Goal: Task Accomplishment & Management: Complete application form

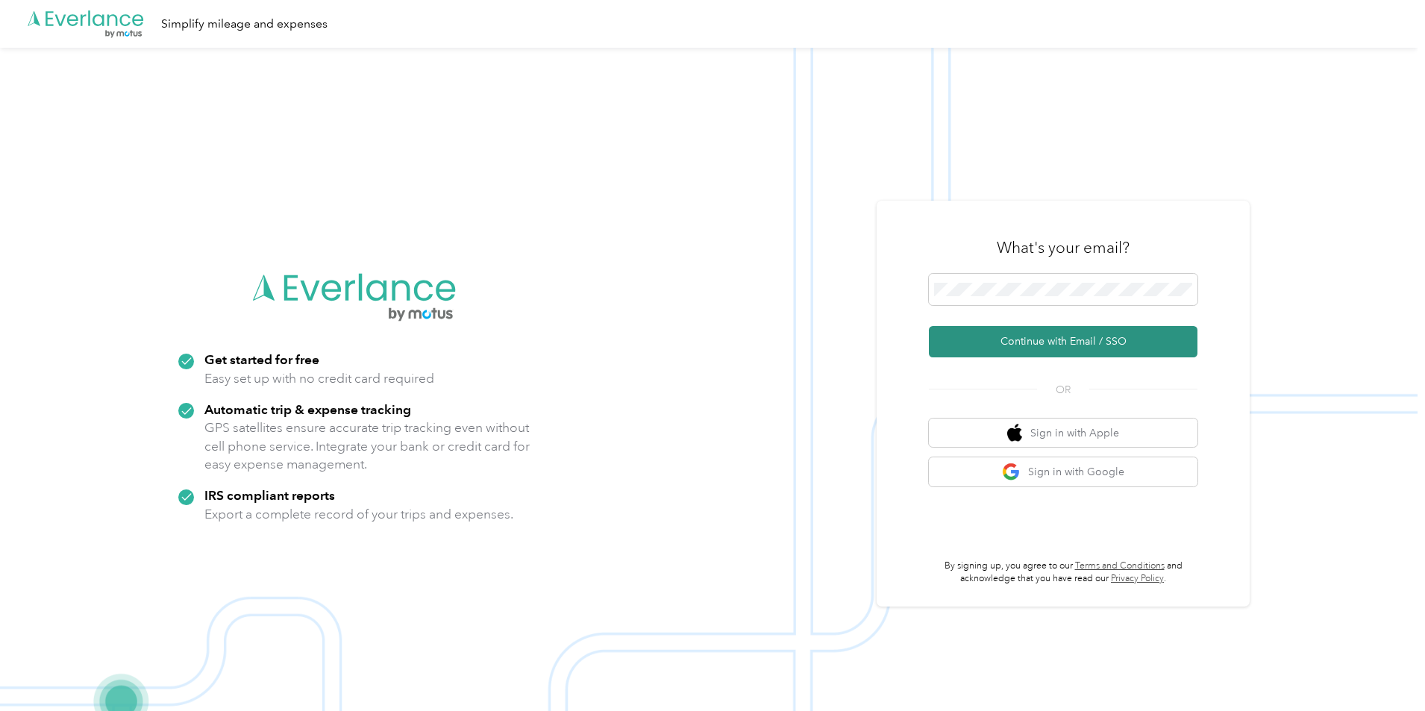
click at [1066, 336] on button "Continue with Email / SSO" at bounding box center [1063, 341] width 269 height 31
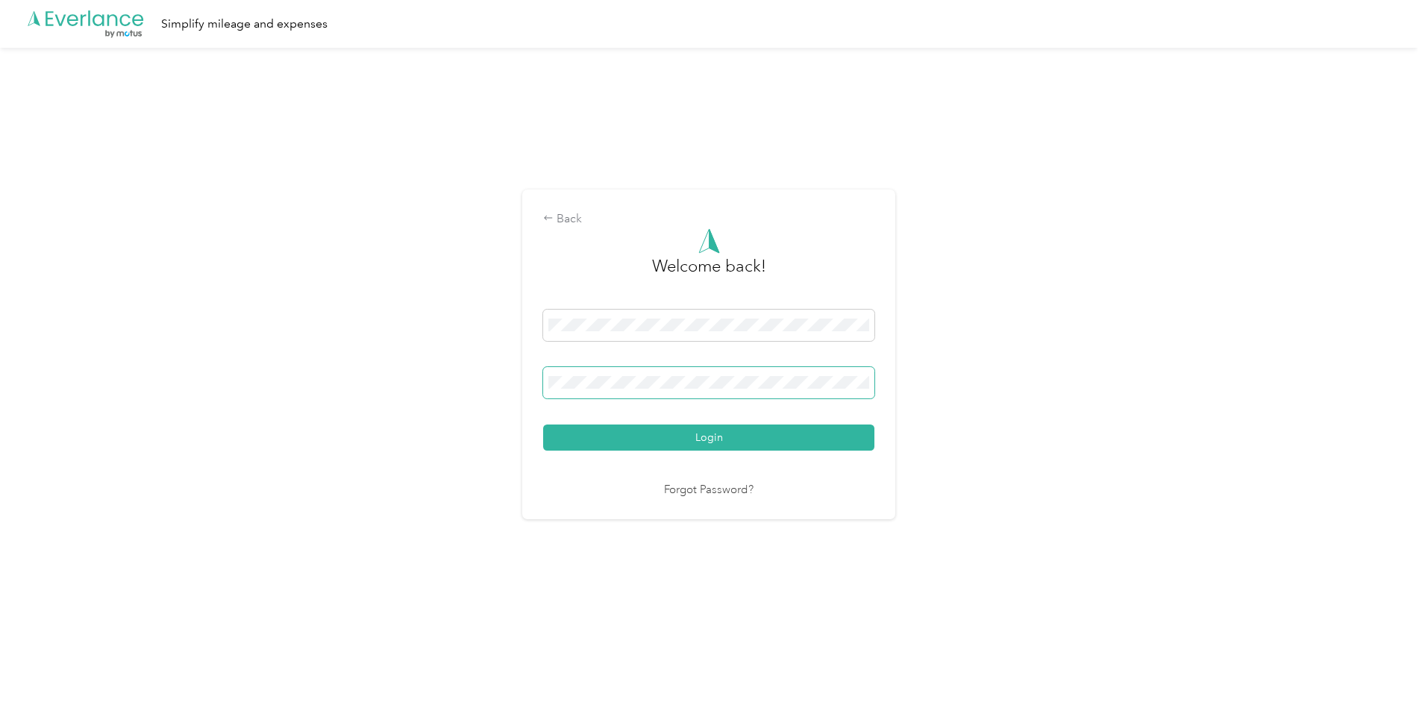
click at [543, 424] on button "Login" at bounding box center [708, 437] width 331 height 26
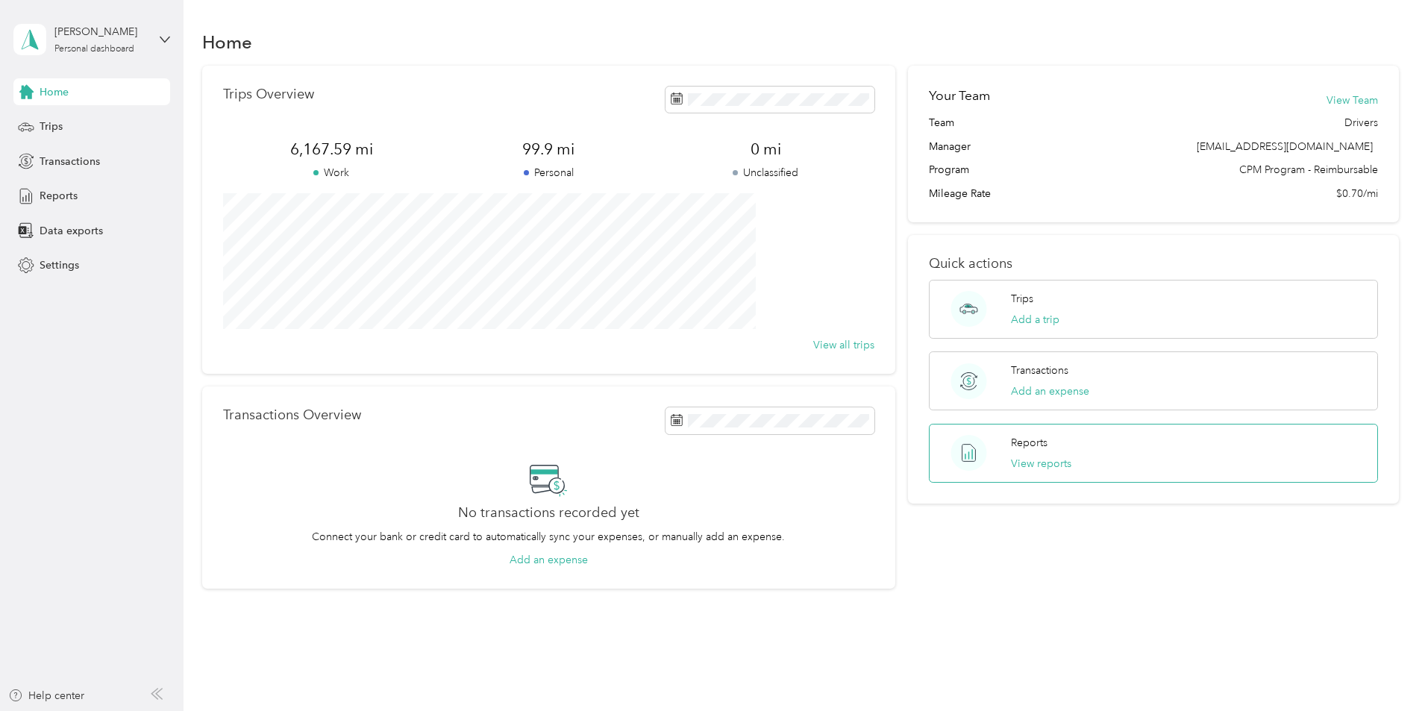
click at [1035, 454] on div "Reports View reports" at bounding box center [1041, 453] width 60 height 37
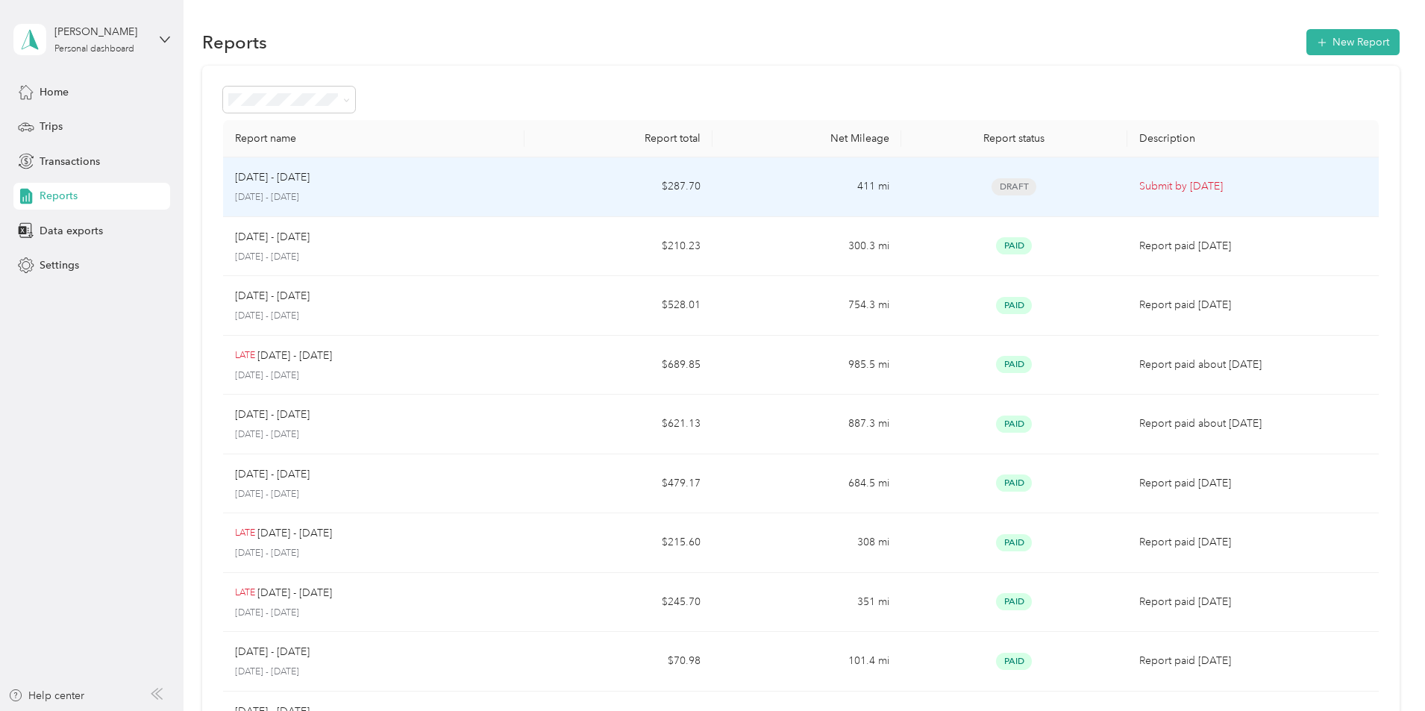
click at [501, 186] on div "[DATE] - [DATE] [DATE] - [DATE]" at bounding box center [374, 186] width 278 height 35
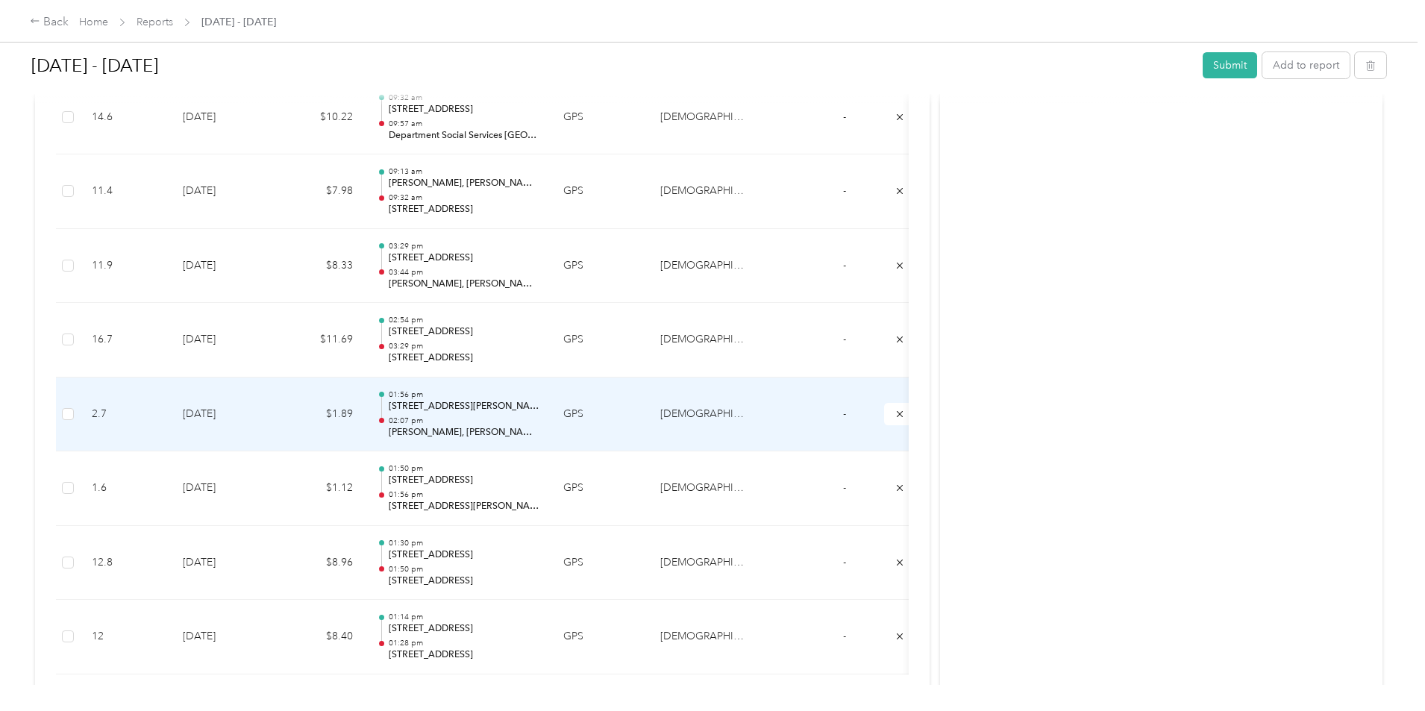
scroll to position [4011, 0]
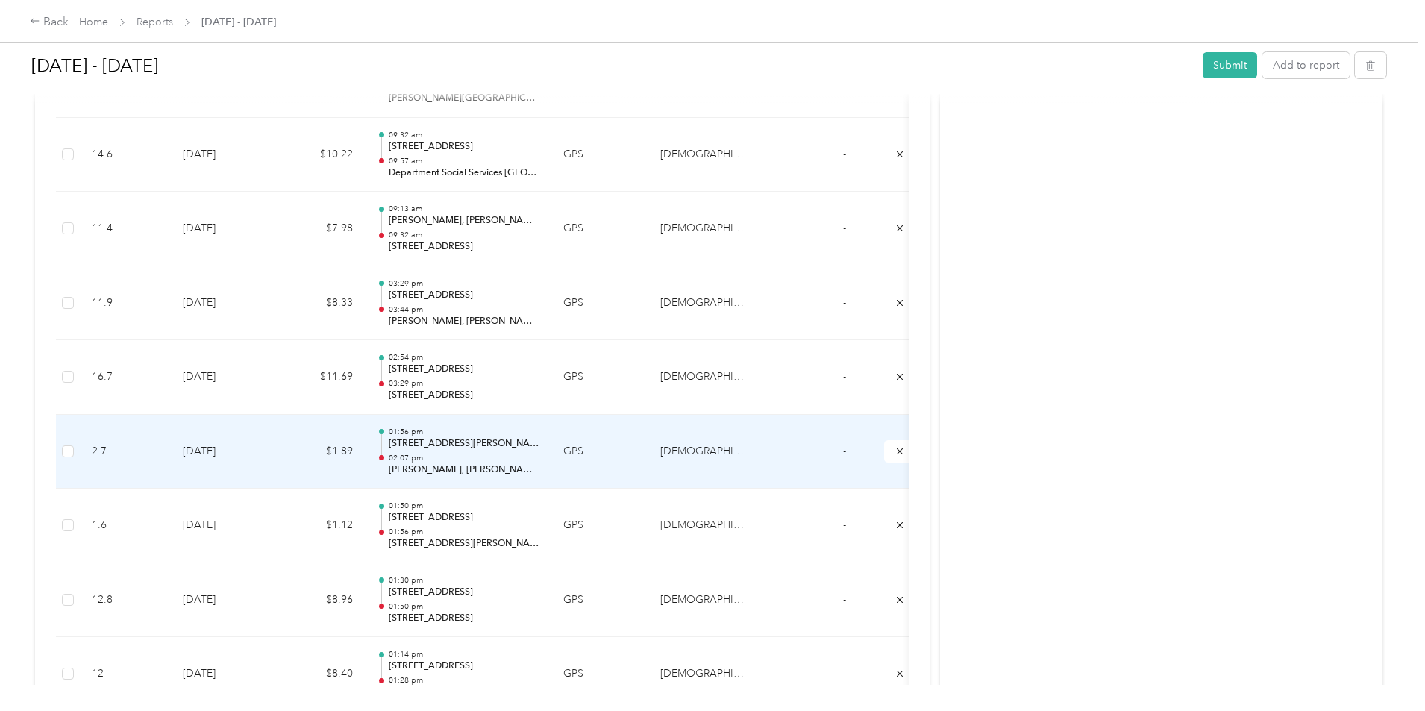
click at [365, 453] on td "$1.89" at bounding box center [320, 452] width 90 height 75
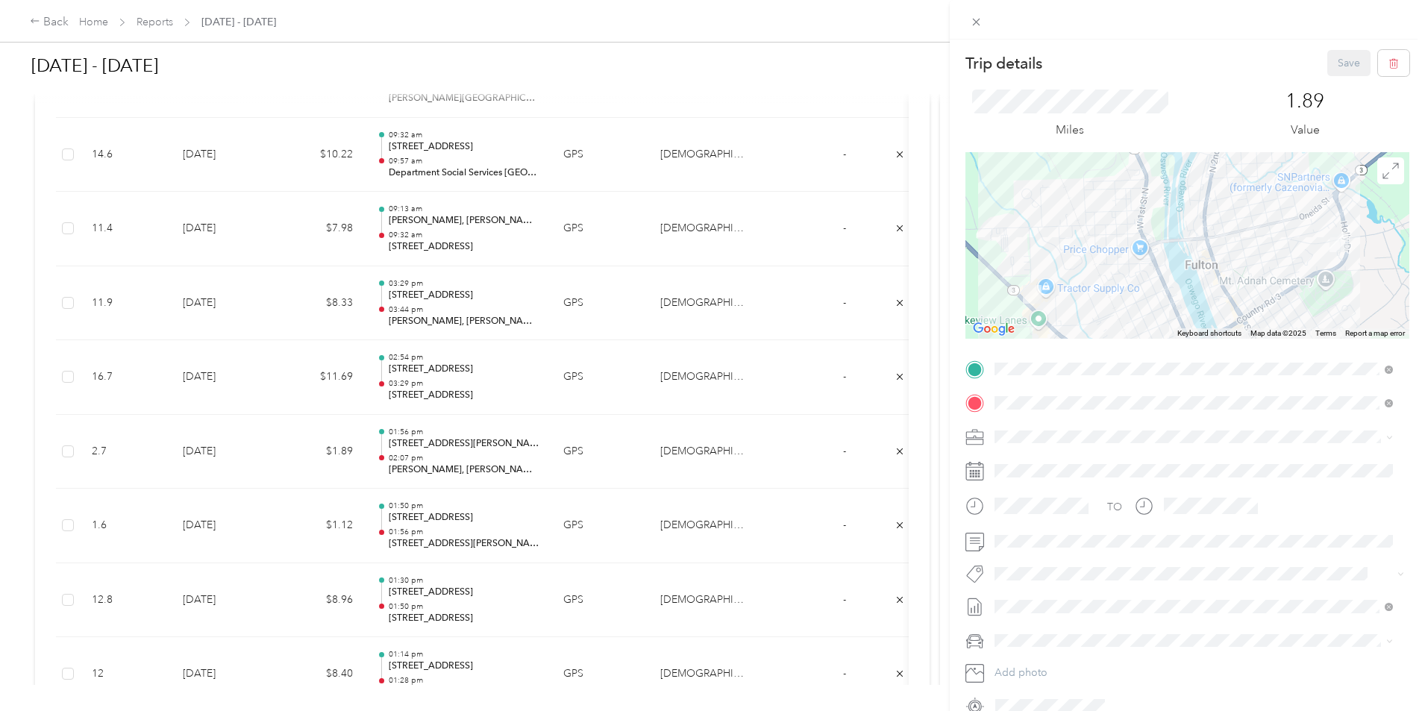
click at [437, 380] on div "Trip details Save This trip cannot be edited because it is either under review,…" at bounding box center [712, 355] width 1425 height 711
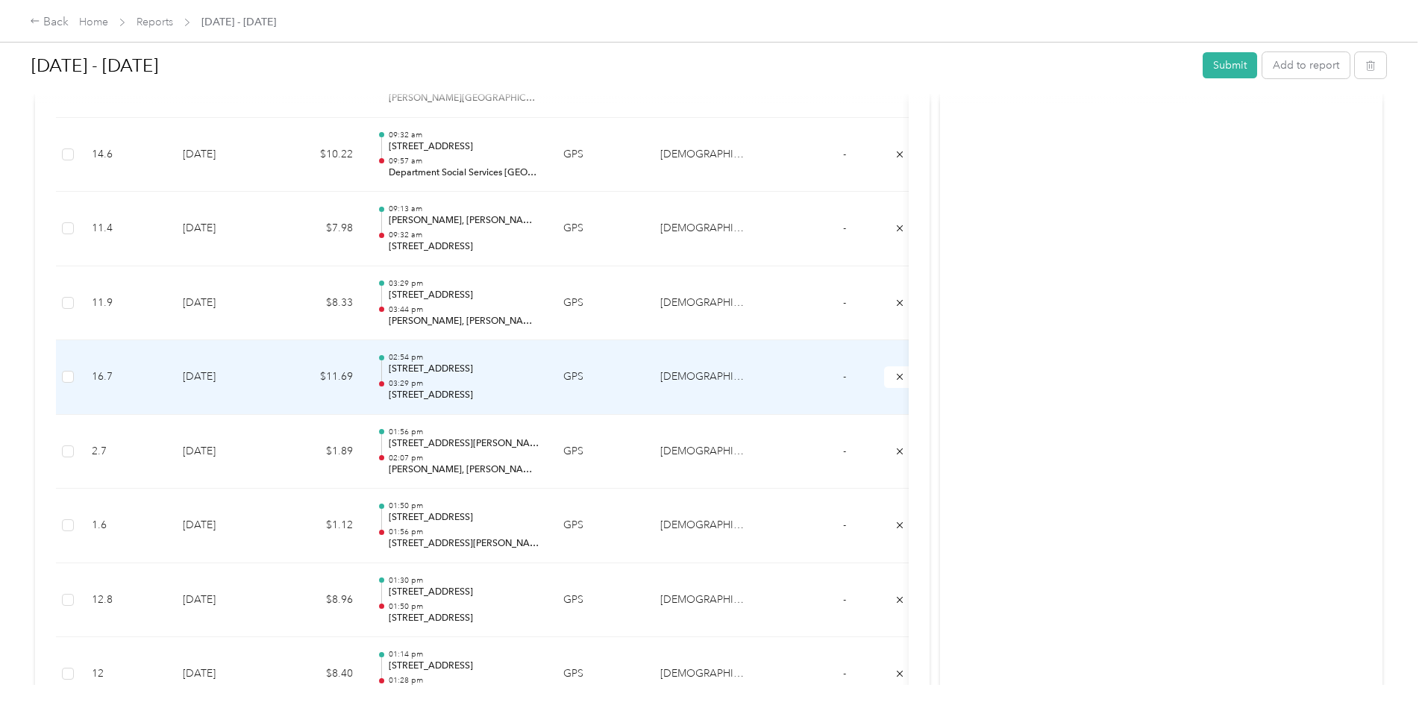
click at [365, 371] on td "$11.69" at bounding box center [320, 377] width 90 height 75
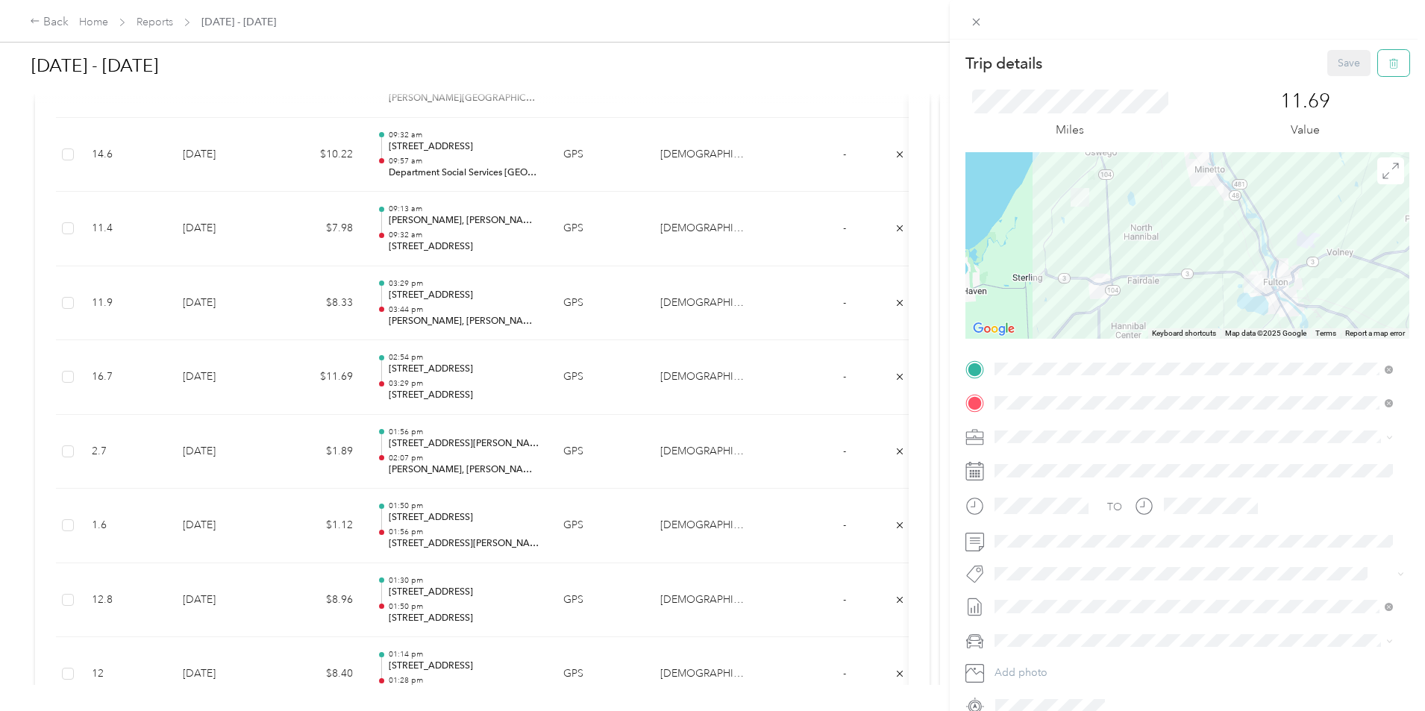
click at [1388, 62] on icon "button" at bounding box center [1393, 63] width 10 height 10
click at [1335, 84] on button "Yes" at bounding box center [1338, 81] width 29 height 24
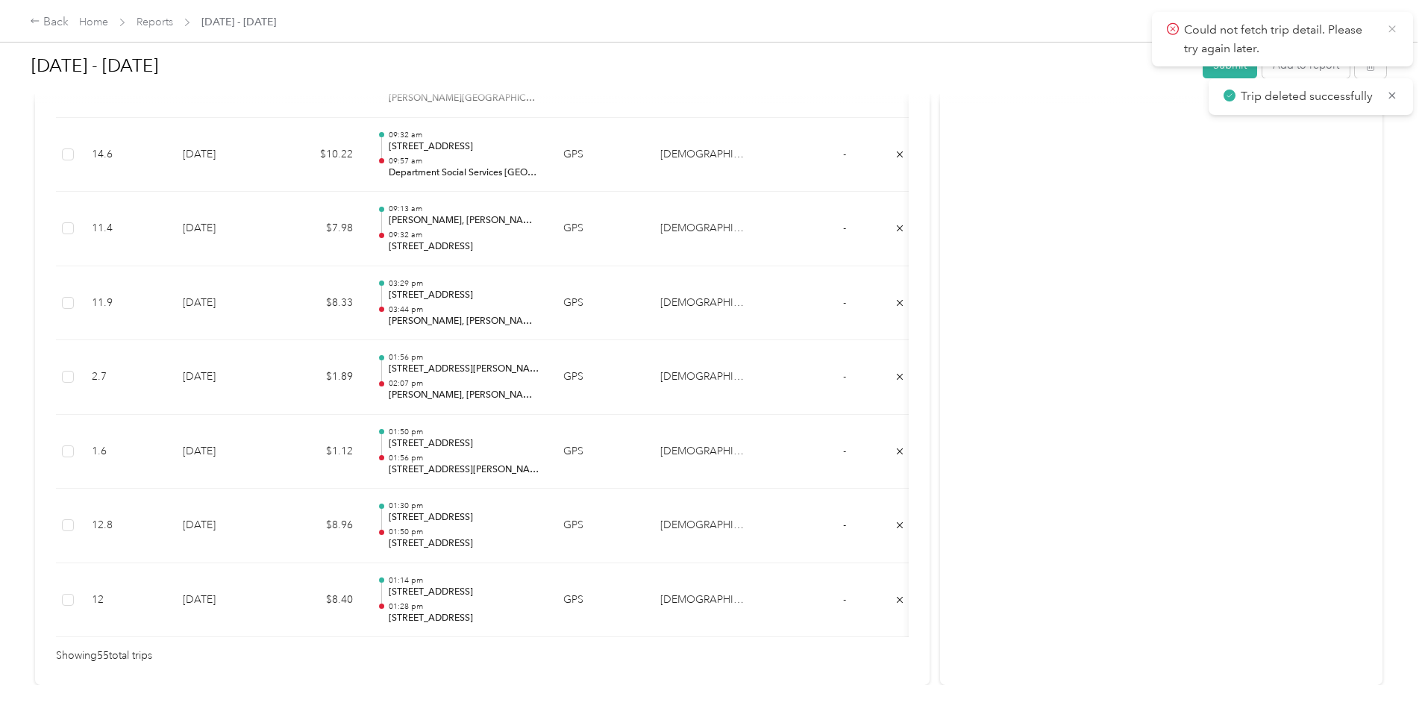
click at [1392, 30] on icon at bounding box center [1392, 28] width 12 height 13
click at [1393, 24] on icon at bounding box center [1392, 28] width 12 height 13
click at [1262, 71] on button "Add to report" at bounding box center [1305, 65] width 87 height 26
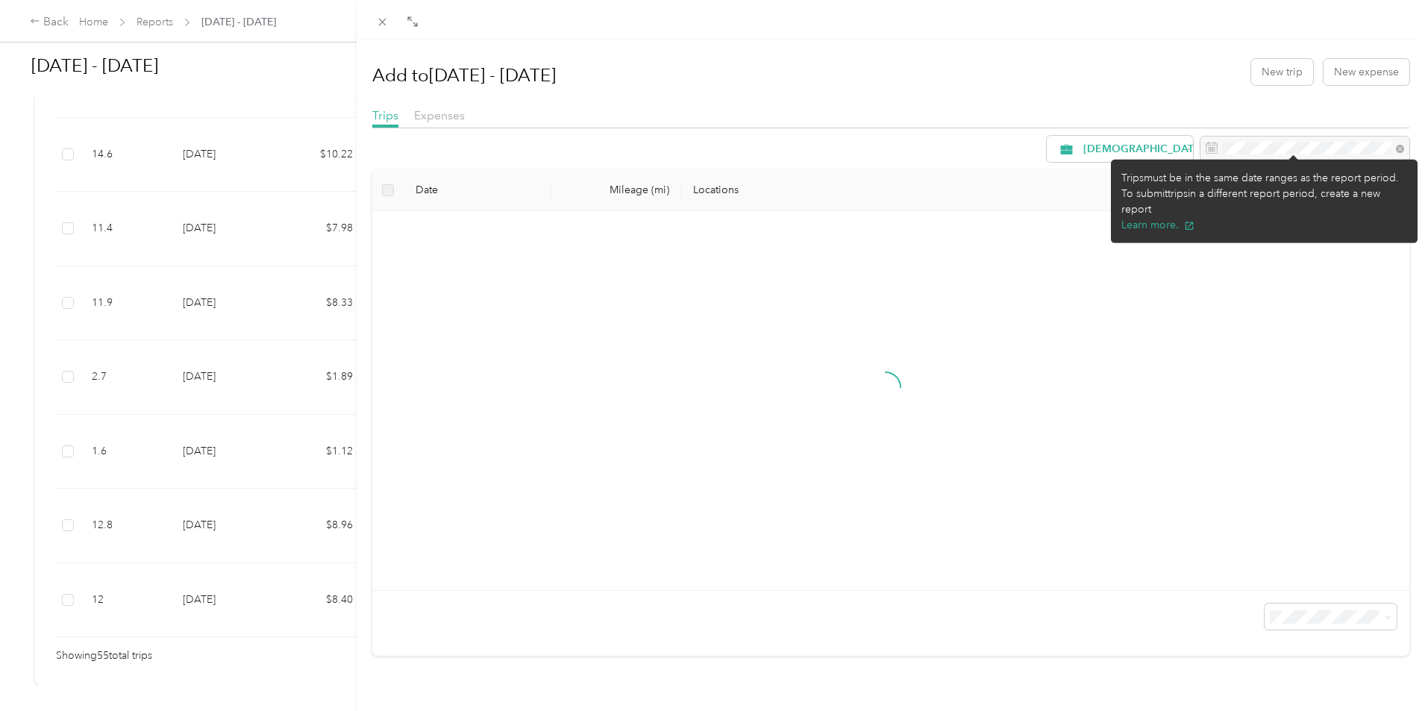
click at [1280, 57] on div "Add to [DATE] - [DATE] New trip New expense" at bounding box center [891, 71] width 1038 height 43
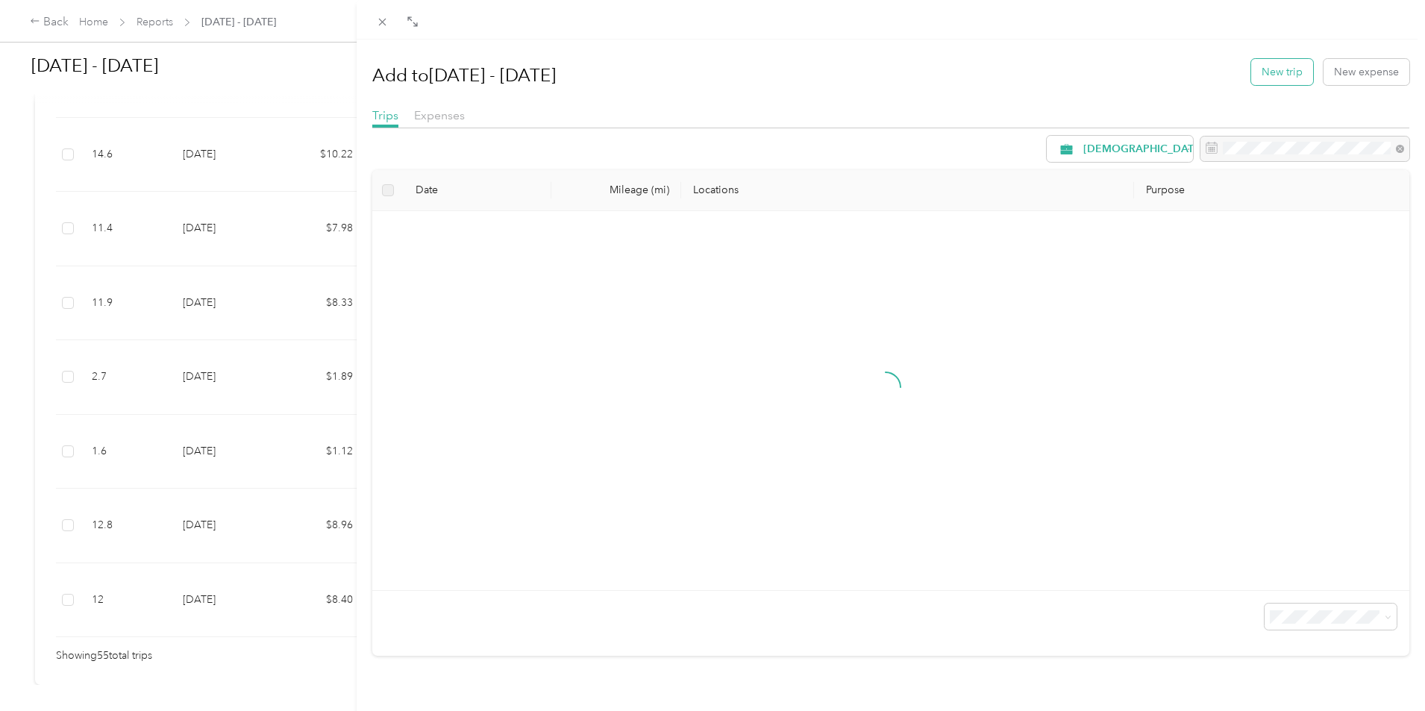
click at [1276, 73] on button "New trip" at bounding box center [1282, 72] width 62 height 26
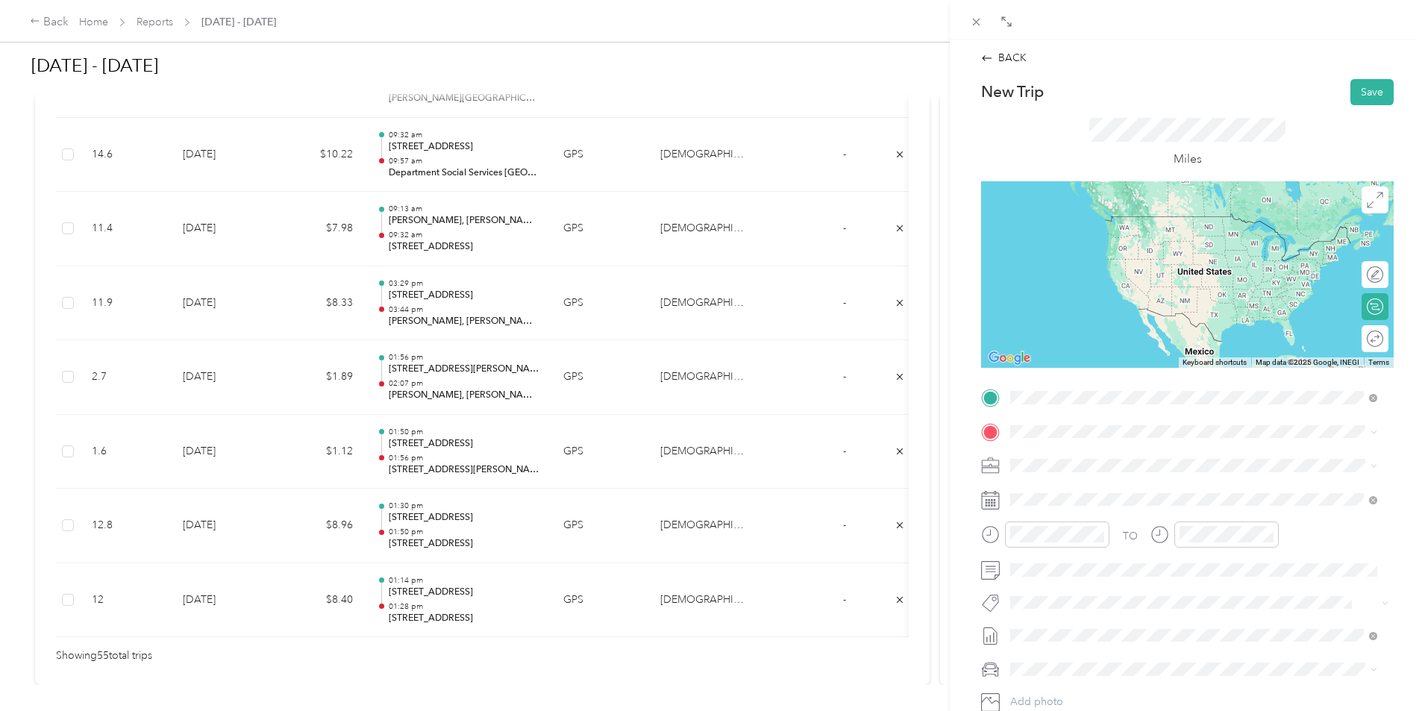
click at [1245, 463] on div "[STREET_ADDRESS][US_STATE]" at bounding box center [1193, 452] width 357 height 20
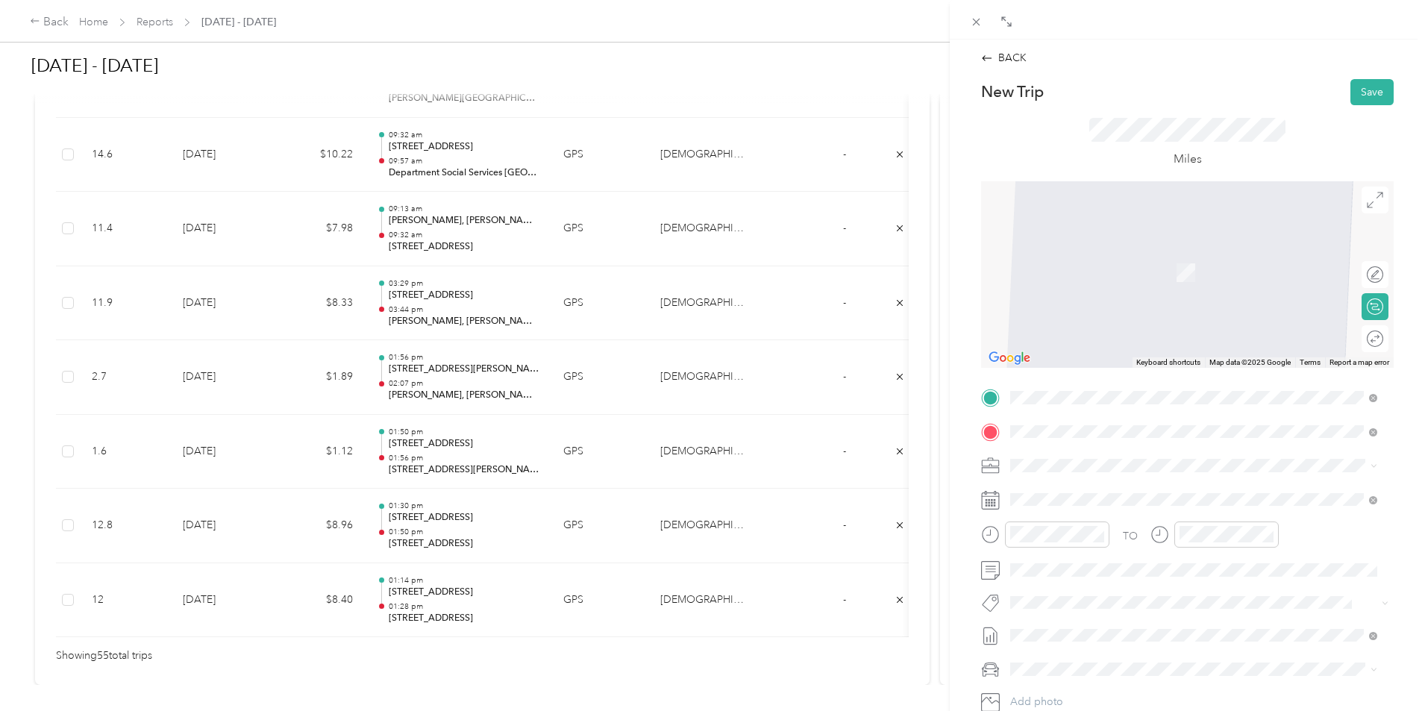
click at [1119, 492] on span "[STREET_ADDRESS][US_STATE]" at bounding box center [1112, 485] width 149 height 13
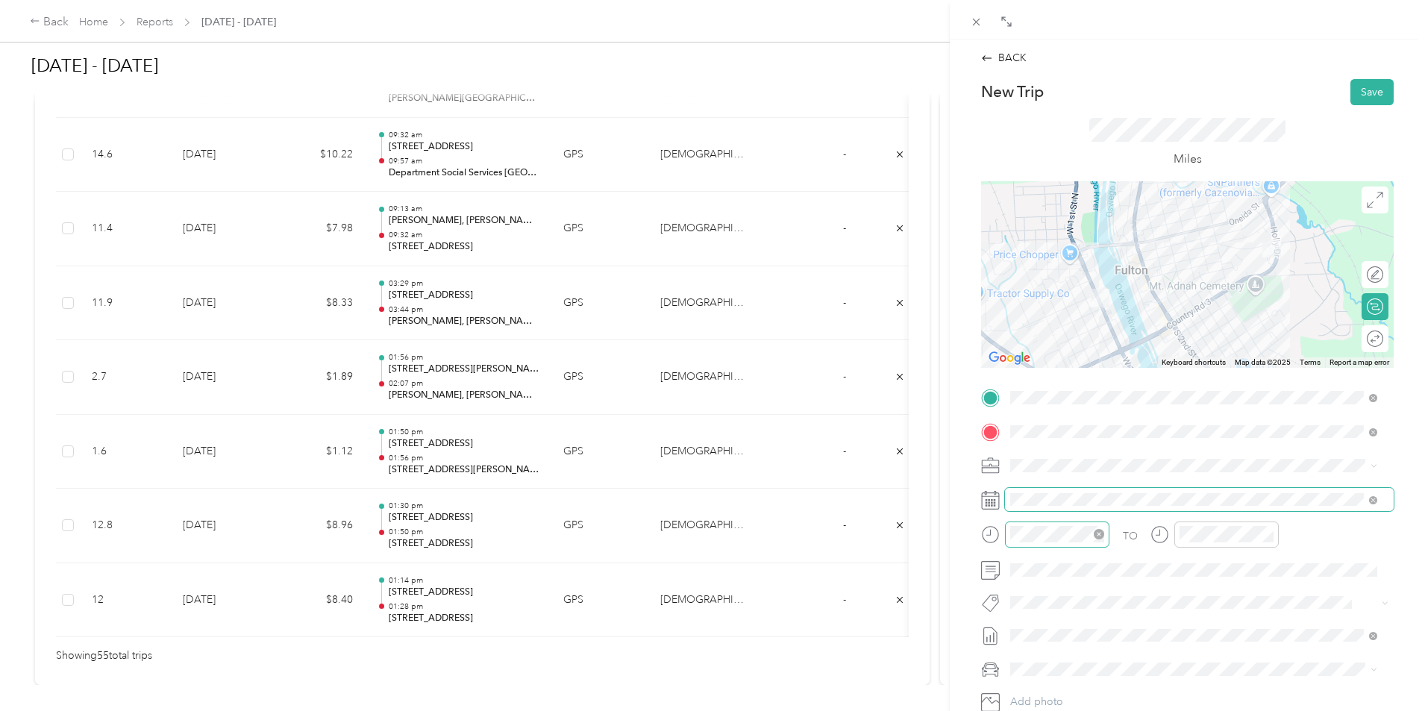
click at [1047, 547] on div at bounding box center [1057, 534] width 104 height 26
click at [985, 542] on div at bounding box center [1045, 534] width 128 height 26
click at [960, 522] on div "BACK New Trip Save This trip cannot be edited because it is either under review…" at bounding box center [1187, 395] width 475 height 711
click at [1164, 533] on div at bounding box center [1214, 534] width 128 height 26
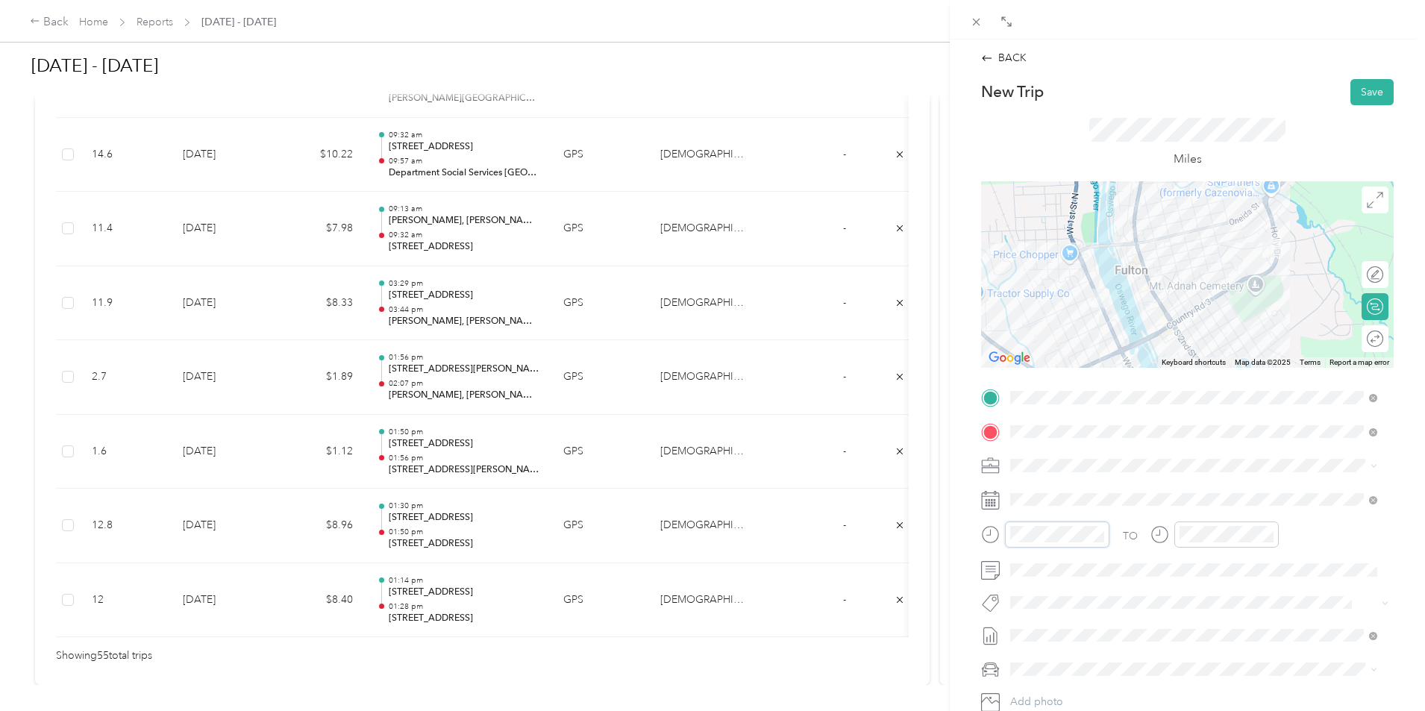
click at [979, 527] on form "New Trip Save This trip cannot be edited because it is either under review, app…" at bounding box center [1187, 413] width 444 height 668
click at [1027, 395] on div "03" at bounding box center [1026, 397] width 36 height 21
click at [1070, 336] on div "00" at bounding box center [1068, 334] width 36 height 21
click at [1104, 352] on div "PM" at bounding box center [1110, 355] width 36 height 21
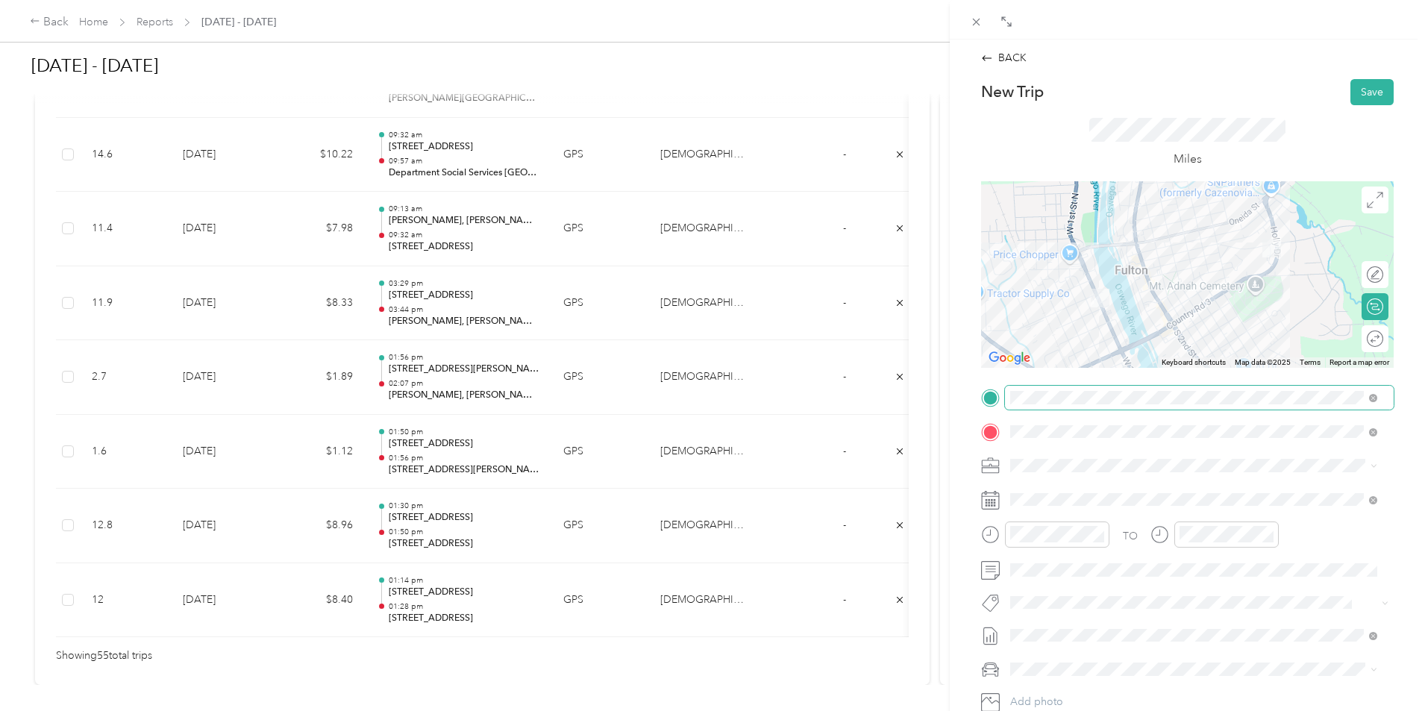
click at [1377, 396] on span at bounding box center [1199, 398] width 389 height 24
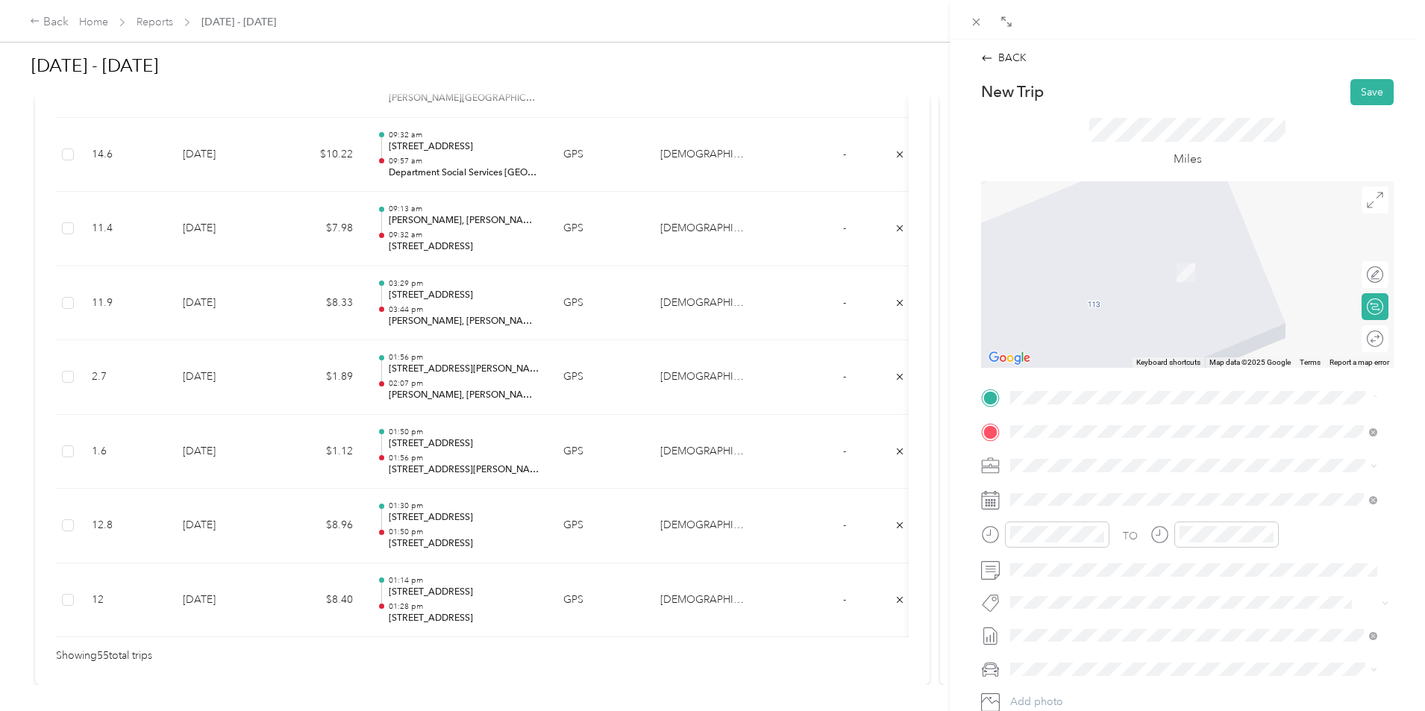
click at [1153, 458] on span "[STREET_ADDRESS][US_STATE]" at bounding box center [1112, 451] width 149 height 13
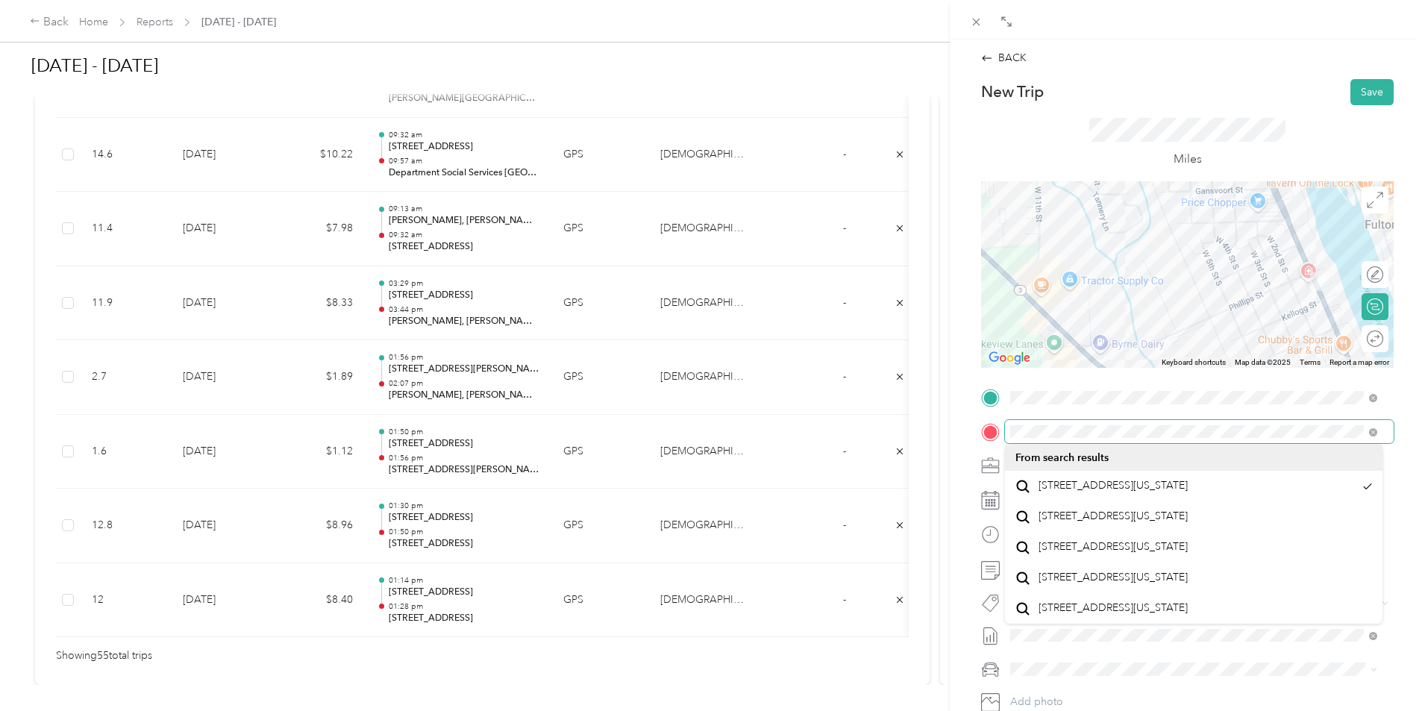
click at [1015, 421] on span at bounding box center [1199, 432] width 389 height 24
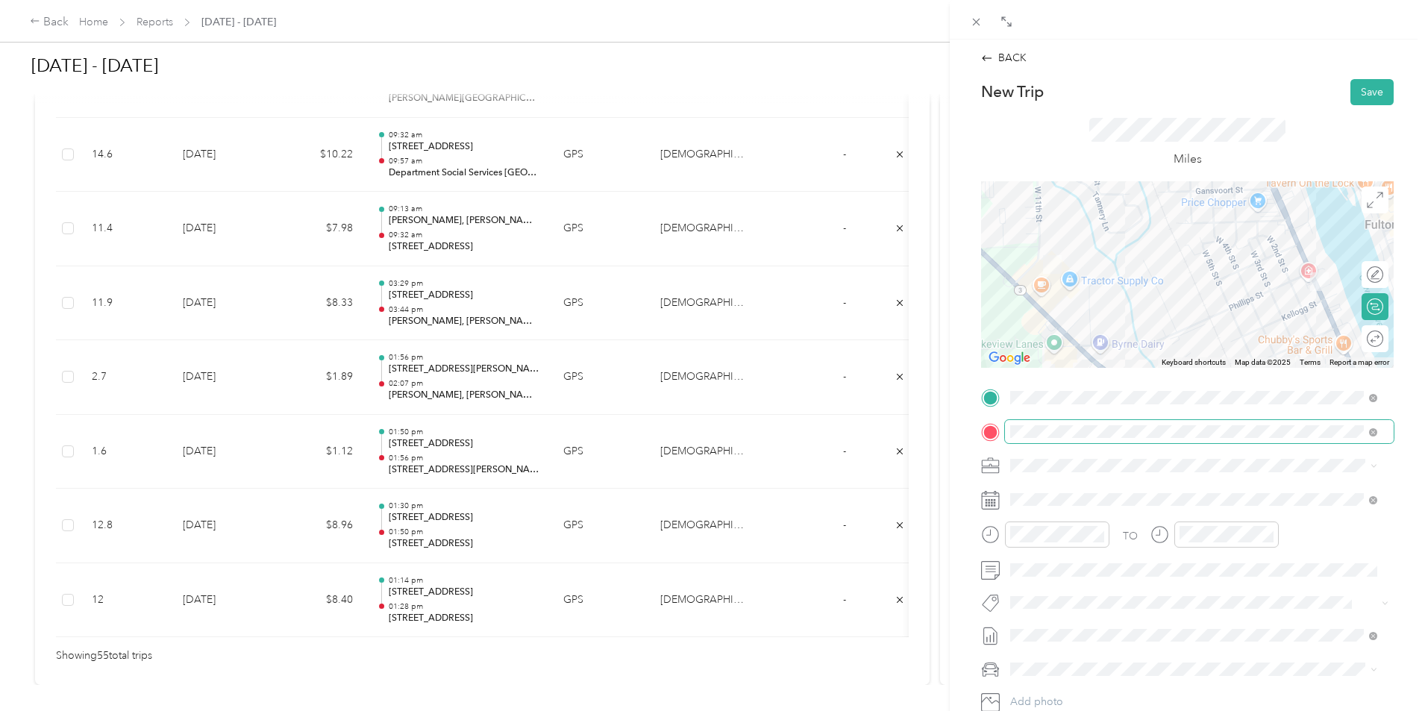
click at [1015, 421] on span at bounding box center [1199, 432] width 389 height 24
click at [1002, 435] on div at bounding box center [1187, 432] width 413 height 24
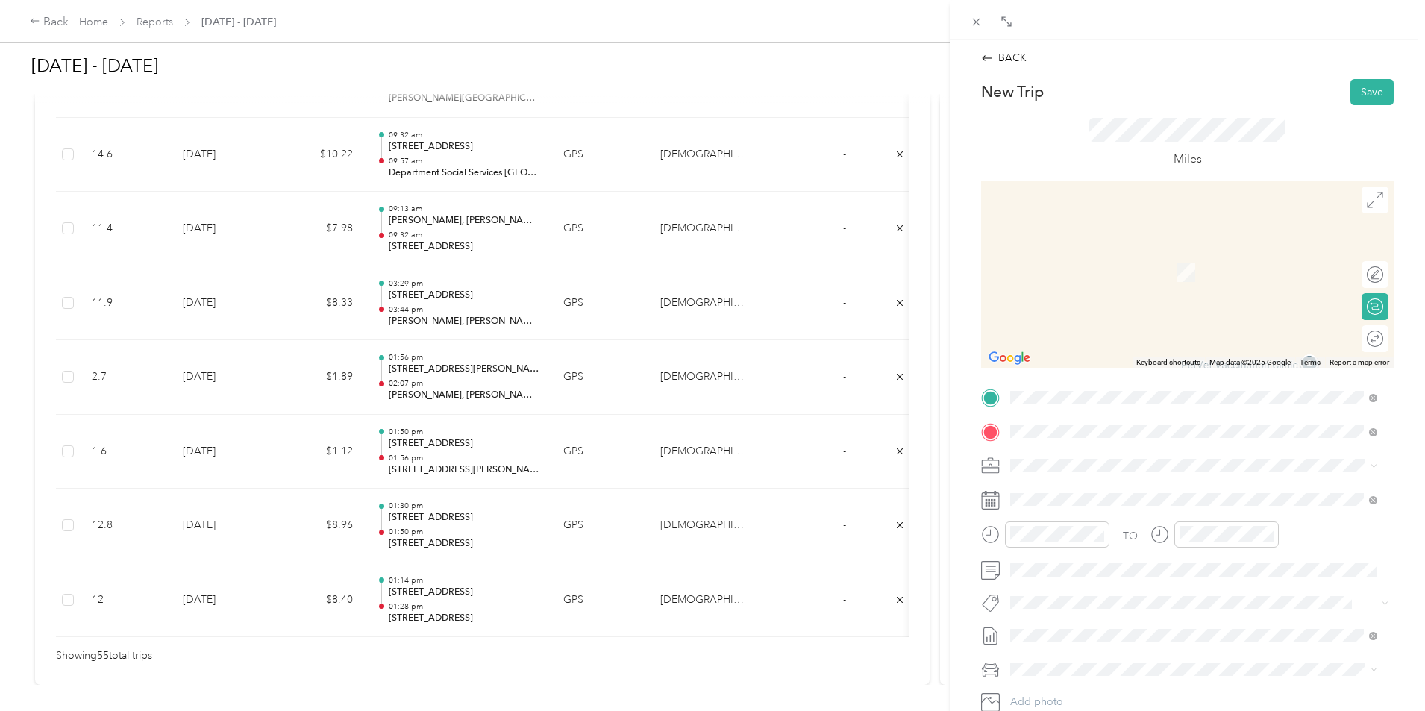
click at [1088, 492] on span "[STREET_ADDRESS][US_STATE]" at bounding box center [1112, 485] width 149 height 13
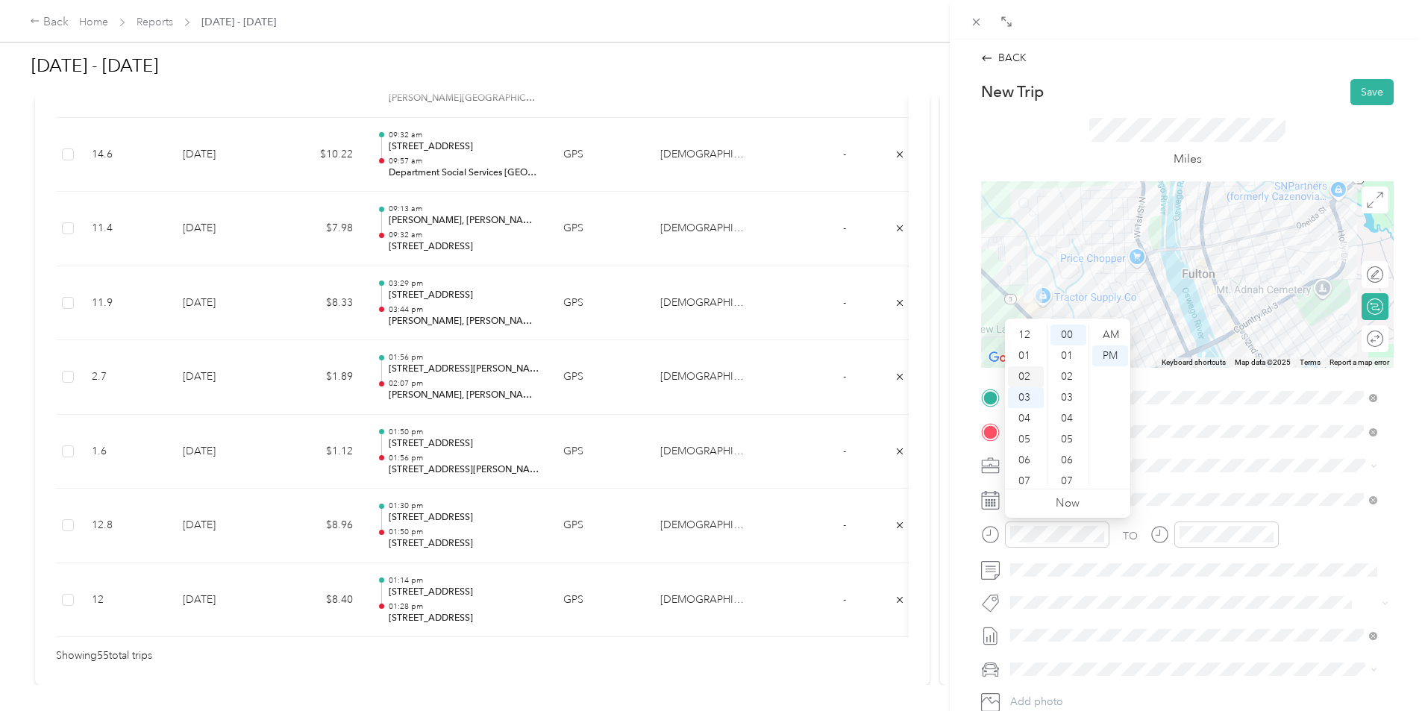
click at [1027, 378] on div "02" at bounding box center [1026, 376] width 36 height 21
click at [1067, 377] on div "54" at bounding box center [1068, 370] width 36 height 21
click at [1073, 375] on div "54" at bounding box center [1068, 370] width 36 height 21
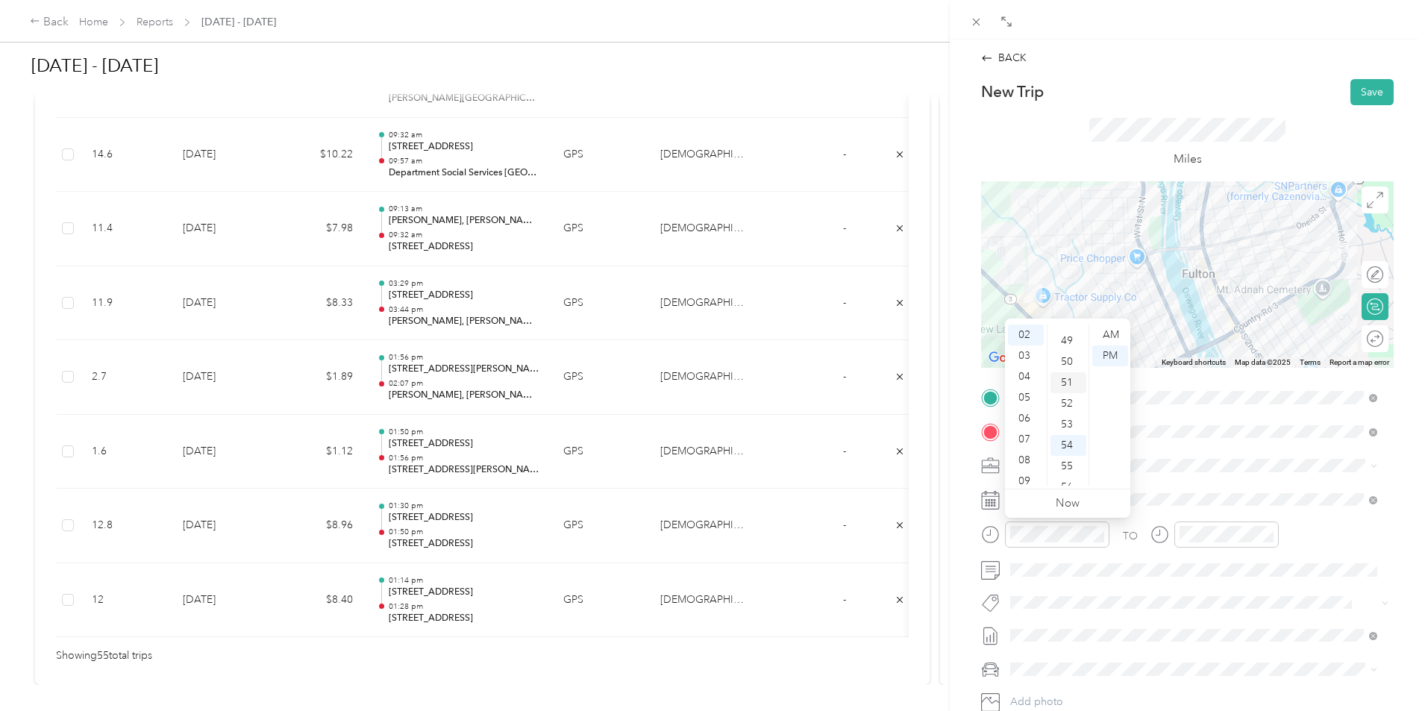
click at [1068, 383] on div "51" at bounding box center [1068, 382] width 36 height 21
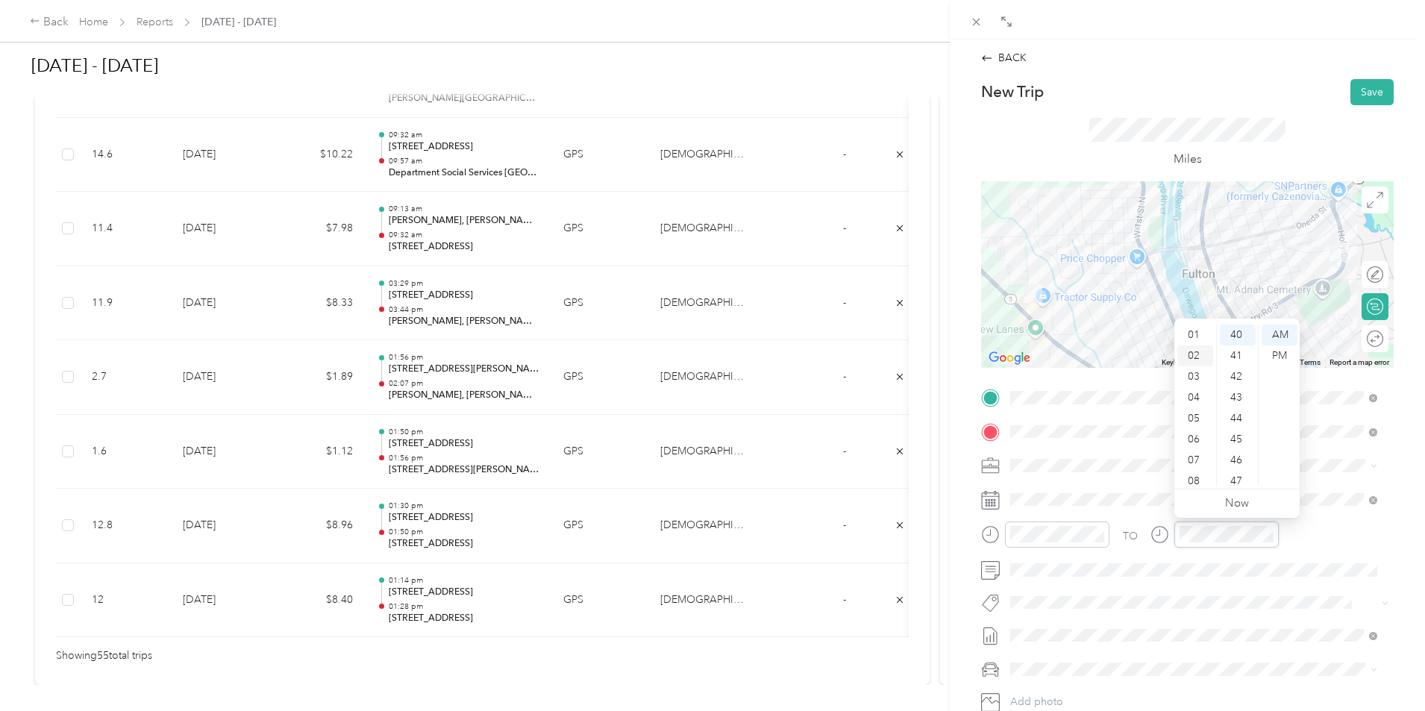
scroll to position [0, 0]
click at [1197, 398] on div "03" at bounding box center [1195, 397] width 36 height 21
click at [1238, 337] on div "00" at bounding box center [1238, 334] width 36 height 21
click at [1266, 351] on div "PM" at bounding box center [1279, 355] width 36 height 21
click at [1361, 101] on button "Save" at bounding box center [1371, 92] width 43 height 26
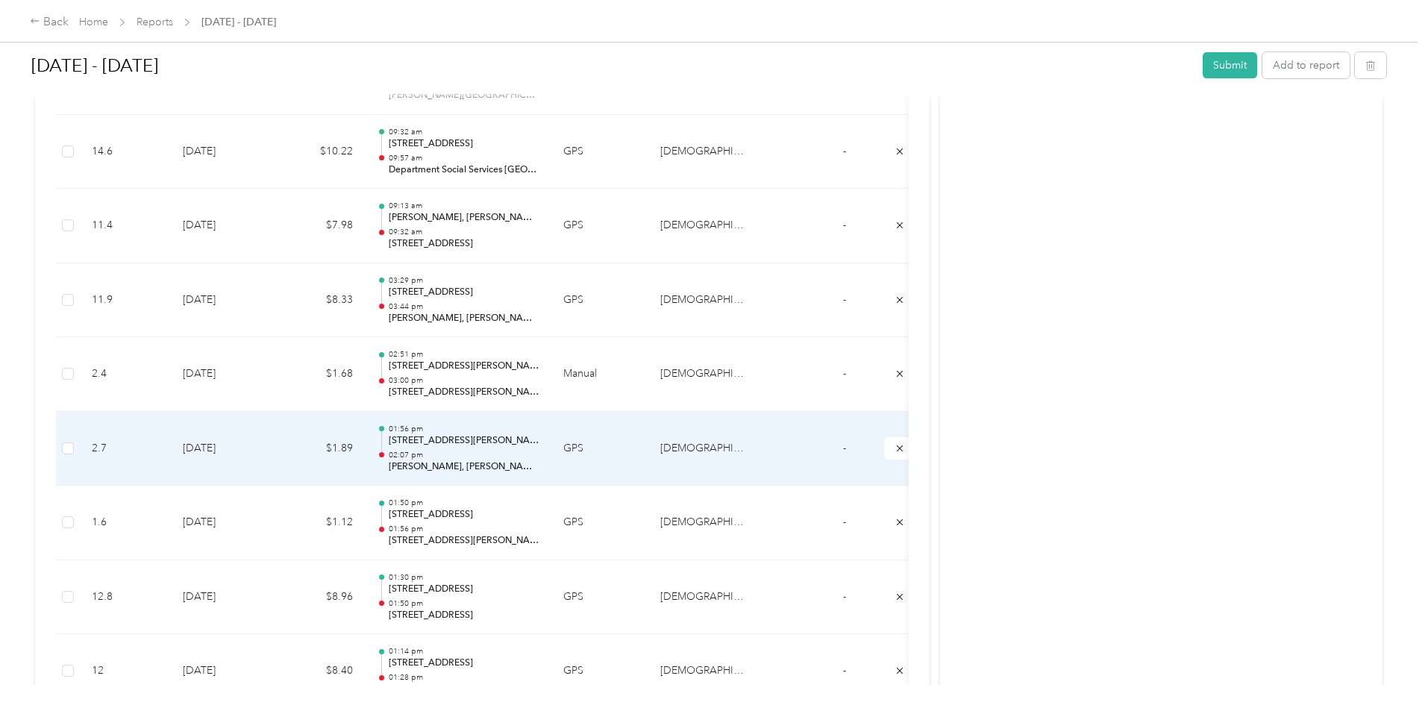
scroll to position [4011, 0]
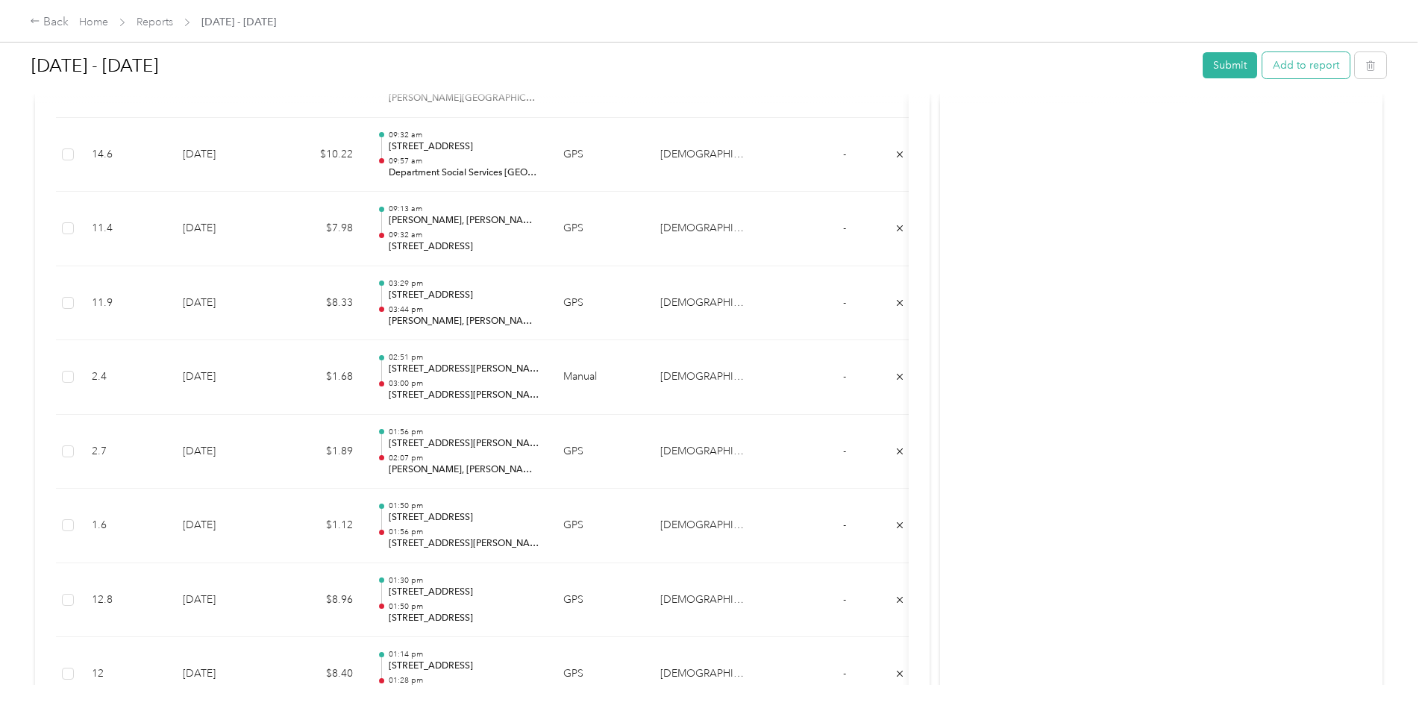
click at [1262, 73] on button "Add to report" at bounding box center [1305, 65] width 87 height 26
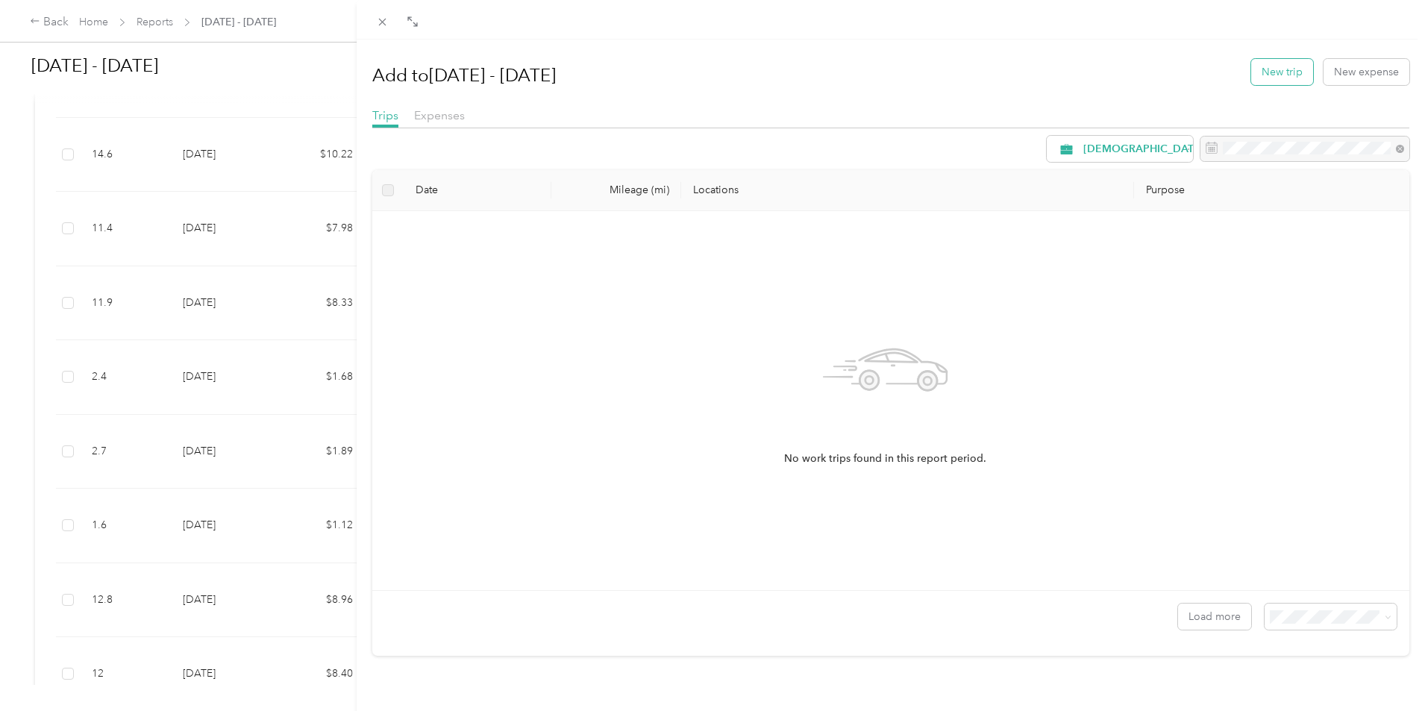
click at [1279, 69] on button "New trip" at bounding box center [1282, 72] width 62 height 26
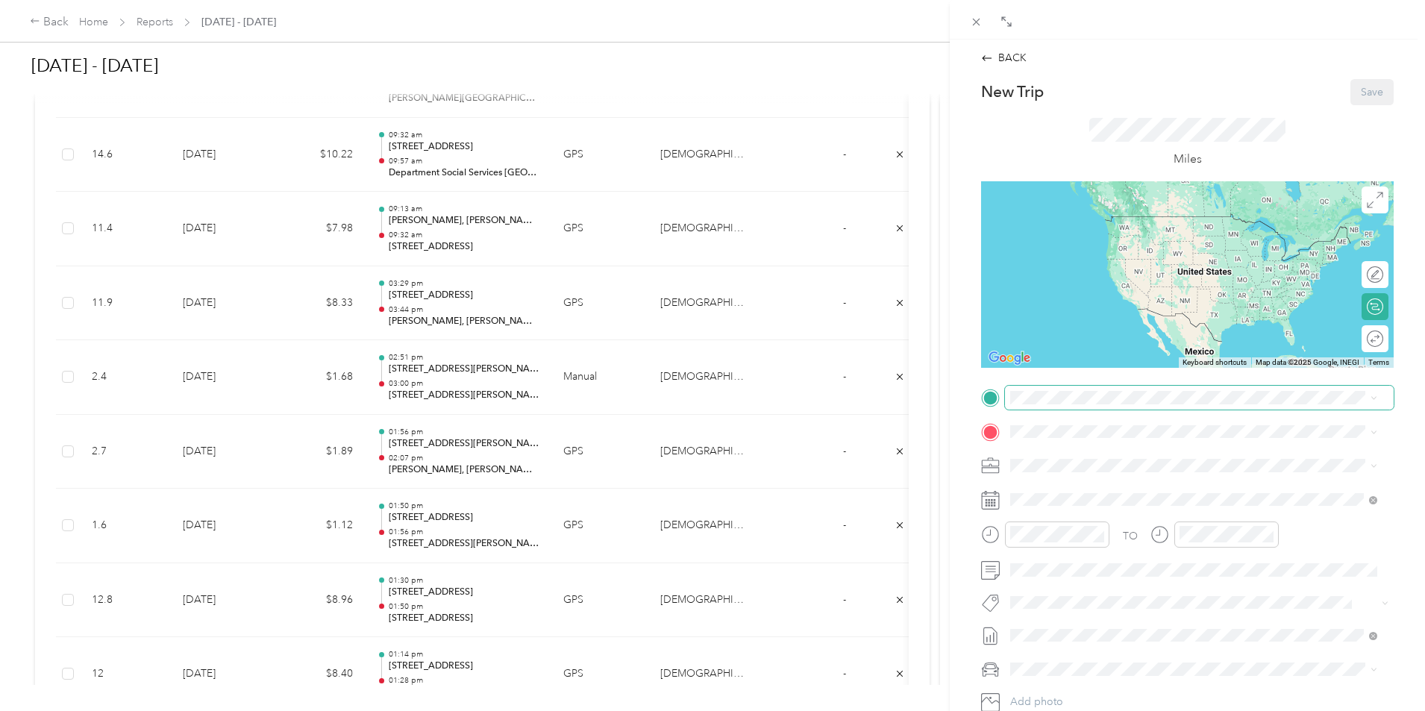
click at [1075, 390] on span at bounding box center [1199, 398] width 389 height 24
click at [1104, 458] on span "[STREET_ADDRESS][US_STATE]" at bounding box center [1112, 451] width 149 height 13
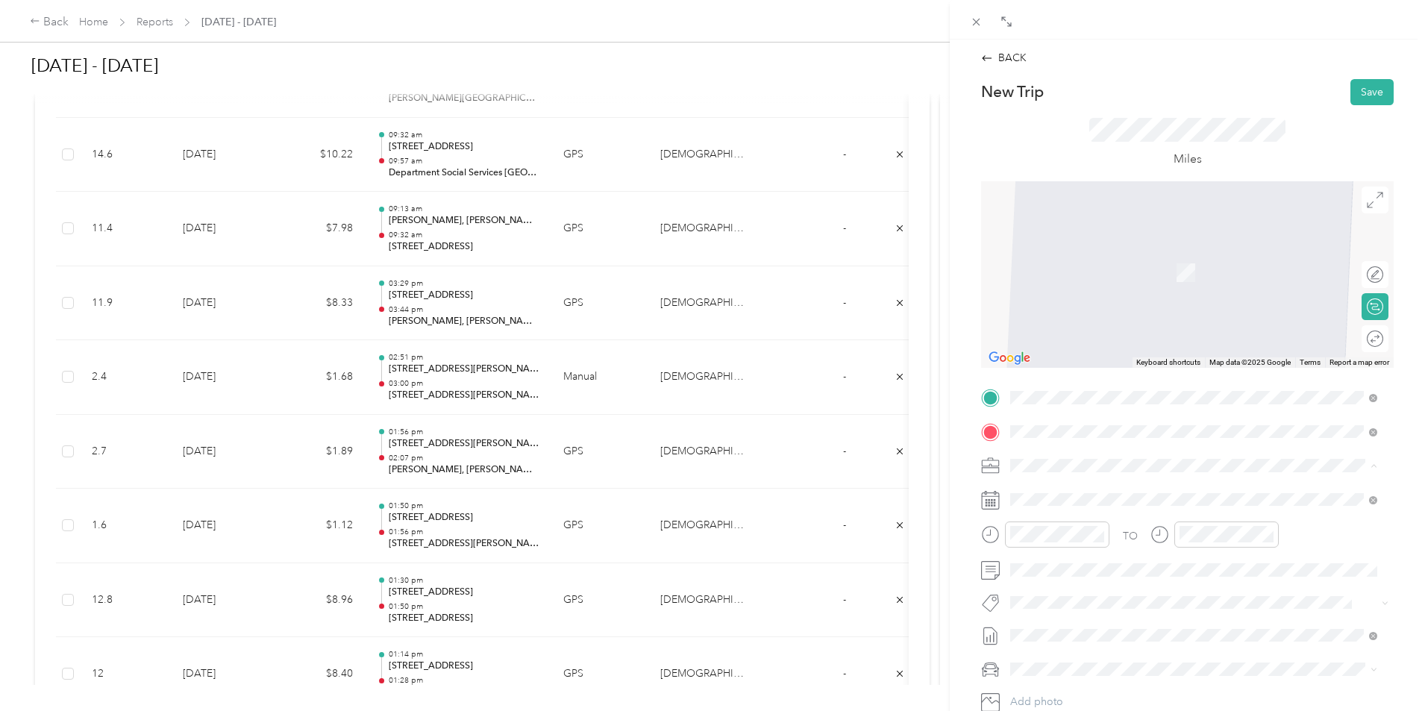
click at [1150, 486] on span "[STREET_ADDRESS][US_STATE]" at bounding box center [1112, 485] width 149 height 13
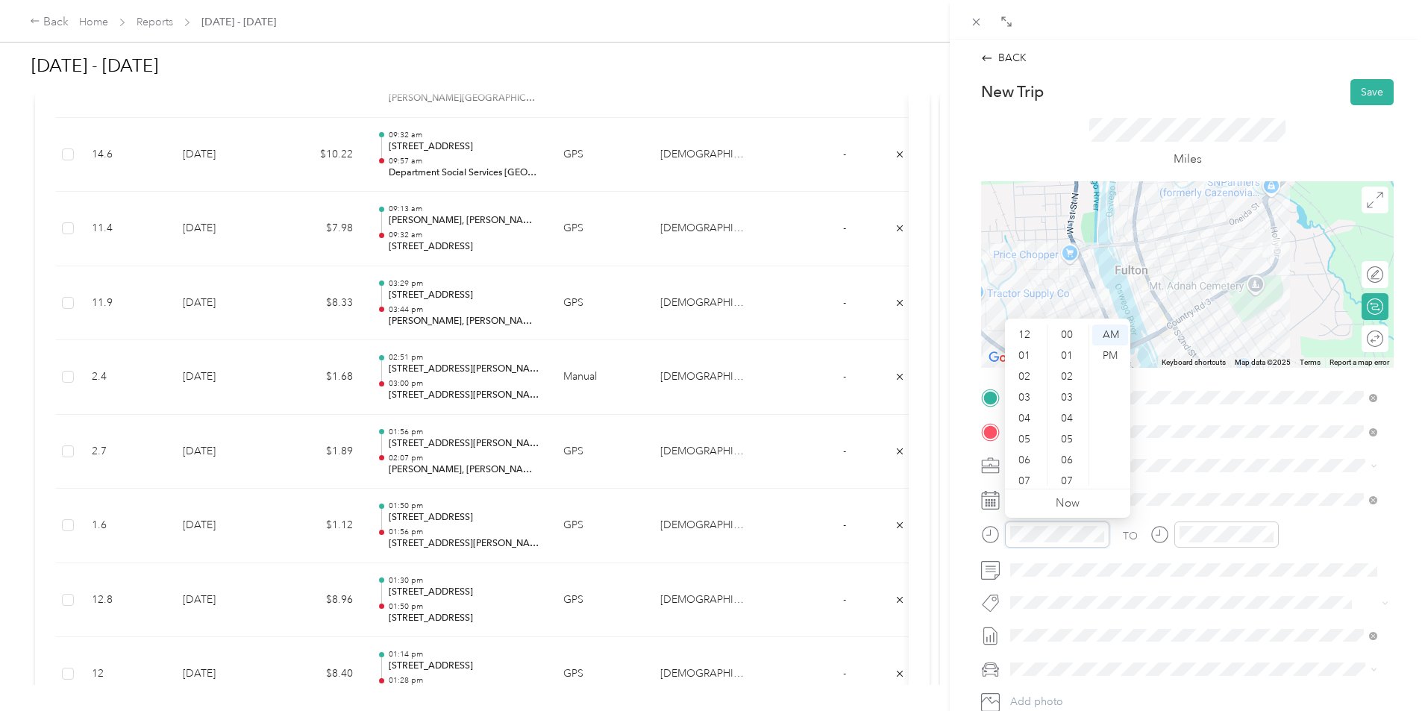
scroll to position [90, 0]
click at [1004, 536] on div at bounding box center [1045, 534] width 128 height 26
click at [1029, 387] on div "03" at bounding box center [1026, 382] width 36 height 21
click at [1072, 337] on div "00" at bounding box center [1068, 334] width 36 height 21
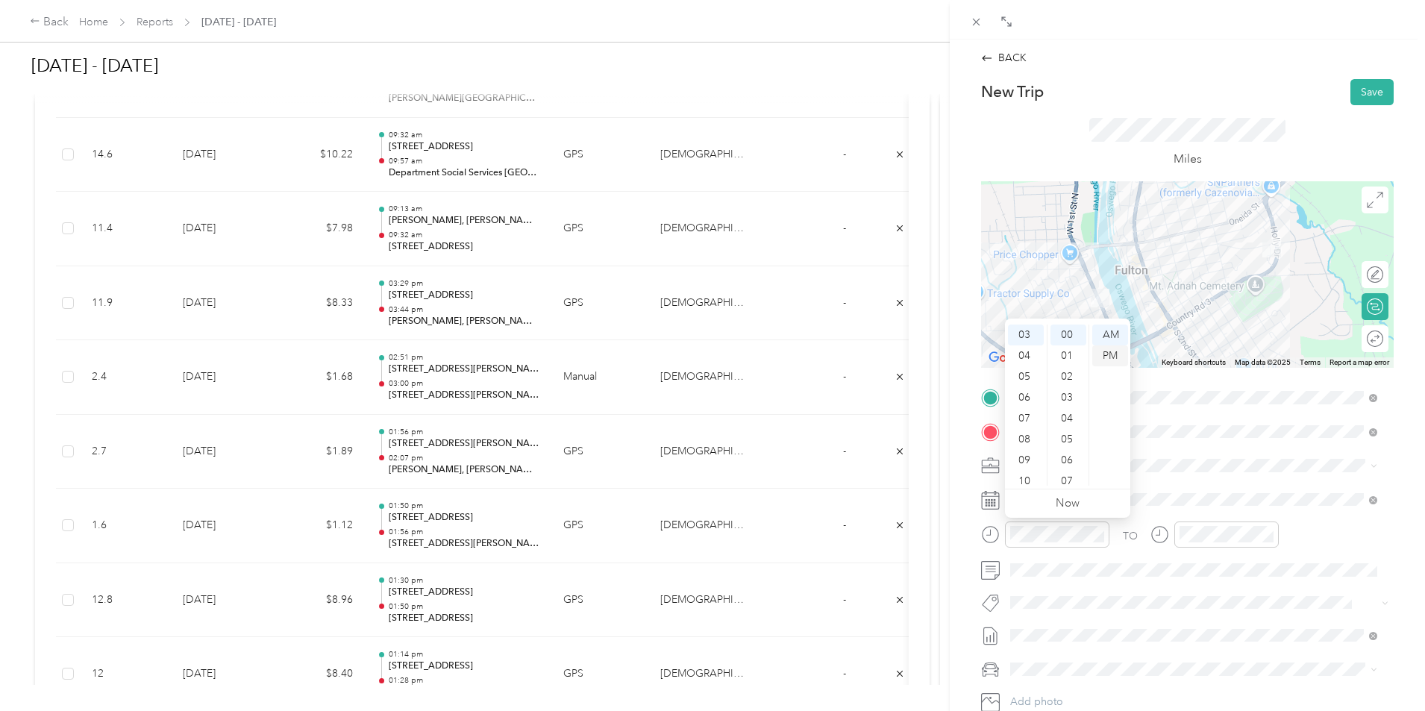
click at [1115, 355] on div "PM" at bounding box center [1110, 355] width 36 height 21
click at [1200, 398] on div "03" at bounding box center [1195, 397] width 36 height 21
click at [1241, 424] on div "07" at bounding box center [1238, 424] width 36 height 21
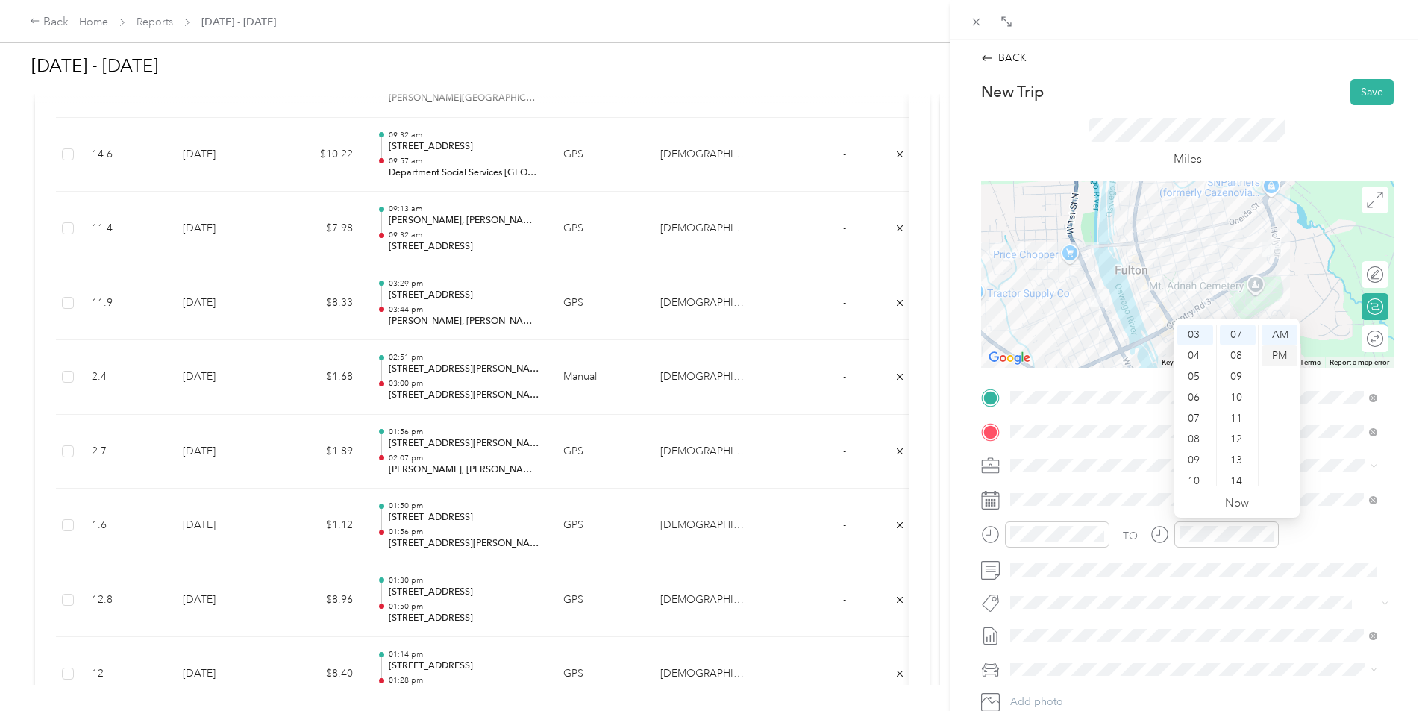
click at [1287, 360] on div "PM" at bounding box center [1279, 355] width 36 height 21
click at [762, 355] on div "BACK New Trip Save This trip cannot be edited because it is either under review…" at bounding box center [712, 355] width 1425 height 711
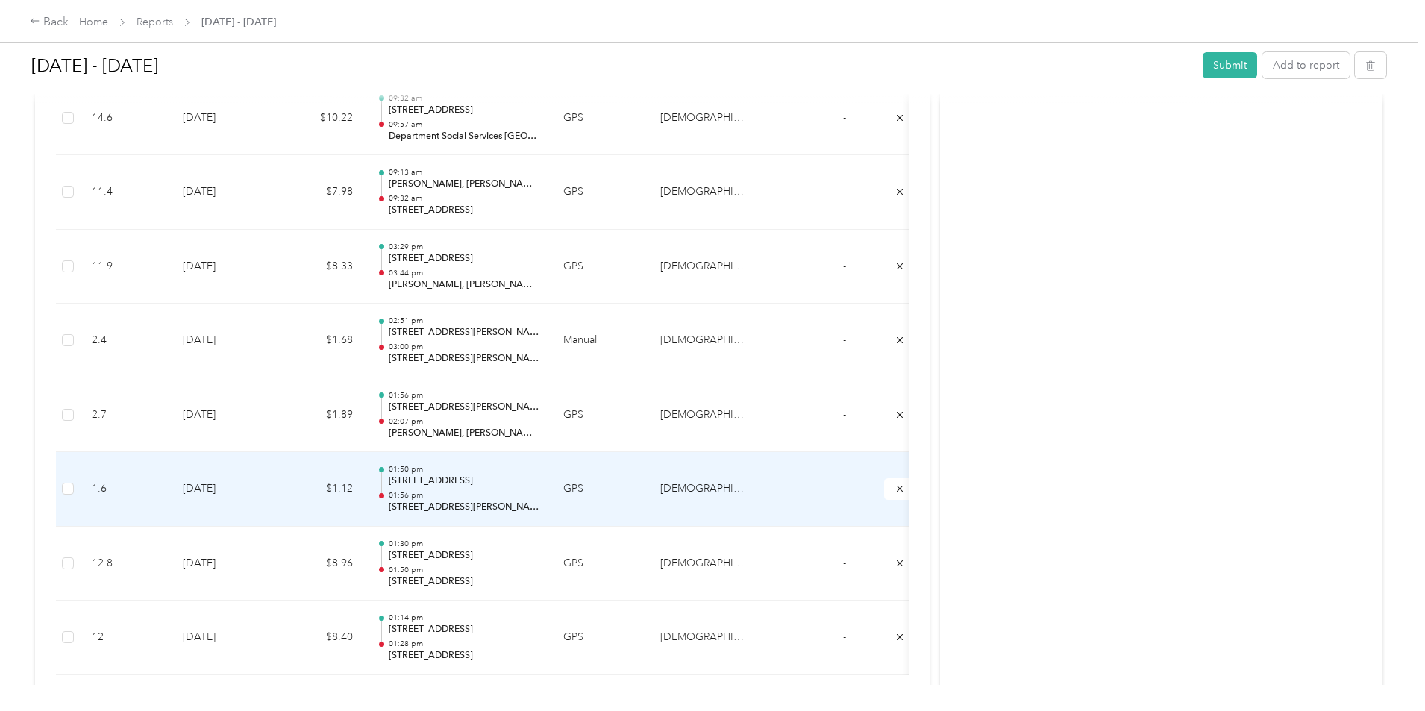
scroll to position [4011, 0]
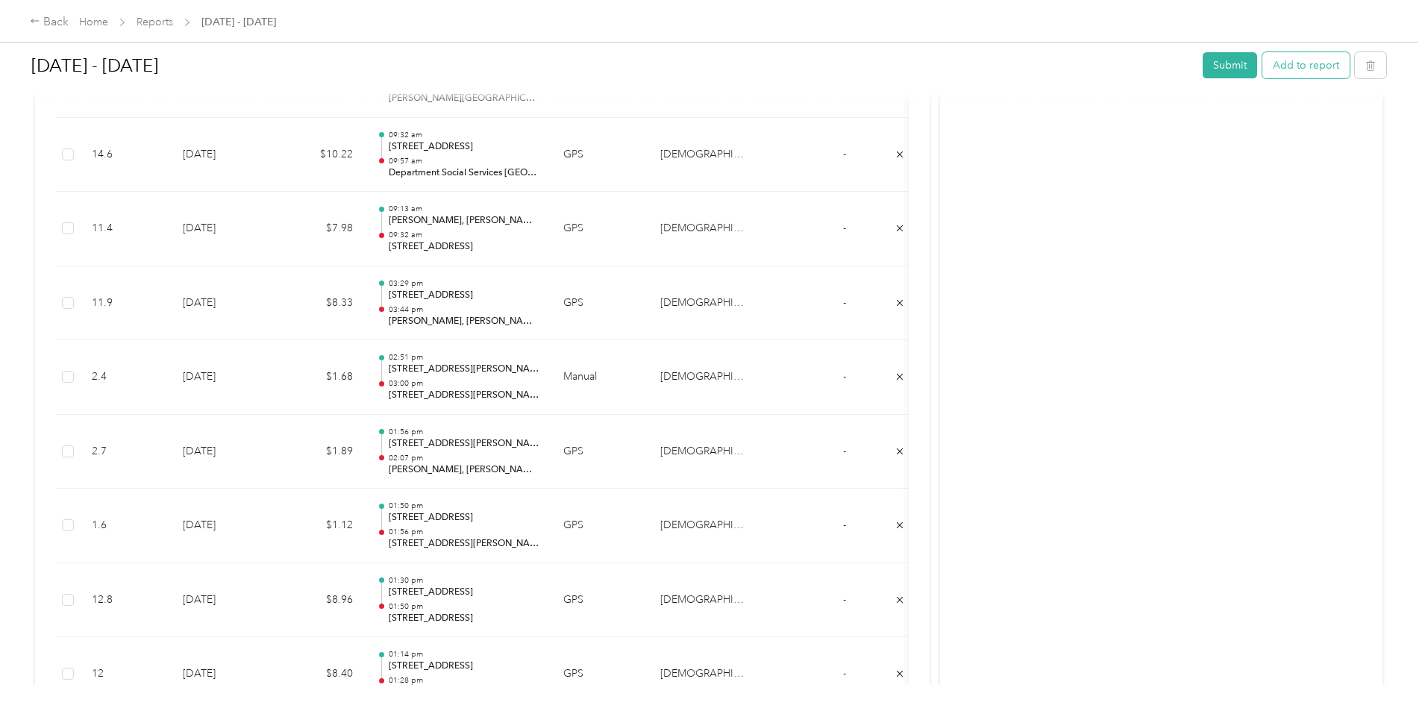
click at [1262, 71] on button "Add to report" at bounding box center [1305, 65] width 87 height 26
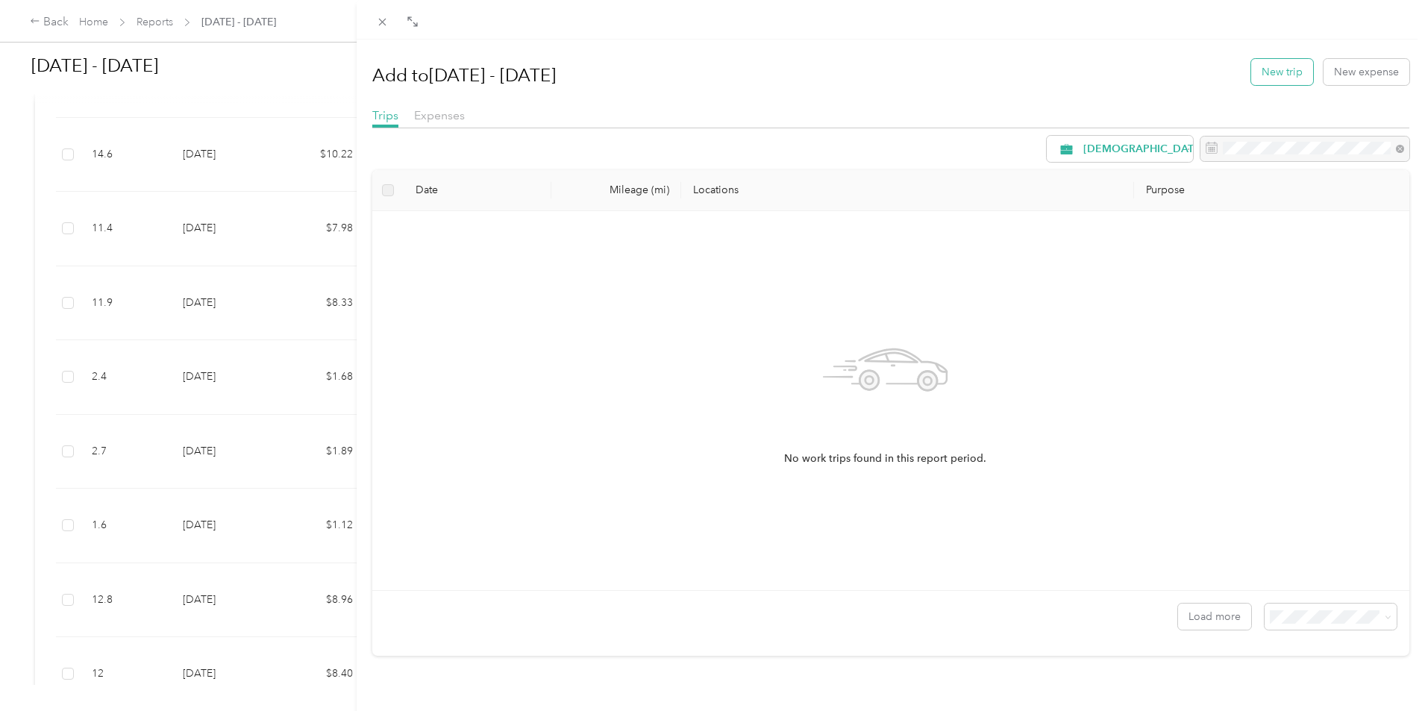
click at [1271, 67] on button "New trip" at bounding box center [1282, 72] width 62 height 26
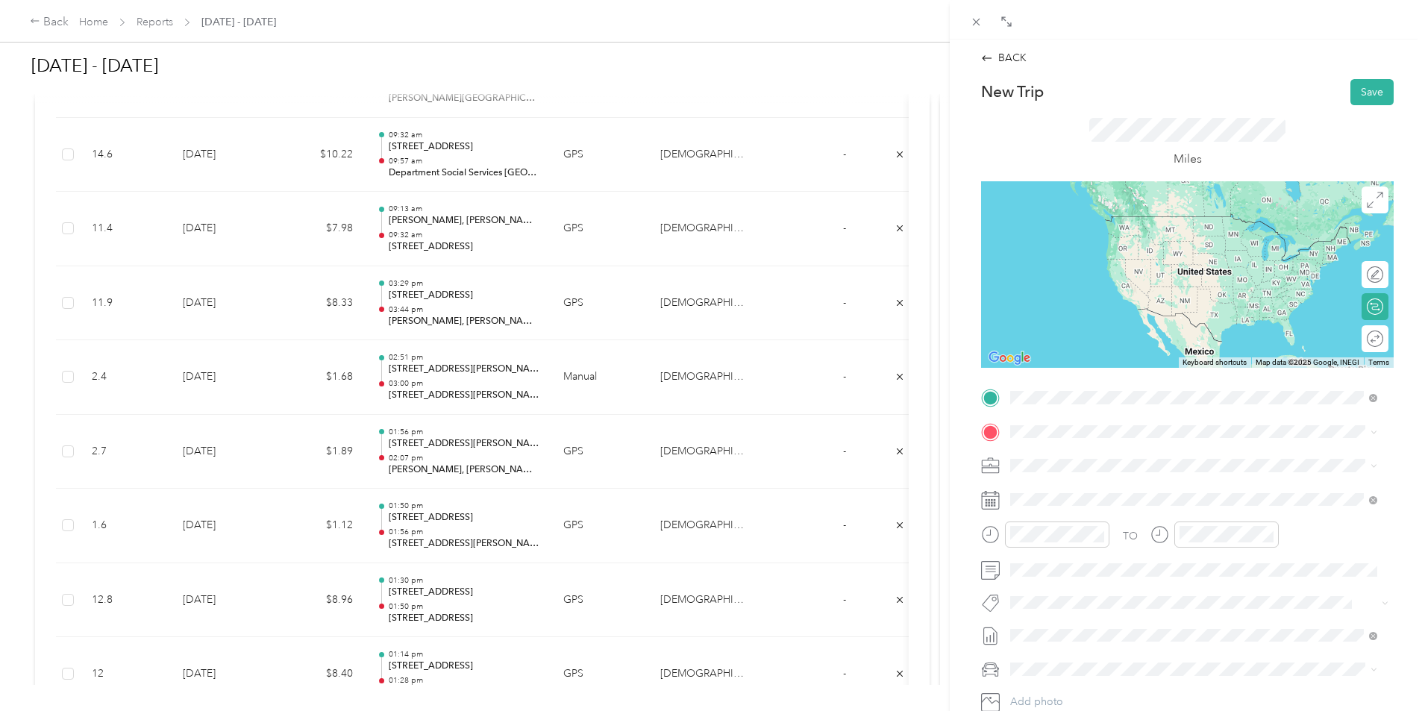
click at [1040, 448] on span "[STREET_ADDRESS][US_STATE]" at bounding box center [1112, 451] width 149 height 13
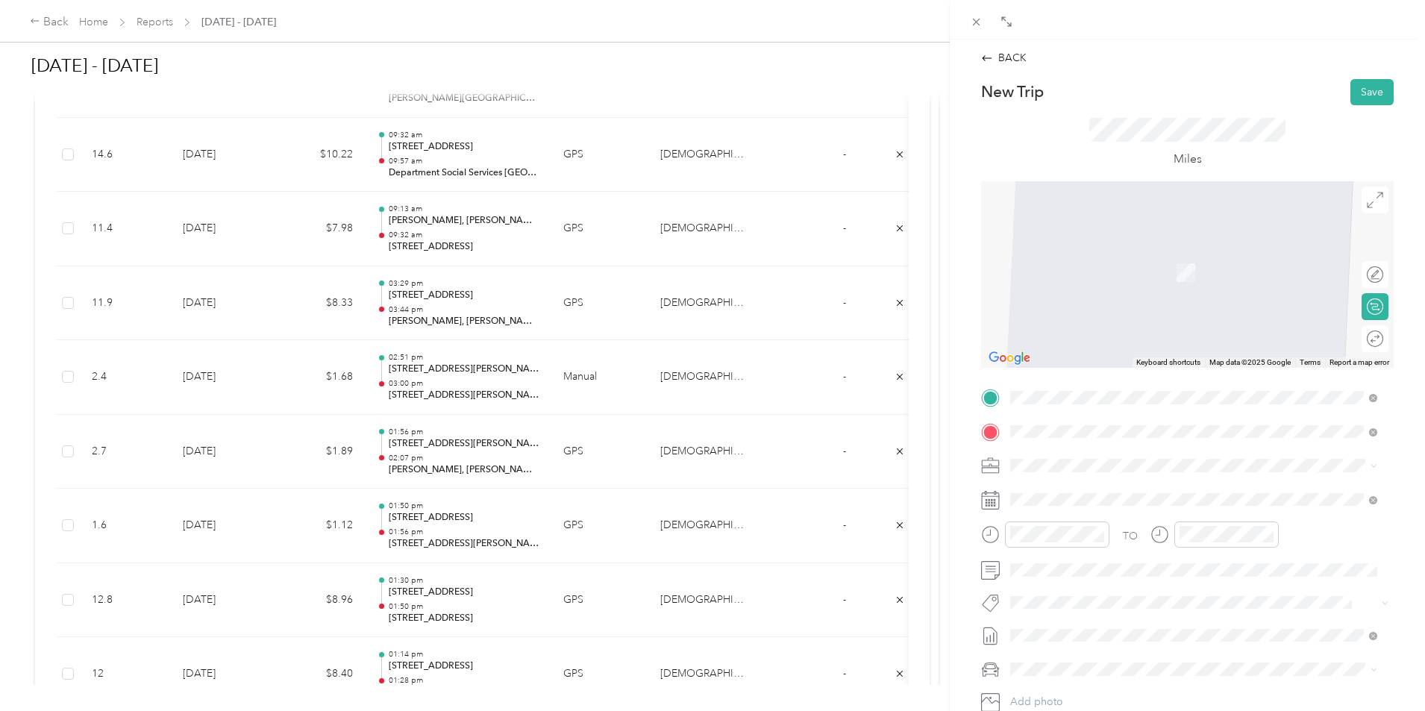
click at [1096, 491] on span "[STREET_ADDRESS][US_STATE]" at bounding box center [1112, 485] width 149 height 13
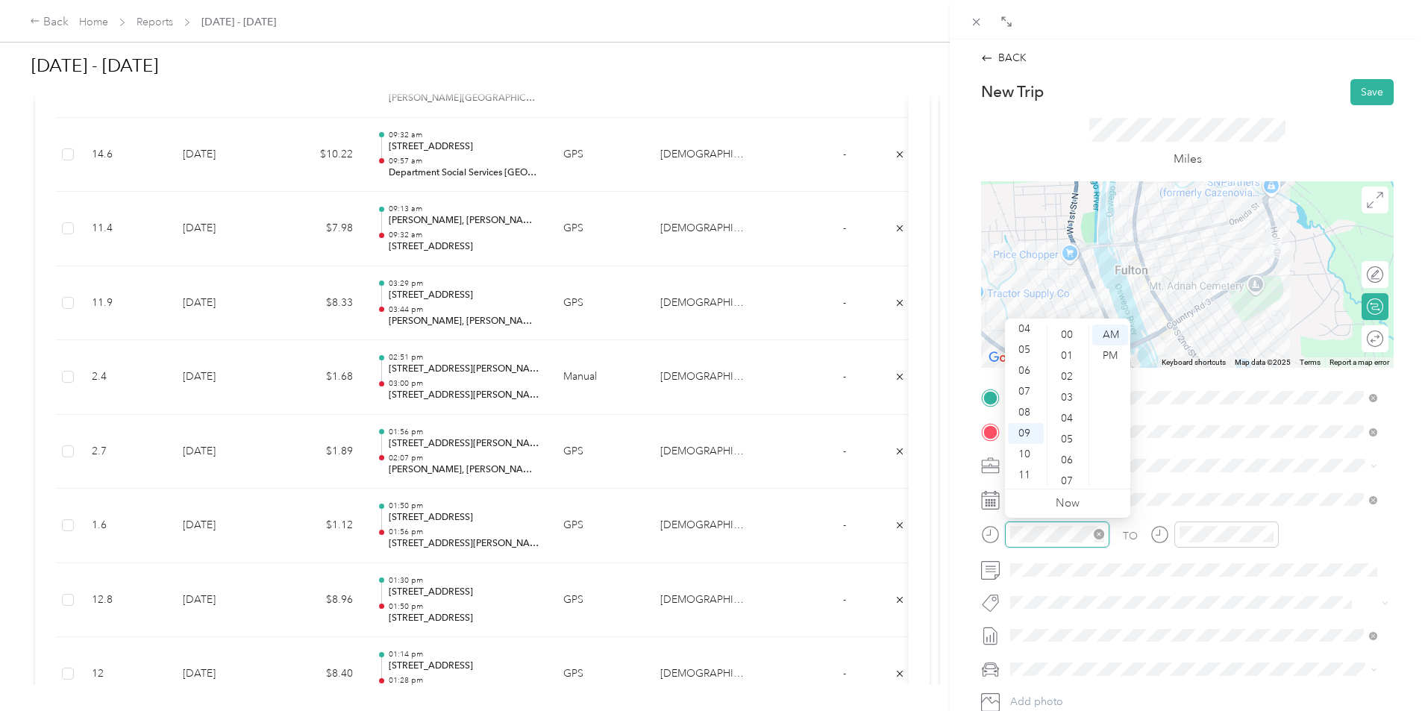
scroll to position [1023, 0]
click at [1026, 383] on div "03" at bounding box center [1026, 382] width 36 height 21
click at [1059, 330] on div "00" at bounding box center [1068, 334] width 36 height 21
click at [1075, 339] on div "00" at bounding box center [1068, 334] width 36 height 21
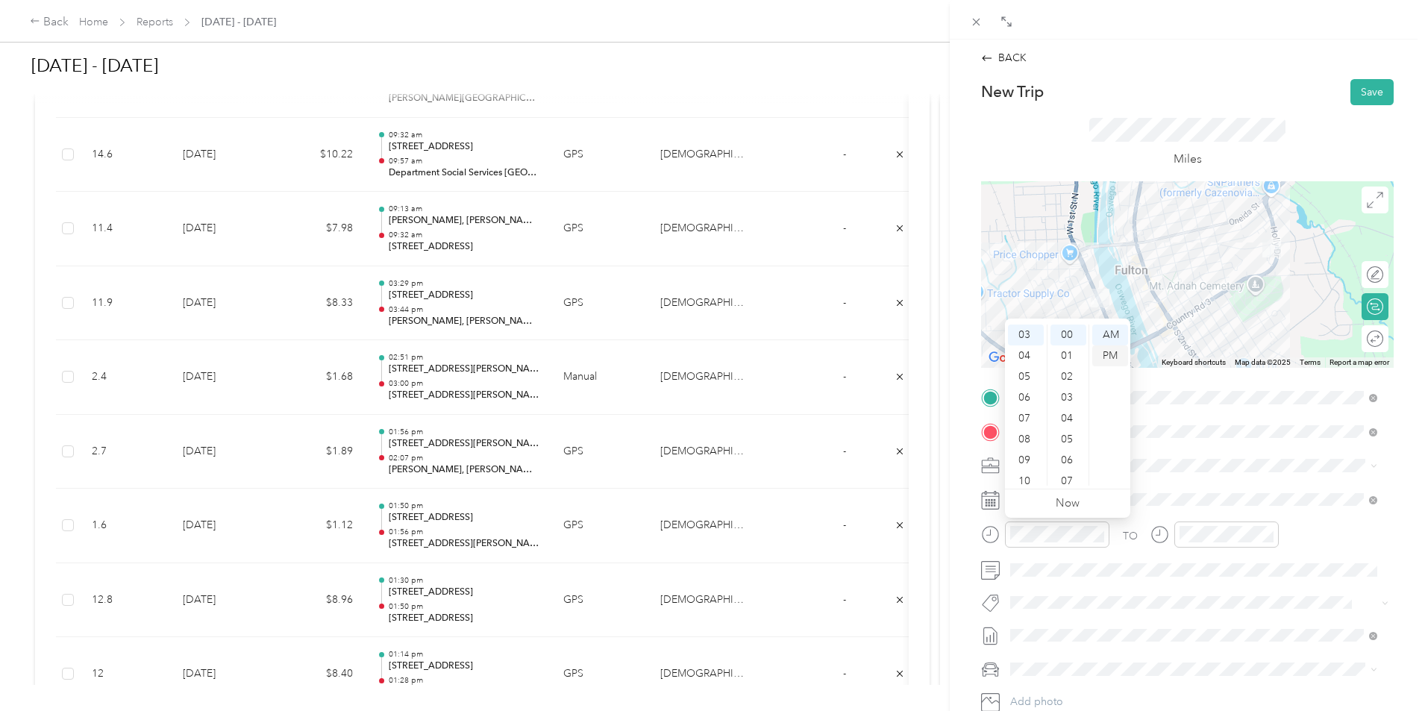
click at [1101, 359] on div "PM" at bounding box center [1110, 355] width 36 height 21
click at [1196, 385] on div "03" at bounding box center [1195, 382] width 36 height 21
click at [1239, 384] on div "05" at bounding box center [1238, 385] width 36 height 21
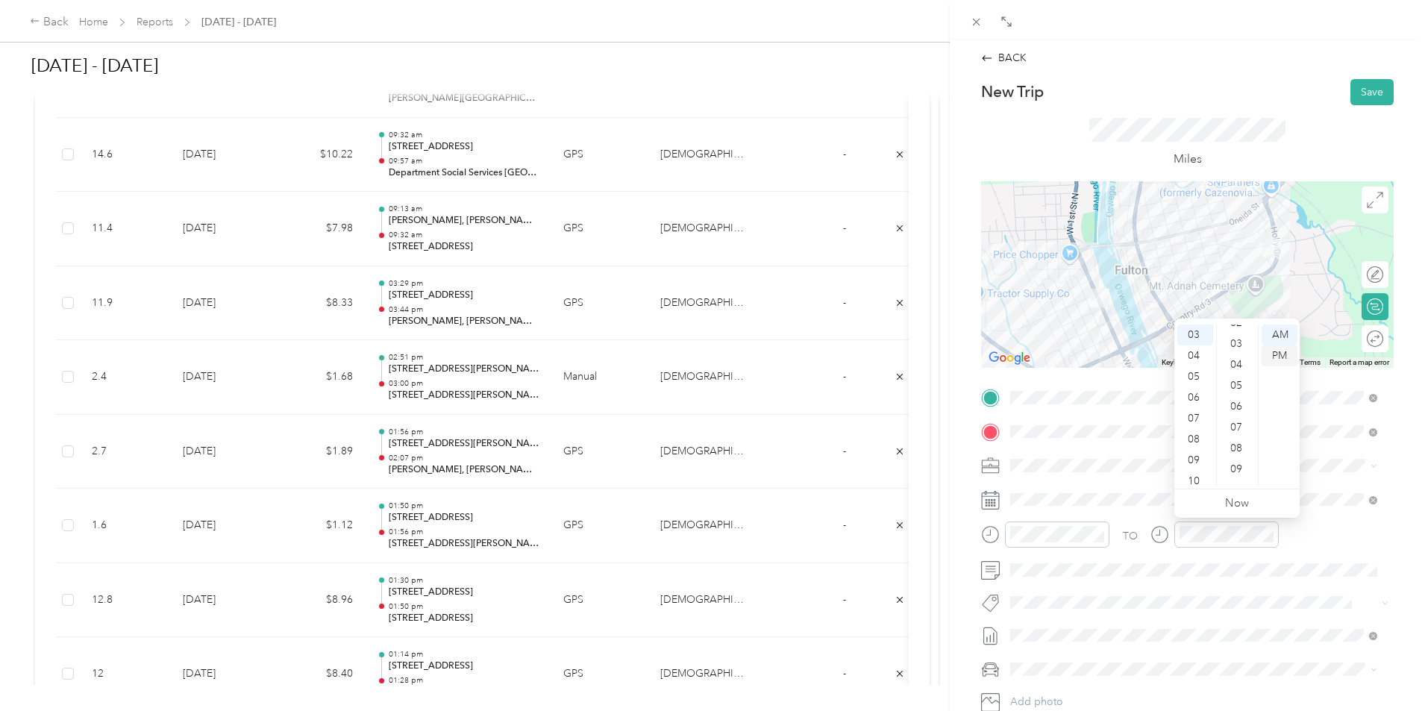
scroll to position [104, 0]
click at [1282, 356] on div "PM" at bounding box center [1279, 355] width 36 height 21
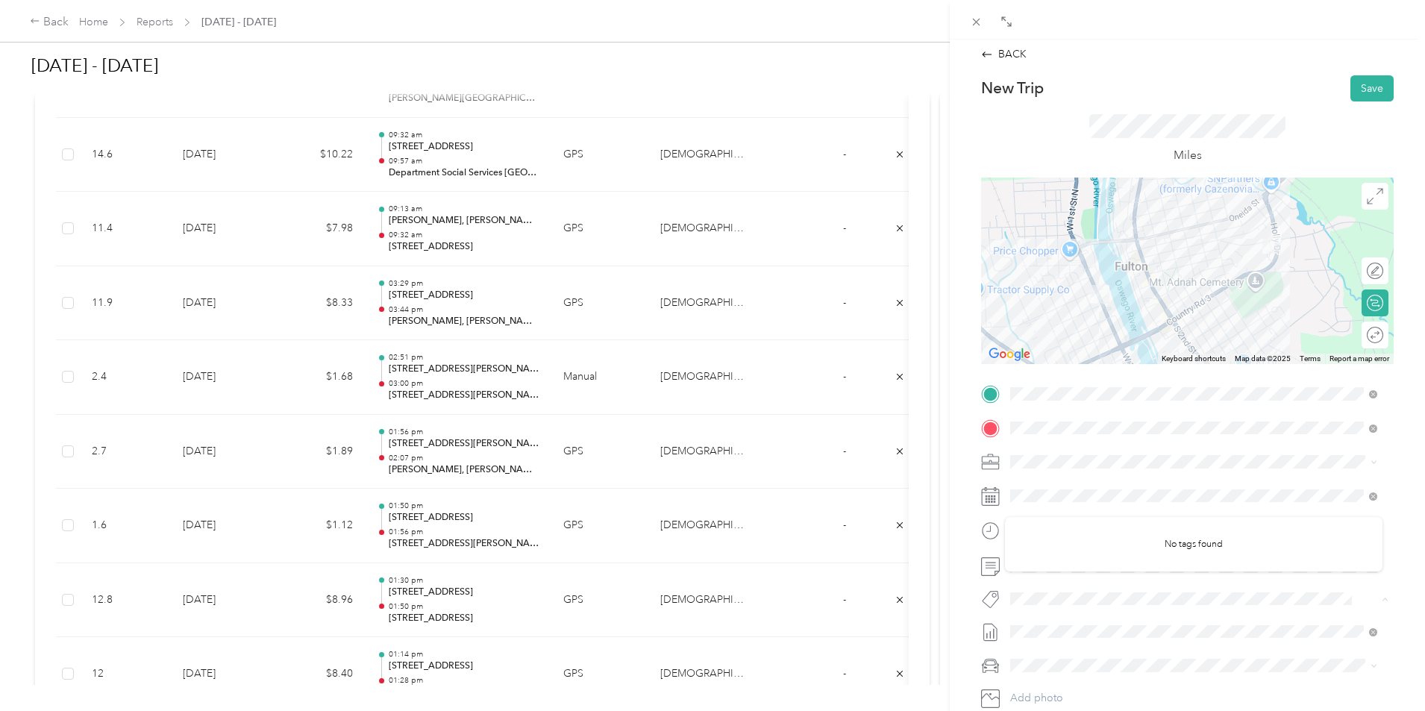
scroll to position [0, 0]
click at [1359, 96] on button "Save" at bounding box center [1371, 92] width 43 height 26
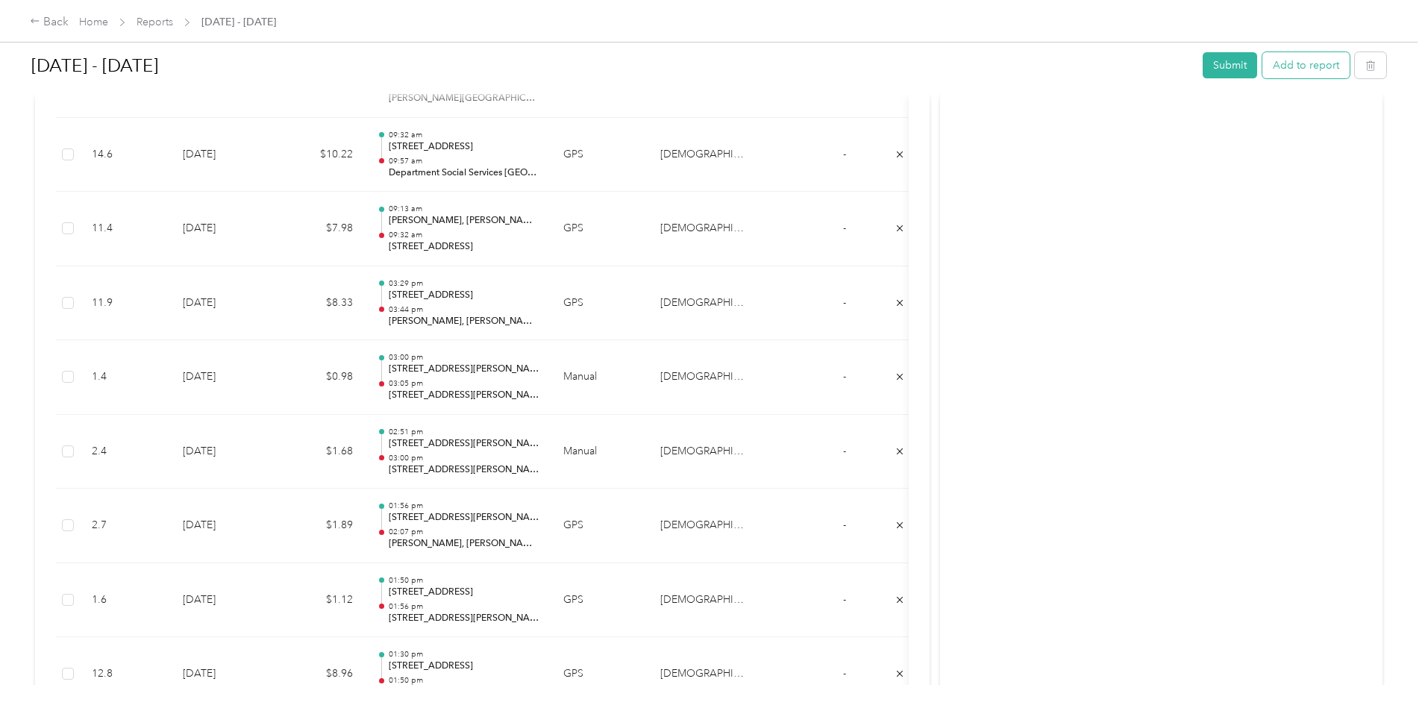
click at [1262, 69] on button "Add to report" at bounding box center [1305, 65] width 87 height 26
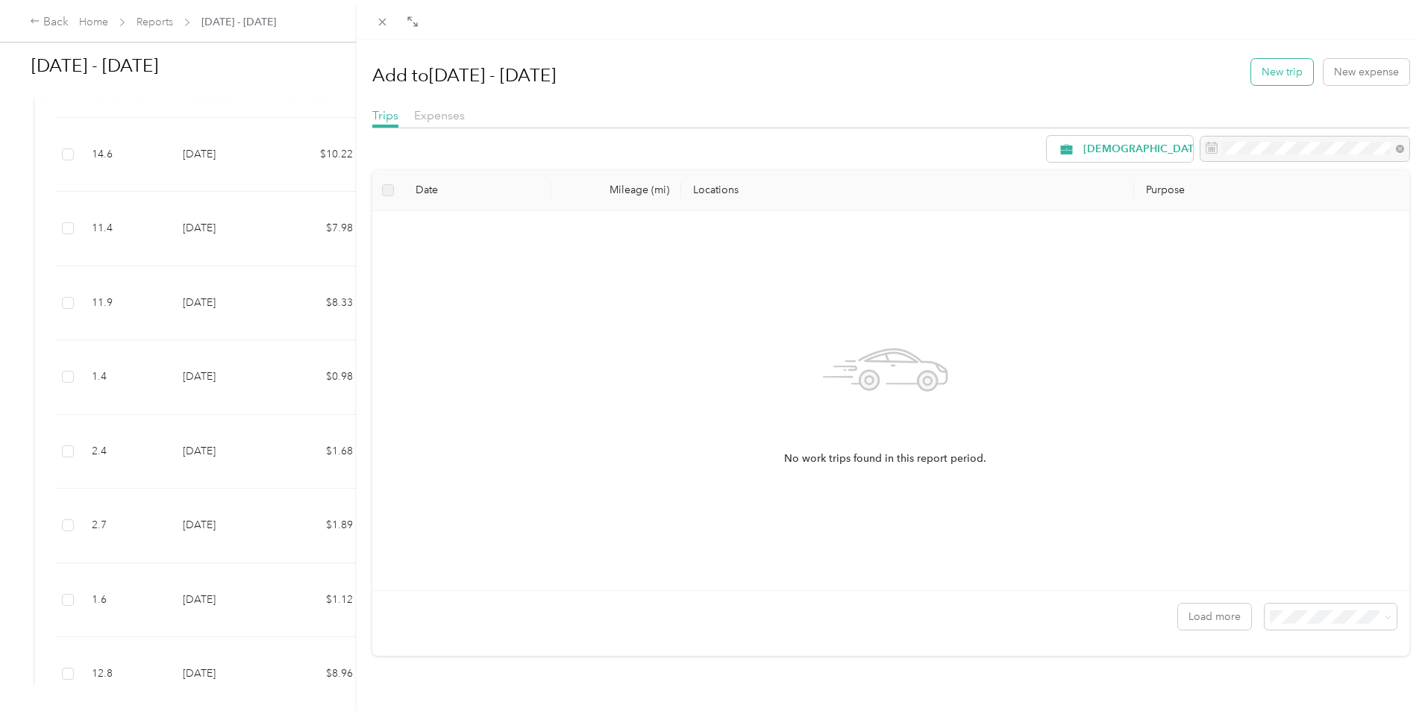
click at [1251, 81] on button "New trip" at bounding box center [1282, 72] width 62 height 26
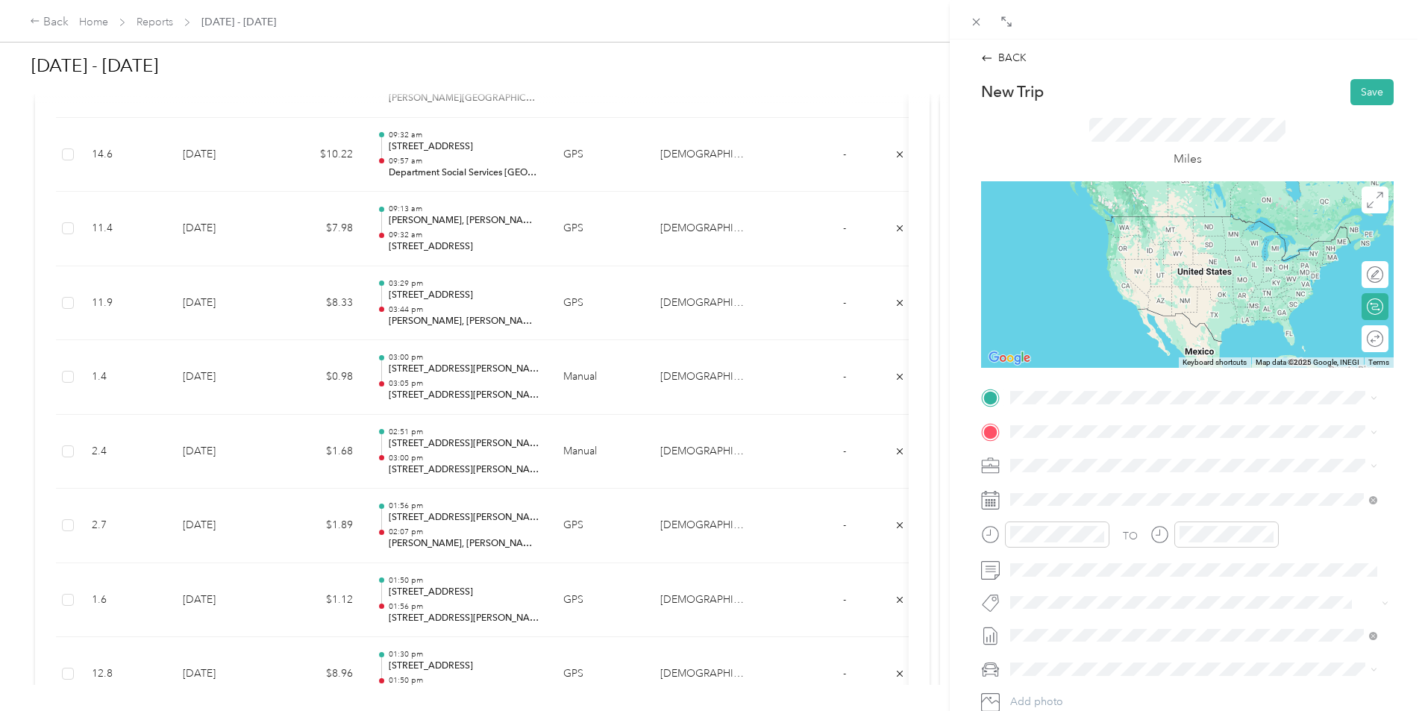
click at [1146, 449] on span "[STREET_ADDRESS][US_STATE]" at bounding box center [1112, 448] width 149 height 13
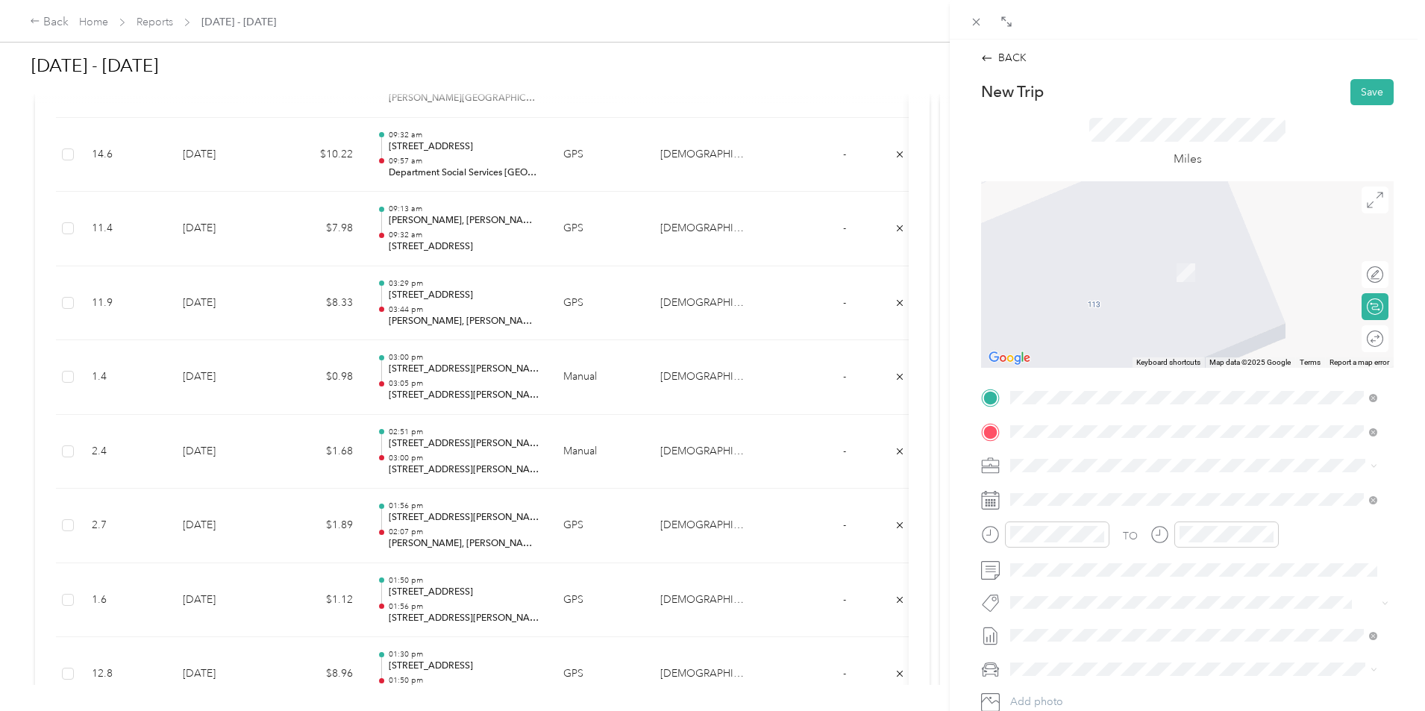
click at [1125, 486] on span "[STREET_ADDRESS][US_STATE]" at bounding box center [1112, 485] width 149 height 13
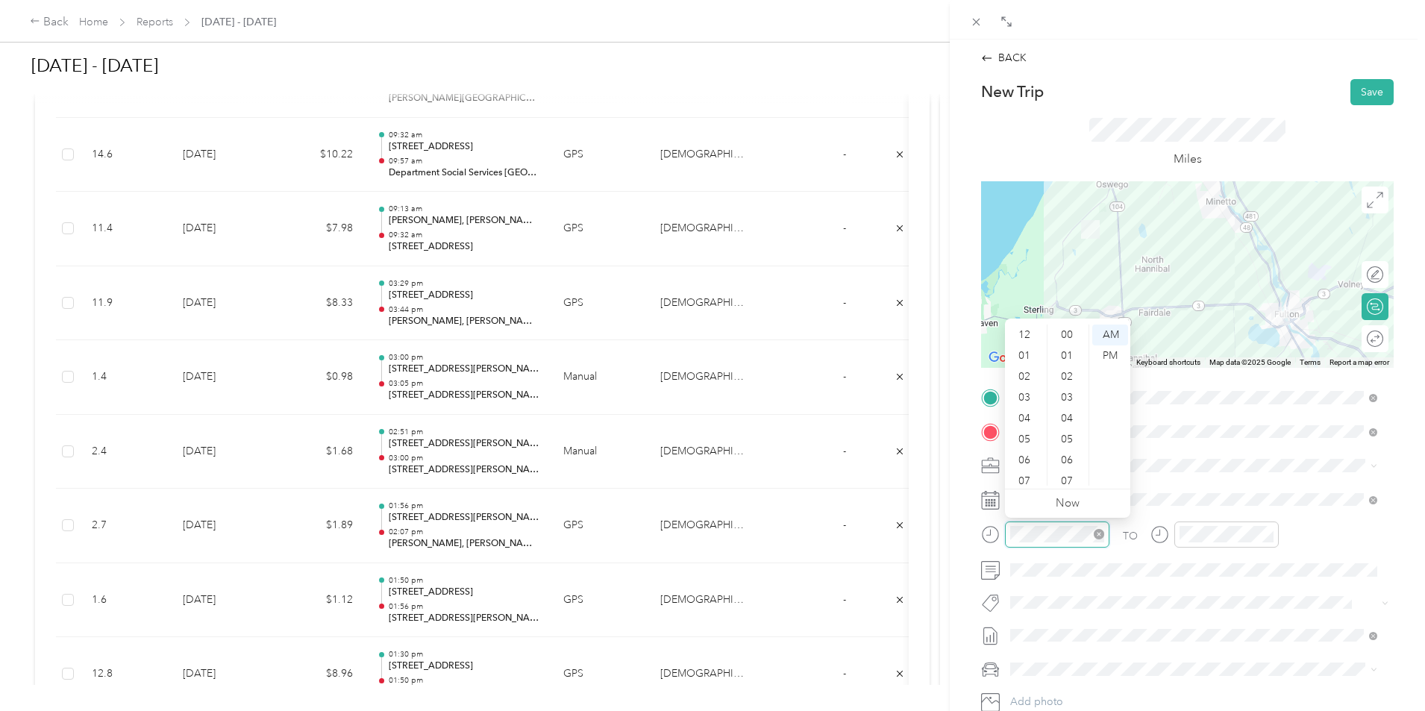
scroll to position [90, 0]
click at [1031, 383] on div "03" at bounding box center [1026, 382] width 36 height 21
click at [1073, 440] on div "05" at bounding box center [1068, 439] width 36 height 21
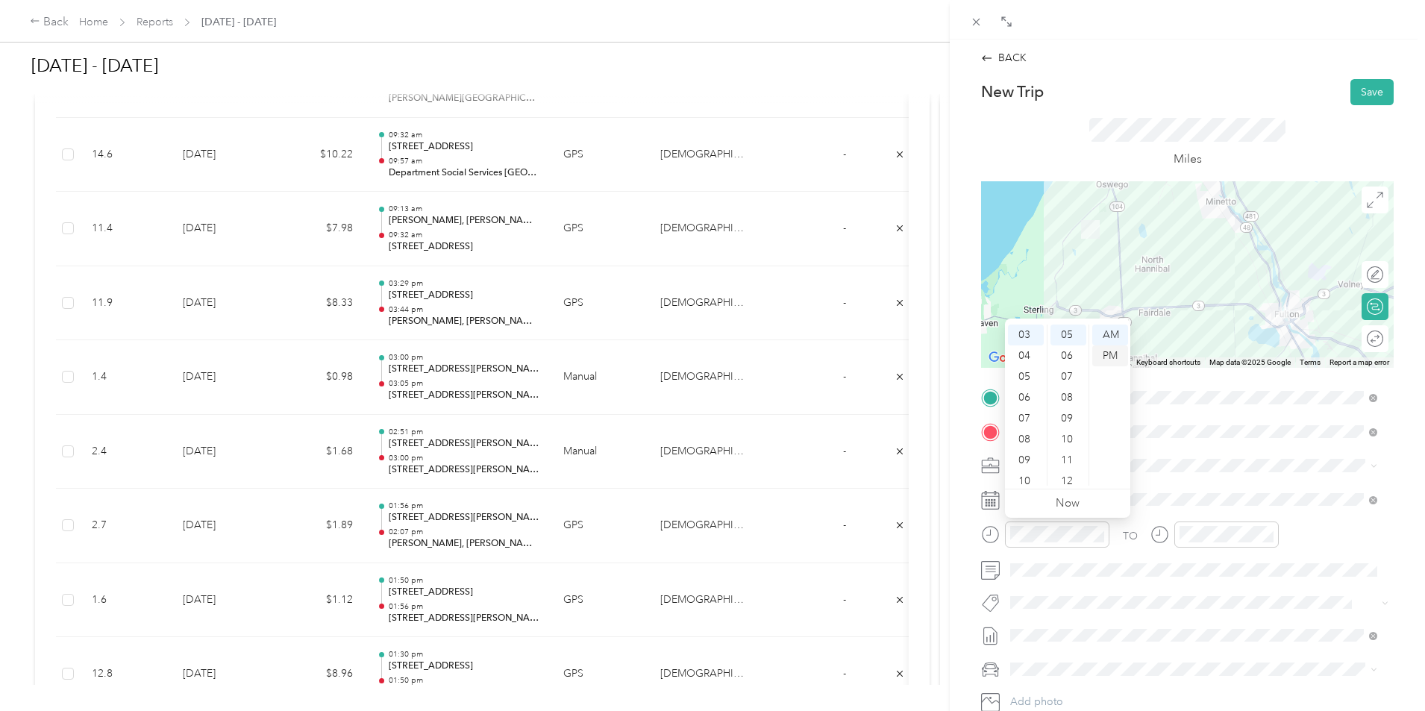
click at [1116, 354] on div "PM" at bounding box center [1110, 355] width 36 height 21
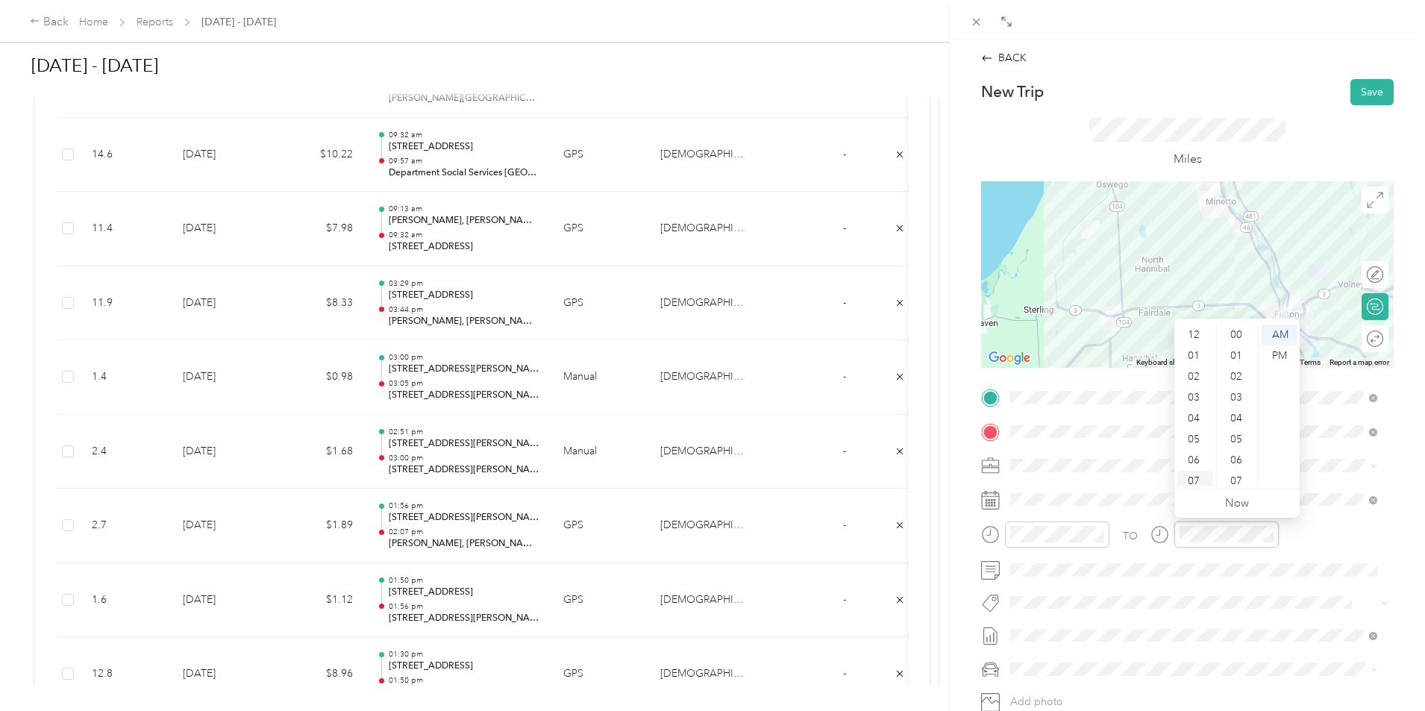
scroll to position [1065, 0]
click at [1197, 386] on div "03" at bounding box center [1195, 382] width 36 height 21
click at [1240, 415] on div "30" at bounding box center [1238, 418] width 36 height 21
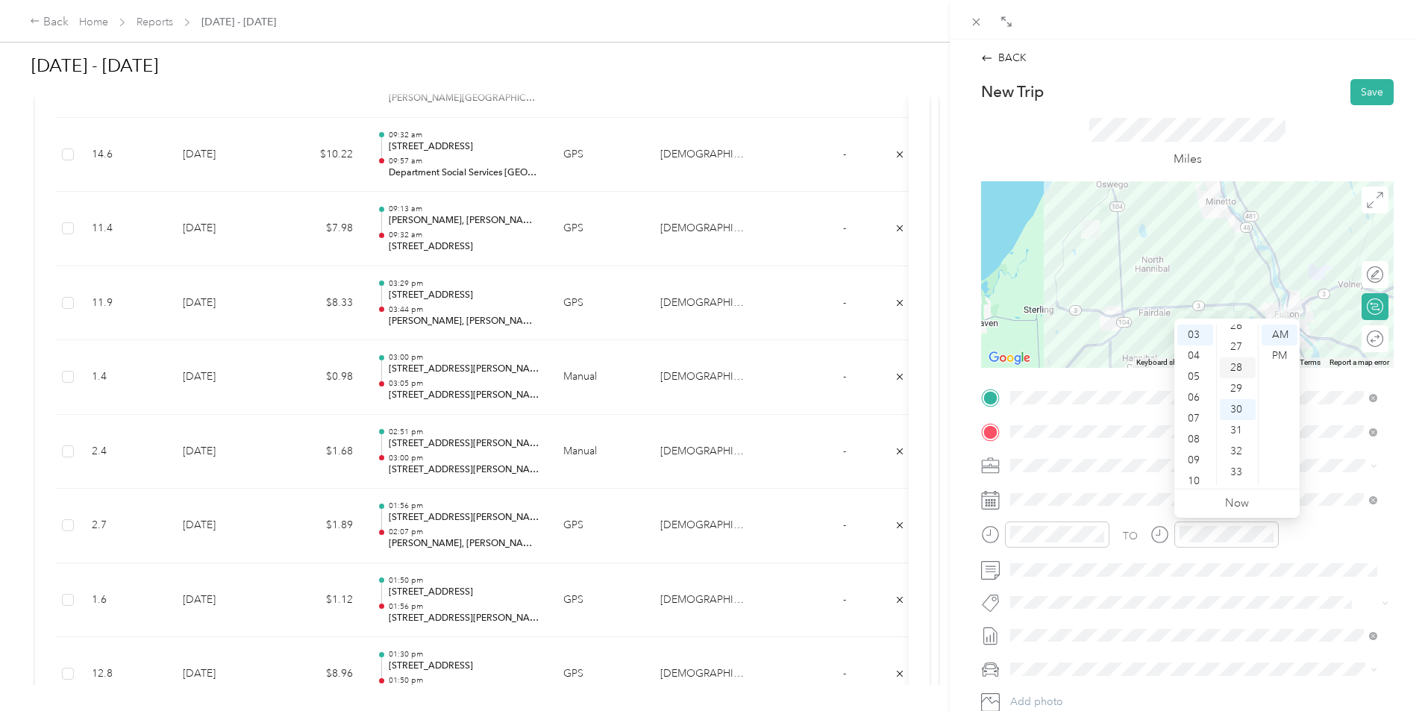
click at [1245, 374] on div "28" at bounding box center [1238, 367] width 36 height 21
click at [1284, 357] on div "PM" at bounding box center [1279, 355] width 36 height 21
click at [962, 442] on div "BACK New Trip Save This trip cannot be edited because it is either under review…" at bounding box center [1187, 395] width 475 height 711
click at [1352, 94] on button "Save" at bounding box center [1371, 92] width 43 height 26
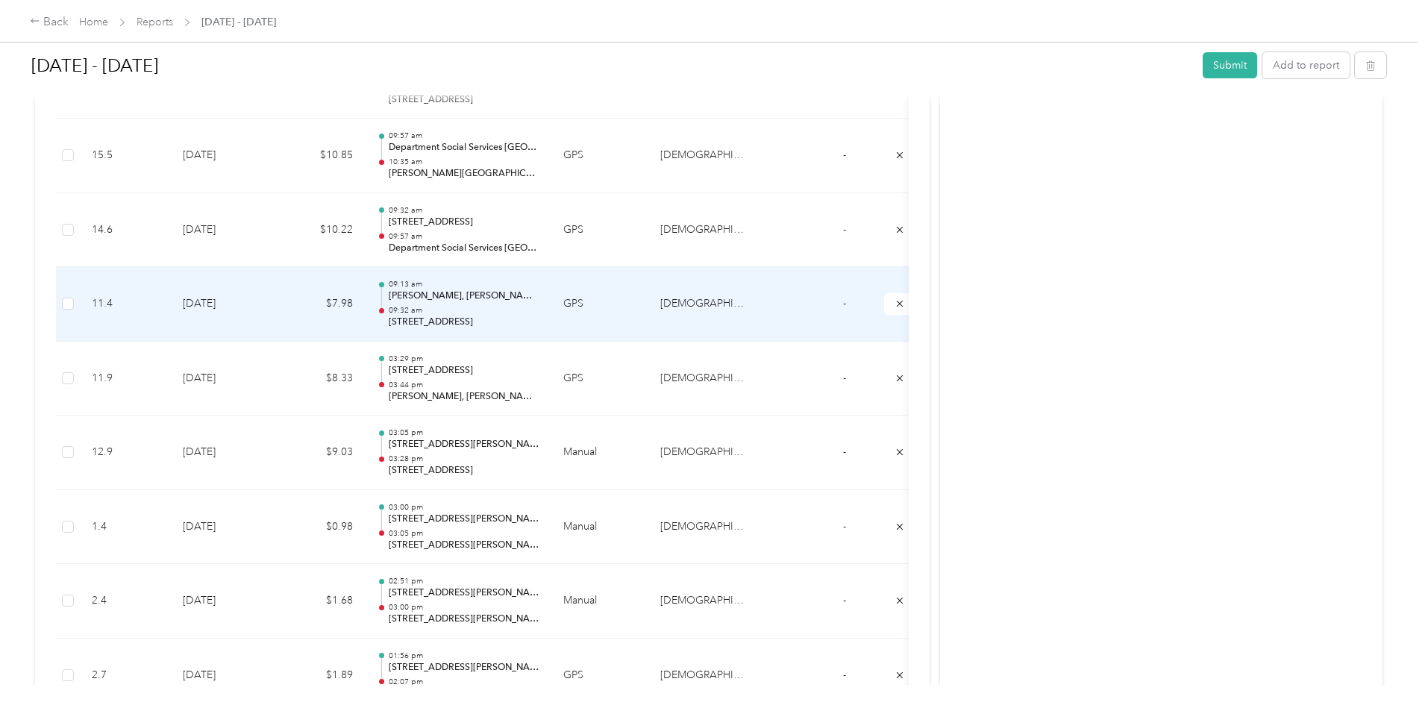
scroll to position [3937, 0]
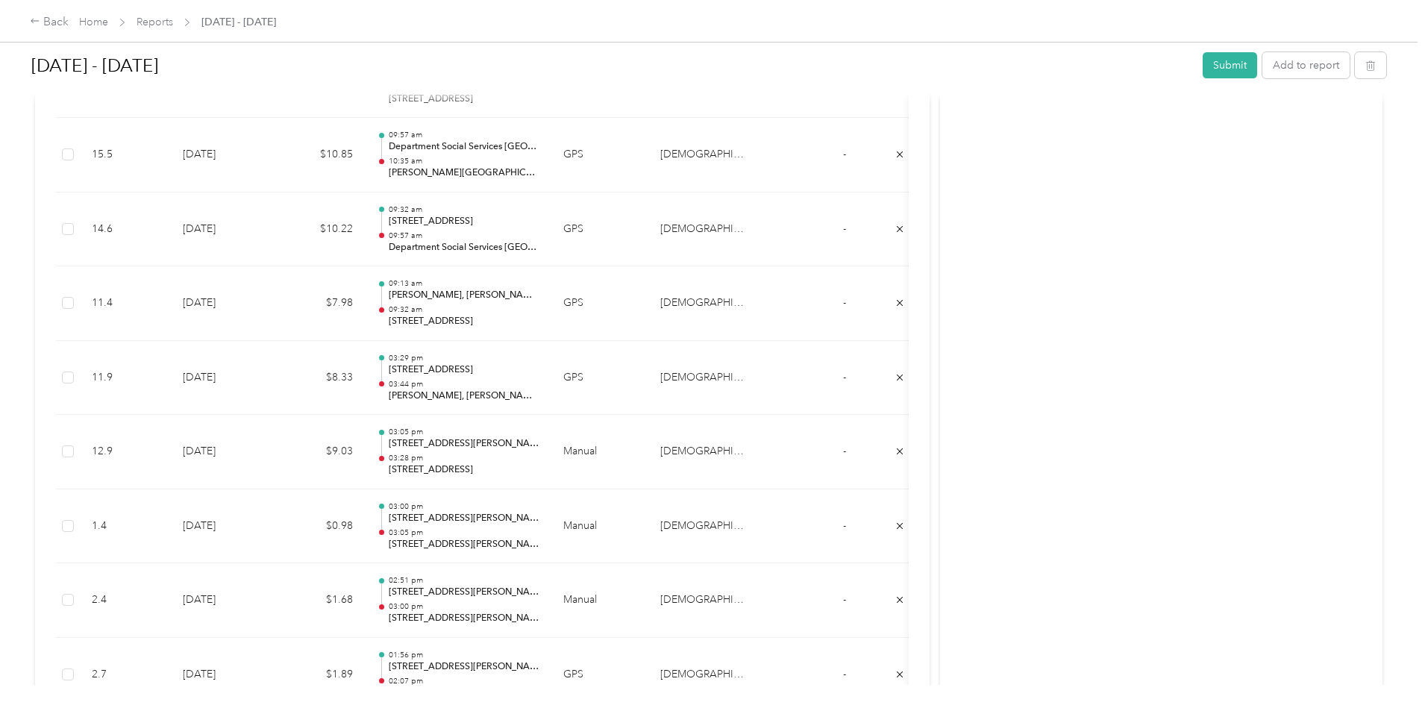
click at [123, 214] on div "[DATE] - [DATE] Submit Add to report Due [DATE]. Submit this report by [DATE] D…" at bounding box center [708, 342] width 1417 height 685
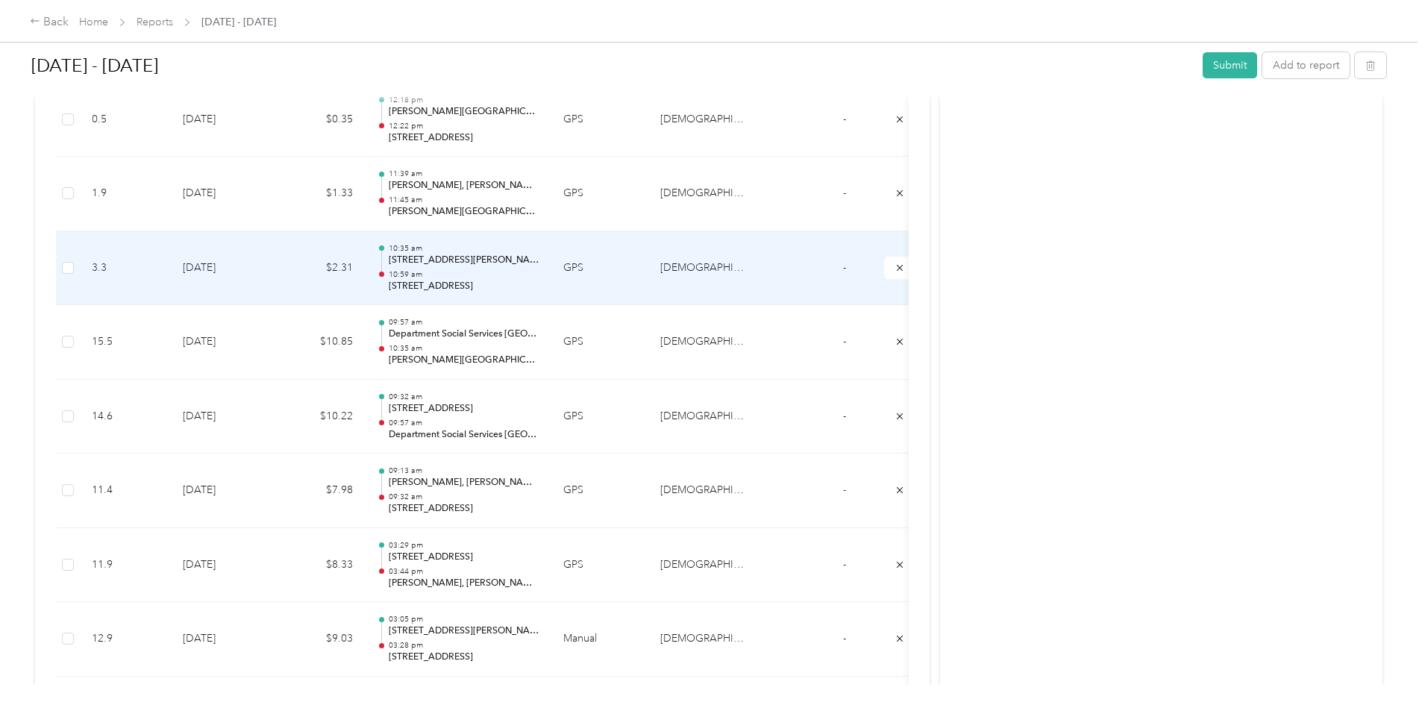
scroll to position [3713, 0]
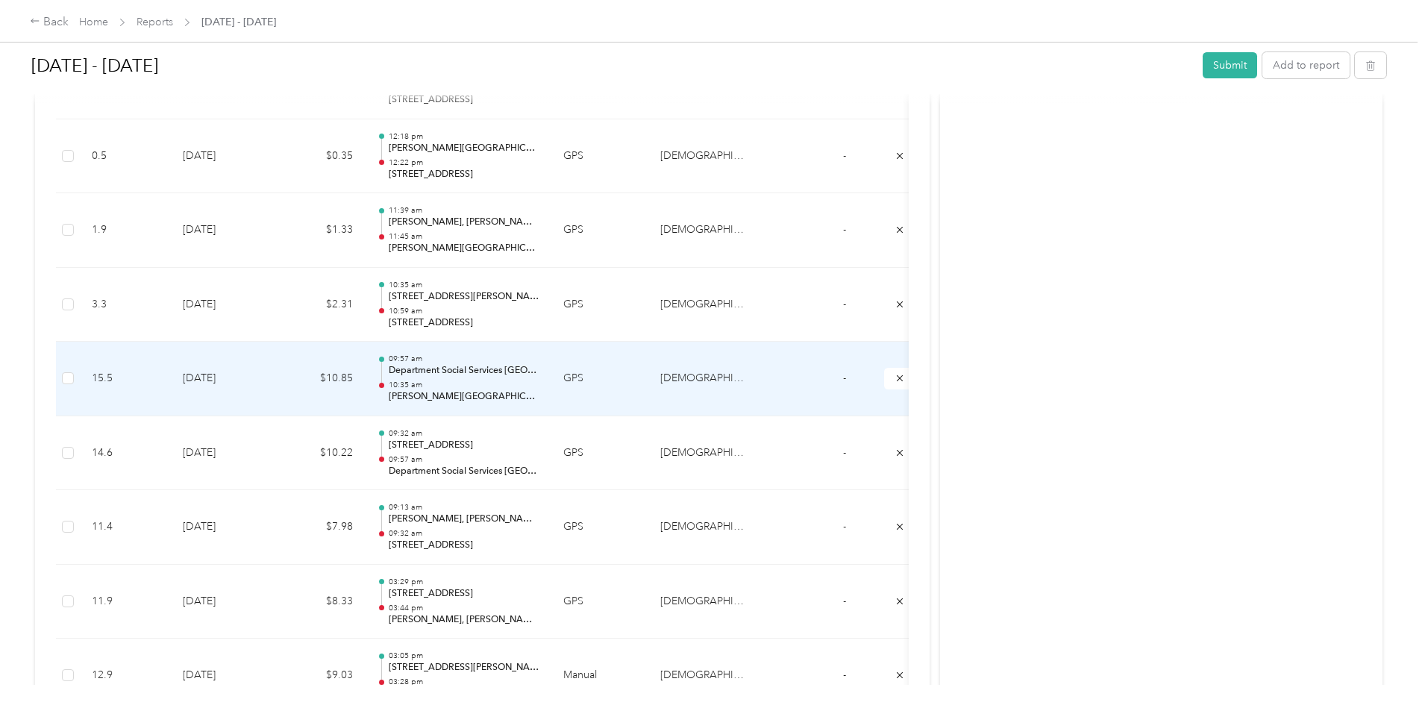
click at [275, 369] on td "[DATE]" at bounding box center [223, 379] width 104 height 75
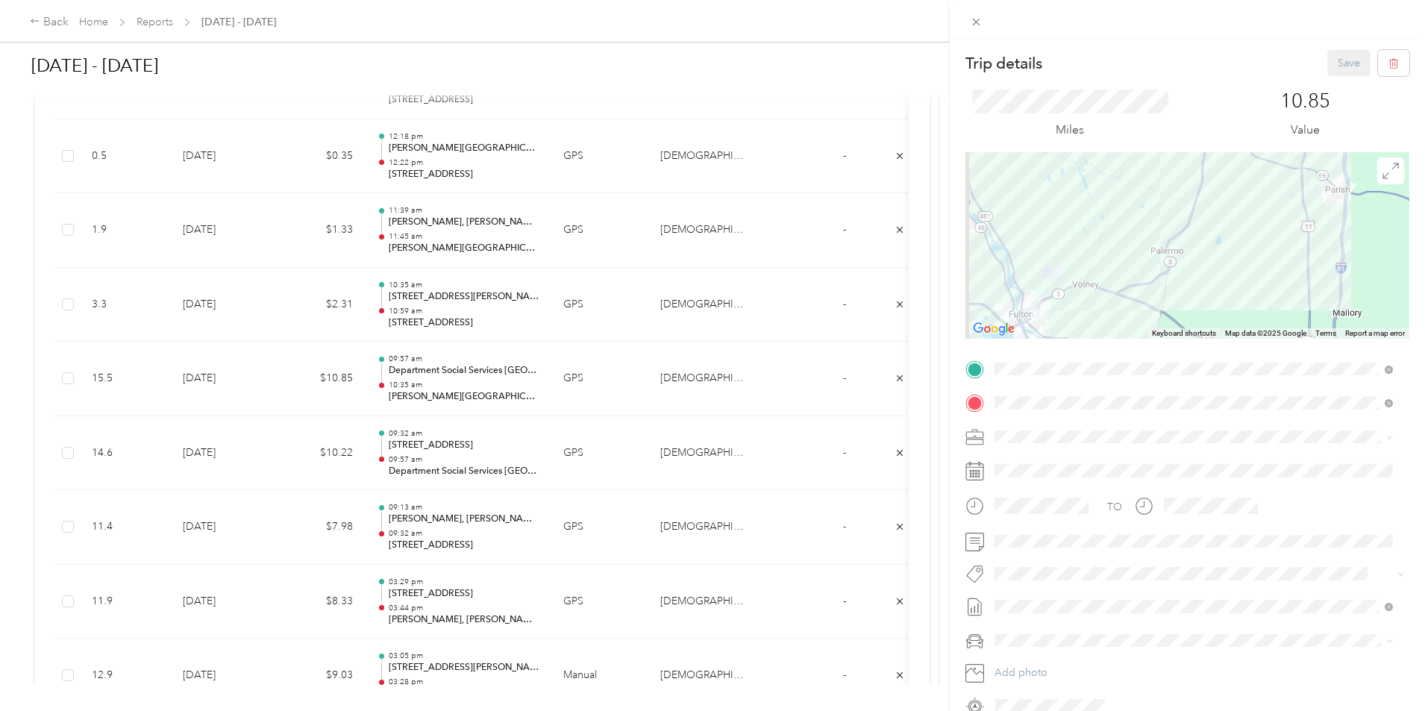
click at [98, 342] on div "Trip details Save This trip cannot be edited because it is either under review,…" at bounding box center [712, 355] width 1425 height 711
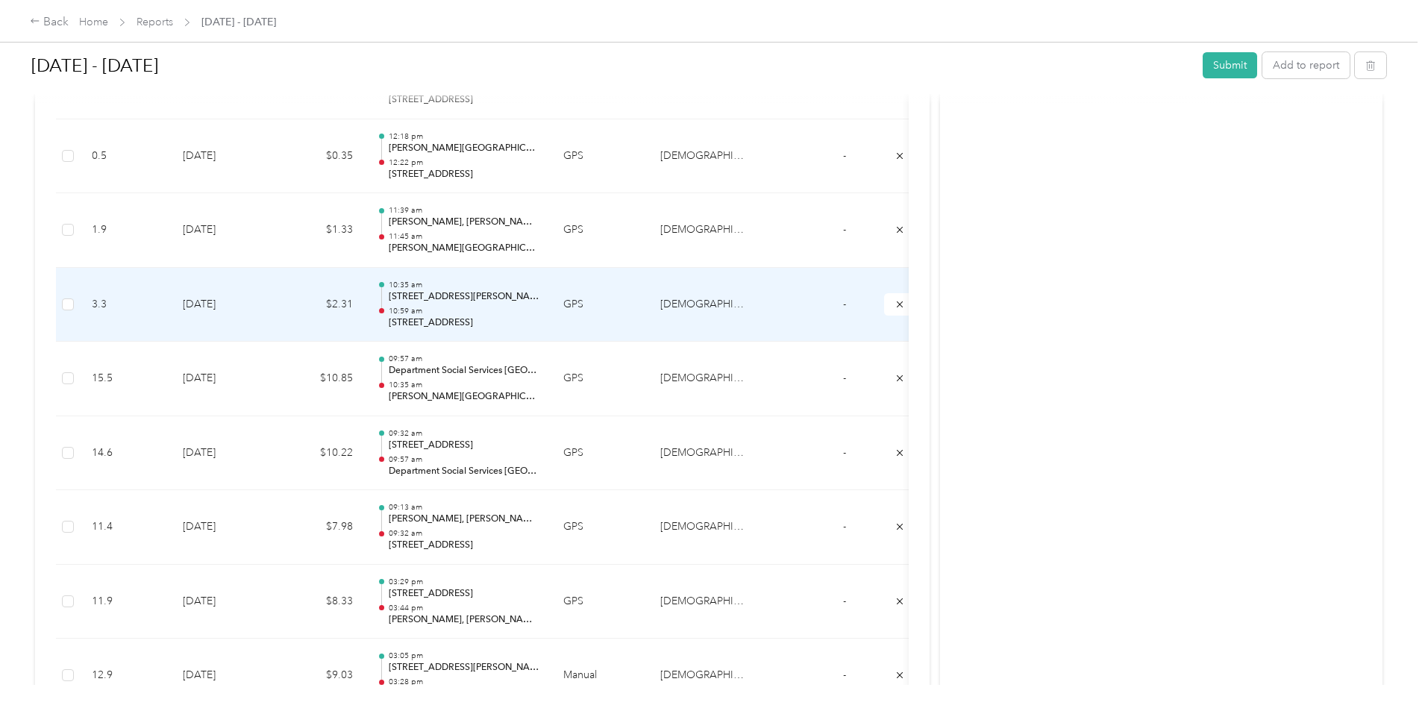
scroll to position [3638, 0]
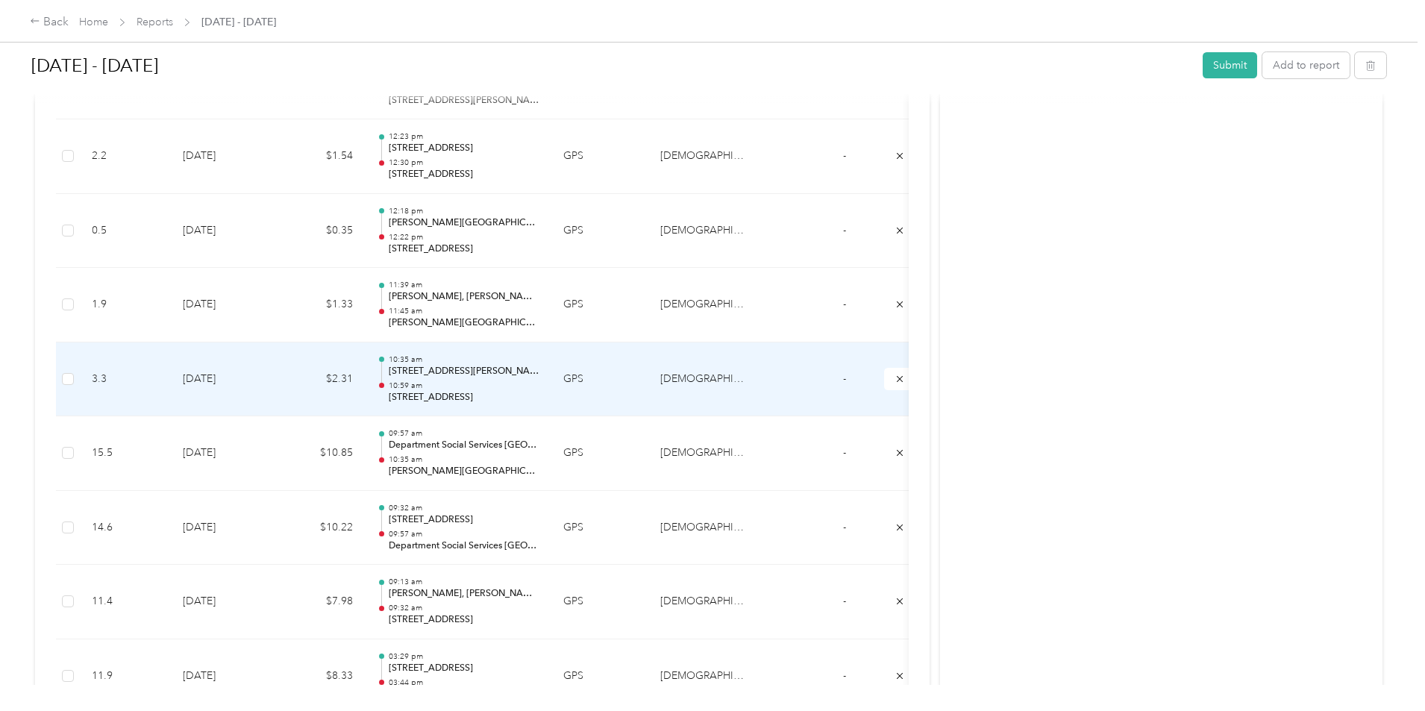
click at [365, 387] on td "$2.31" at bounding box center [320, 379] width 90 height 75
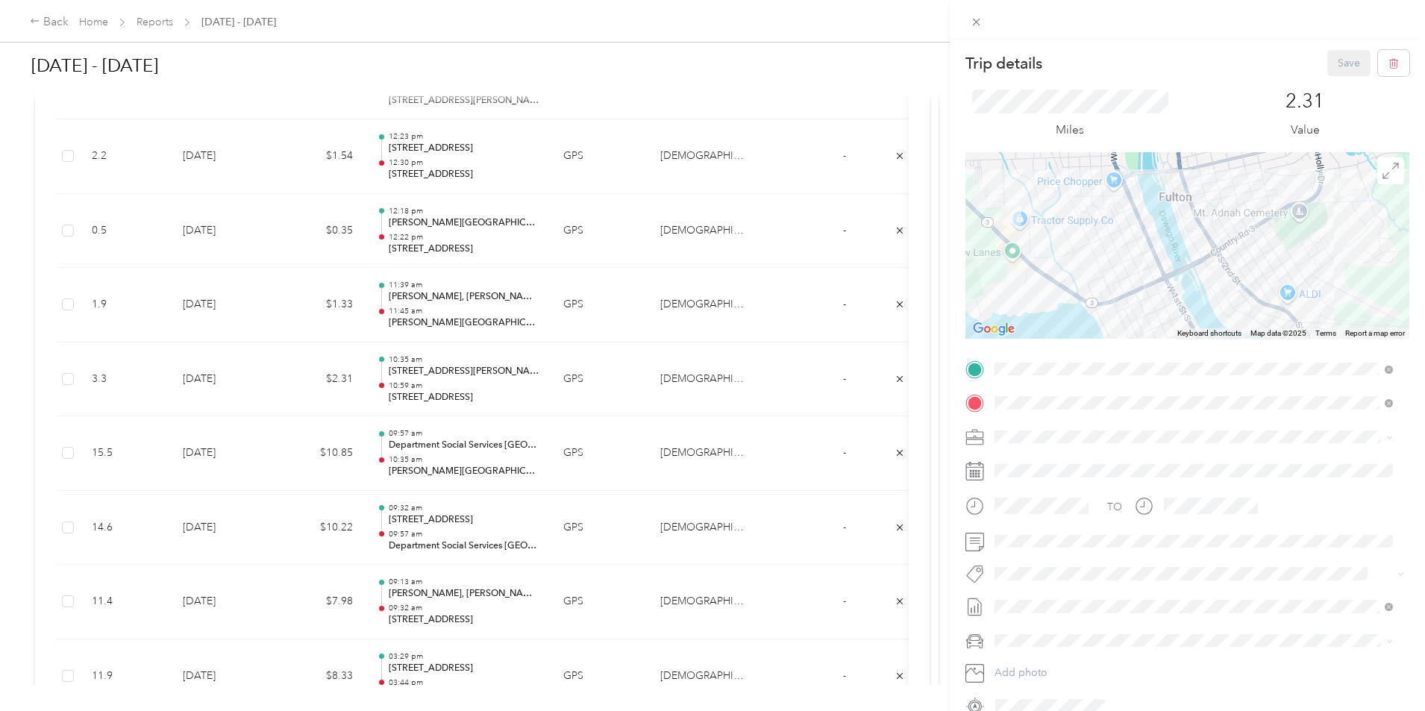
click at [416, 378] on div "Trip details Save This trip cannot be edited because it is either under review,…" at bounding box center [712, 355] width 1425 height 711
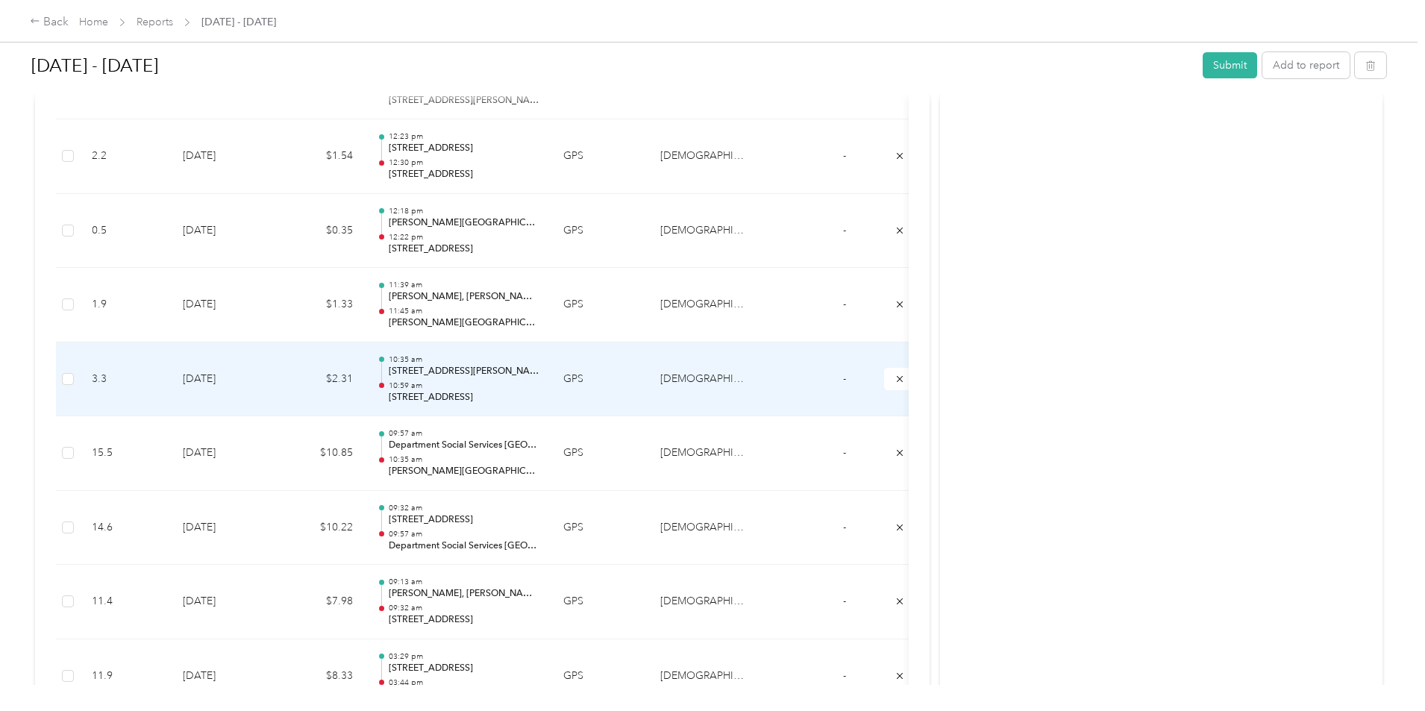
click at [365, 376] on td "$2.31" at bounding box center [320, 379] width 90 height 75
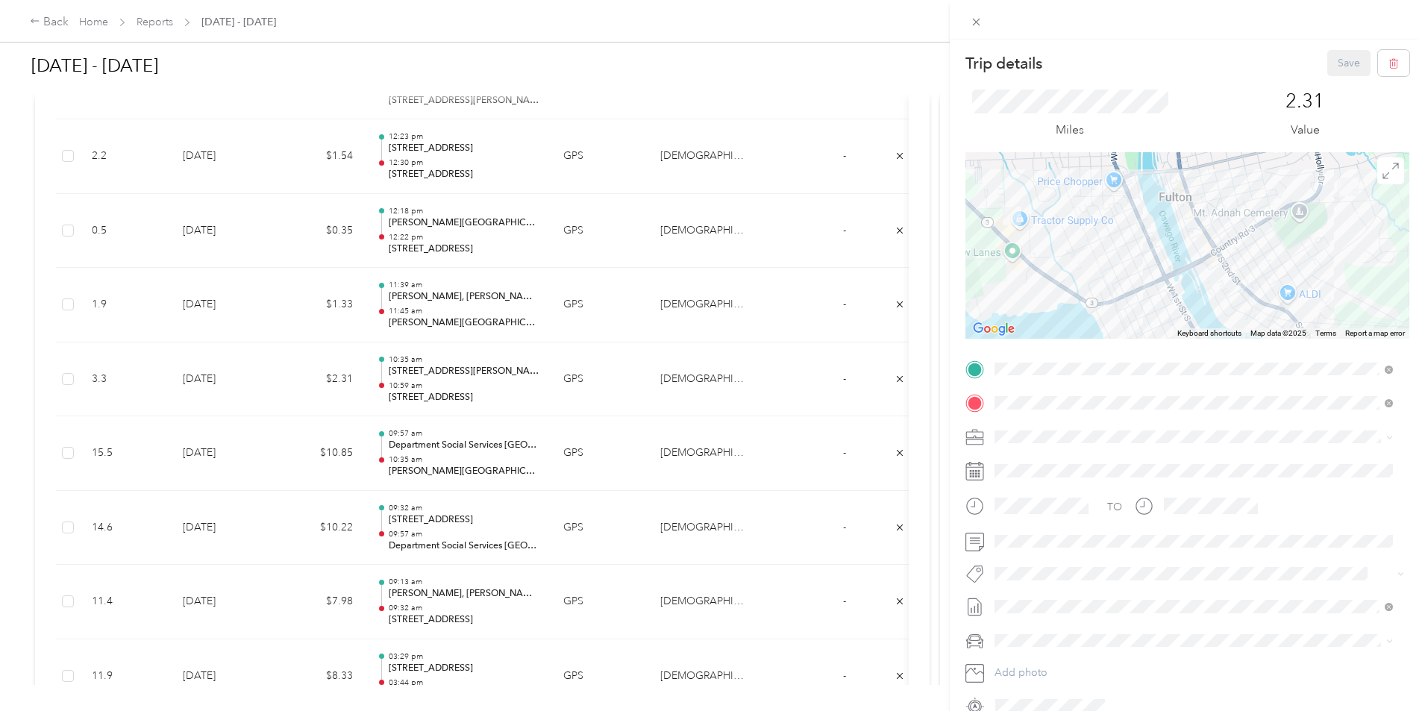
click at [383, 316] on div "Trip details Save This trip cannot be edited because it is either under review,…" at bounding box center [712, 355] width 1425 height 711
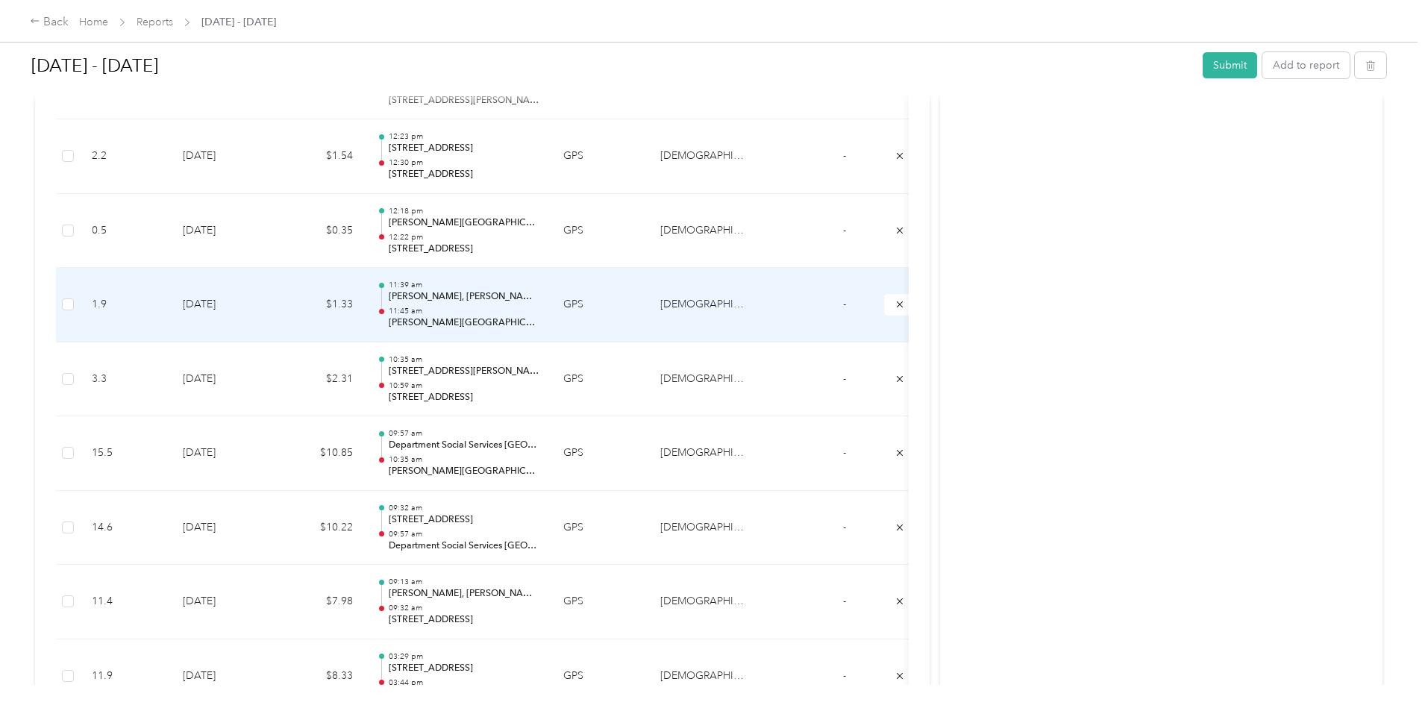
click at [275, 314] on td "[DATE]" at bounding box center [223, 305] width 104 height 75
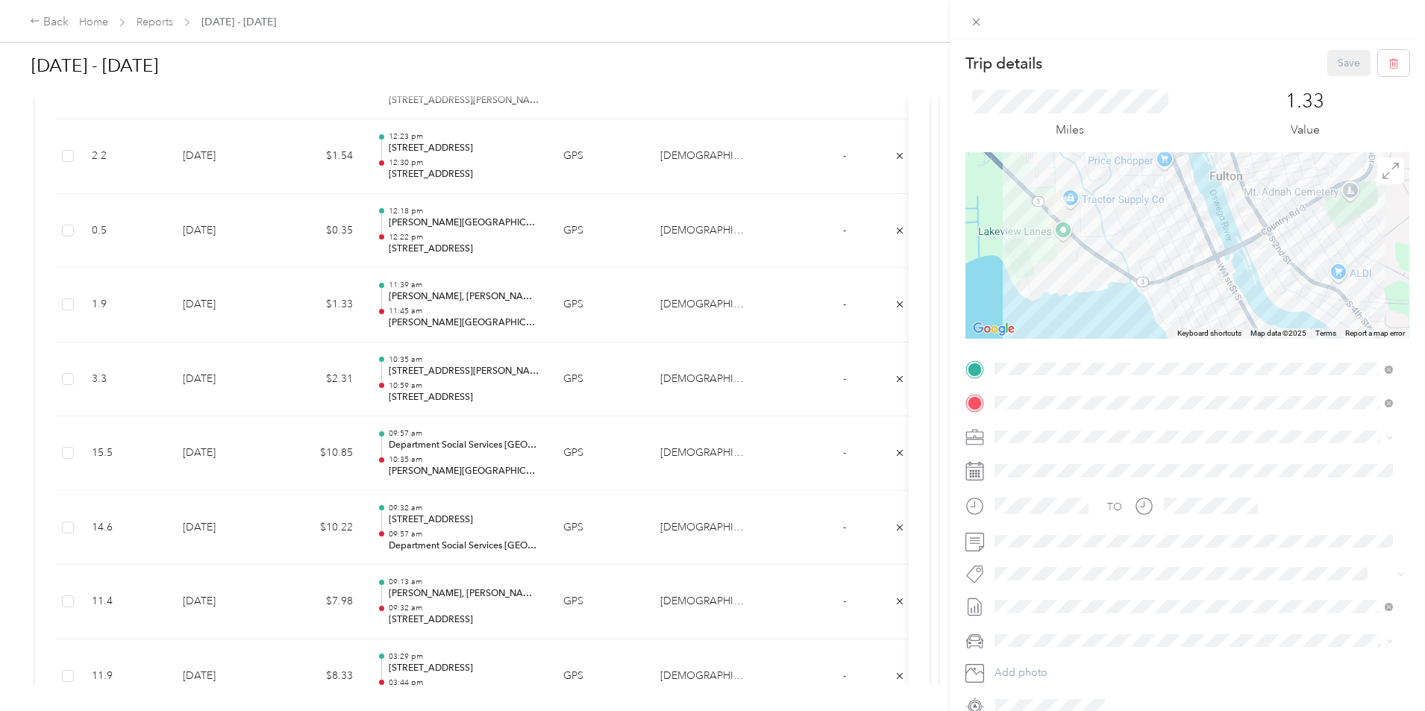
click at [398, 403] on div "Trip details Save This trip cannot be edited because it is either under review,…" at bounding box center [712, 355] width 1425 height 711
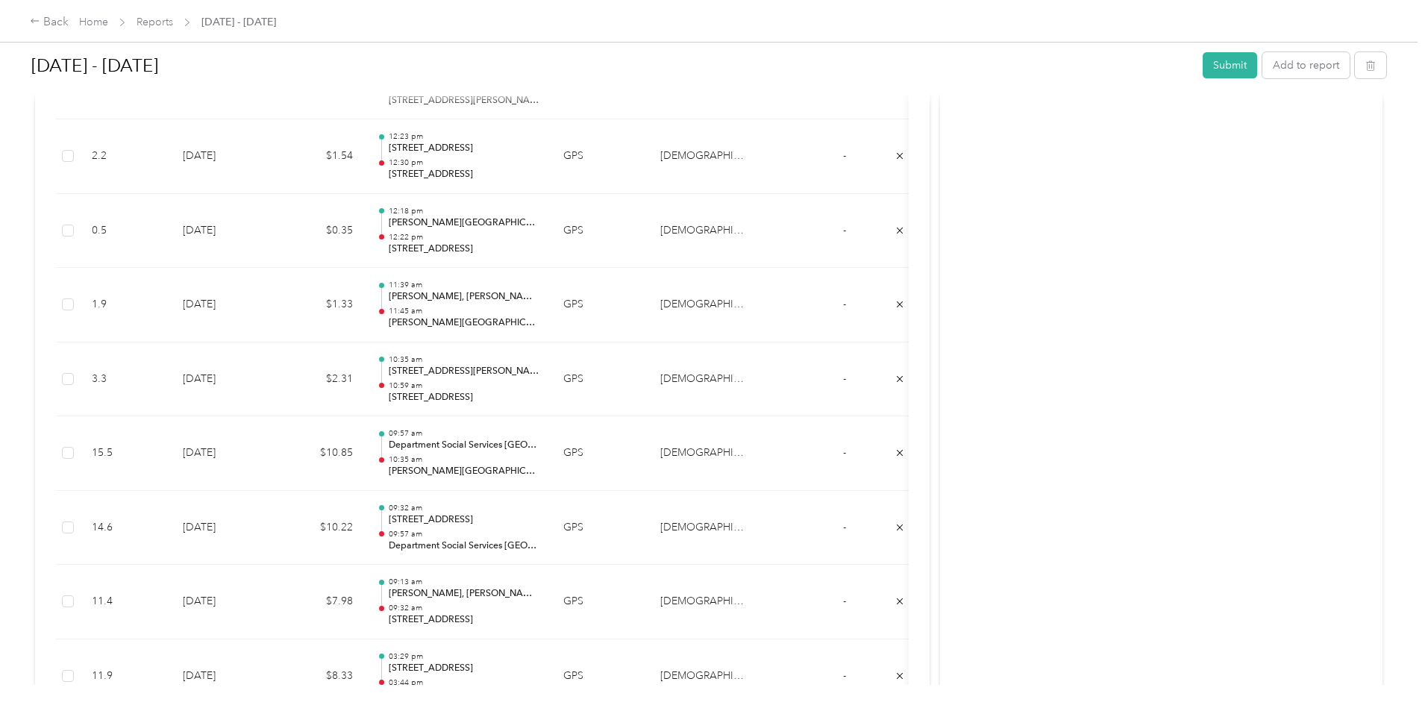
click at [402, 397] on div at bounding box center [712, 355] width 1425 height 711
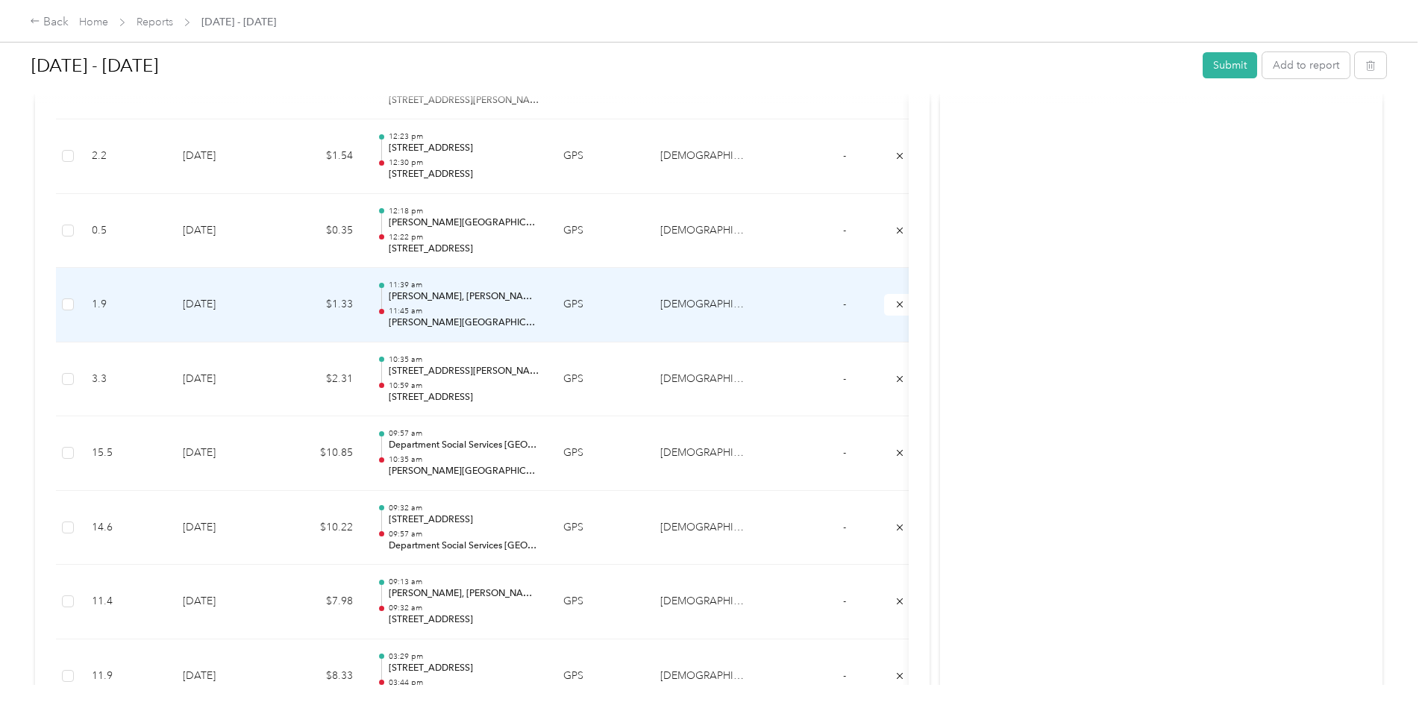
click at [365, 314] on td "$1.33" at bounding box center [320, 305] width 90 height 75
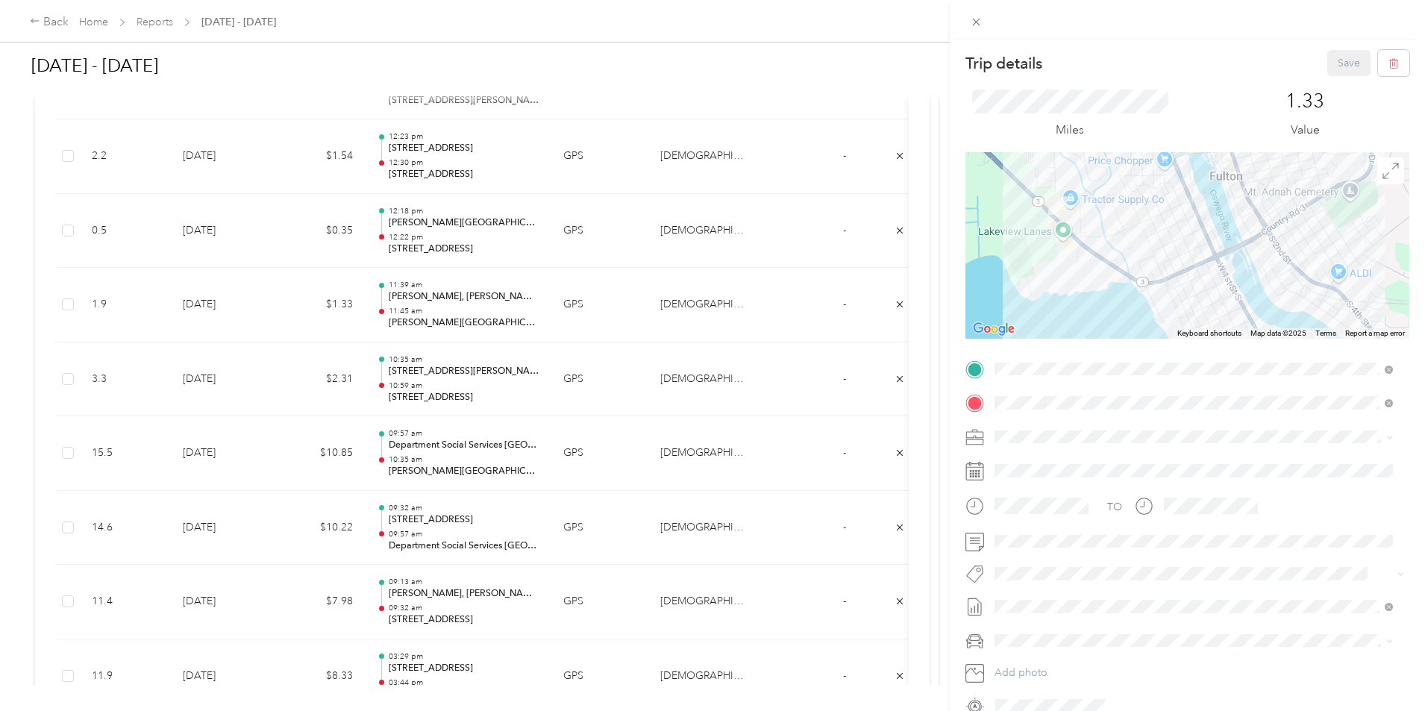
click at [422, 316] on div "Trip details Save This trip cannot be edited because it is either under review,…" at bounding box center [712, 355] width 1425 height 711
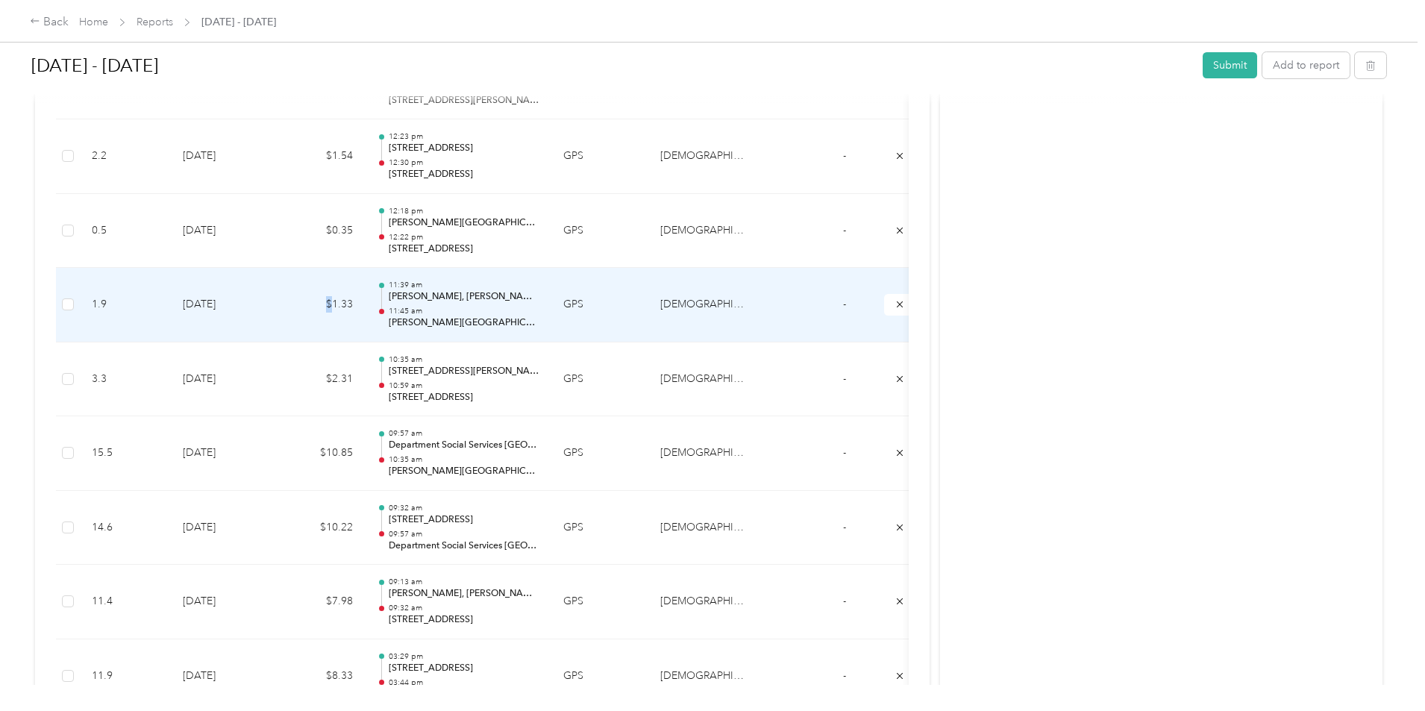
click at [365, 315] on td "$1.33" at bounding box center [320, 305] width 90 height 75
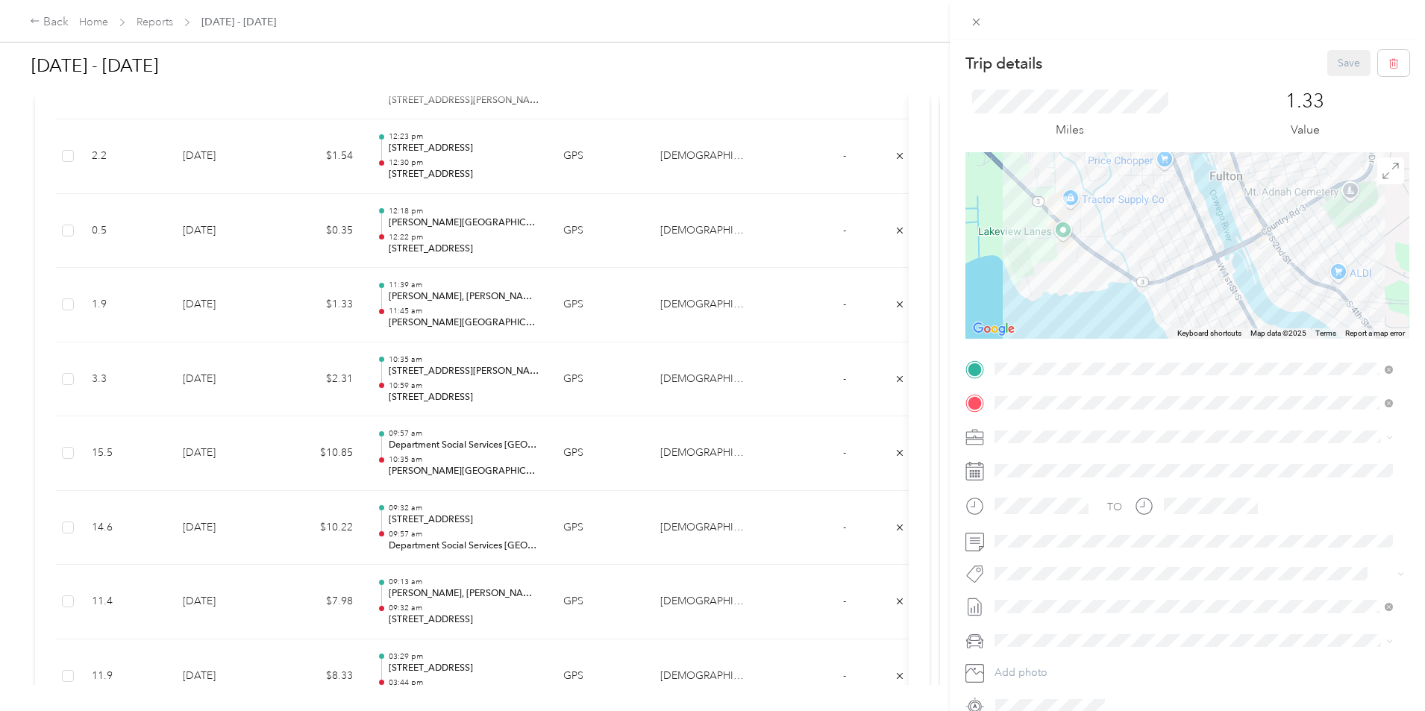
click at [410, 381] on div "Trip details Save This trip cannot be edited because it is either under review,…" at bounding box center [712, 355] width 1425 height 711
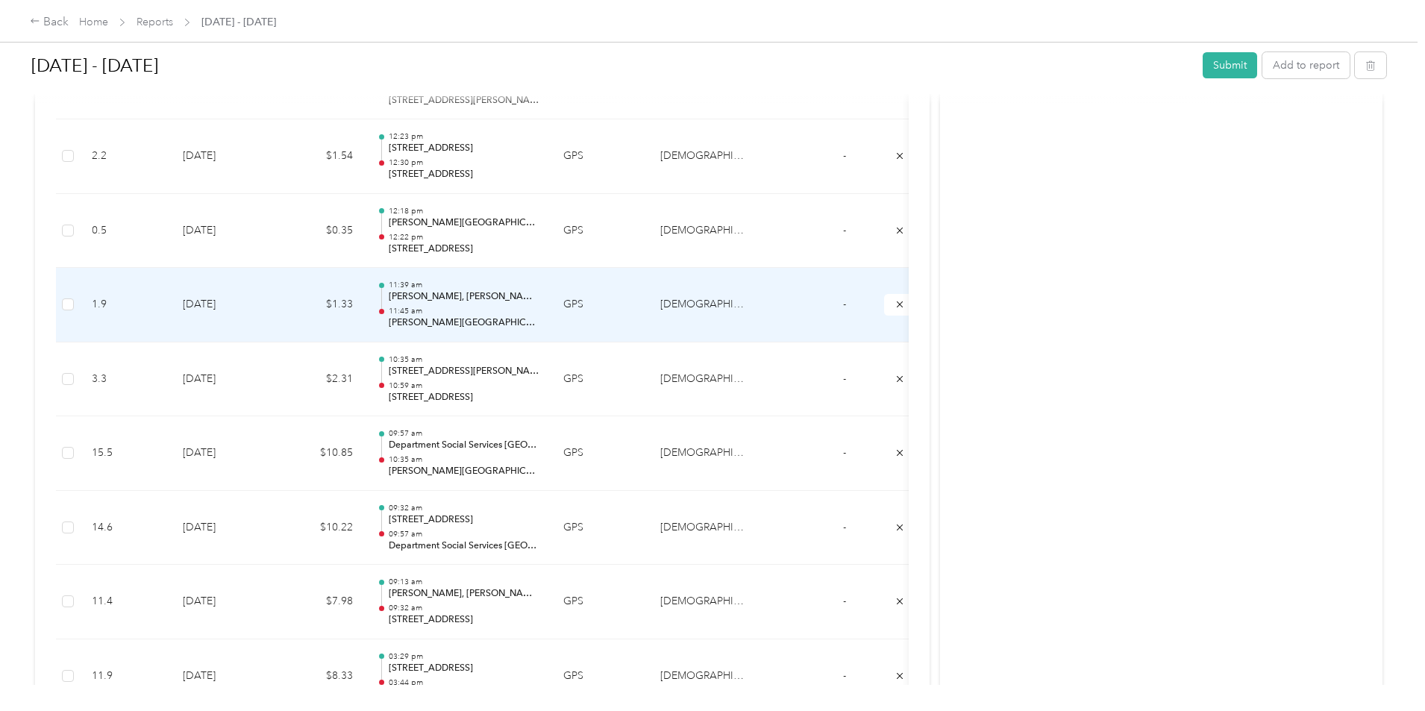
click at [365, 329] on td "$1.33" at bounding box center [320, 305] width 90 height 75
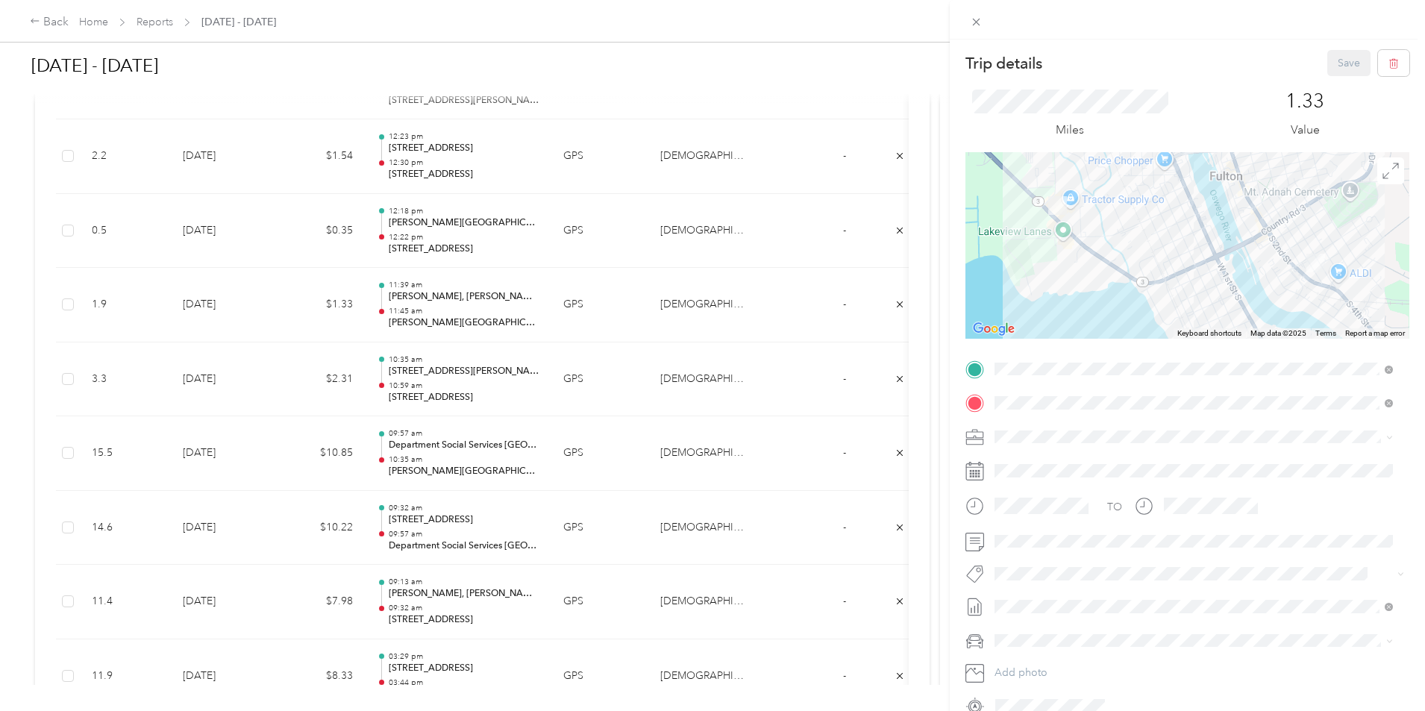
click at [405, 370] on div "Trip details Save This trip cannot be edited because it is either under review,…" at bounding box center [712, 355] width 1425 height 711
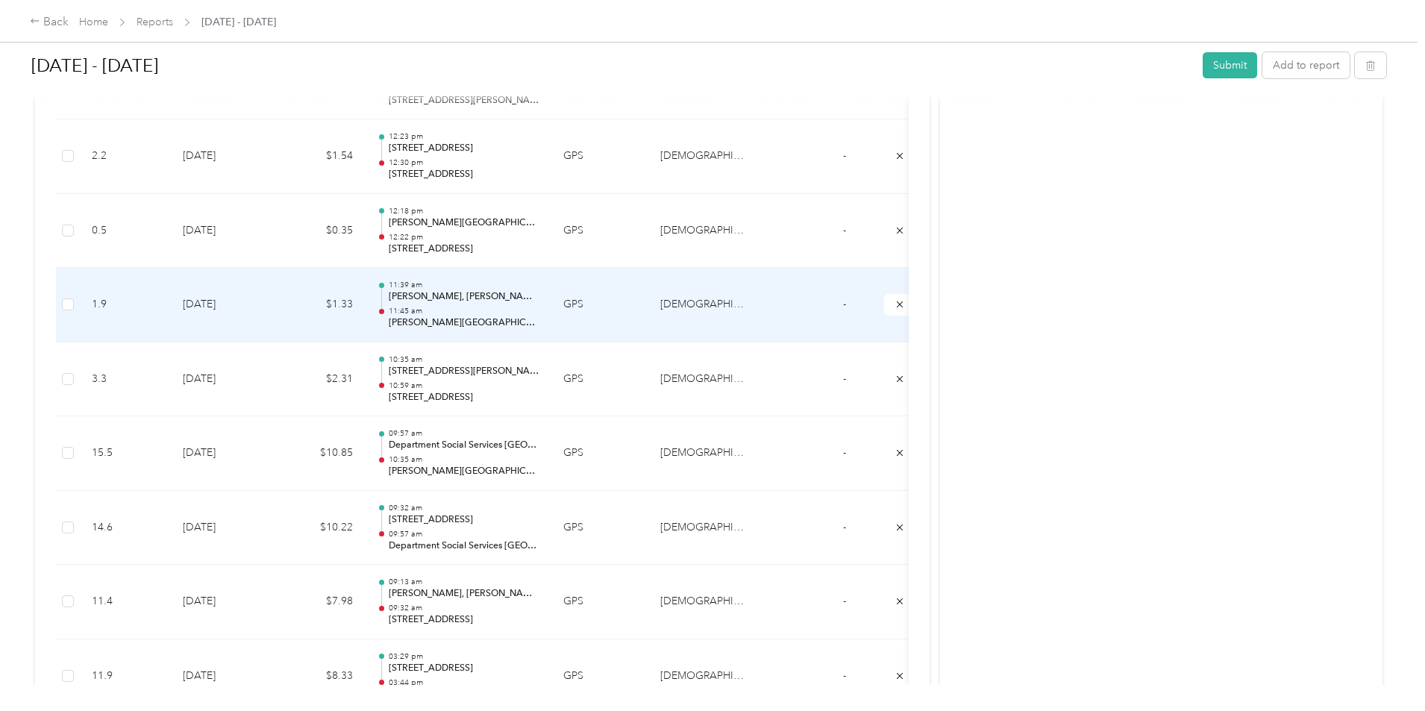
click at [365, 307] on td "$1.33" at bounding box center [320, 305] width 90 height 75
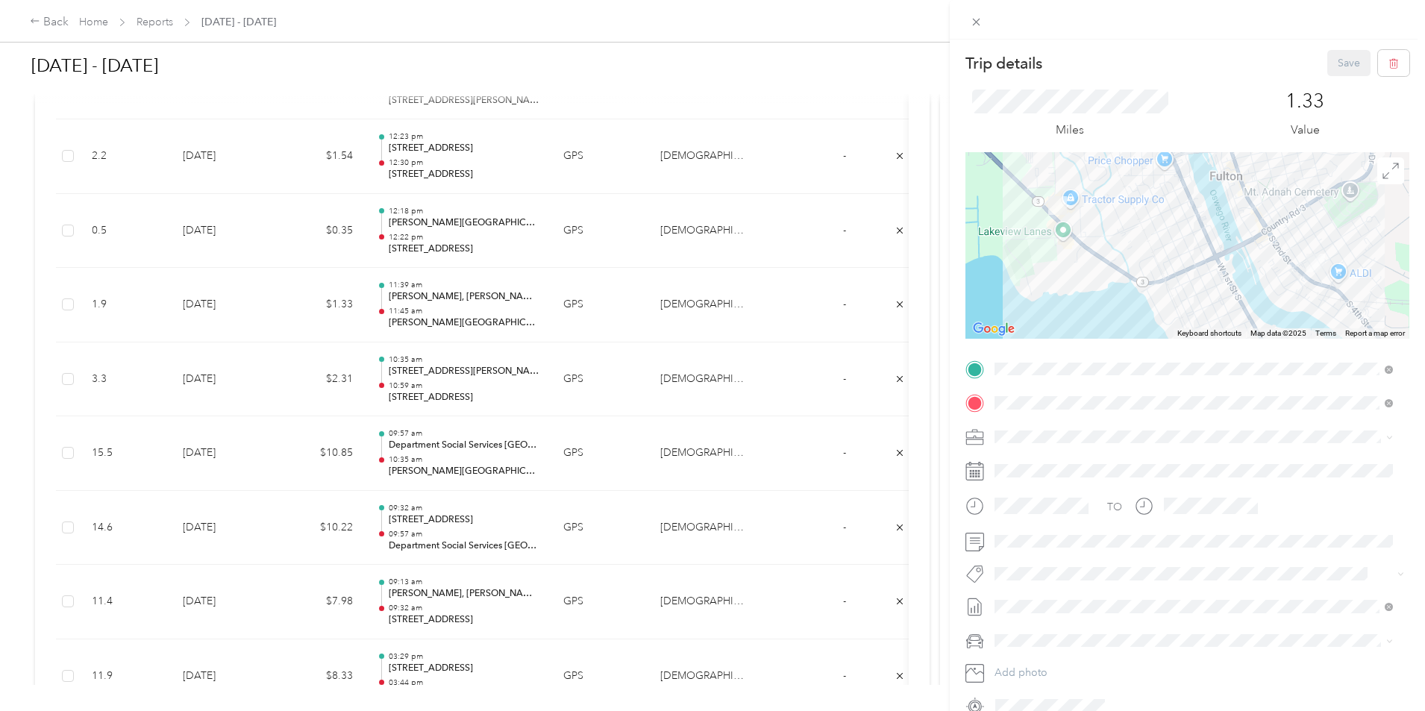
click at [419, 385] on div "Trip details Save This trip cannot be edited because it is either under review,…" at bounding box center [712, 355] width 1425 height 711
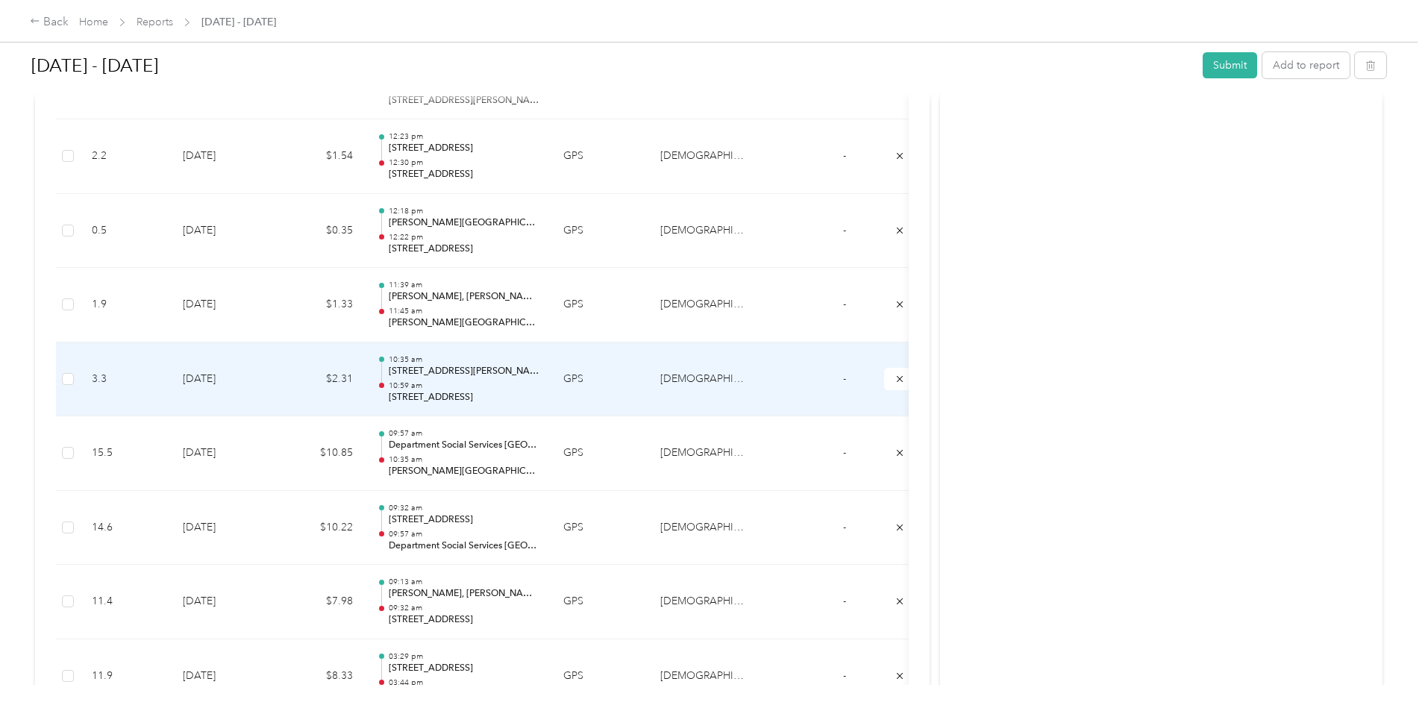
click at [365, 383] on td "$2.31" at bounding box center [320, 379] width 90 height 75
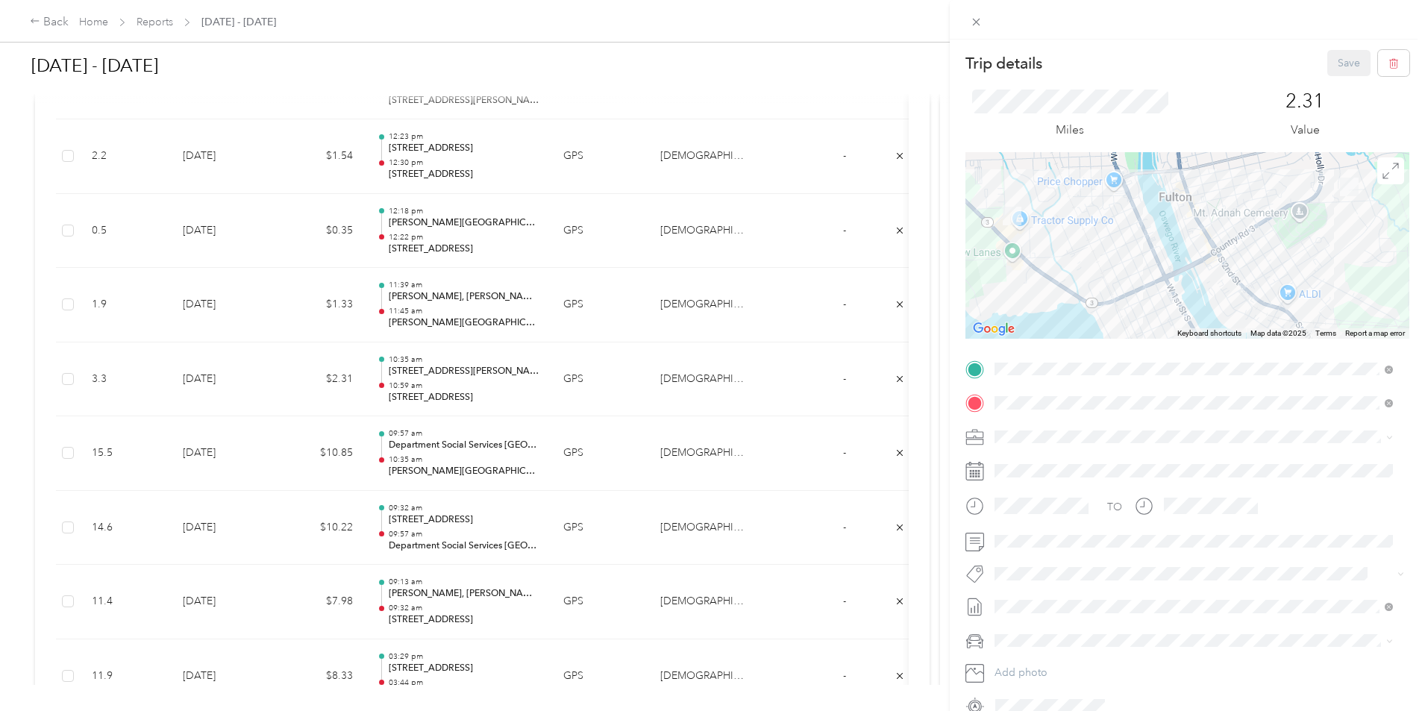
click at [539, 389] on div "Trip details Save This trip cannot be edited because it is either under review,…" at bounding box center [712, 355] width 1425 height 711
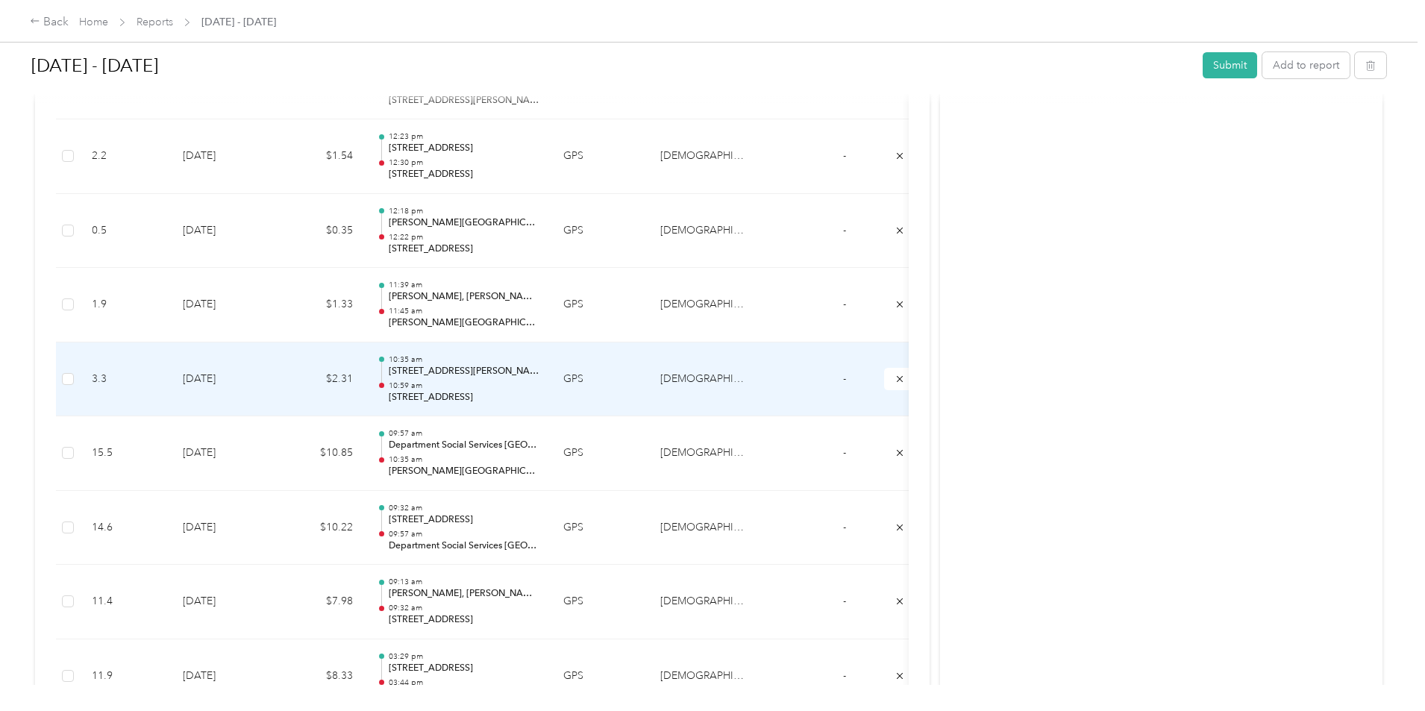
click at [539, 383] on p "10:59 am" at bounding box center [464, 385] width 151 height 10
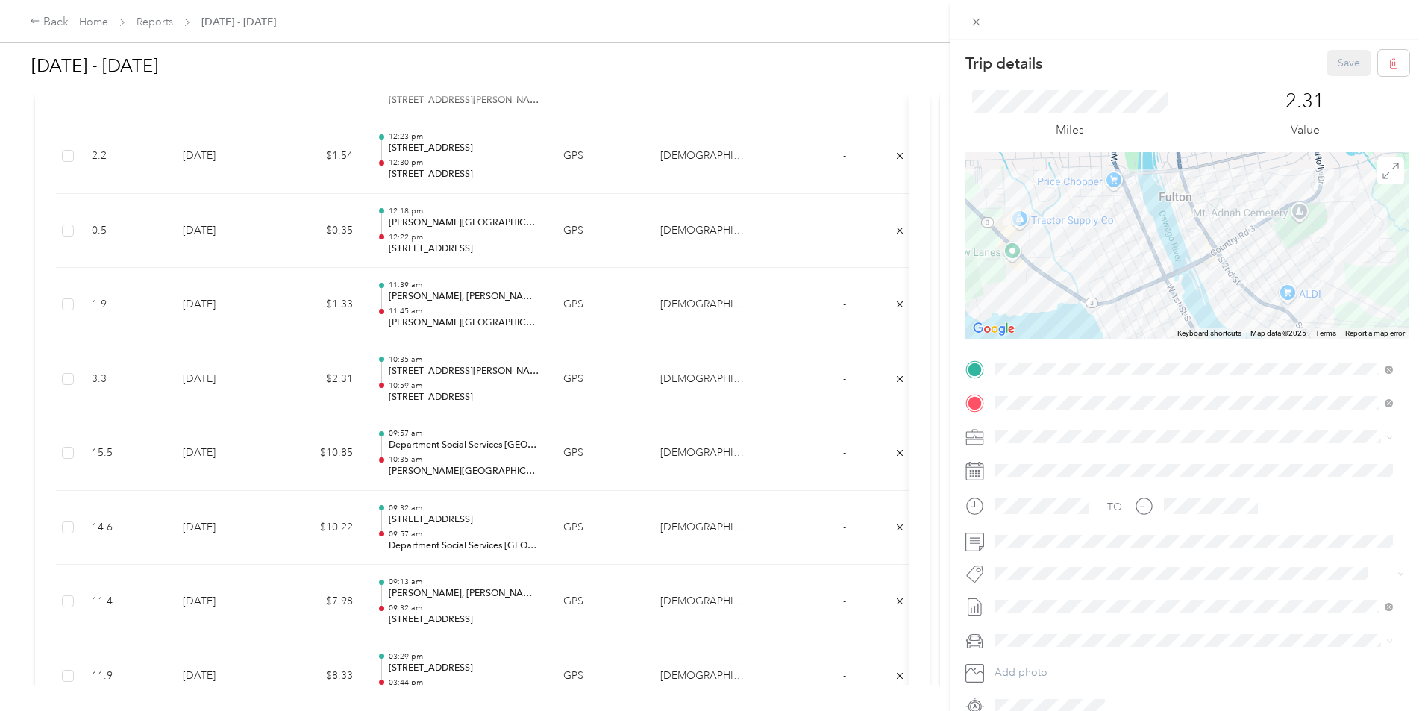
click at [418, 309] on div "Trip details Save This trip cannot be edited because it is either under review,…" at bounding box center [712, 355] width 1425 height 711
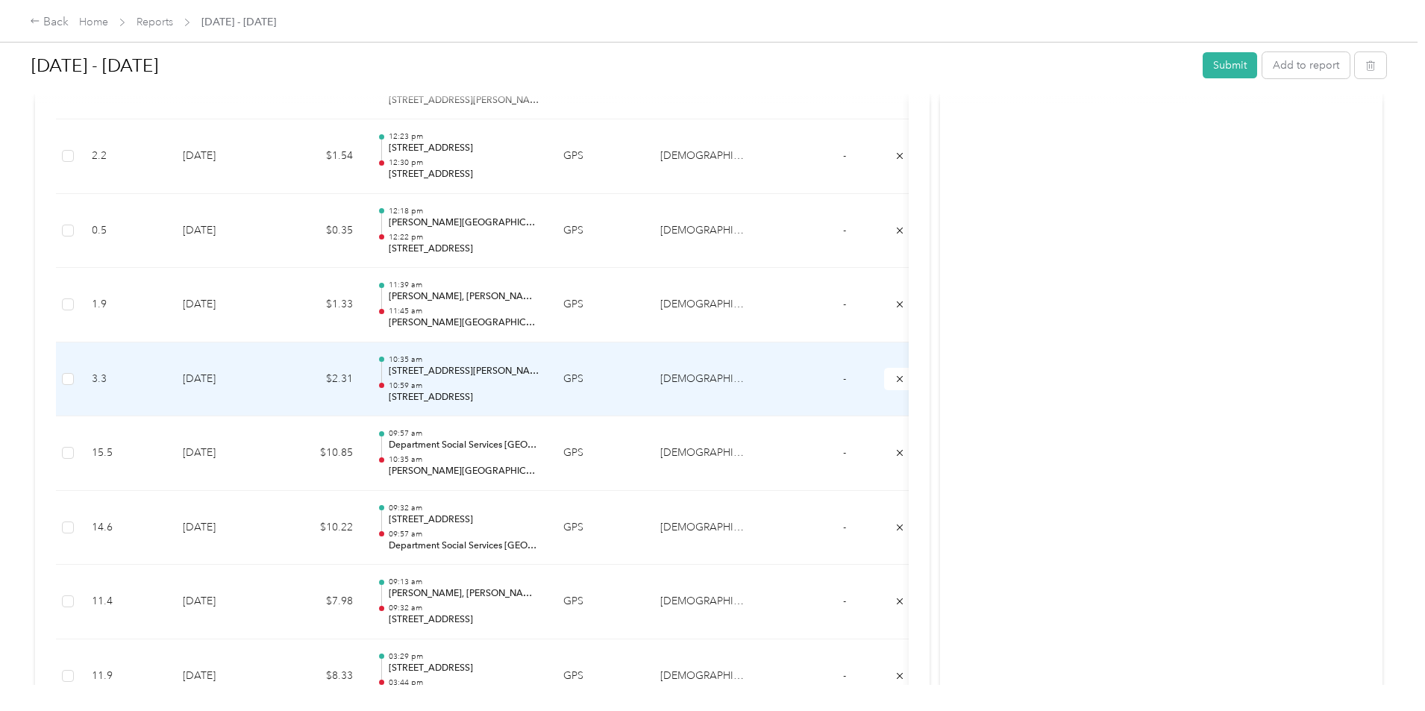
click at [365, 433] on td "$10.85" at bounding box center [320, 453] width 90 height 75
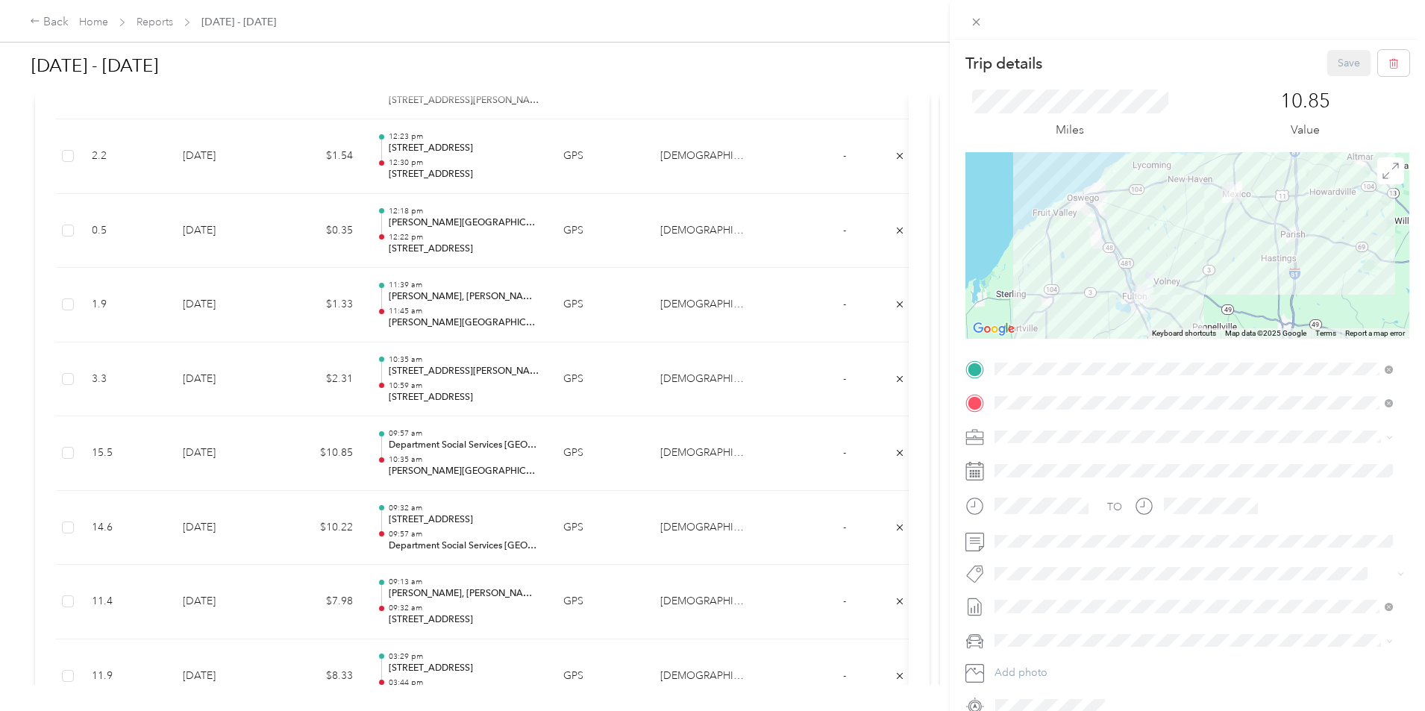
click at [411, 373] on div "Trip details Save This trip cannot be edited because it is either under review,…" at bounding box center [712, 355] width 1425 height 711
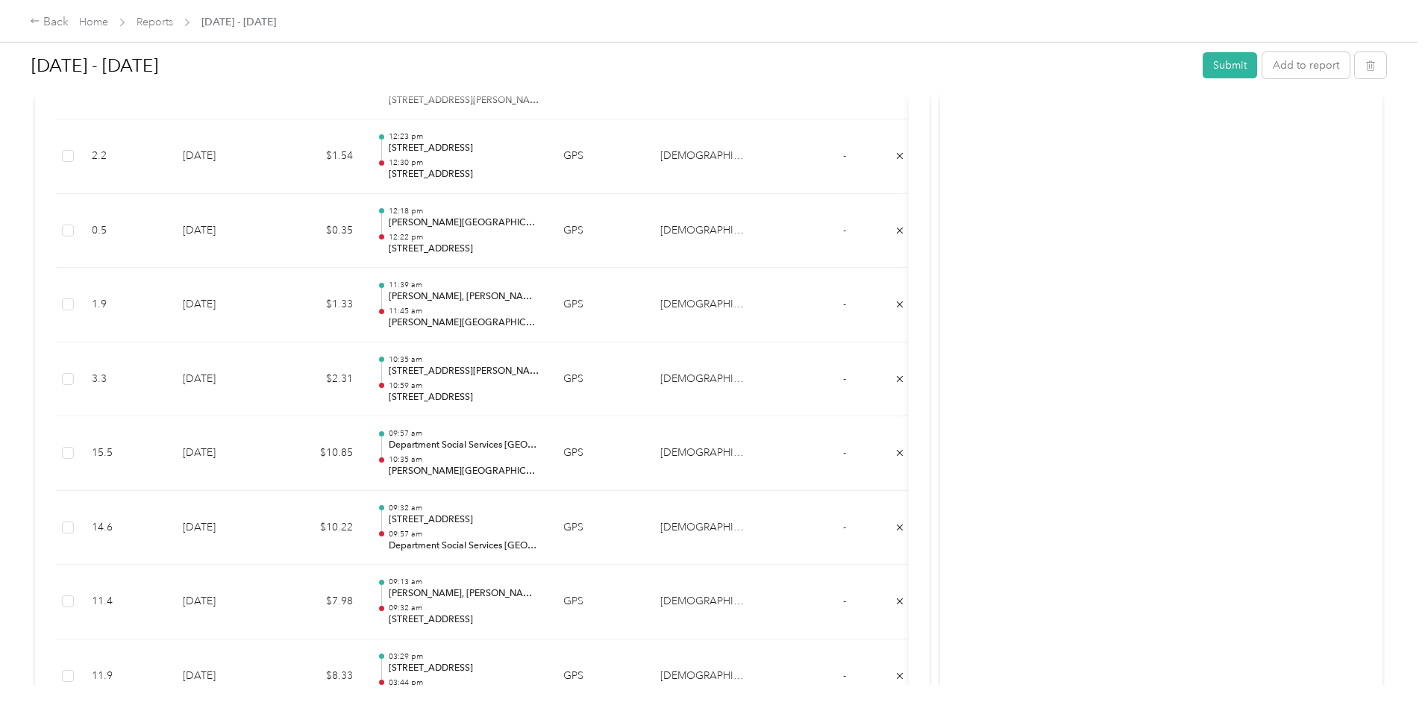
click at [365, 370] on td "$2.31" at bounding box center [320, 379] width 90 height 75
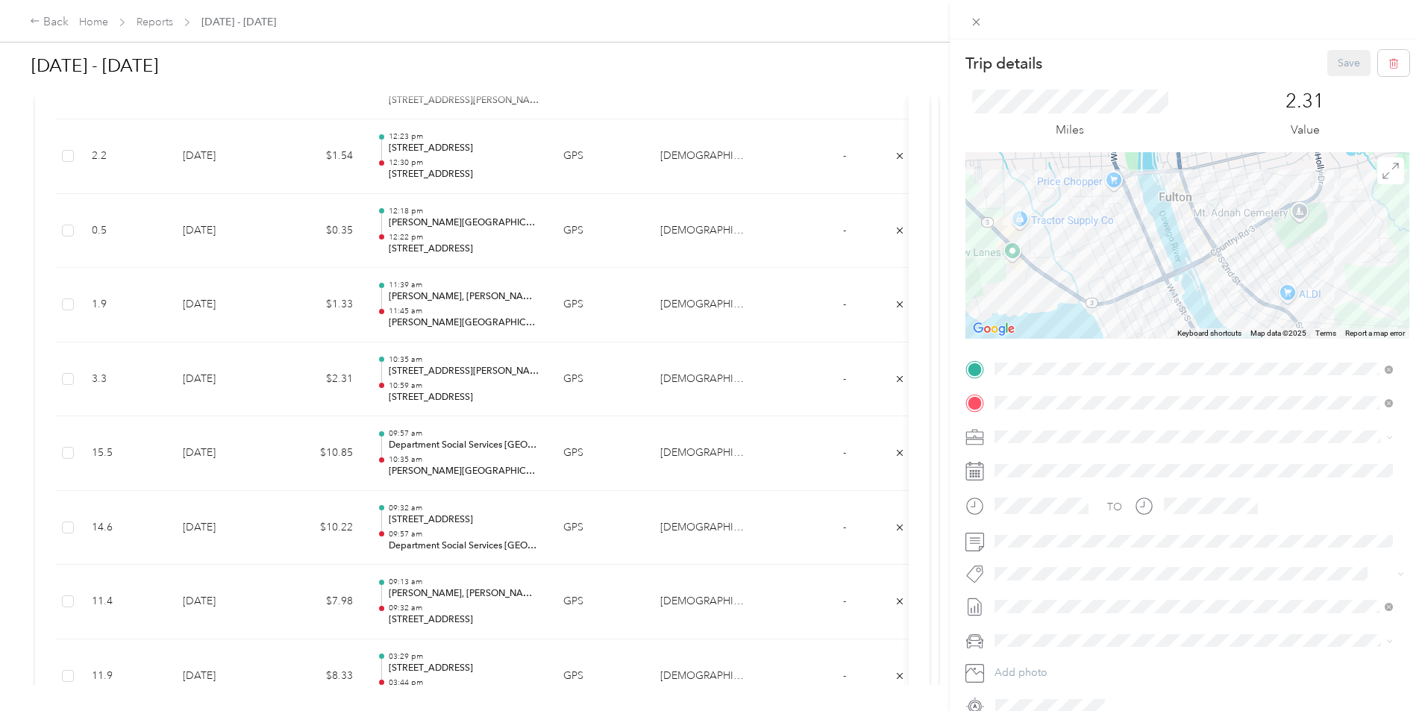
click at [396, 375] on div "Trip details Save This trip cannot be edited because it is either under review,…" at bounding box center [712, 355] width 1425 height 711
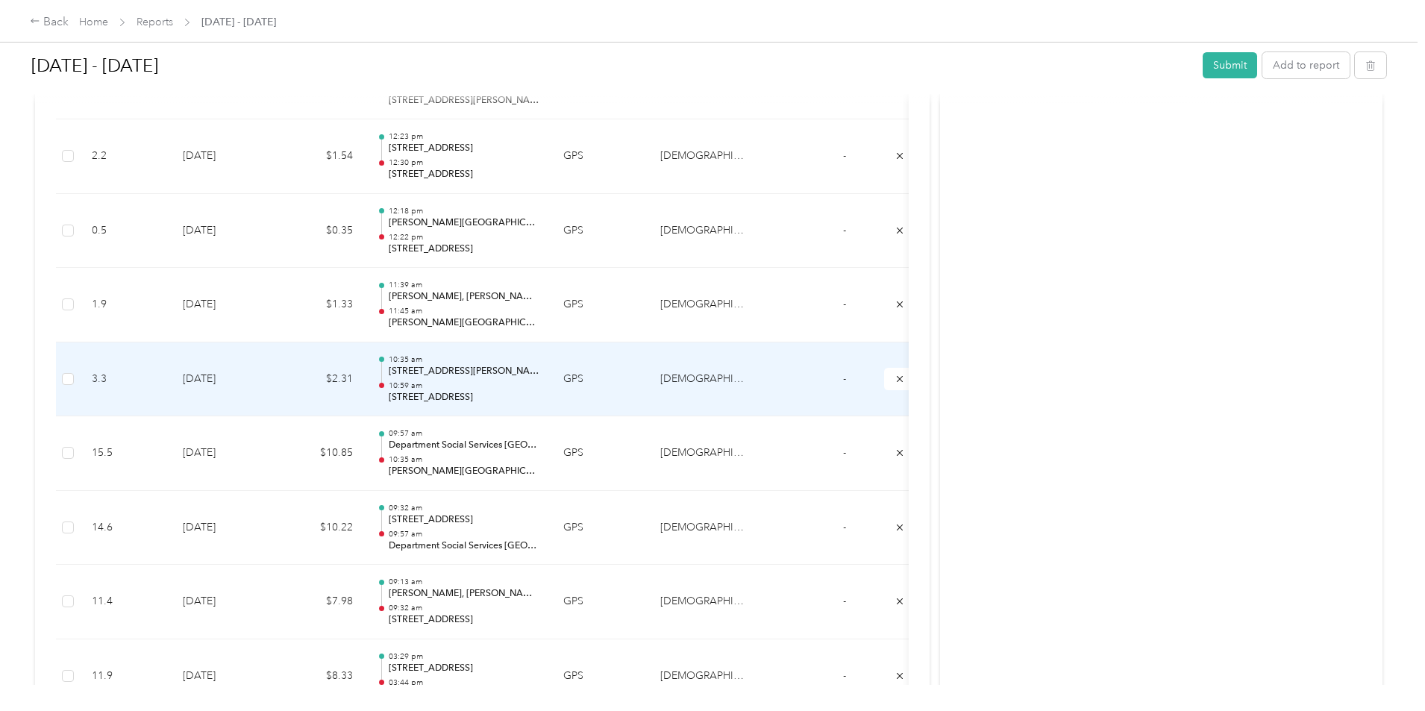
click at [365, 374] on td "$2.31" at bounding box center [320, 379] width 90 height 75
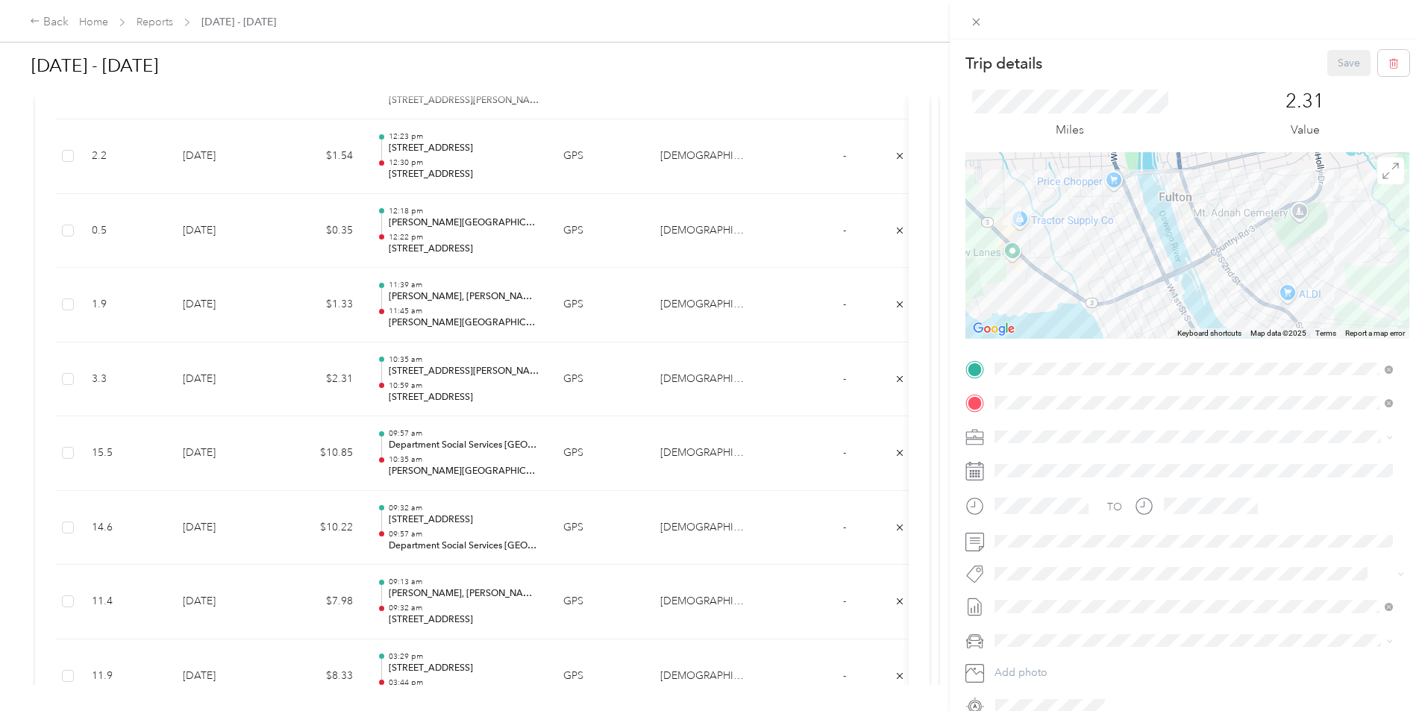
click at [403, 464] on div "Trip details Save This trip cannot be edited because it is either under review,…" at bounding box center [712, 355] width 1425 height 711
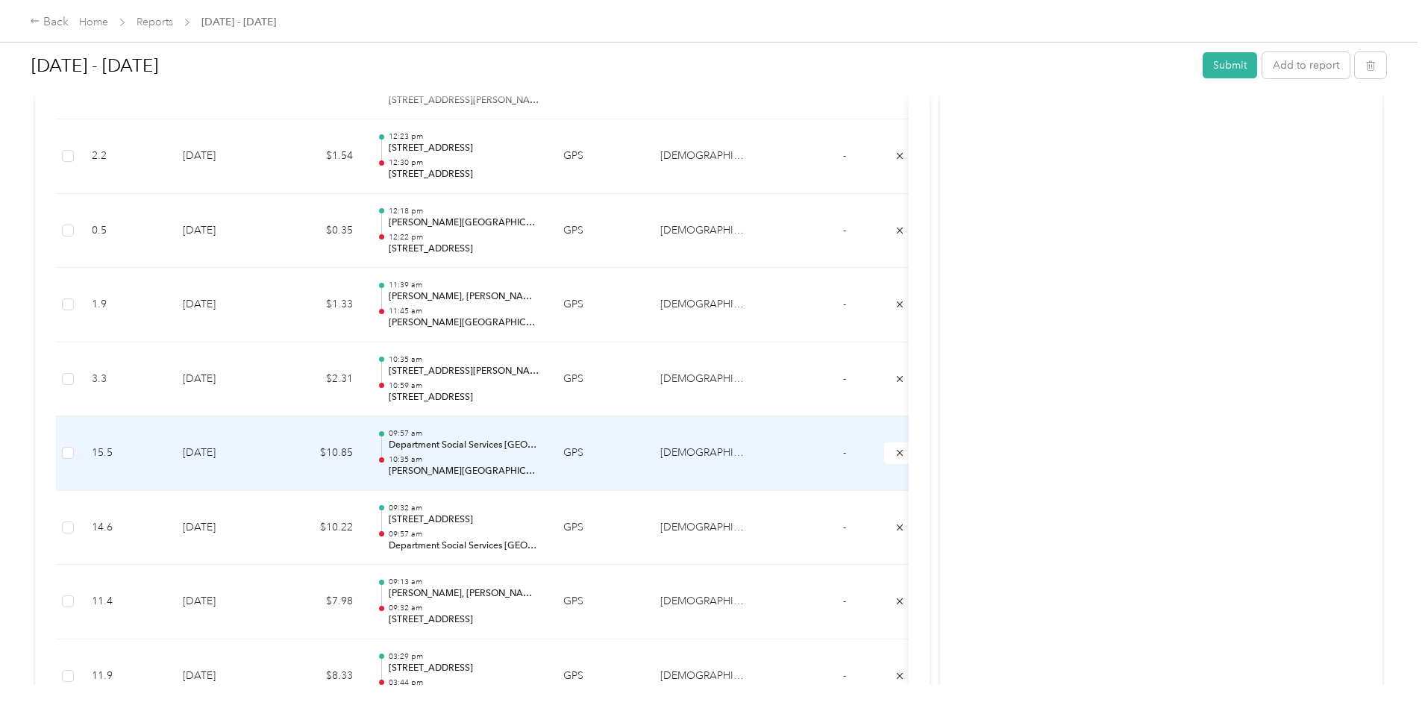
click at [365, 445] on td "$10.85" at bounding box center [320, 453] width 90 height 75
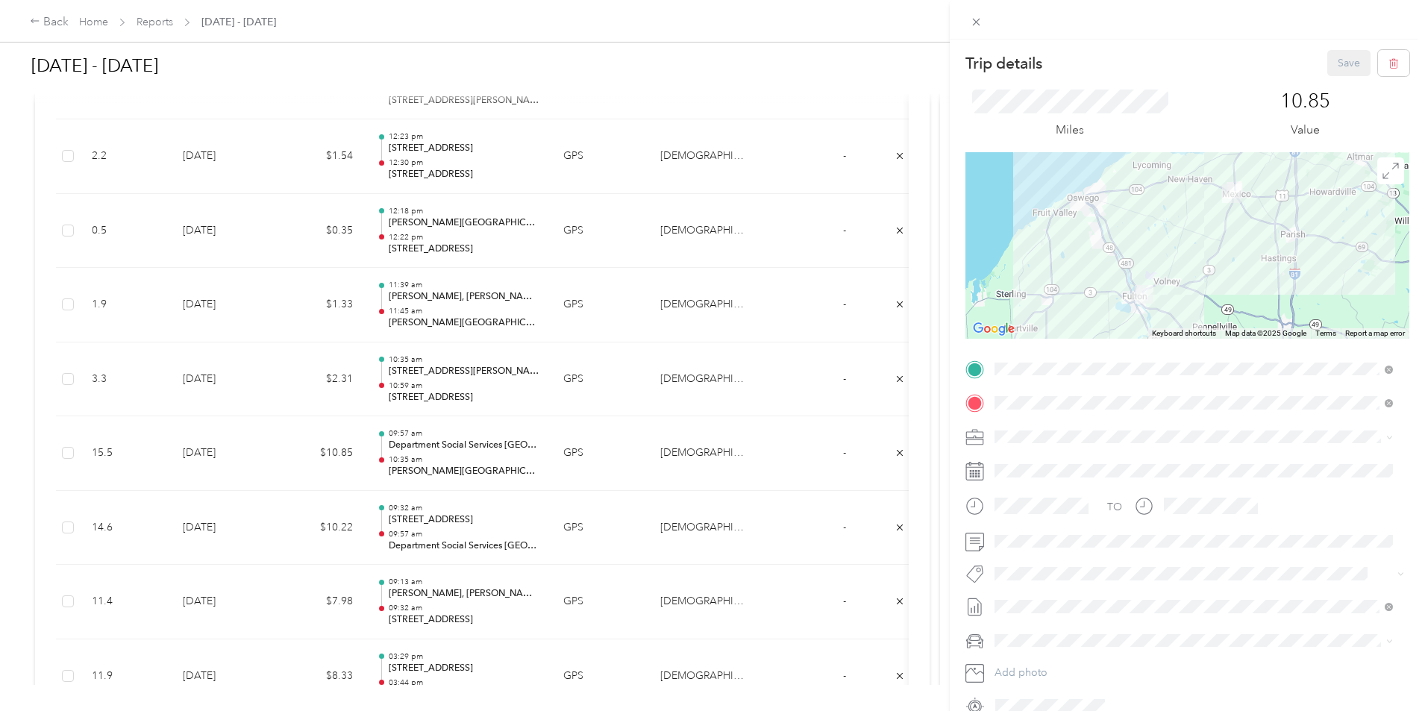
click at [405, 386] on div "Trip details Save This trip cannot be edited because it is either under review,…" at bounding box center [712, 355] width 1425 height 711
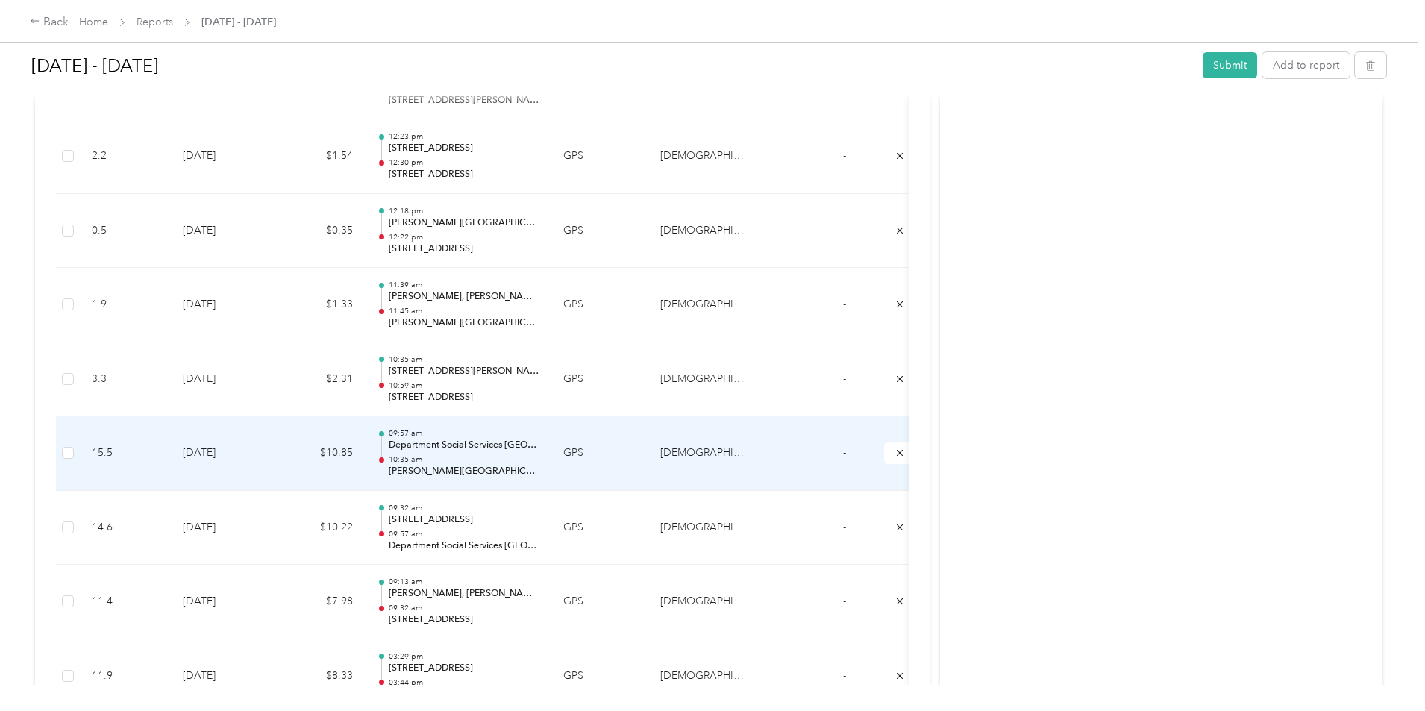
click at [365, 441] on td "$10.85" at bounding box center [320, 453] width 90 height 75
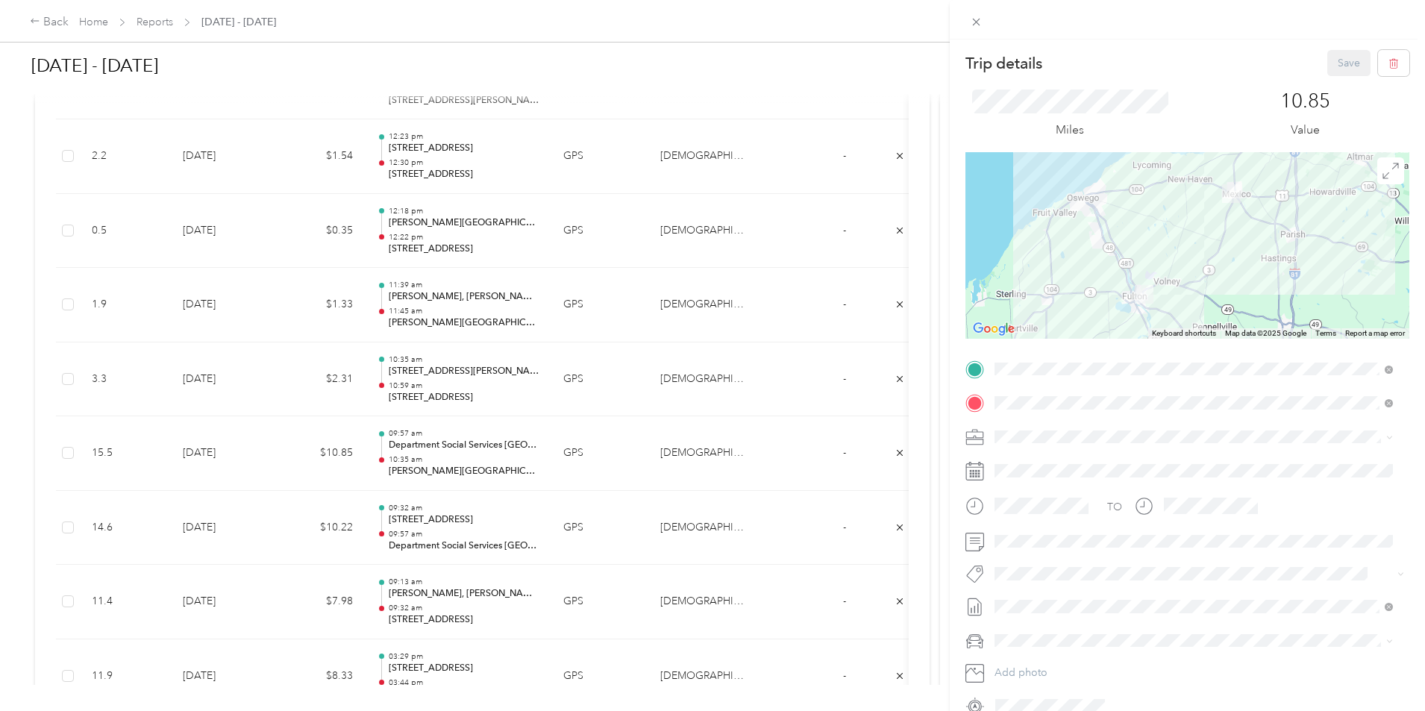
click at [403, 369] on div "Trip details Save This trip cannot be edited because it is either under review,…" at bounding box center [712, 355] width 1425 height 711
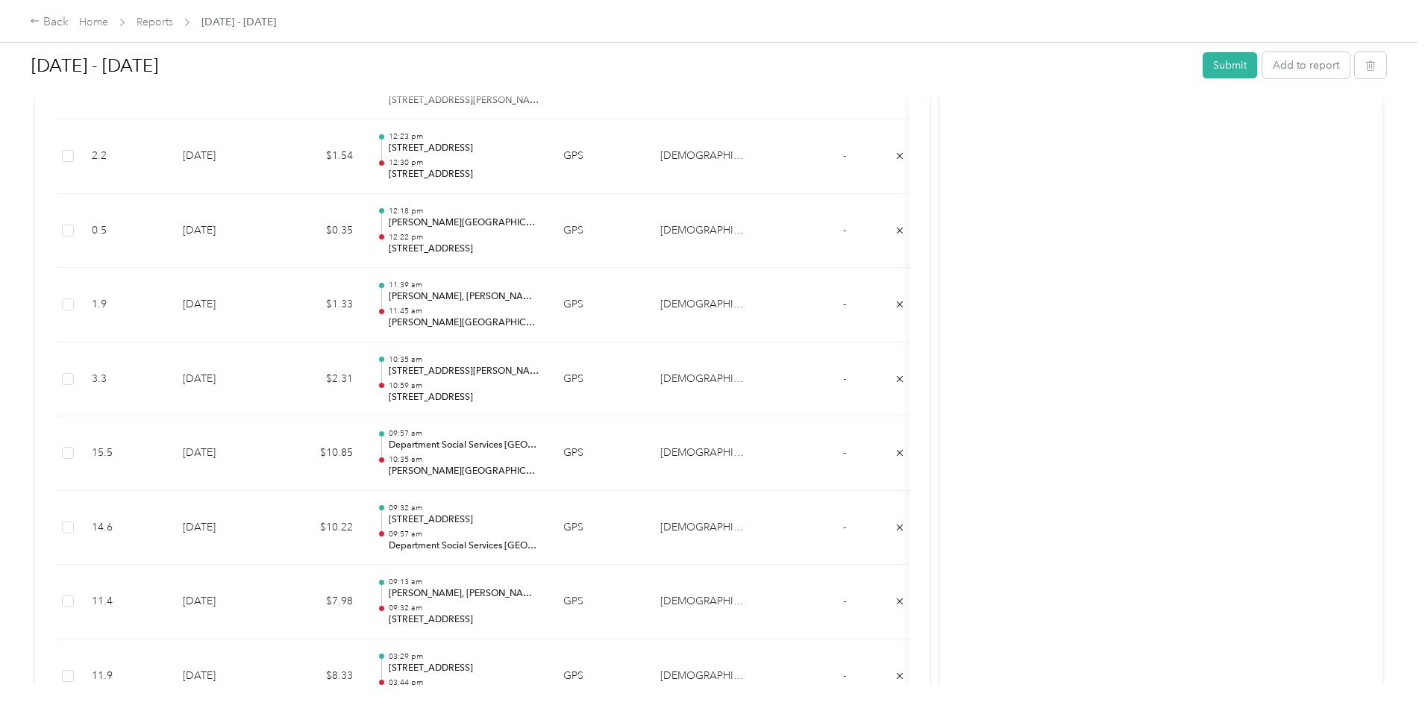
click at [403, 369] on div at bounding box center [712, 355] width 1425 height 711
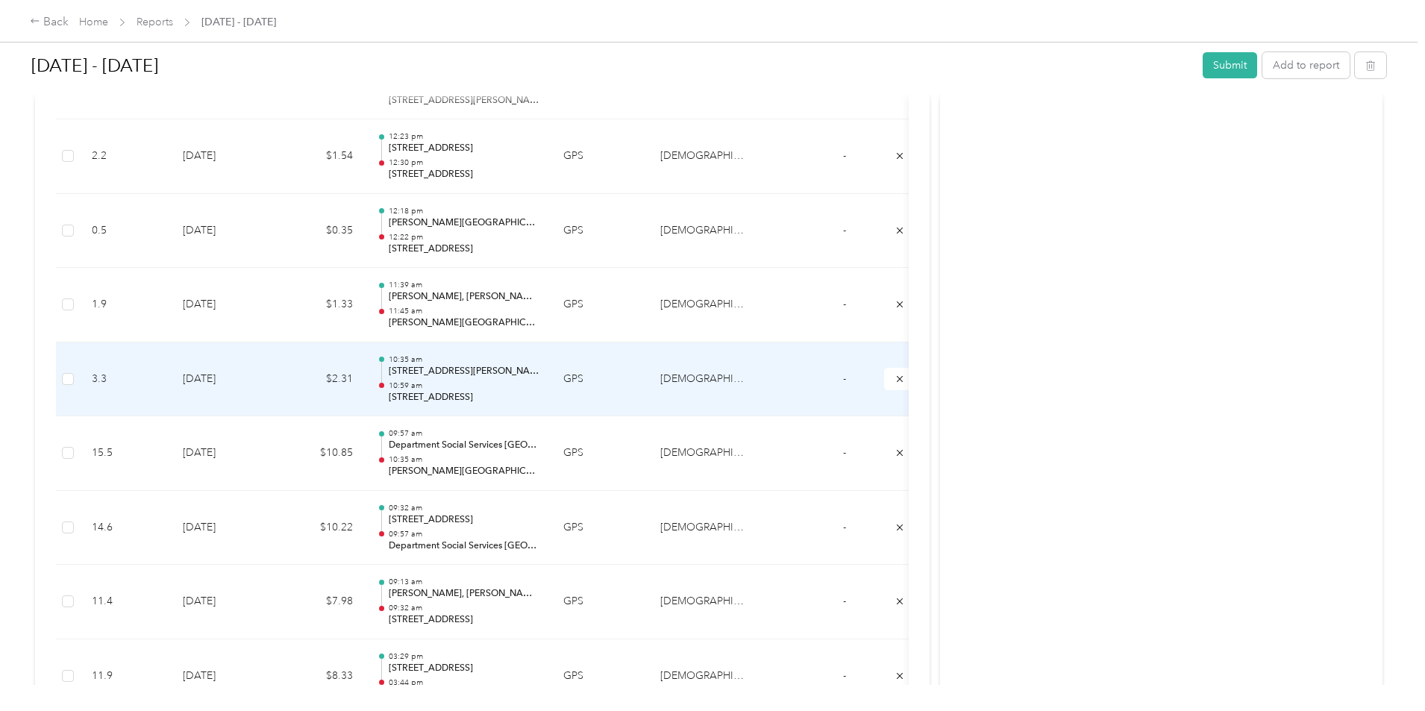
click at [365, 382] on td "$2.31" at bounding box center [320, 379] width 90 height 75
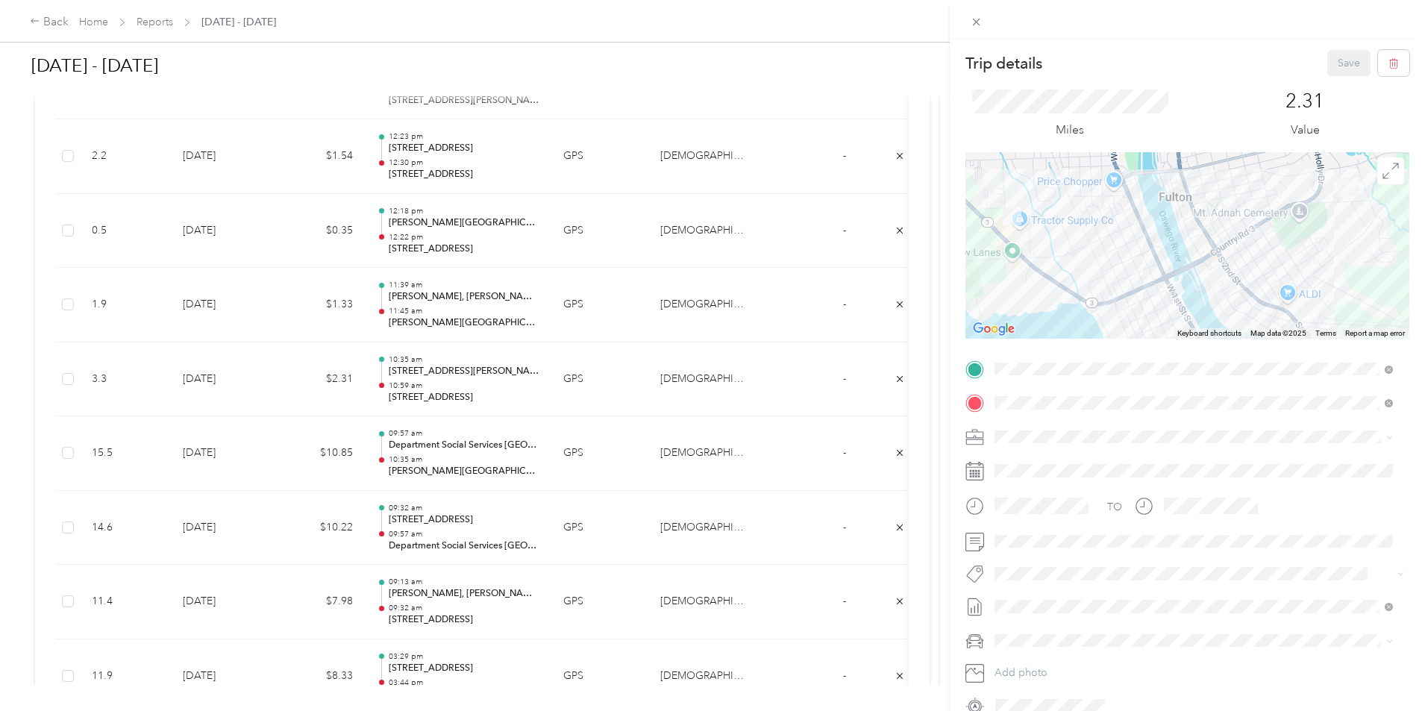
drag, startPoint x: 351, startPoint y: 376, endPoint x: 306, endPoint y: 375, distance: 45.5
click at [306, 375] on div "Trip details Save This trip cannot be edited because it is either under review,…" at bounding box center [712, 355] width 1425 height 711
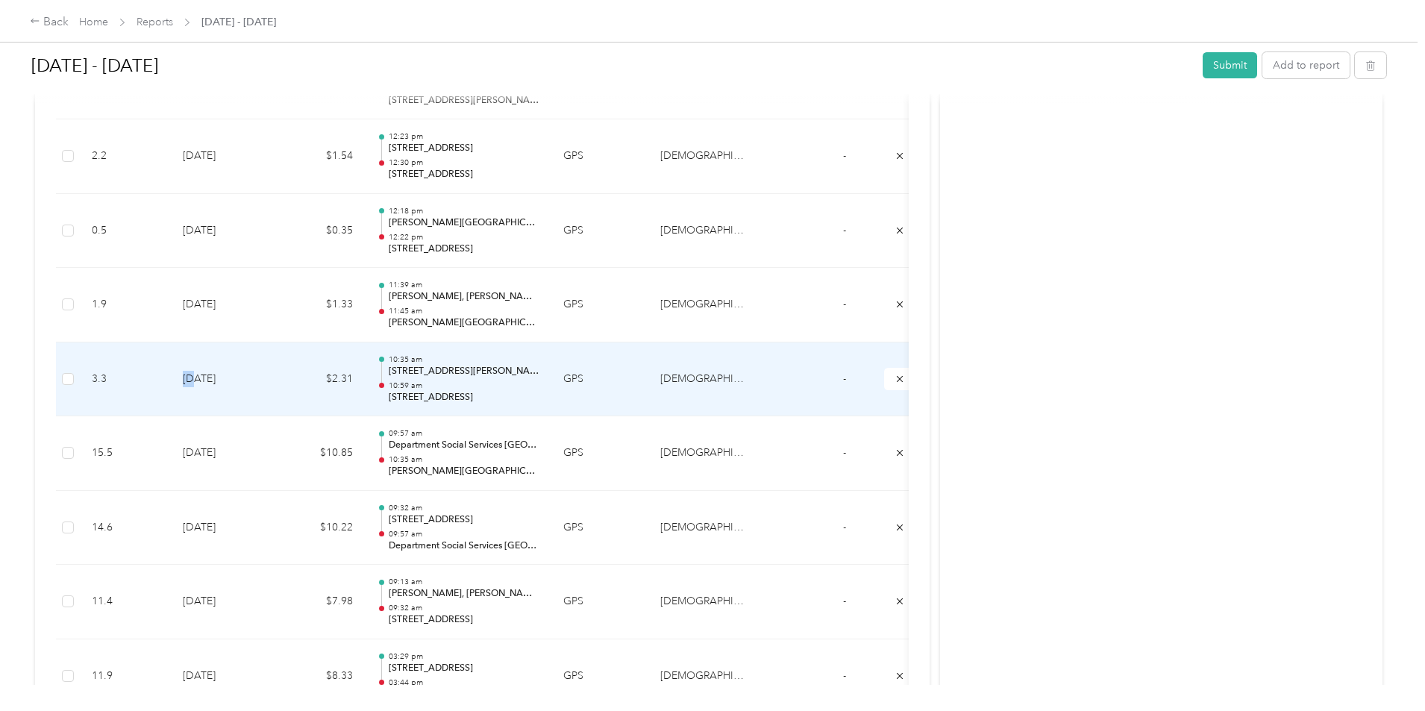
drag, startPoint x: 301, startPoint y: 380, endPoint x: 313, endPoint y: 379, distance: 12.0
click at [275, 379] on td "[DATE]" at bounding box center [223, 379] width 104 height 75
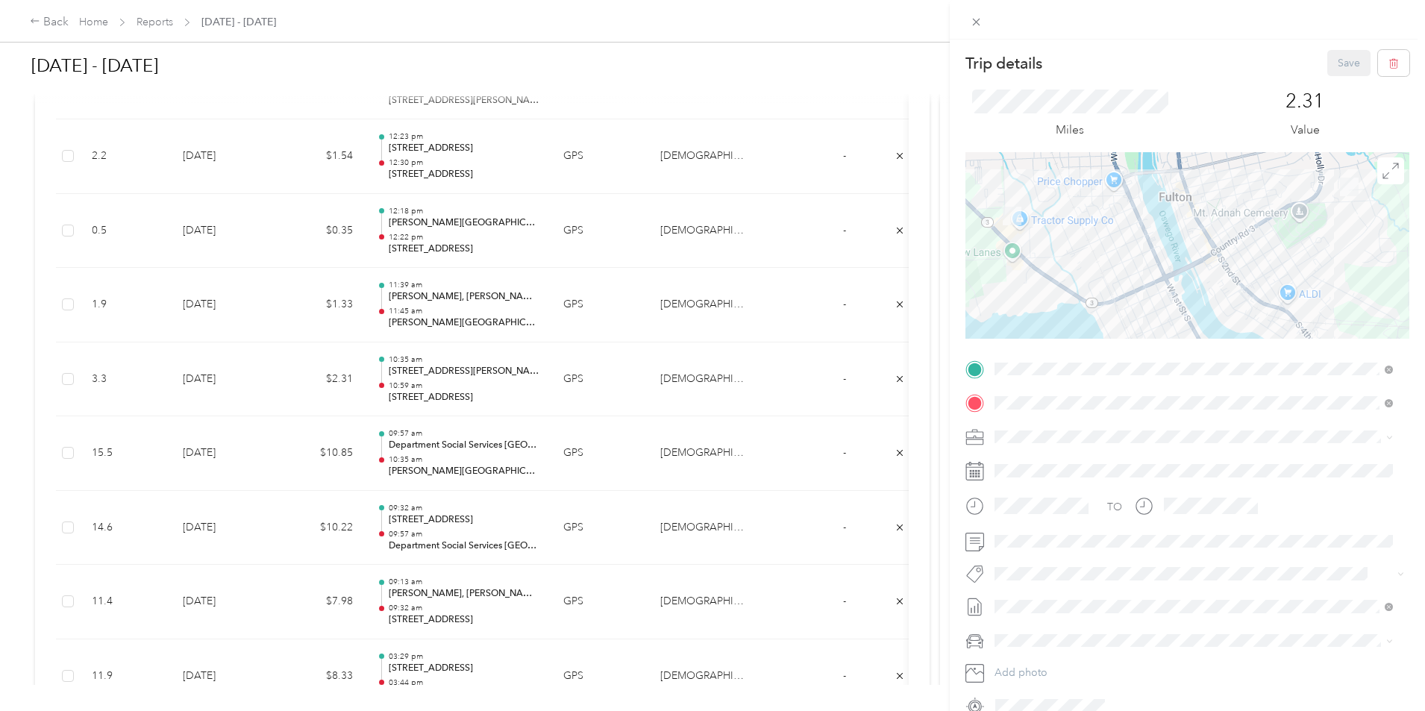
click at [313, 379] on div "Trip details Save This trip cannot be edited because it is either under review,…" at bounding box center [712, 355] width 1425 height 711
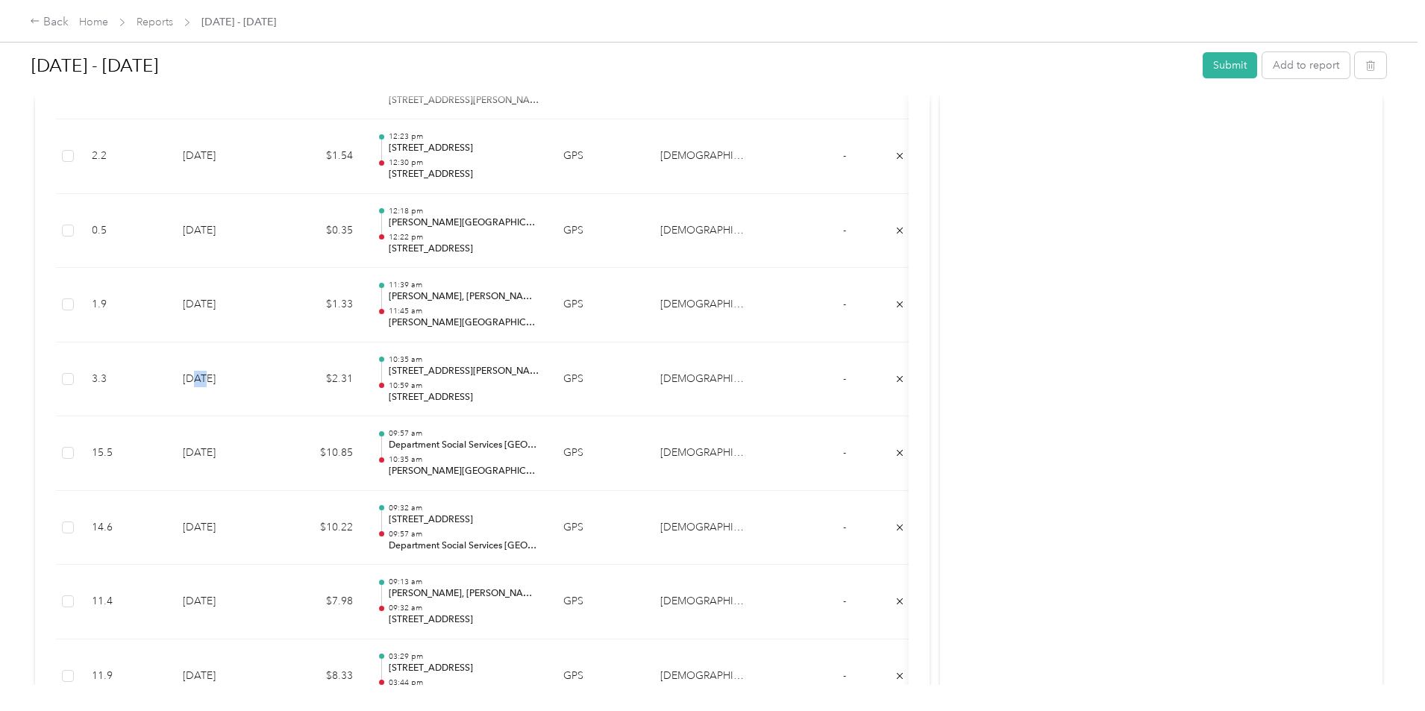
click at [275, 379] on td "[DATE]" at bounding box center [223, 379] width 104 height 75
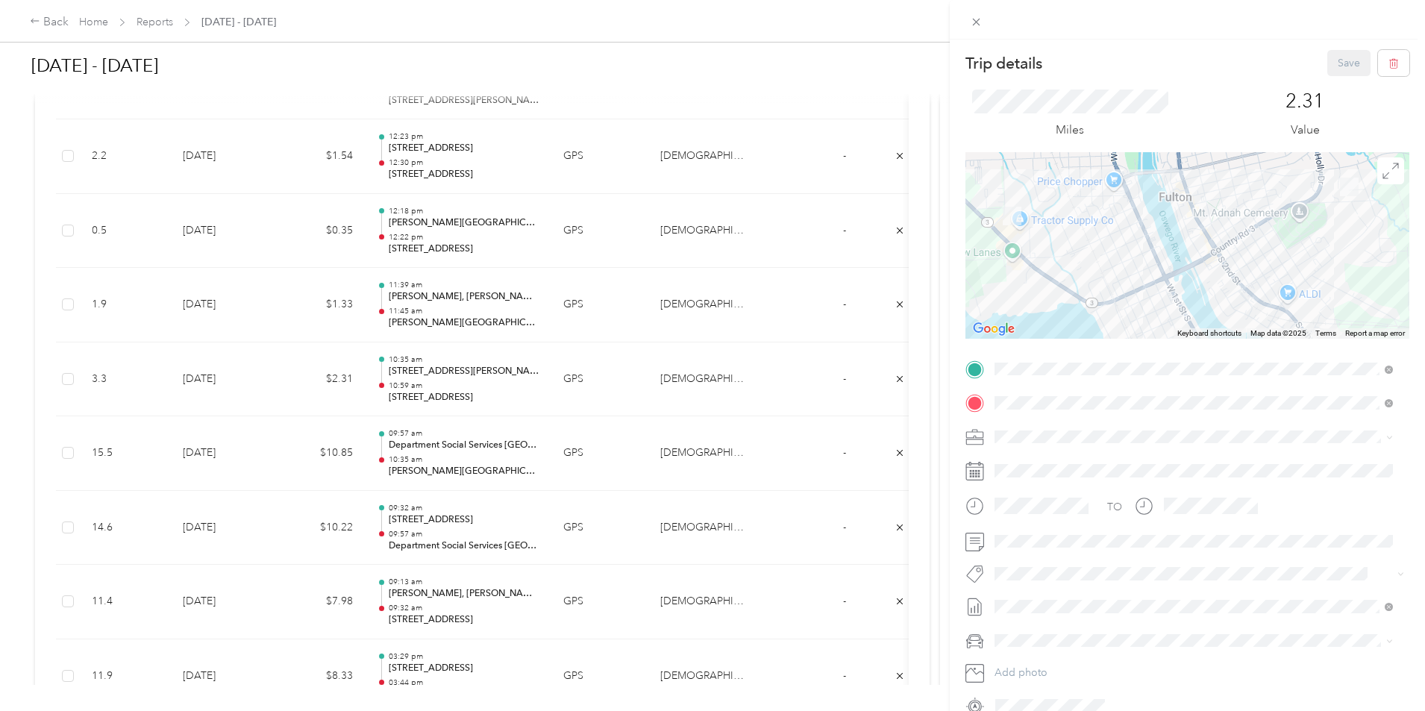
click at [424, 389] on div "Trip details Save This trip cannot be edited because it is either under review,…" at bounding box center [712, 355] width 1425 height 711
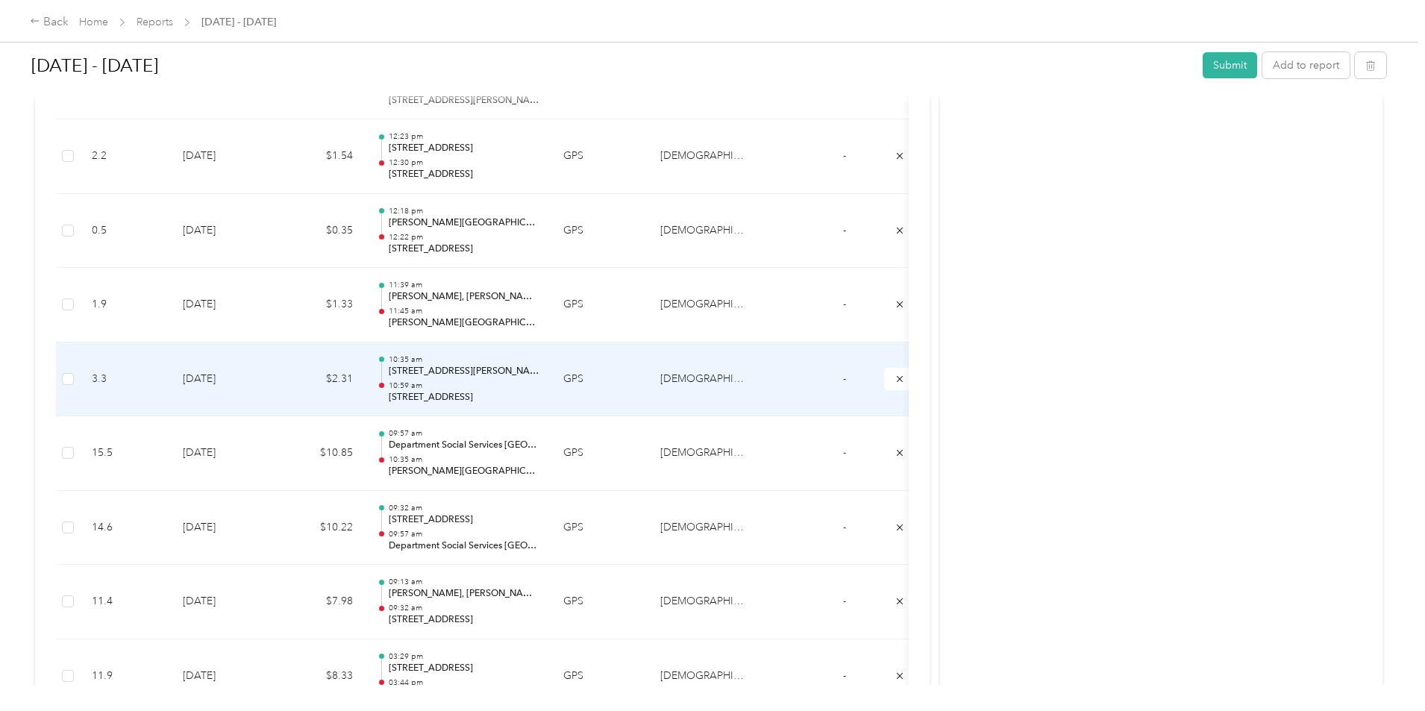
click at [365, 392] on td "$2.31" at bounding box center [320, 379] width 90 height 75
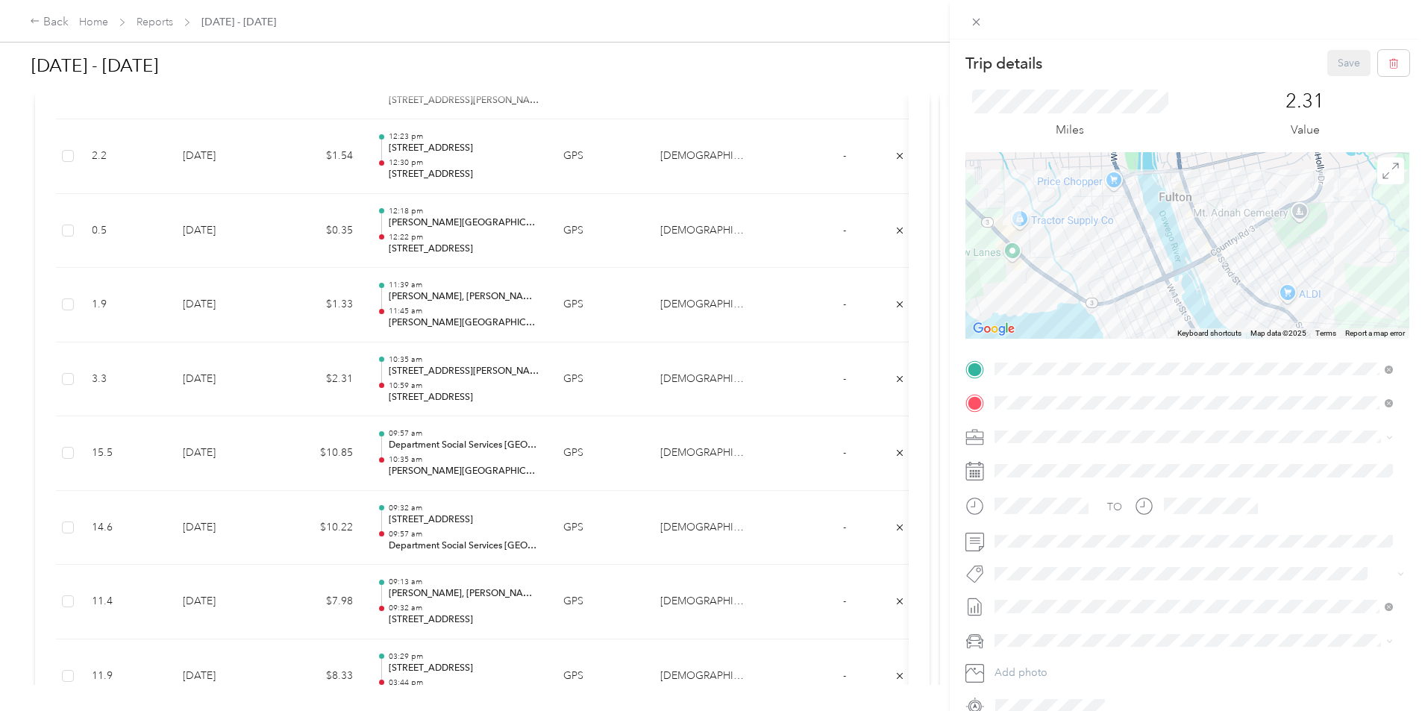
click at [612, 383] on div "Trip details Save This trip cannot be edited because it is either under review,…" at bounding box center [712, 355] width 1425 height 711
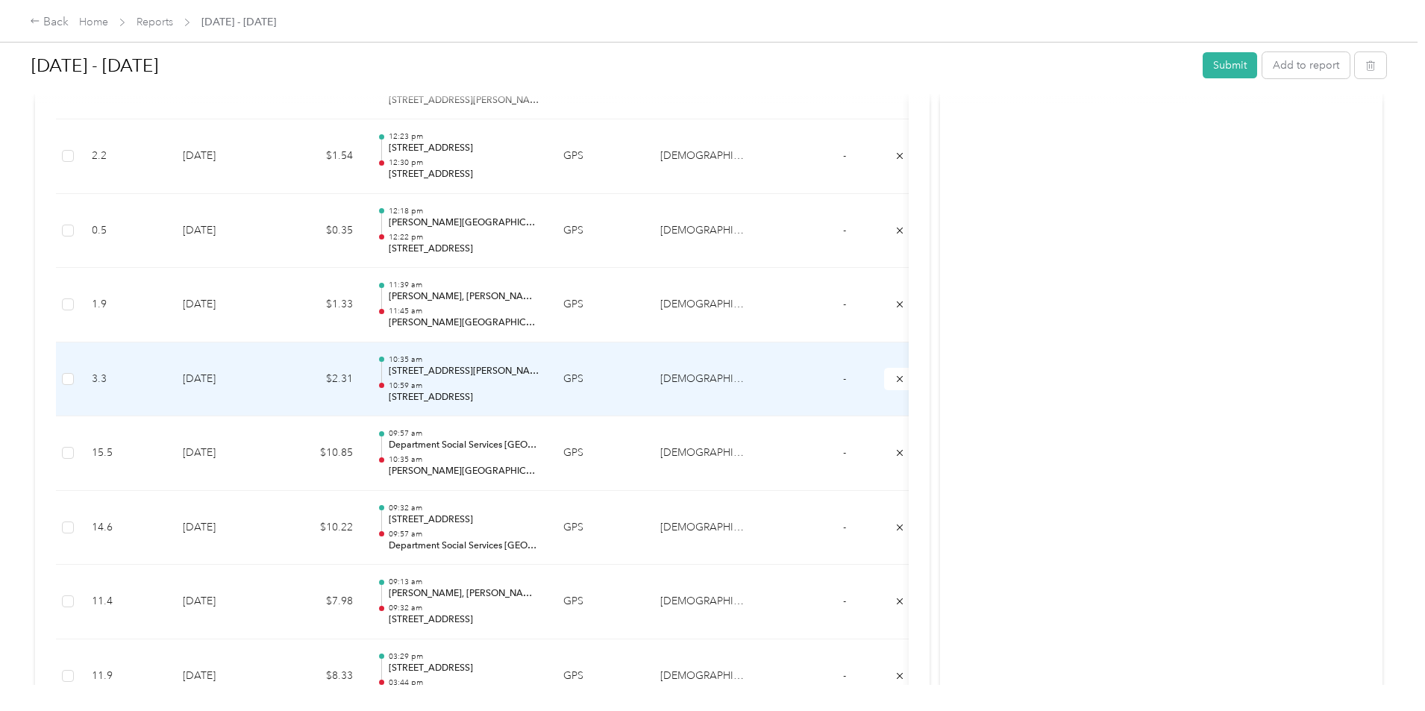
click at [539, 383] on p "10:59 am" at bounding box center [464, 385] width 151 height 10
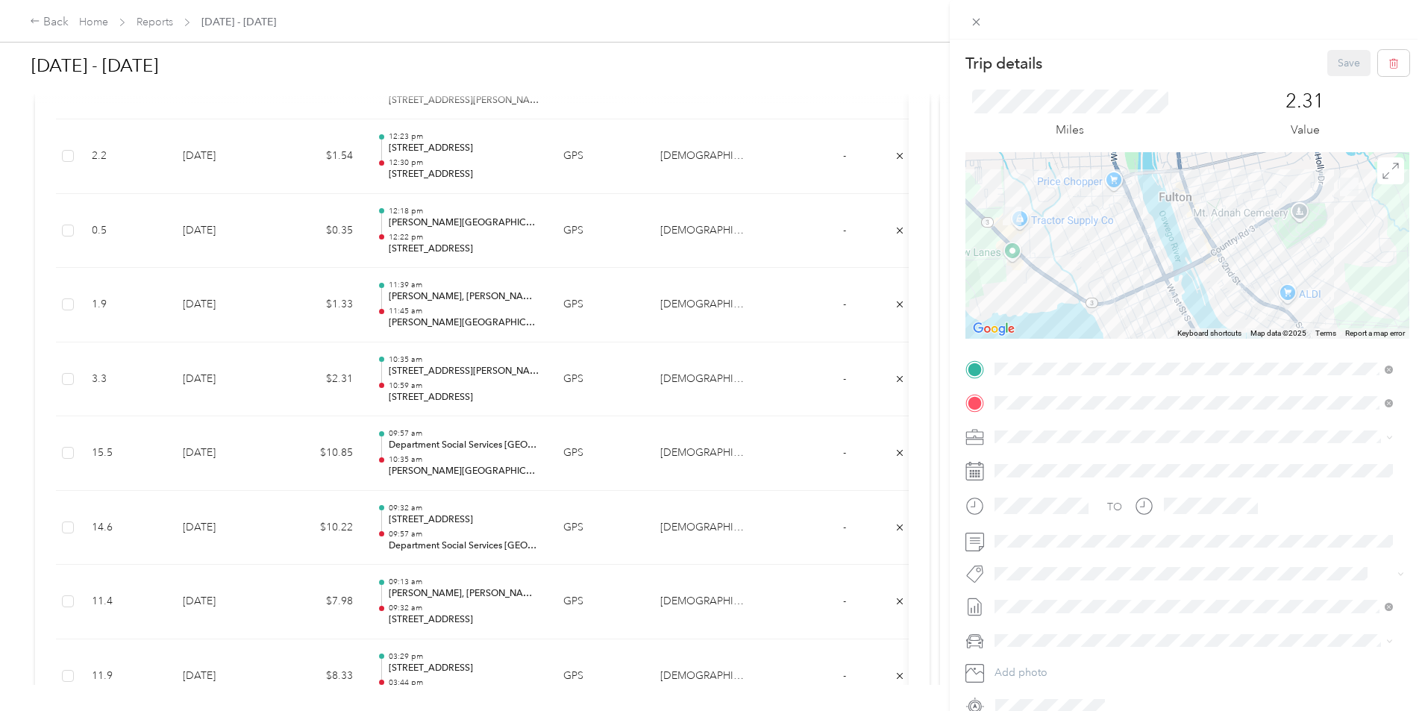
click at [427, 382] on div "Trip details Save This trip cannot be edited because it is either under review,…" at bounding box center [712, 355] width 1425 height 711
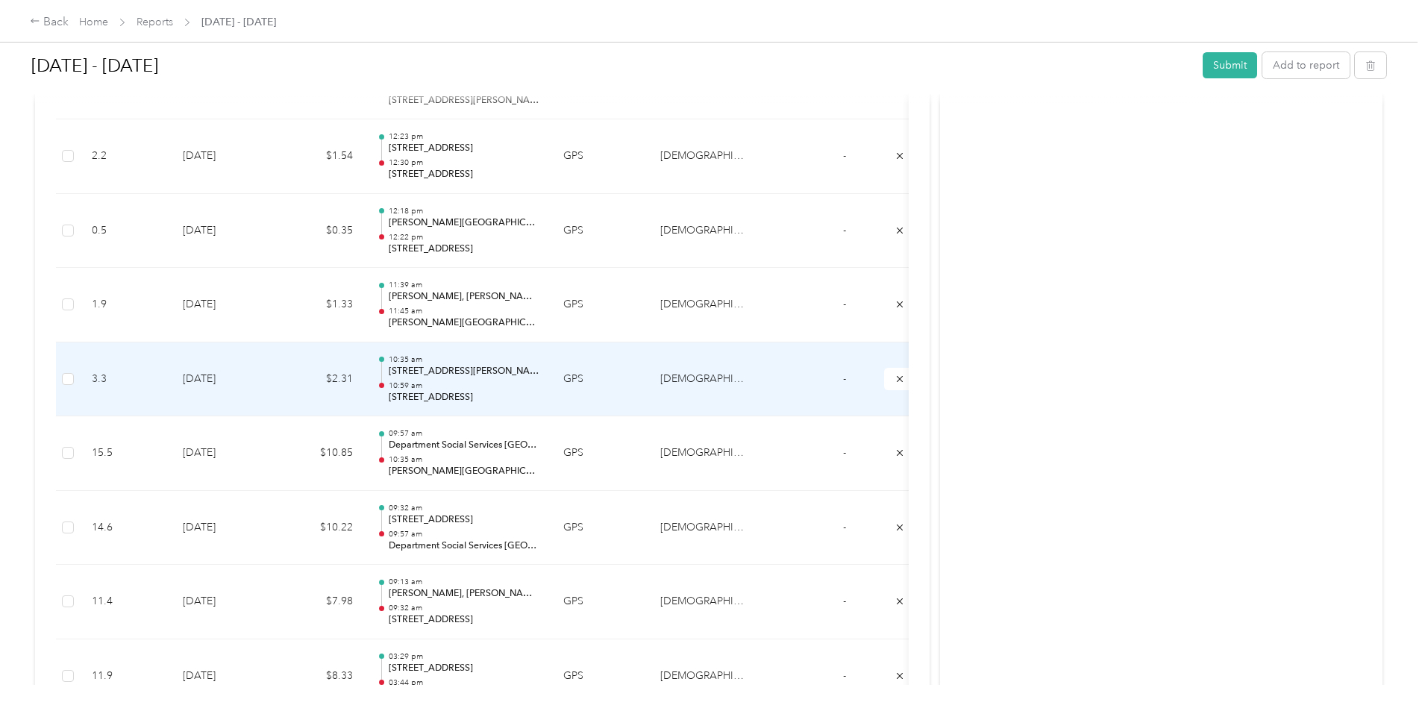
click at [365, 383] on td "$2.31" at bounding box center [320, 379] width 90 height 75
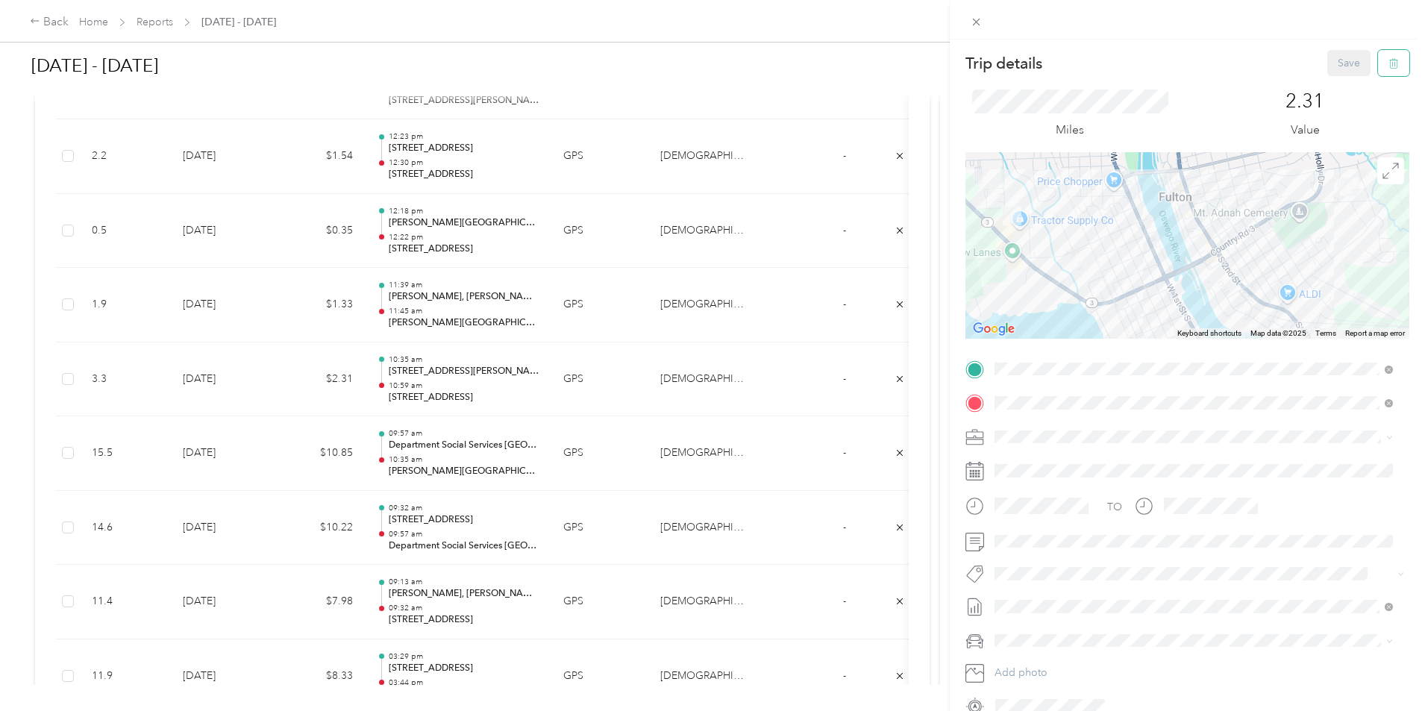
click at [1388, 64] on button "button" at bounding box center [1393, 63] width 31 height 26
click at [1339, 85] on button "Yes" at bounding box center [1338, 81] width 29 height 24
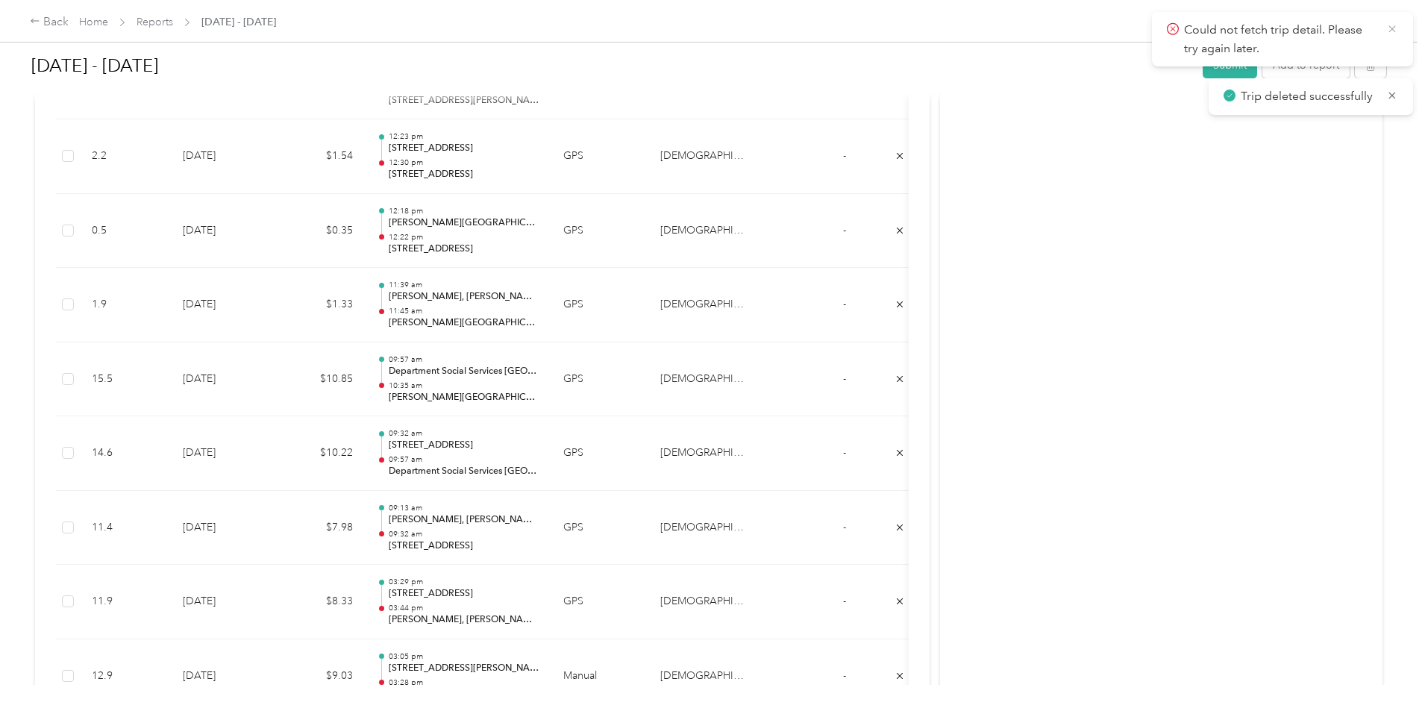
click at [1391, 31] on icon at bounding box center [1392, 28] width 12 height 13
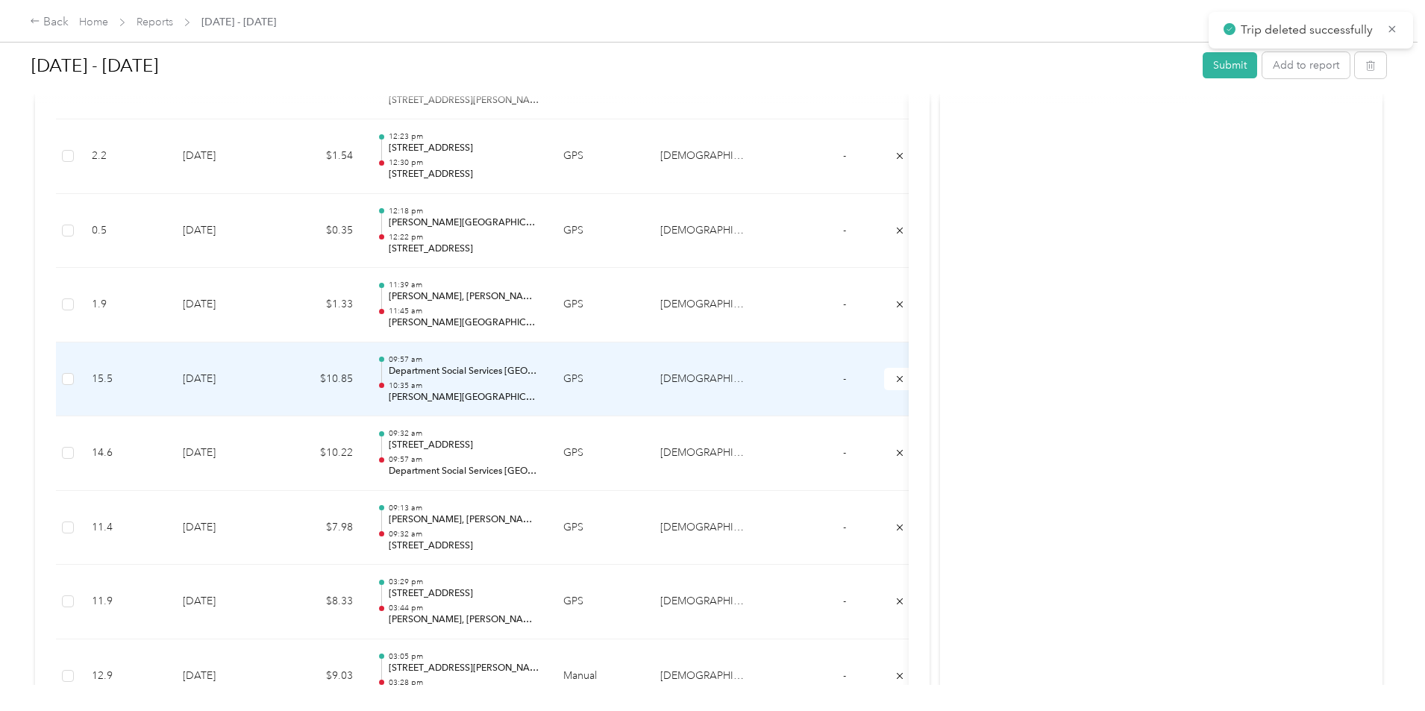
click at [365, 374] on td "$10.85" at bounding box center [320, 379] width 90 height 75
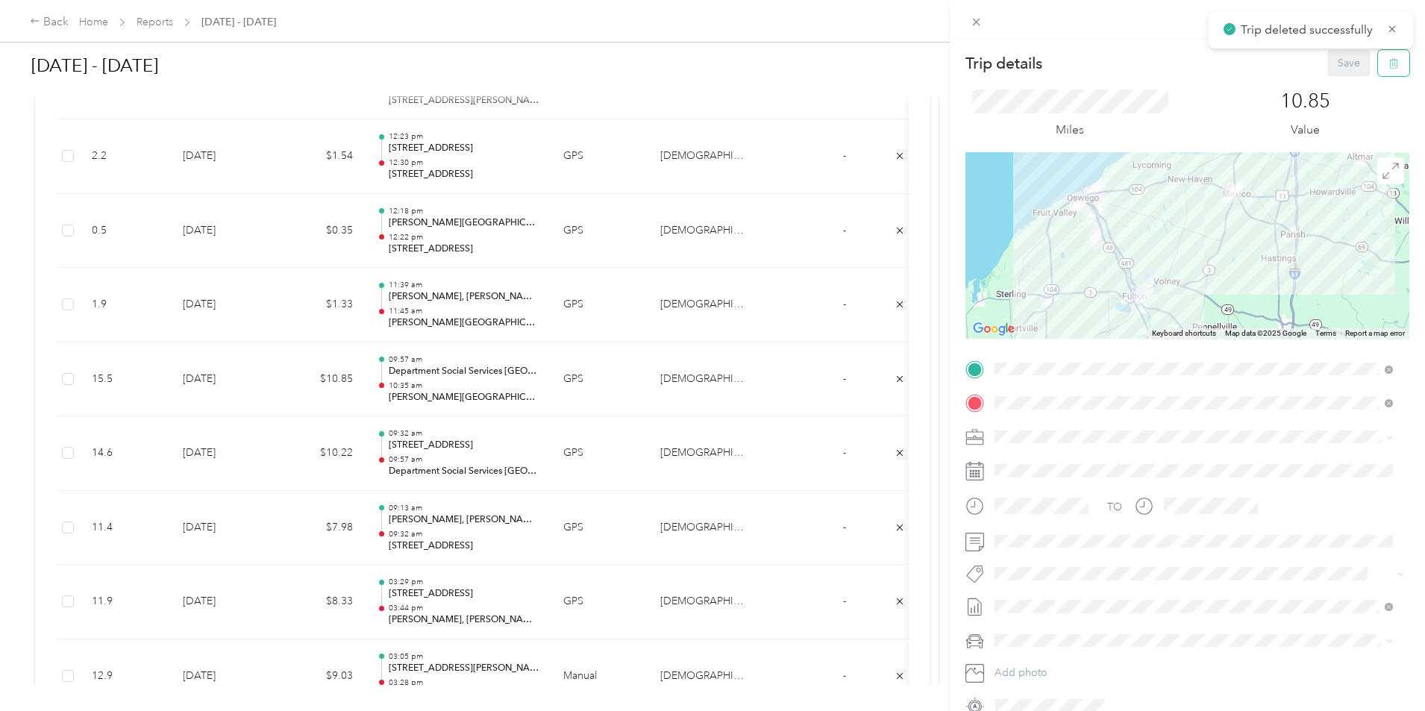
click at [1389, 59] on icon "button" at bounding box center [1393, 64] width 9 height 10
click at [1393, 26] on icon at bounding box center [1392, 28] width 12 height 13
click at [968, 18] on span at bounding box center [975, 21] width 21 height 21
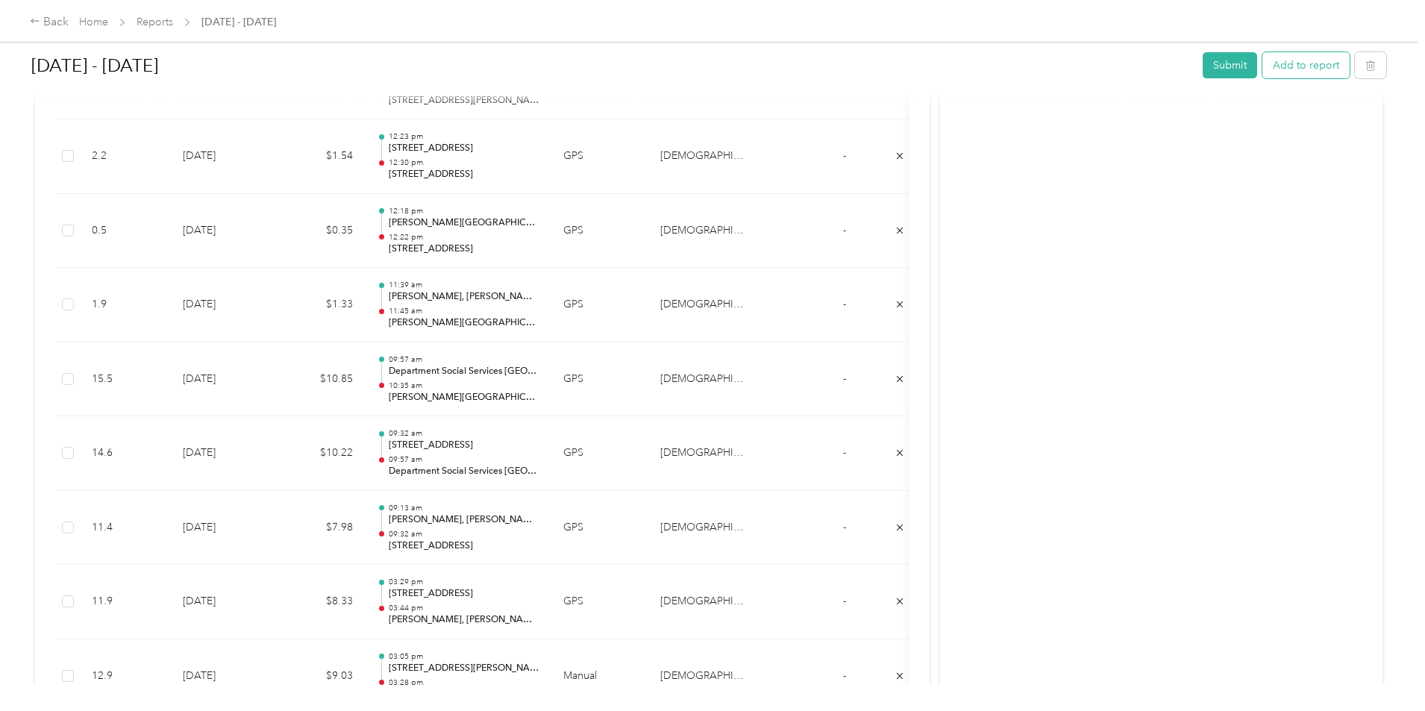
click at [1262, 73] on button "Add to report" at bounding box center [1305, 65] width 87 height 26
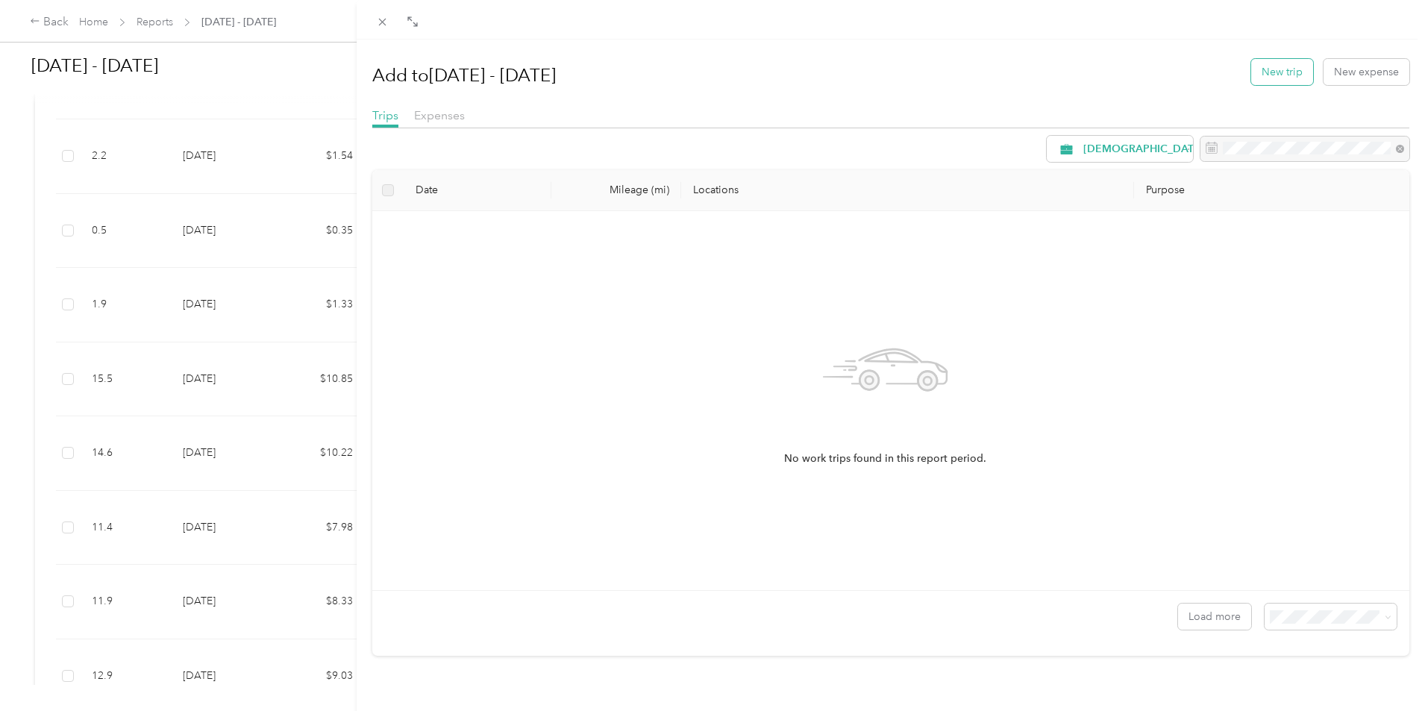
click at [1285, 66] on button "New trip" at bounding box center [1282, 72] width 62 height 26
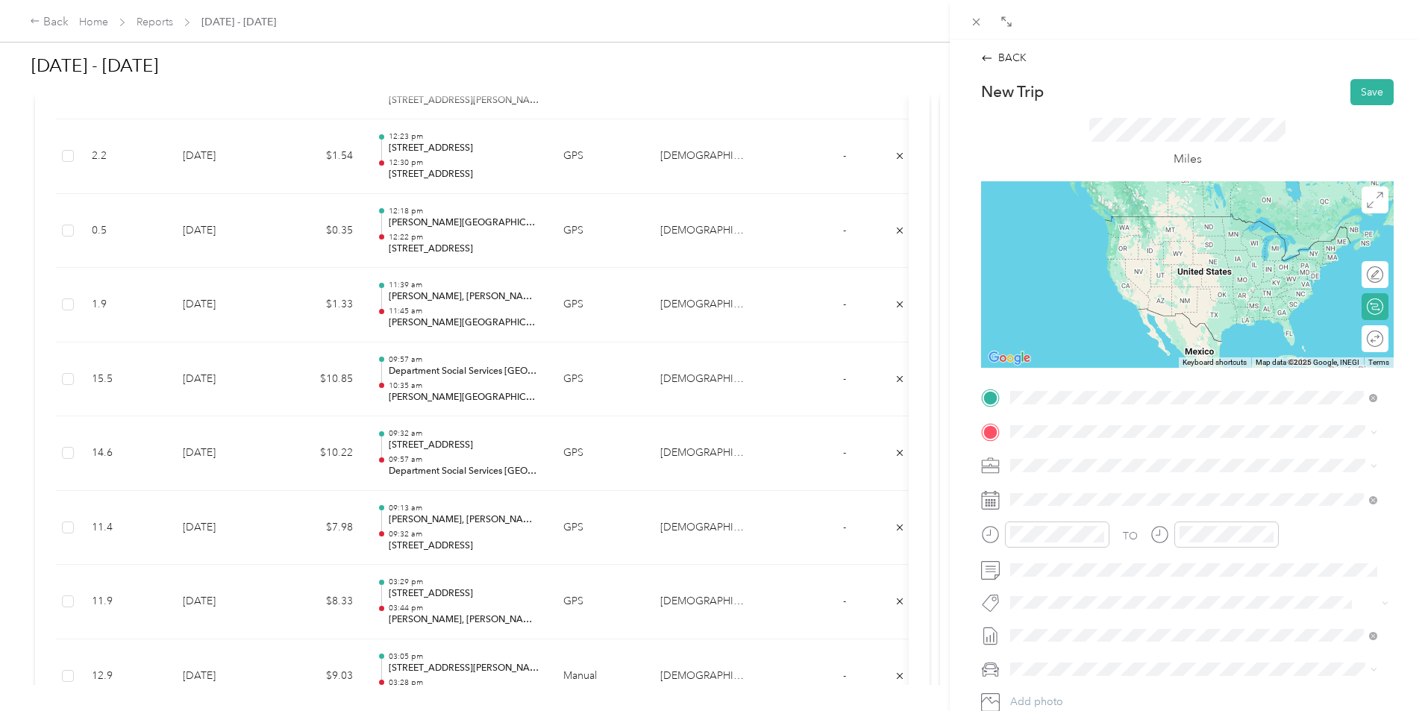
click at [1113, 458] on span "[STREET_ADDRESS][PERSON_NAME][US_STATE]" at bounding box center [1154, 451] width 232 height 13
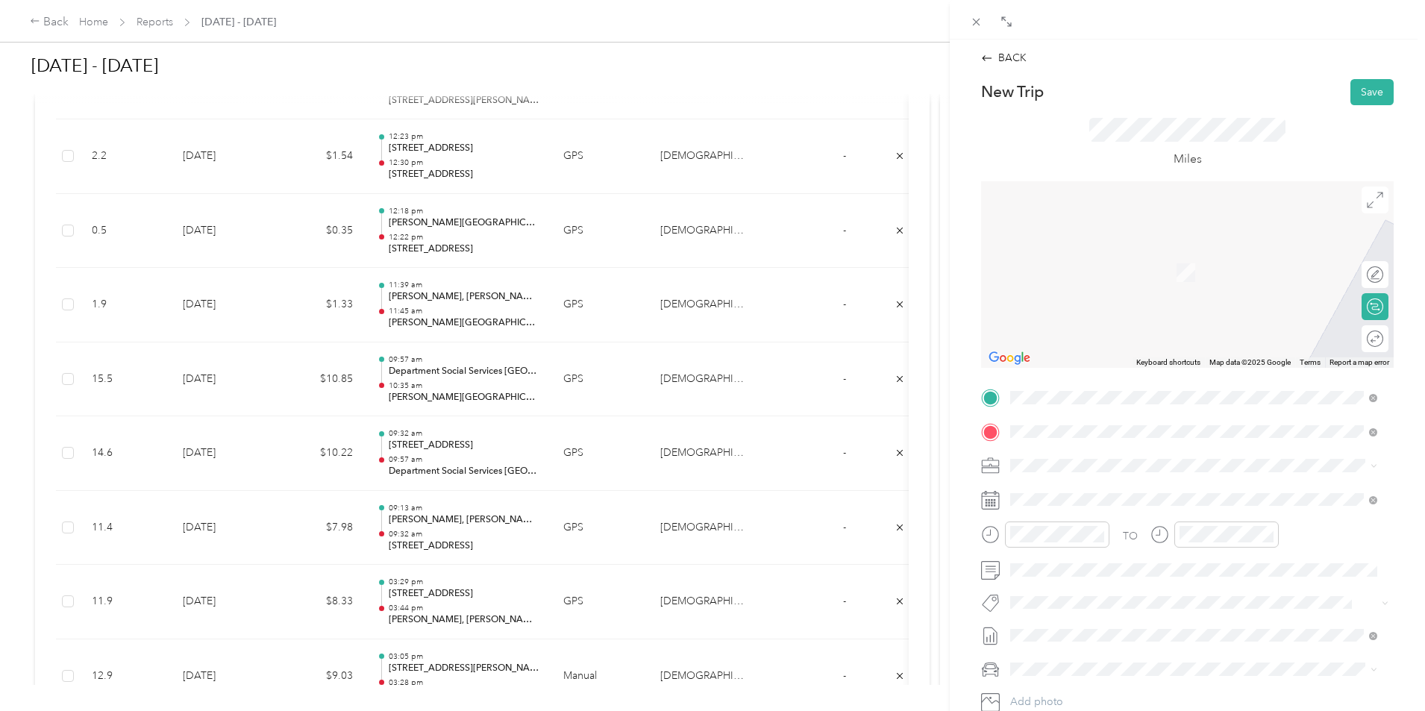
click at [1092, 492] on span "[STREET_ADDRESS][US_STATE]" at bounding box center [1112, 485] width 149 height 13
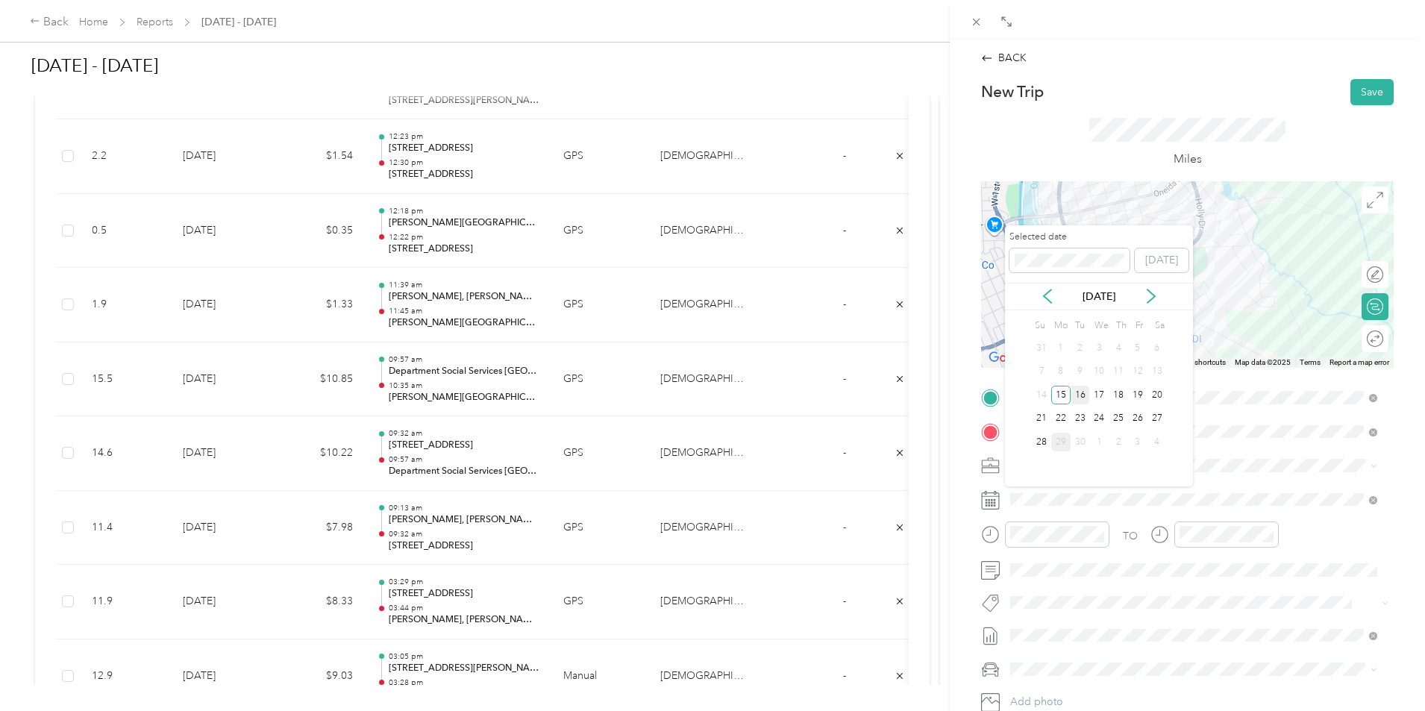
click at [1082, 396] on div "16" at bounding box center [1079, 395] width 19 height 19
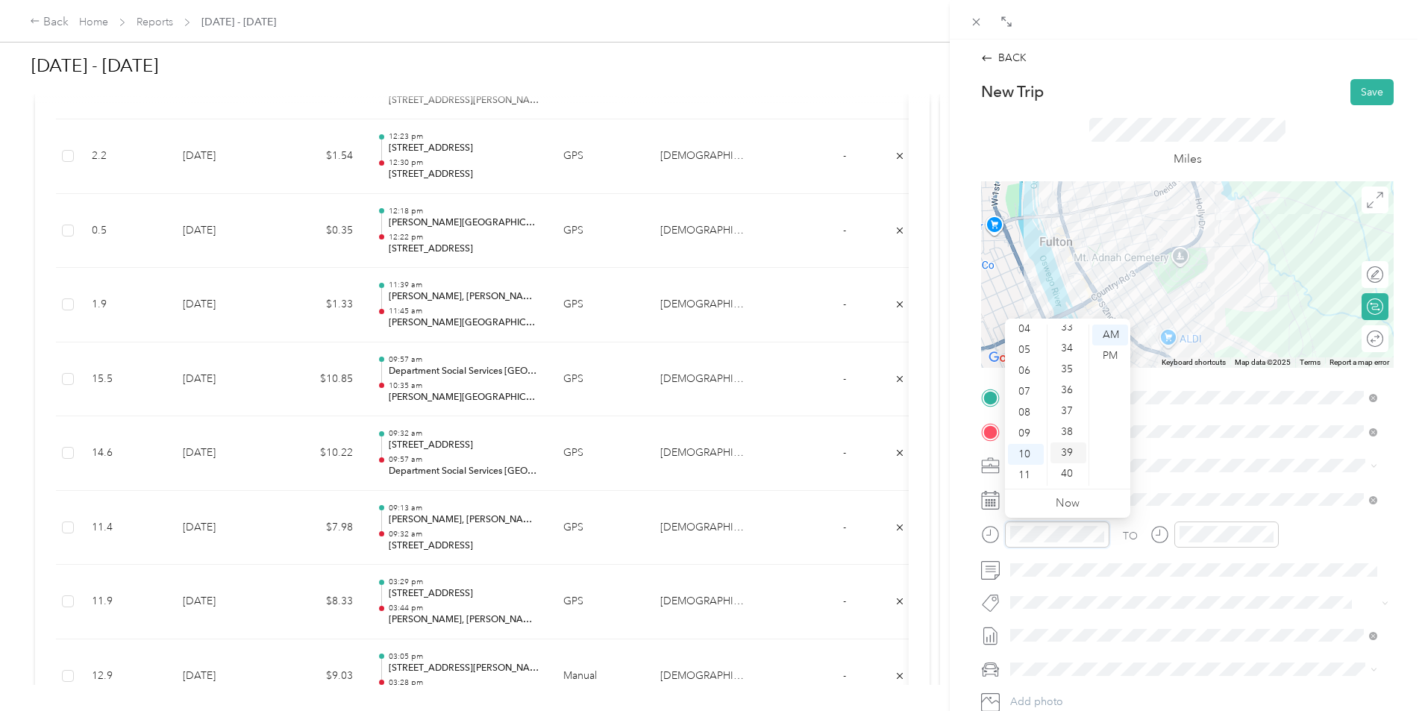
scroll to position [710, 0]
click at [1070, 354] on div "35" at bounding box center [1068, 355] width 36 height 21
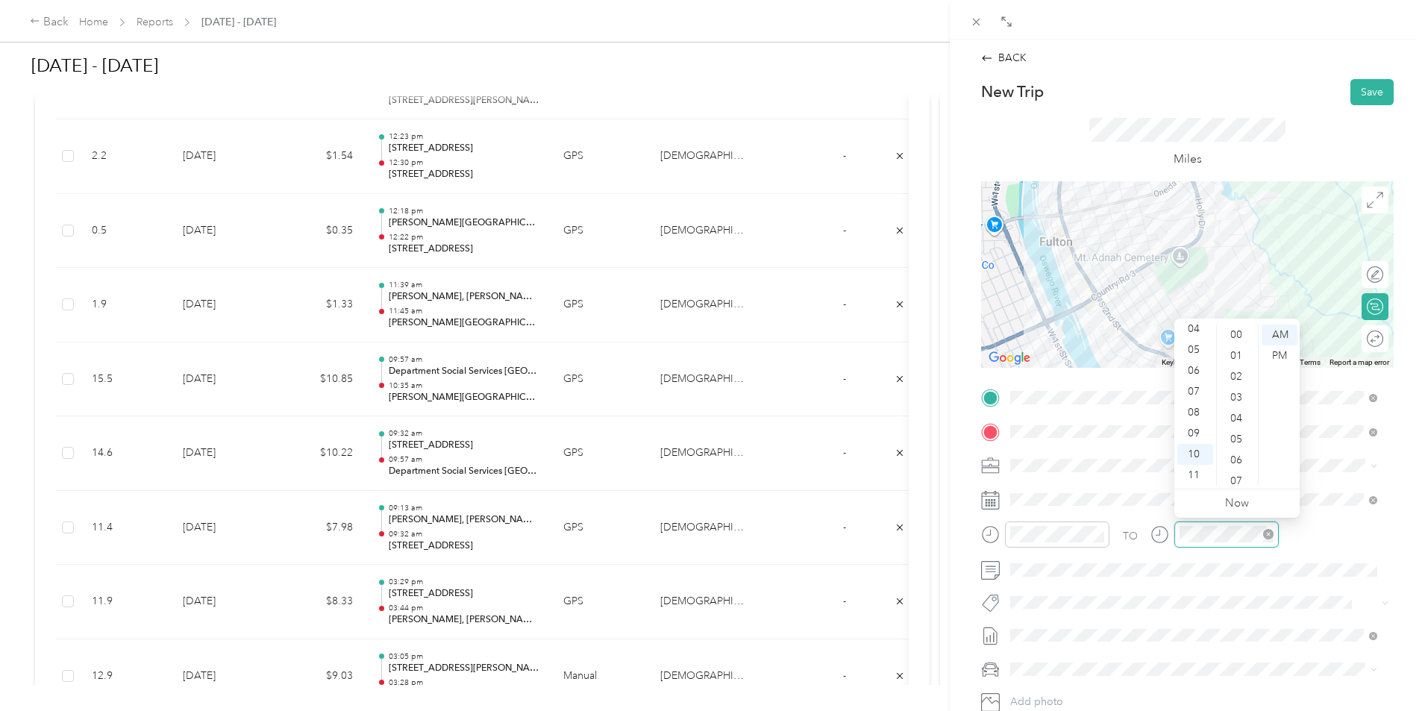
scroll to position [188, 0]
click at [1197, 456] on div "10" at bounding box center [1195, 454] width 36 height 21
click at [1241, 458] on div "40" at bounding box center [1238, 460] width 36 height 21
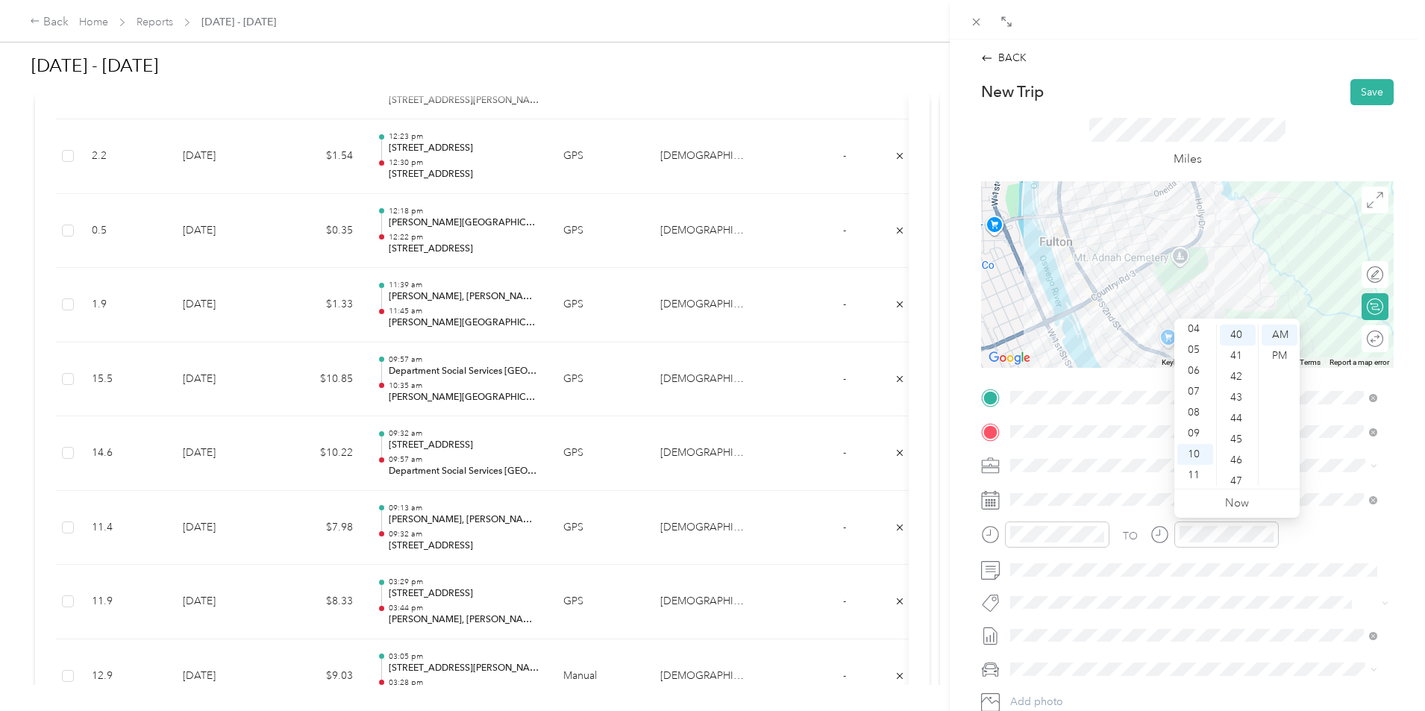
click at [1326, 538] on div "TO" at bounding box center [1187, 539] width 413 height 37
click at [1350, 95] on button "Save" at bounding box center [1371, 92] width 43 height 26
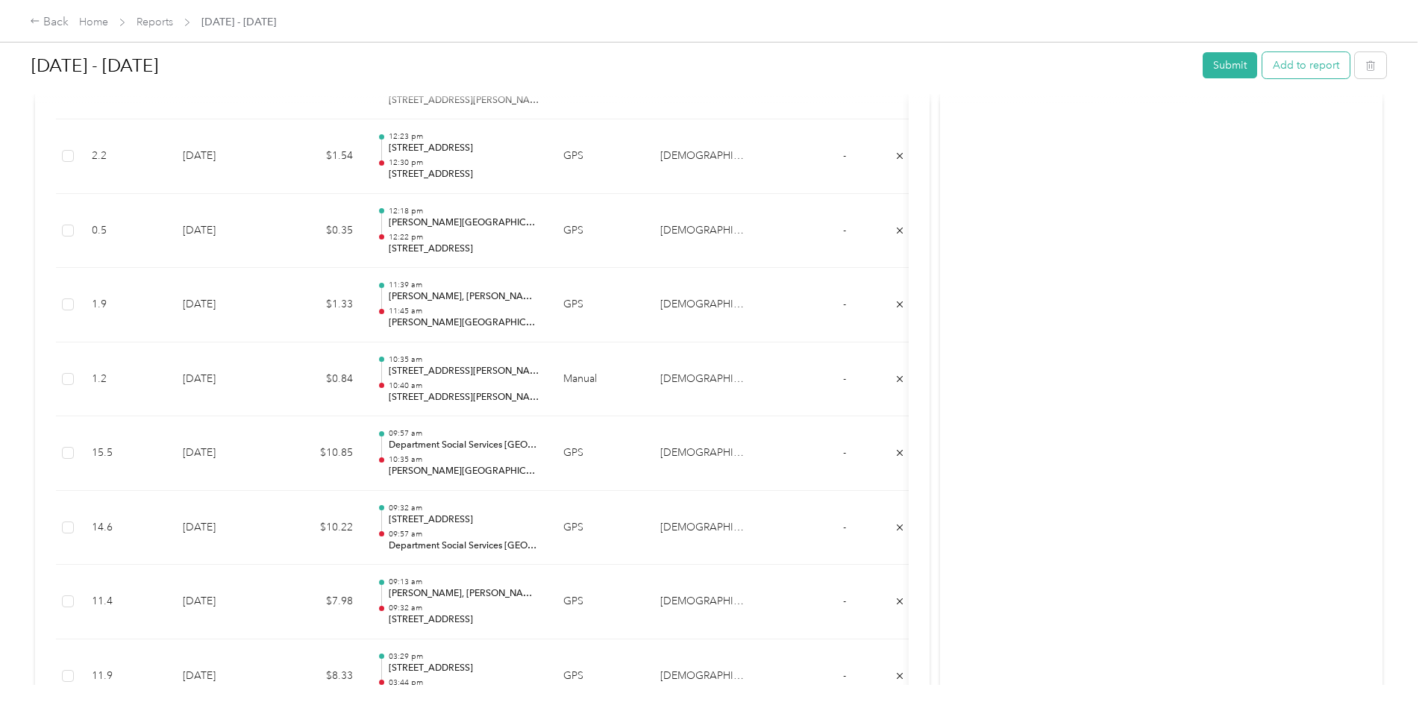
click at [1262, 66] on button "Add to report" at bounding box center [1305, 65] width 87 height 26
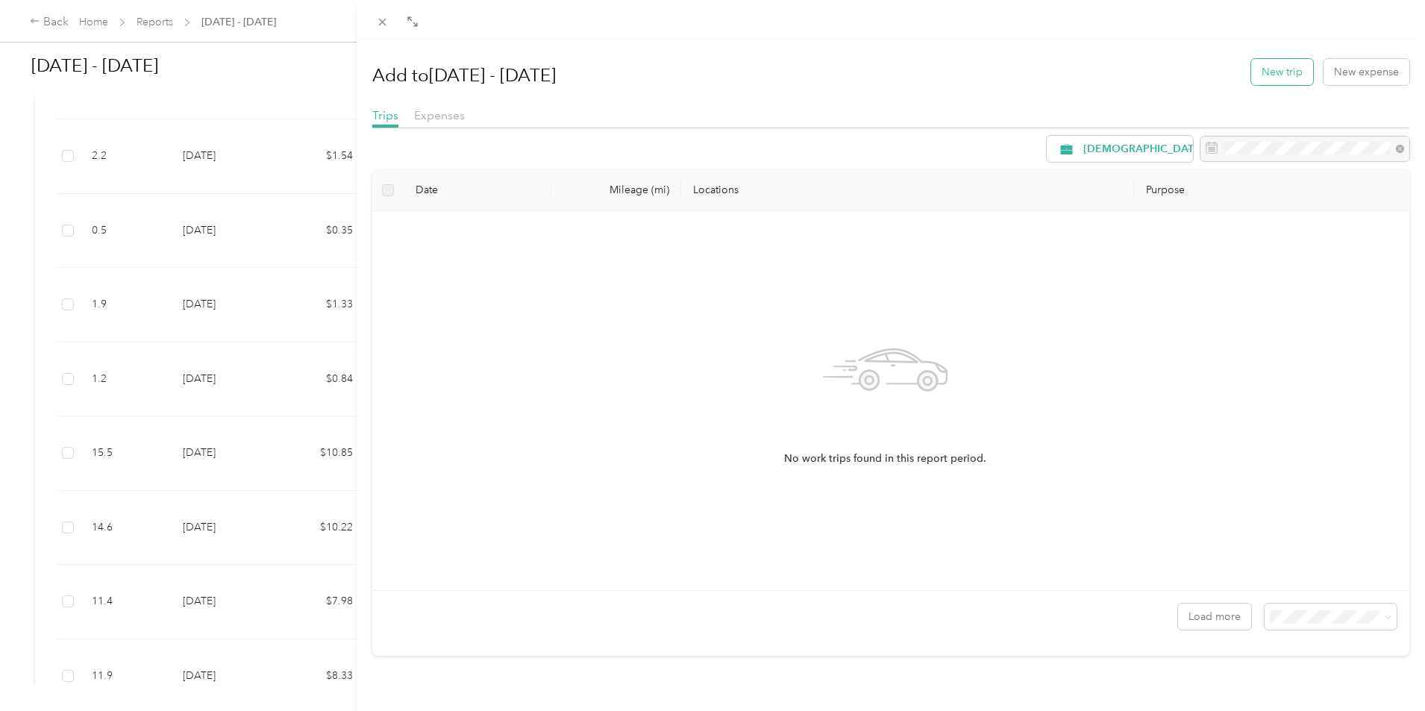
click at [1287, 72] on button "New trip" at bounding box center [1282, 72] width 62 height 26
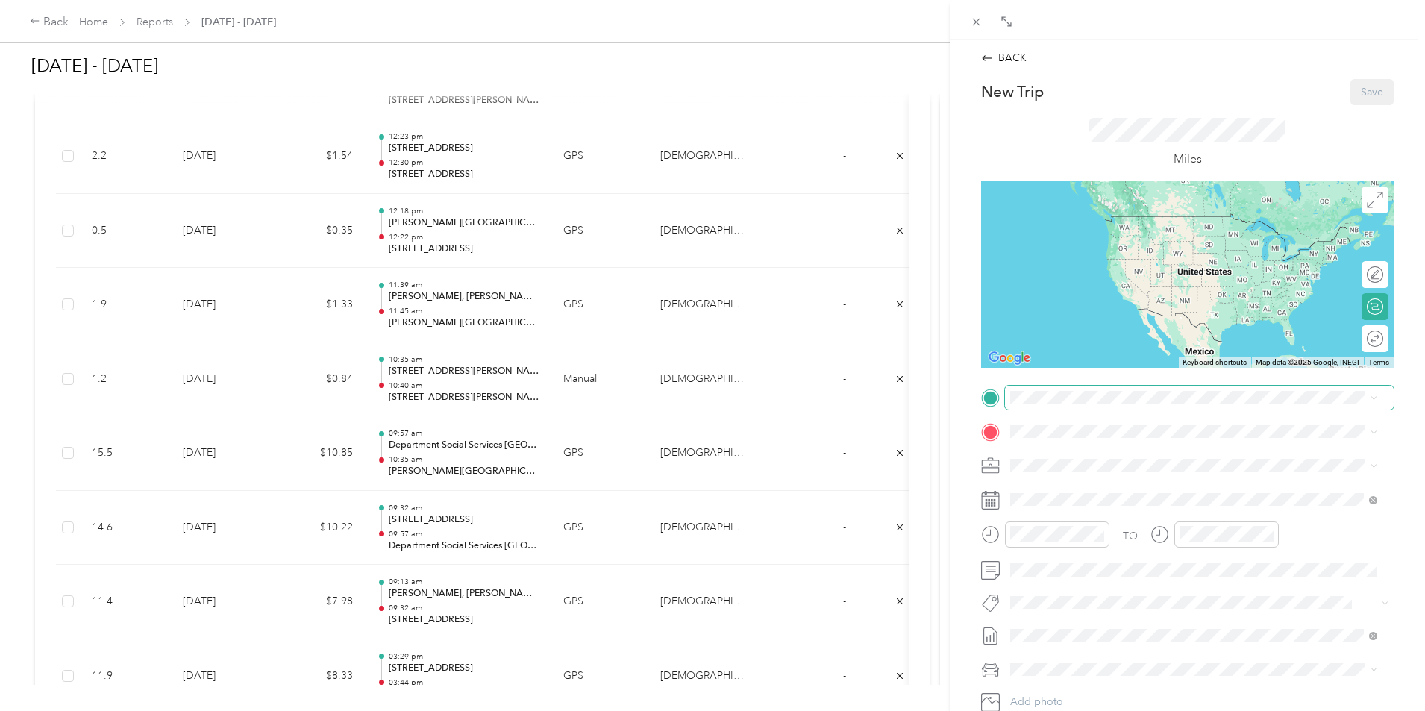
click at [1098, 407] on span at bounding box center [1199, 398] width 389 height 24
click at [1100, 458] on span "[STREET_ADDRESS][US_STATE]" at bounding box center [1112, 451] width 149 height 13
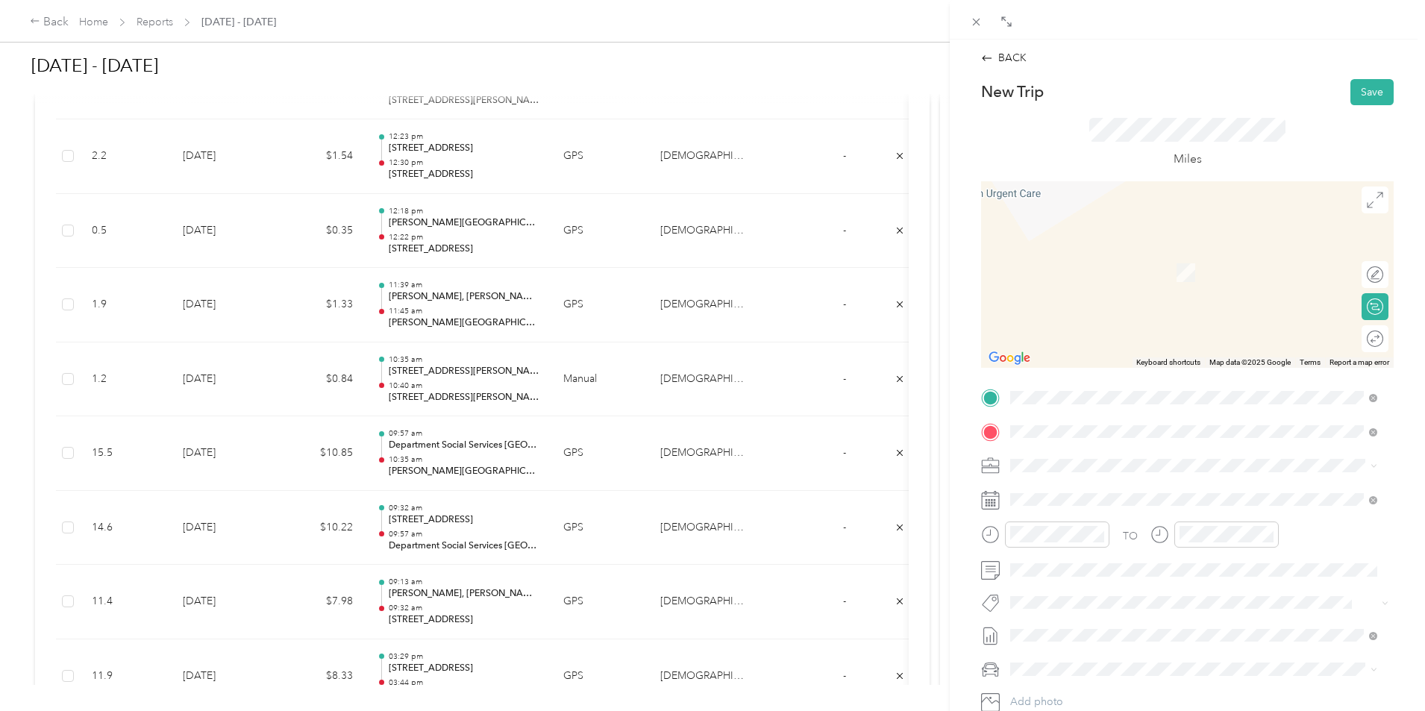
click at [1112, 492] on span "[STREET_ADDRESS][US_STATE]" at bounding box center [1112, 485] width 149 height 13
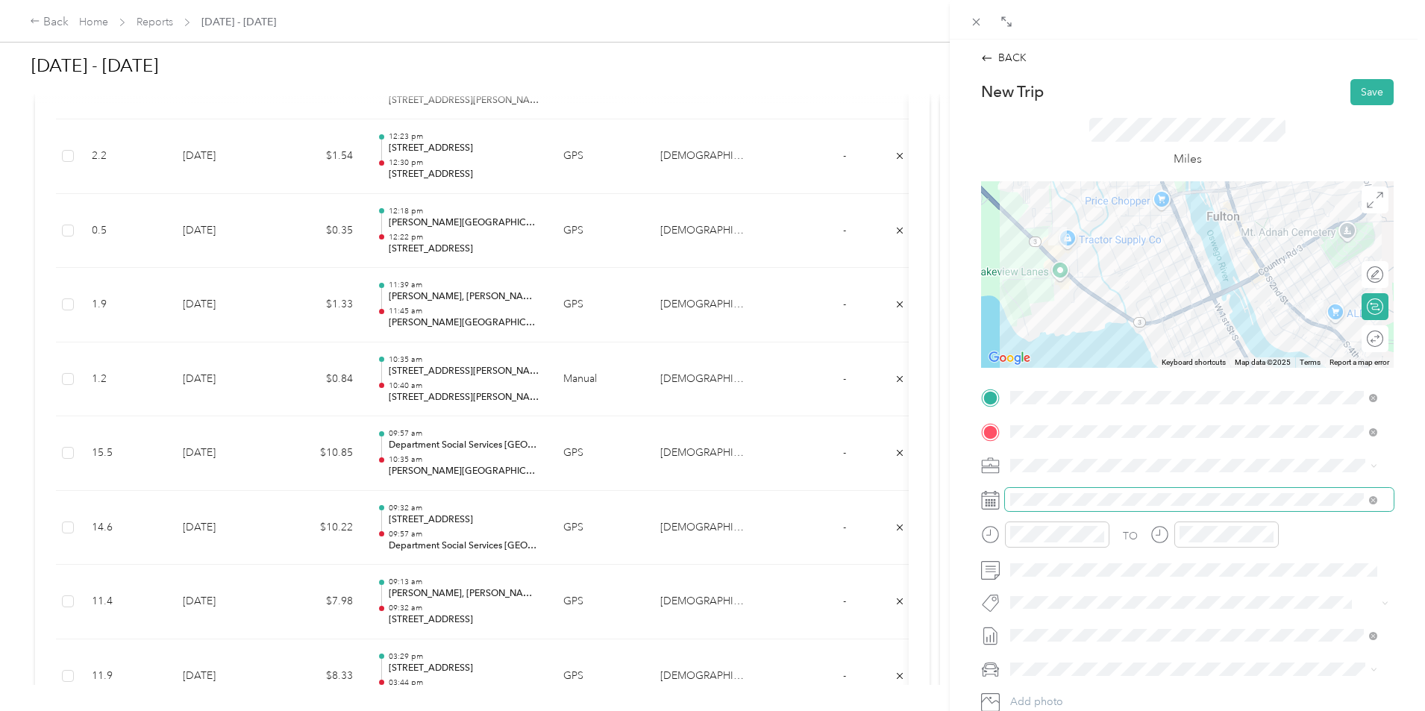
click at [1061, 489] on span at bounding box center [1199, 500] width 389 height 24
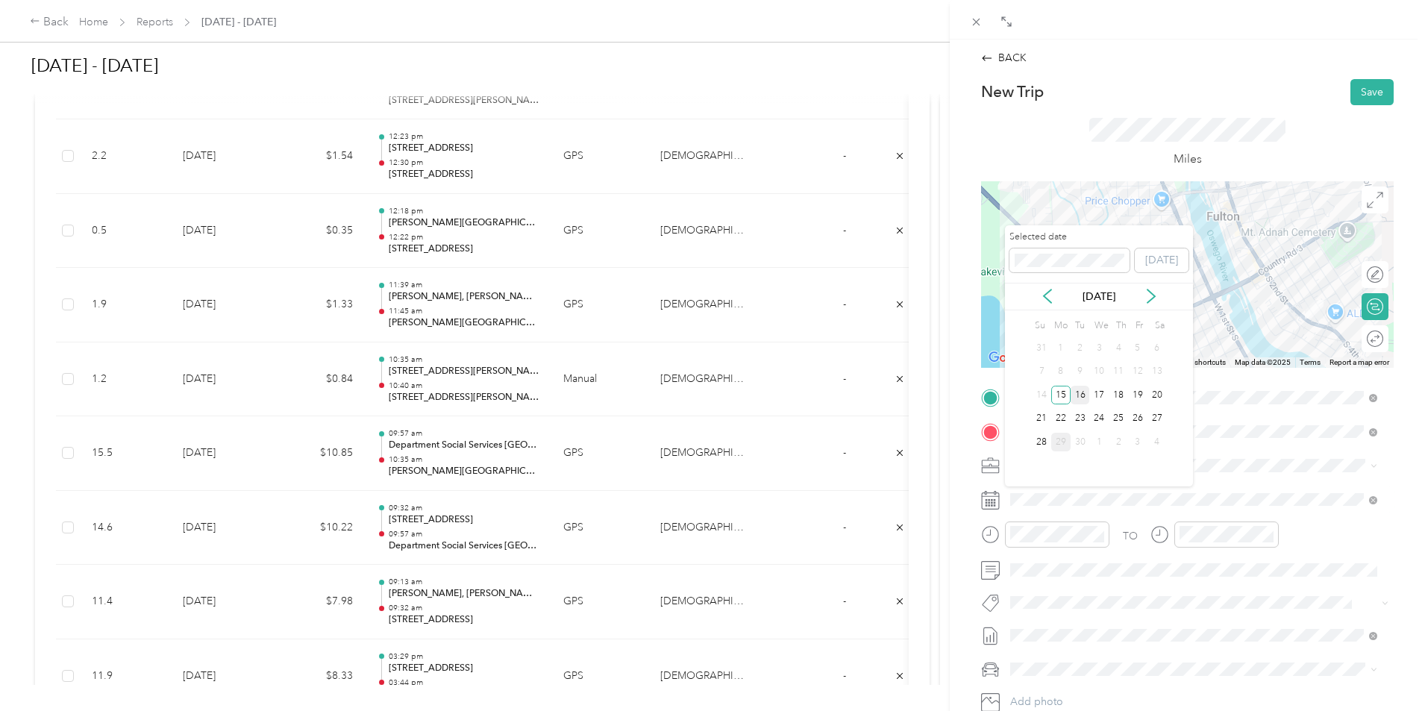
click at [1081, 396] on div "16" at bounding box center [1079, 395] width 19 height 19
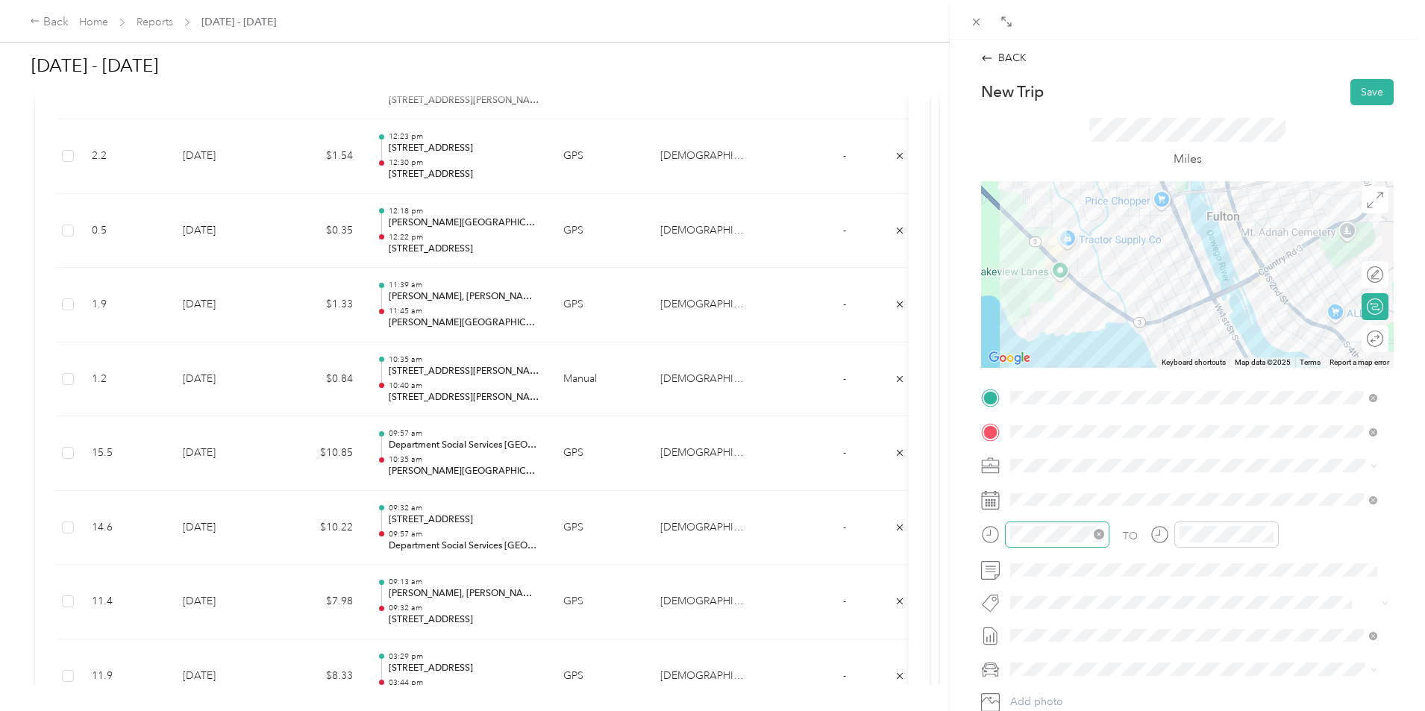
click at [1059, 522] on div "TO Add photo" at bounding box center [1187, 566] width 413 height 360
click at [1064, 392] on div "10" at bounding box center [1068, 388] width 36 height 21
click at [1072, 436] on div "40" at bounding box center [1068, 439] width 36 height 21
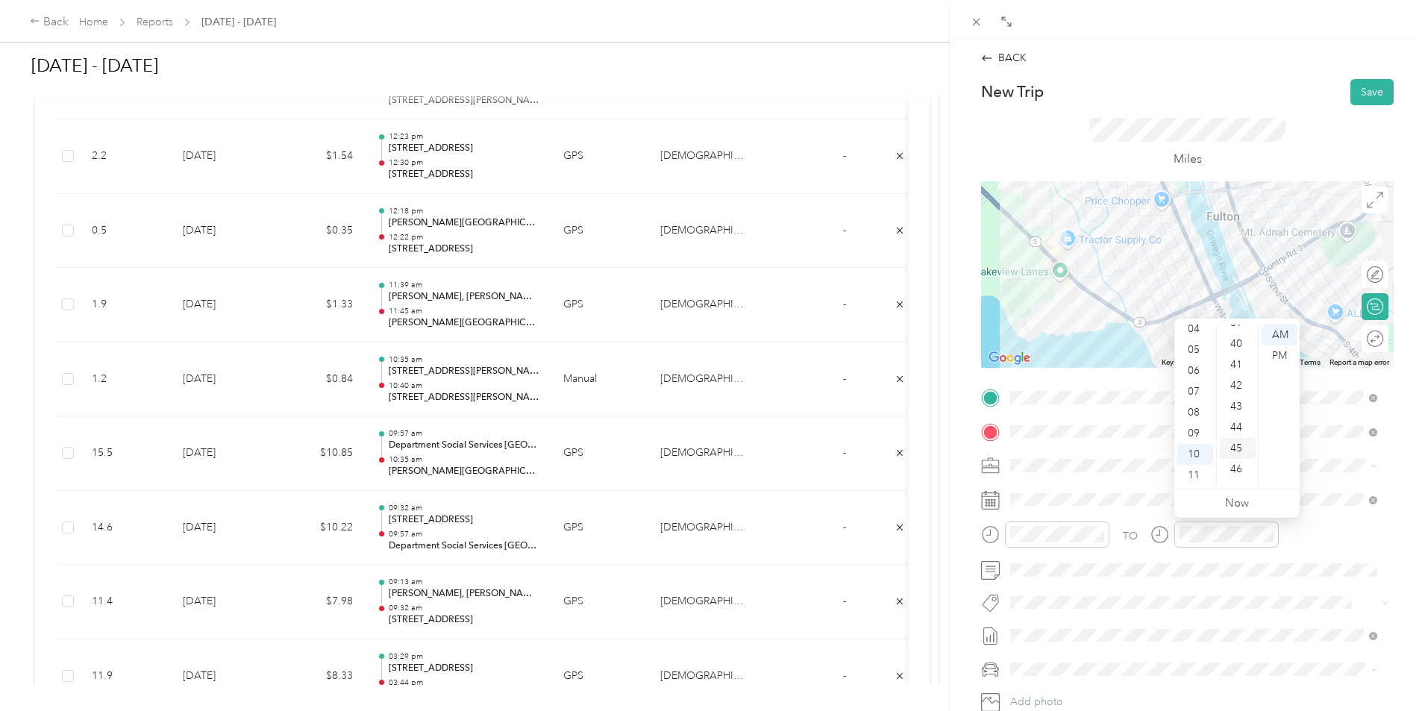
click at [1241, 453] on div "45" at bounding box center [1238, 448] width 36 height 21
click at [1235, 551] on div at bounding box center [1214, 539] width 128 height 37
click at [1367, 95] on button "Save" at bounding box center [1371, 92] width 43 height 26
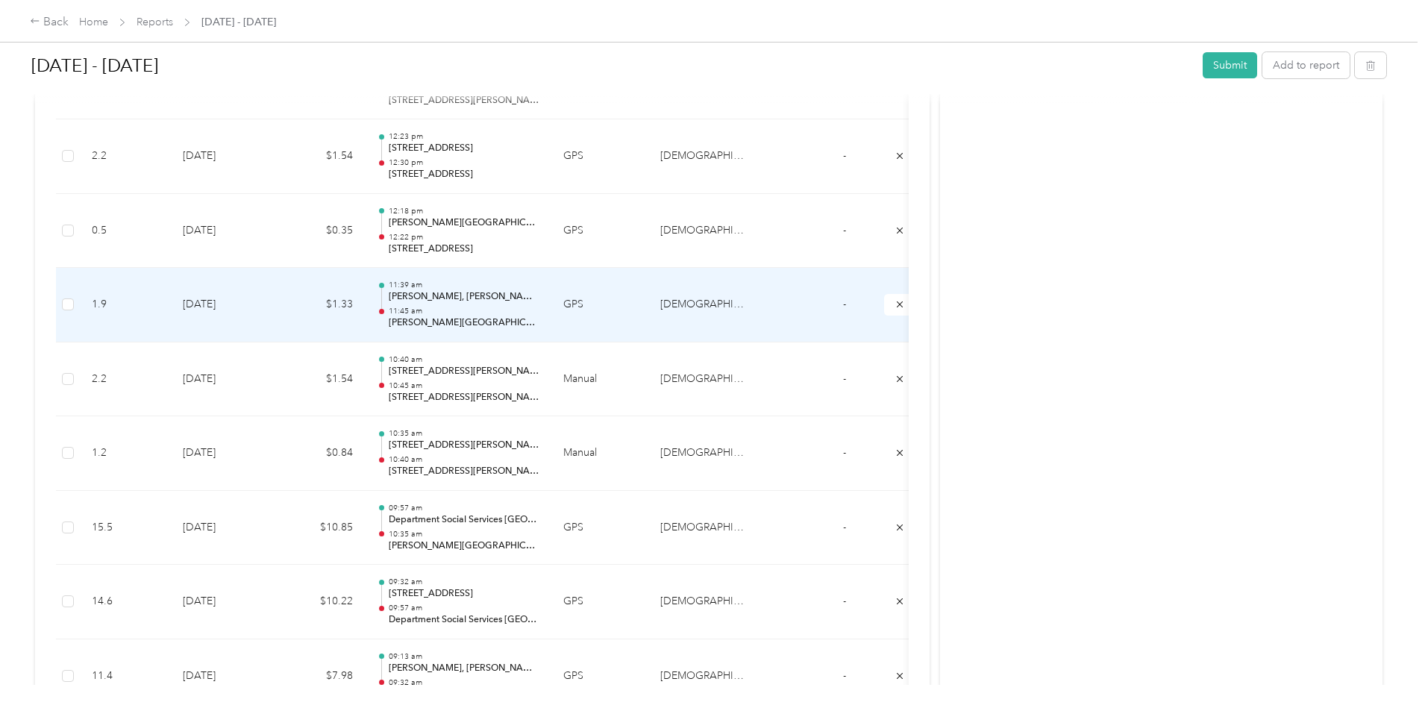
click at [365, 323] on td "$1.33" at bounding box center [320, 305] width 90 height 75
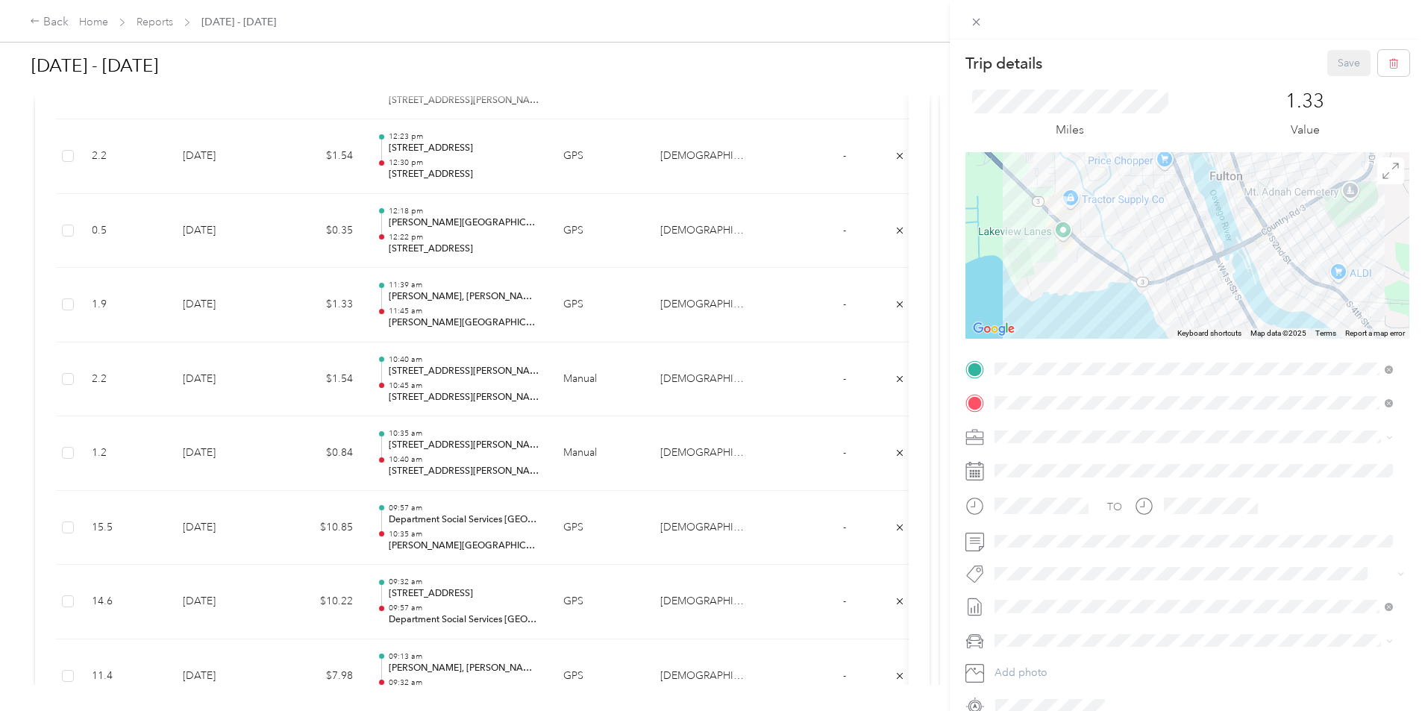
click at [449, 212] on div "Trip details Save This trip cannot be edited because it is either under review,…" at bounding box center [712, 355] width 1425 height 711
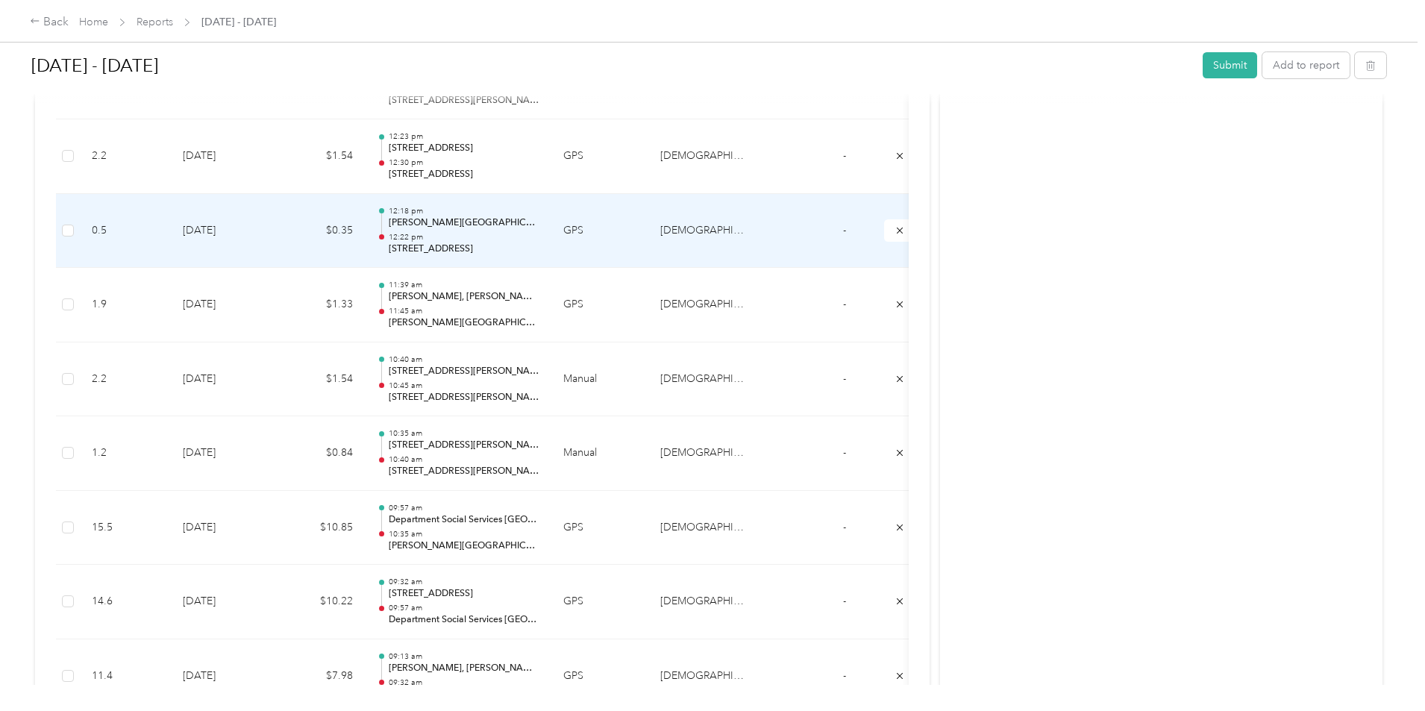
click at [365, 227] on td "$0.35" at bounding box center [320, 231] width 90 height 75
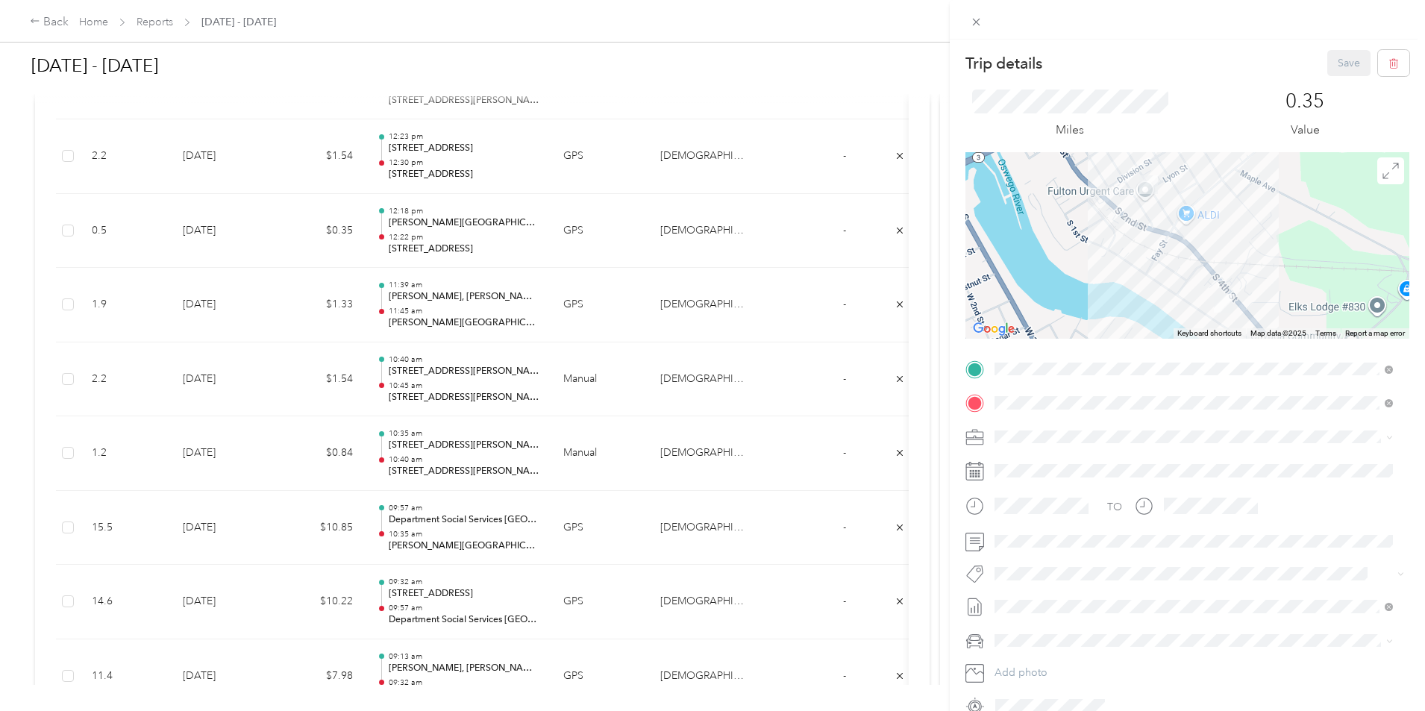
drag, startPoint x: 480, startPoint y: 226, endPoint x: 443, endPoint y: 234, distance: 38.2
click at [443, 235] on div "Trip details Save This trip cannot be edited because it is either under review,…" at bounding box center [712, 355] width 1425 height 711
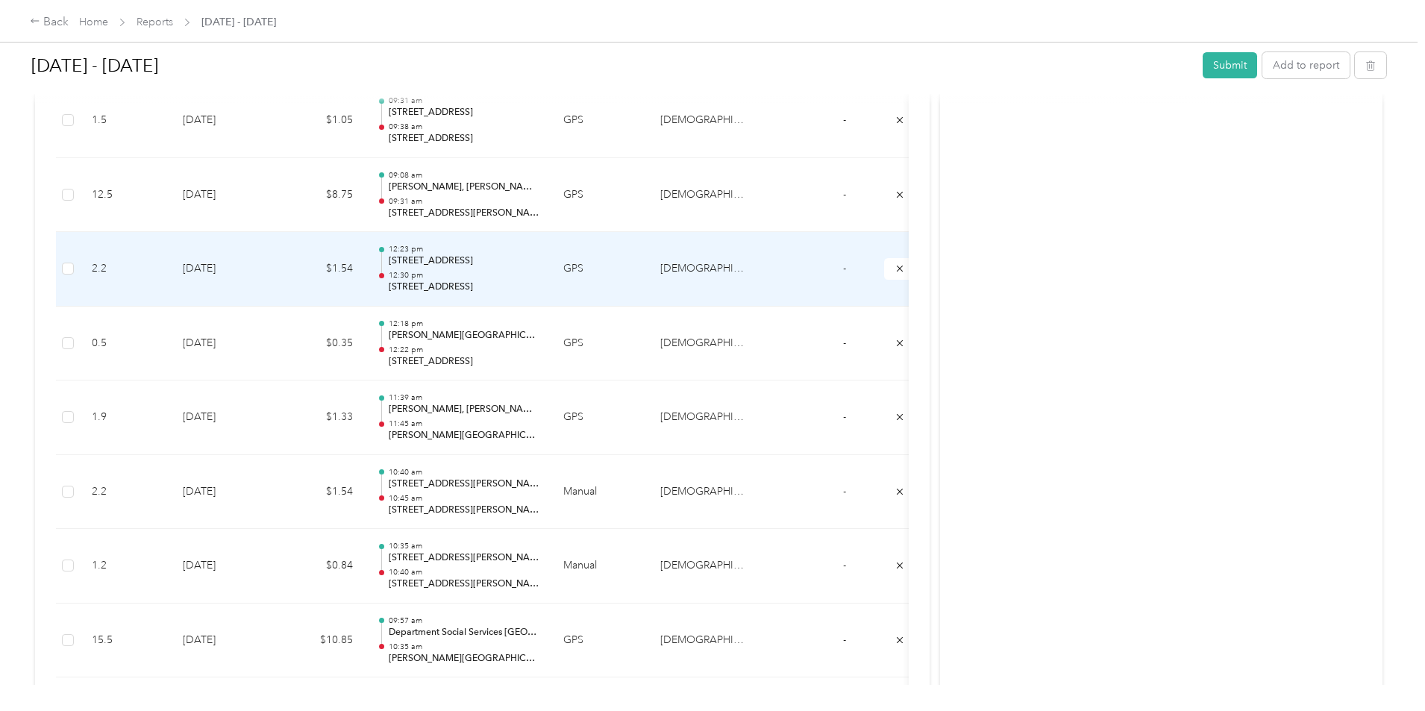
scroll to position [3489, 0]
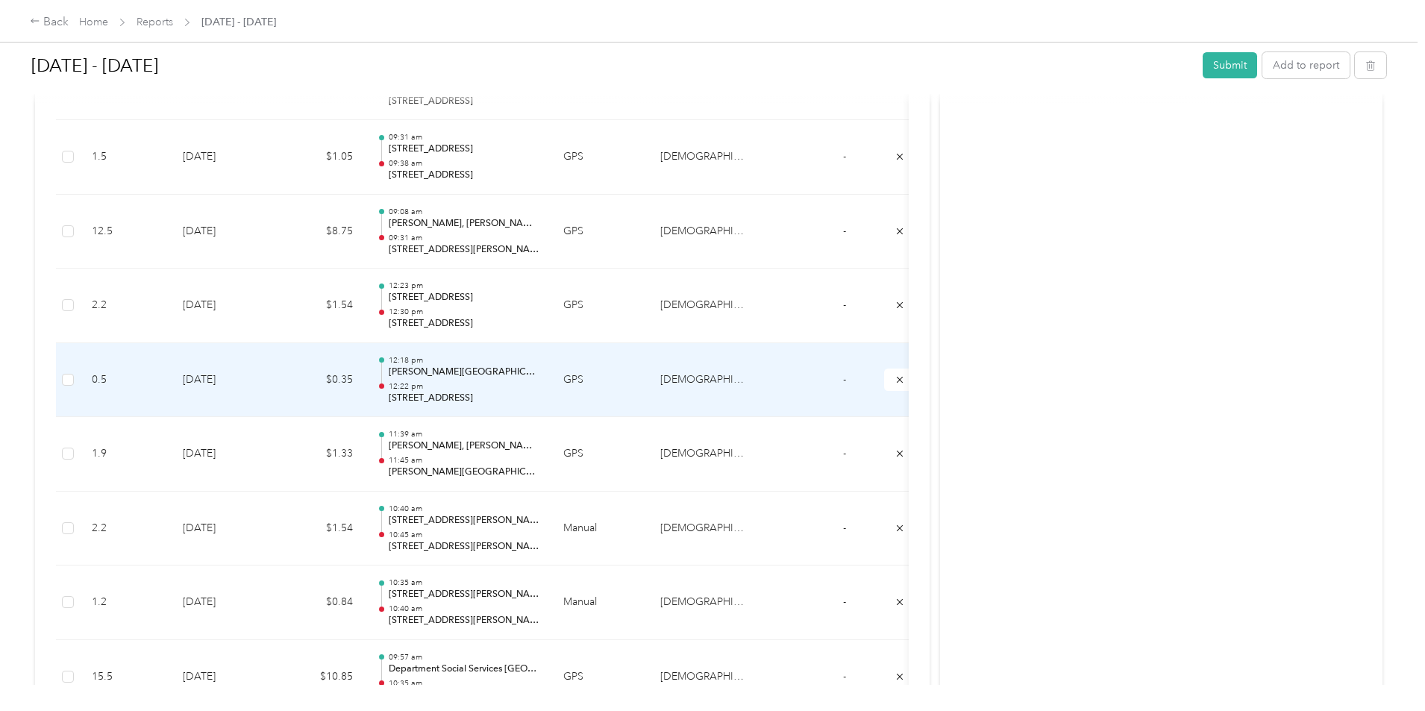
click at [365, 392] on td "$0.35" at bounding box center [320, 380] width 90 height 75
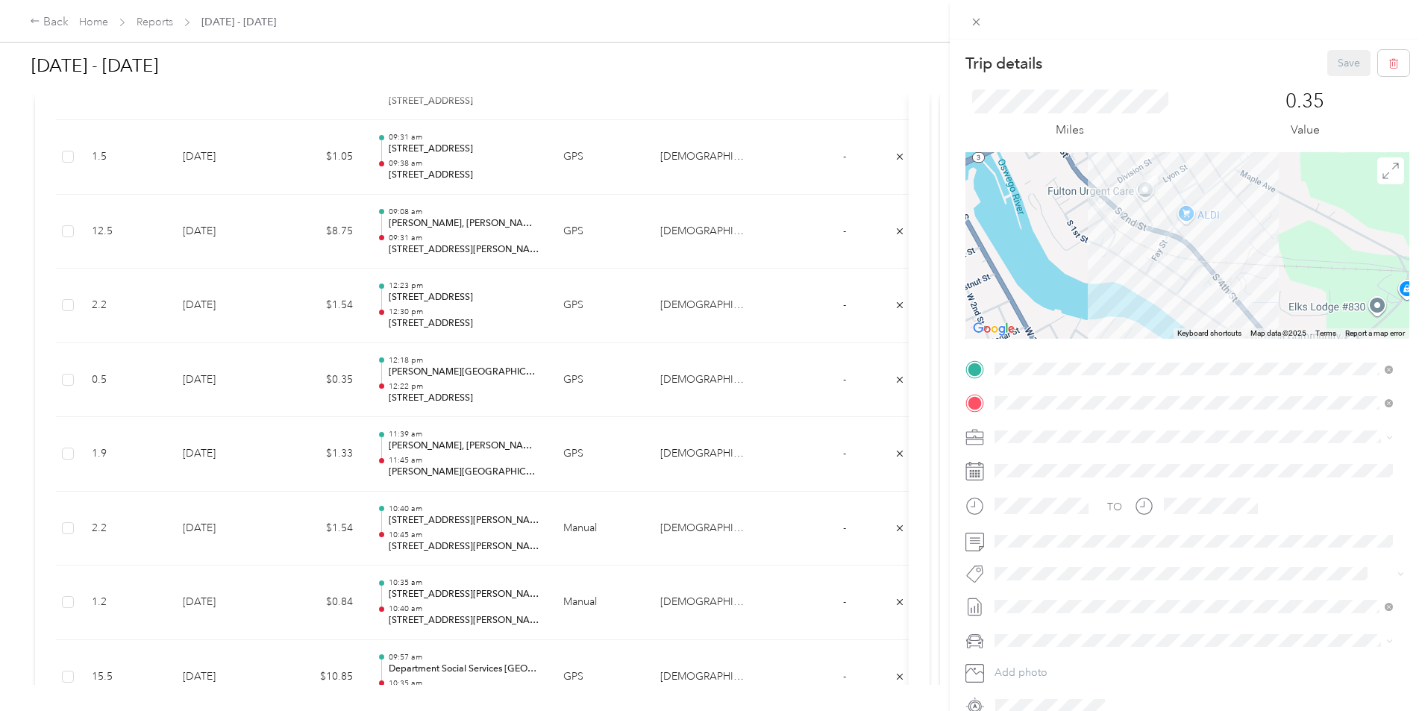
click at [377, 392] on div "Trip details Save This trip cannot be edited because it is either under review,…" at bounding box center [712, 355] width 1425 height 711
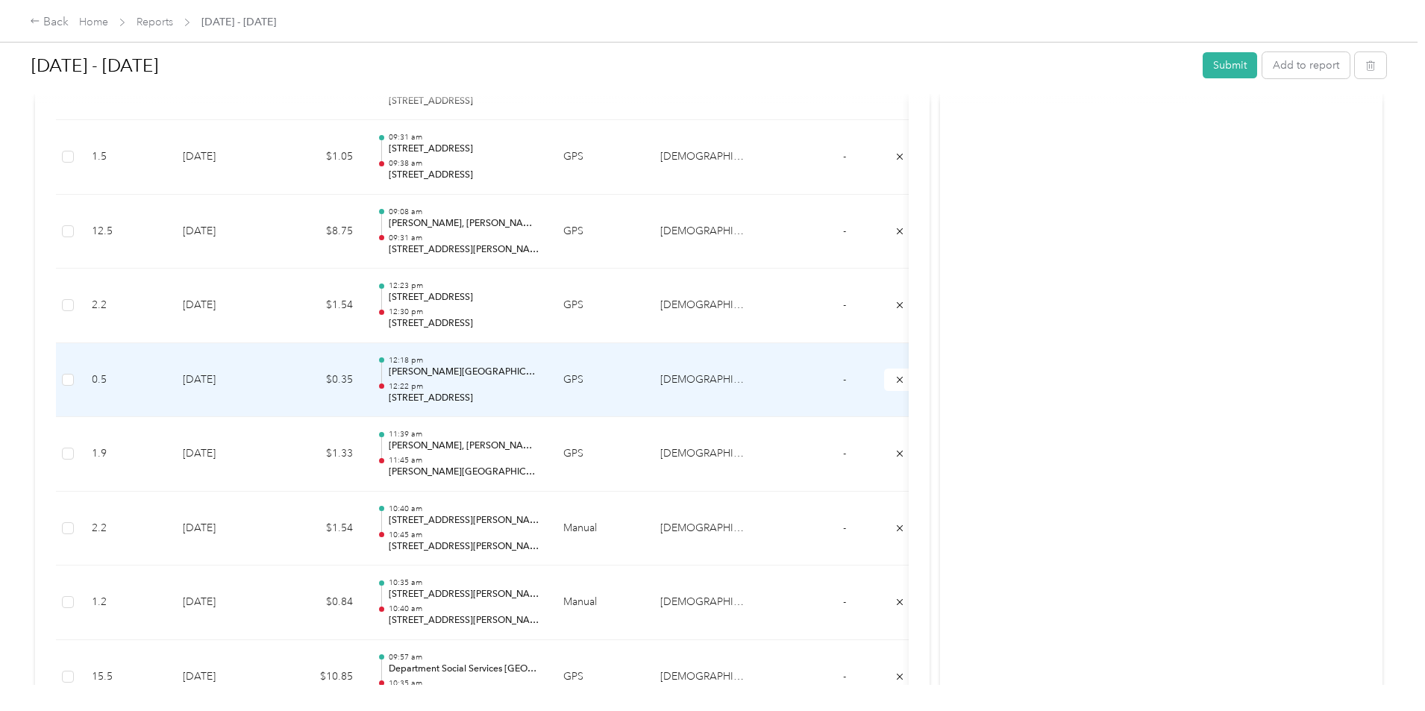
click at [275, 385] on td "[DATE]" at bounding box center [223, 380] width 104 height 75
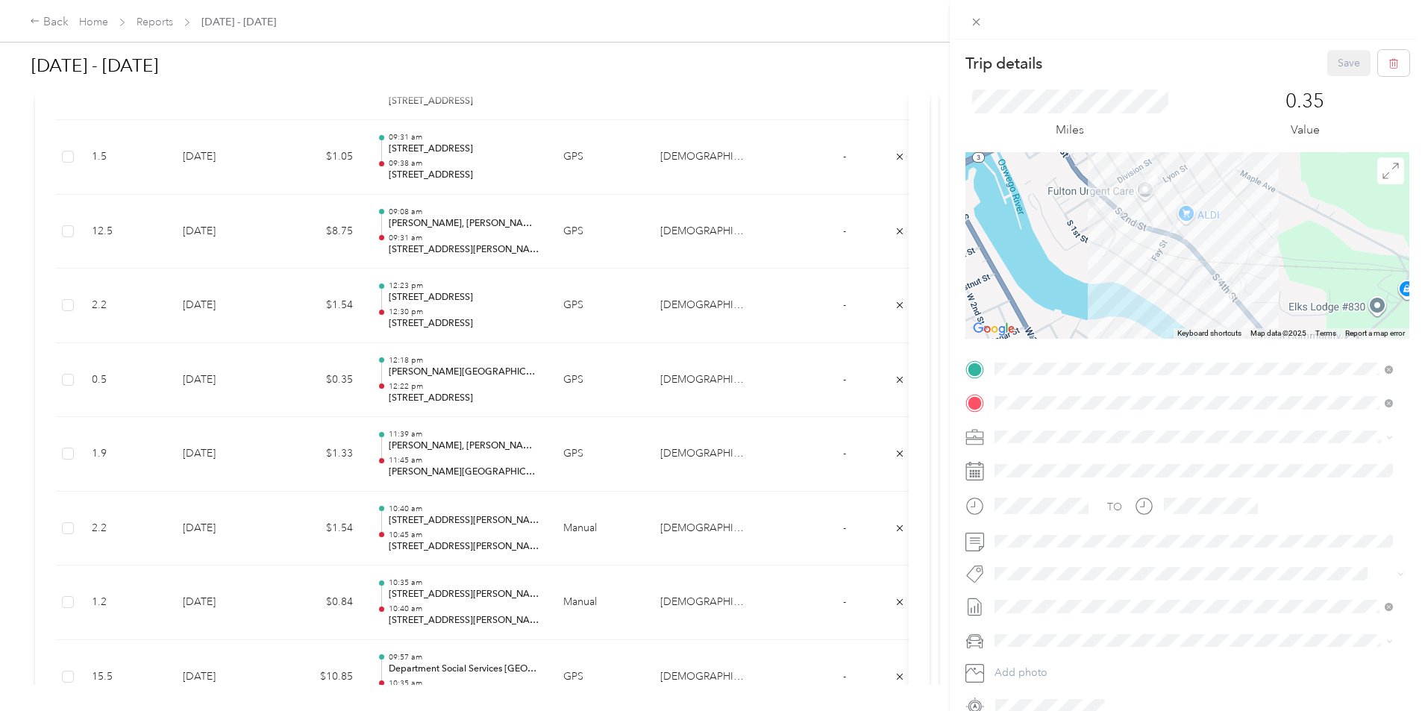
click at [394, 456] on div "Trip details Save This trip cannot be edited because it is either under review,…" at bounding box center [712, 355] width 1425 height 711
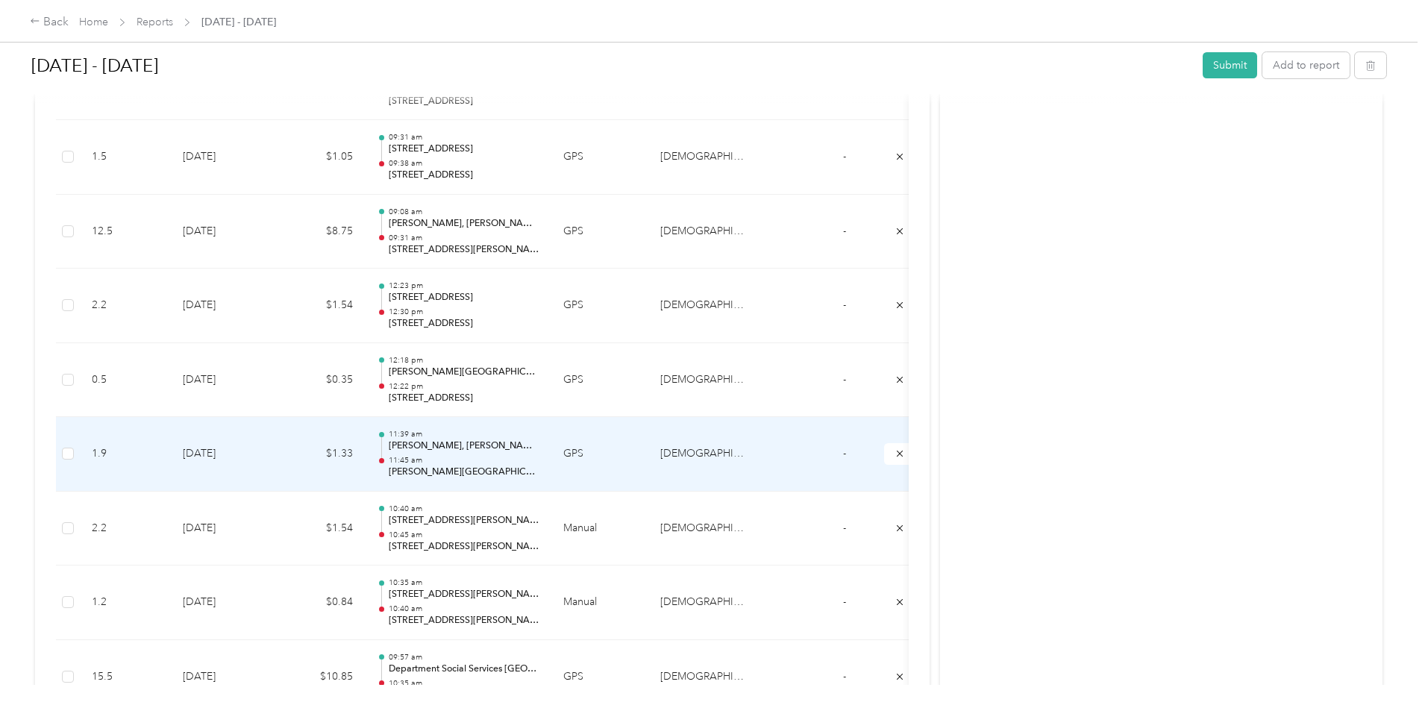
click at [365, 463] on td "$1.33" at bounding box center [320, 454] width 90 height 75
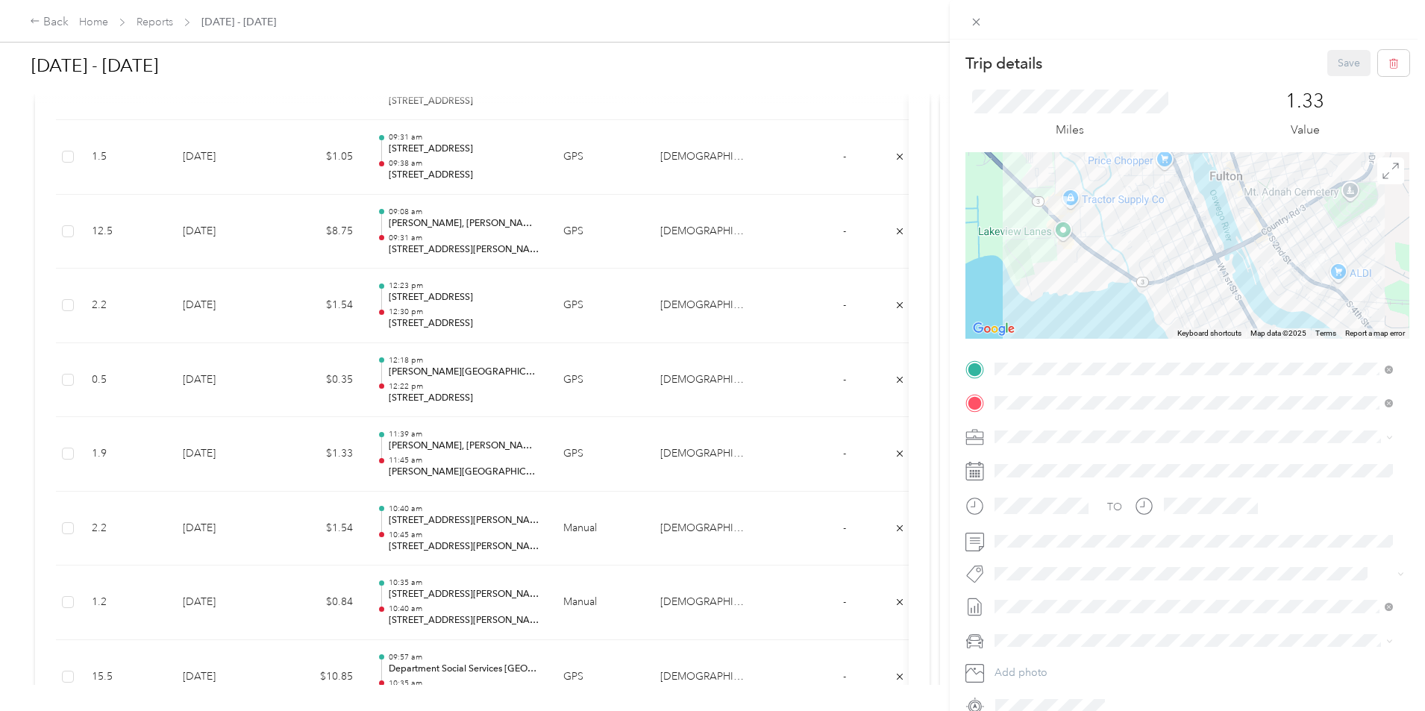
click at [401, 383] on div "Trip details Save This trip cannot be edited because it is either under review,…" at bounding box center [712, 355] width 1425 height 711
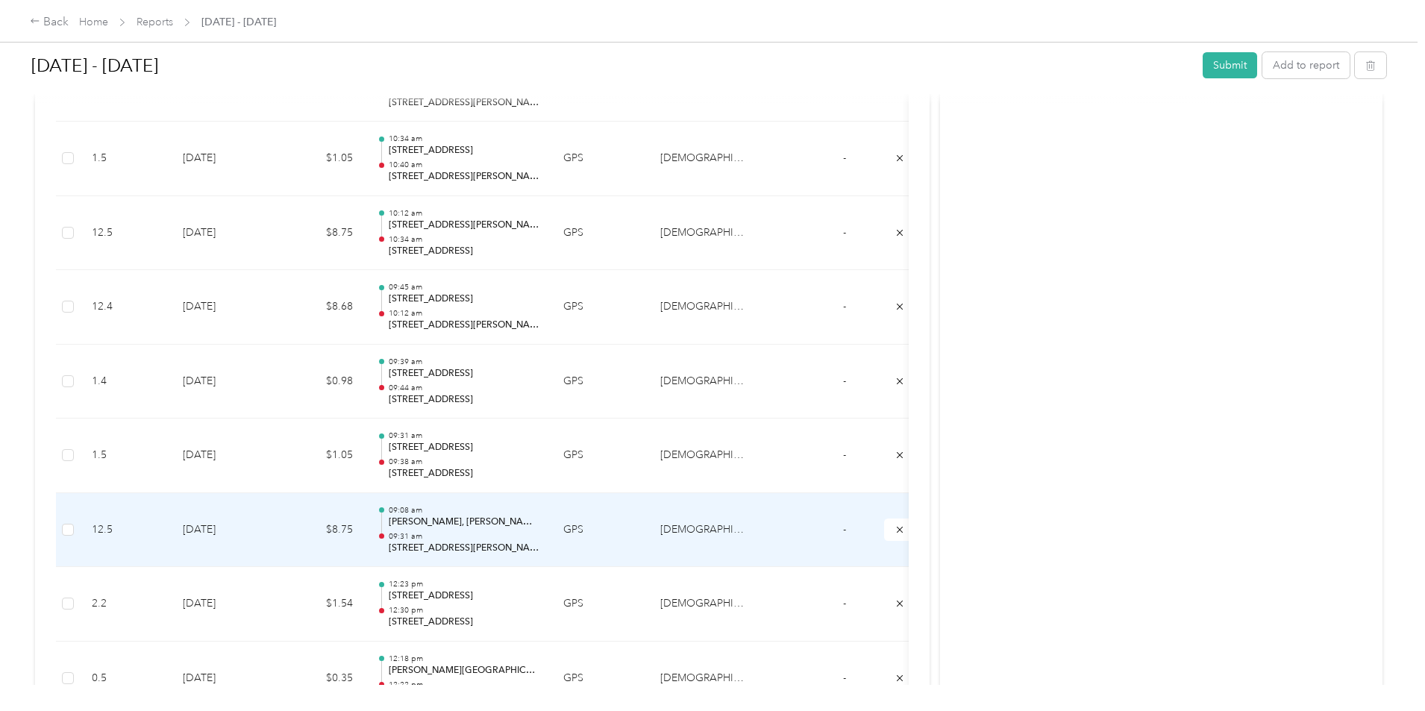
scroll to position [3116, 0]
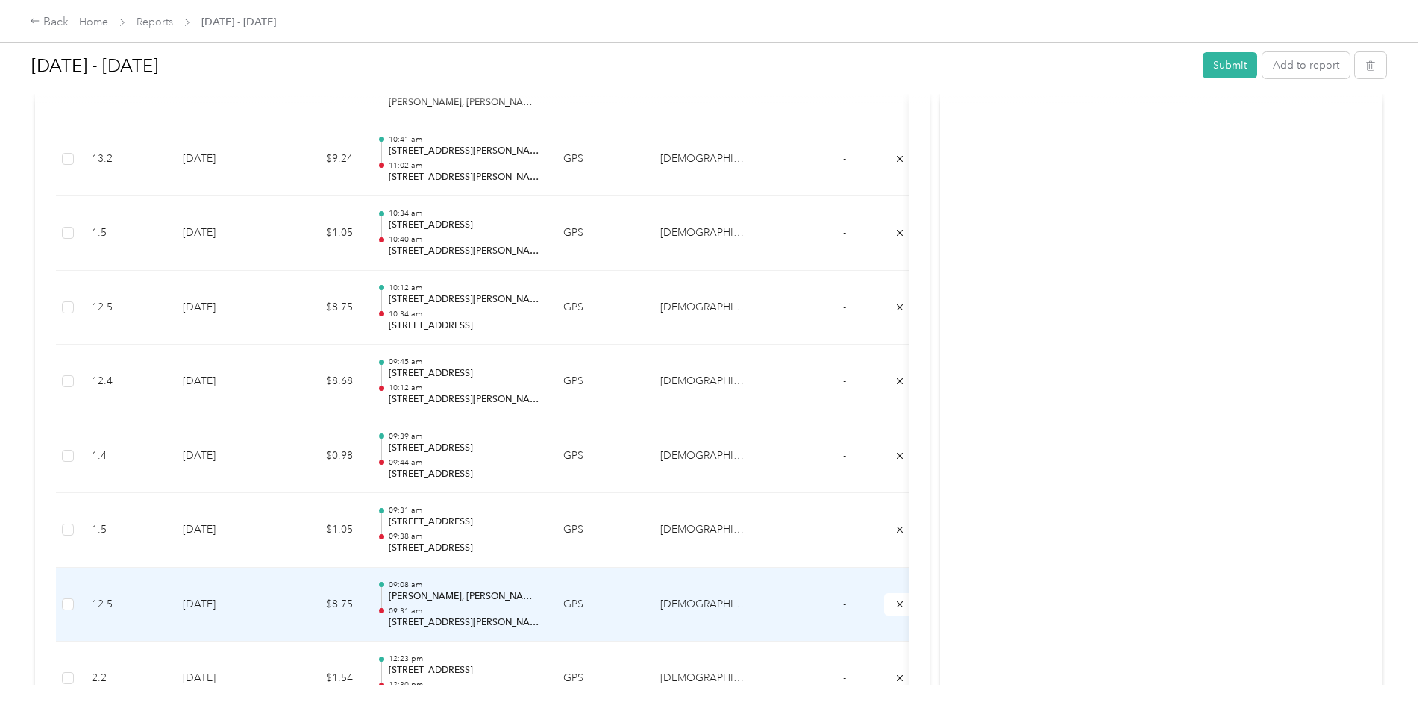
click at [275, 603] on td "[DATE]" at bounding box center [223, 605] width 104 height 75
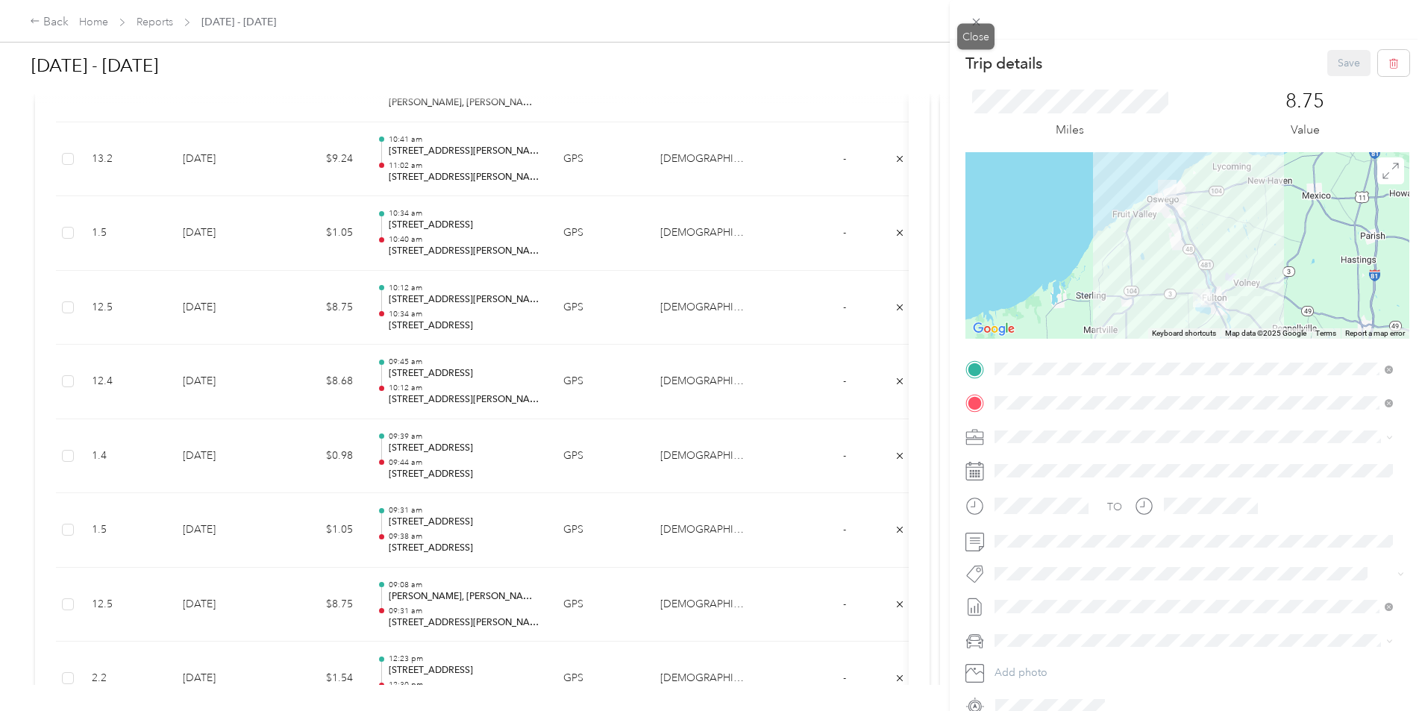
click at [978, 26] on icon at bounding box center [976, 22] width 13 height 13
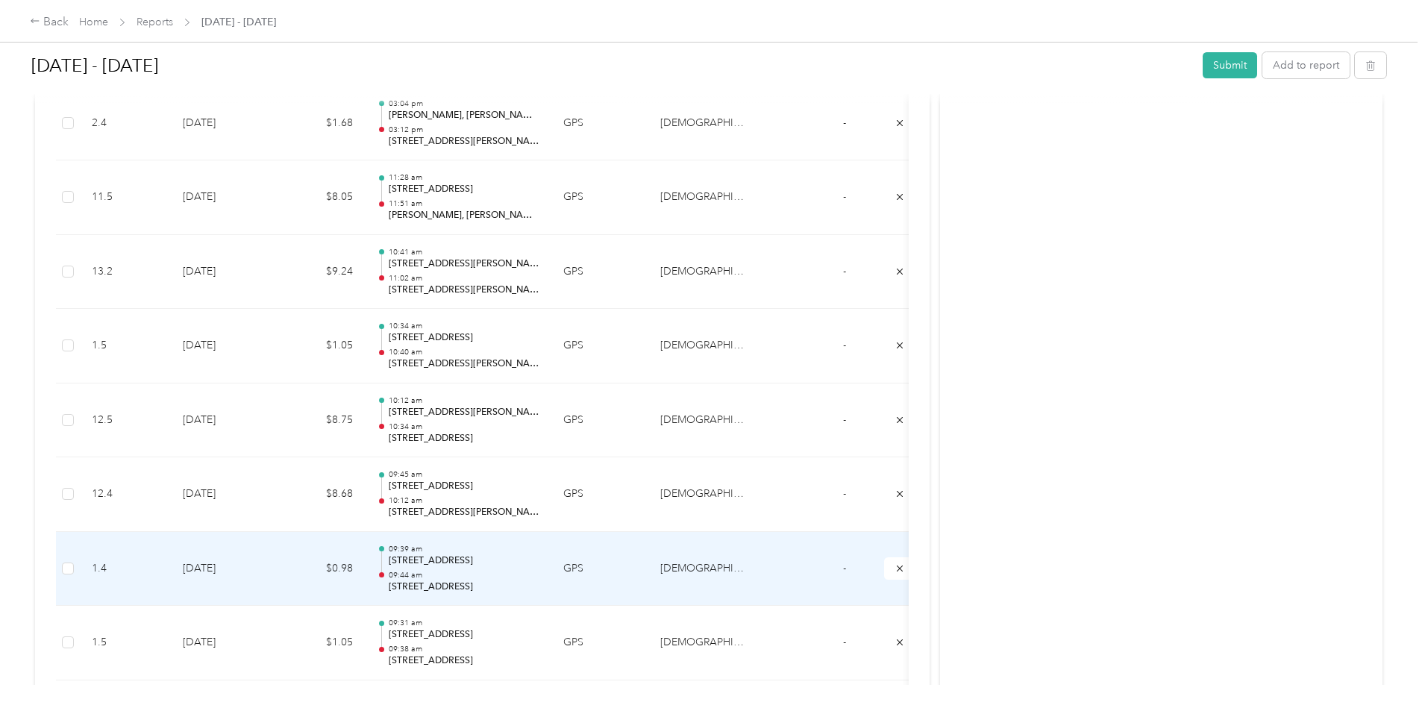
scroll to position [2967, 0]
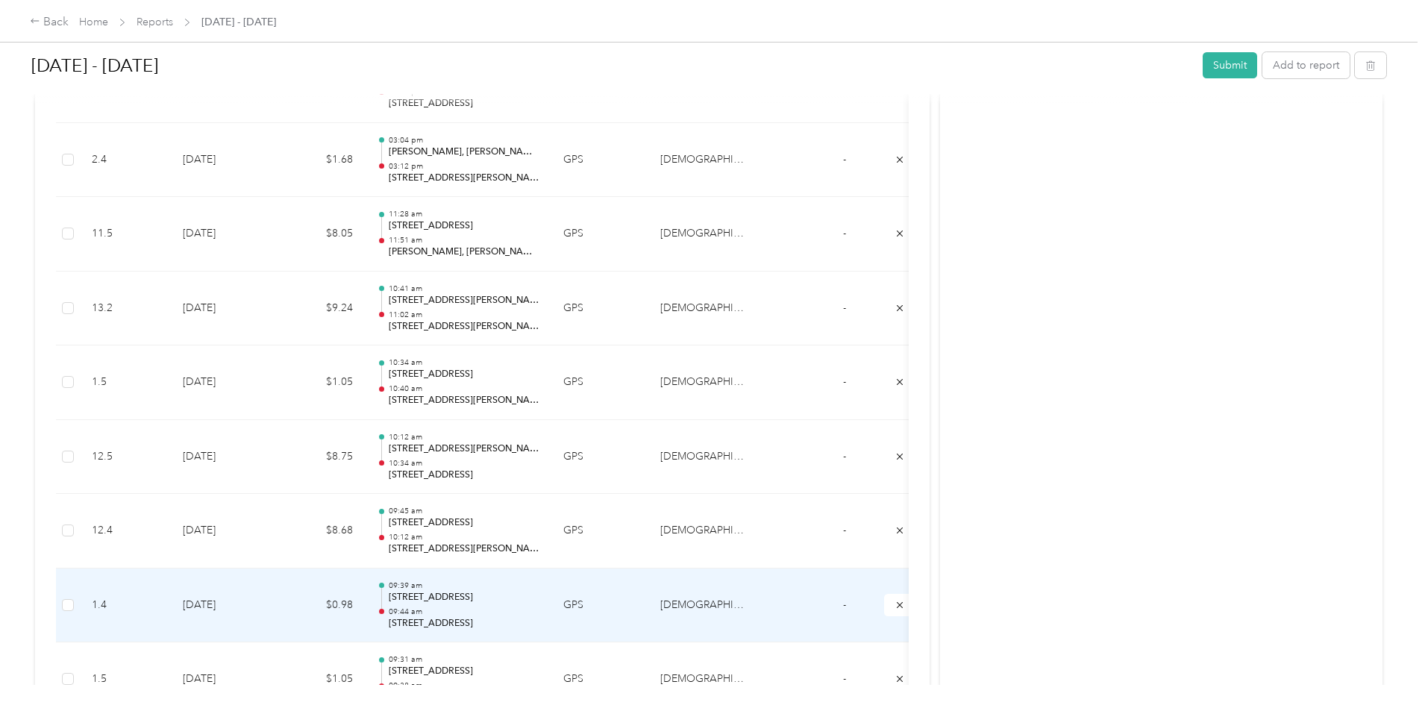
click at [365, 602] on td "$0.98" at bounding box center [320, 605] width 90 height 75
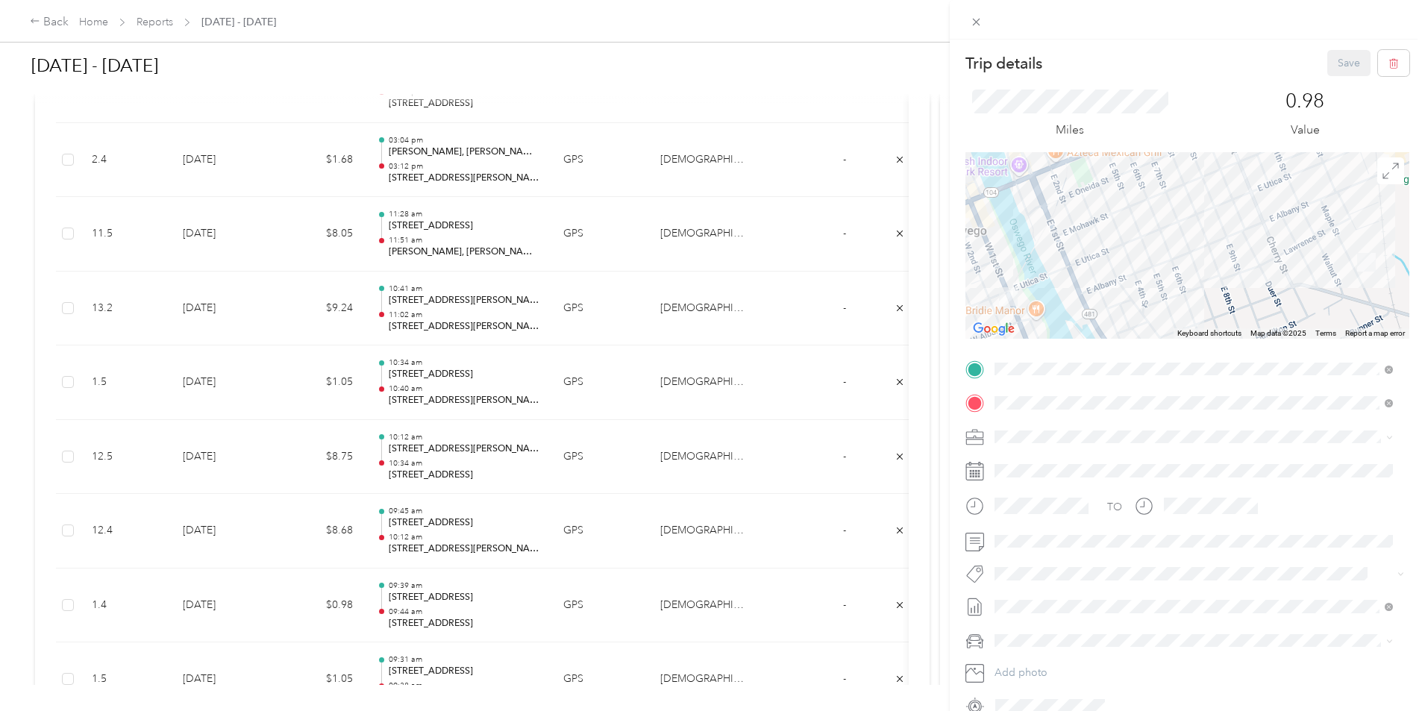
click at [380, 533] on div "Trip details Save This trip cannot be edited because it is either under review,…" at bounding box center [712, 355] width 1425 height 711
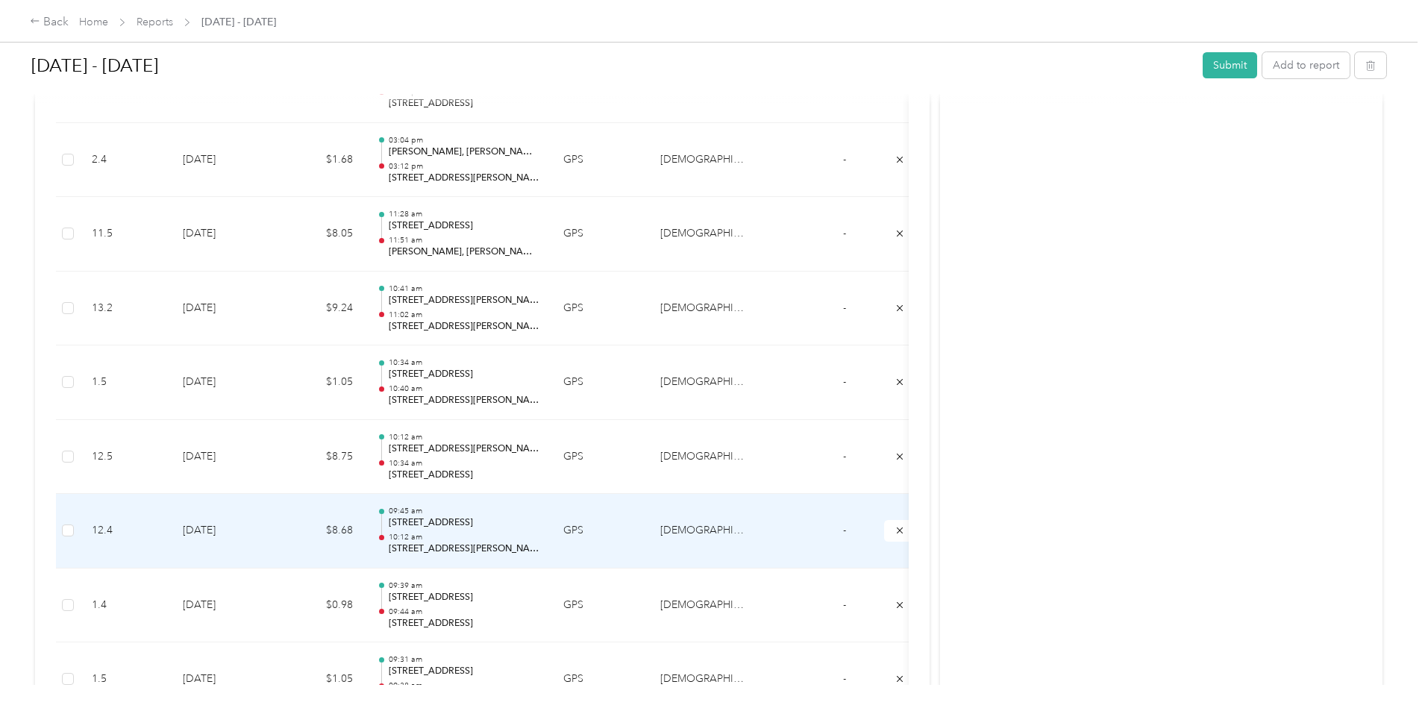
click at [365, 527] on td "$8.68" at bounding box center [320, 531] width 90 height 75
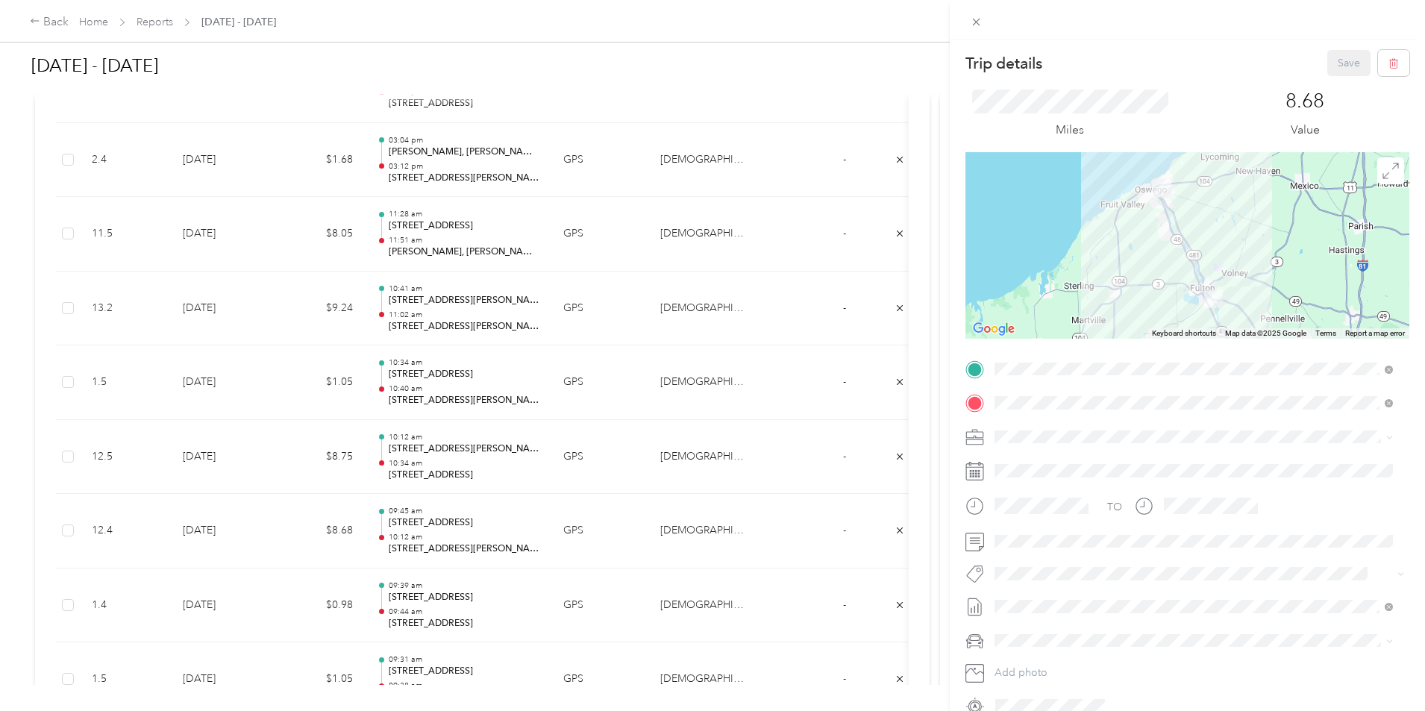
click at [364, 457] on div "Trip details Save This trip cannot be edited because it is either under review,…" at bounding box center [712, 355] width 1425 height 711
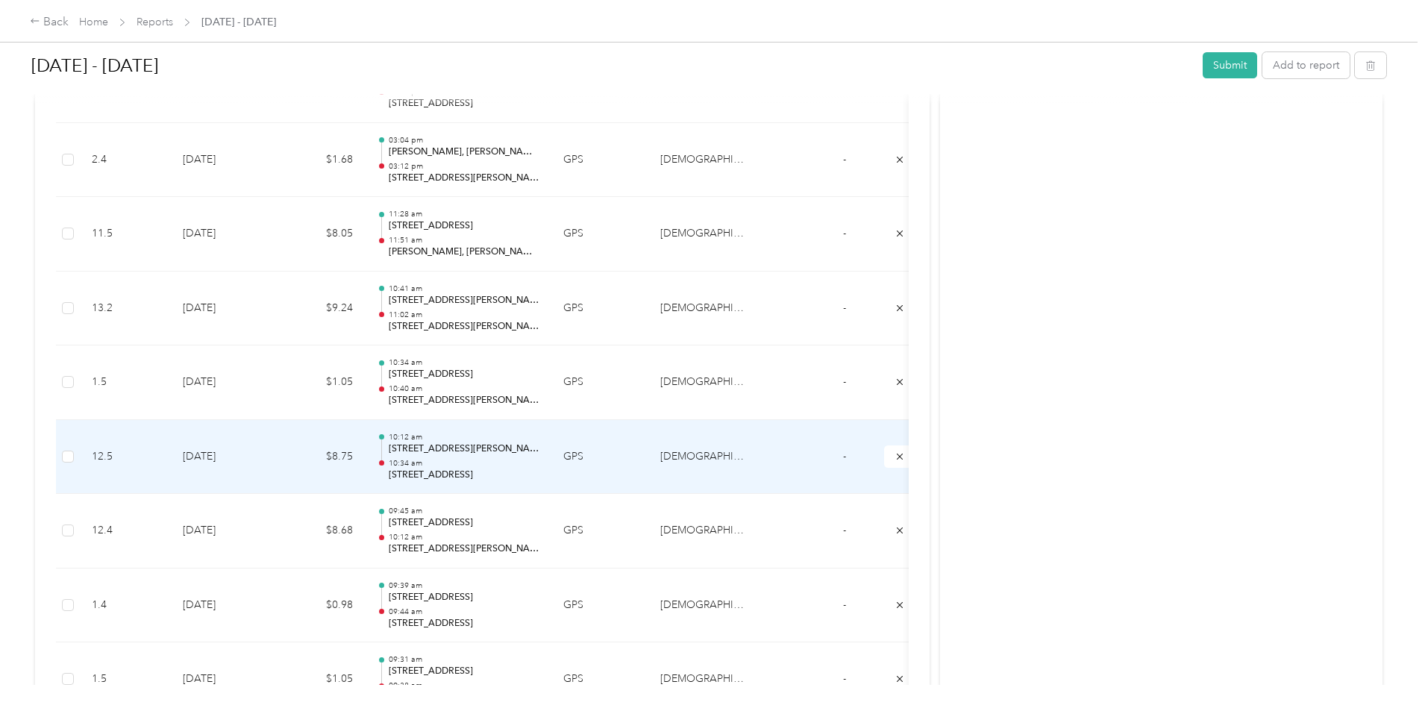
click at [275, 448] on td "[DATE]" at bounding box center [223, 457] width 104 height 75
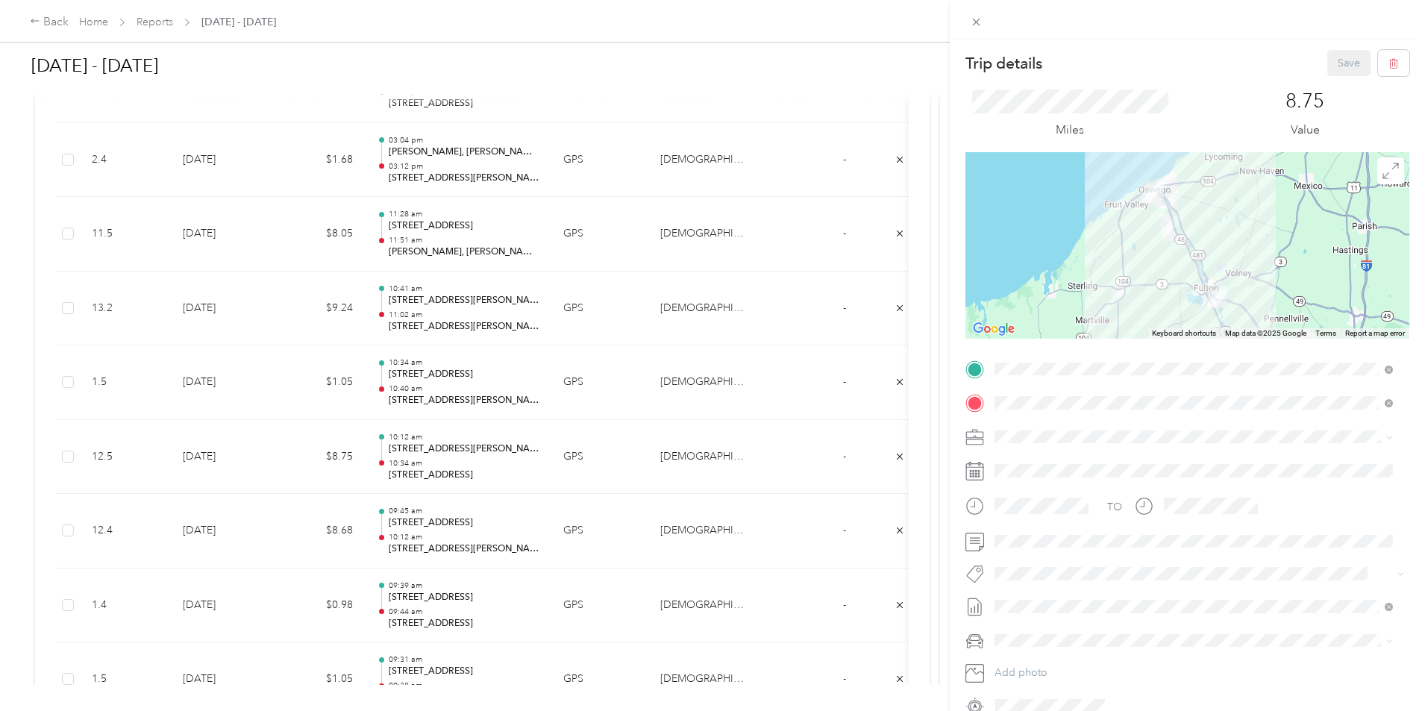
click at [379, 506] on div "Trip details Save This trip cannot be edited because it is either under review,…" at bounding box center [712, 355] width 1425 height 711
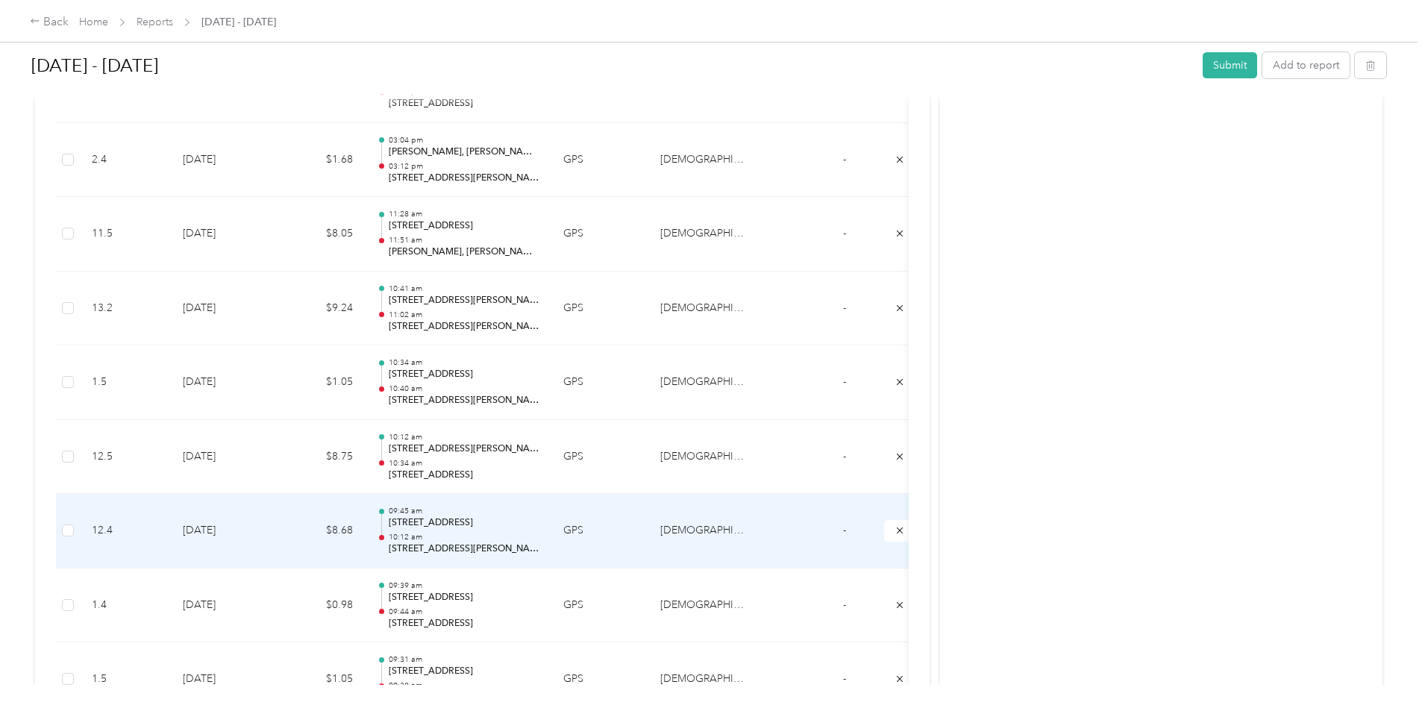
click at [275, 530] on td "[DATE]" at bounding box center [223, 531] width 104 height 75
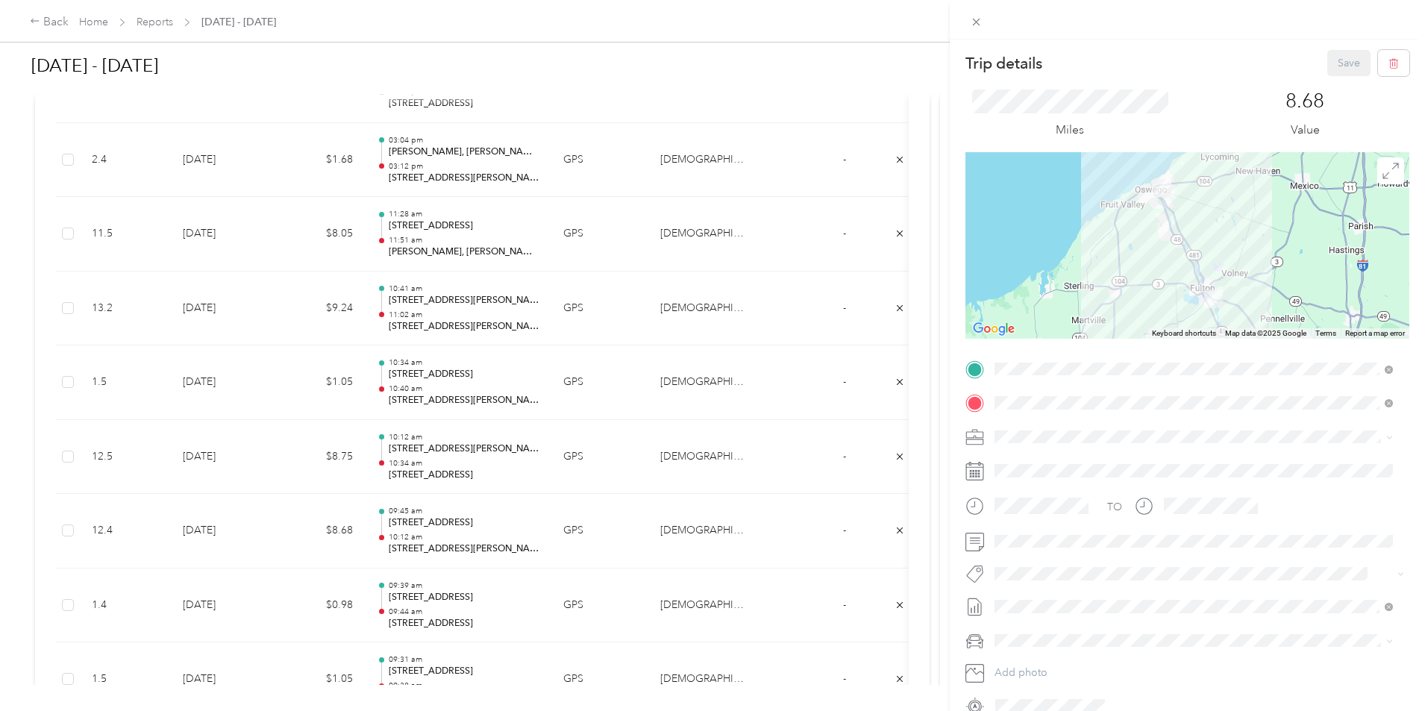
click at [372, 454] on div "Trip details Save This trip cannot be edited because it is either under review,…" at bounding box center [712, 355] width 1425 height 711
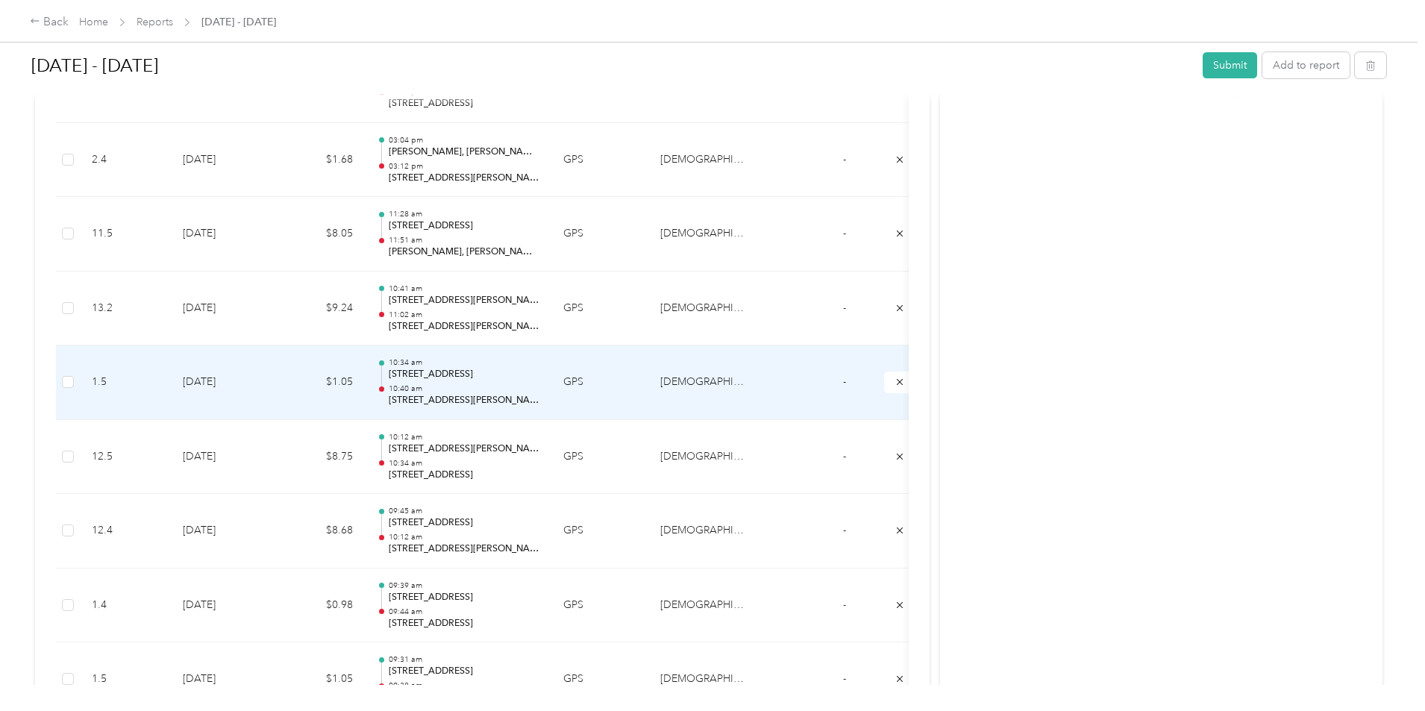
click at [275, 392] on td "[DATE]" at bounding box center [223, 382] width 104 height 75
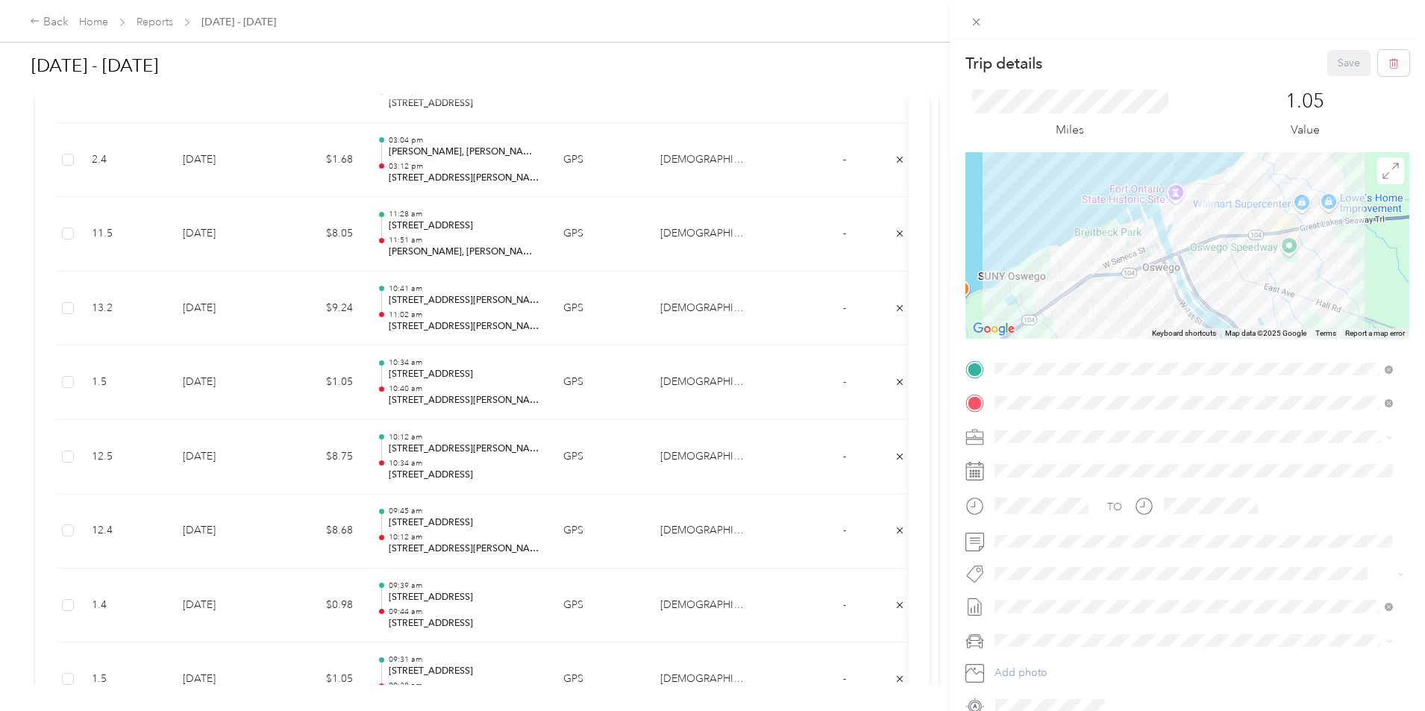
click at [386, 398] on div "Trip details Save This trip cannot be edited because it is either under review,…" at bounding box center [712, 355] width 1425 height 711
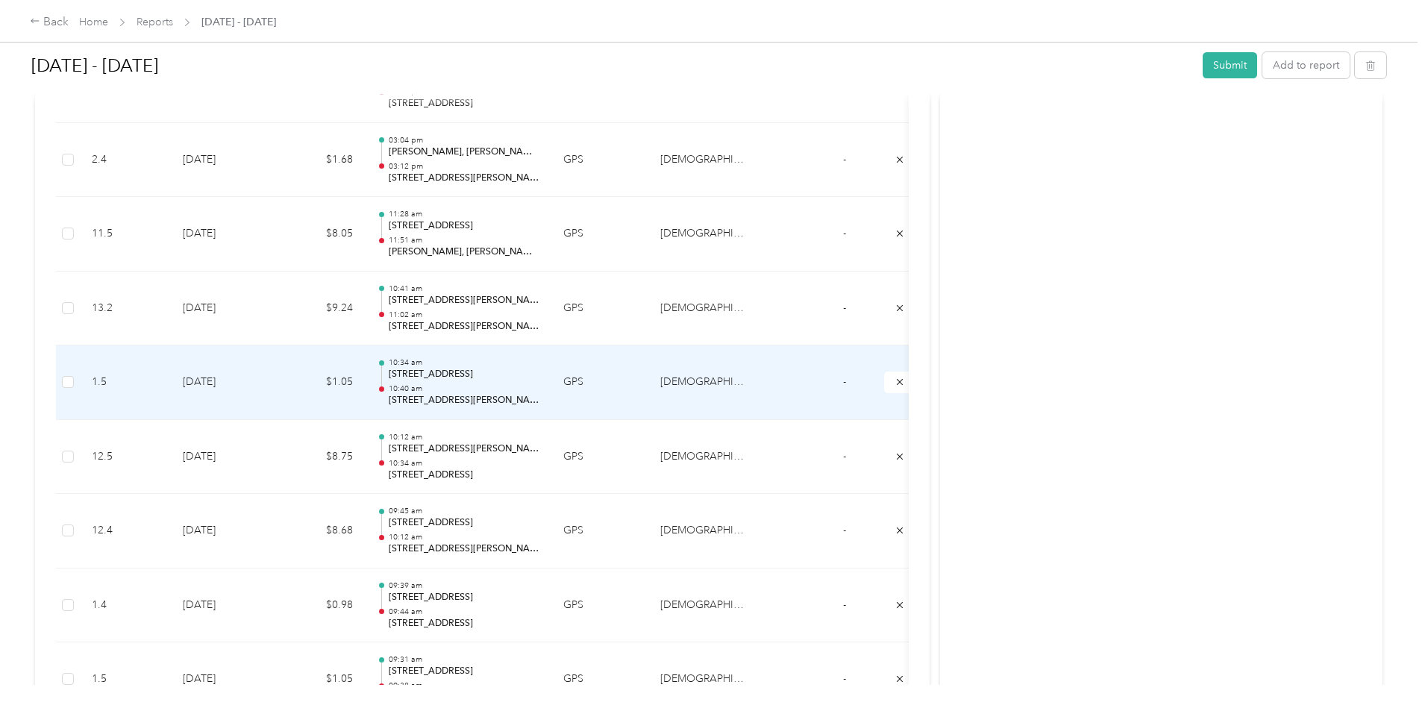
click at [365, 374] on td "$1.05" at bounding box center [320, 382] width 90 height 75
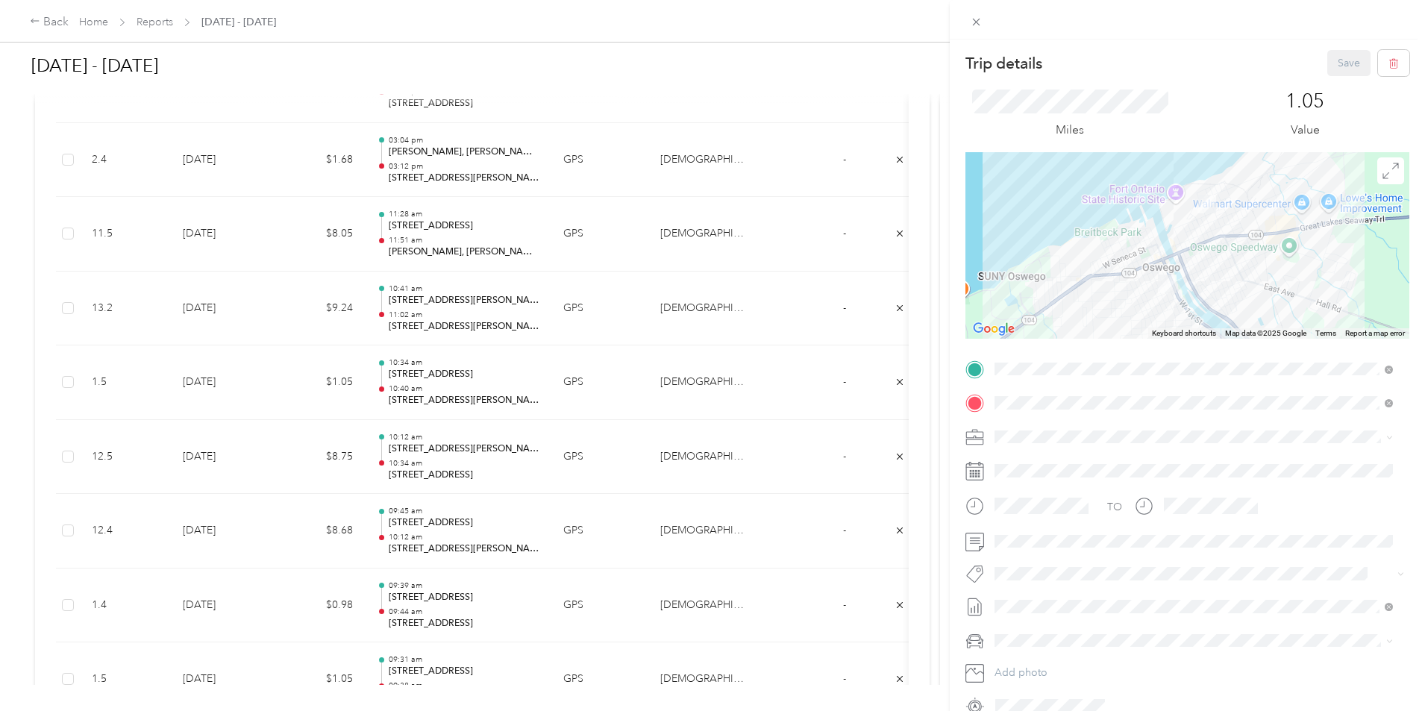
click at [108, 352] on div "Trip details Save This trip cannot be edited because it is either under review,…" at bounding box center [712, 355] width 1425 height 711
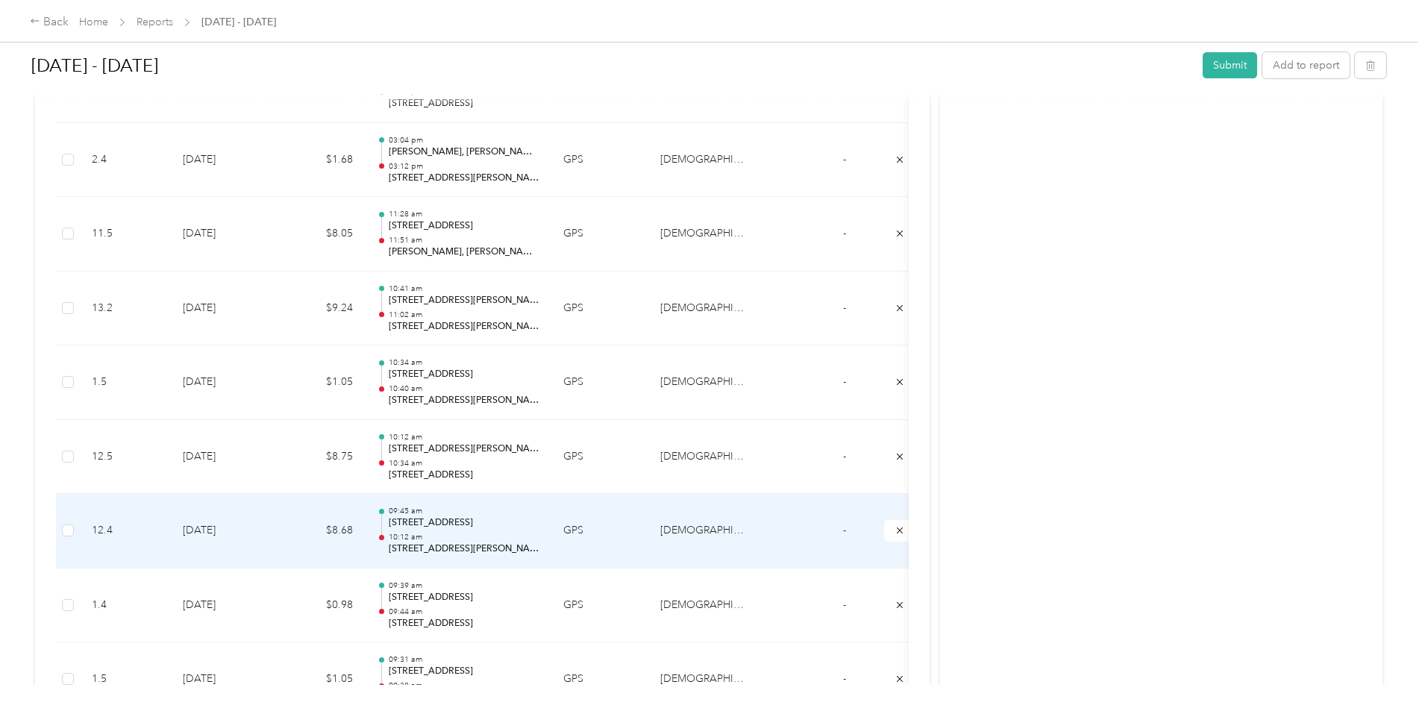
click at [365, 531] on td "$8.68" at bounding box center [320, 531] width 90 height 75
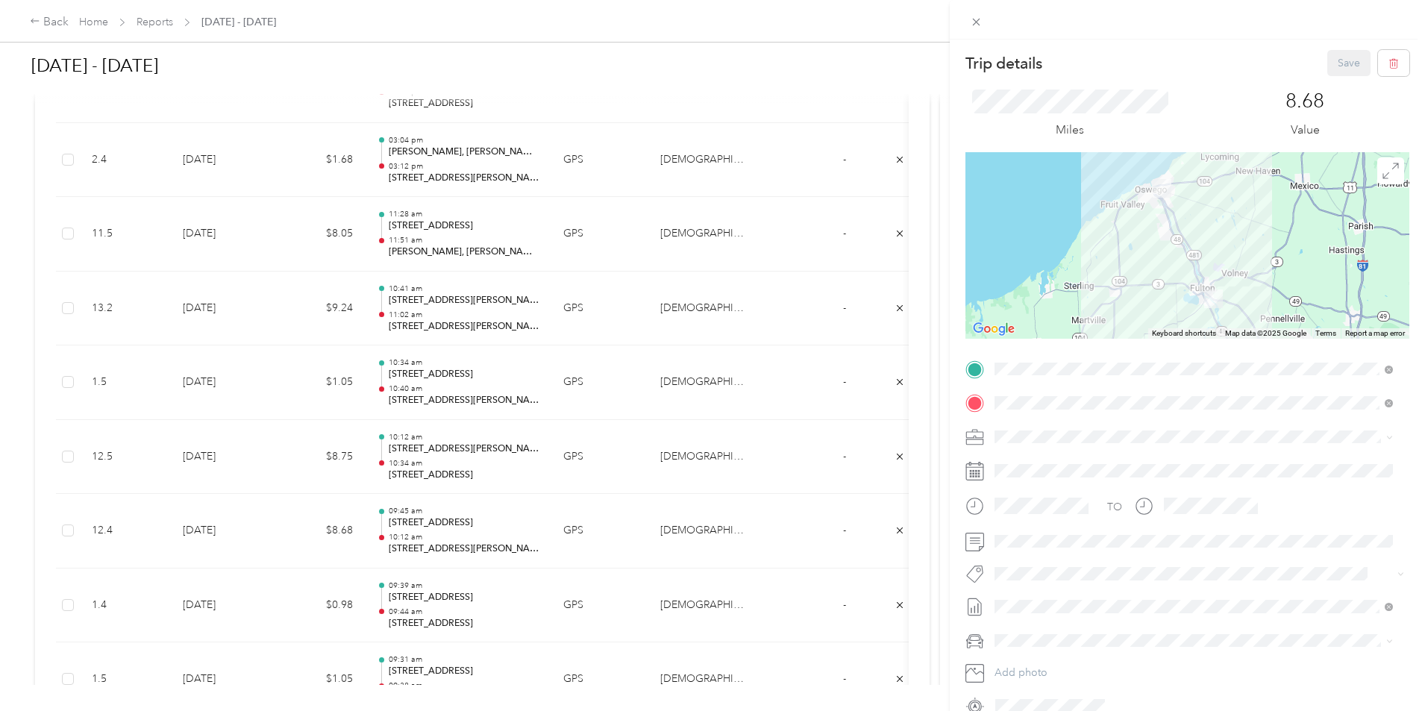
click at [391, 445] on div "Trip details Save This trip cannot be edited because it is either under review,…" at bounding box center [712, 355] width 1425 height 711
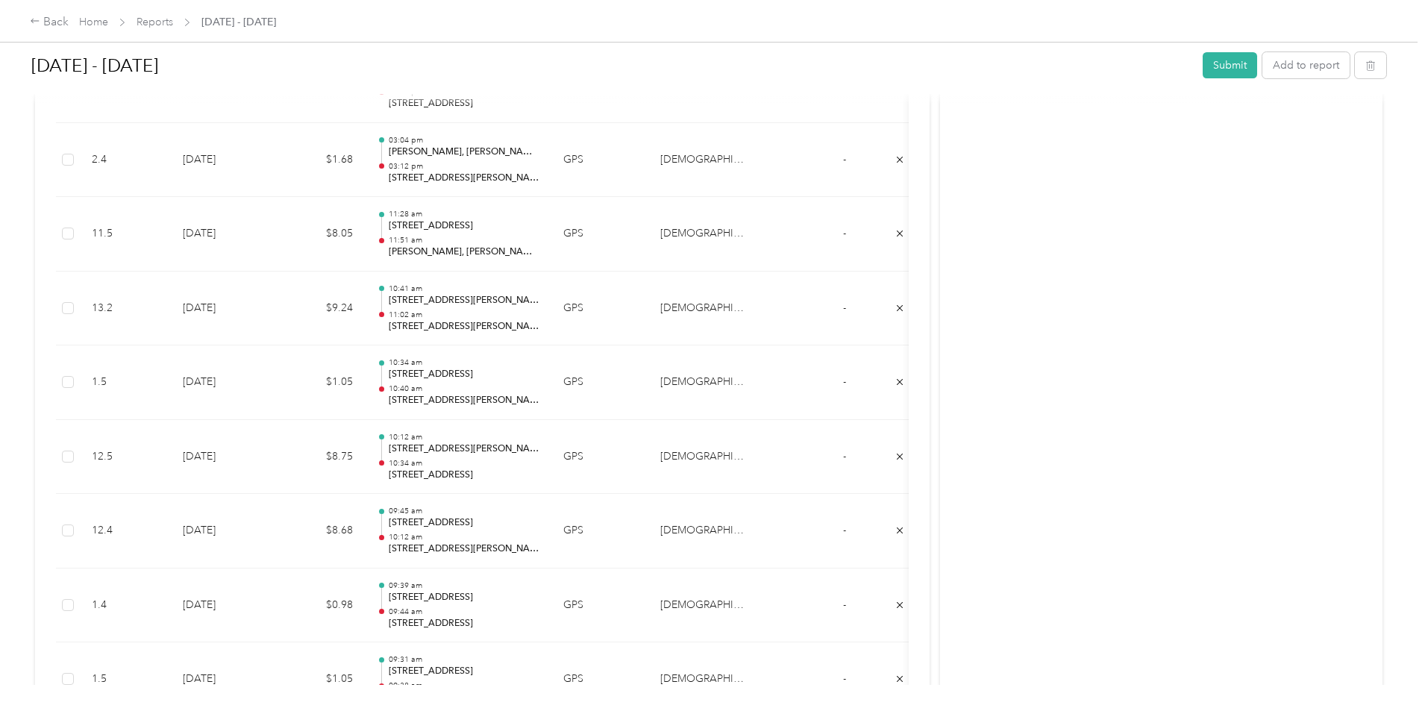
click at [365, 457] on td "$8.75" at bounding box center [320, 457] width 90 height 75
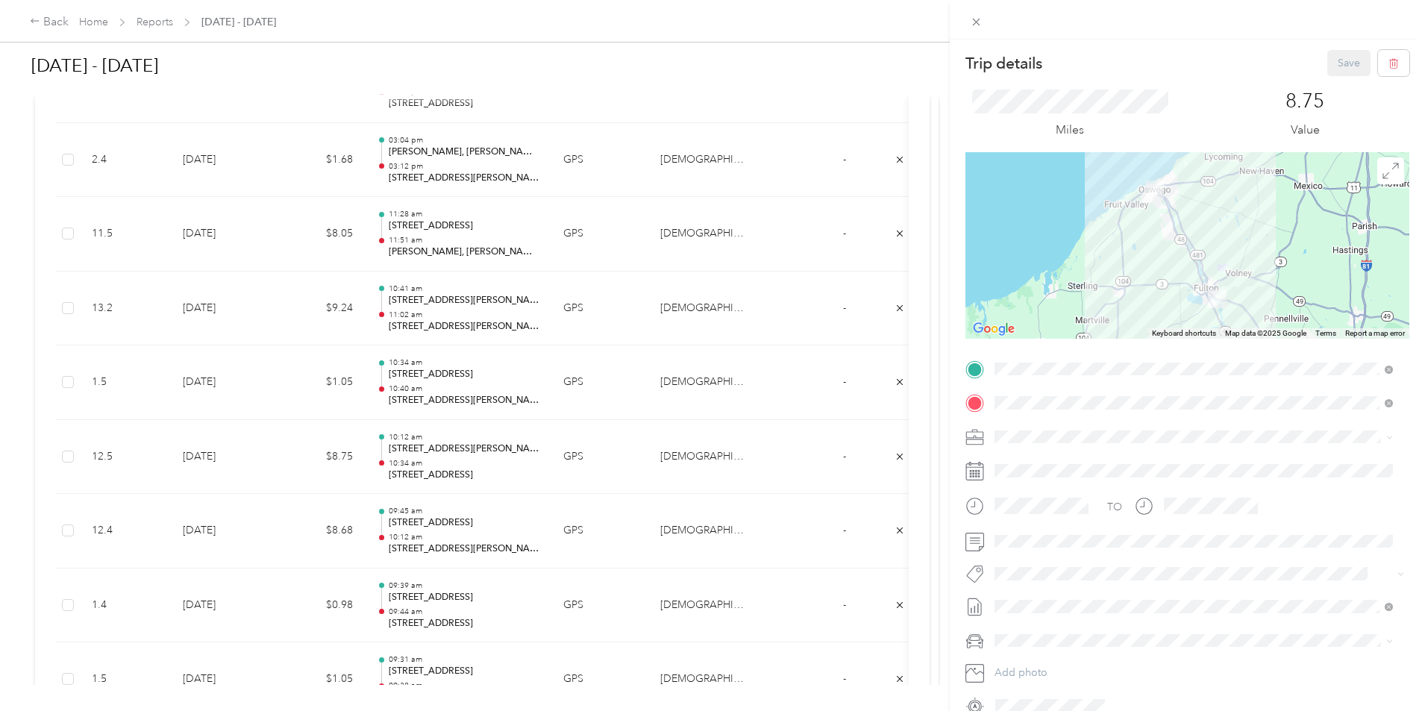
click at [398, 381] on div "Trip details Save This trip cannot be edited because it is either under review,…" at bounding box center [712, 355] width 1425 height 711
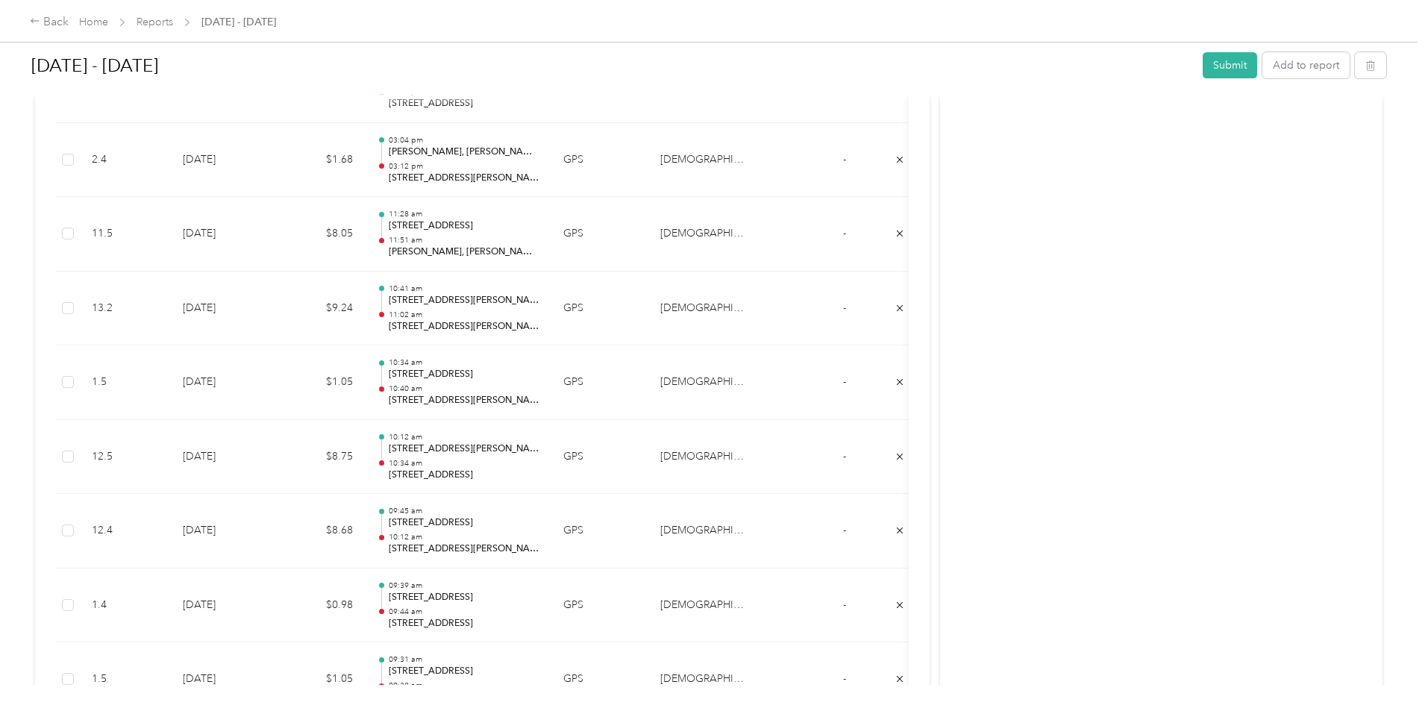
click at [365, 381] on td "$1.05" at bounding box center [320, 382] width 90 height 75
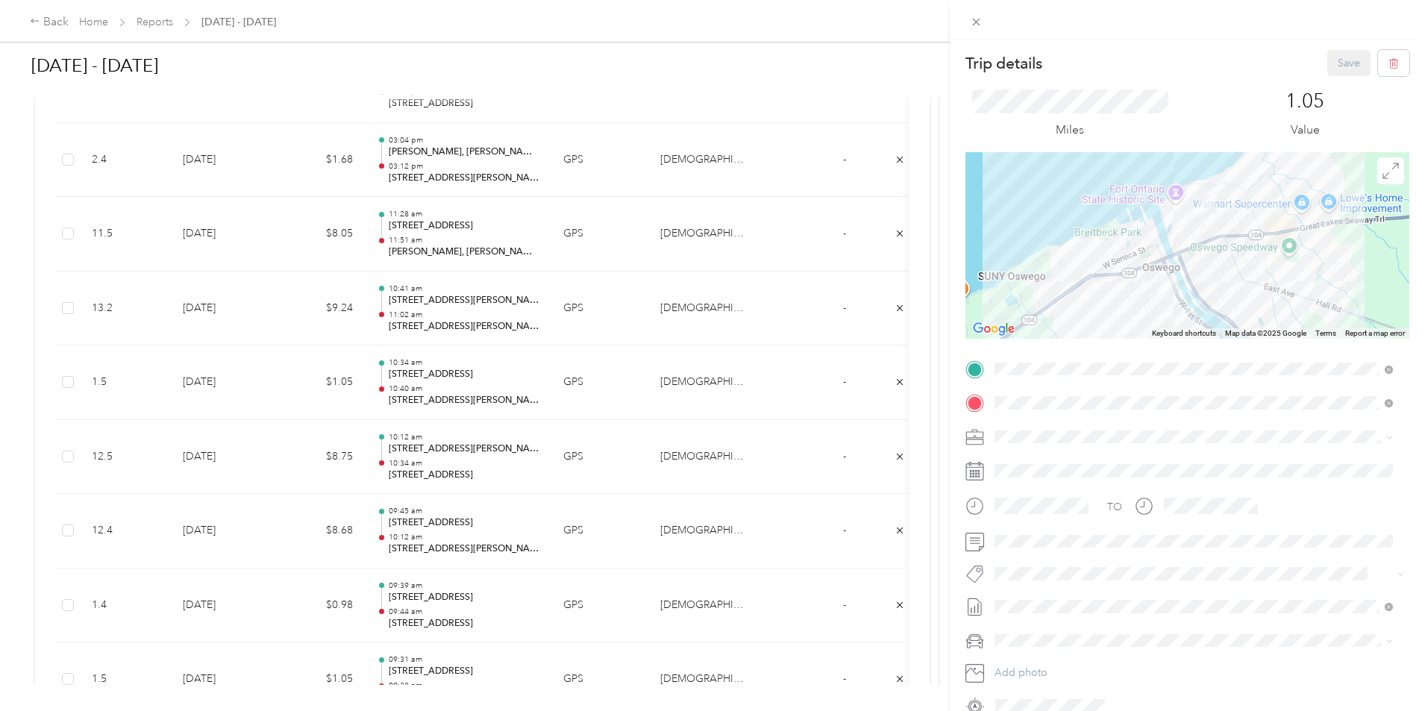
click at [406, 377] on div "Trip details Save This trip cannot be edited because it is either under review,…" at bounding box center [712, 355] width 1425 height 711
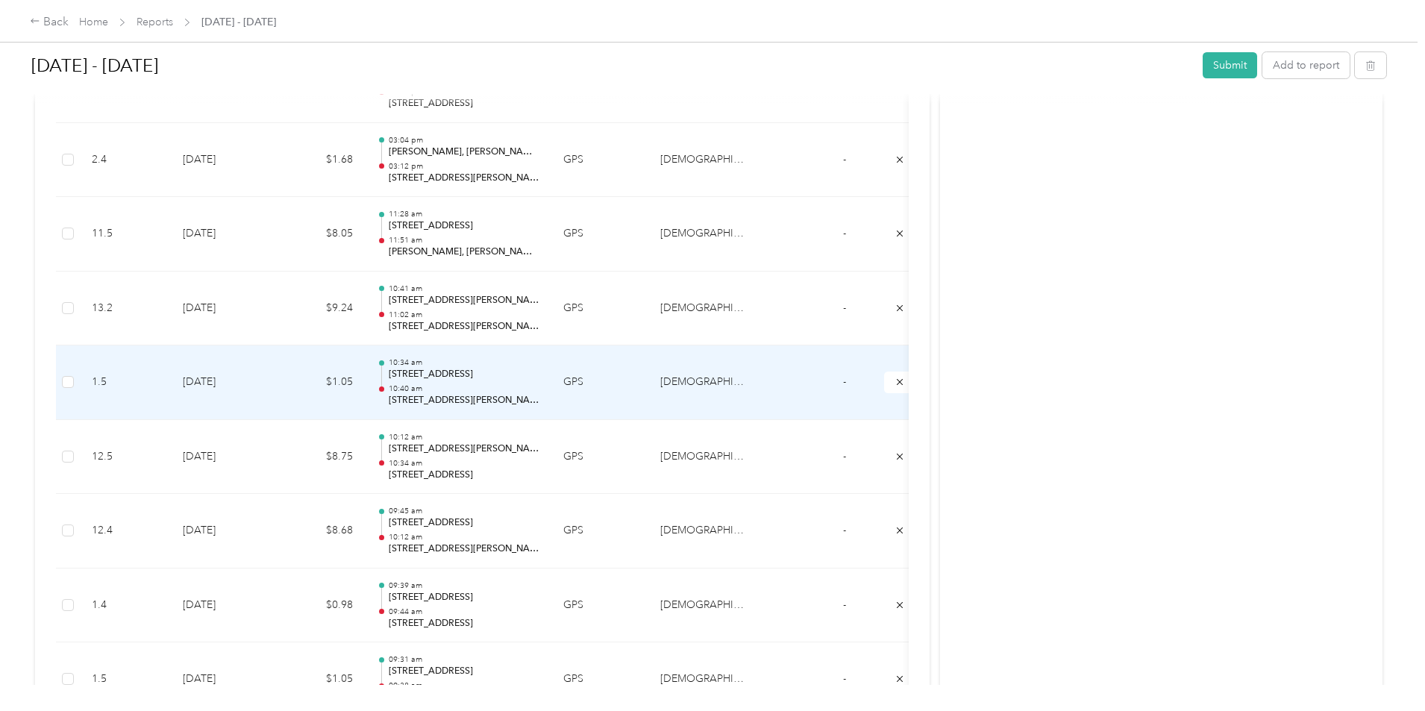
click at [365, 373] on td "$1.05" at bounding box center [320, 382] width 90 height 75
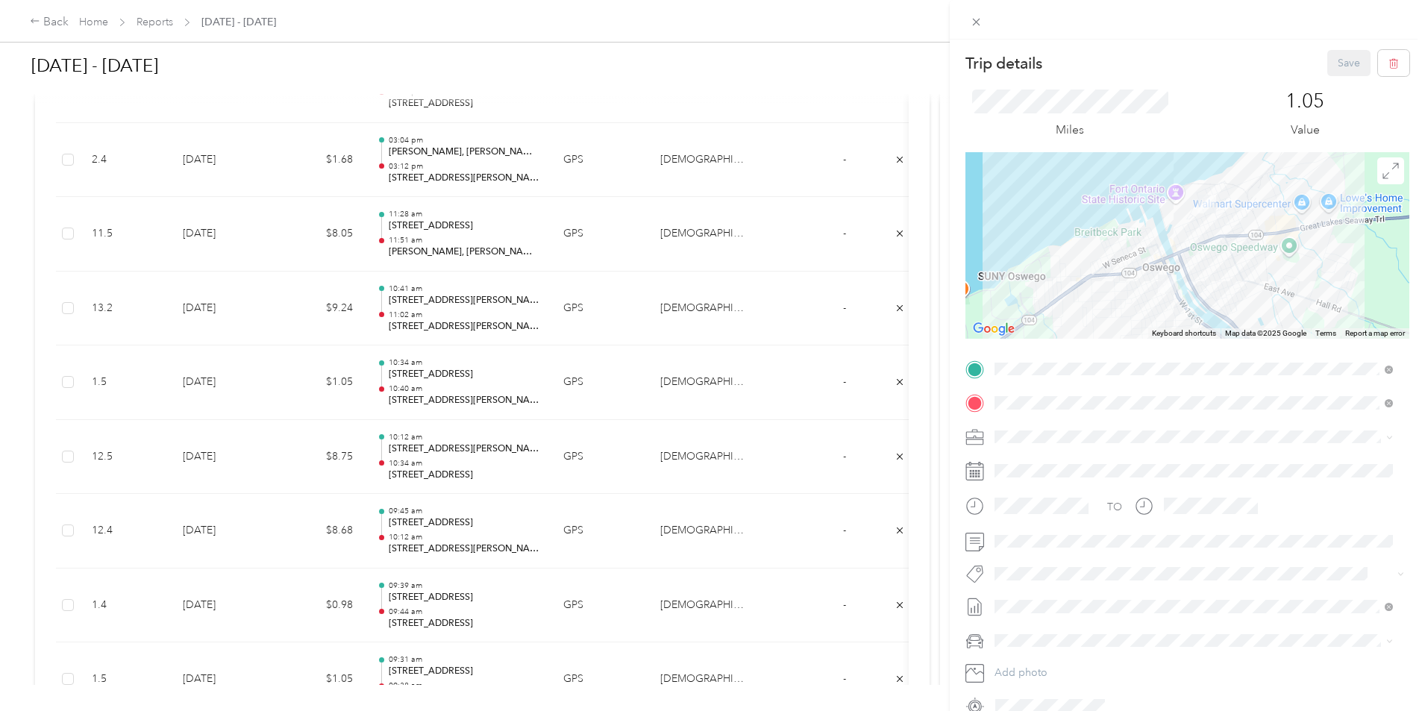
click at [410, 310] on div "Trip details Save This trip cannot be edited because it is either under review,…" at bounding box center [712, 355] width 1425 height 711
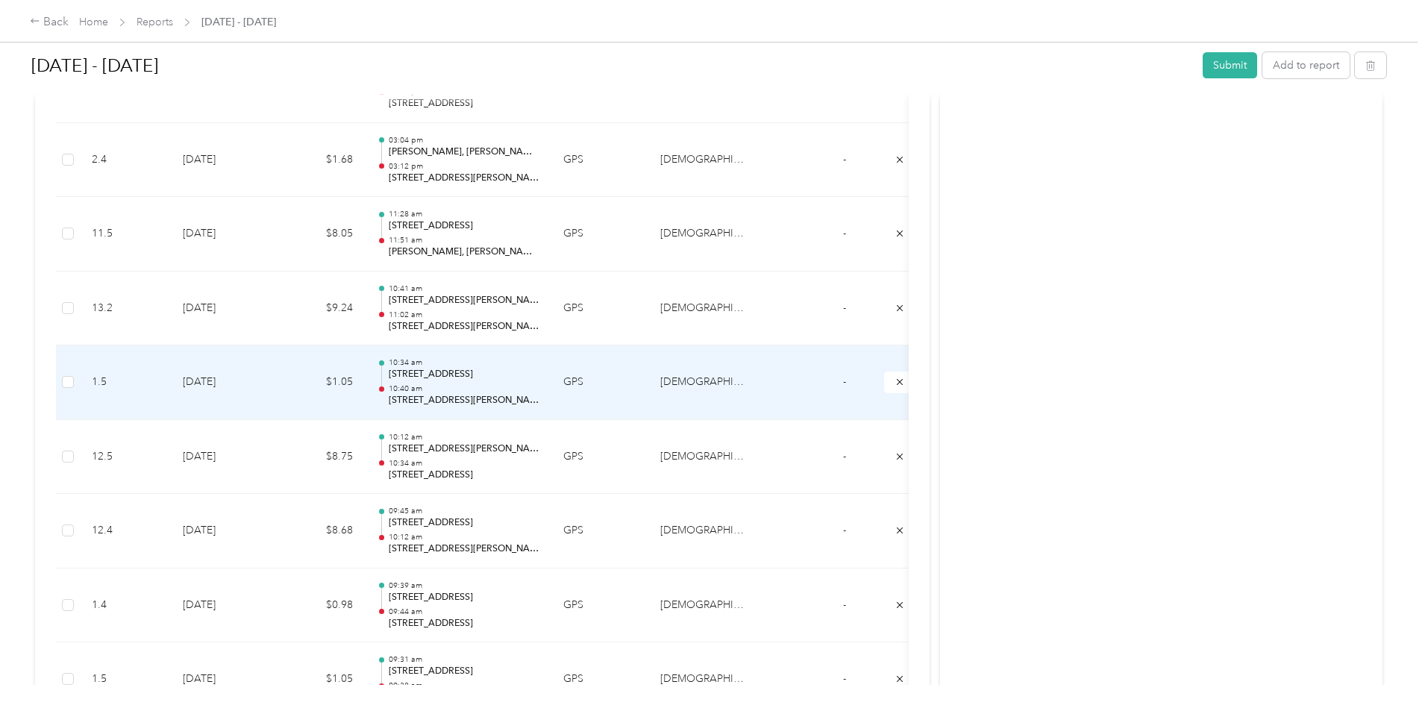
click at [365, 377] on td "$1.05" at bounding box center [320, 382] width 90 height 75
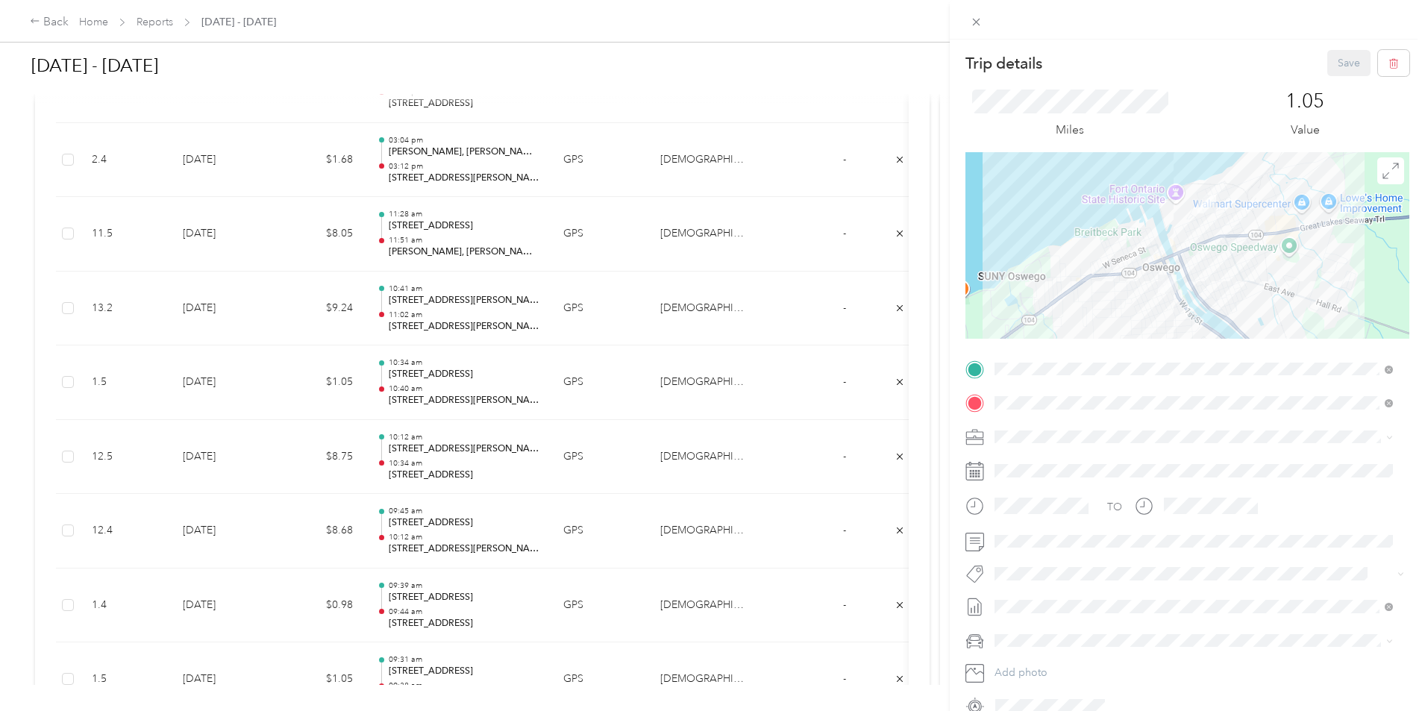
click at [413, 305] on div "Trip details Save This trip cannot be edited because it is either under review,…" at bounding box center [712, 355] width 1425 height 711
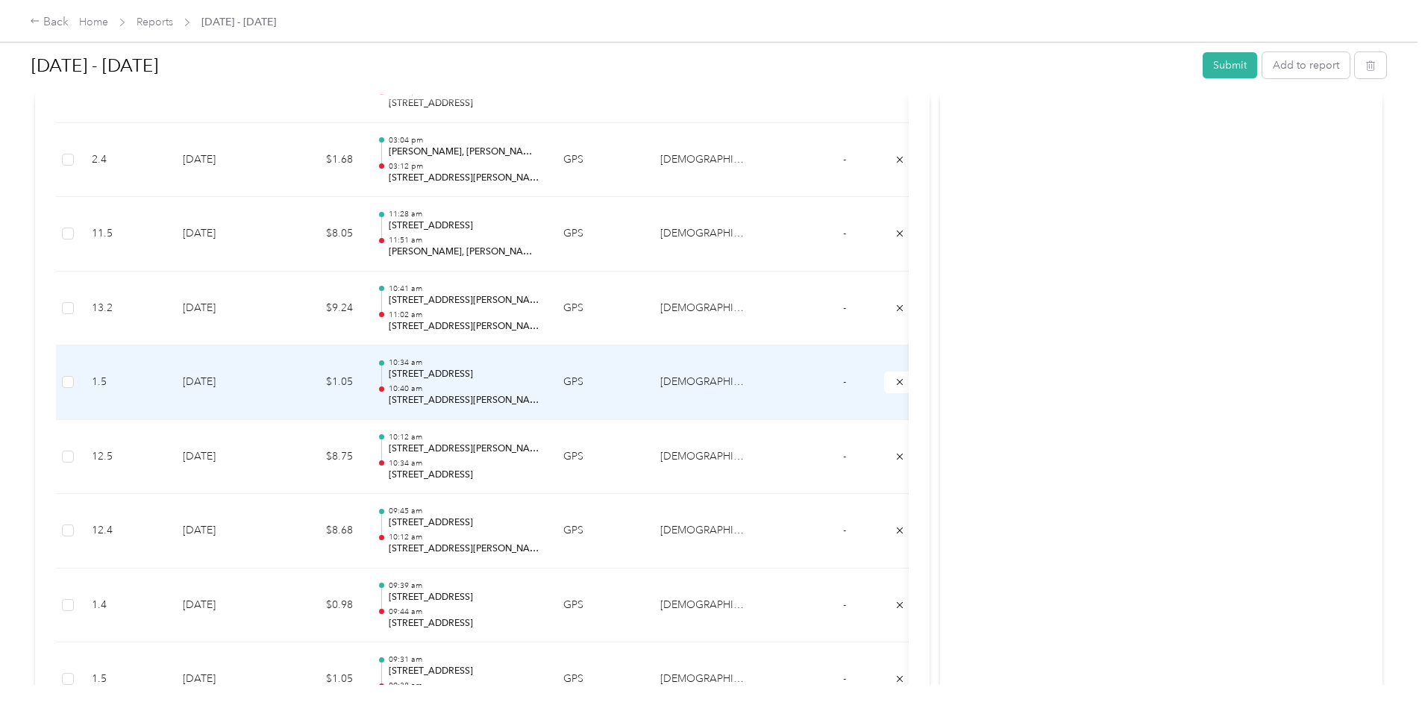
click at [365, 360] on td "$1.05" at bounding box center [320, 382] width 90 height 75
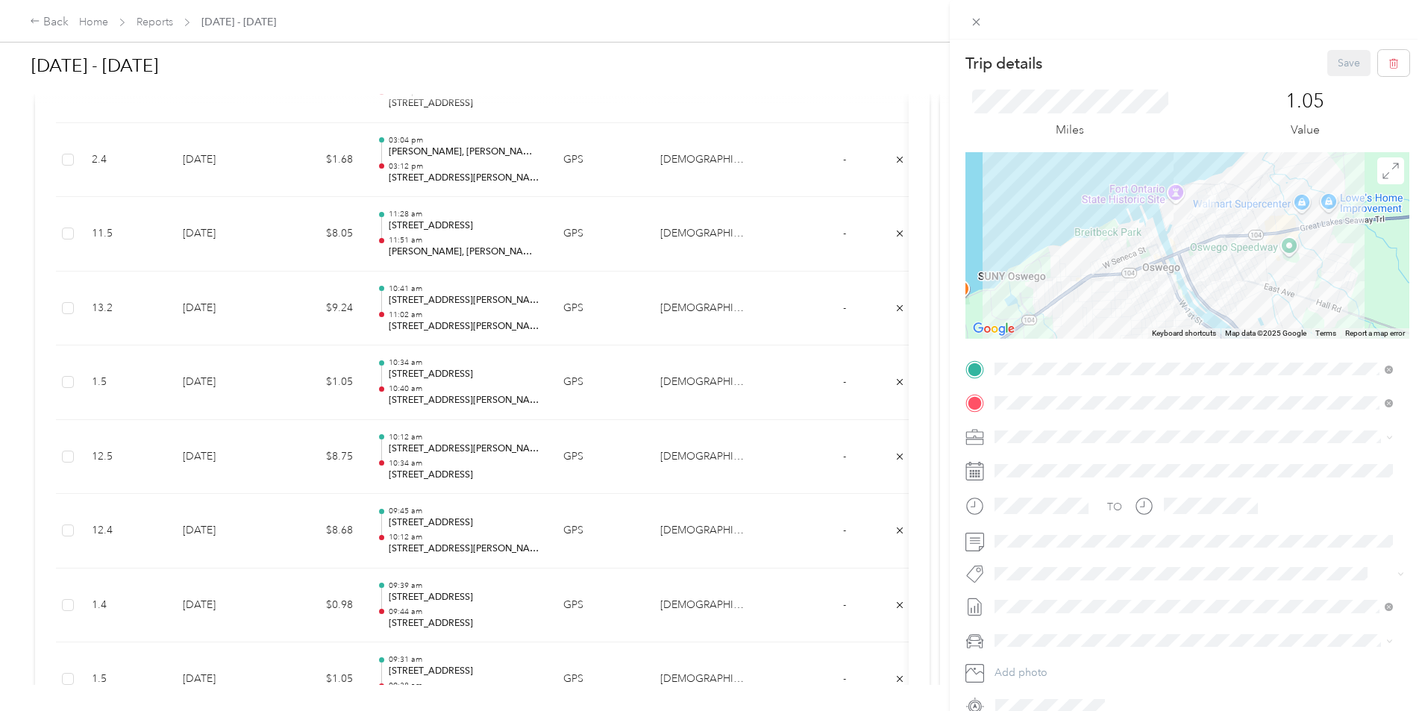
click at [442, 308] on div "Trip details Save This trip cannot be edited because it is either under review,…" at bounding box center [712, 355] width 1425 height 711
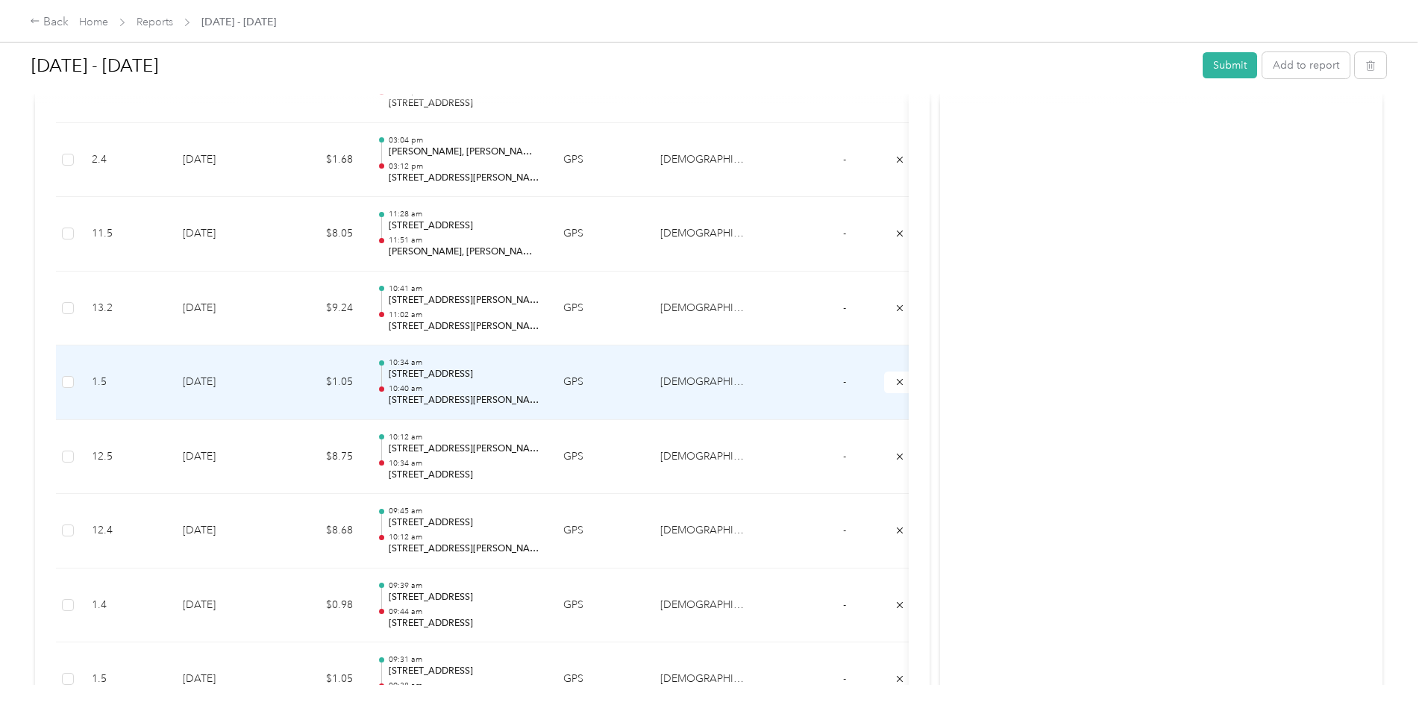
click at [365, 367] on td "$1.05" at bounding box center [320, 382] width 90 height 75
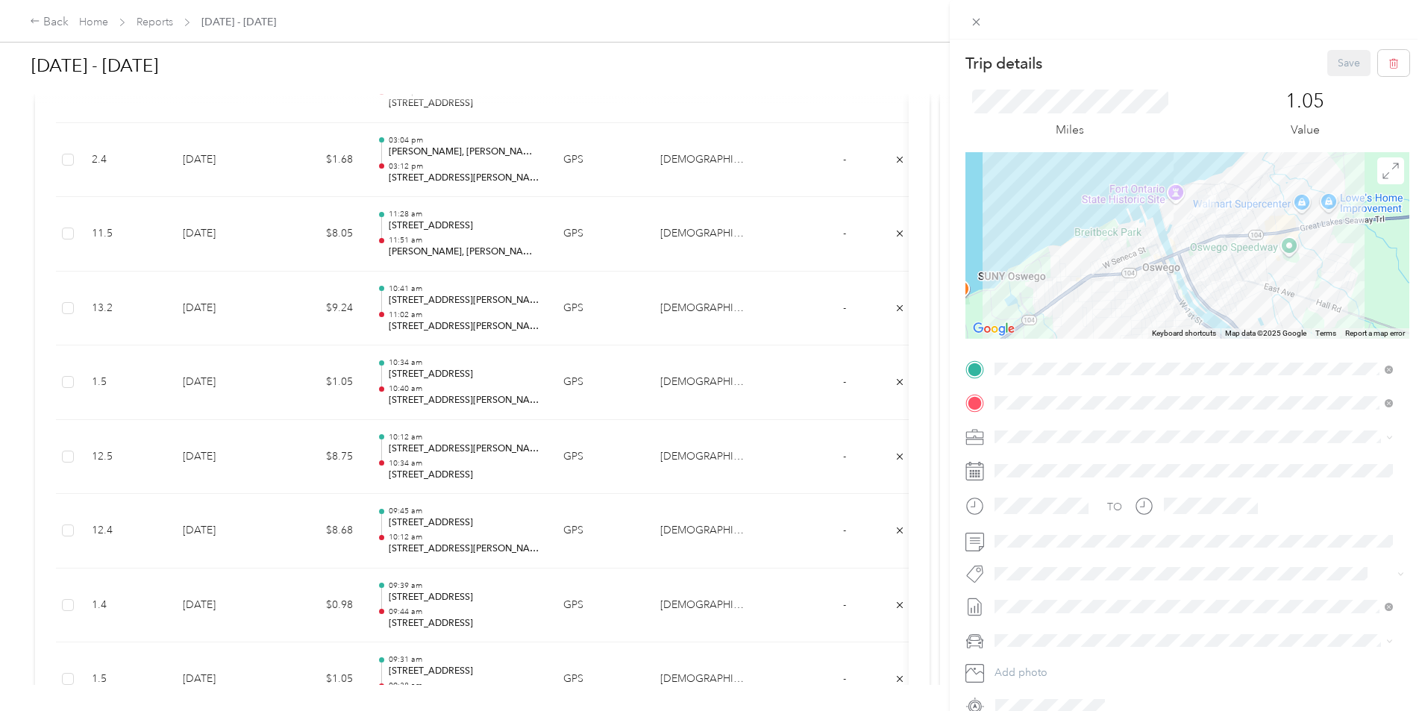
click at [407, 383] on div "Trip details Save This trip cannot be edited because it is either under review,…" at bounding box center [712, 355] width 1425 height 711
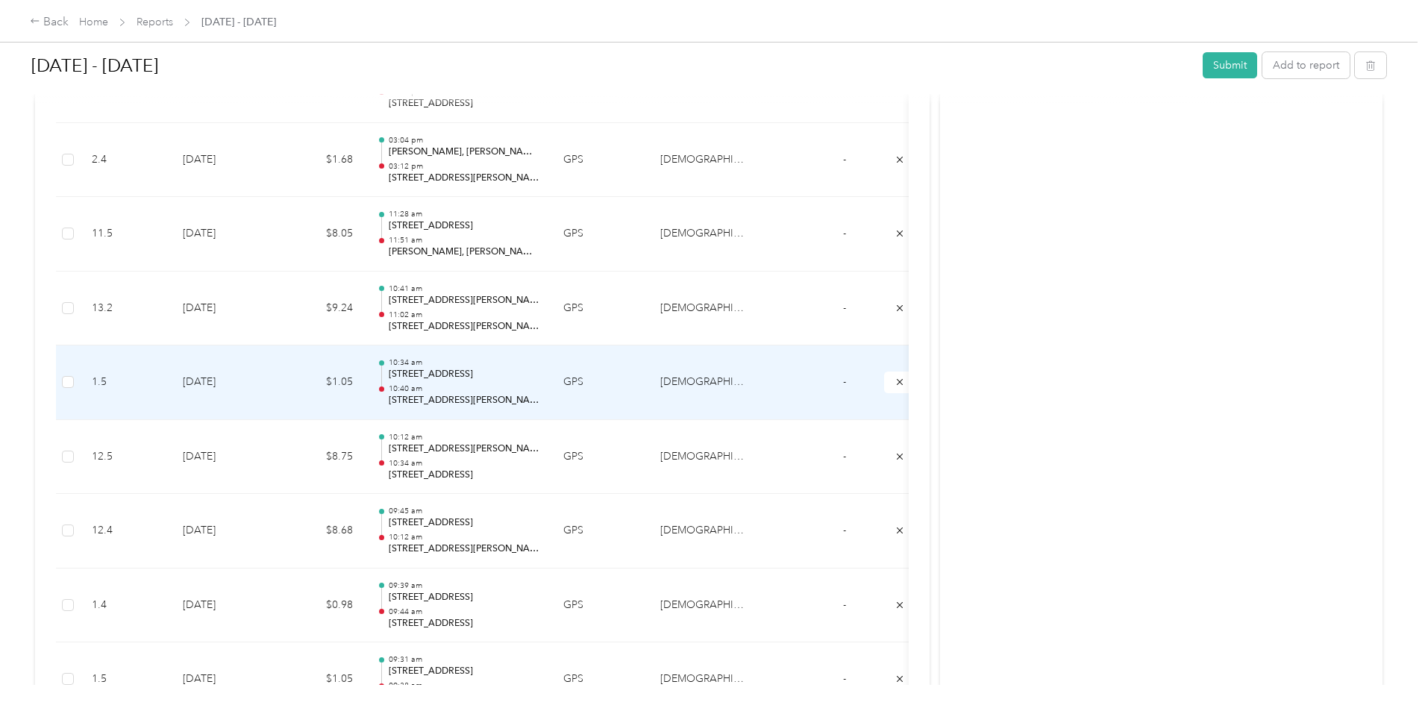
click at [365, 383] on td "$1.05" at bounding box center [320, 382] width 90 height 75
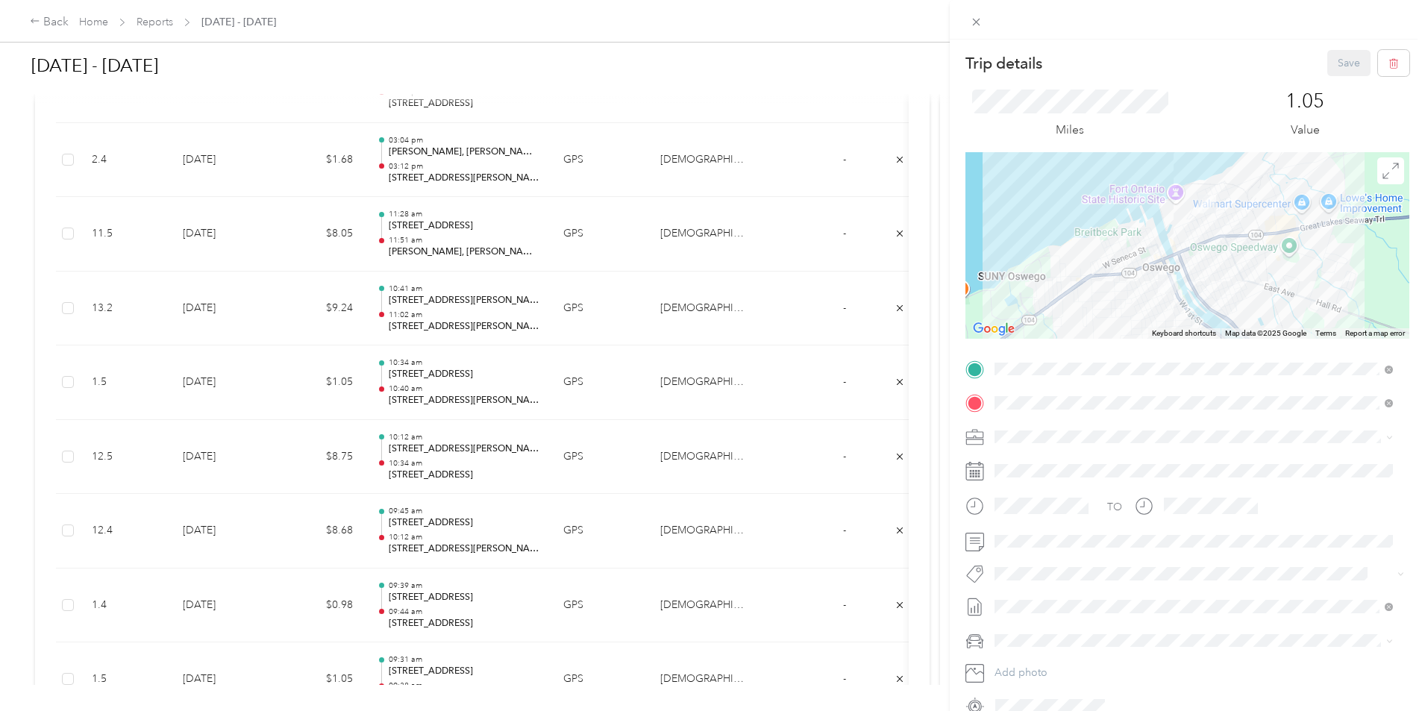
click at [432, 400] on div "Trip details Save This trip cannot be edited because it is either under review,…" at bounding box center [712, 355] width 1425 height 711
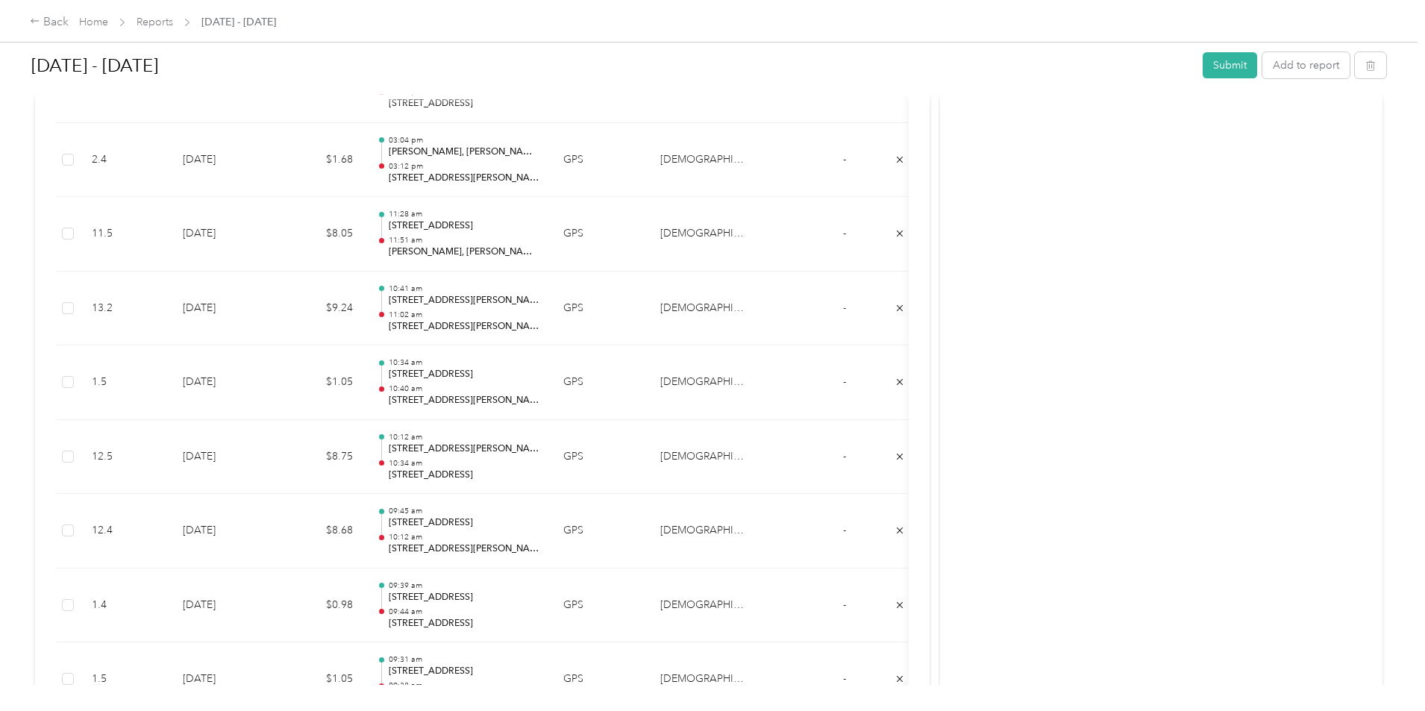
click at [365, 389] on td "$1.05" at bounding box center [320, 382] width 90 height 75
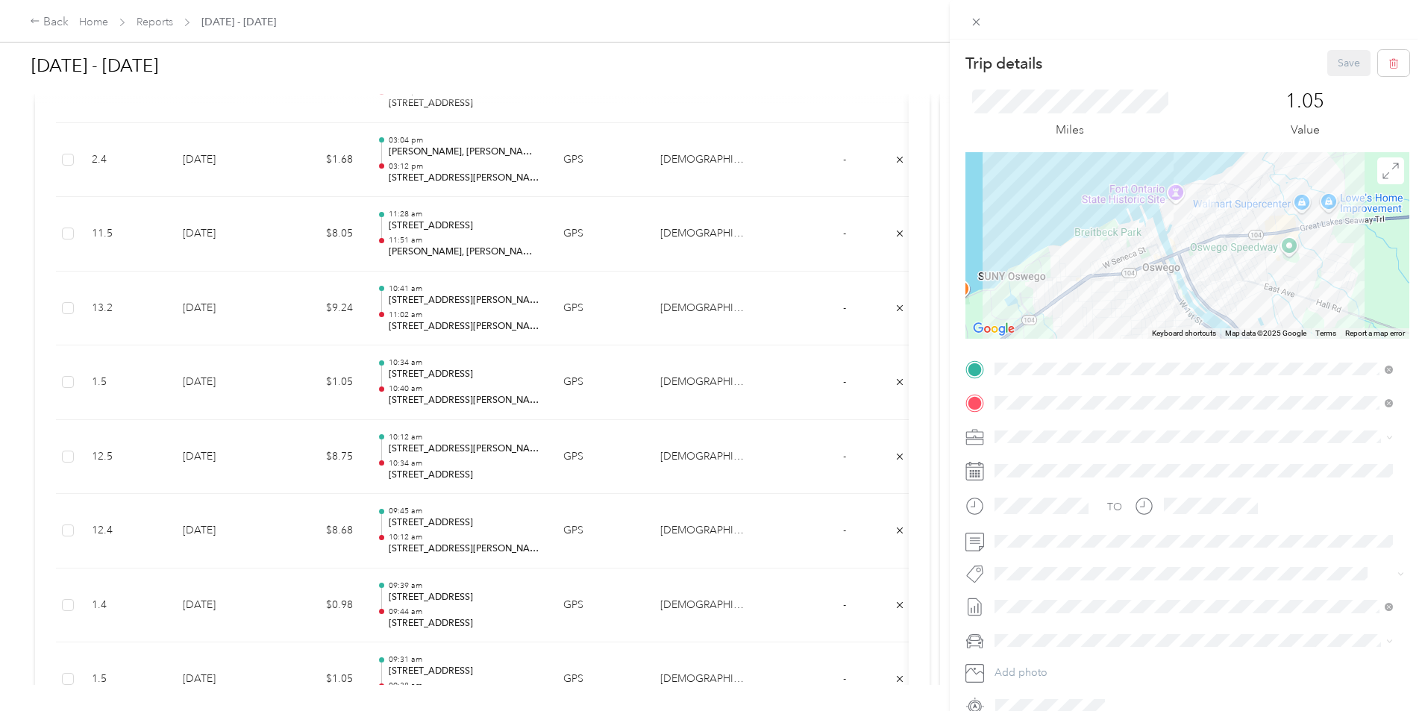
click at [423, 319] on div "Trip details Save This trip cannot be edited because it is either under review,…" at bounding box center [712, 355] width 1425 height 711
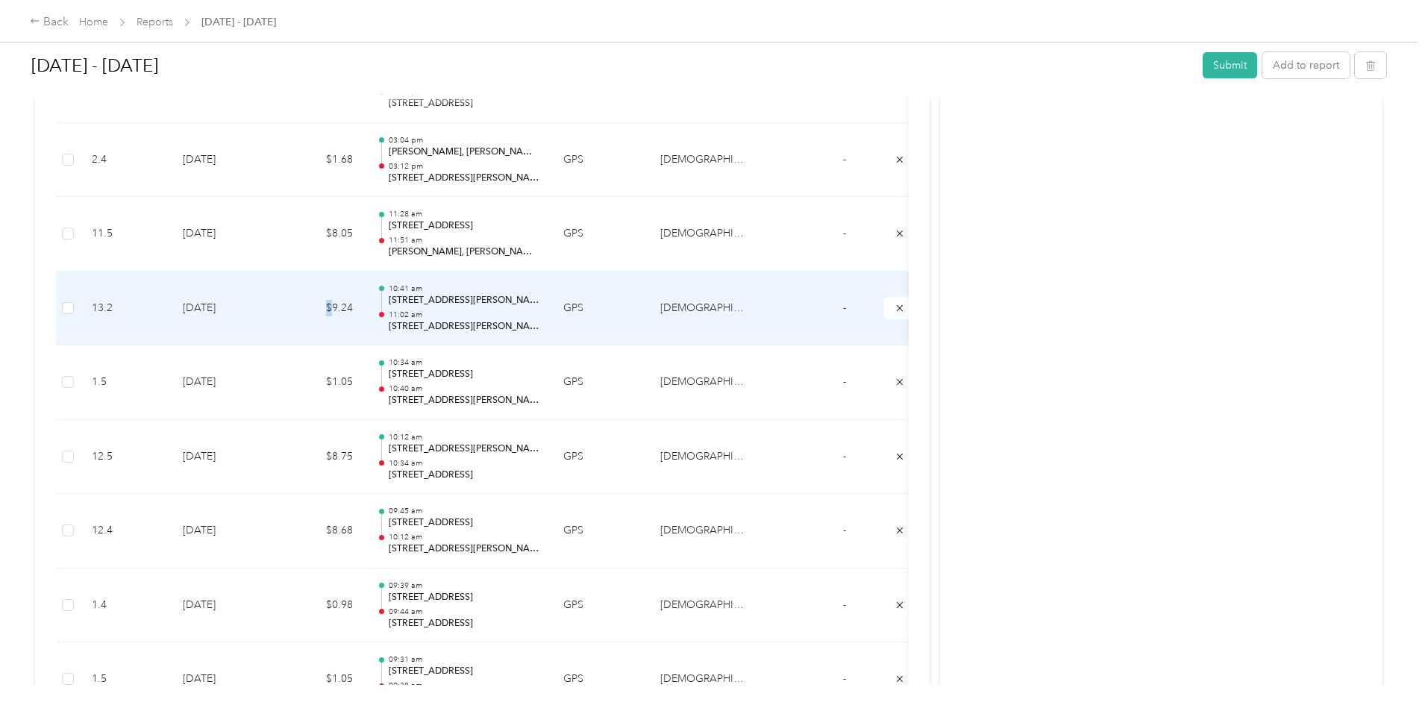
click at [365, 319] on td "$9.24" at bounding box center [320, 309] width 90 height 75
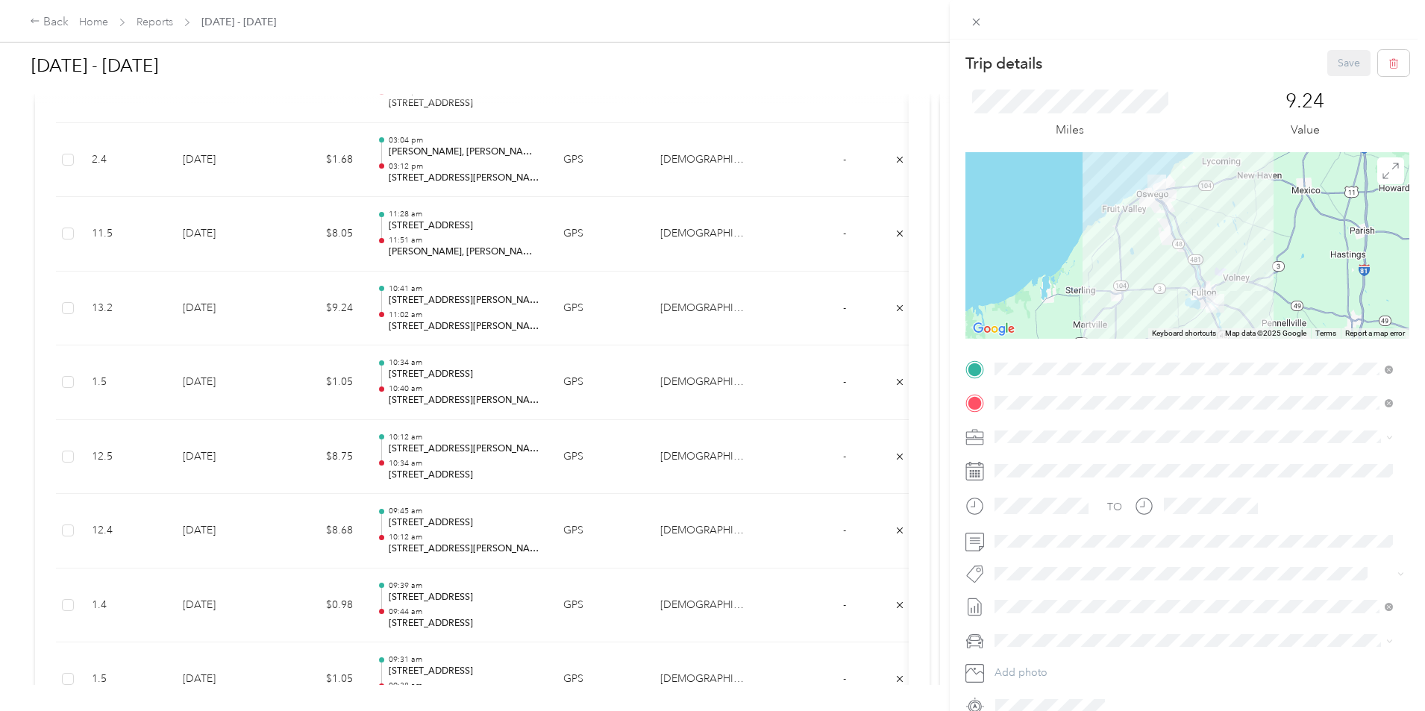
click at [384, 316] on div "Trip details Save This trip cannot be edited because it is either under review,…" at bounding box center [712, 355] width 1425 height 711
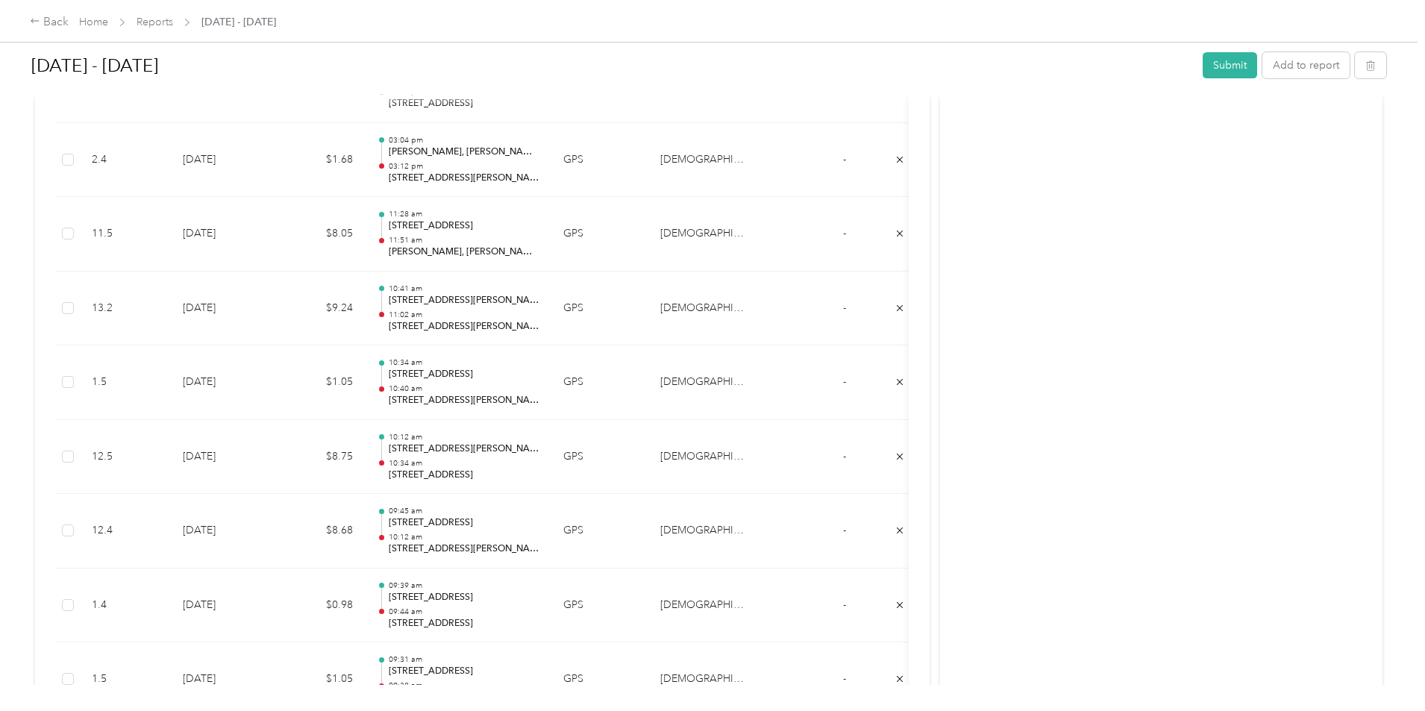
click at [275, 324] on td "[DATE]" at bounding box center [223, 309] width 104 height 75
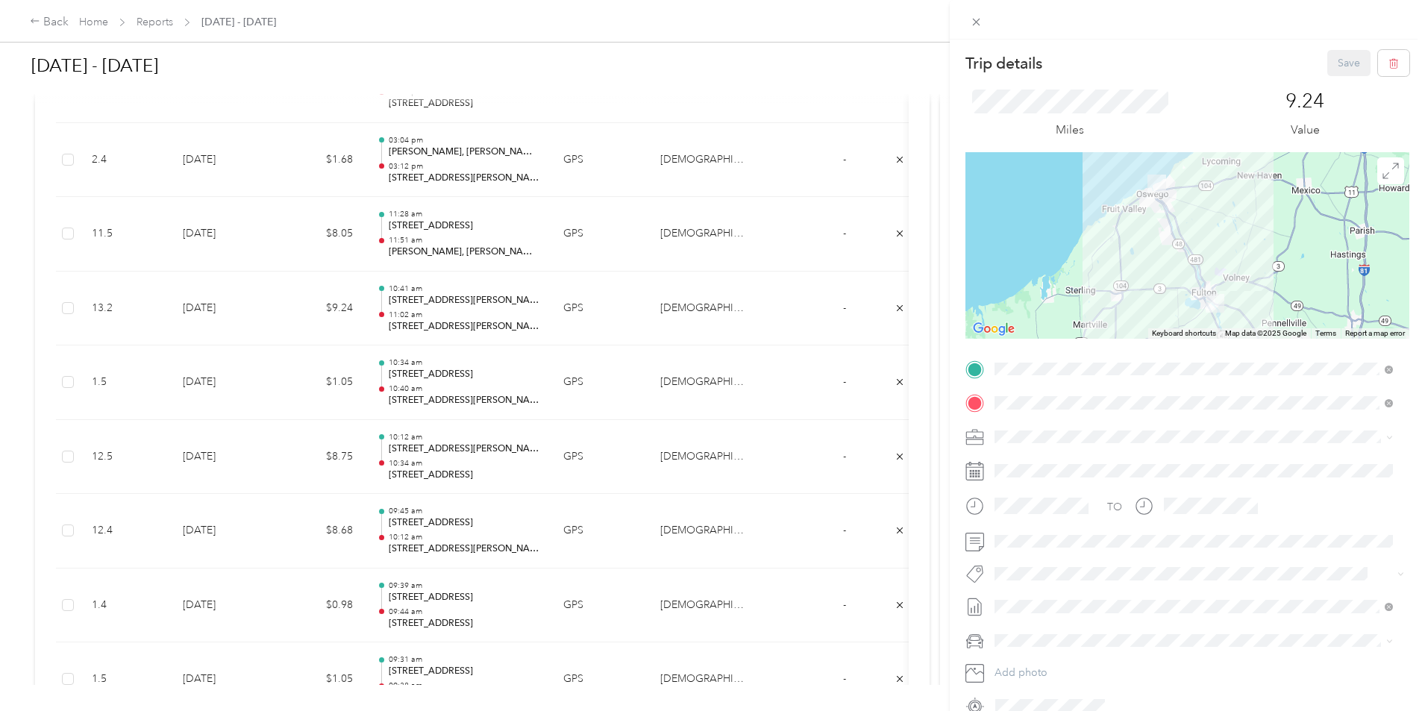
click at [454, 445] on div "Trip details Save This trip cannot be edited because it is either under review,…" at bounding box center [712, 355] width 1425 height 711
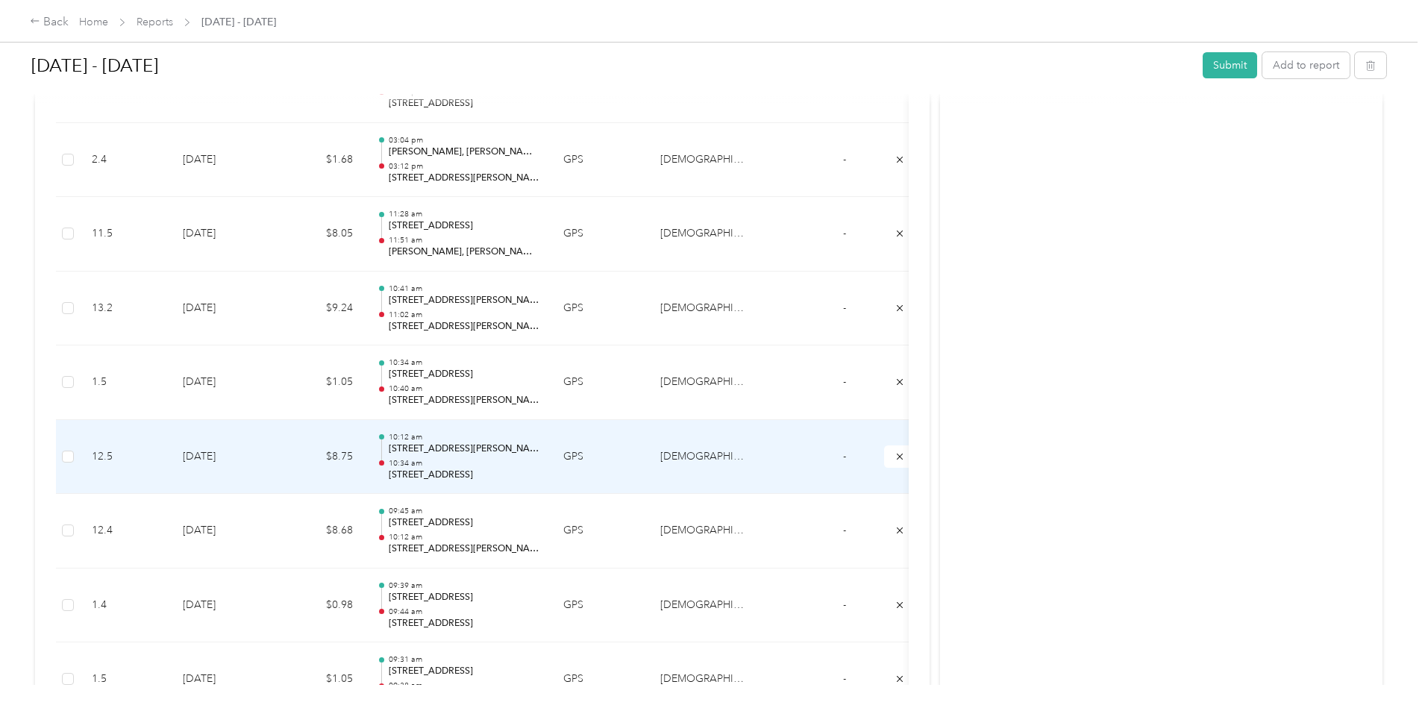
click at [365, 434] on td "$8.75" at bounding box center [320, 457] width 90 height 75
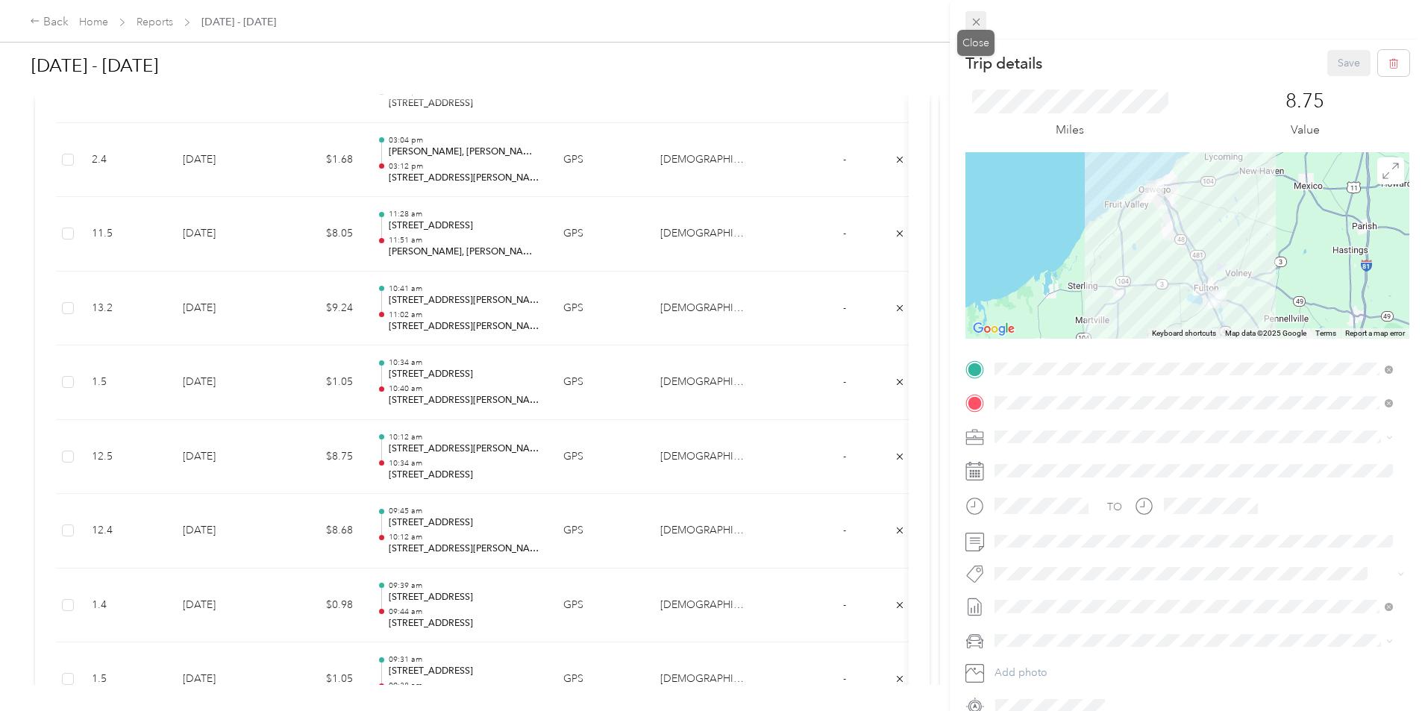
click at [978, 21] on icon at bounding box center [976, 22] width 13 height 13
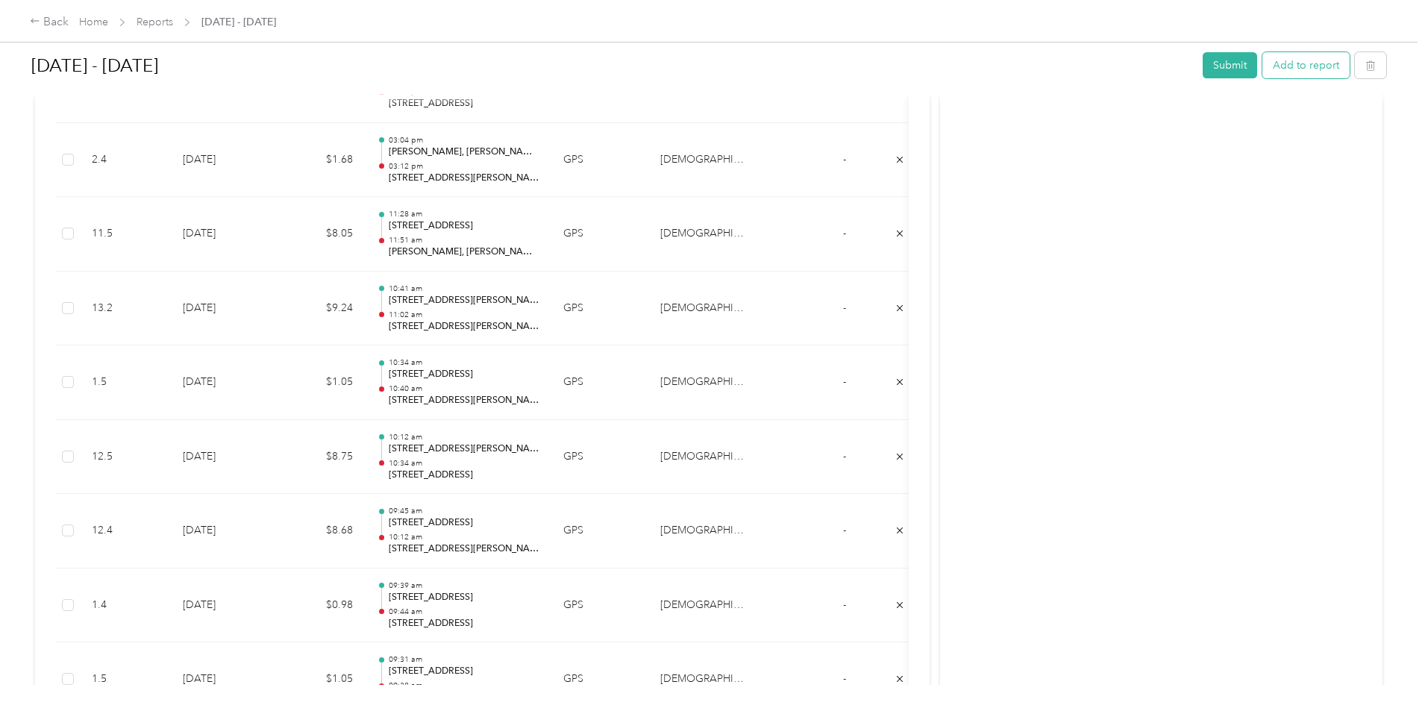
click at [1262, 64] on button "Add to report" at bounding box center [1305, 65] width 87 height 26
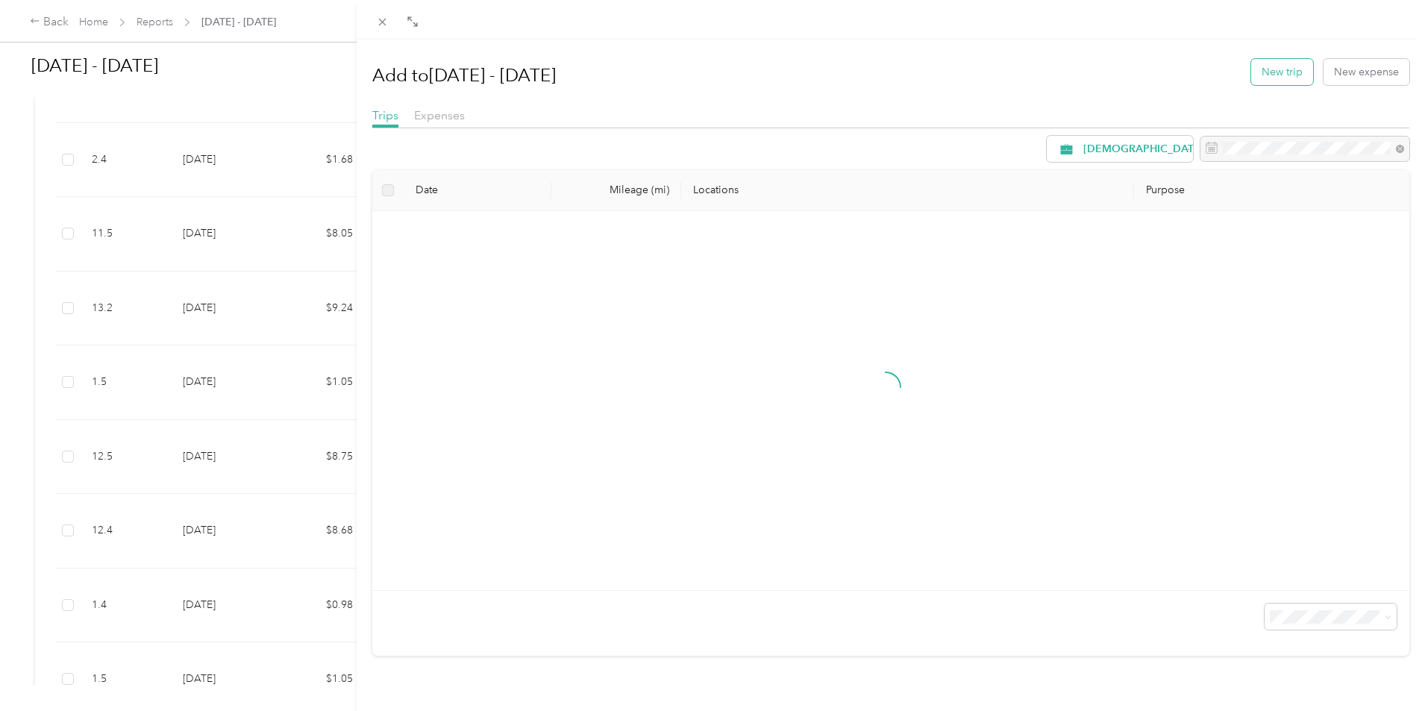
click at [1257, 74] on button "New trip" at bounding box center [1282, 72] width 62 height 26
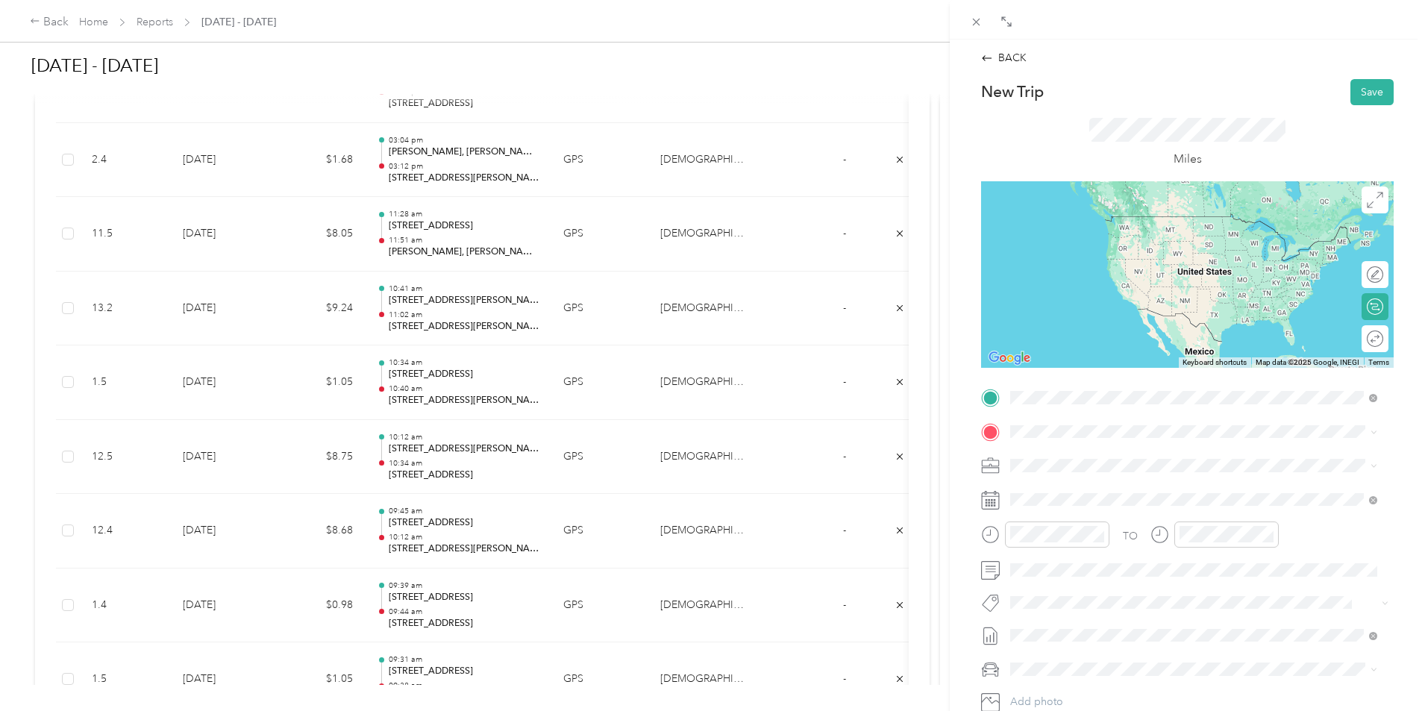
click at [1093, 454] on span "[STREET_ADDRESS][US_STATE]" at bounding box center [1112, 451] width 149 height 13
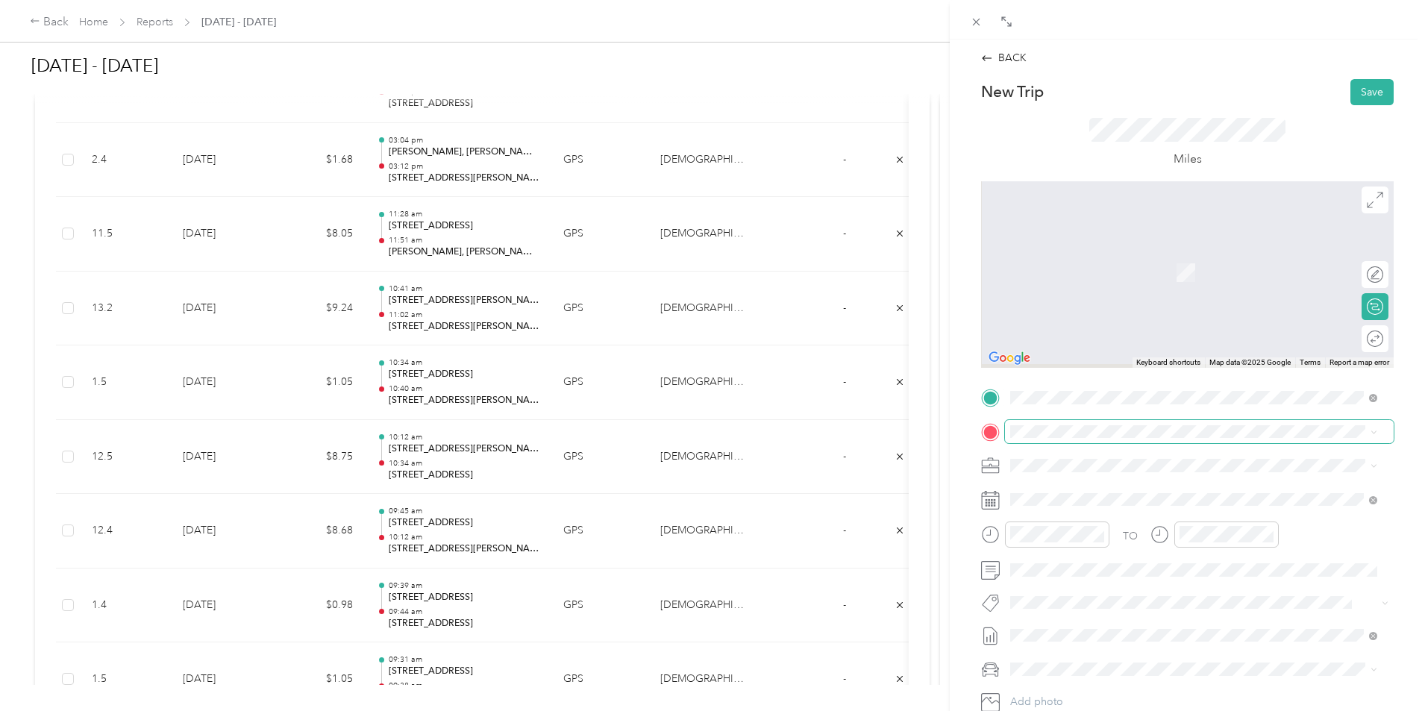
click at [1090, 438] on span at bounding box center [1199, 432] width 389 height 24
click at [1102, 486] on span "[STREET_ADDRESS][US_STATE]" at bounding box center [1112, 485] width 149 height 13
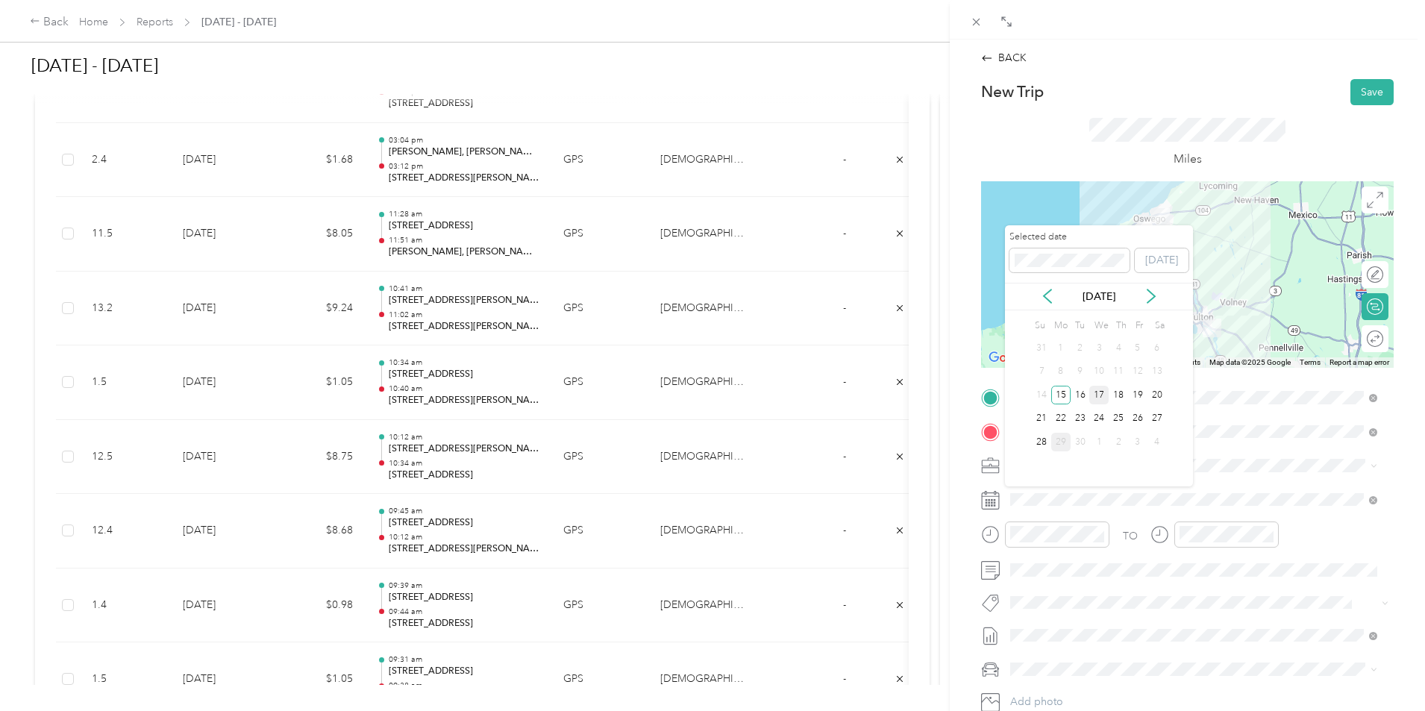
click at [1100, 398] on div "17" at bounding box center [1098, 395] width 19 height 19
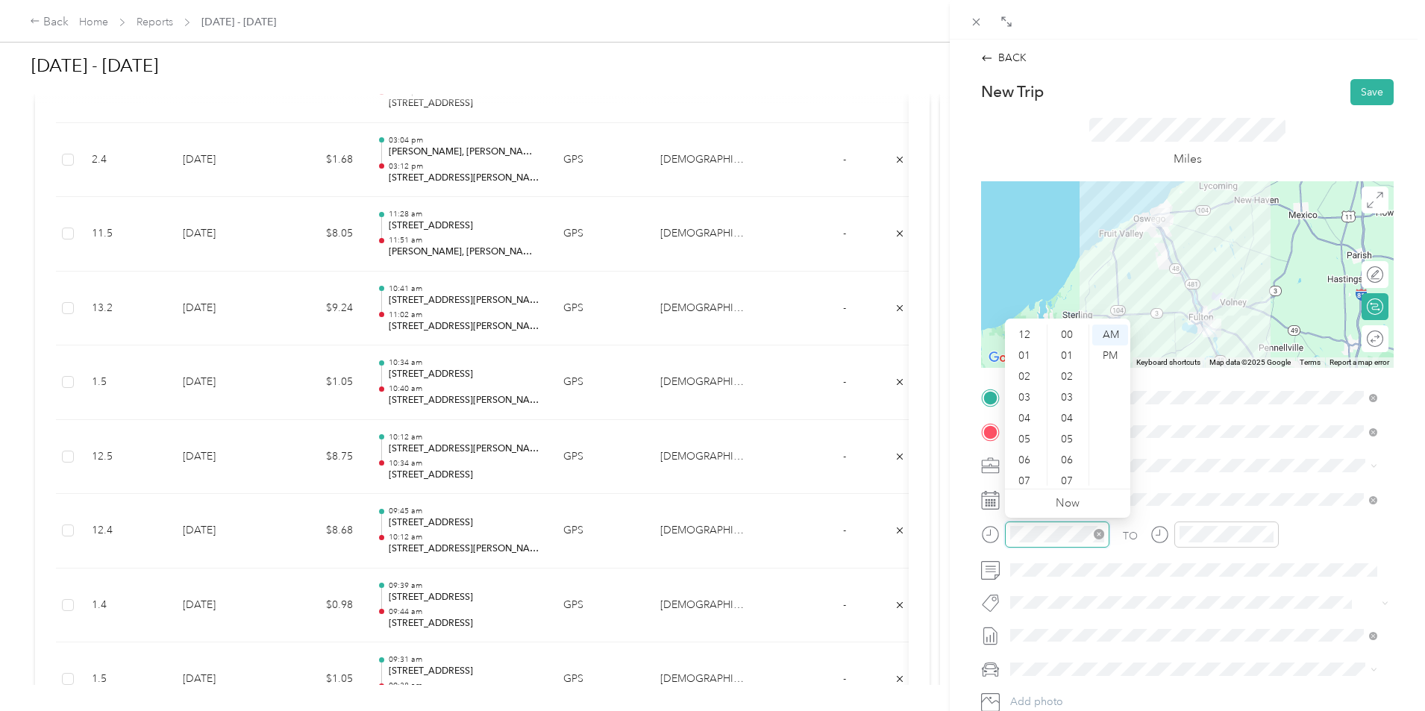
scroll to position [90, 0]
drag, startPoint x: 1026, startPoint y: 454, endPoint x: 1026, endPoint y: 469, distance: 15.7
click at [1026, 469] on ul "12 01 02 03 04 05 06 07 08 09 10 11" at bounding box center [1026, 404] width 42 height 161
click at [1026, 468] on div "11" at bounding box center [1026, 475] width 36 height 21
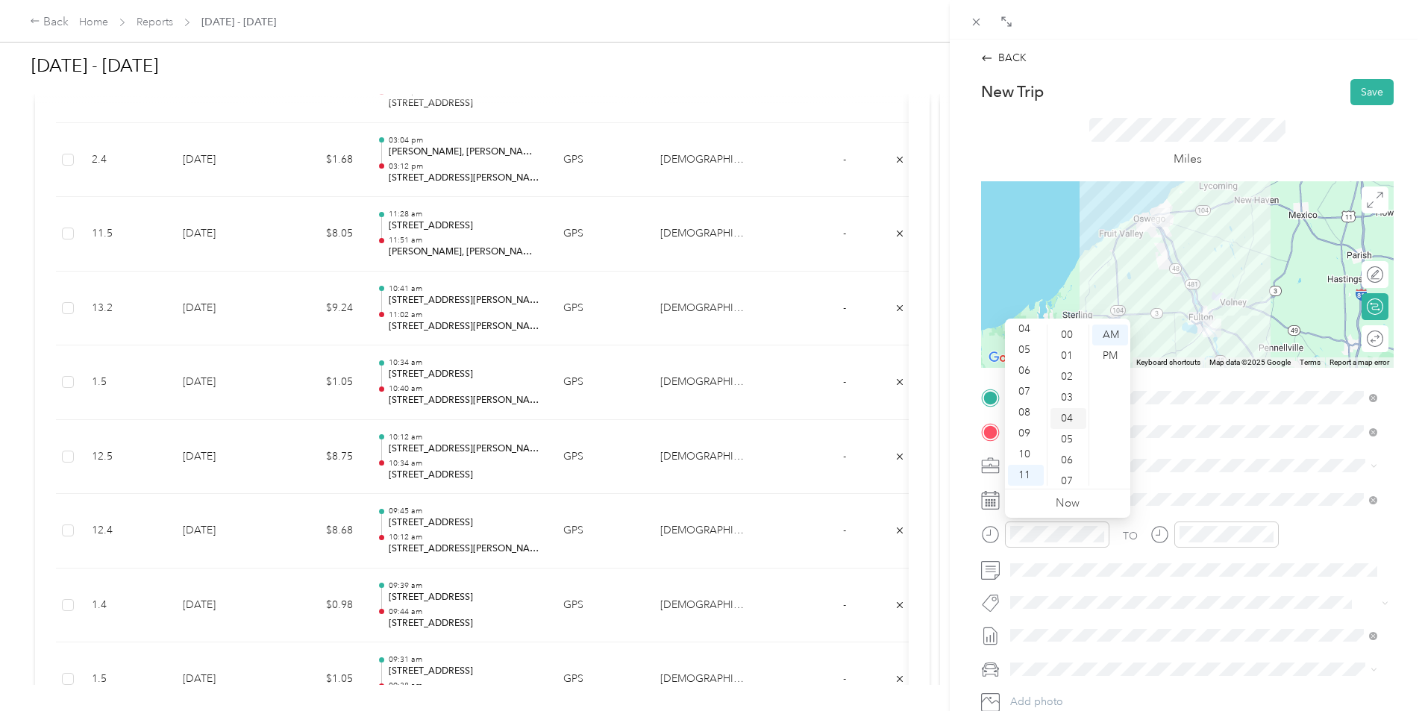
click at [1075, 412] on div "04" at bounding box center [1068, 418] width 36 height 21
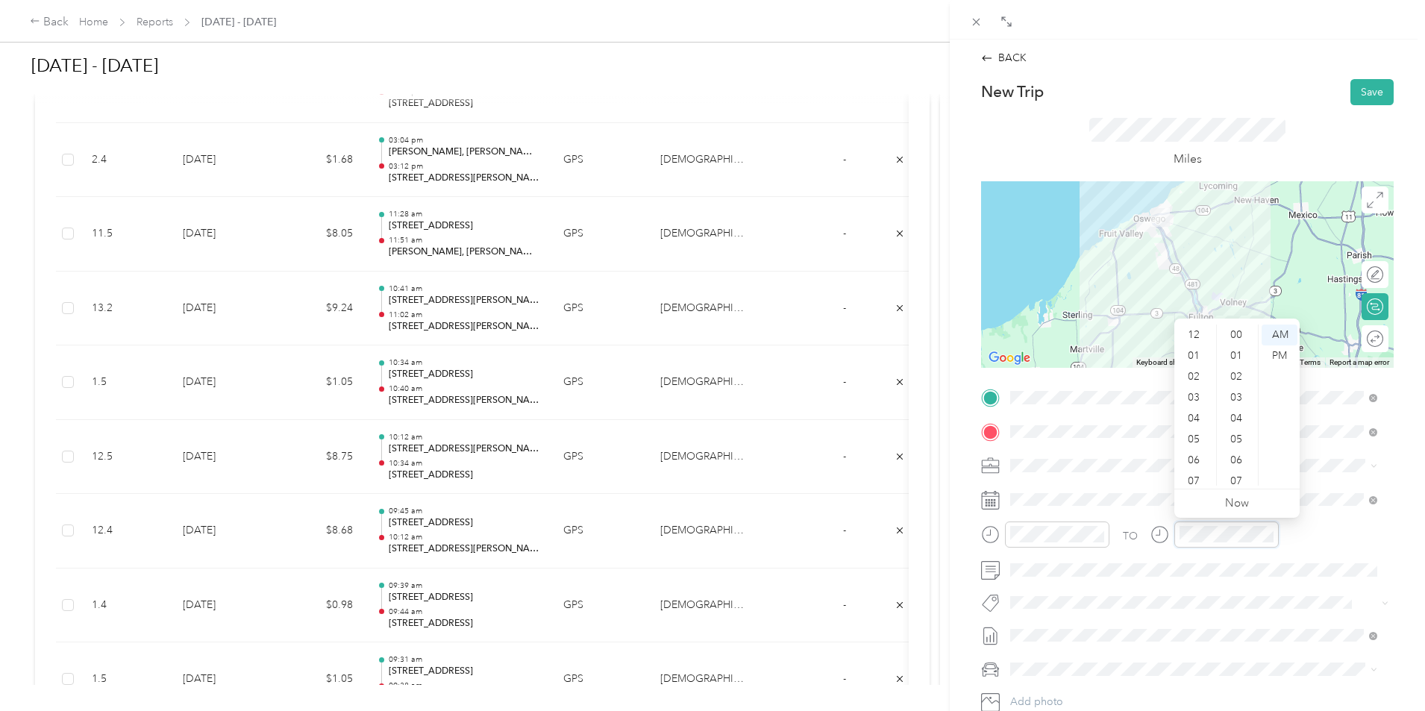
scroll to position [522, 0]
click at [1199, 477] on div "11" at bounding box center [1195, 475] width 36 height 21
click at [1241, 362] on div "26" at bounding box center [1238, 355] width 36 height 21
click at [1287, 591] on div "TO Add photo" at bounding box center [1187, 566] width 413 height 360
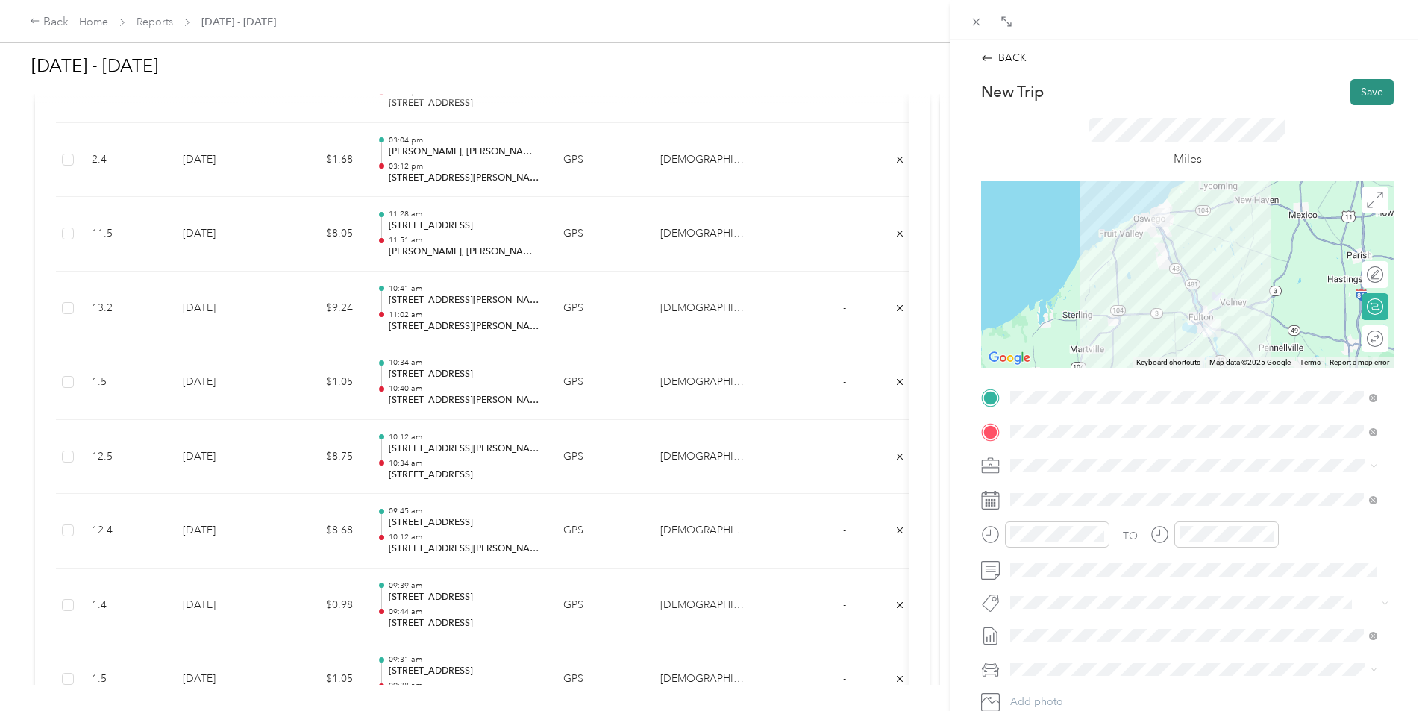
click at [1352, 95] on button "Save" at bounding box center [1371, 92] width 43 height 26
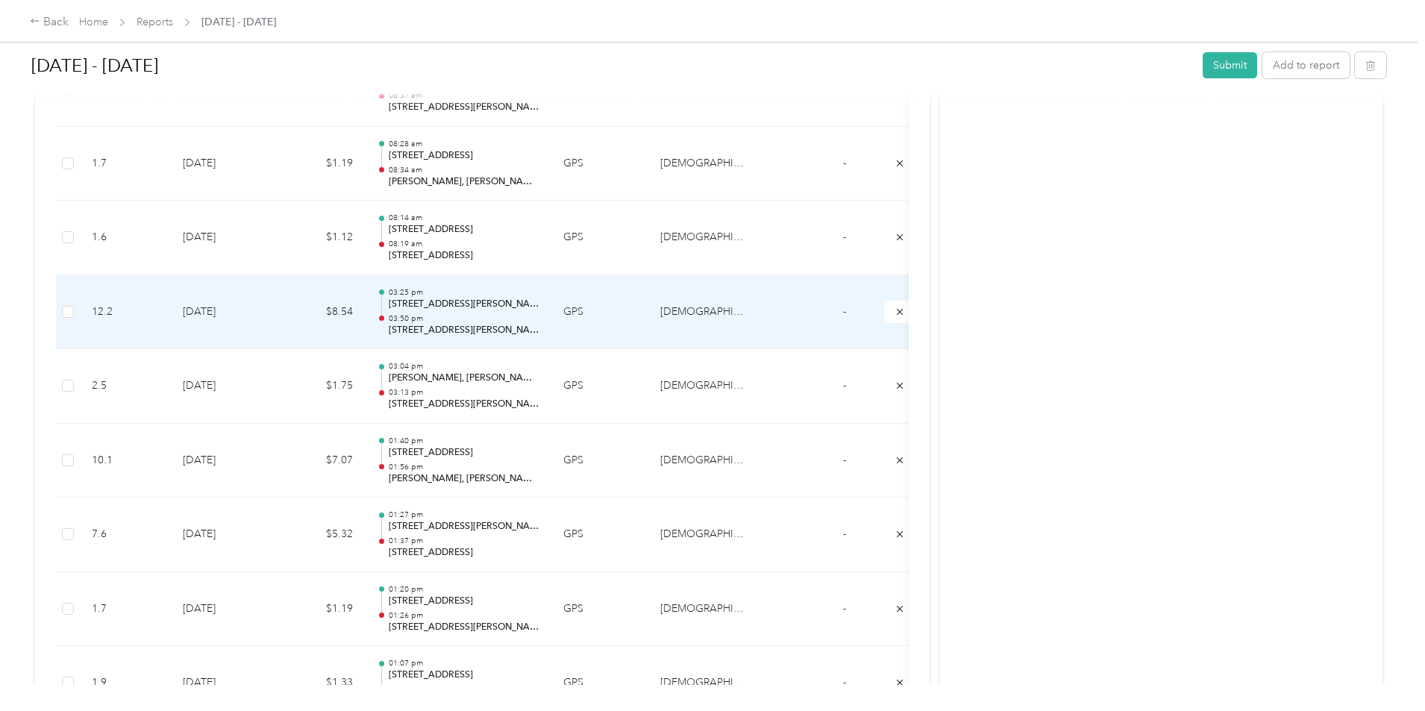
scroll to position [2146, 0]
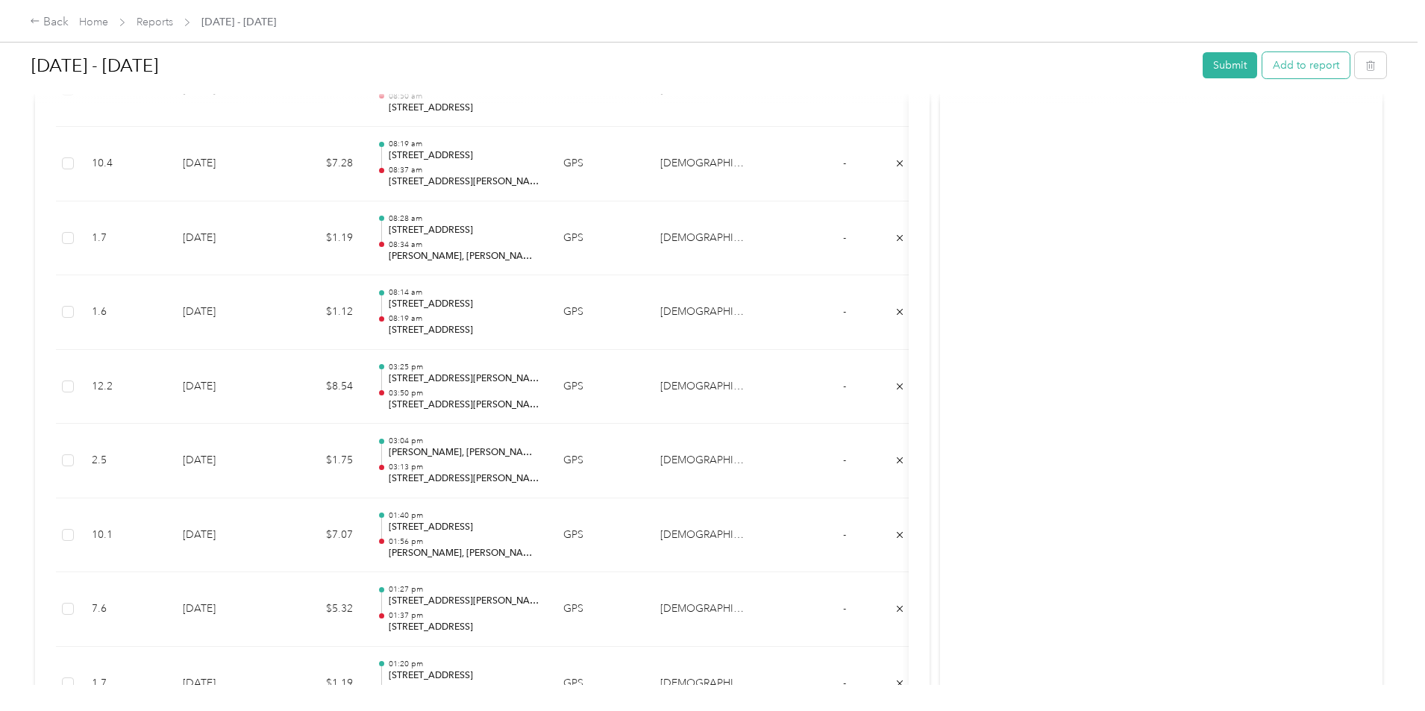
click at [1262, 63] on button "Add to report" at bounding box center [1305, 65] width 87 height 26
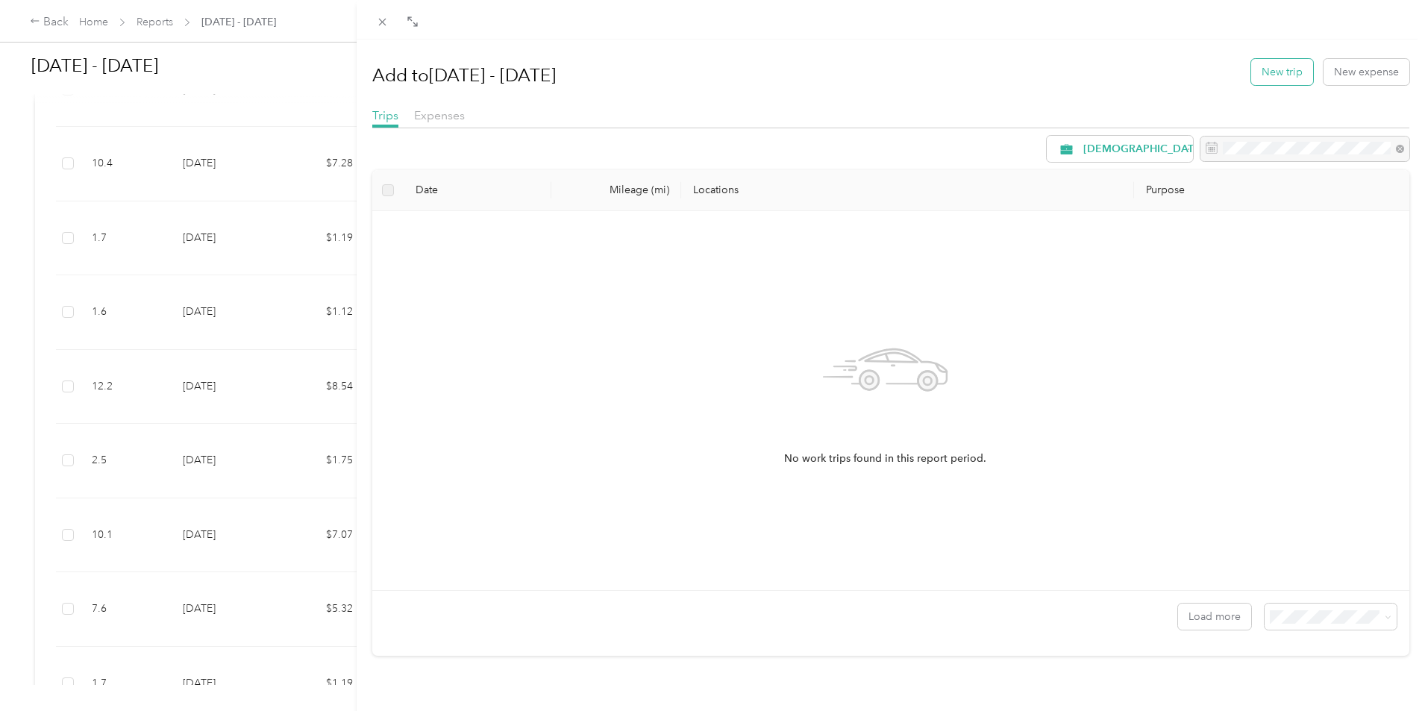
click at [1251, 73] on button "New trip" at bounding box center [1282, 72] width 62 height 26
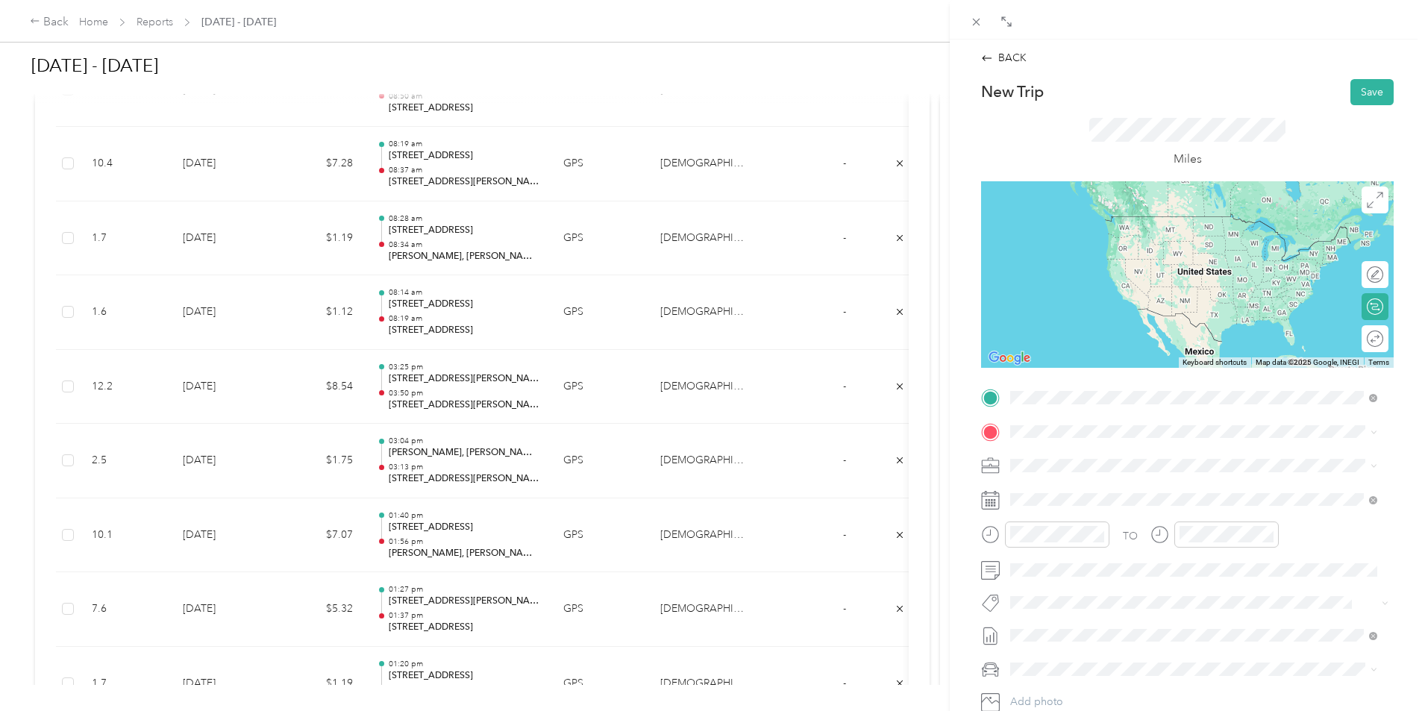
drag, startPoint x: 1077, startPoint y: 467, endPoint x: 1078, endPoint y: 454, distance: 12.7
click at [1078, 463] on div "[STREET_ADDRESS][PERSON_NAME][US_STATE]" at bounding box center [1193, 452] width 357 height 20
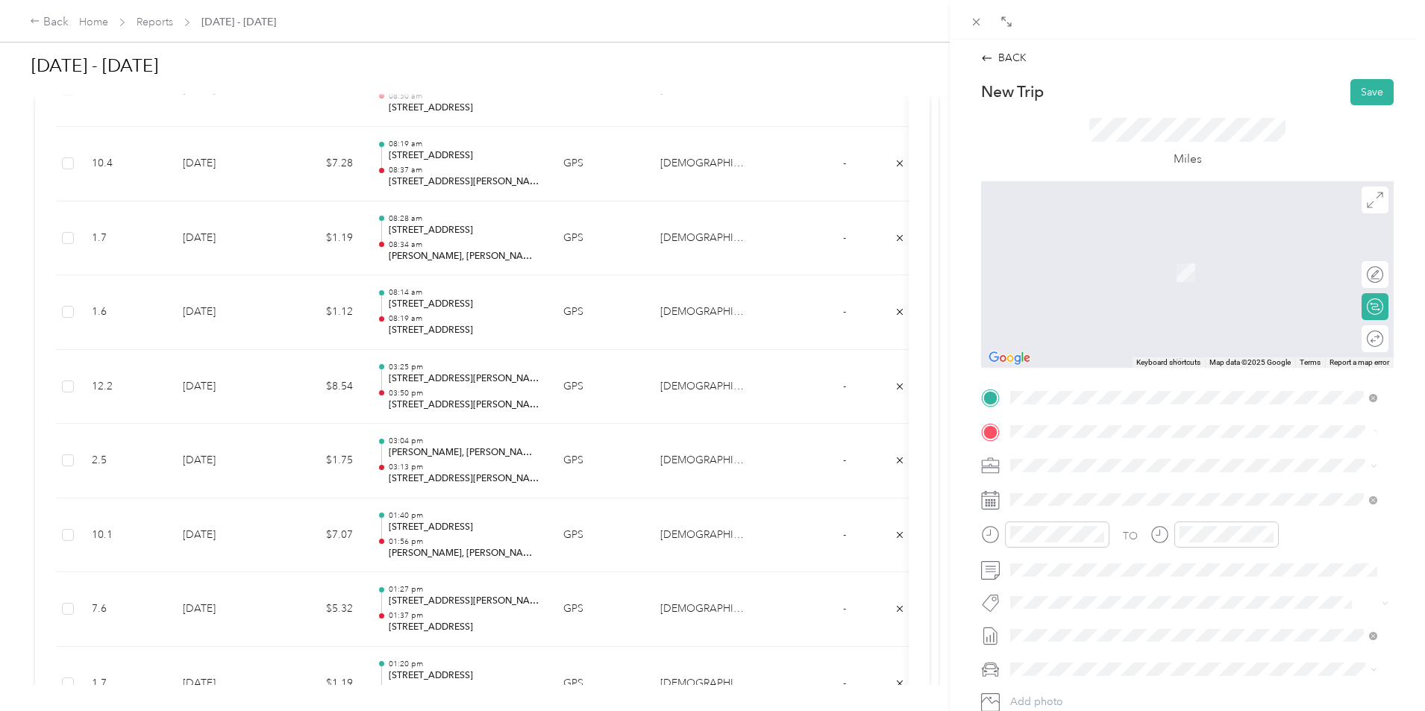
click at [1128, 490] on span "[STREET_ADDRESS][PERSON_NAME][US_STATE]" at bounding box center [1154, 485] width 232 height 13
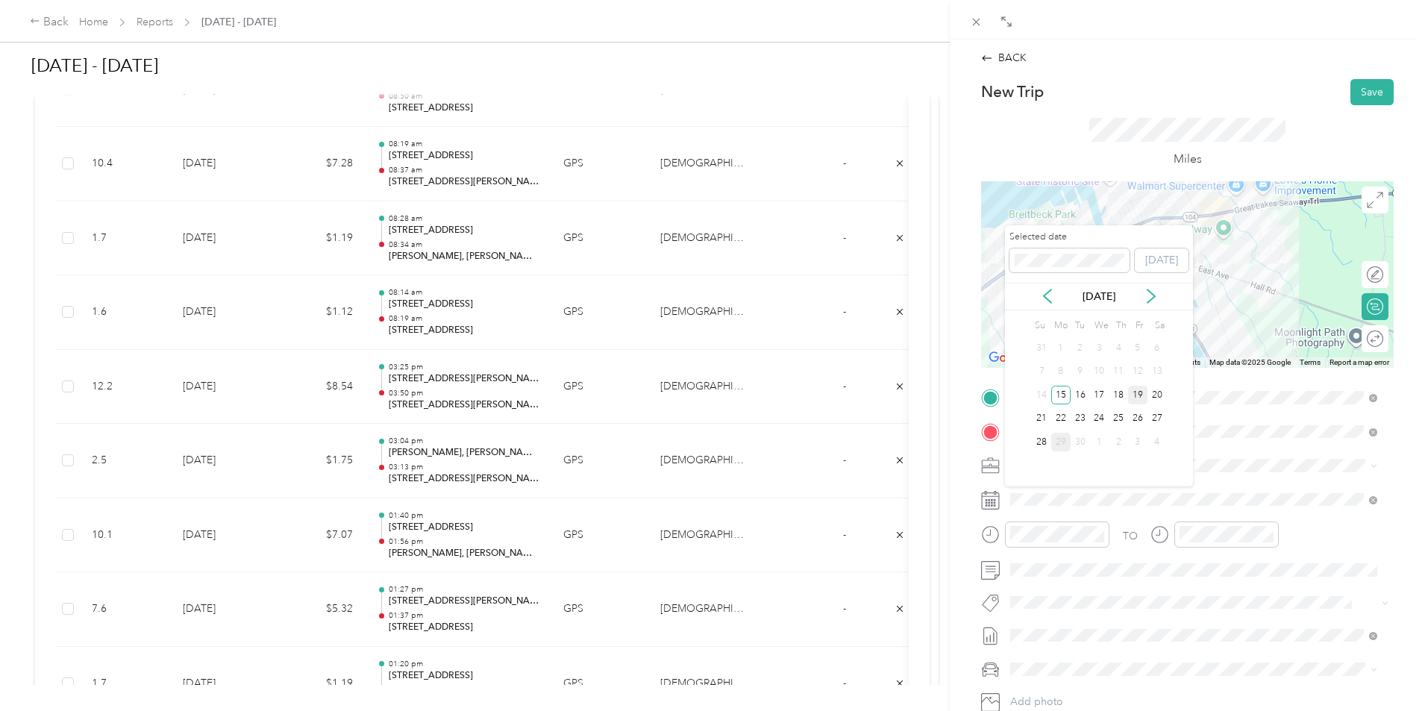
click at [1137, 398] on div "19" at bounding box center [1137, 395] width 19 height 19
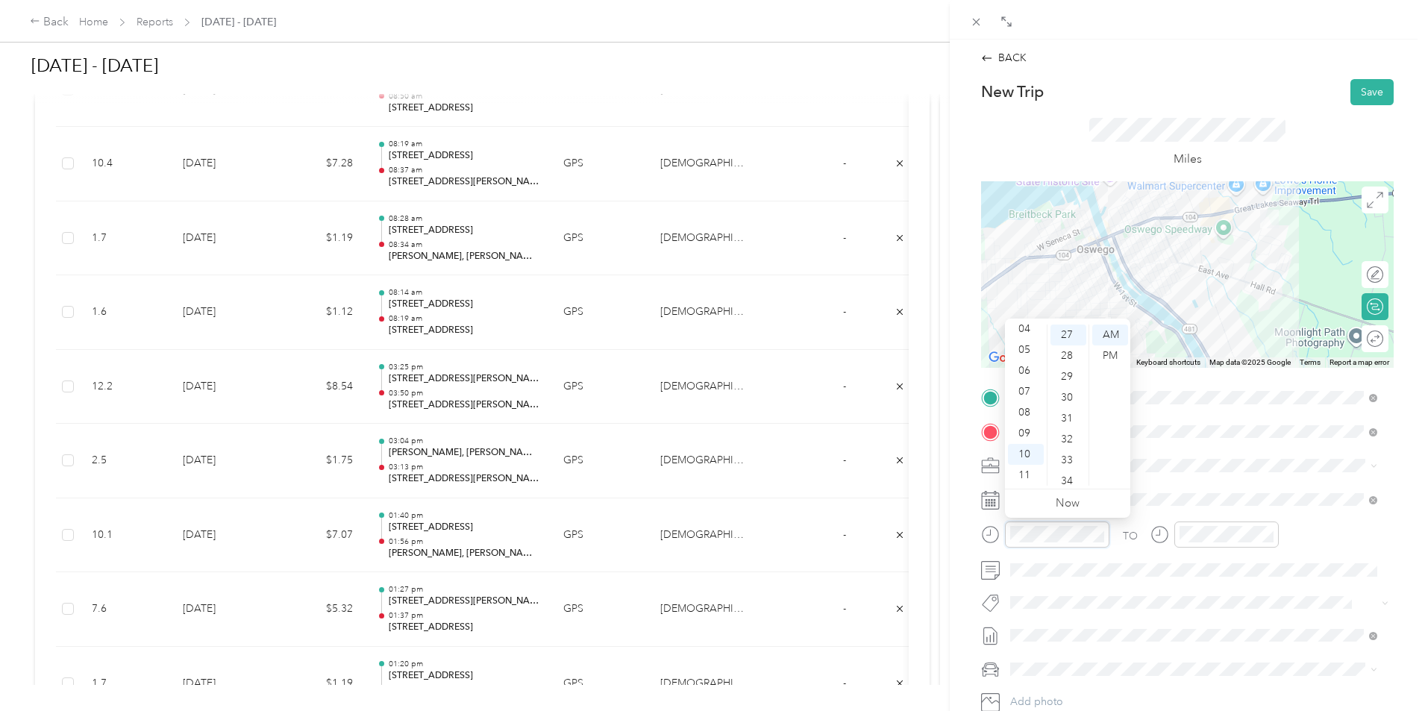
scroll to position [15, 0]
drag, startPoint x: 1029, startPoint y: 383, endPoint x: 1041, endPoint y: 386, distance: 12.3
click at [1030, 383] on div "03" at bounding box center [1026, 382] width 36 height 21
click at [1075, 446] on div "50" at bounding box center [1068, 442] width 36 height 21
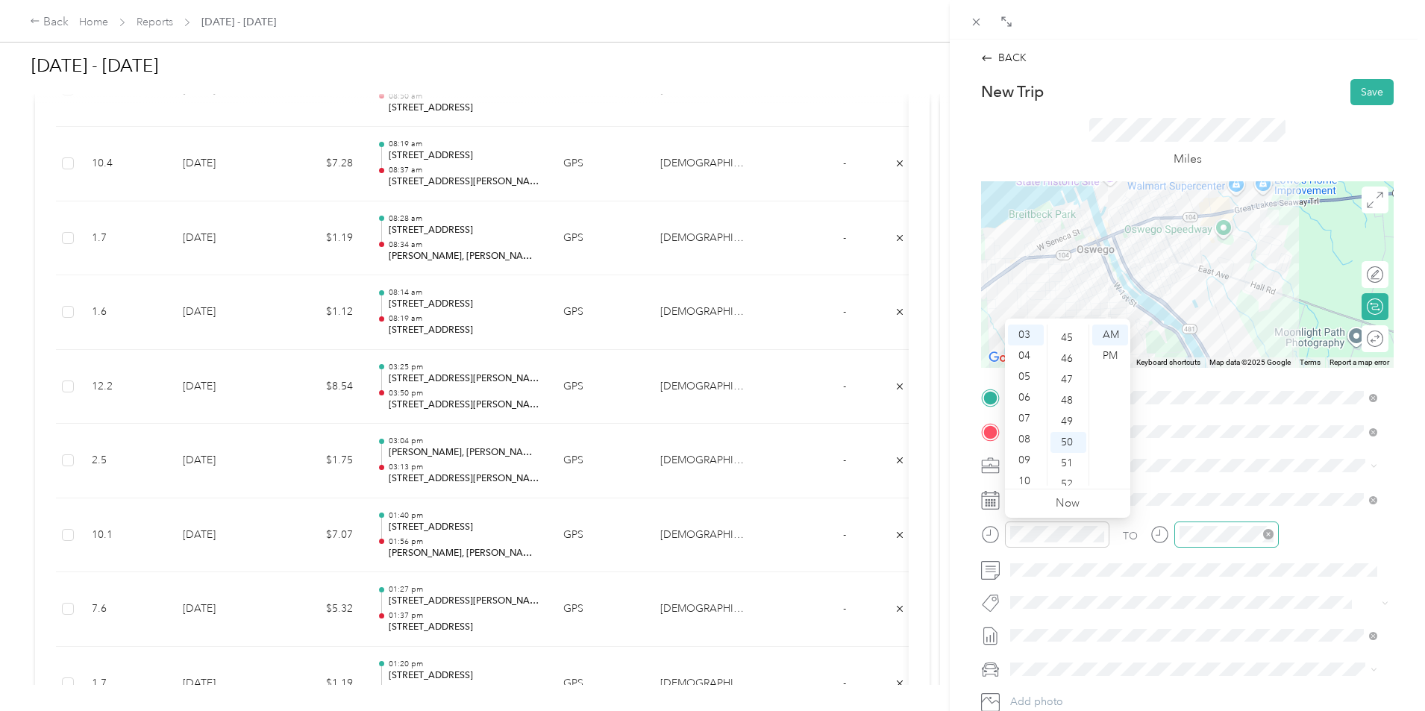
scroll to position [1044, 0]
click at [1220, 542] on div at bounding box center [1226, 534] width 104 height 26
click at [1197, 334] on div "04" at bounding box center [1195, 329] width 36 height 21
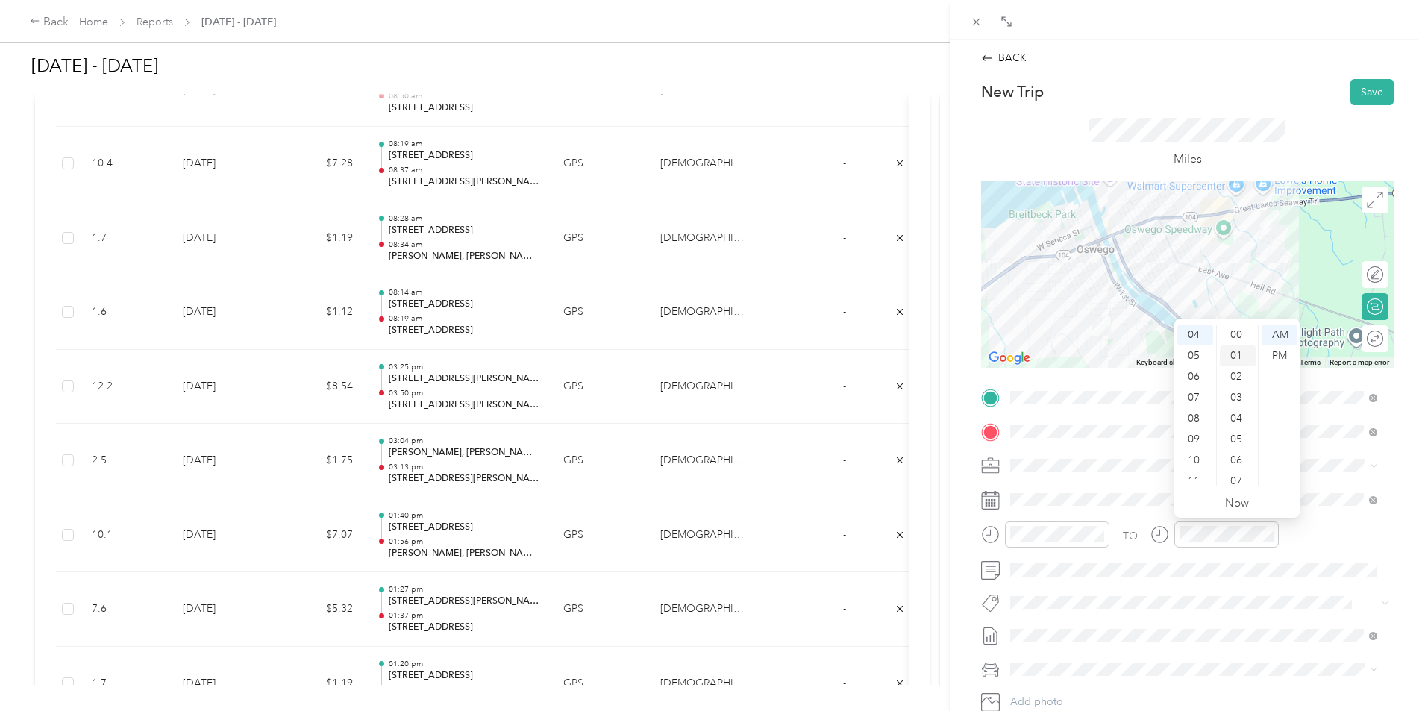
click at [1242, 354] on div "01" at bounding box center [1238, 355] width 36 height 21
click at [1280, 350] on div "PM" at bounding box center [1279, 355] width 36 height 21
click at [1114, 357] on div "PM" at bounding box center [1110, 355] width 36 height 21
click at [1361, 95] on button "Save" at bounding box center [1371, 92] width 43 height 26
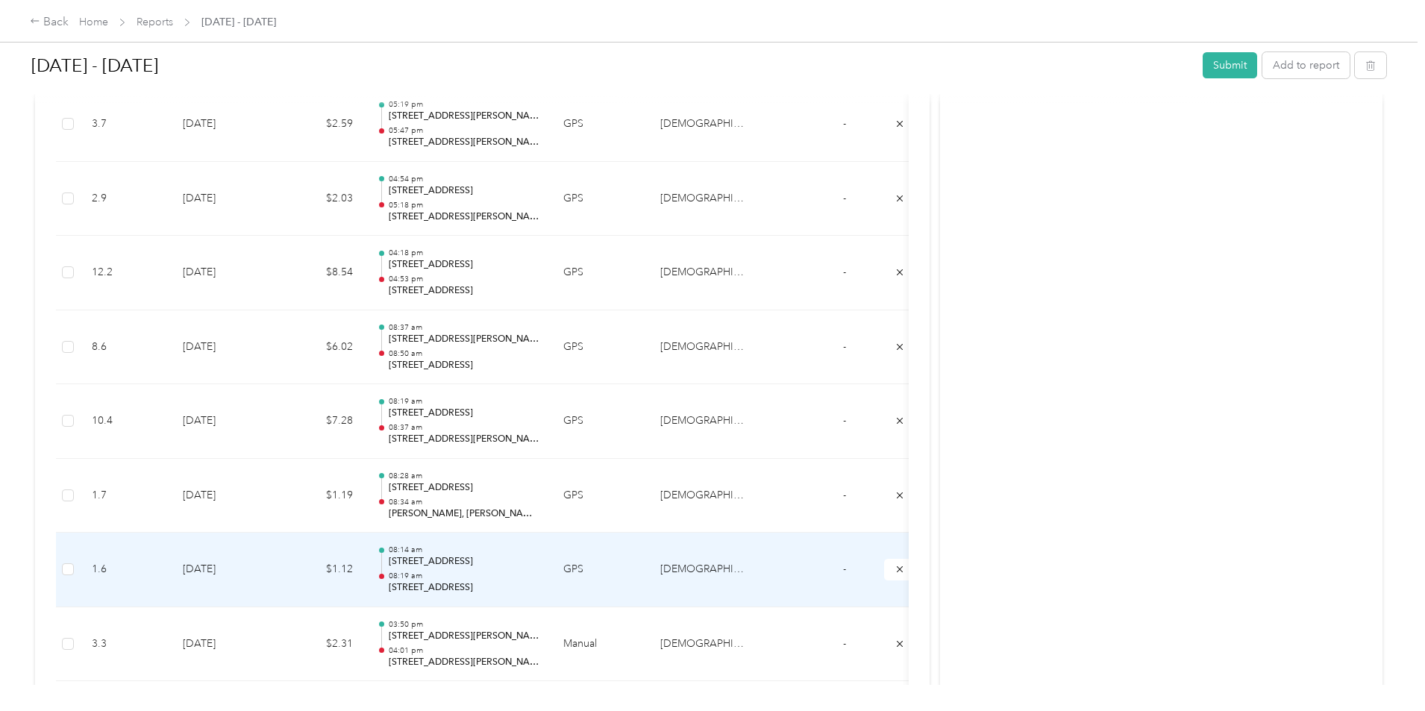
scroll to position [1848, 0]
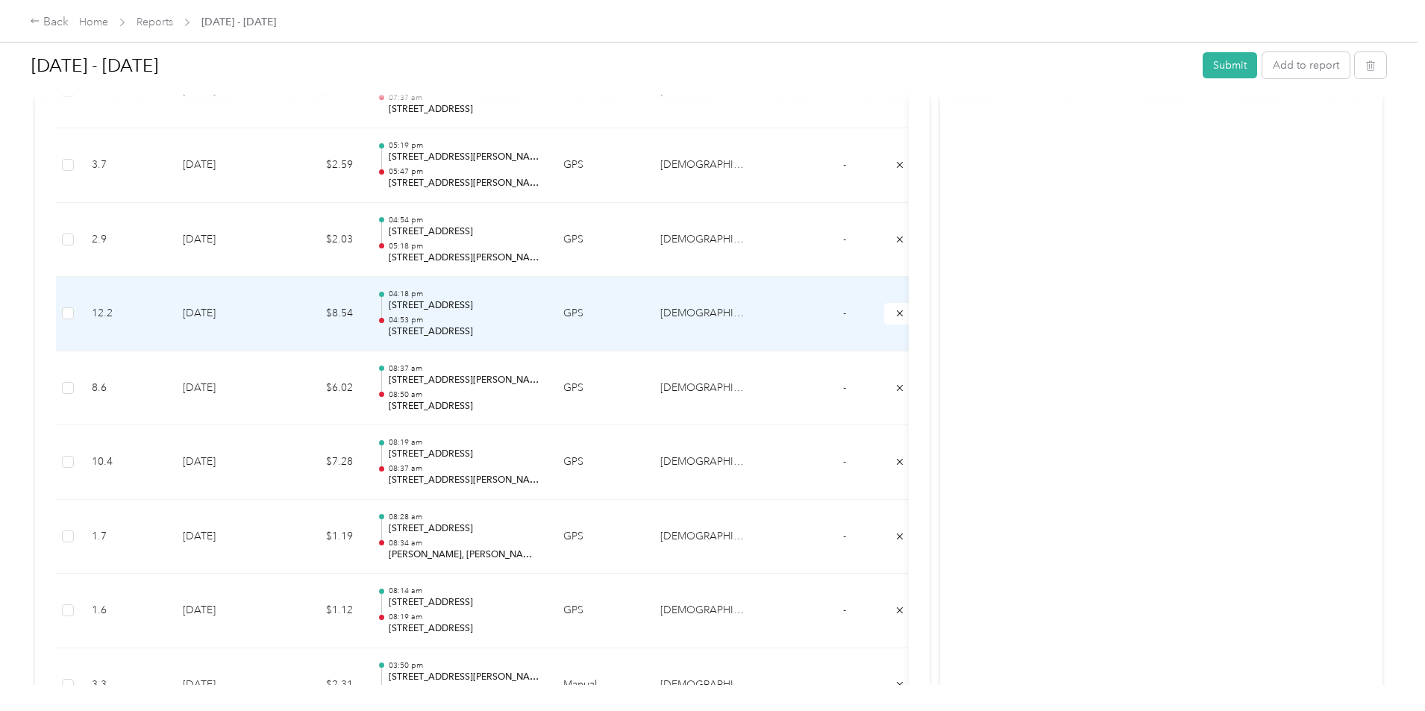
click at [365, 308] on td "$8.54" at bounding box center [320, 314] width 90 height 75
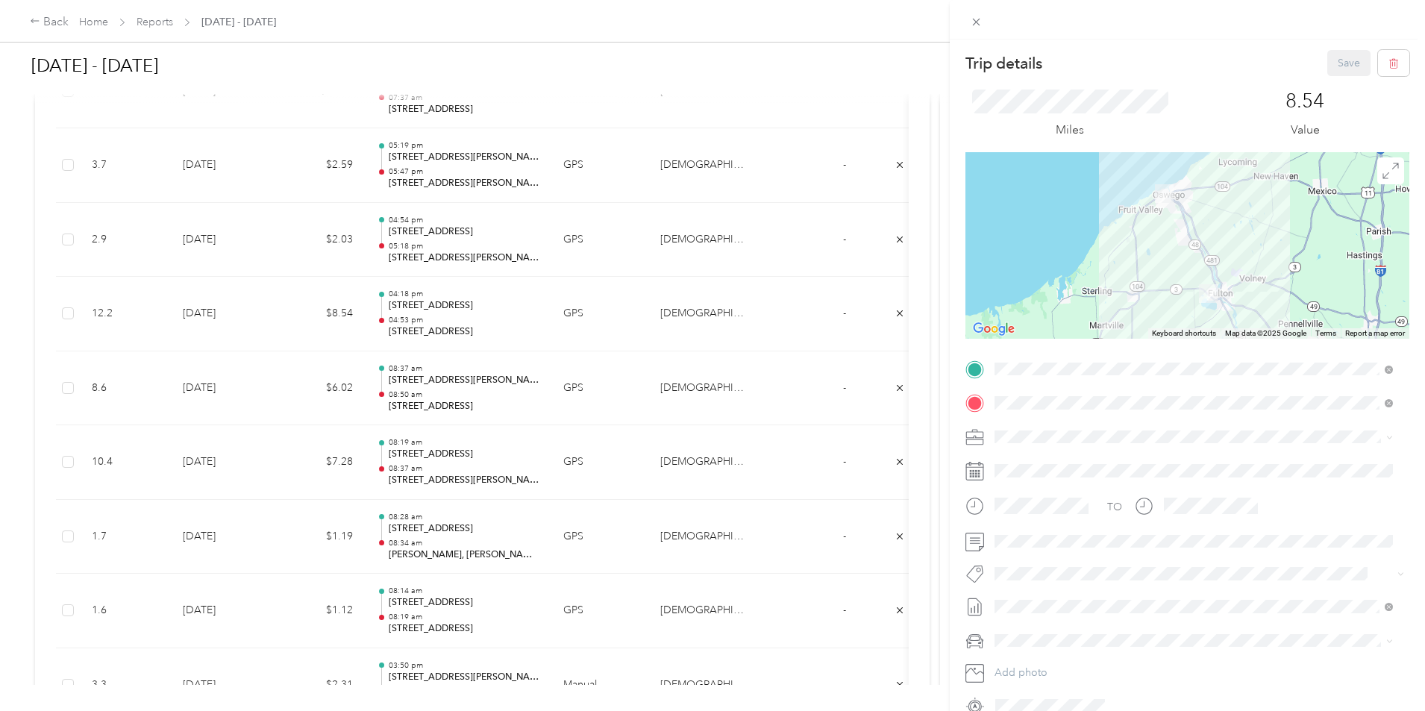
click at [568, 330] on div "Trip details Save This trip cannot be edited because it is either under review,…" at bounding box center [712, 355] width 1425 height 711
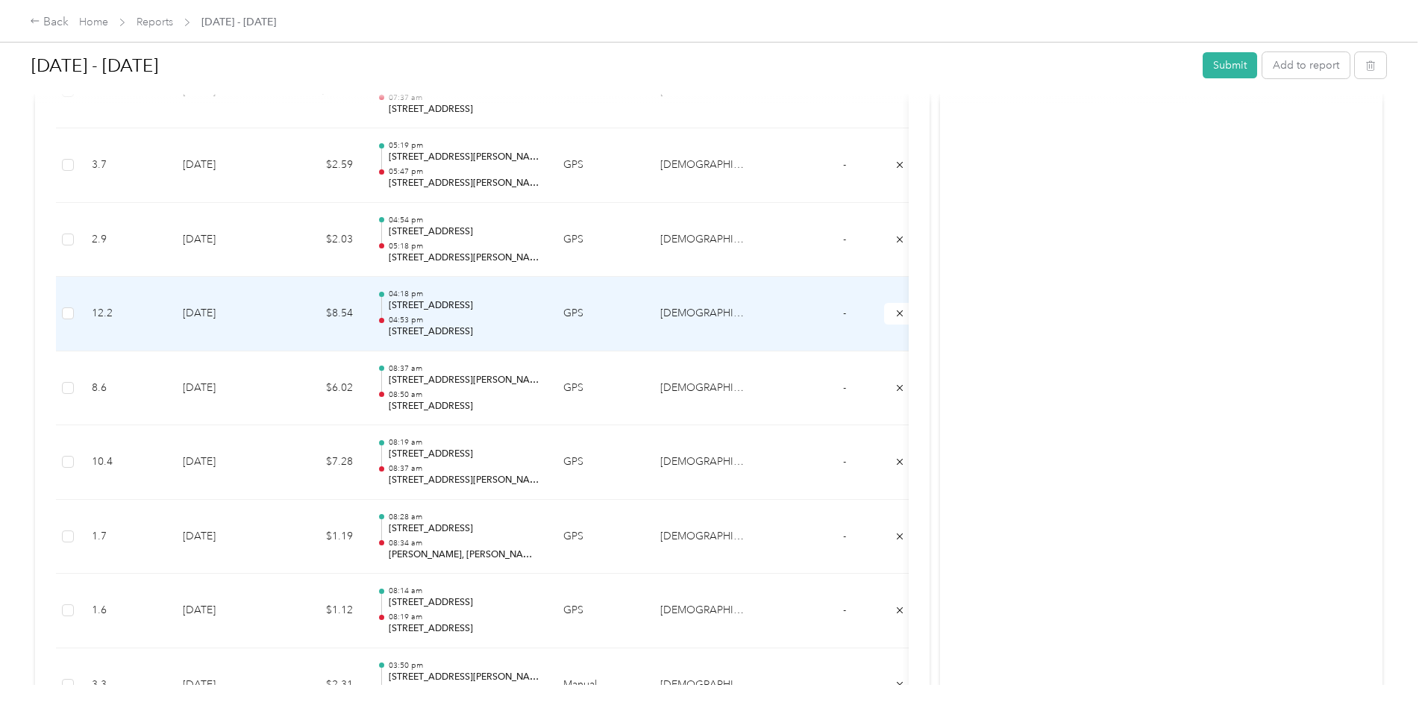
click at [539, 319] on p "04:53 pm" at bounding box center [464, 320] width 151 height 10
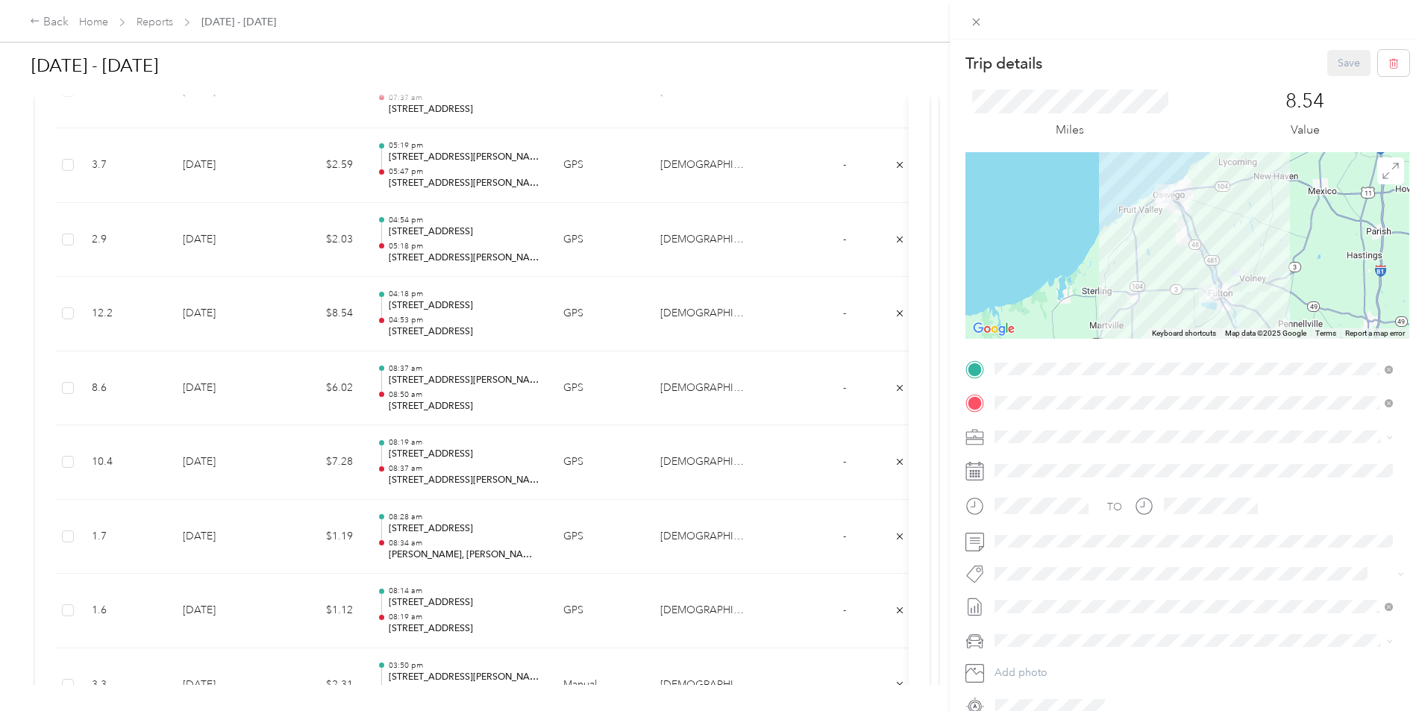
click at [562, 330] on div "Trip details Save This trip cannot be edited because it is either under review,…" at bounding box center [712, 355] width 1425 height 711
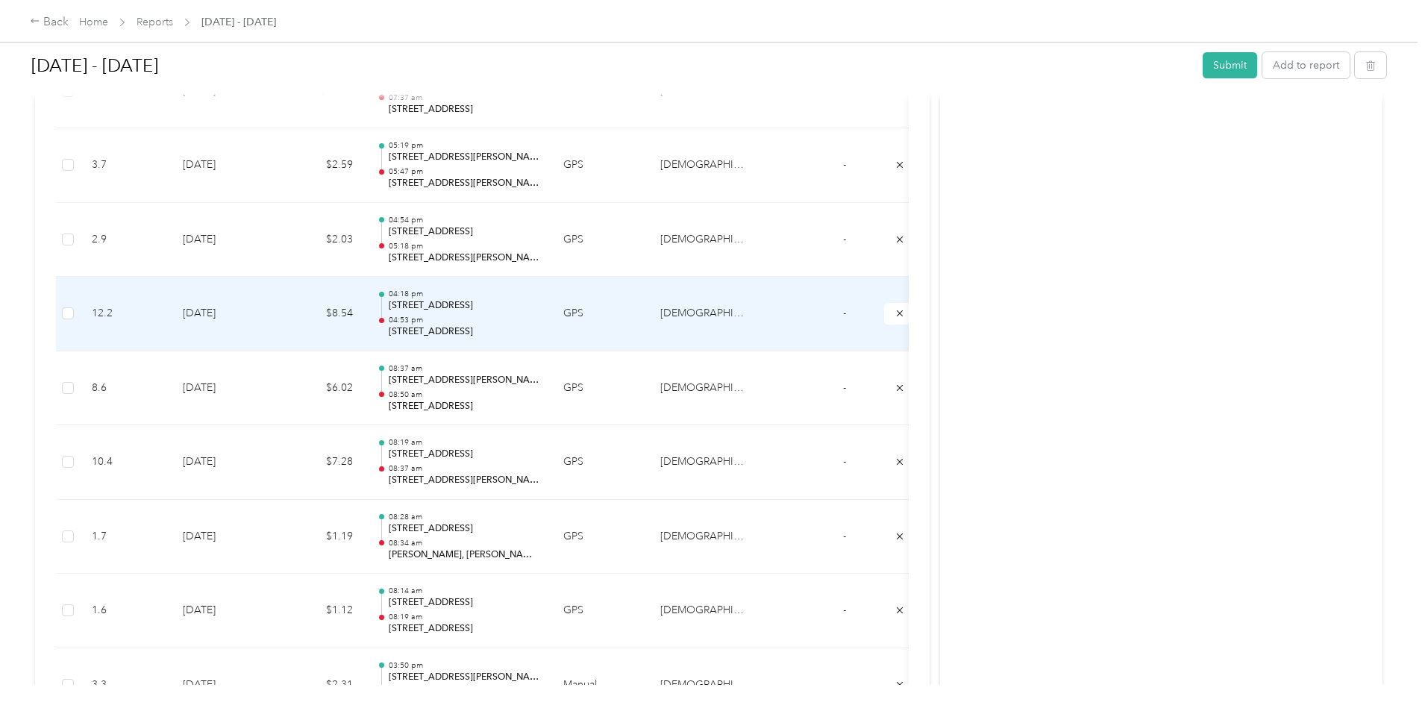
click at [529, 316] on p "04:53 pm" at bounding box center [464, 320] width 151 height 10
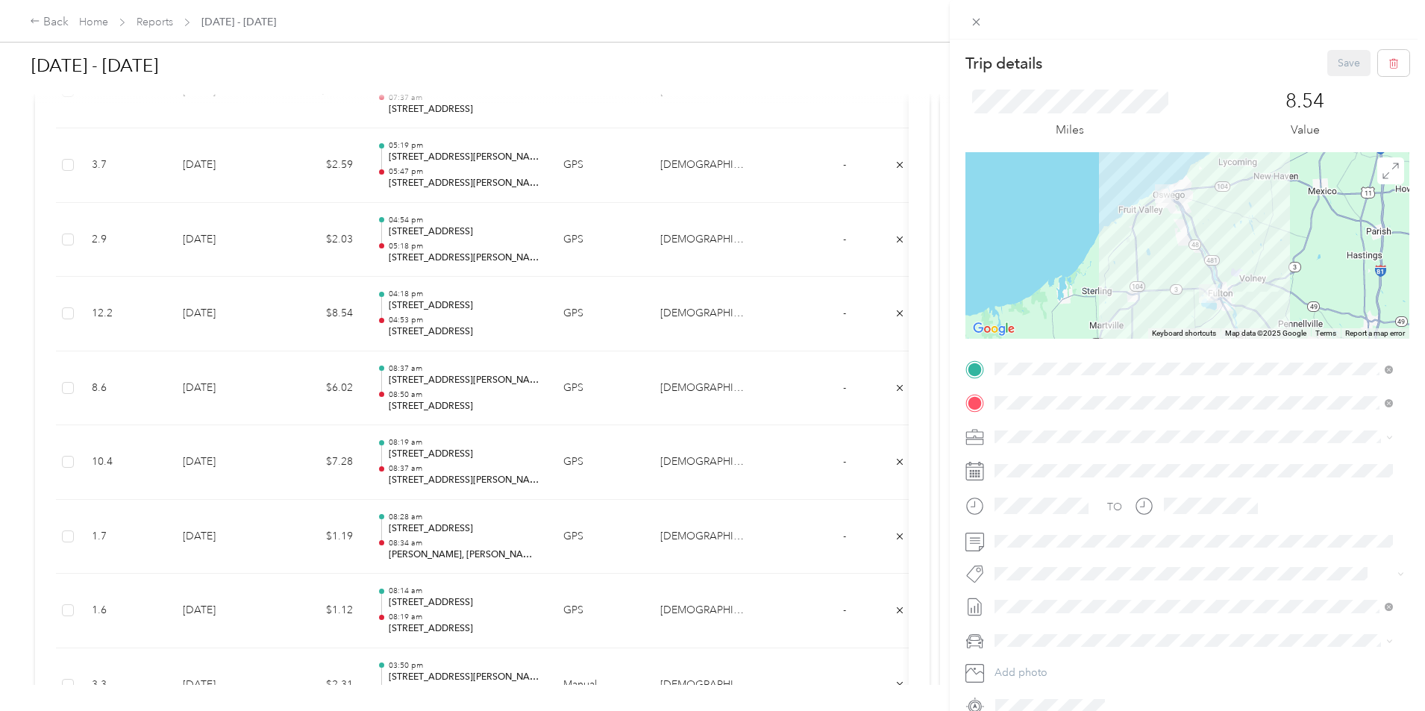
click at [572, 333] on div "Trip details Save This trip cannot be edited because it is either under review,…" at bounding box center [712, 355] width 1425 height 711
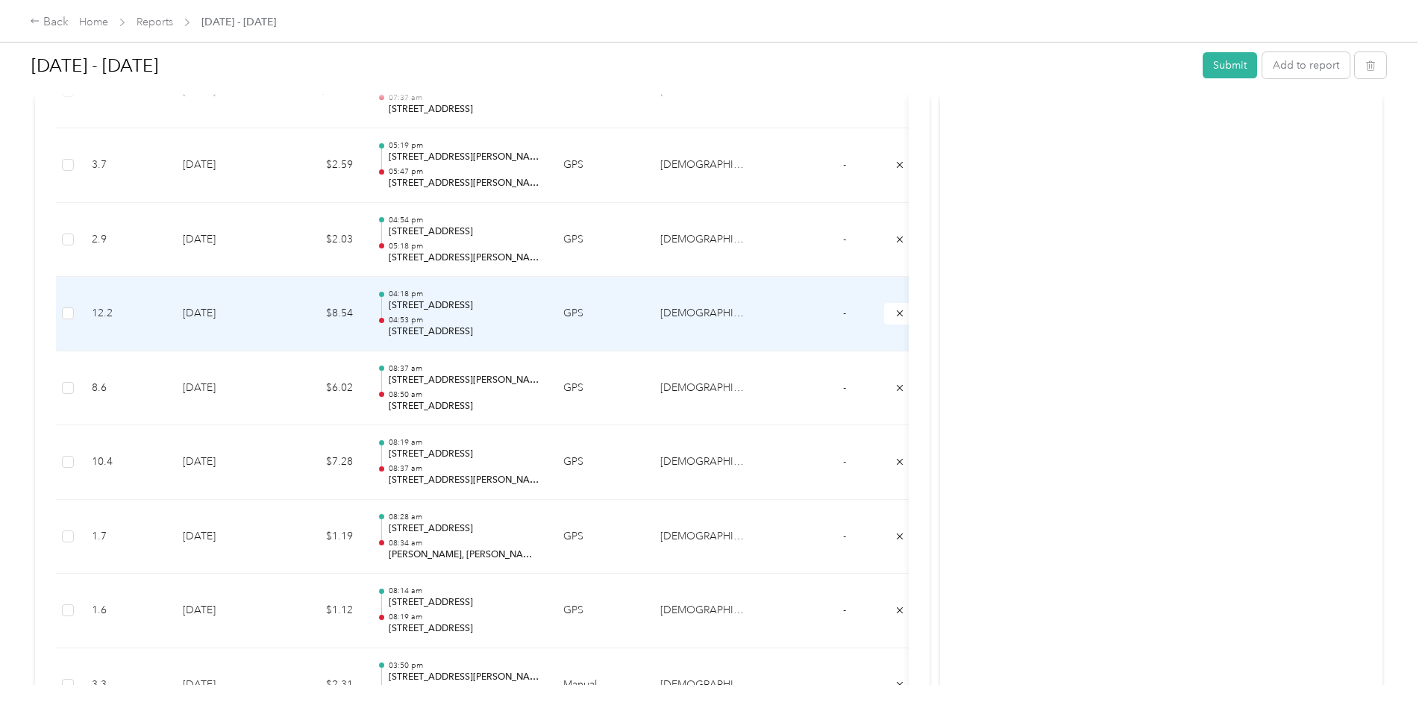
scroll to position [1773, 0]
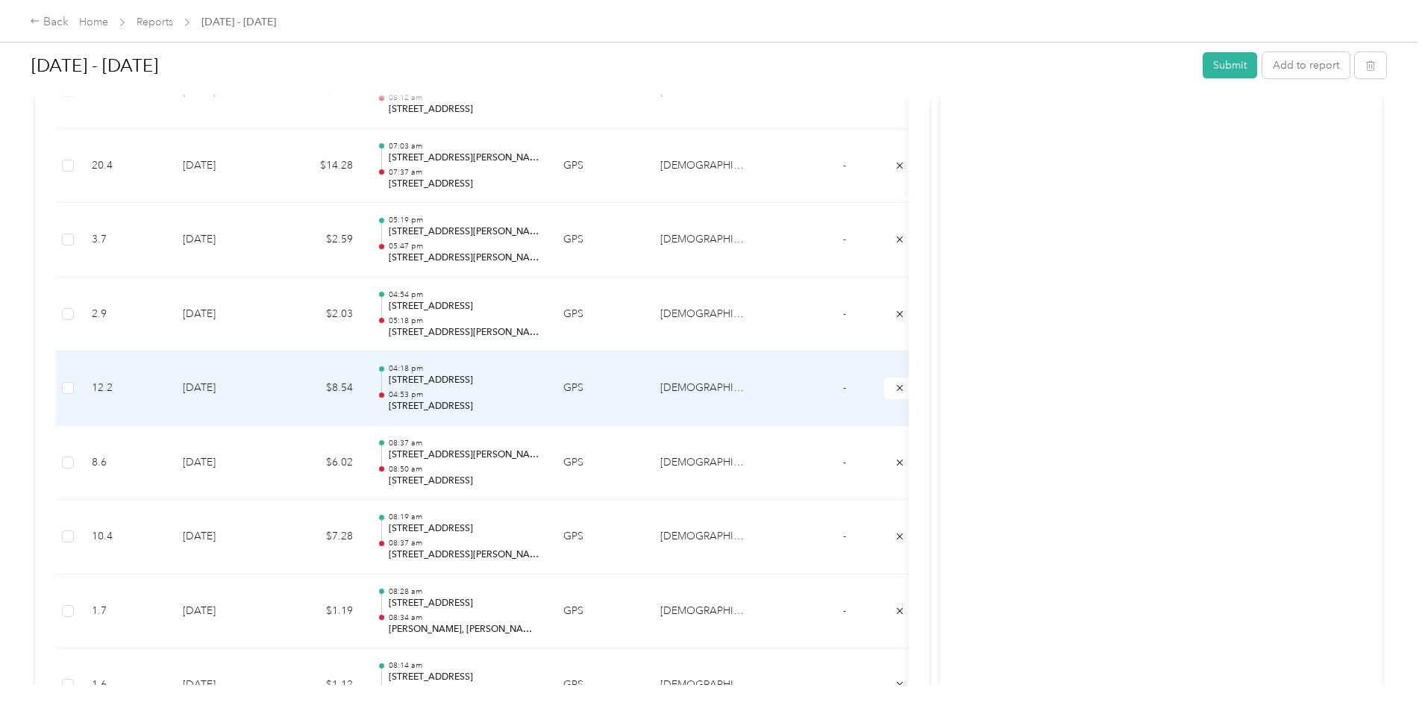
click at [551, 363] on td "04:18 pm [STREET_ADDRESS] 04:53 pm [STREET_ADDRESS]" at bounding box center [458, 388] width 186 height 75
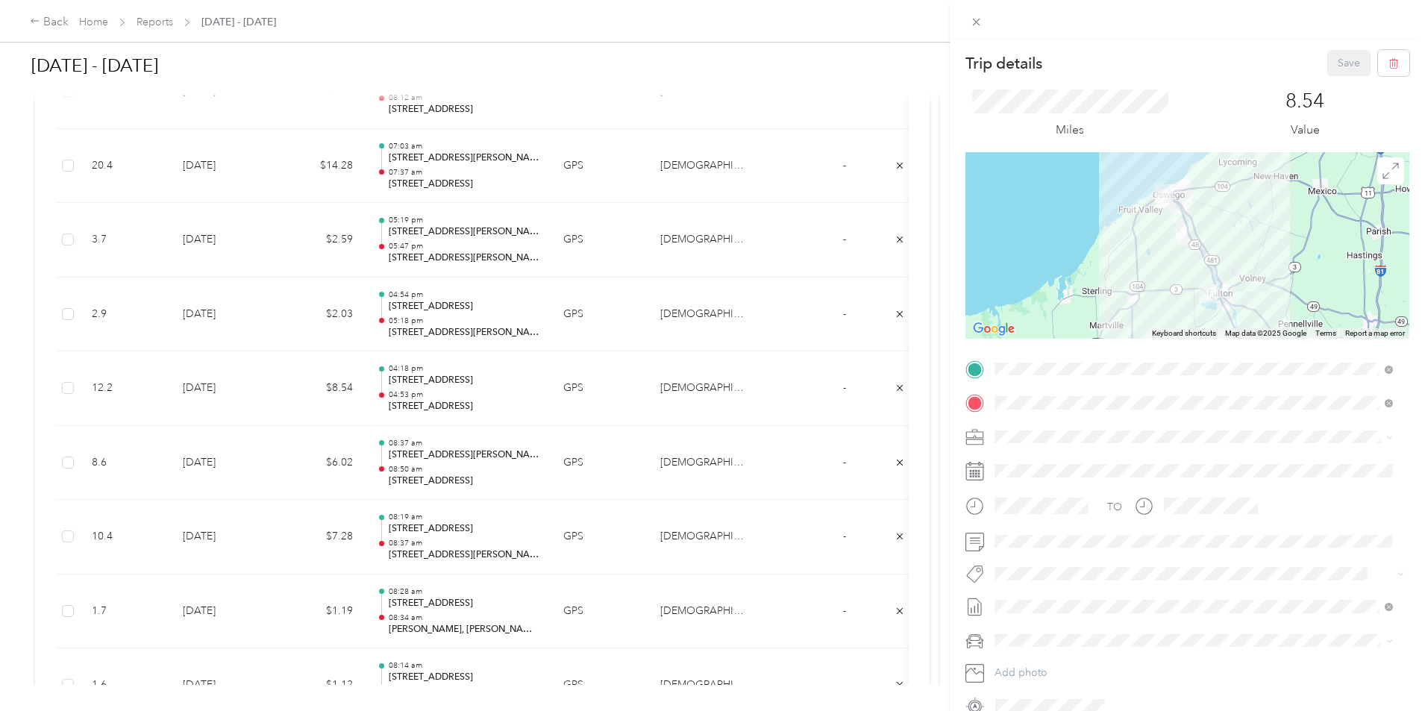
click at [422, 319] on div "Trip details Save This trip cannot be edited because it is either under review,…" at bounding box center [712, 355] width 1425 height 711
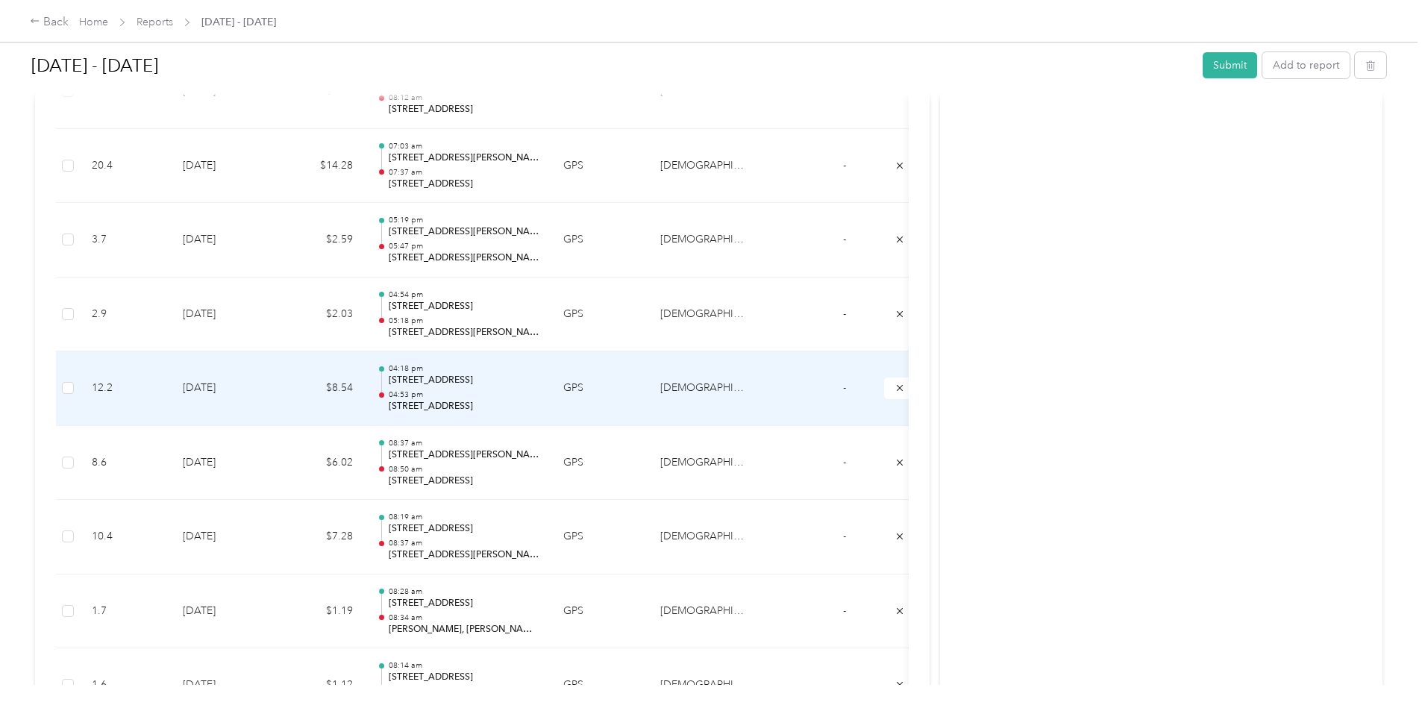
click at [487, 378] on td "04:18 pm [STREET_ADDRESS] 04:53 pm [STREET_ADDRESS]" at bounding box center [458, 388] width 186 height 75
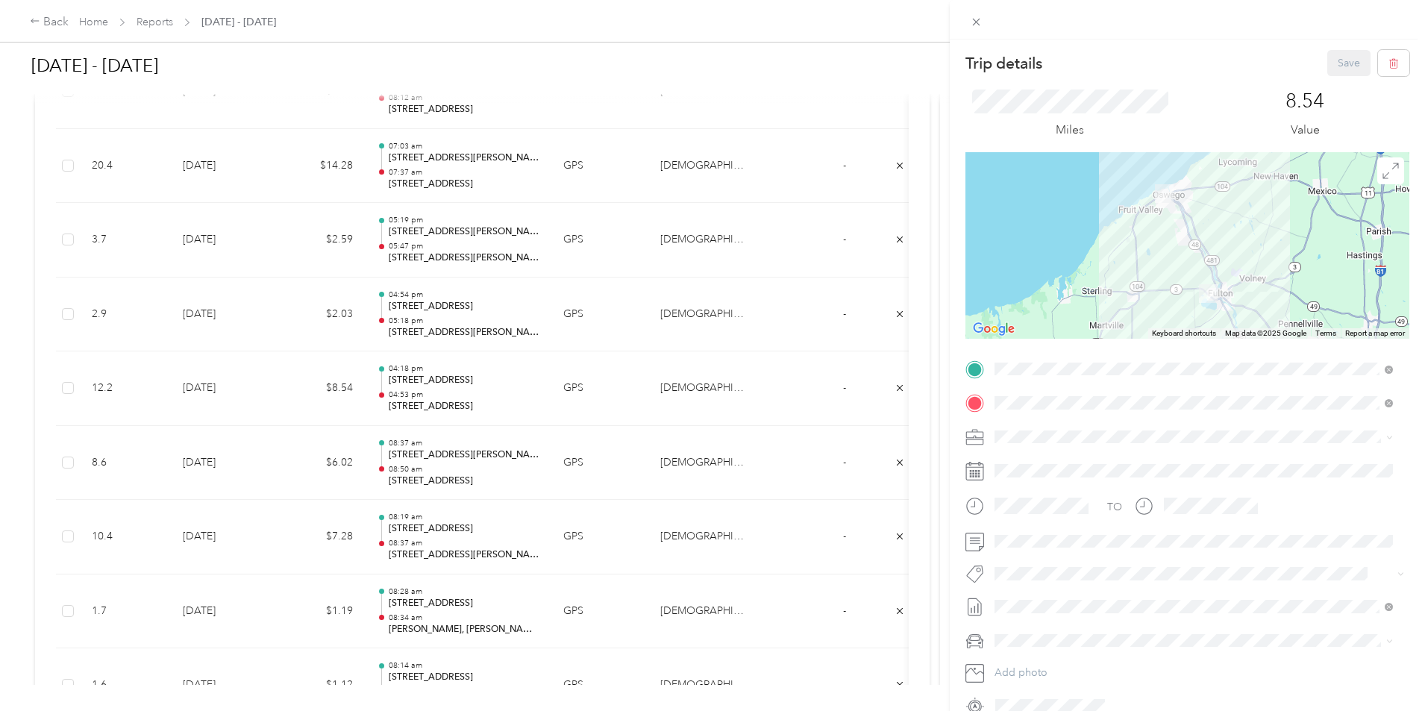
click at [420, 314] on div "Trip details Save This trip cannot be edited because it is either under review,…" at bounding box center [712, 355] width 1425 height 711
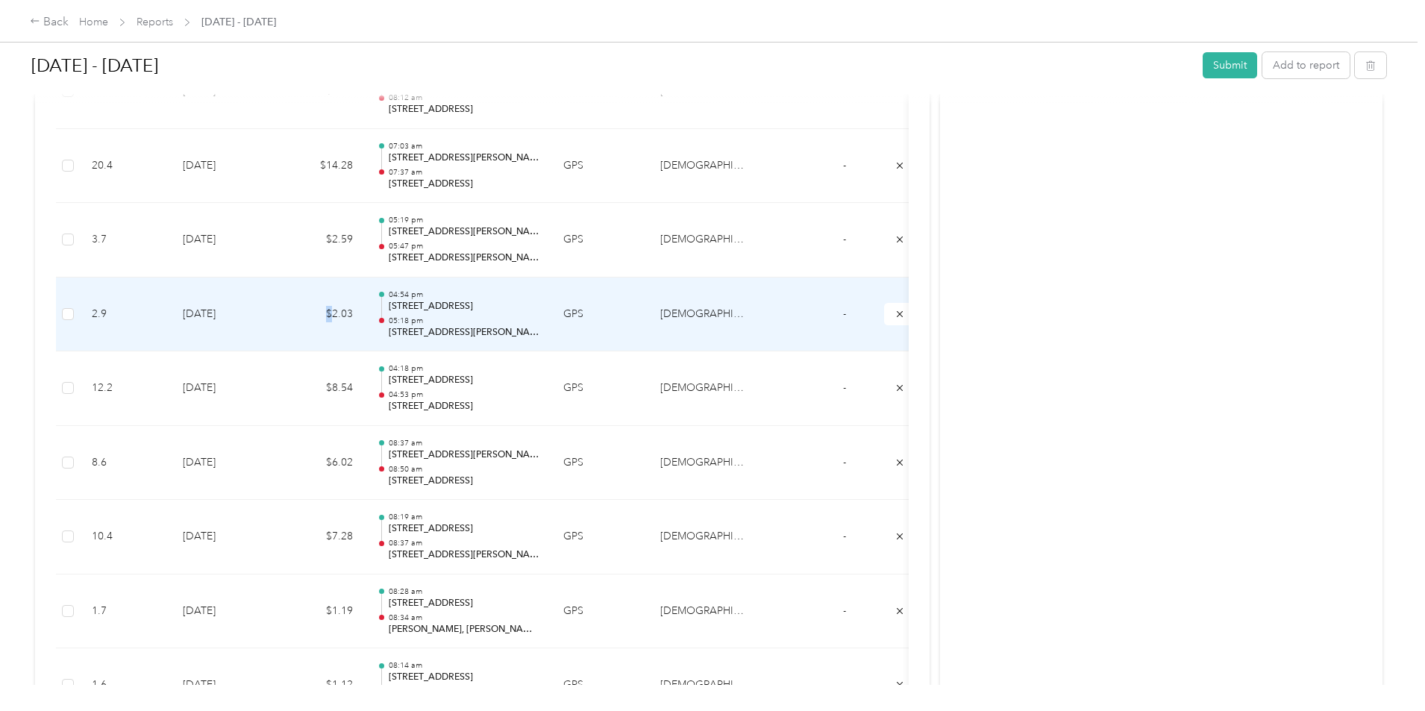
click at [365, 314] on td "$2.03" at bounding box center [320, 315] width 90 height 75
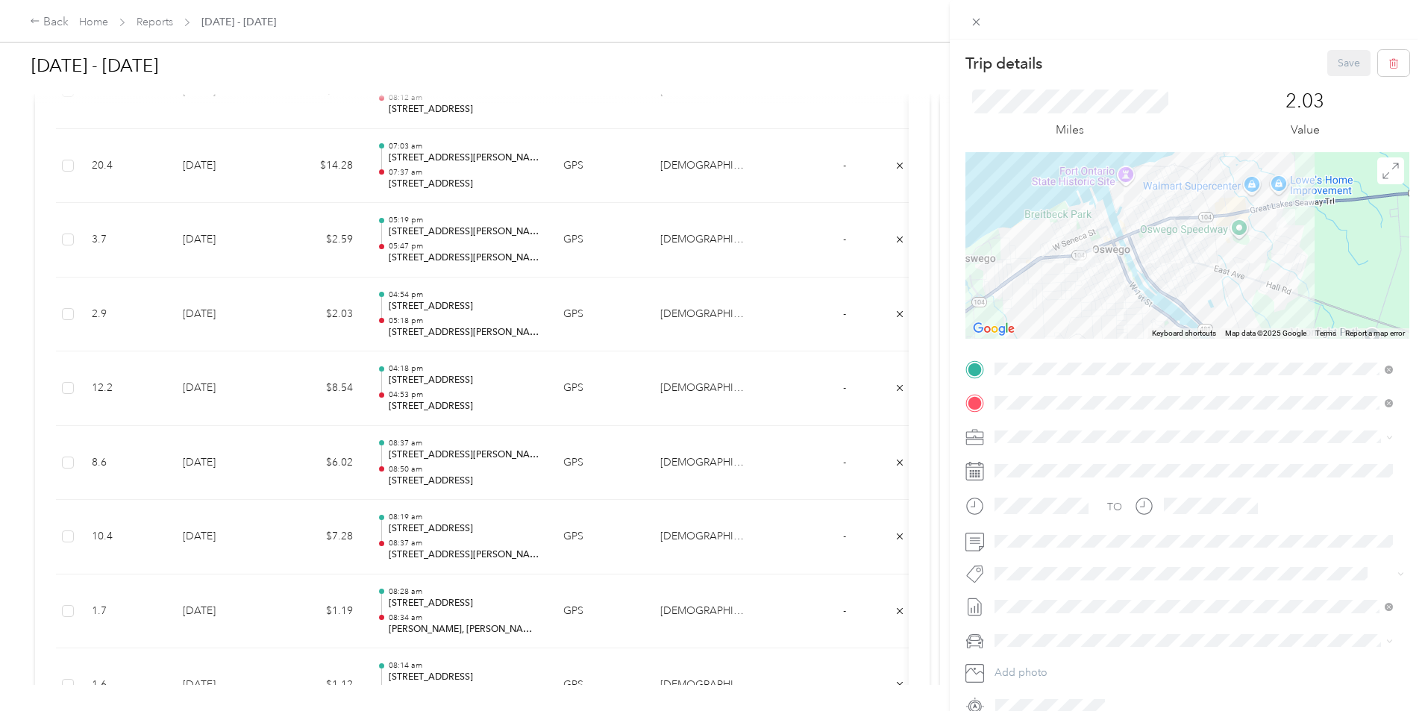
click at [462, 252] on div "Trip details Save This trip cannot be edited because it is either under review,…" at bounding box center [712, 355] width 1425 height 711
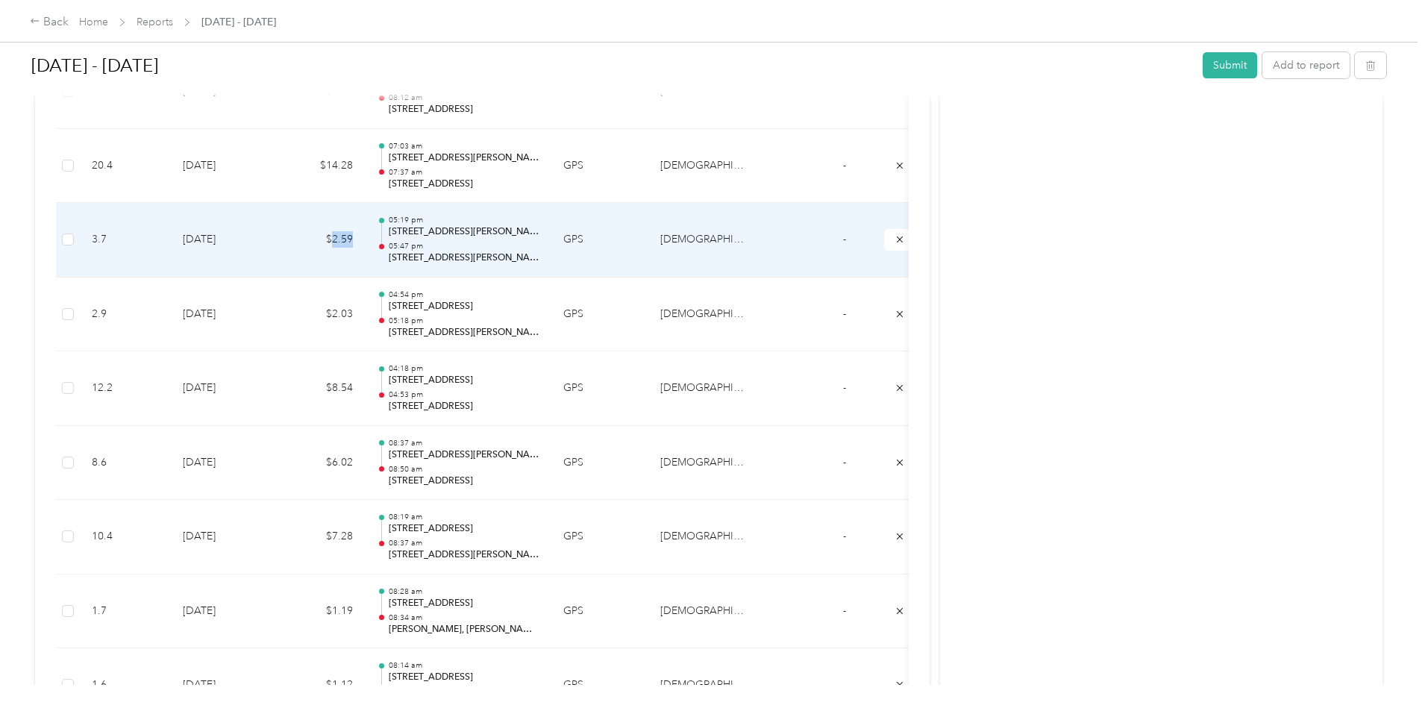
click at [365, 252] on td "$2.59" at bounding box center [320, 240] width 90 height 75
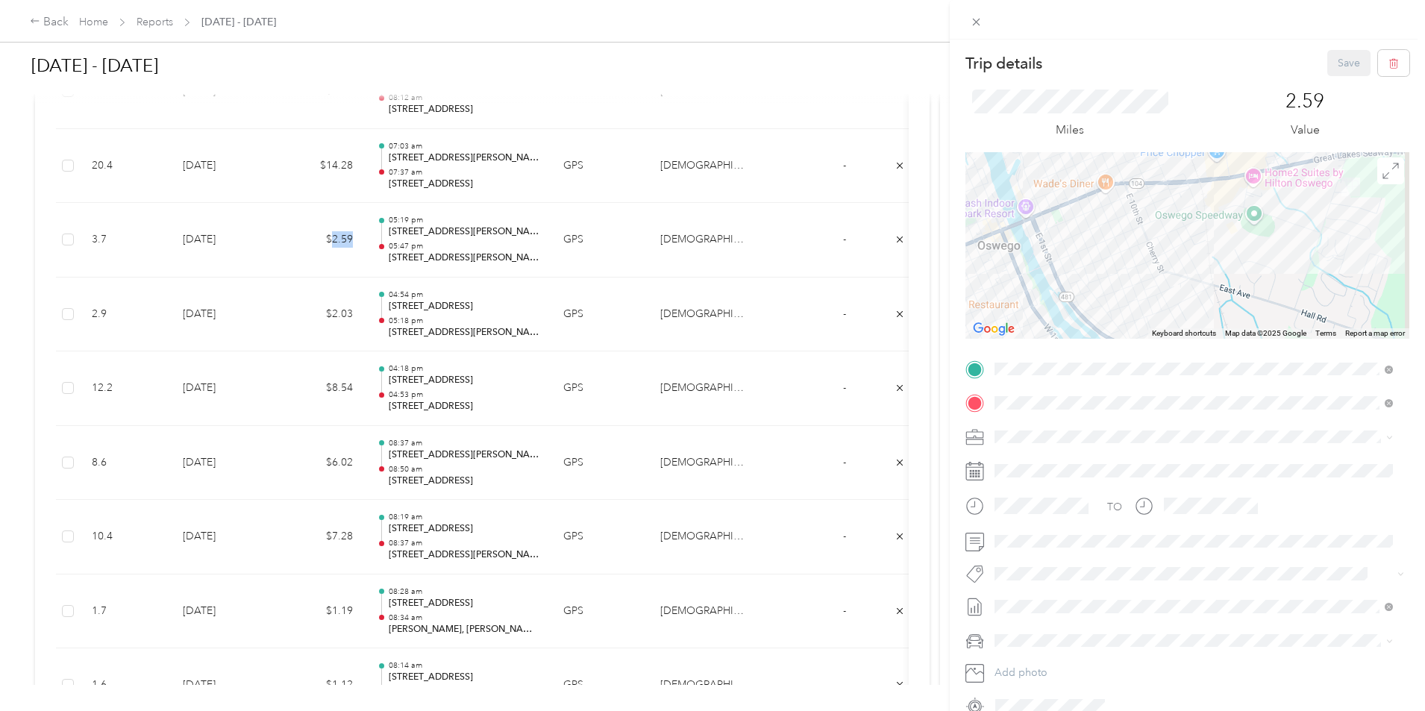
drag, startPoint x: 1213, startPoint y: 213, endPoint x: 1213, endPoint y: 272, distance: 58.9
click at [1213, 272] on div at bounding box center [1187, 245] width 444 height 186
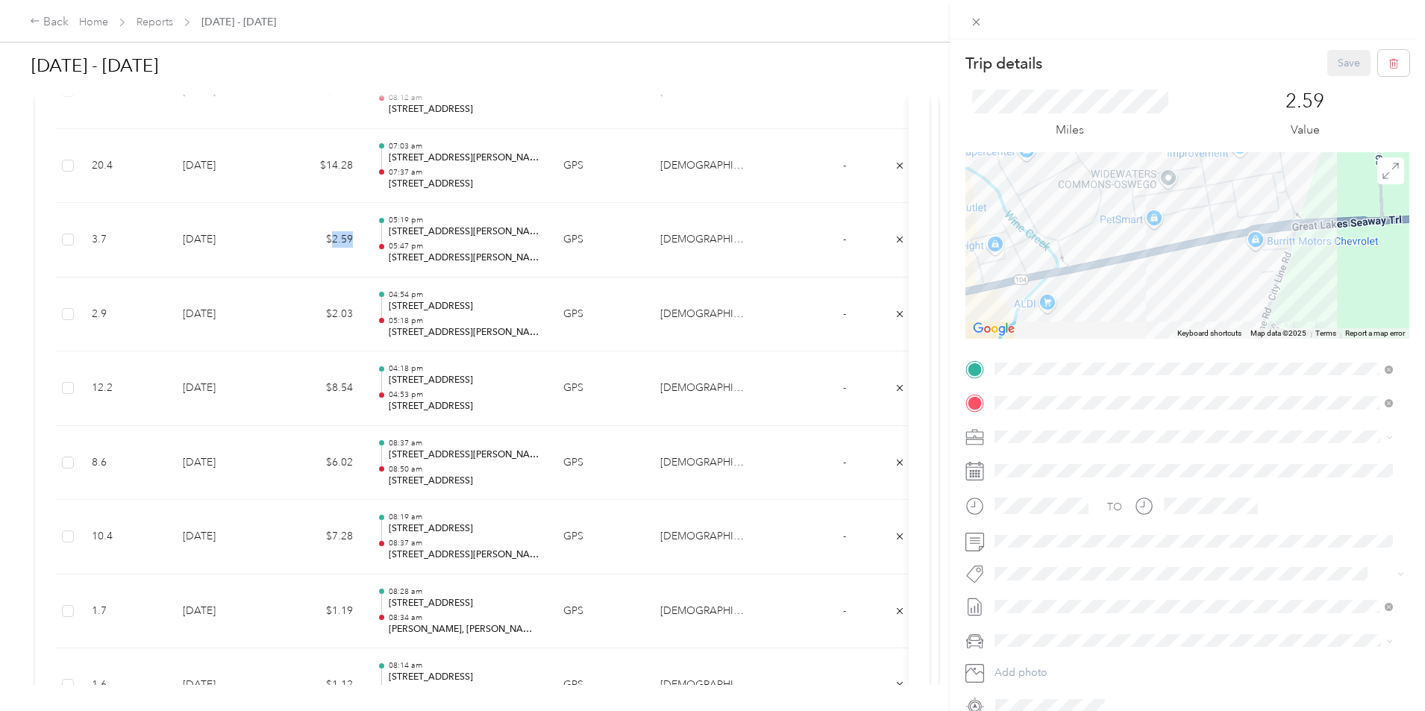
drag, startPoint x: 1237, startPoint y: 265, endPoint x: 1231, endPoint y: 292, distance: 28.2
click at [1238, 296] on div at bounding box center [1187, 245] width 444 height 186
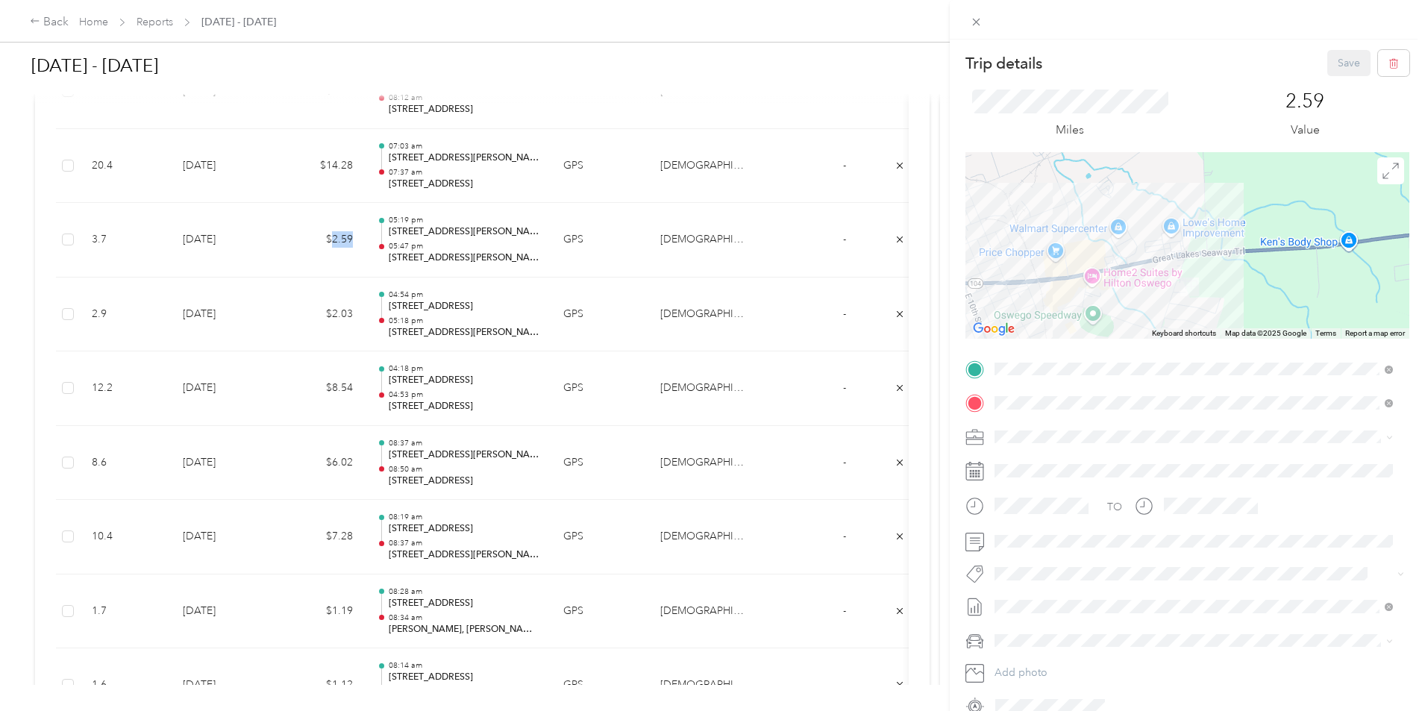
drag, startPoint x: 1050, startPoint y: 247, endPoint x: 1201, endPoint y: 236, distance: 151.8
click at [1194, 238] on div at bounding box center [1187, 245] width 444 height 186
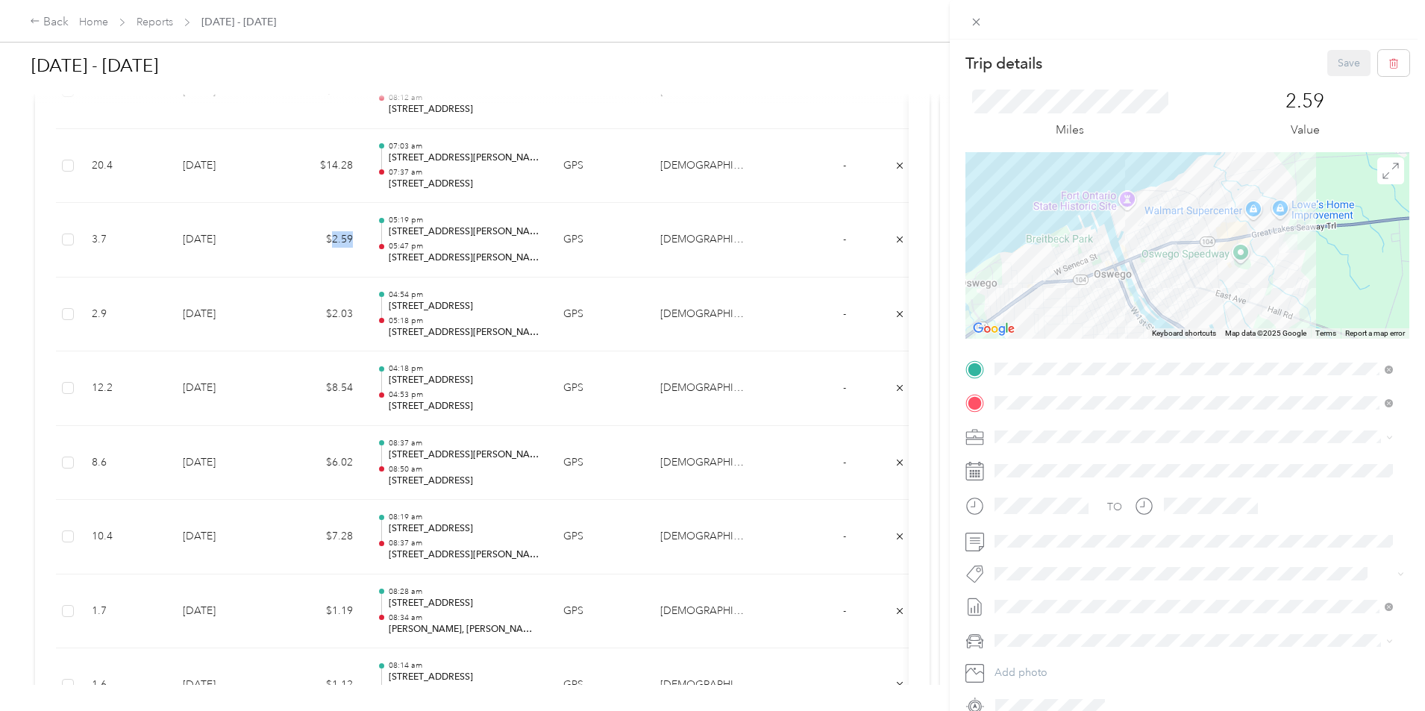
drag, startPoint x: 1134, startPoint y: 231, endPoint x: 1147, endPoint y: 210, distance: 24.8
click at [1147, 211] on div at bounding box center [1187, 245] width 444 height 186
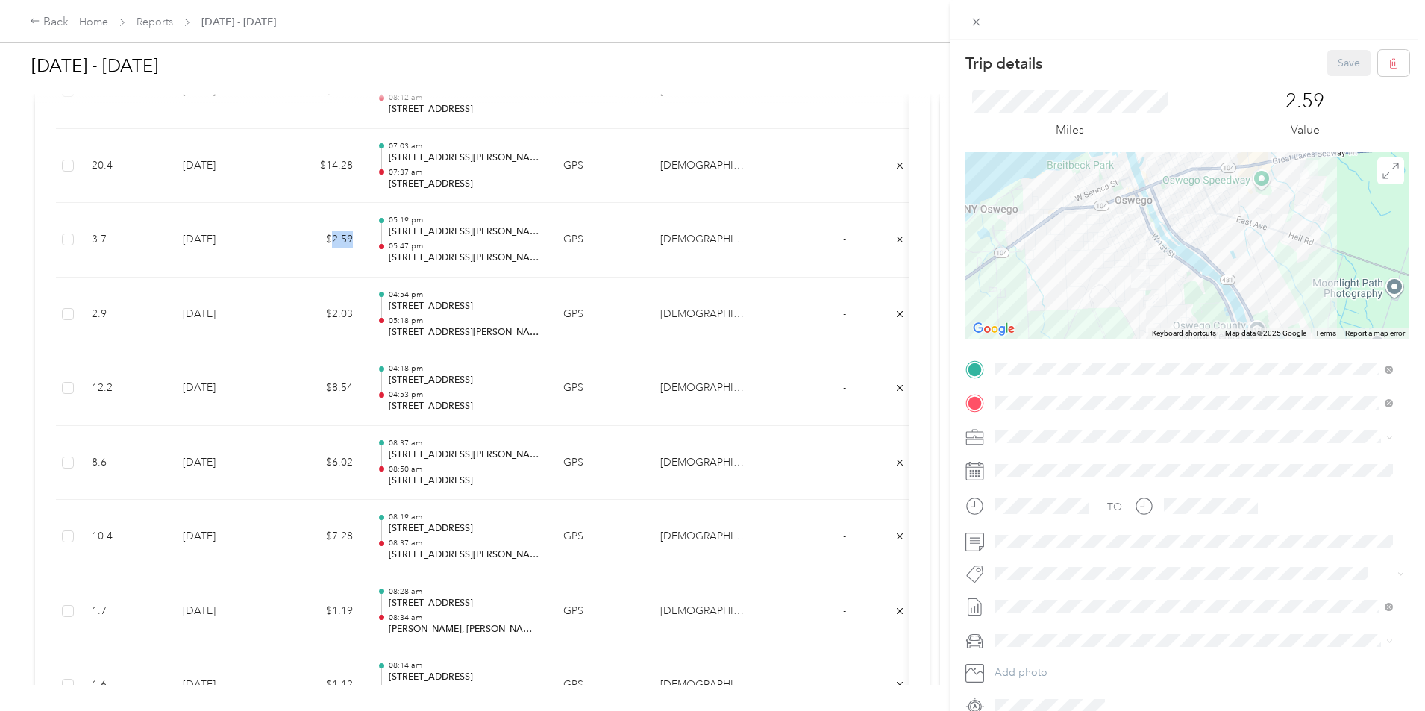
drag, startPoint x: 1132, startPoint y: 301, endPoint x: 1135, endPoint y: 245, distance: 55.3
click at [1135, 245] on div at bounding box center [1187, 245] width 444 height 186
click at [609, 228] on div "Trip details Save This trip cannot be edited because it is either under review,…" at bounding box center [712, 355] width 1425 height 711
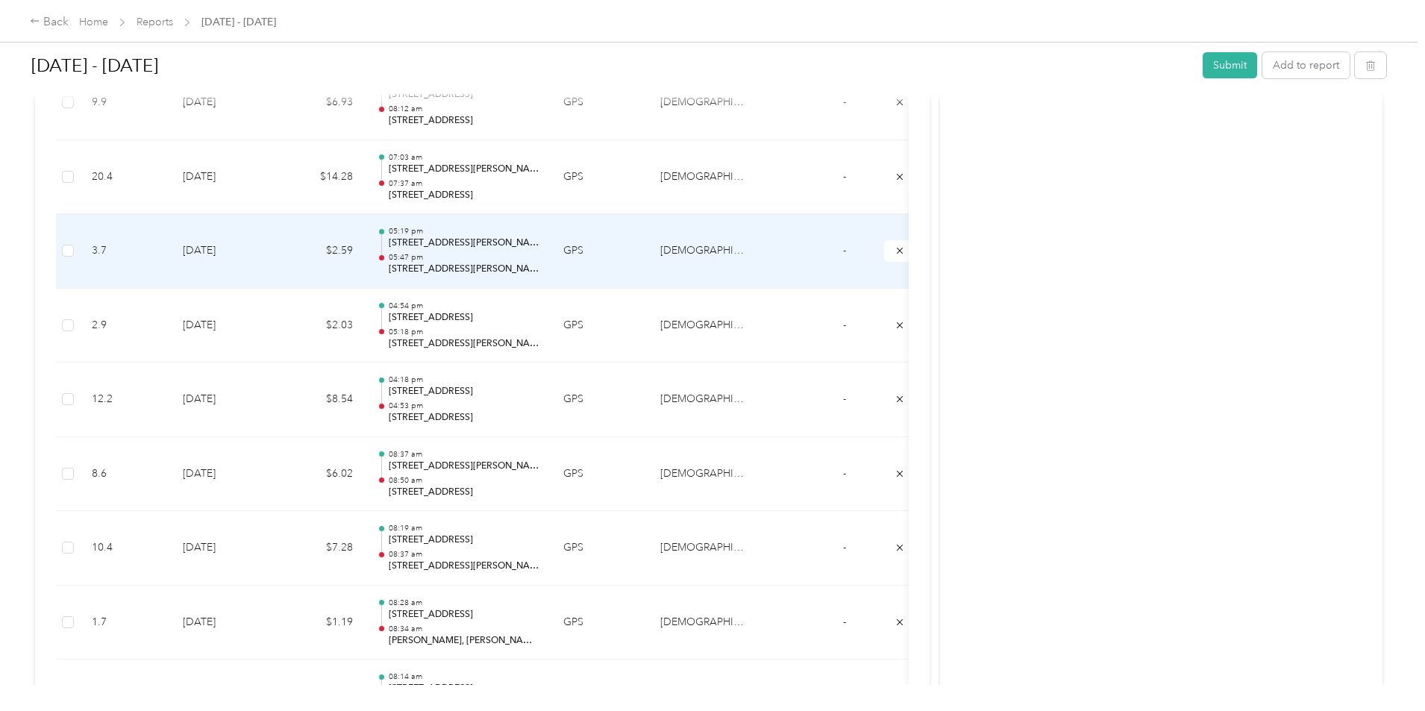
scroll to position [1699, 0]
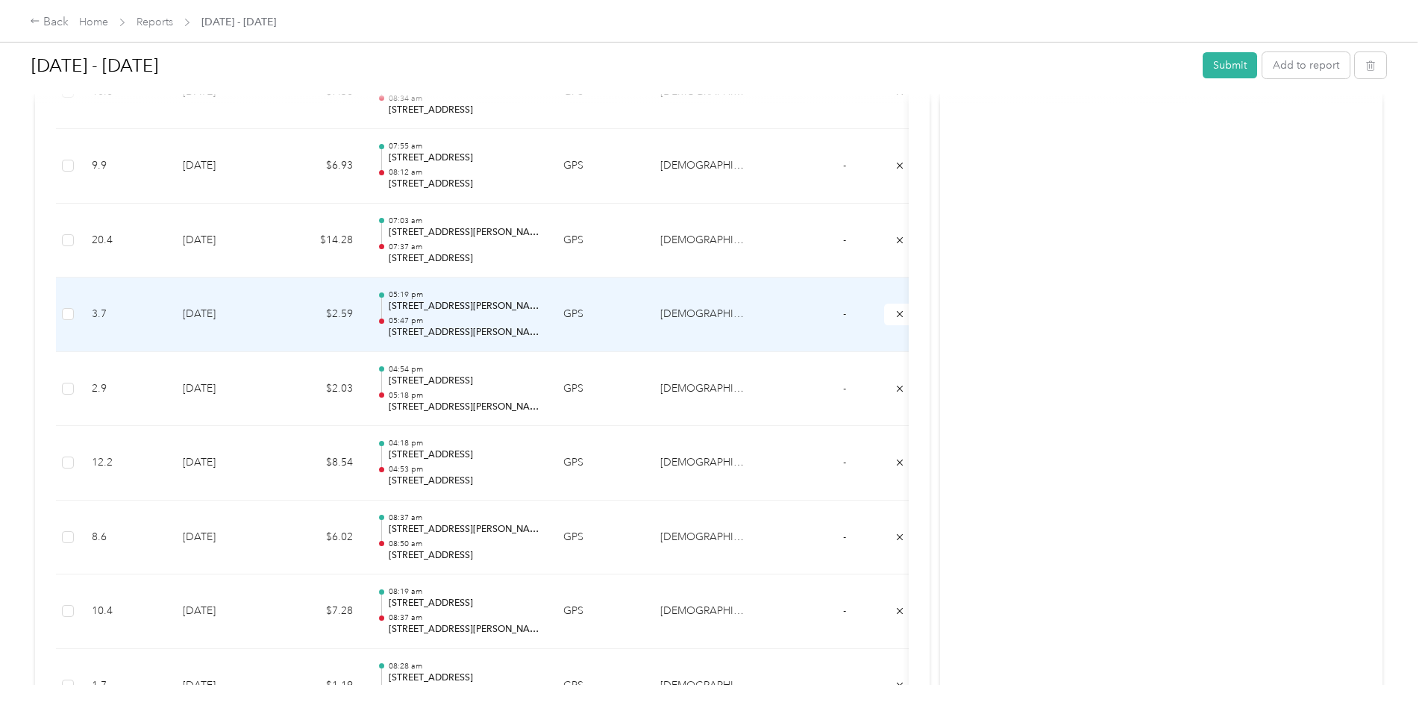
click at [539, 322] on p "05:47 pm" at bounding box center [464, 321] width 151 height 10
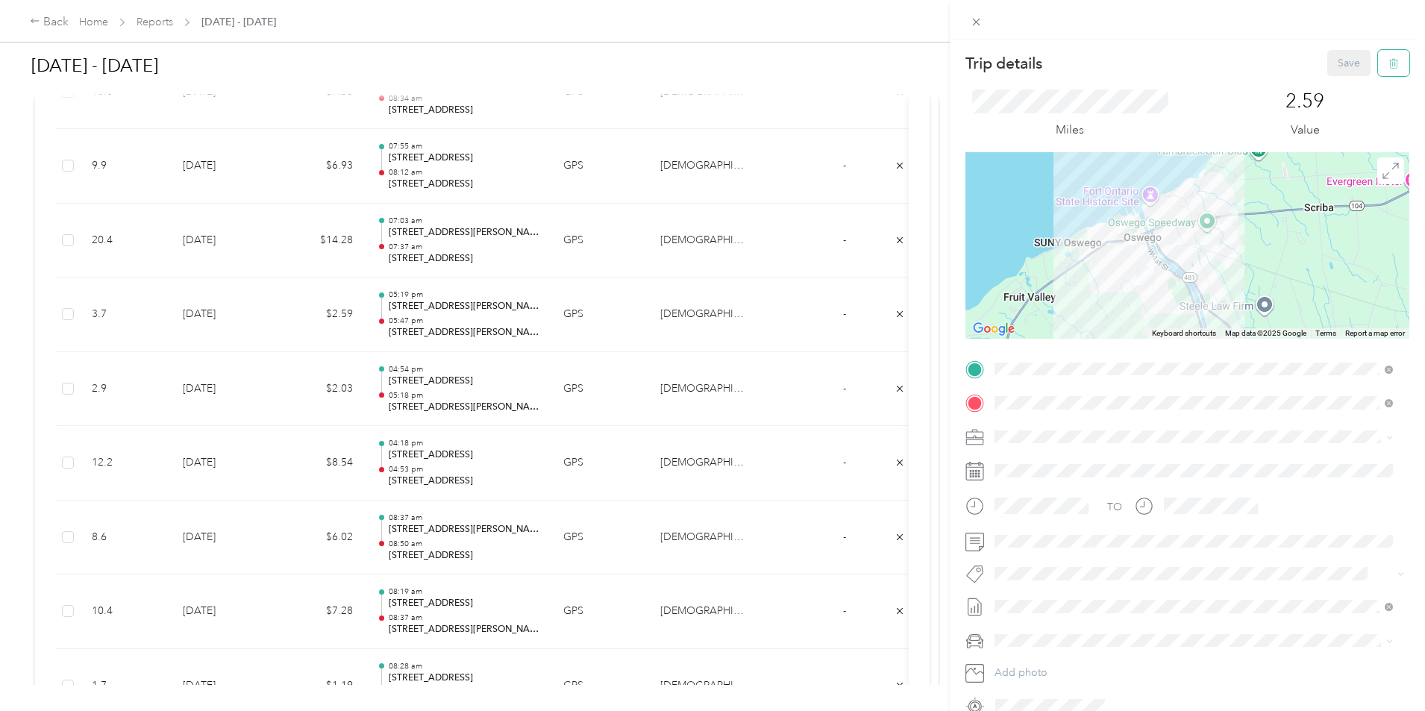
click at [1389, 67] on button "button" at bounding box center [1393, 63] width 31 height 26
click at [1339, 84] on button "Yes" at bounding box center [1338, 81] width 29 height 24
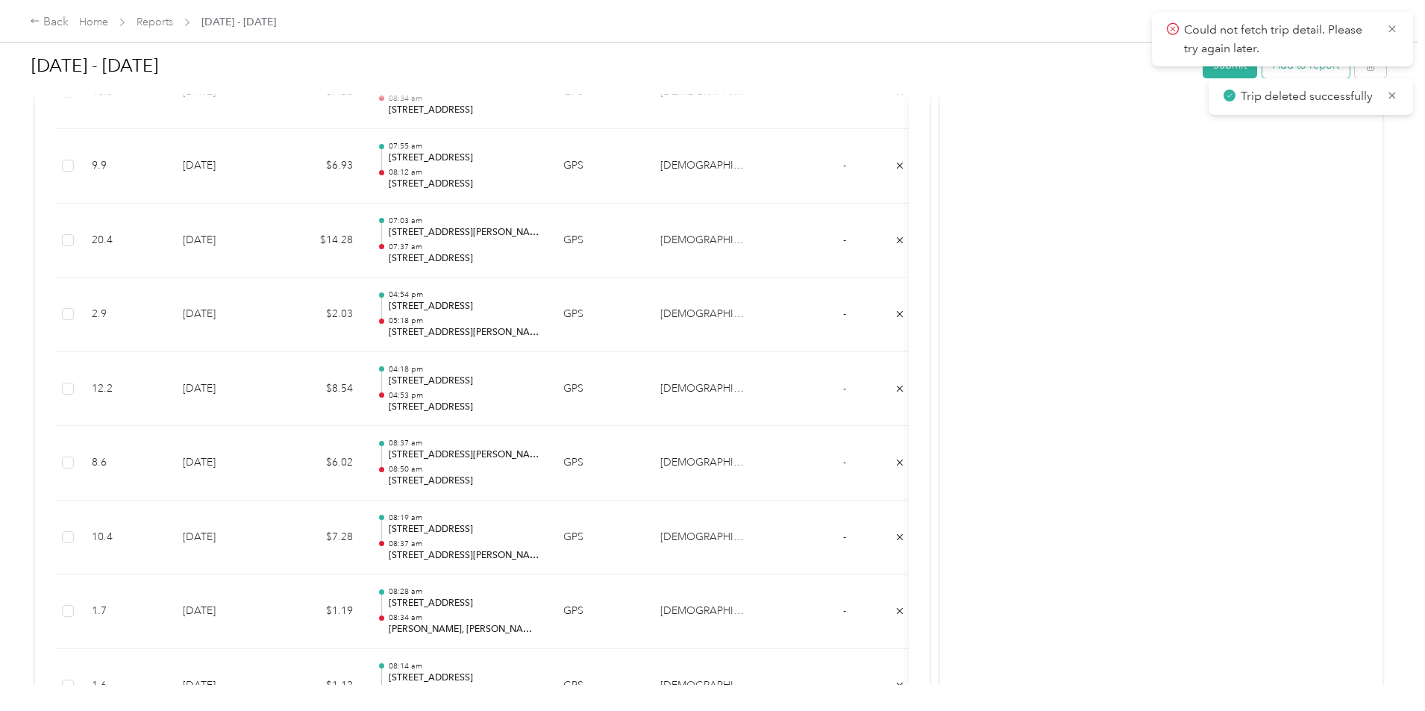
click at [1262, 72] on button "Add to report" at bounding box center [1305, 65] width 87 height 26
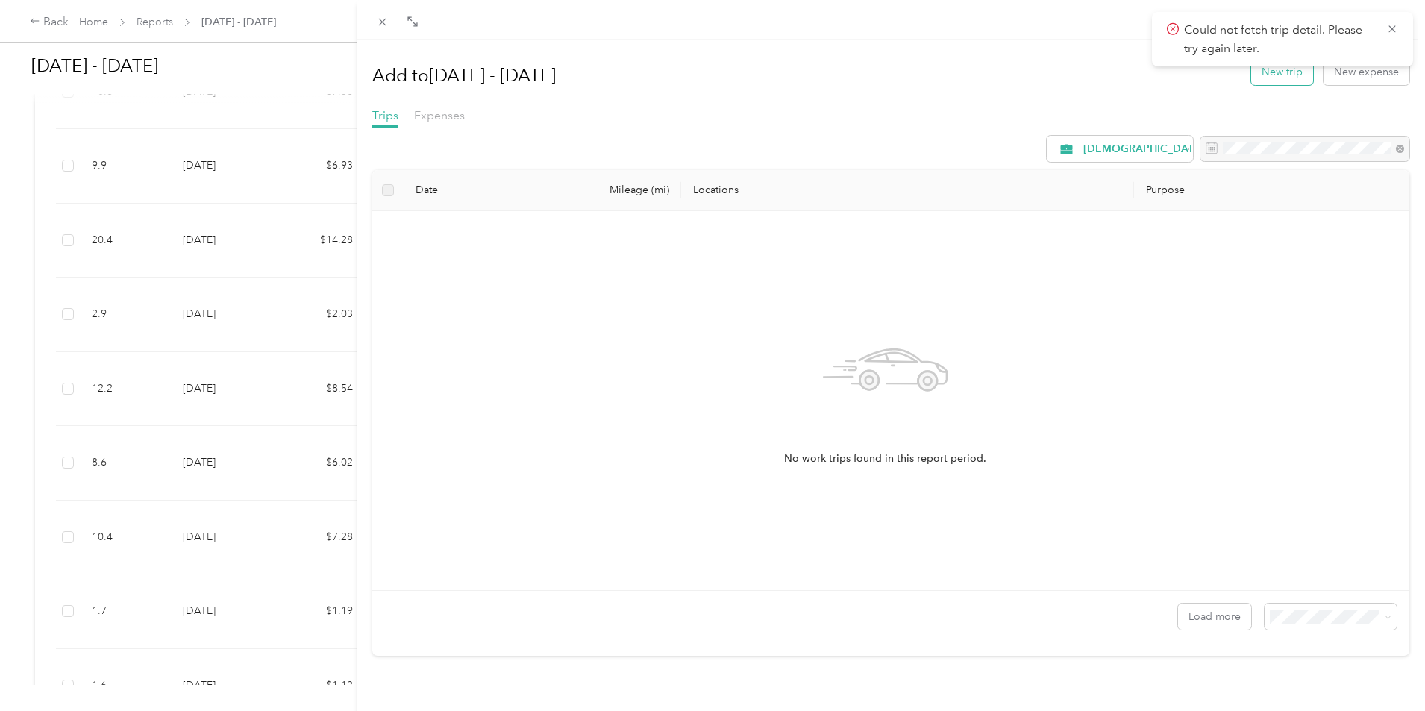
click at [1263, 81] on button "New trip" at bounding box center [1282, 72] width 62 height 26
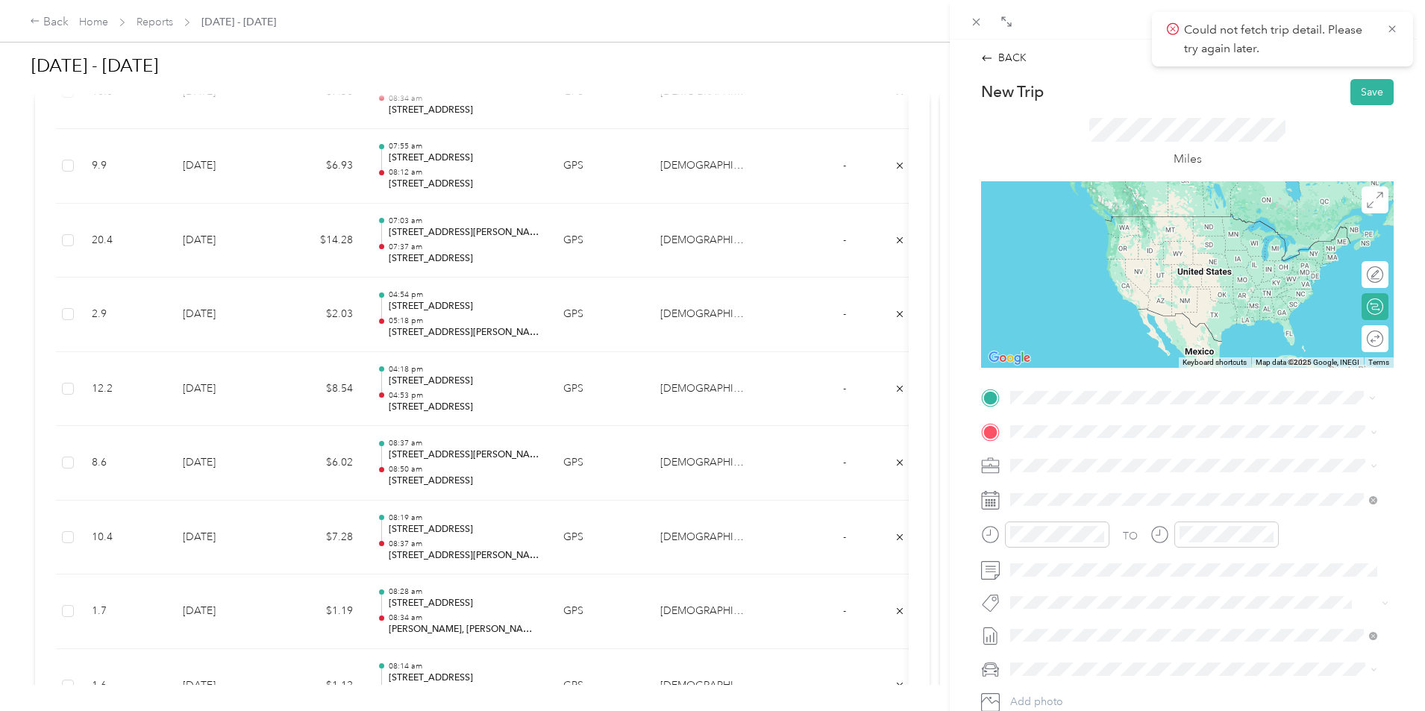
drag, startPoint x: 1141, startPoint y: 463, endPoint x: 1124, endPoint y: 457, distance: 18.2
click at [1141, 458] on span "[STREET_ADDRESS][PERSON_NAME][US_STATE]" at bounding box center [1154, 451] width 232 height 13
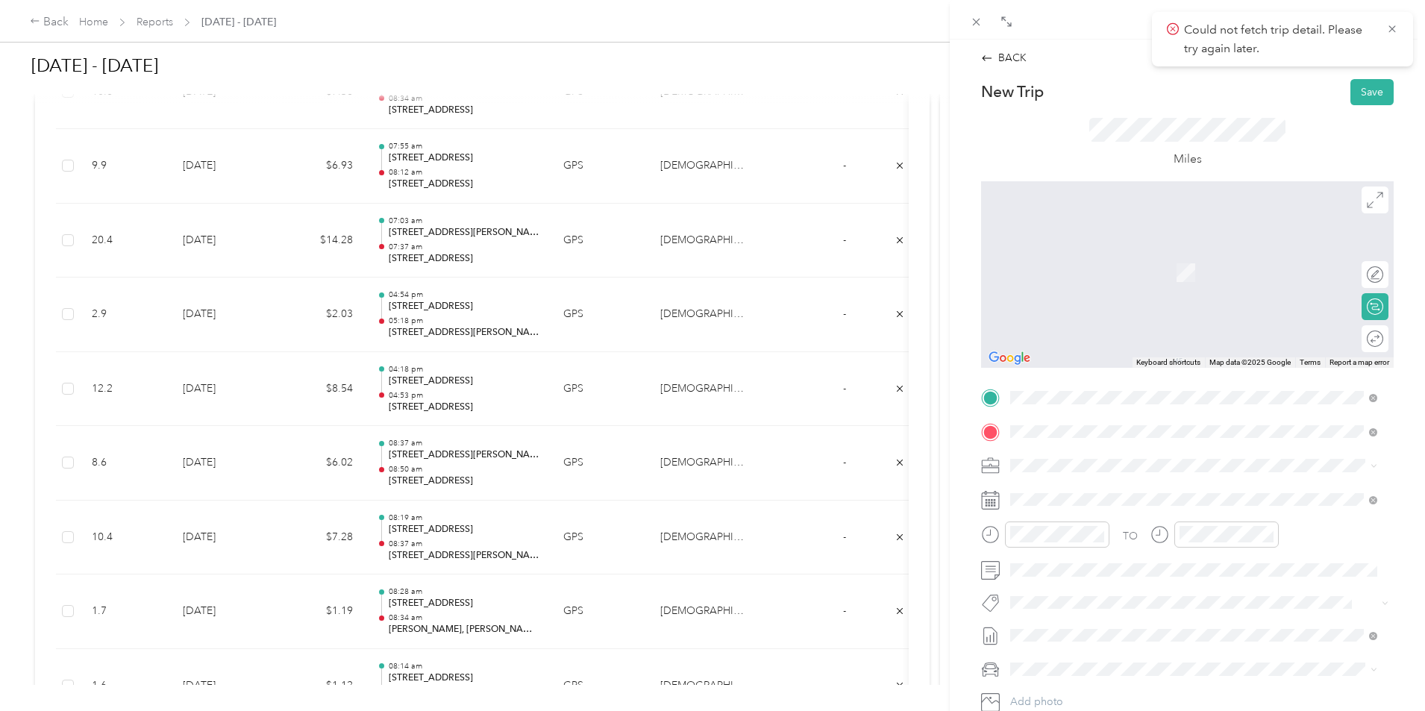
drag, startPoint x: 1121, startPoint y: 498, endPoint x: 1117, endPoint y: 492, distance: 8.1
click at [1121, 492] on span "[STREET_ADDRESS][PERSON_NAME][US_STATE]" at bounding box center [1154, 485] width 232 height 13
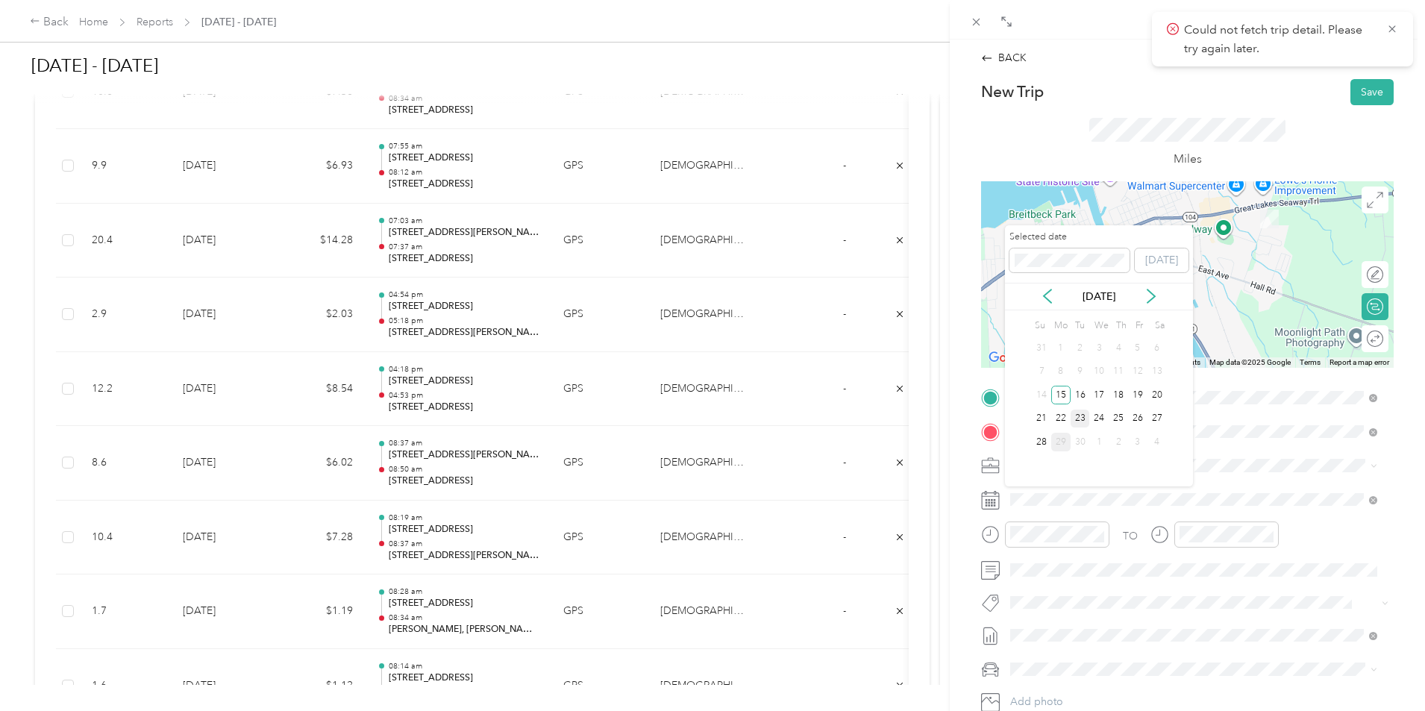
click at [1082, 421] on div "23" at bounding box center [1079, 419] width 19 height 19
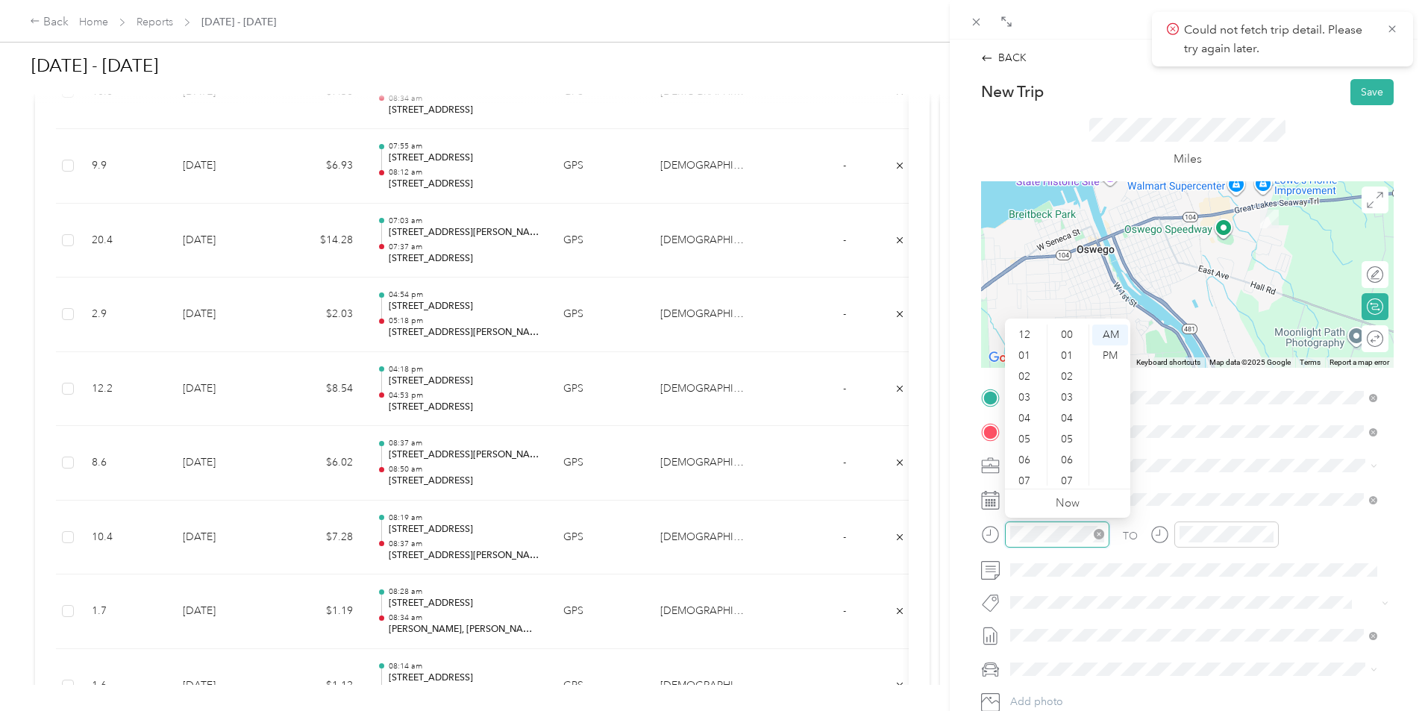
scroll to position [90, 0]
click at [1027, 354] on div "05" at bounding box center [1026, 349] width 36 height 21
click at [1071, 384] on div "18" at bounding box center [1068, 382] width 36 height 21
click at [1107, 357] on div "PM" at bounding box center [1110, 355] width 36 height 21
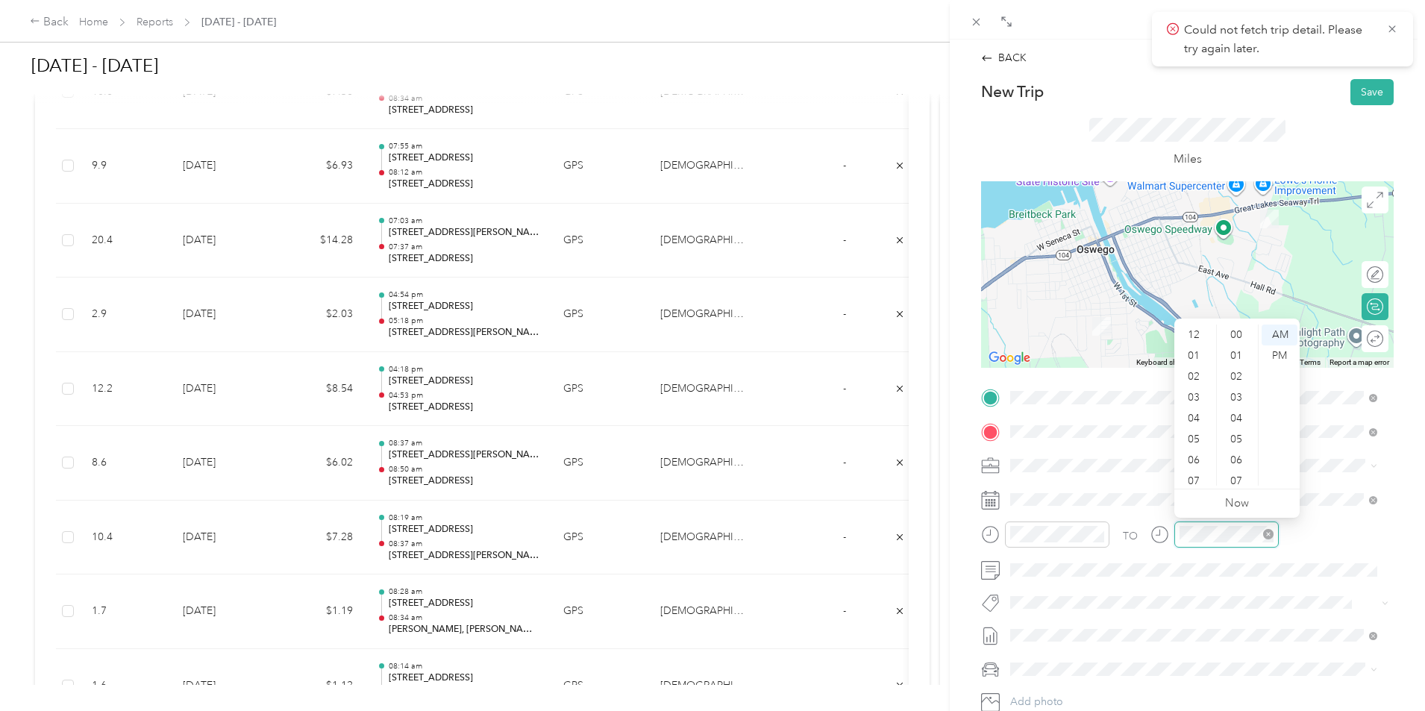
scroll to position [627, 0]
click at [1197, 354] on div "05" at bounding box center [1195, 349] width 36 height 21
click at [1238, 442] on div "28" at bounding box center [1238, 442] width 36 height 21
drag, startPoint x: 1282, startPoint y: 359, endPoint x: 1288, endPoint y: 366, distance: 9.6
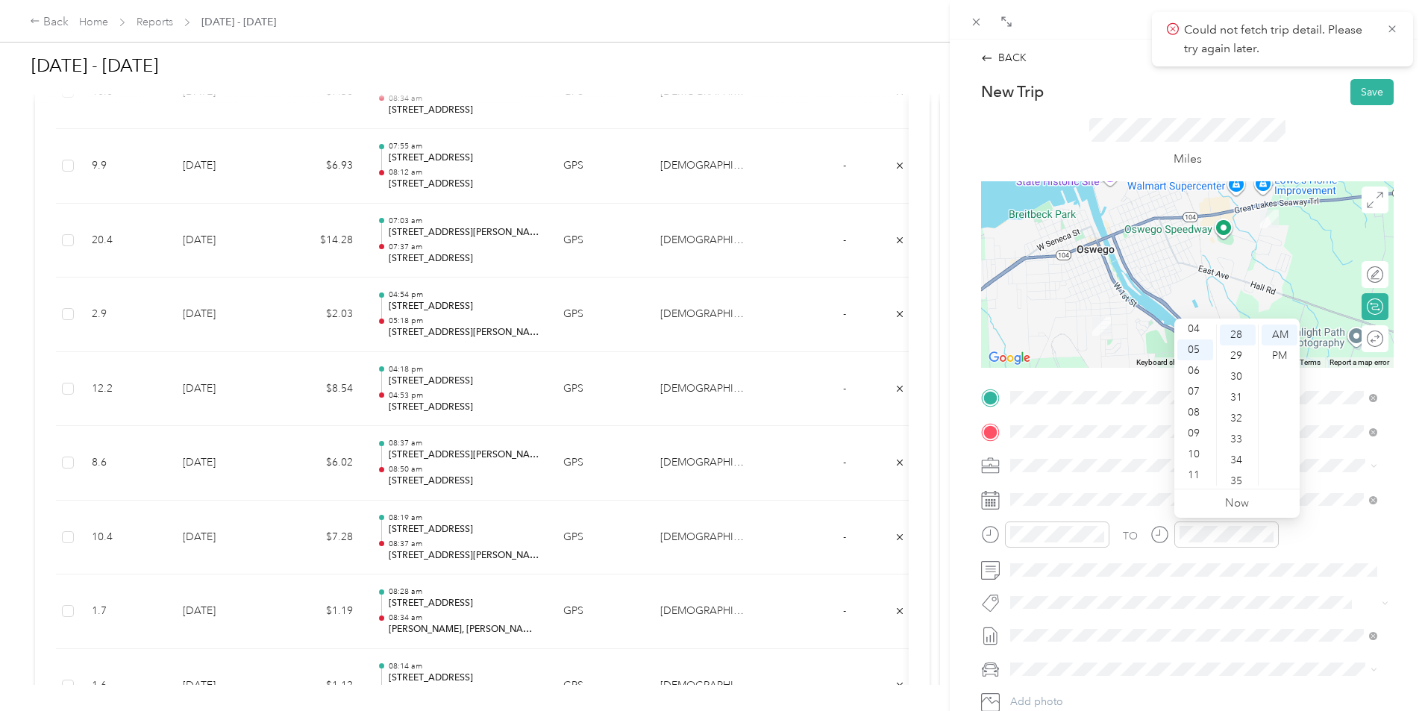
click at [1282, 359] on div "PM" at bounding box center [1279, 355] width 36 height 21
click at [1241, 374] on div "26" at bounding box center [1238, 367] width 36 height 21
click at [1273, 363] on div "PM" at bounding box center [1279, 355] width 36 height 21
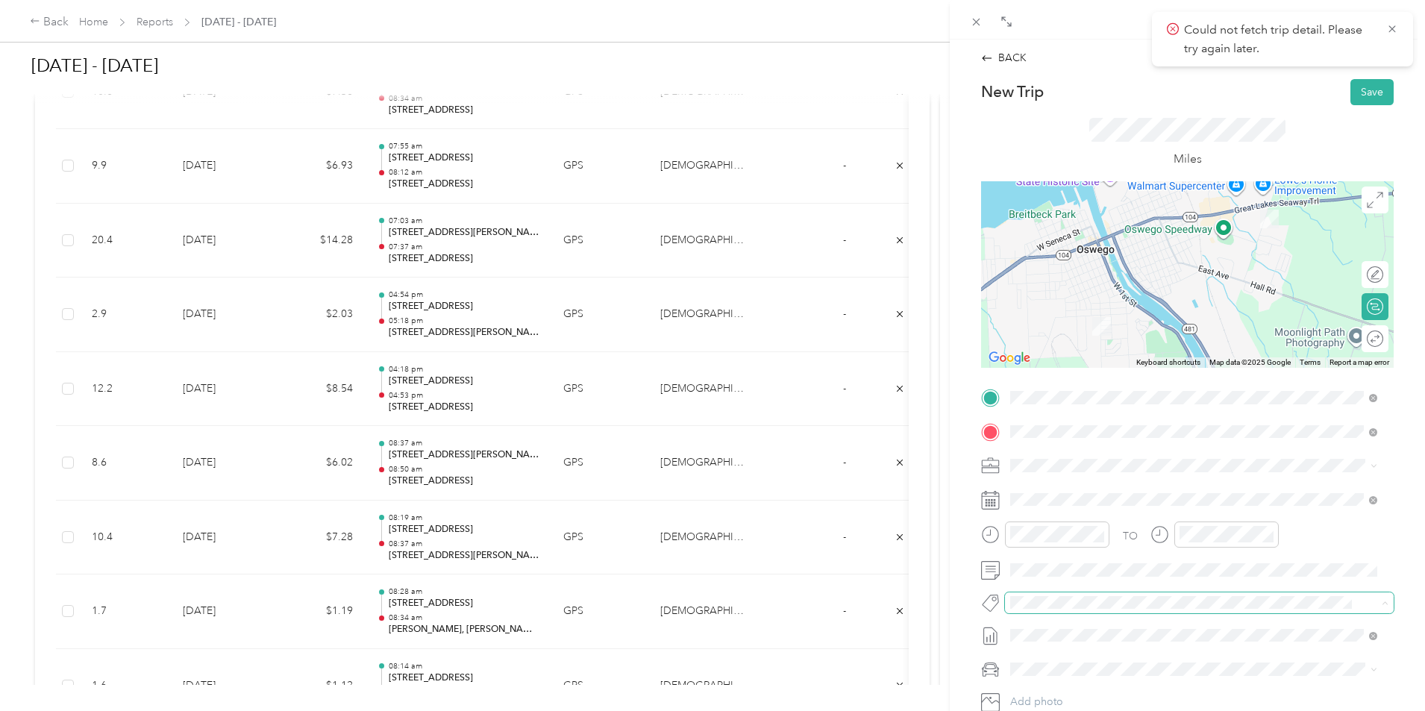
click at [1252, 592] on span at bounding box center [1199, 602] width 389 height 21
click at [1366, 98] on button "Save" at bounding box center [1371, 92] width 43 height 26
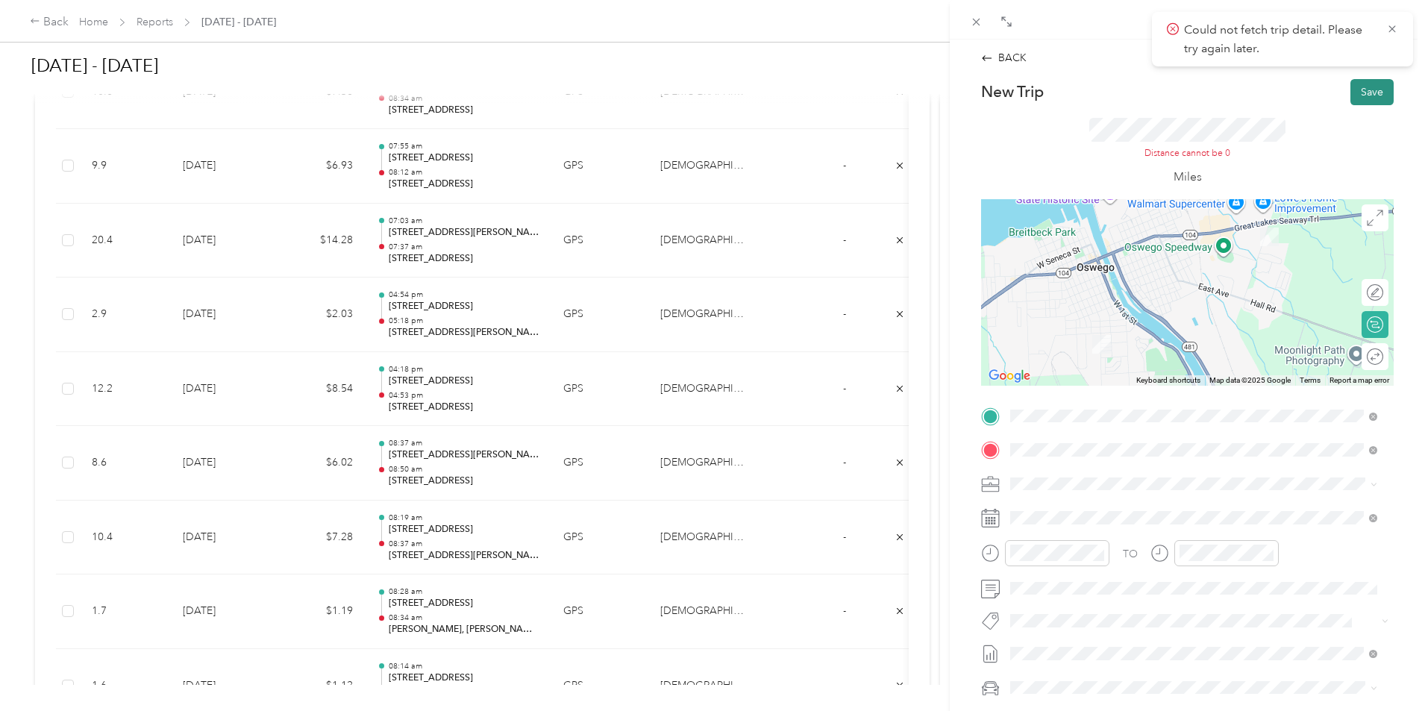
click at [1355, 94] on button "Save" at bounding box center [1371, 92] width 43 height 26
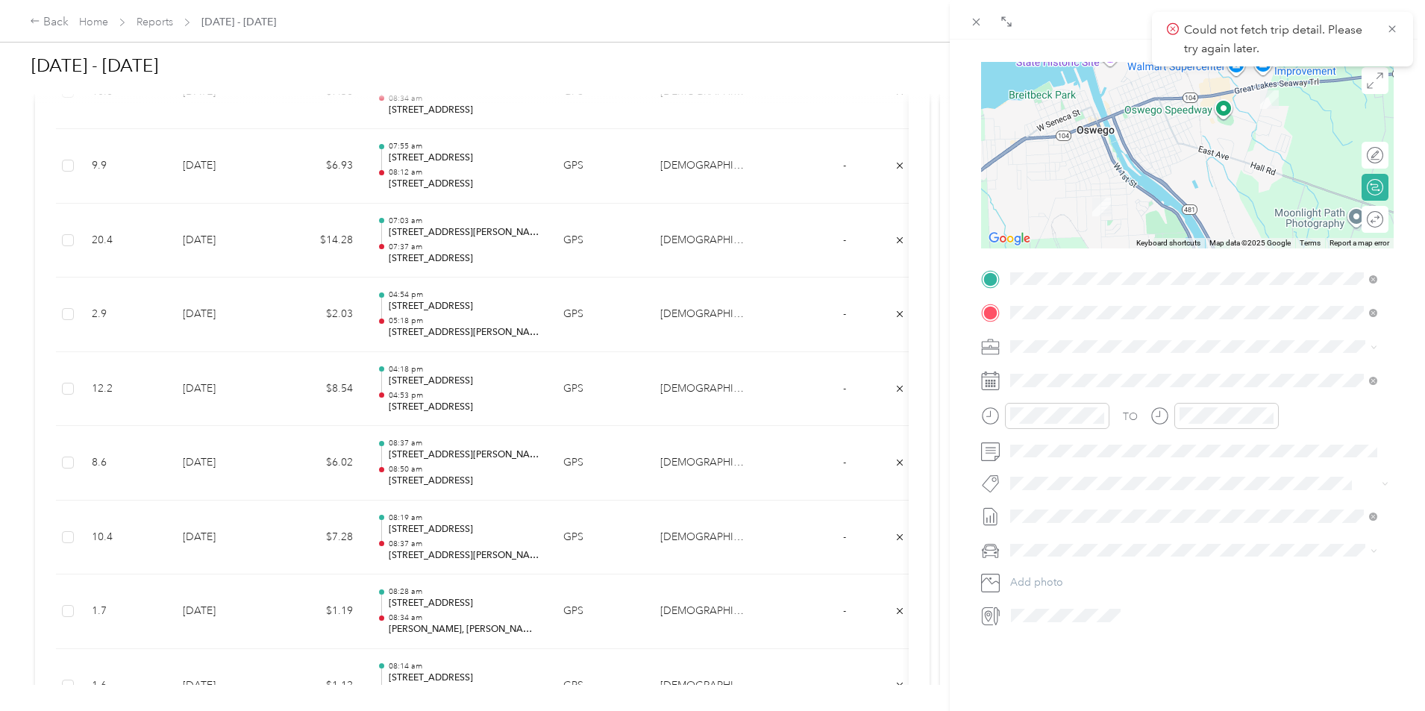
scroll to position [149, 0]
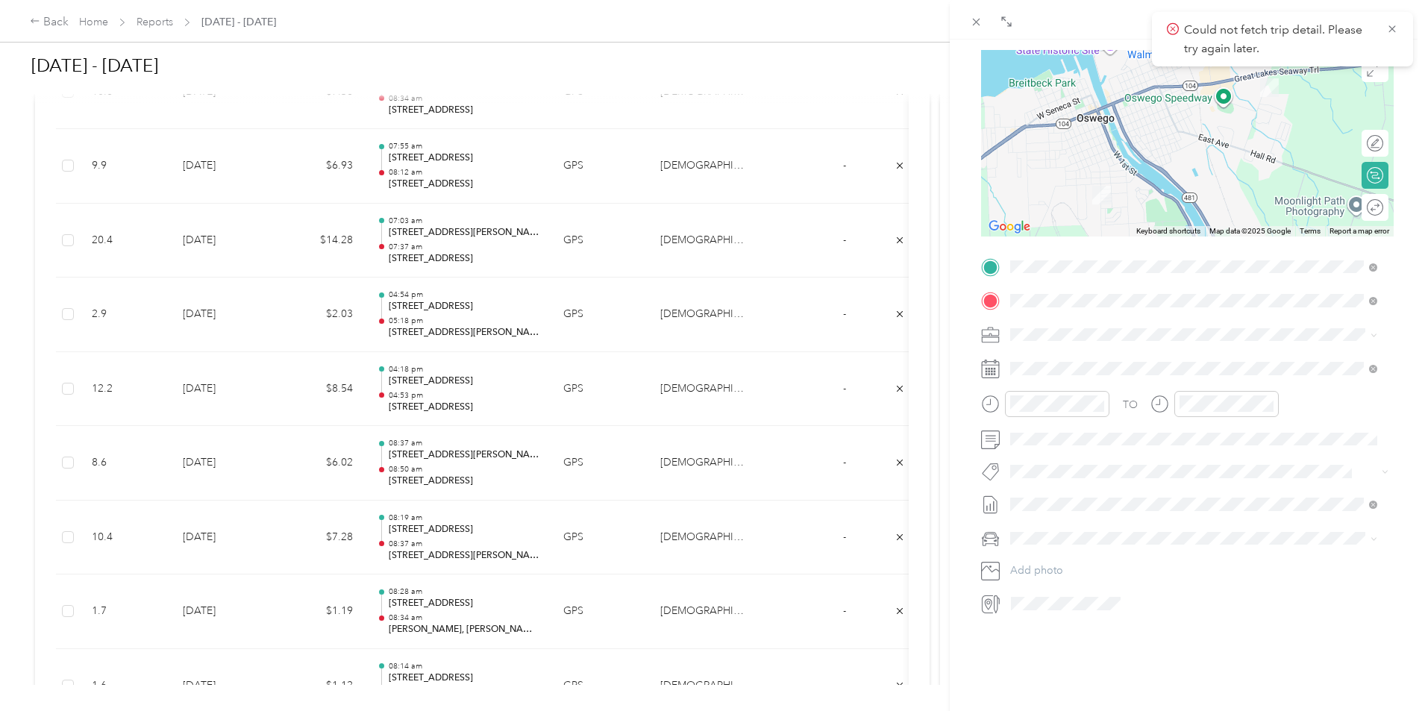
click at [1147, 361] on span "[STREET_ADDRESS][PERSON_NAME][US_STATE]" at bounding box center [1154, 354] width 232 height 13
click at [1390, 28] on icon at bounding box center [1392, 28] width 12 height 13
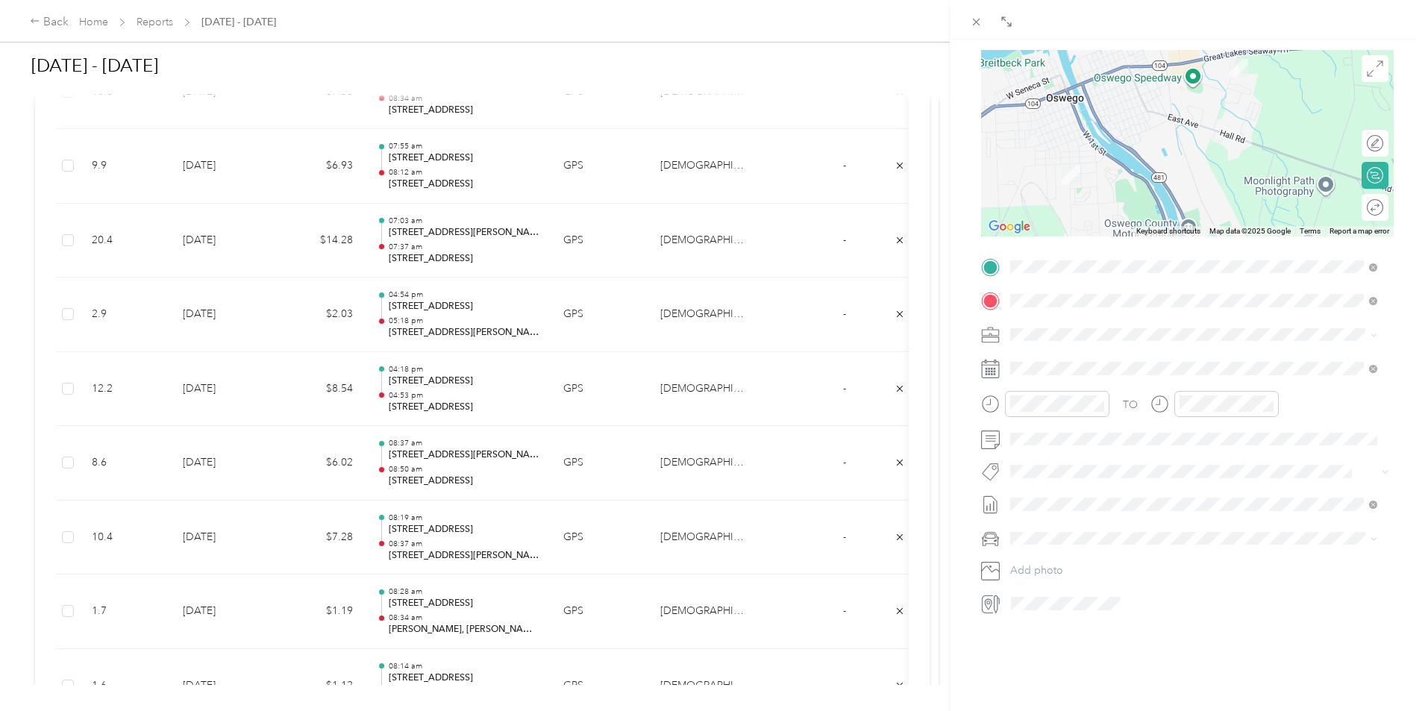
drag, startPoint x: 1400, startPoint y: 157, endPoint x: 1401, endPoint y: 210, distance: 53.7
click at [1401, 210] on div "BACK New Trip Save This trip cannot be edited because it is either under review…" at bounding box center [1187, 395] width 475 height 711
click at [1067, 175] on img at bounding box center [1071, 175] width 19 height 19
click at [1367, 146] on icon at bounding box center [1375, 143] width 16 height 16
click at [1369, 172] on div at bounding box center [1375, 175] width 13 height 13
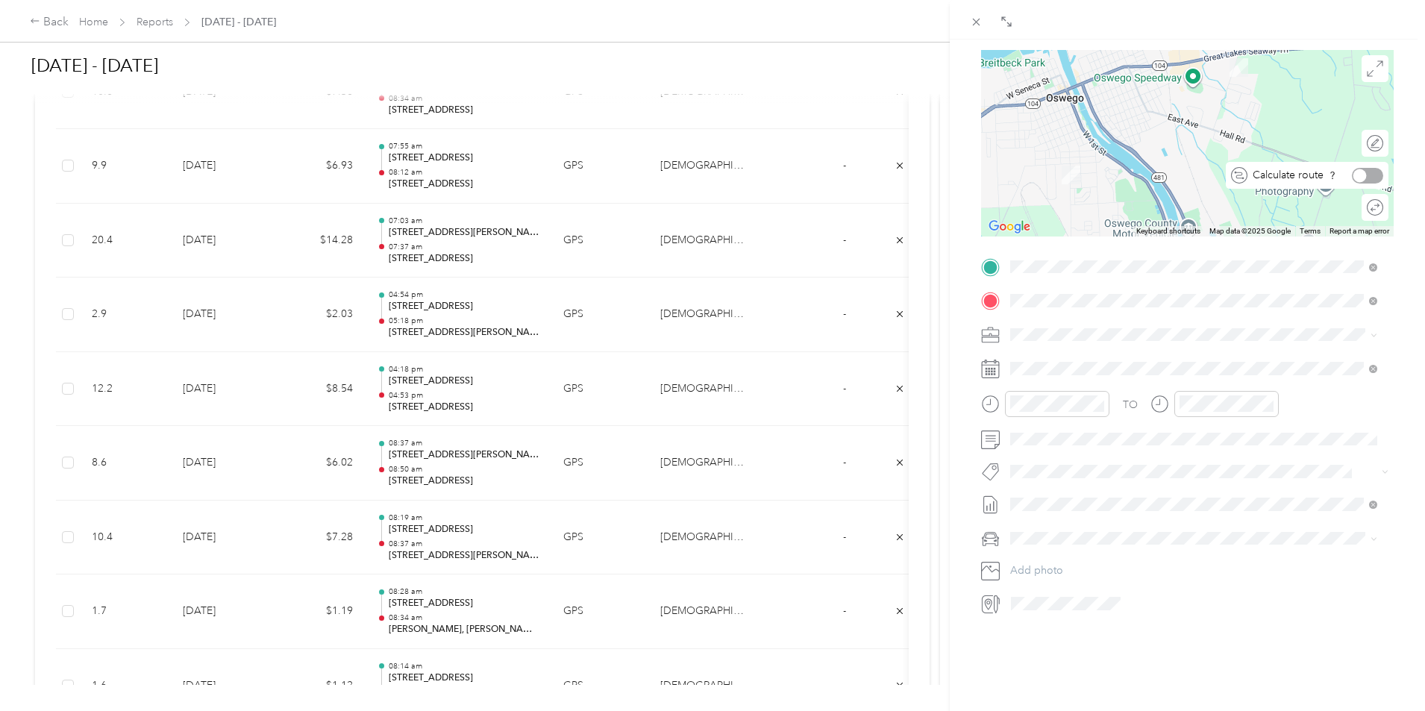
click at [1358, 172] on div at bounding box center [1367, 176] width 31 height 16
click at [1362, 209] on div at bounding box center [1367, 208] width 31 height 16
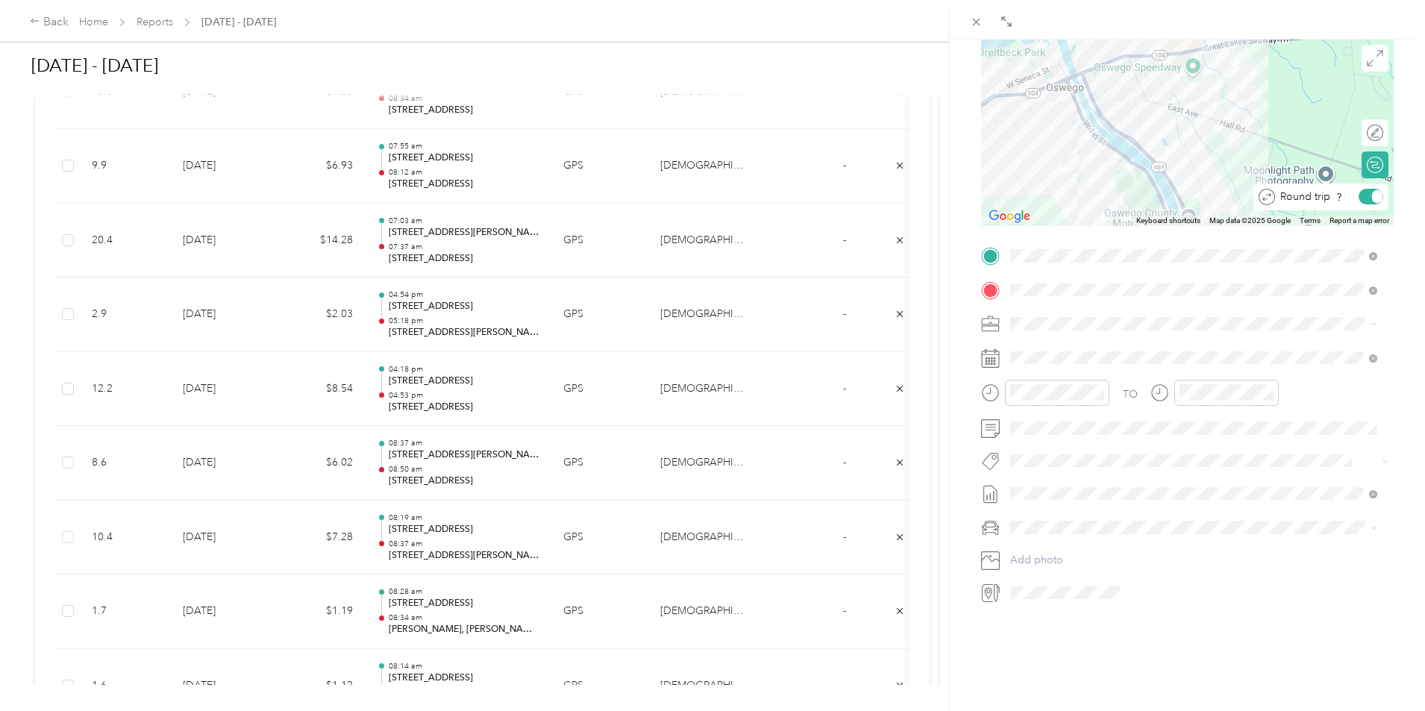
click at [1372, 190] on div at bounding box center [1377, 196] width 10 height 13
click at [1411, 245] on div "BACK New Trip Save This trip cannot be edited because it is either under review…" at bounding box center [1187, 395] width 475 height 711
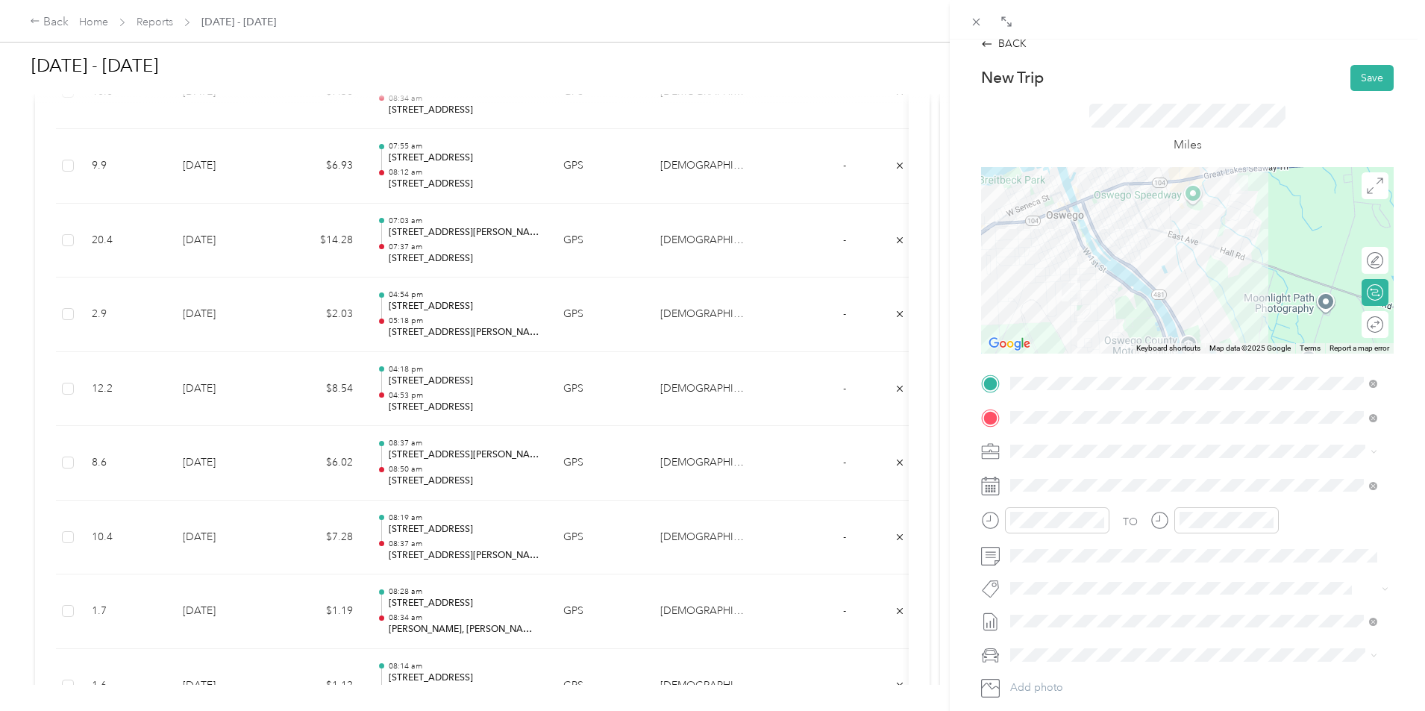
scroll to position [0, 0]
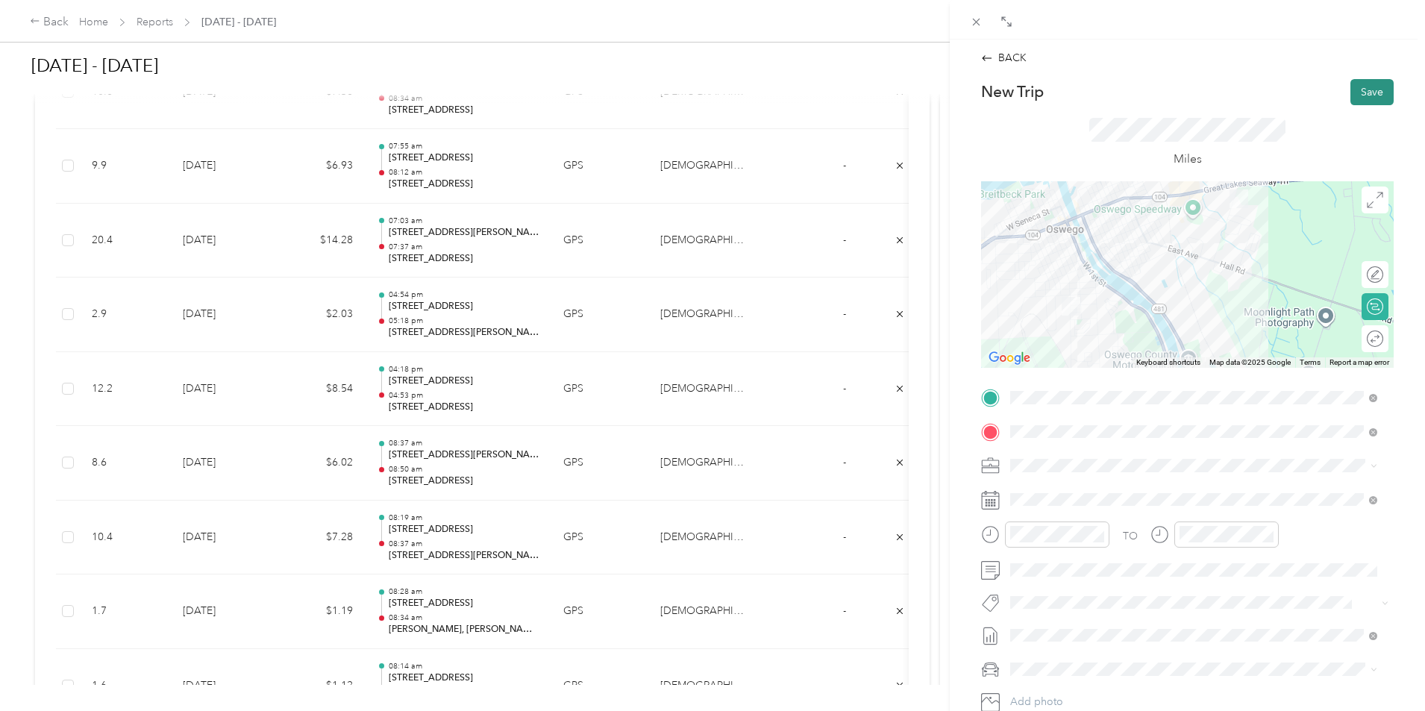
click at [1362, 95] on button "Save" at bounding box center [1371, 92] width 43 height 26
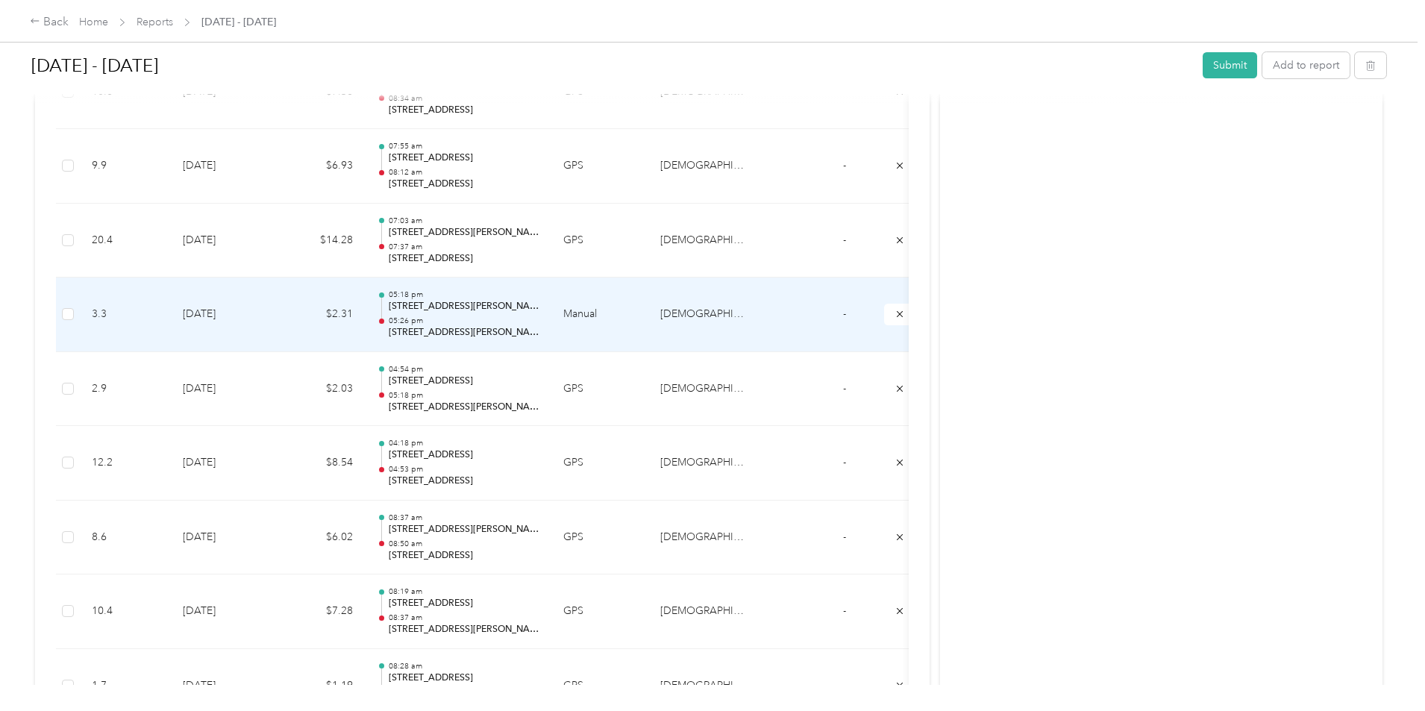
scroll to position [1624, 0]
click at [365, 303] on td "$14.28" at bounding box center [320, 315] width 90 height 75
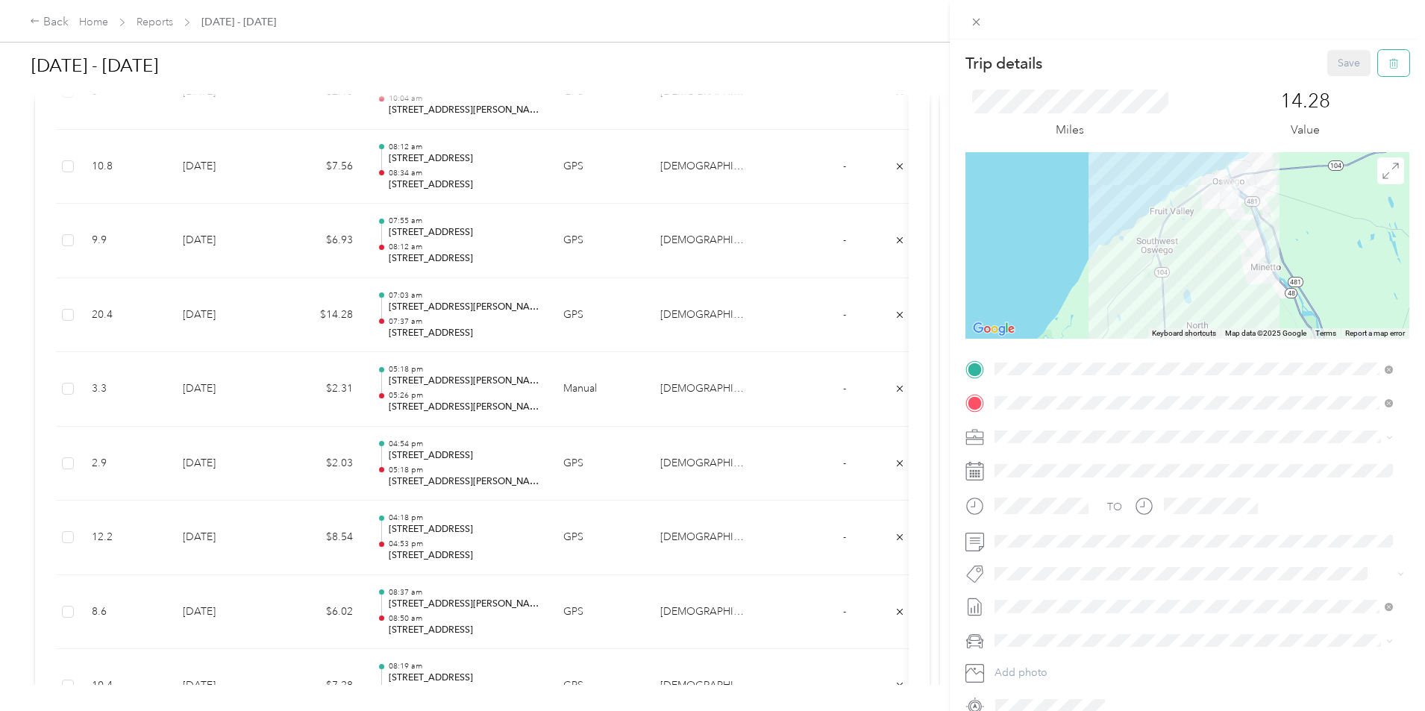
click at [1389, 60] on icon "button" at bounding box center [1393, 64] width 9 height 10
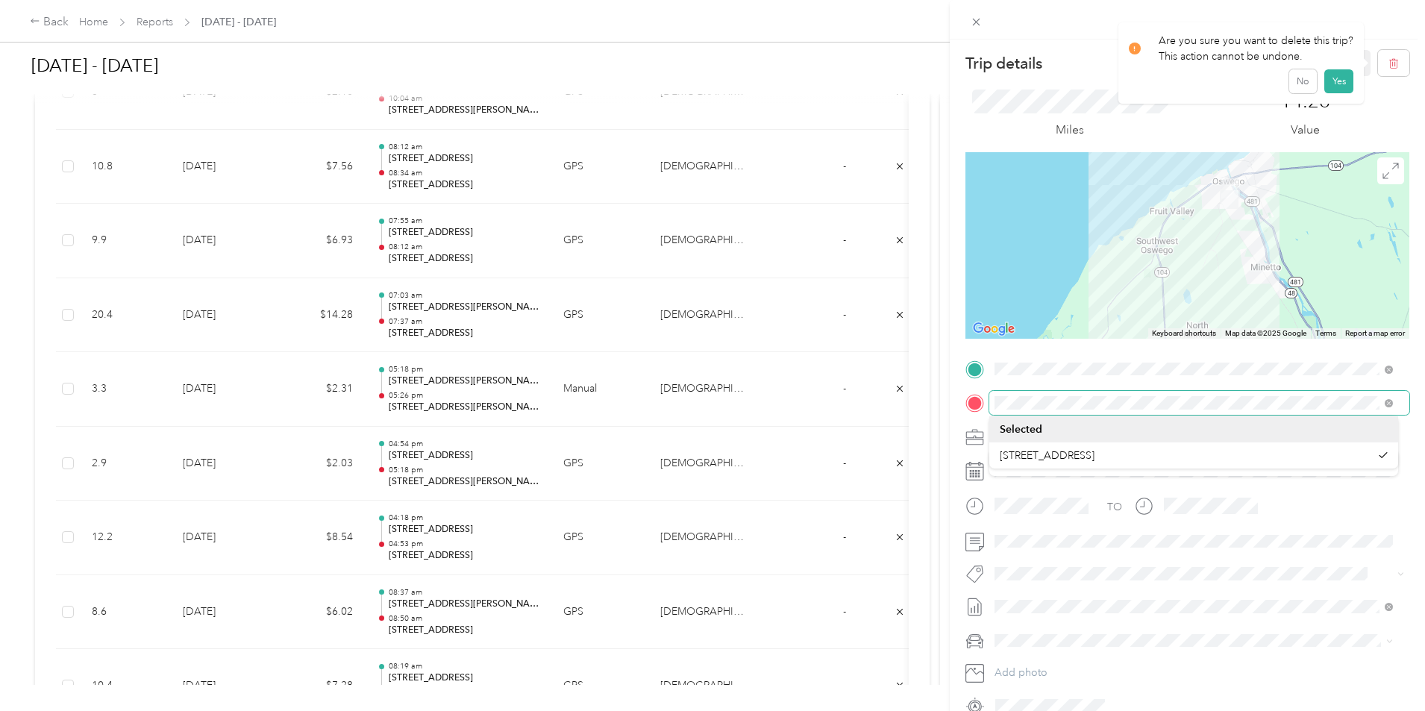
click at [965, 402] on div at bounding box center [1187, 403] width 444 height 24
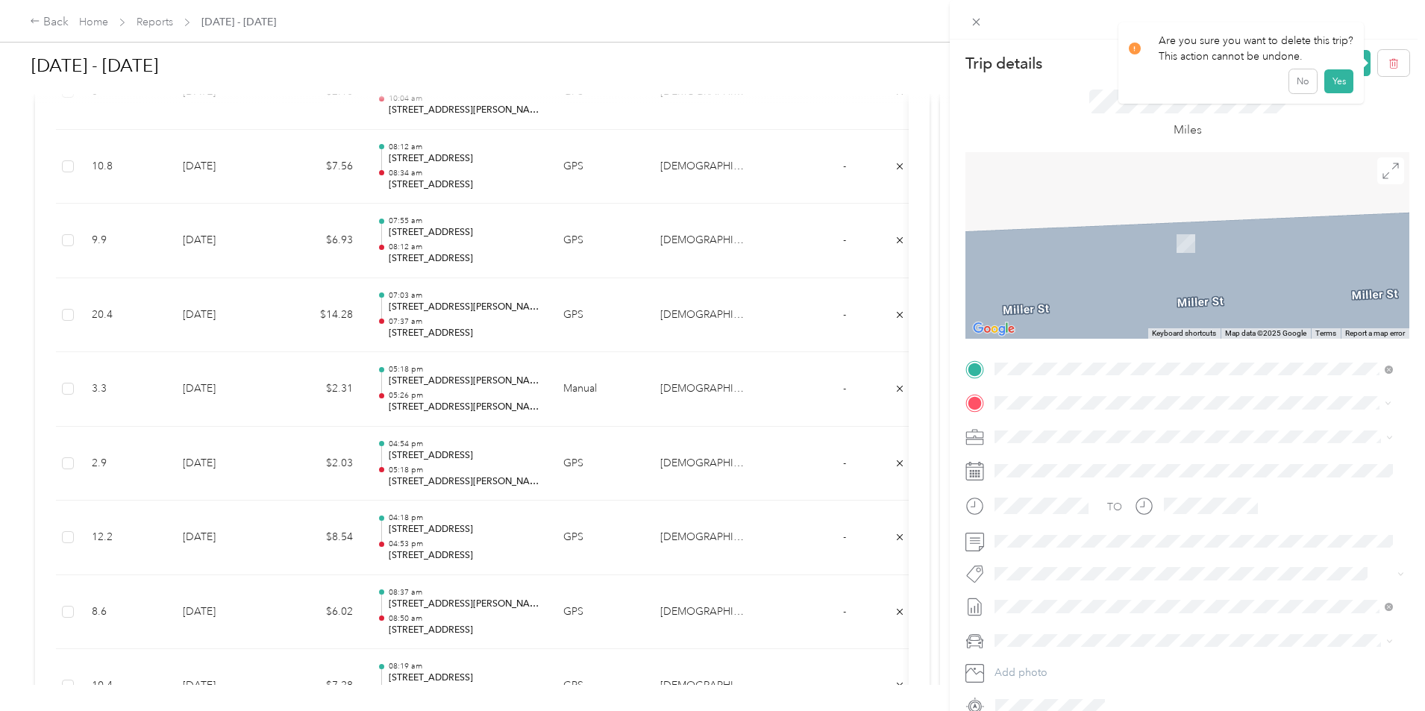
click at [1089, 463] on span "[STREET_ADDRESS][US_STATE]" at bounding box center [1097, 456] width 149 height 13
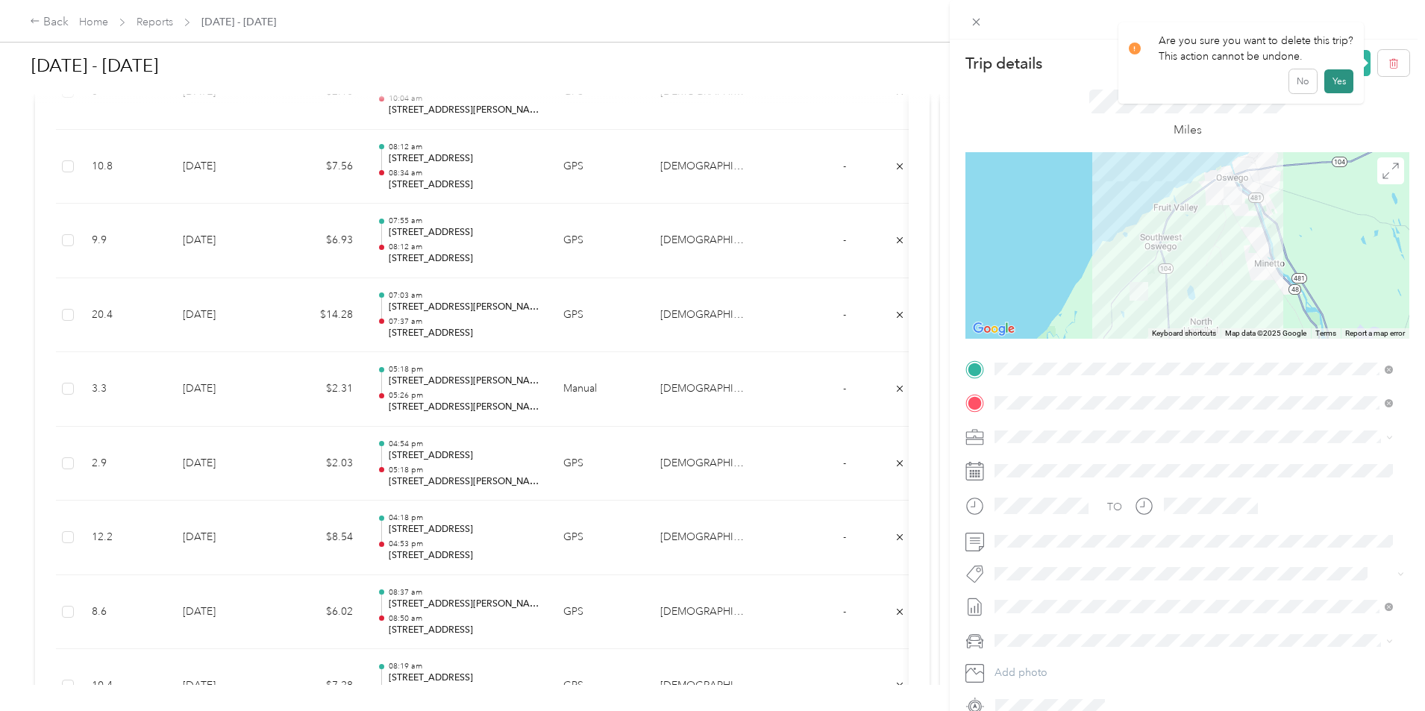
click at [1331, 82] on button "Yes" at bounding box center [1338, 81] width 29 height 24
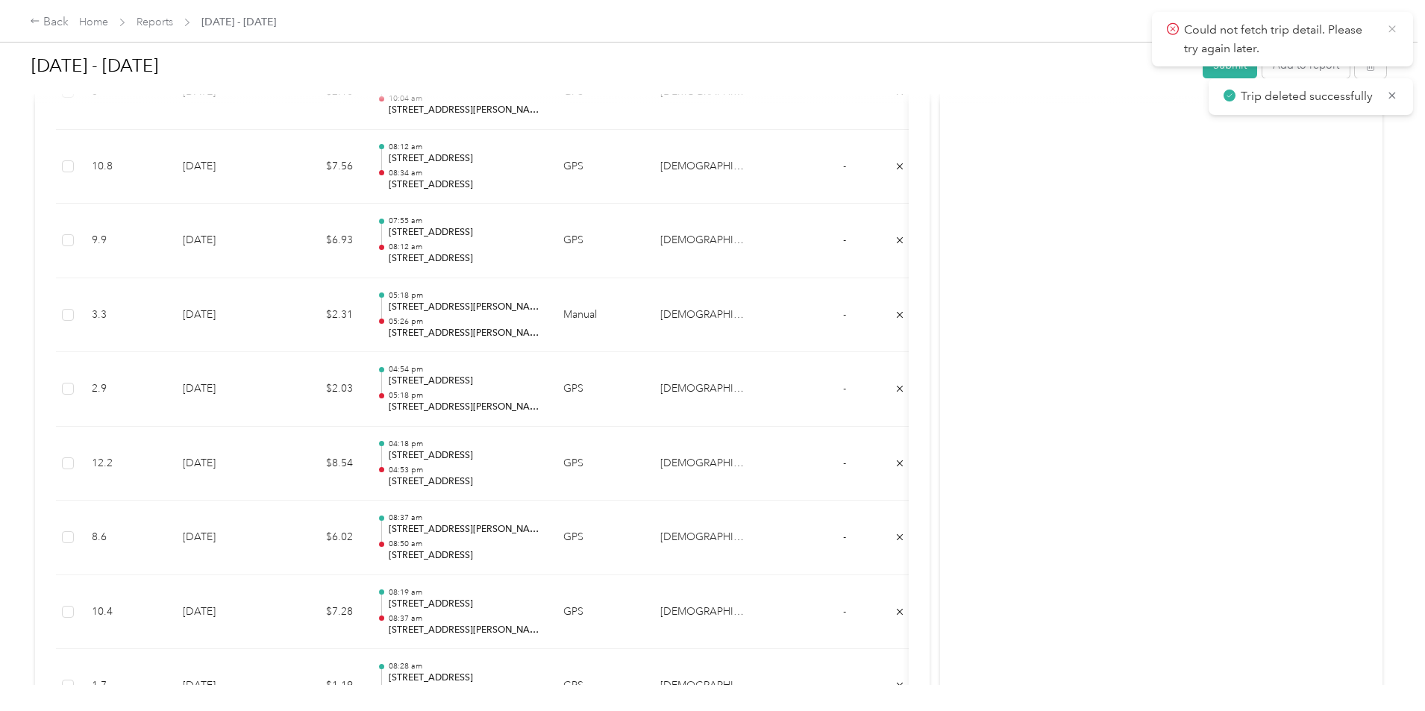
click at [1391, 33] on icon at bounding box center [1392, 28] width 12 height 13
click at [1262, 69] on button "Add to report" at bounding box center [1305, 65] width 87 height 26
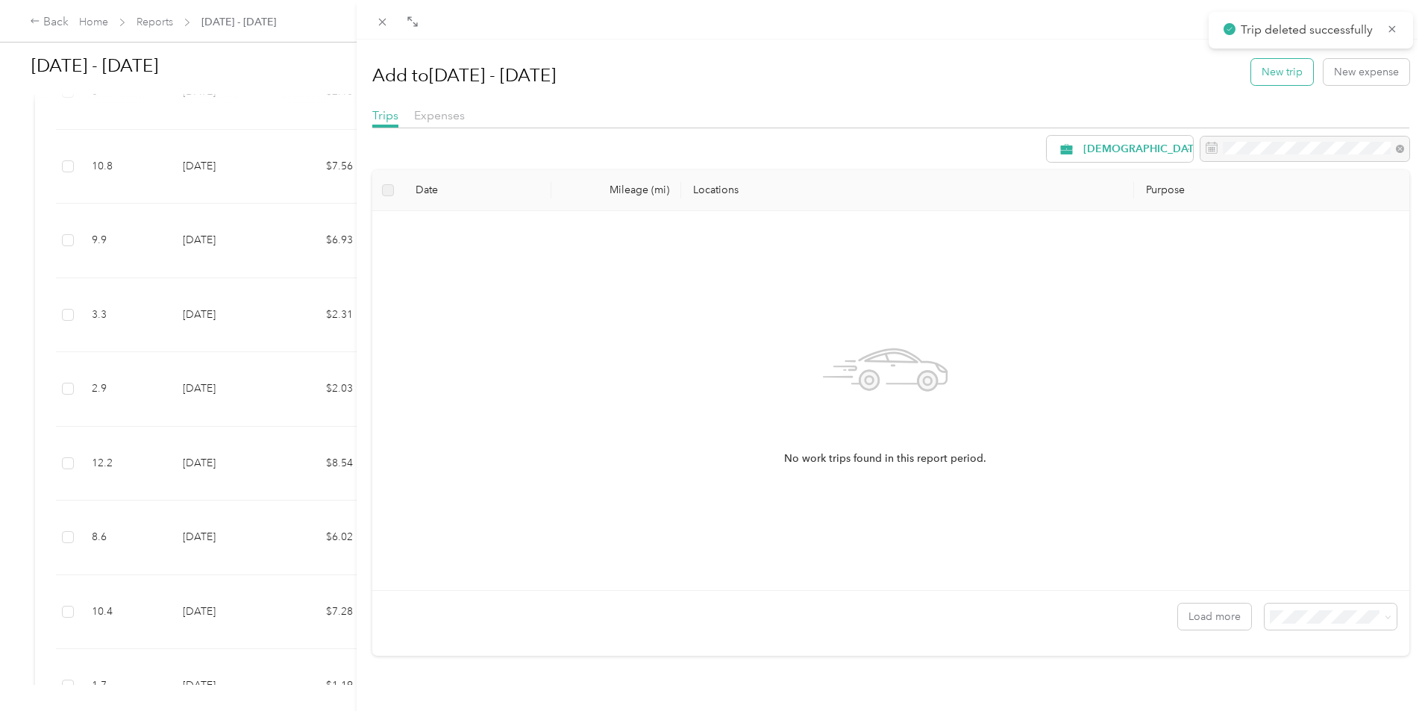
click at [1272, 70] on button "New trip" at bounding box center [1282, 72] width 62 height 26
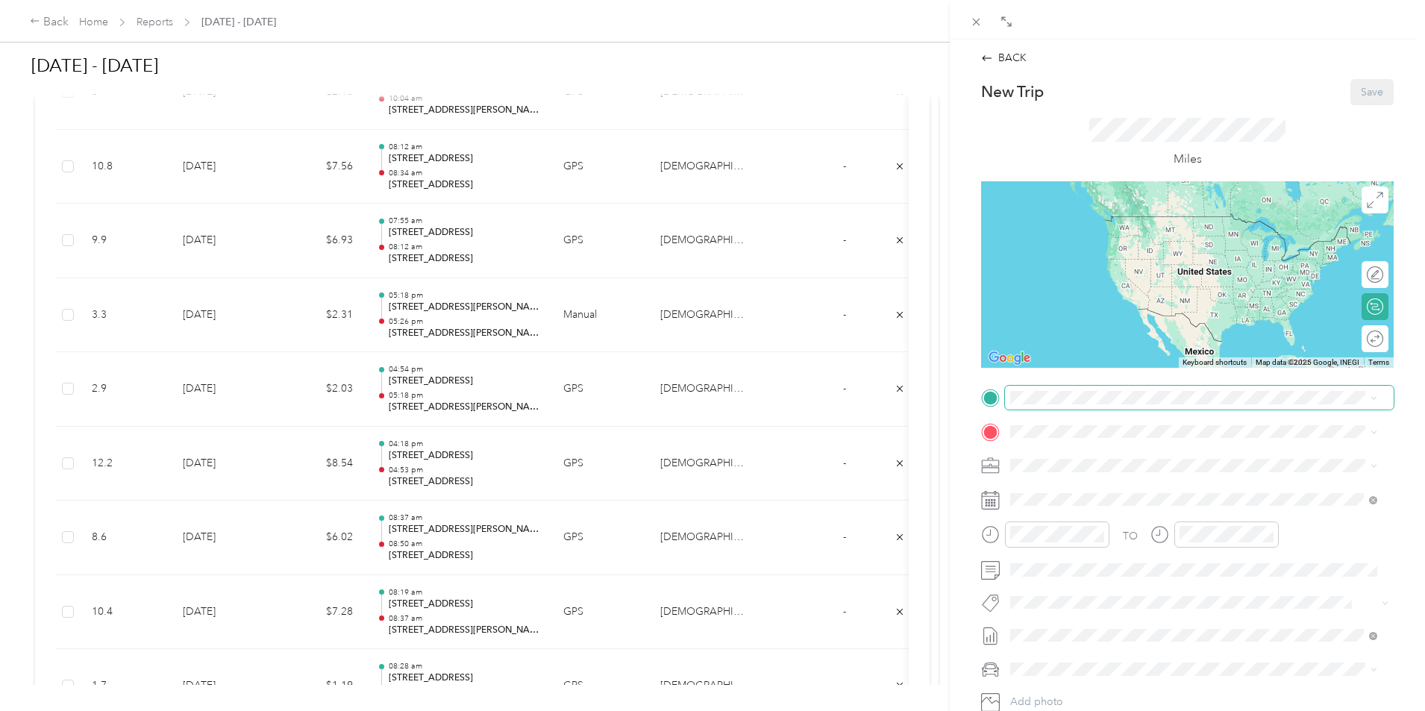
click at [1107, 389] on span at bounding box center [1199, 398] width 389 height 24
click at [1102, 468] on li "[STREET_ADDRESS][PERSON_NAME][US_STATE]" at bounding box center [1193, 452] width 377 height 31
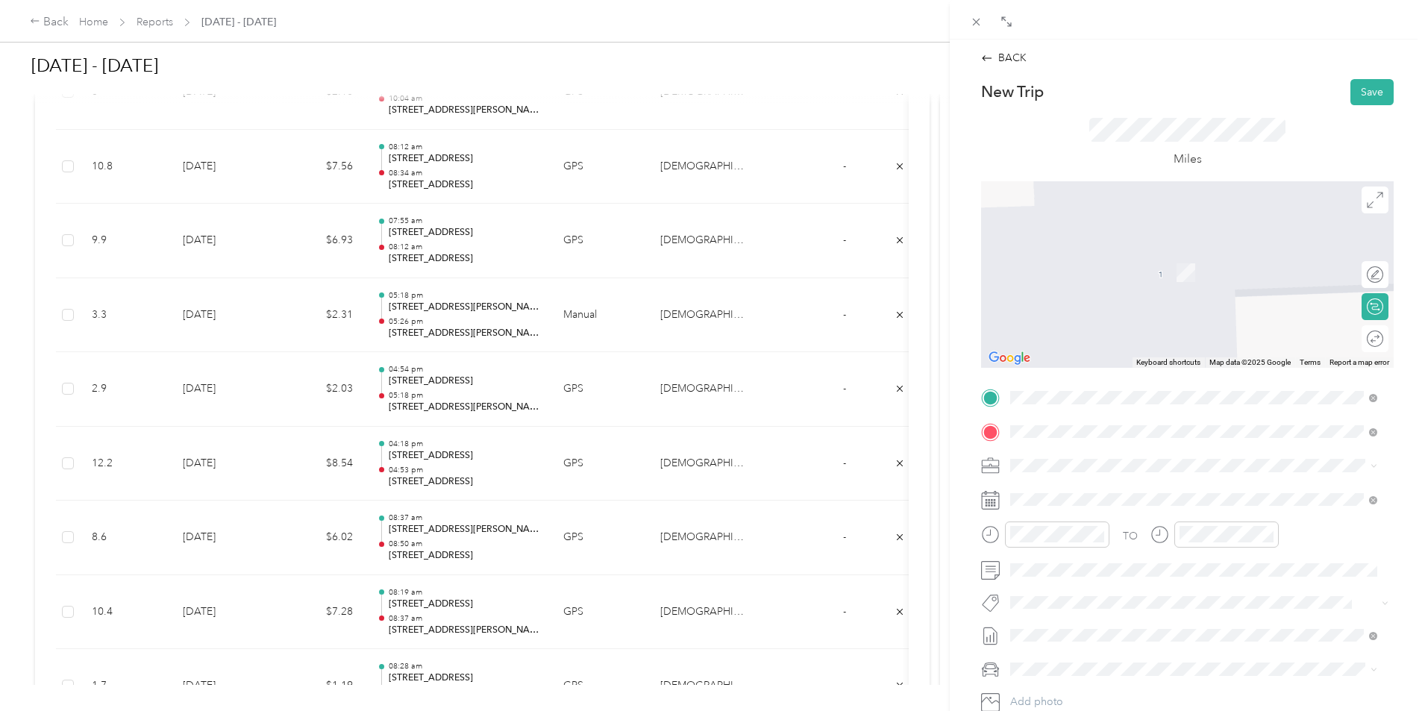
click at [1068, 483] on span "[STREET_ADDRESS][US_STATE]" at bounding box center [1112, 485] width 149 height 13
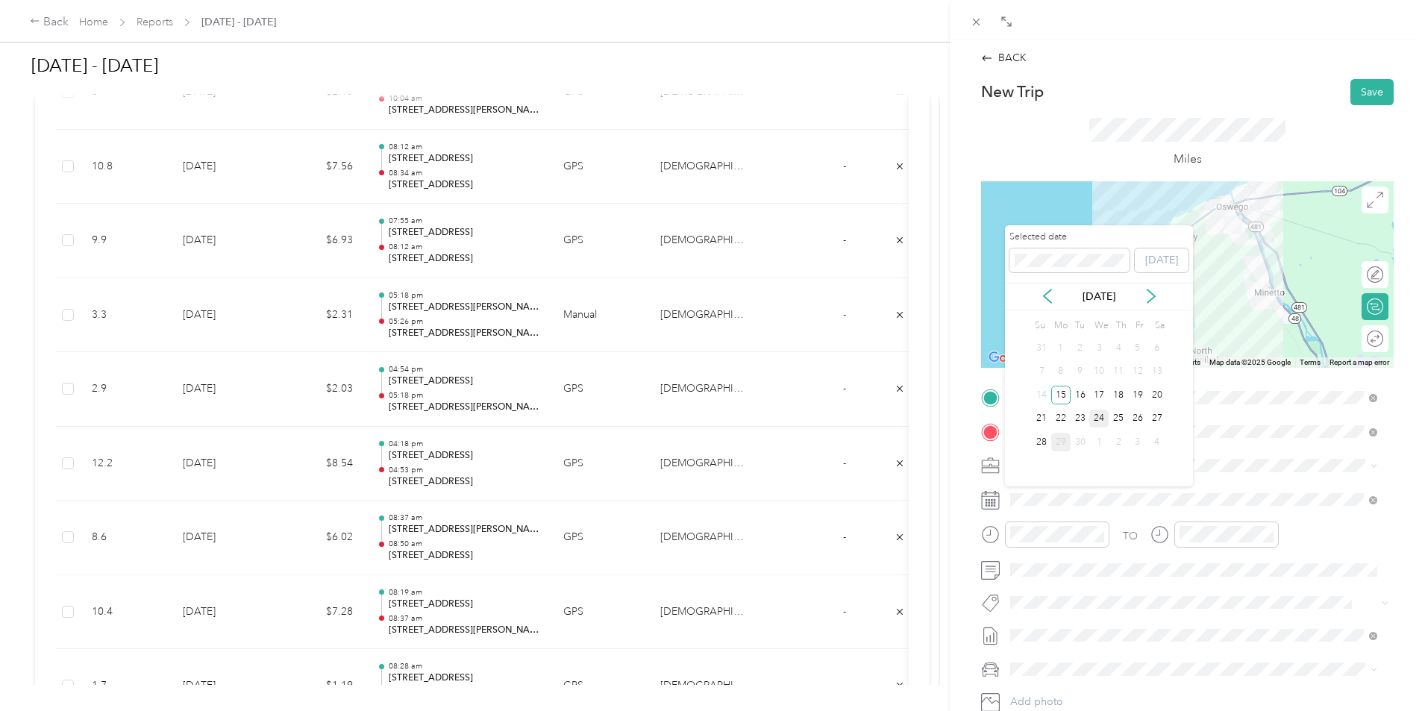
click at [1098, 418] on div "24" at bounding box center [1098, 419] width 19 height 19
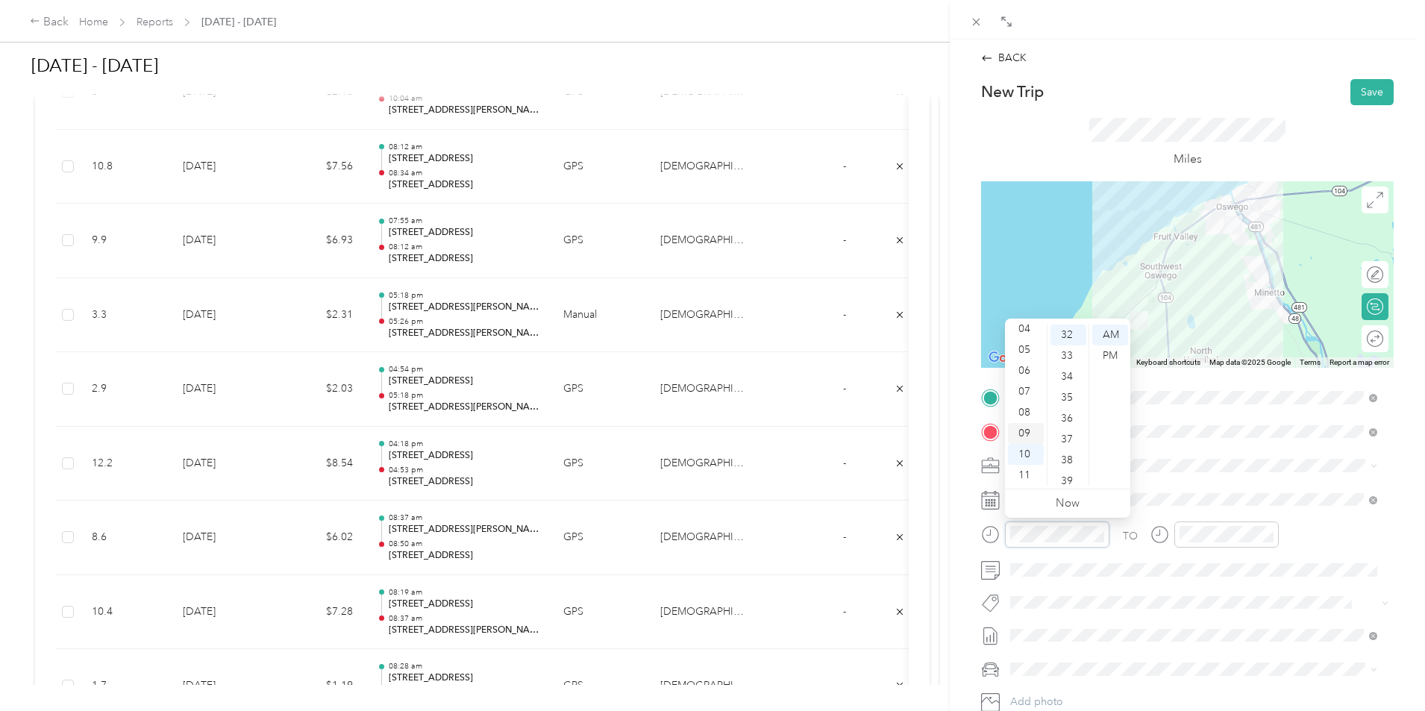
scroll to position [15, 0]
click at [1025, 465] on div "07" at bounding box center [1026, 466] width 36 height 21
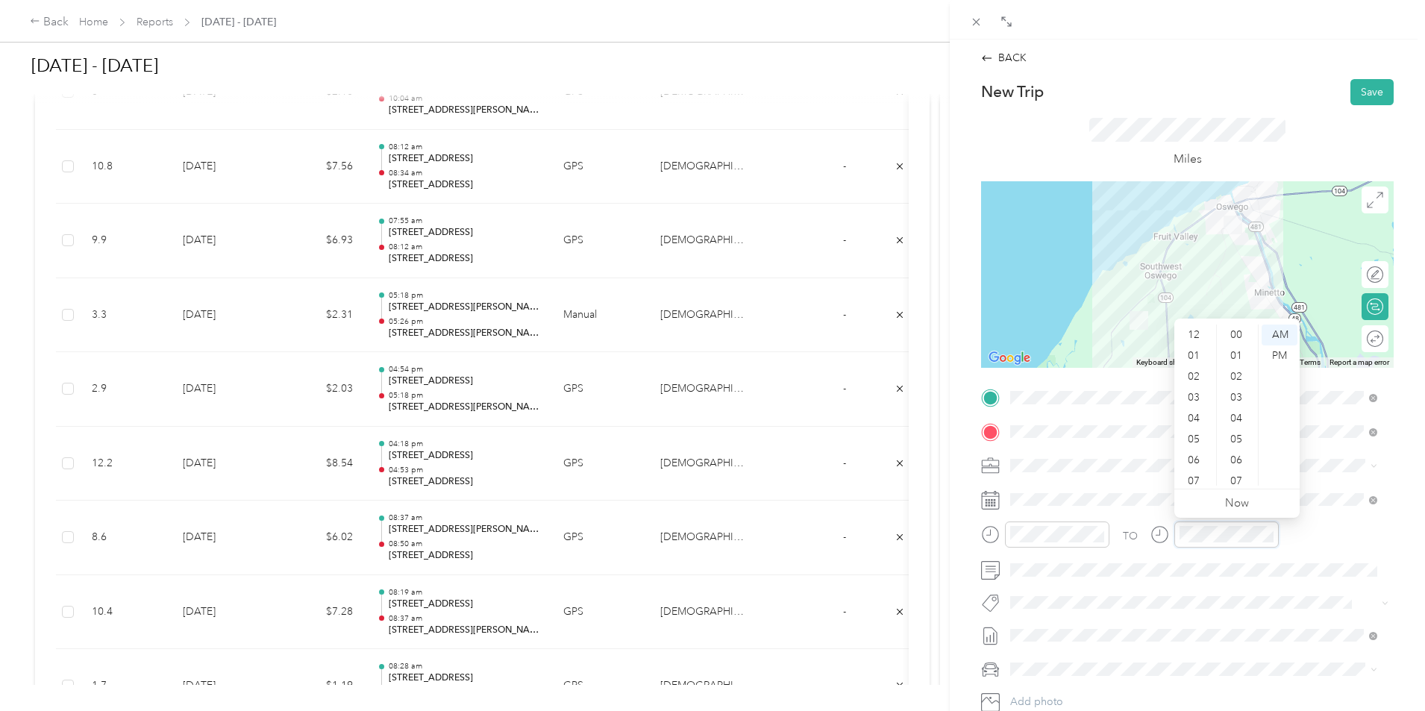
scroll to position [90, 0]
click at [1194, 393] on div "07" at bounding box center [1195, 391] width 36 height 21
click at [1236, 445] on div "16" at bounding box center [1238, 448] width 36 height 21
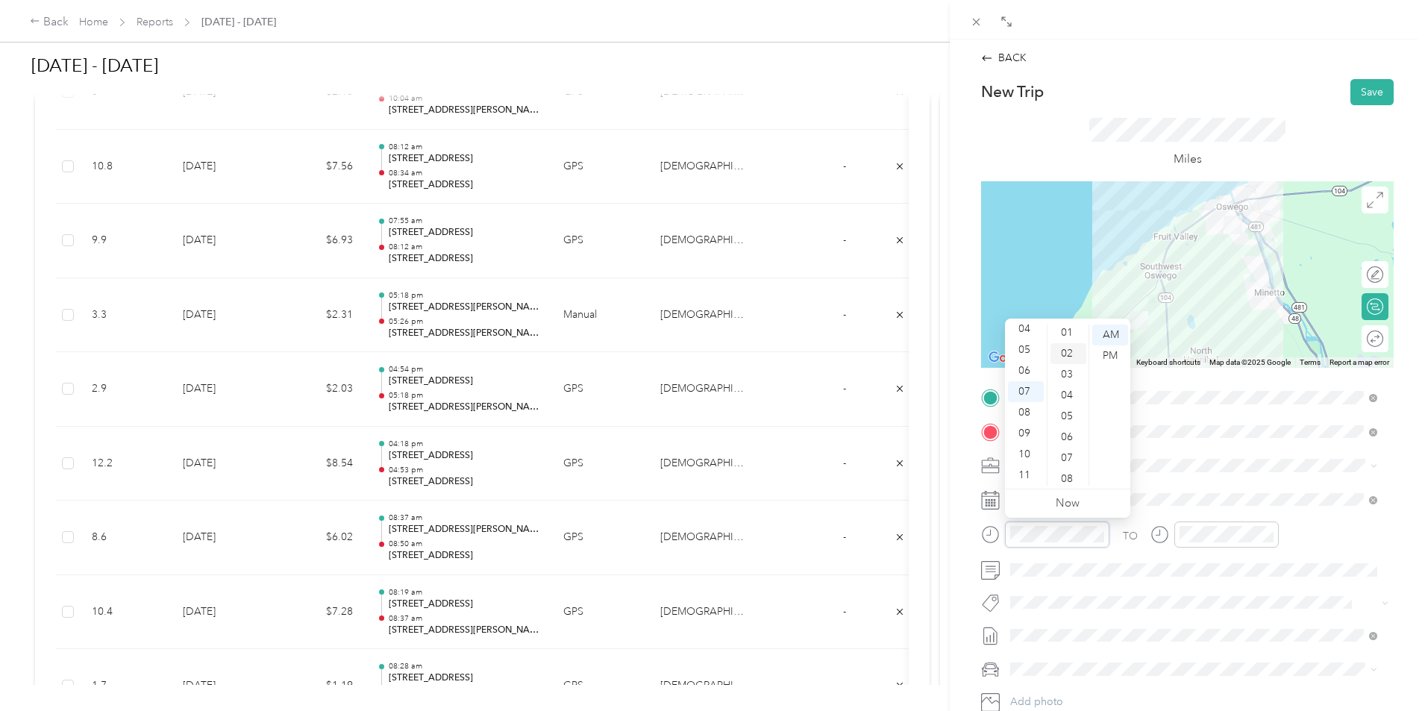
scroll to position [0, 0]
click at [1072, 342] on div "00" at bounding box center [1068, 334] width 36 height 21
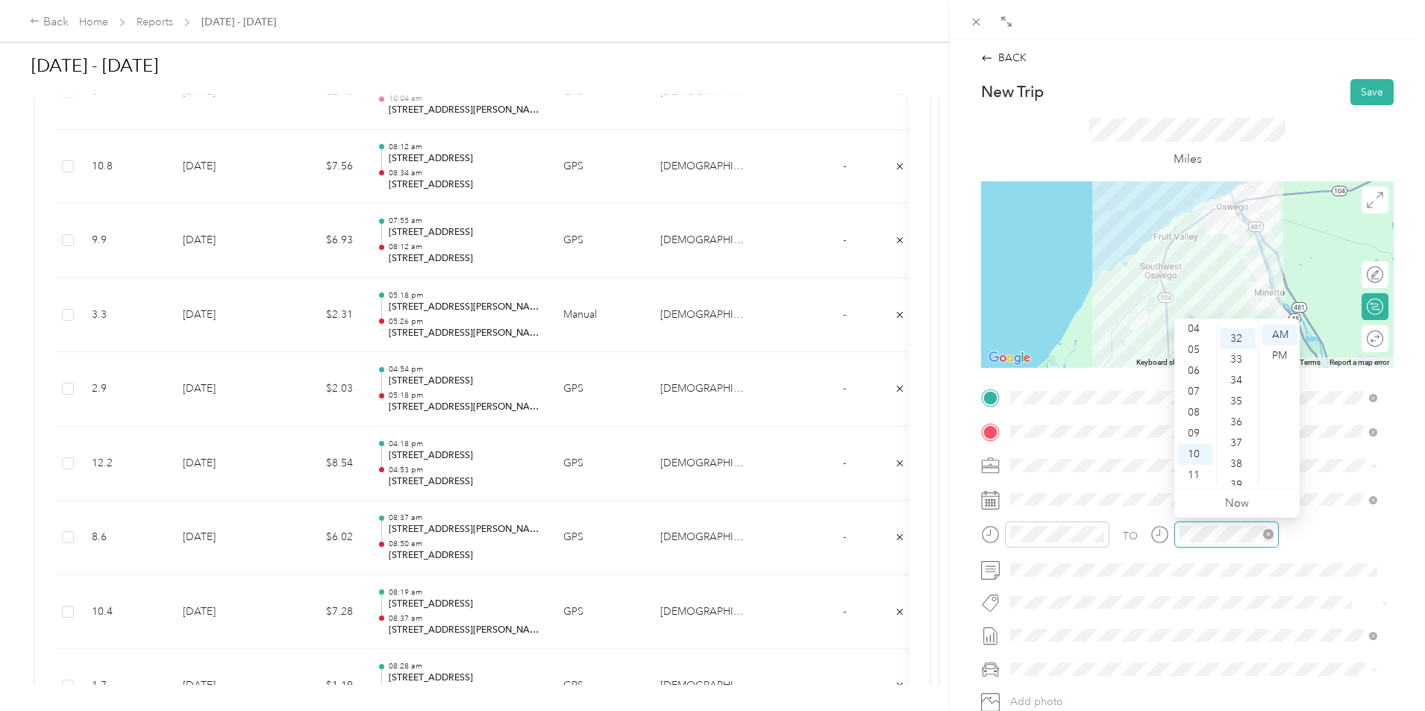
scroll to position [668, 0]
click at [1194, 394] on div "07" at bounding box center [1195, 391] width 36 height 21
click at [1236, 448] on div "16" at bounding box center [1238, 448] width 36 height 21
click at [1279, 336] on div "AM" at bounding box center [1279, 334] width 36 height 21
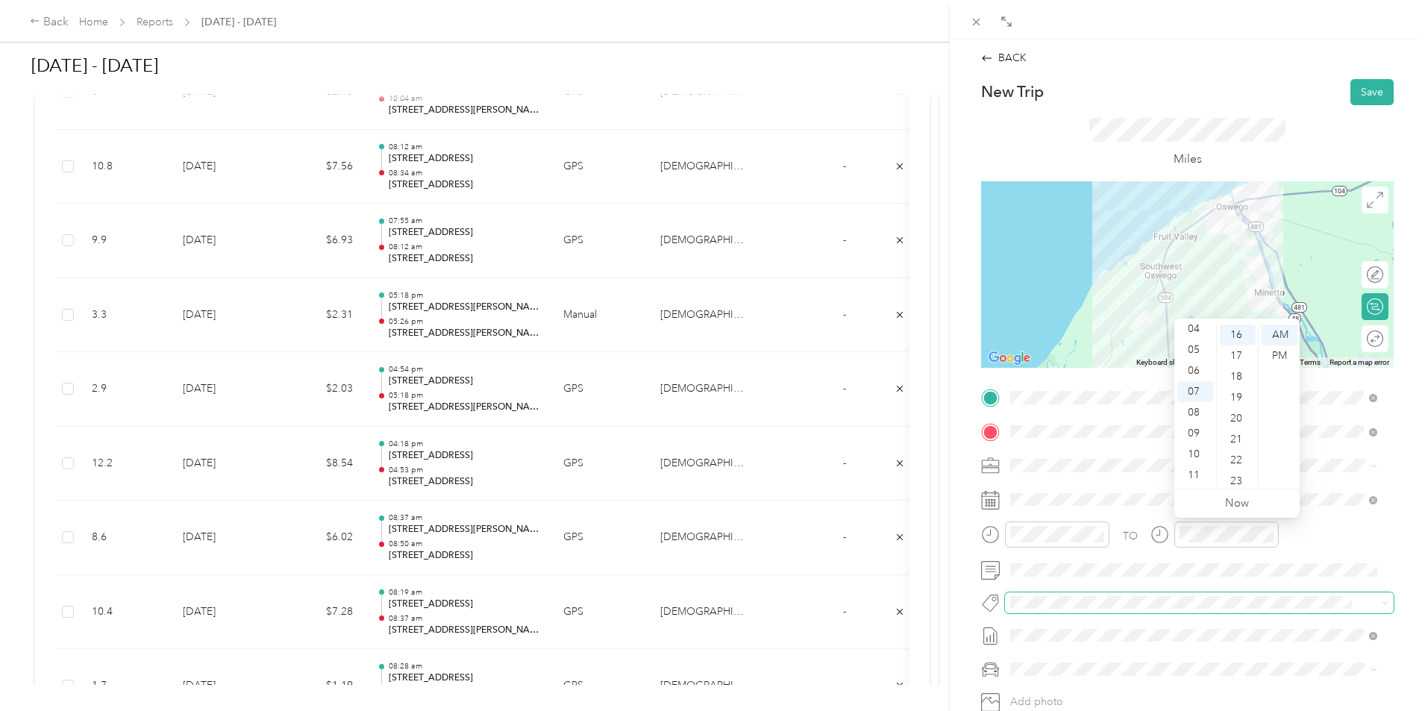
click at [1258, 592] on span at bounding box center [1199, 602] width 389 height 21
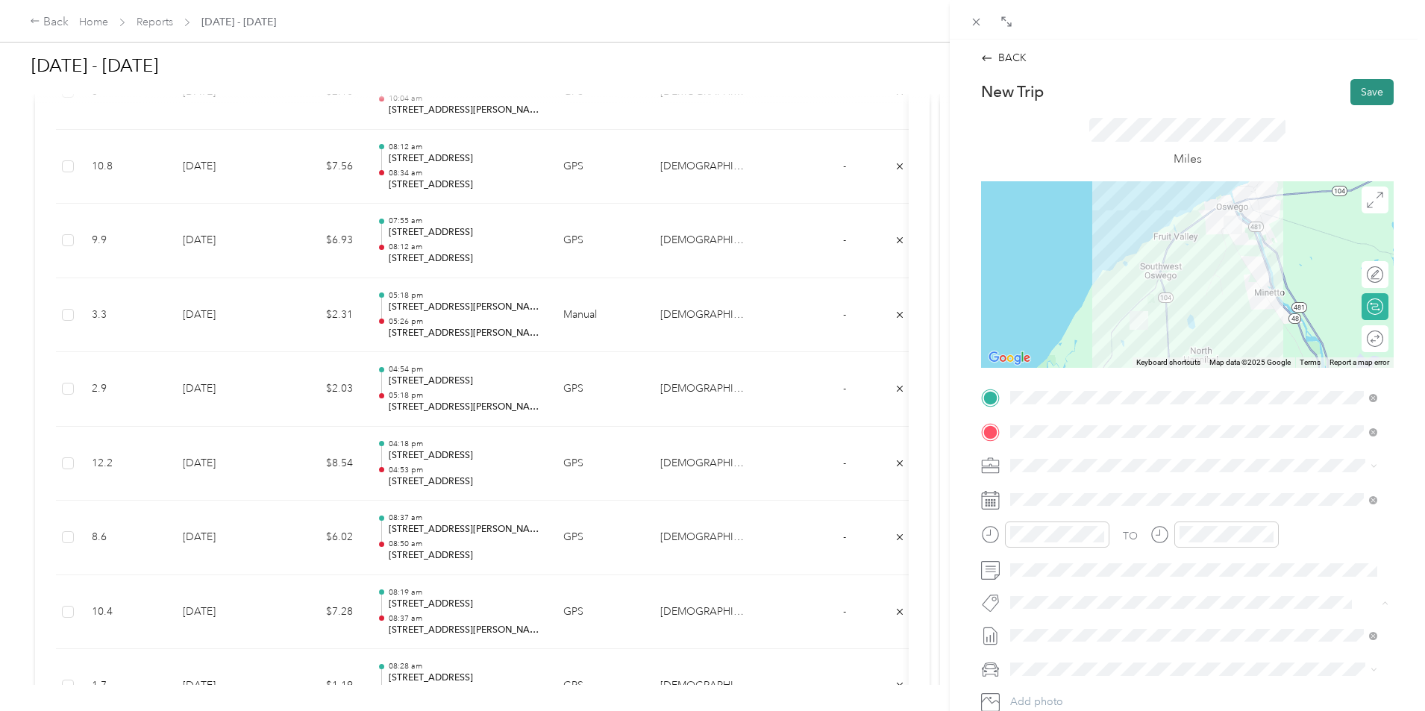
click at [1361, 86] on button "Save" at bounding box center [1371, 92] width 43 height 26
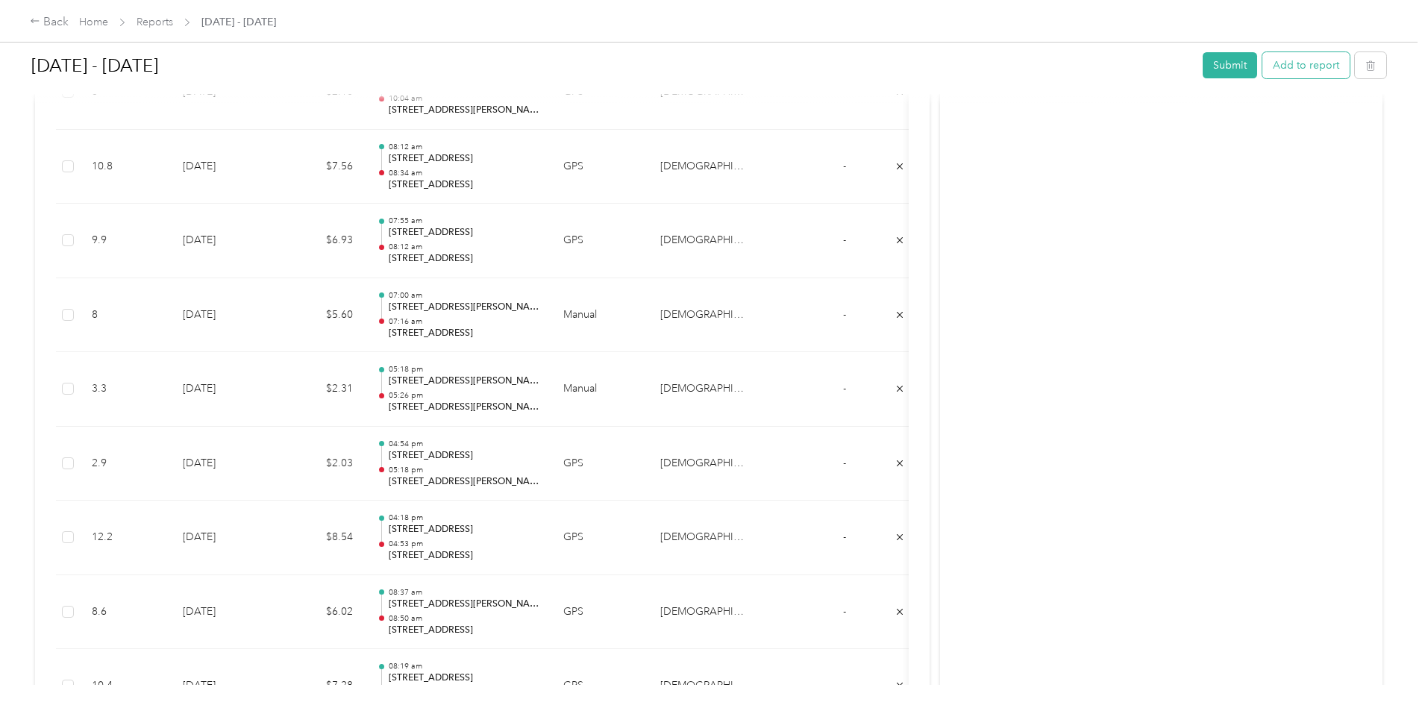
click at [1262, 67] on button "Add to report" at bounding box center [1305, 65] width 87 height 26
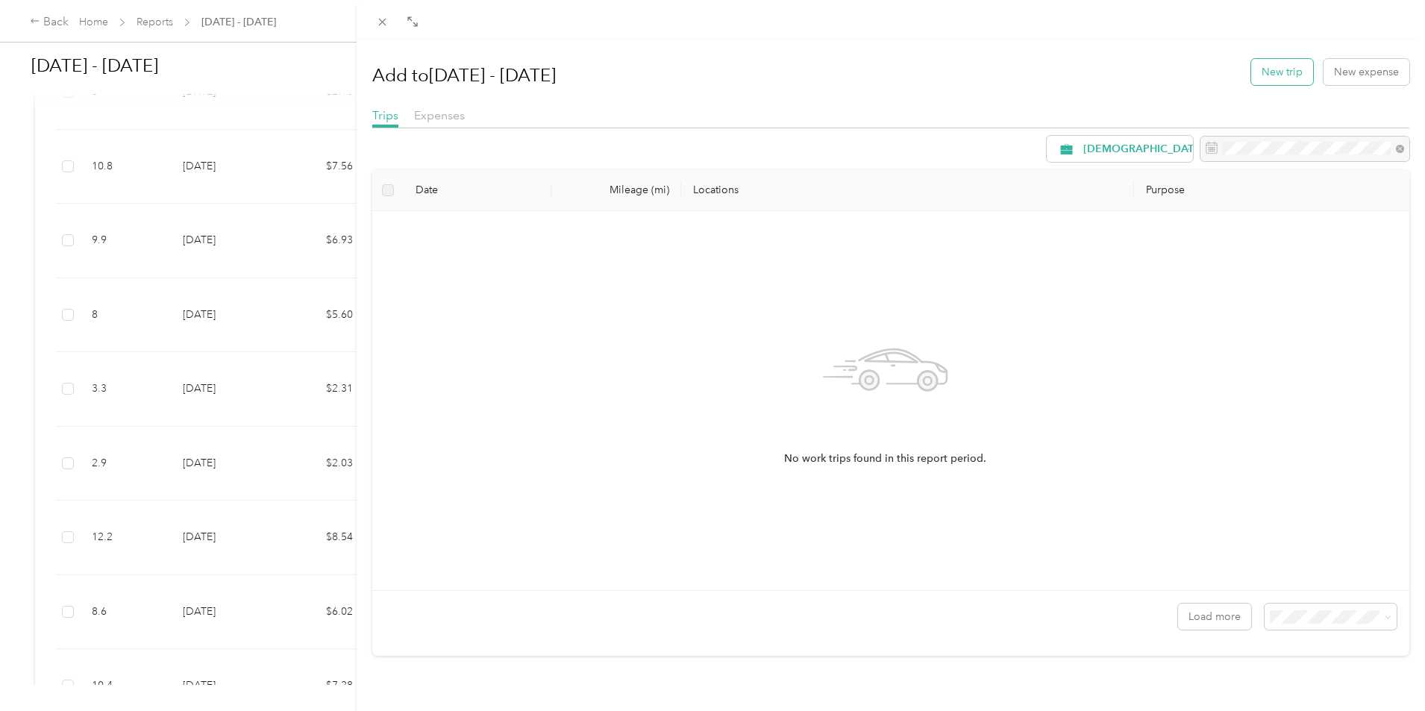
click at [1251, 68] on button "New trip" at bounding box center [1282, 72] width 62 height 26
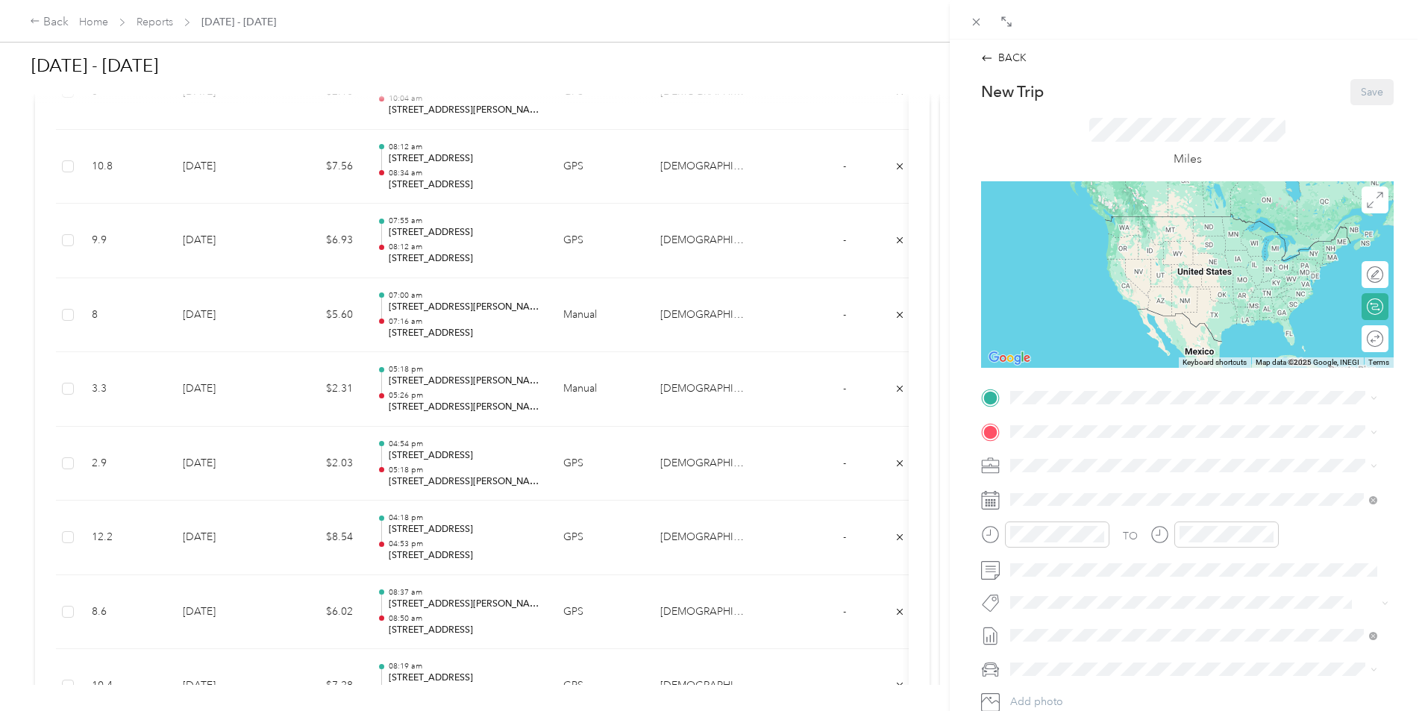
click at [1074, 410] on div "TO Add photo" at bounding box center [1187, 566] width 413 height 360
click at [1073, 404] on span at bounding box center [1199, 398] width 389 height 24
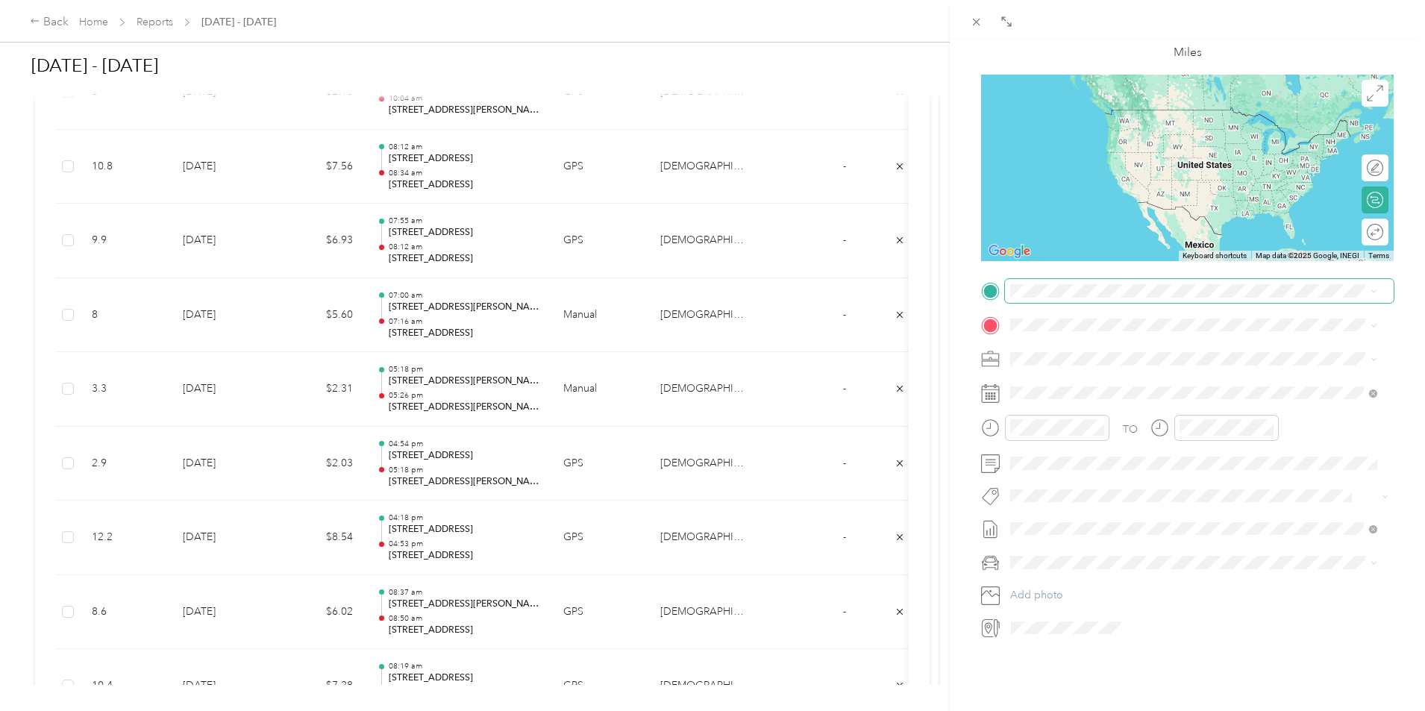
scroll to position [153, 0]
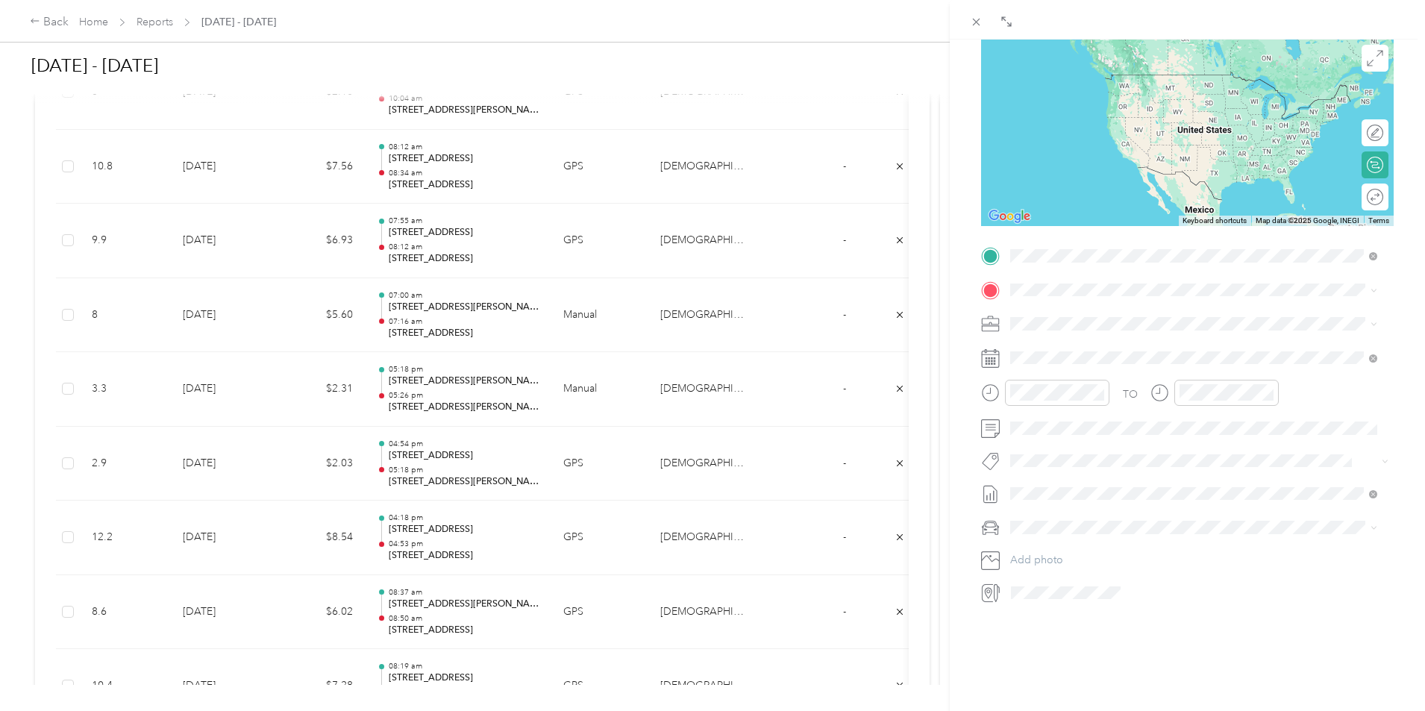
click at [1045, 300] on span "[STREET_ADDRESS][US_STATE]" at bounding box center [1112, 298] width 149 height 13
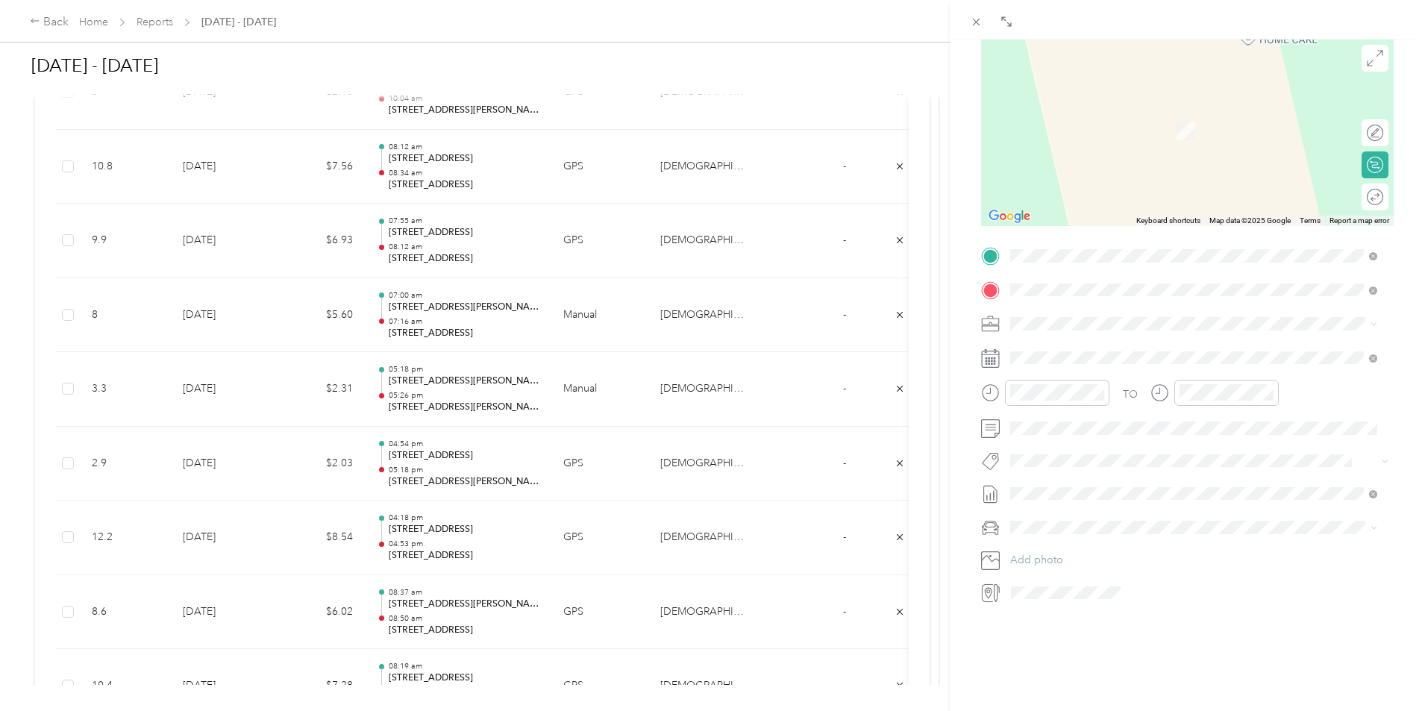
click at [1110, 334] on span "[STREET_ADDRESS][US_STATE]" at bounding box center [1112, 332] width 149 height 13
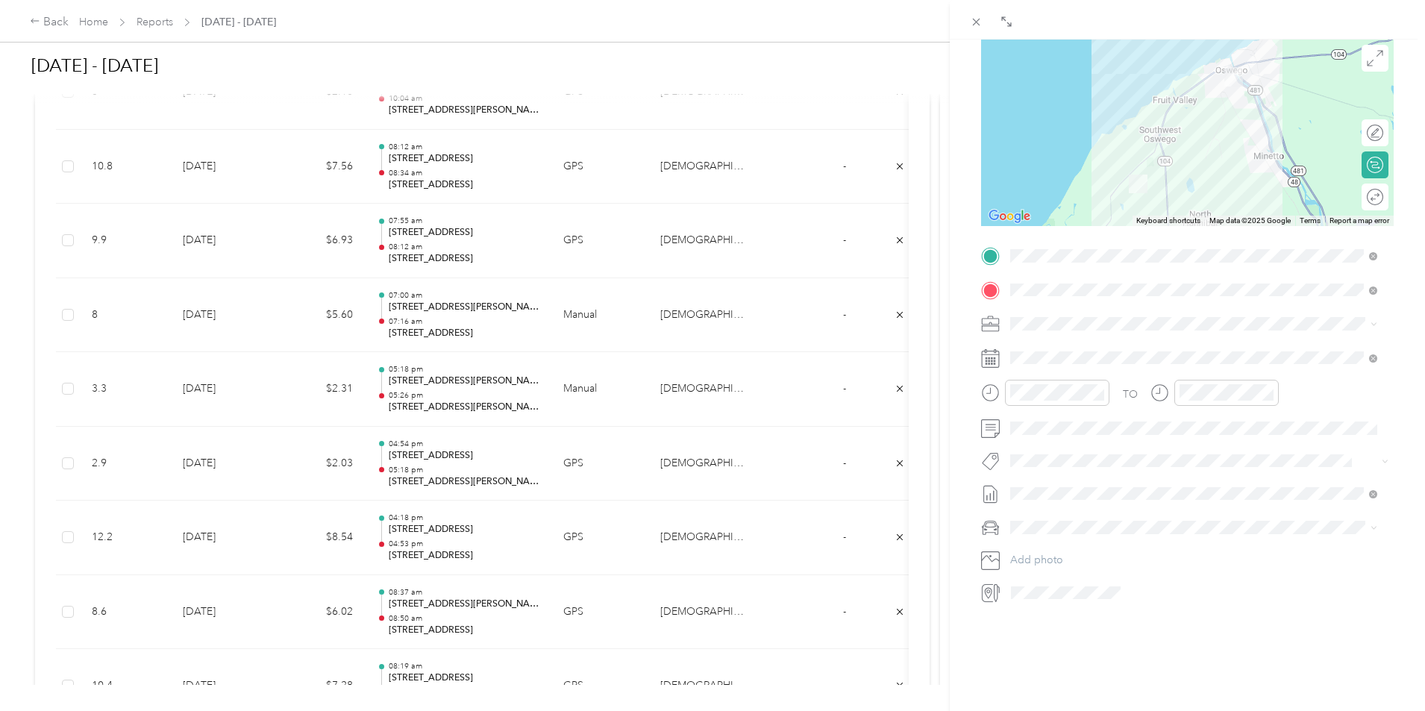
click at [1017, 361] on div "TO Add photo" at bounding box center [1187, 424] width 413 height 360
click at [1097, 557] on div "24" at bounding box center [1098, 553] width 19 height 19
click at [1065, 393] on div at bounding box center [1057, 393] width 104 height 26
click at [1032, 469] on div "07" at bounding box center [1026, 470] width 36 height 21
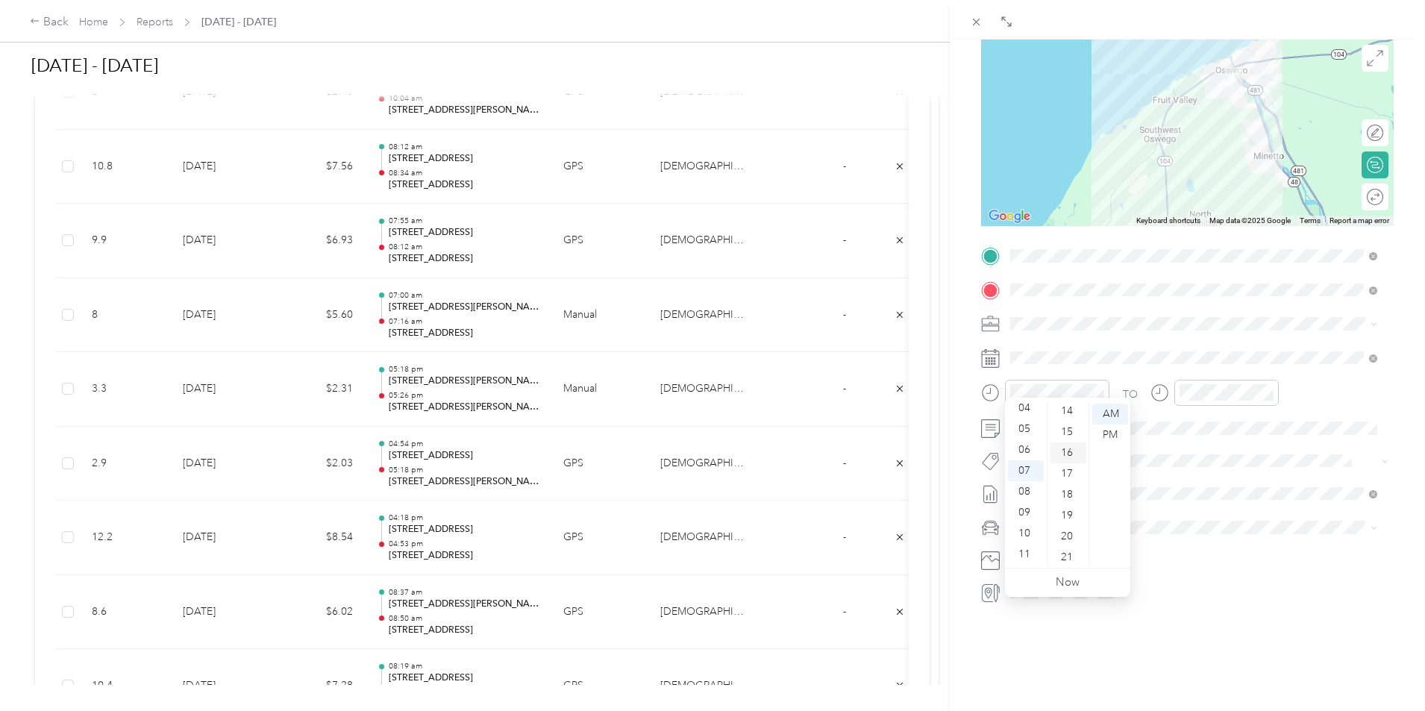
click at [1072, 461] on div "16" at bounding box center [1068, 452] width 36 height 21
click at [1194, 474] on div "07" at bounding box center [1195, 470] width 36 height 21
click at [1239, 489] on div "32" at bounding box center [1238, 488] width 36 height 21
click at [1312, 380] on div "TO" at bounding box center [1187, 398] width 413 height 37
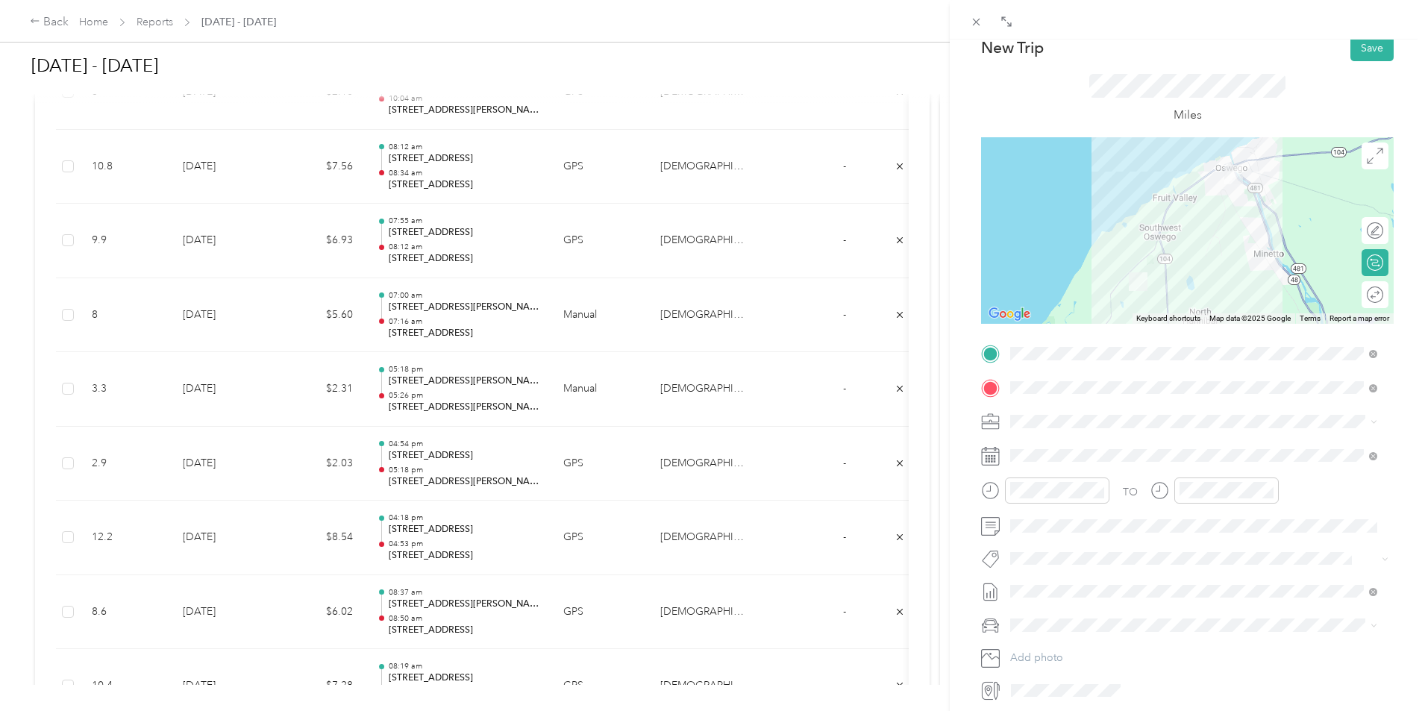
scroll to position [4, 0]
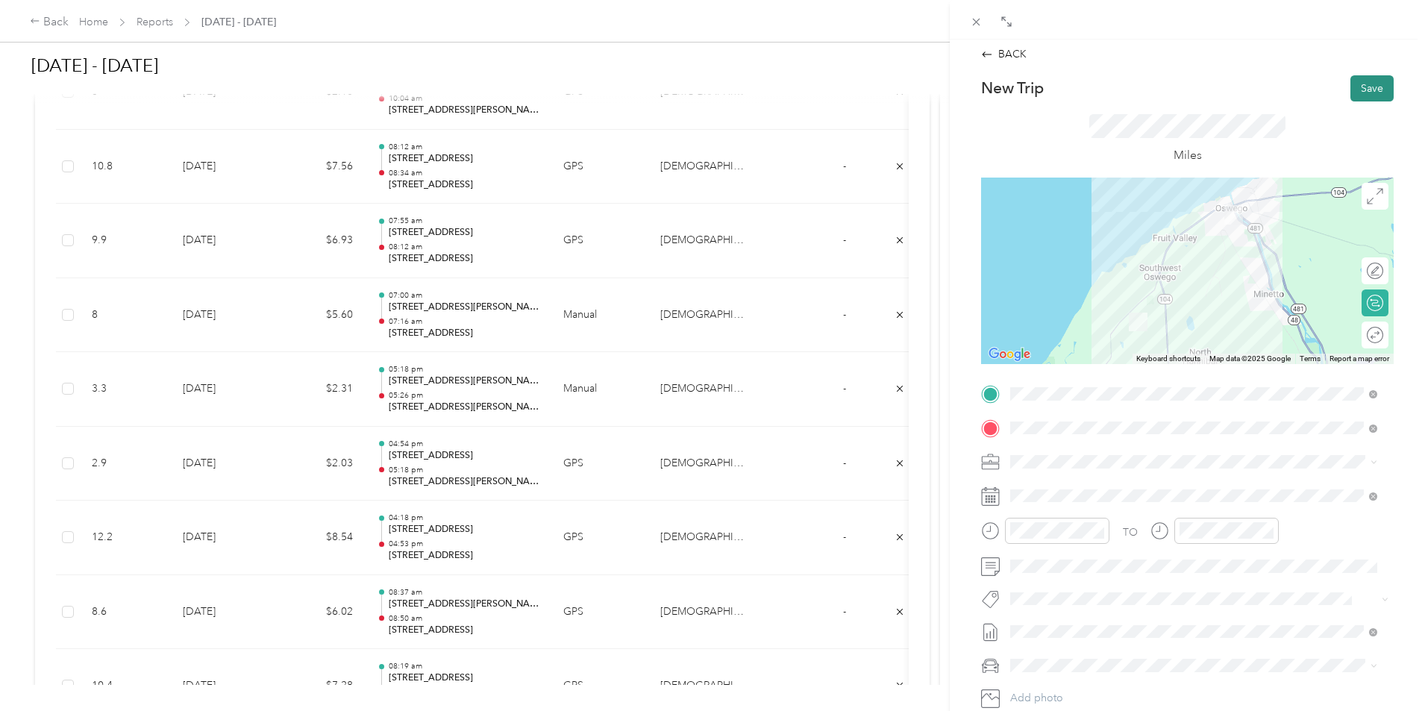
click at [1370, 87] on button "Save" at bounding box center [1371, 88] width 43 height 26
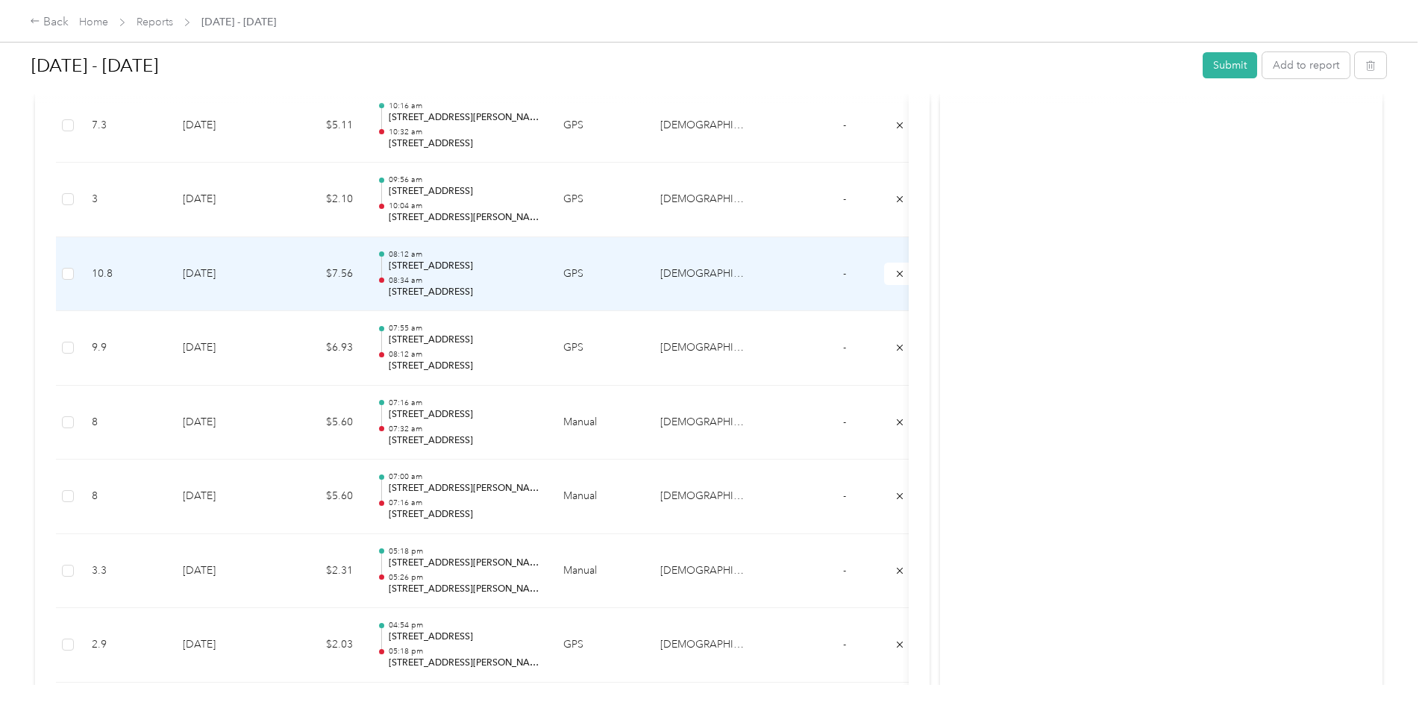
scroll to position [1475, 0]
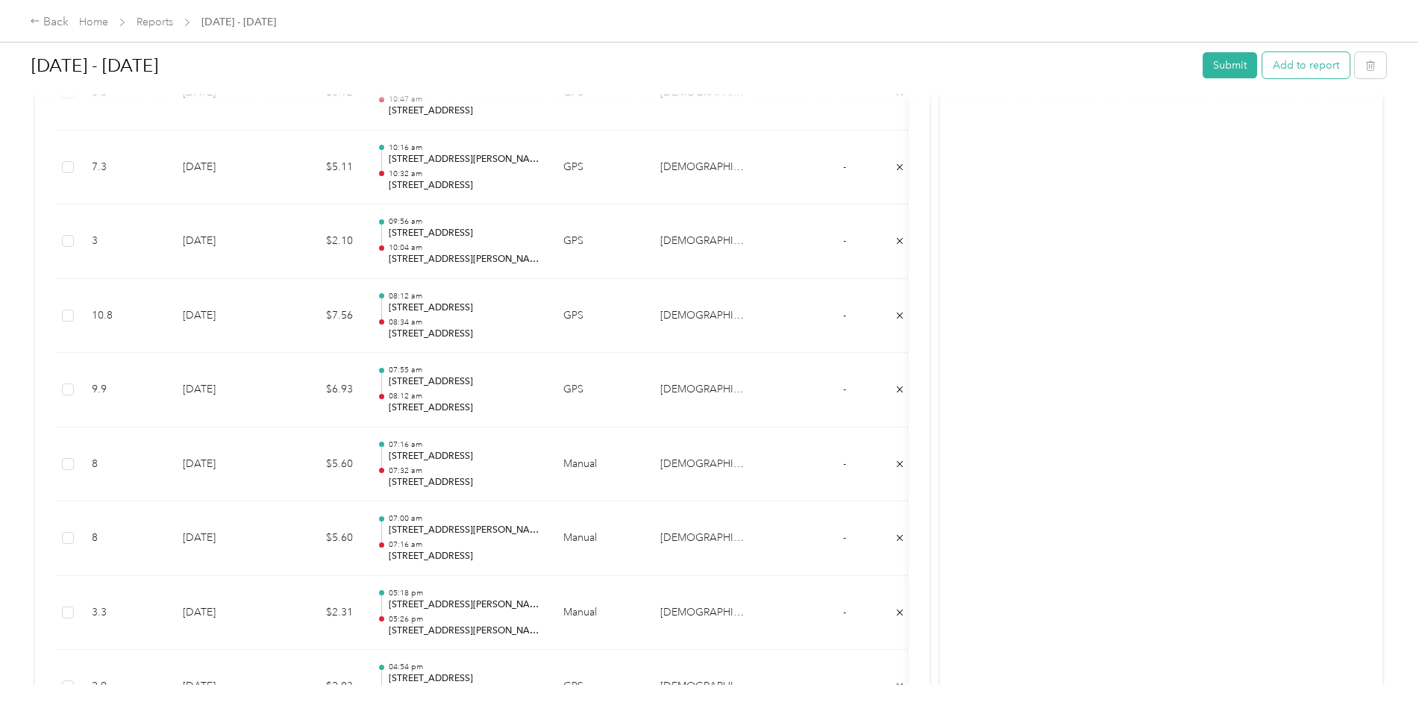
click at [1262, 63] on button "Add to report" at bounding box center [1305, 65] width 87 height 26
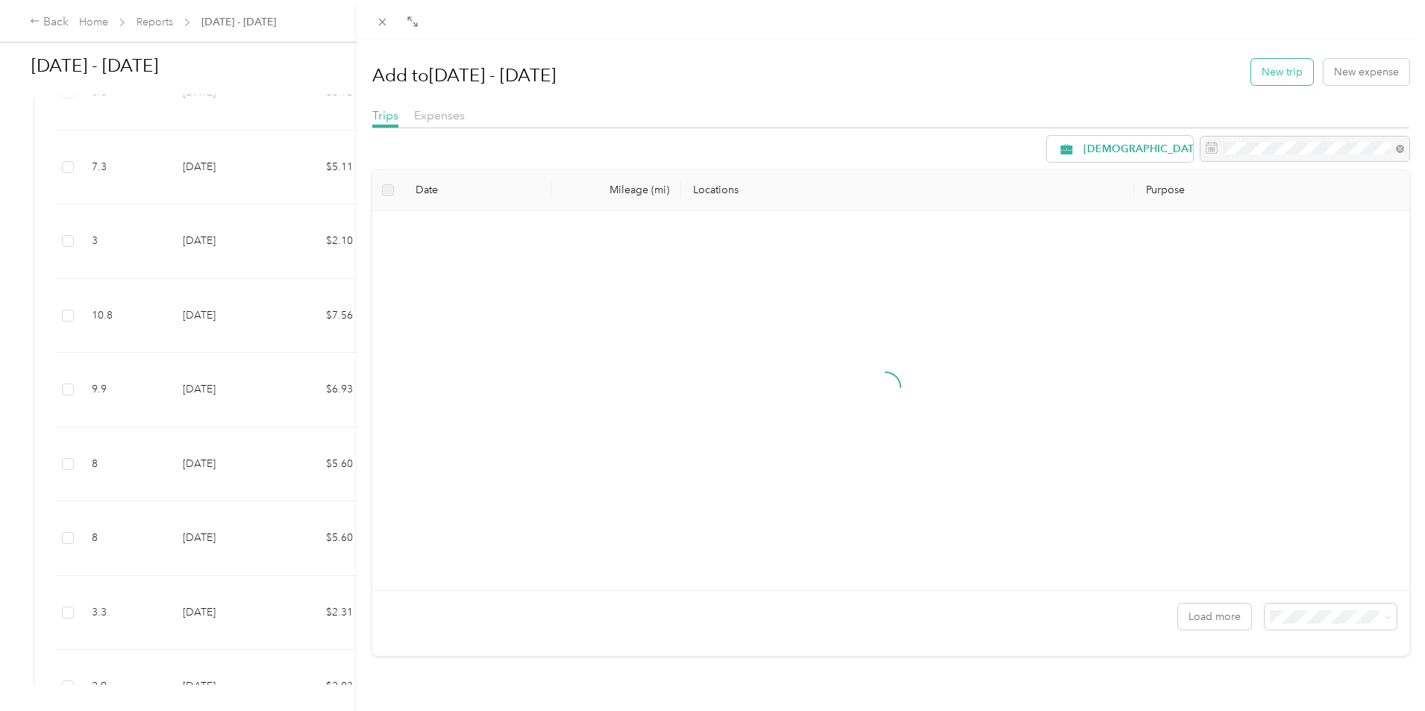
click at [1291, 59] on button "New trip" at bounding box center [1282, 72] width 62 height 26
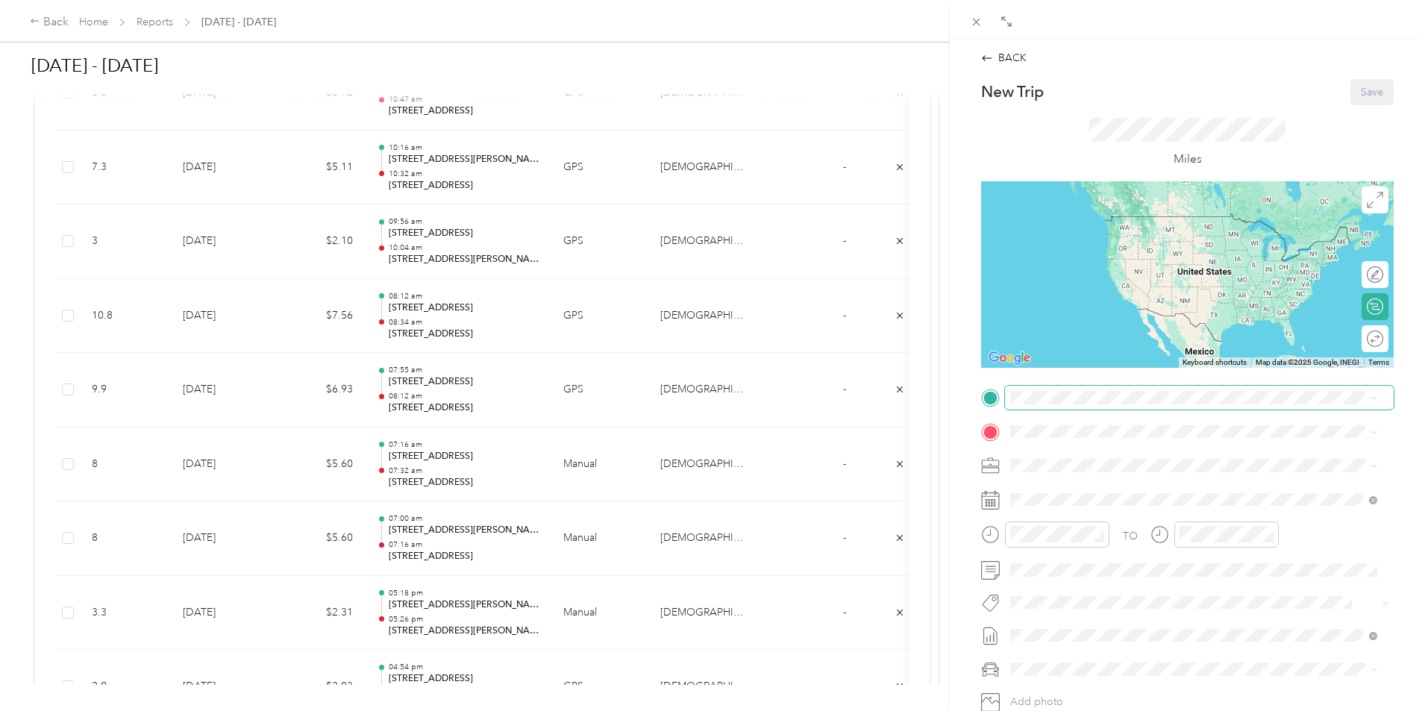
click at [1072, 405] on span at bounding box center [1199, 398] width 389 height 24
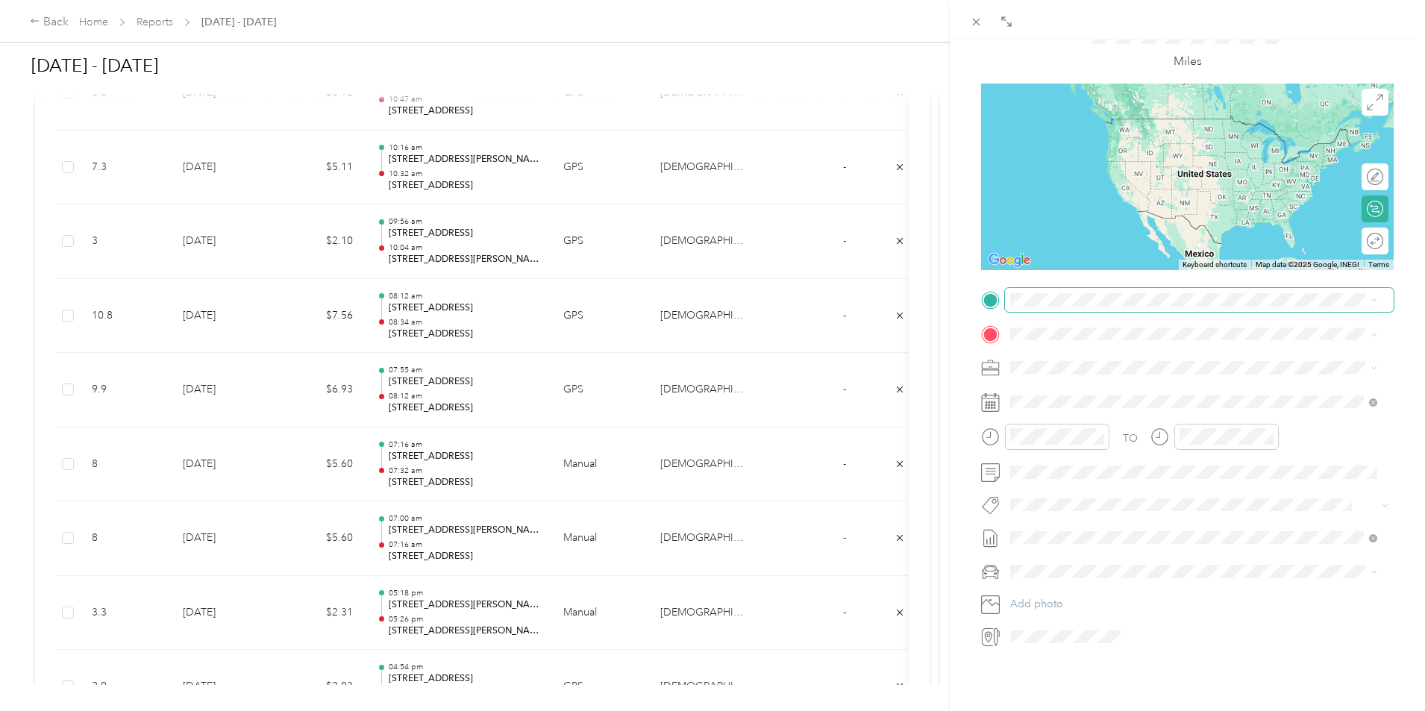
scroll to position [153, 0]
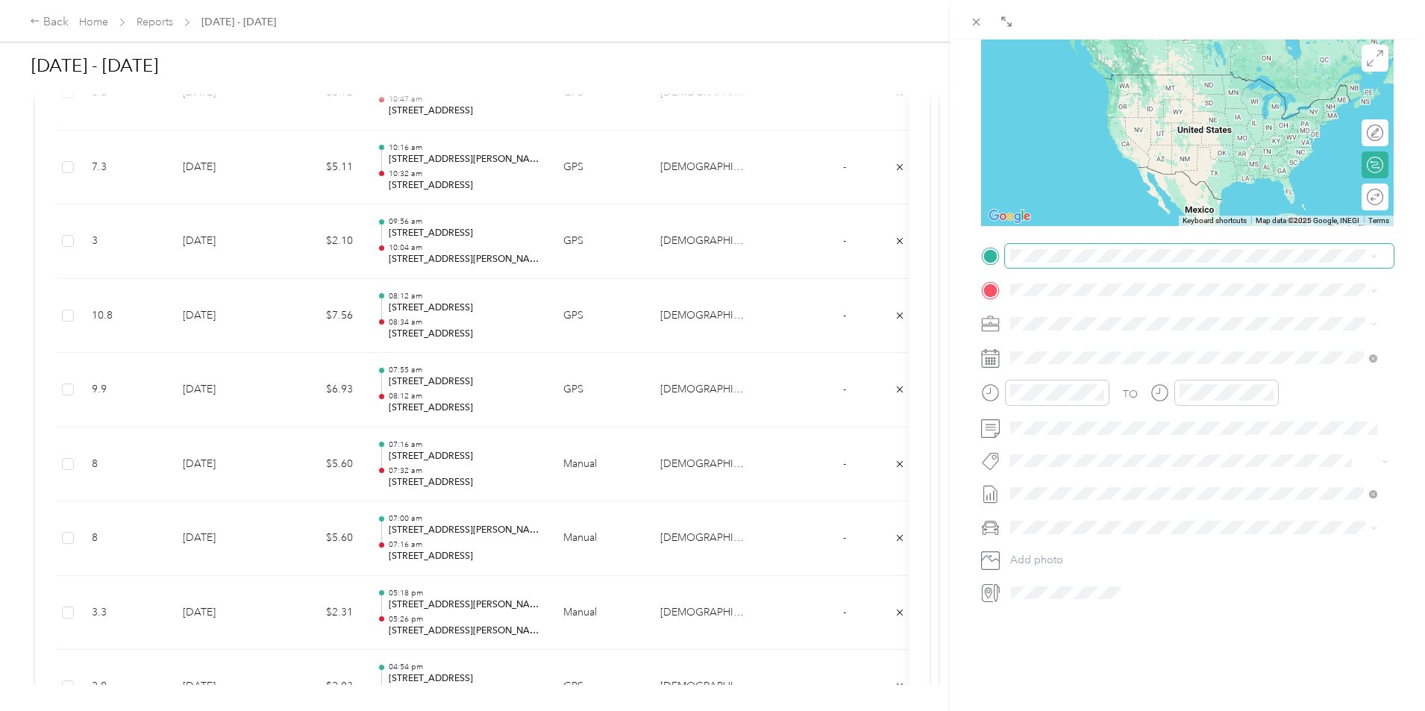
click at [1080, 253] on span at bounding box center [1199, 256] width 389 height 24
click at [1119, 305] on span "[STREET_ADDRESS][US_STATE]" at bounding box center [1112, 298] width 149 height 13
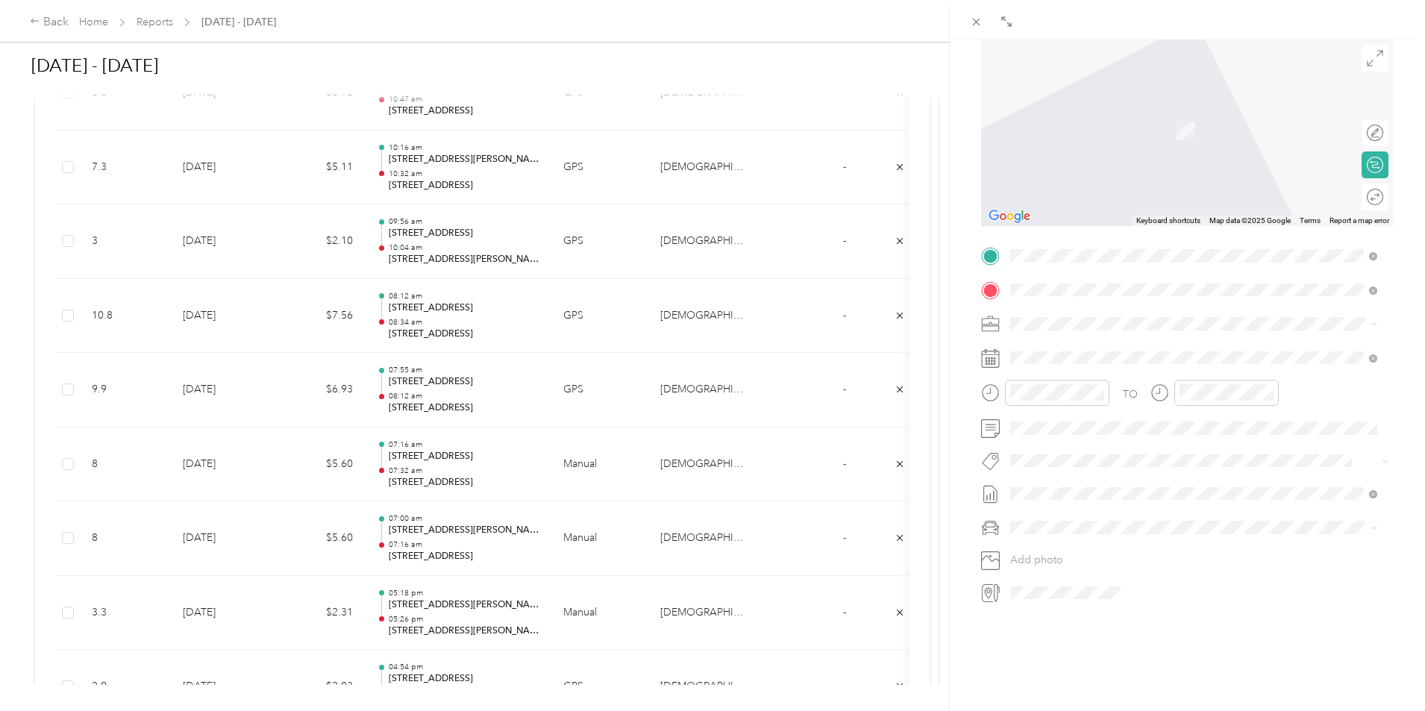
click at [1109, 335] on span "[STREET_ADDRESS][US_STATE]" at bounding box center [1112, 332] width 149 height 13
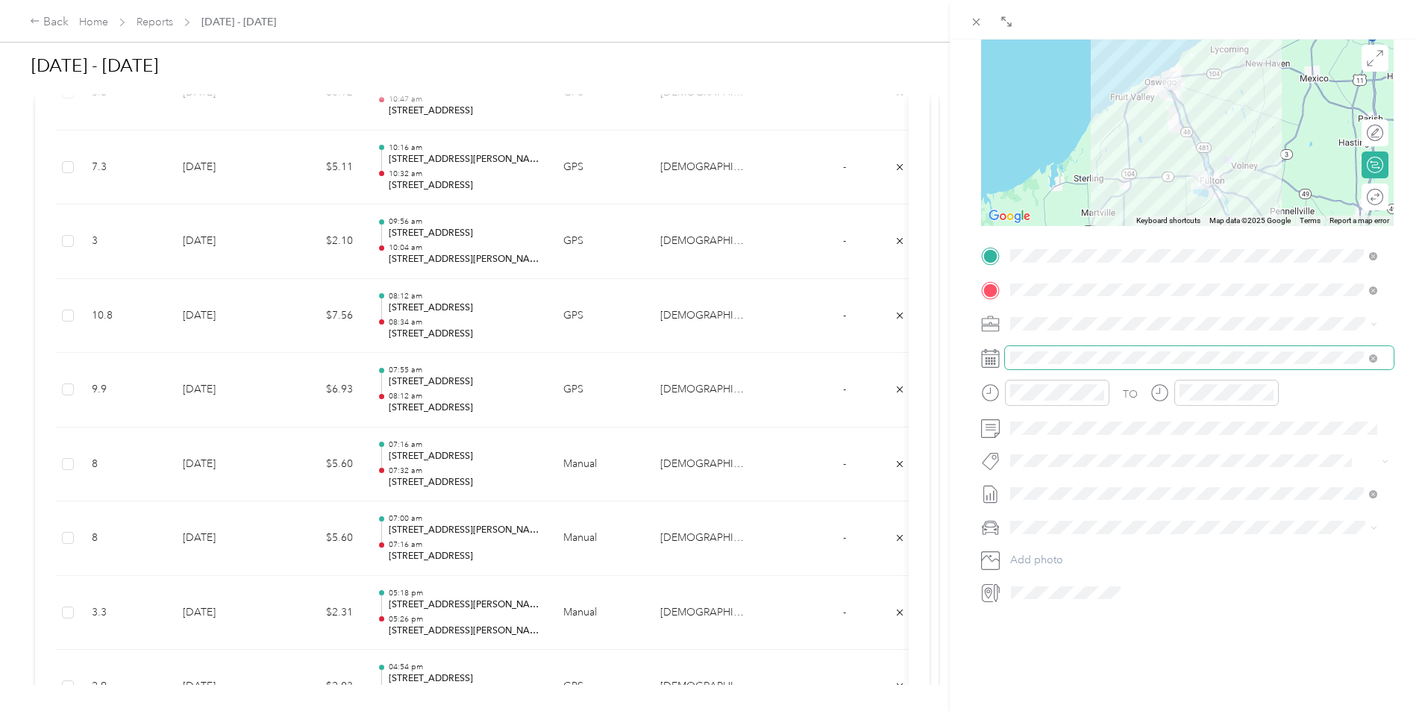
click at [1056, 354] on span at bounding box center [1199, 358] width 389 height 24
click at [1101, 551] on div "24" at bounding box center [1098, 553] width 19 height 19
click at [1067, 392] on div at bounding box center [1057, 393] width 104 height 26
click at [1029, 494] on div "08" at bounding box center [1026, 491] width 36 height 21
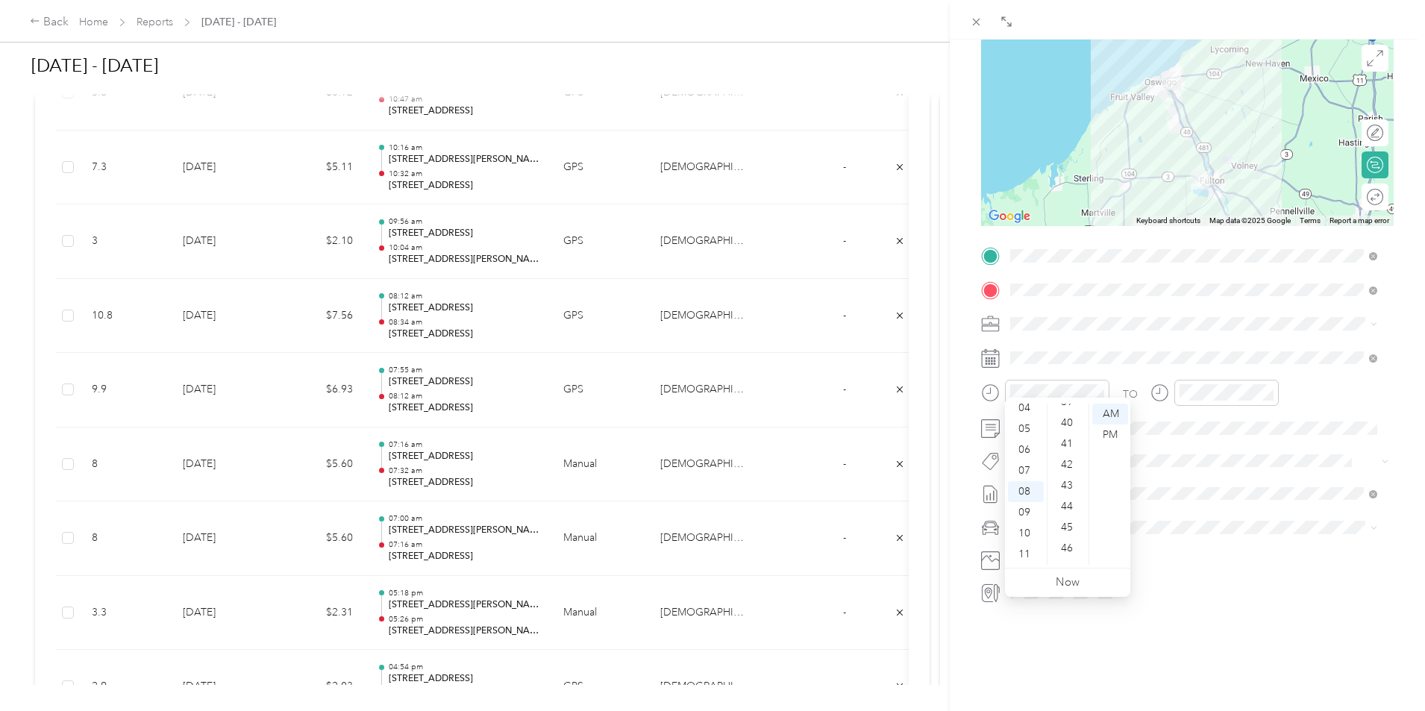
scroll to position [934, 0]
click at [1071, 485] on div "48" at bounding box center [1068, 482] width 36 height 21
click at [1197, 494] on div "08" at bounding box center [1195, 491] width 36 height 21
click at [1196, 509] on div "09" at bounding box center [1195, 512] width 36 height 21
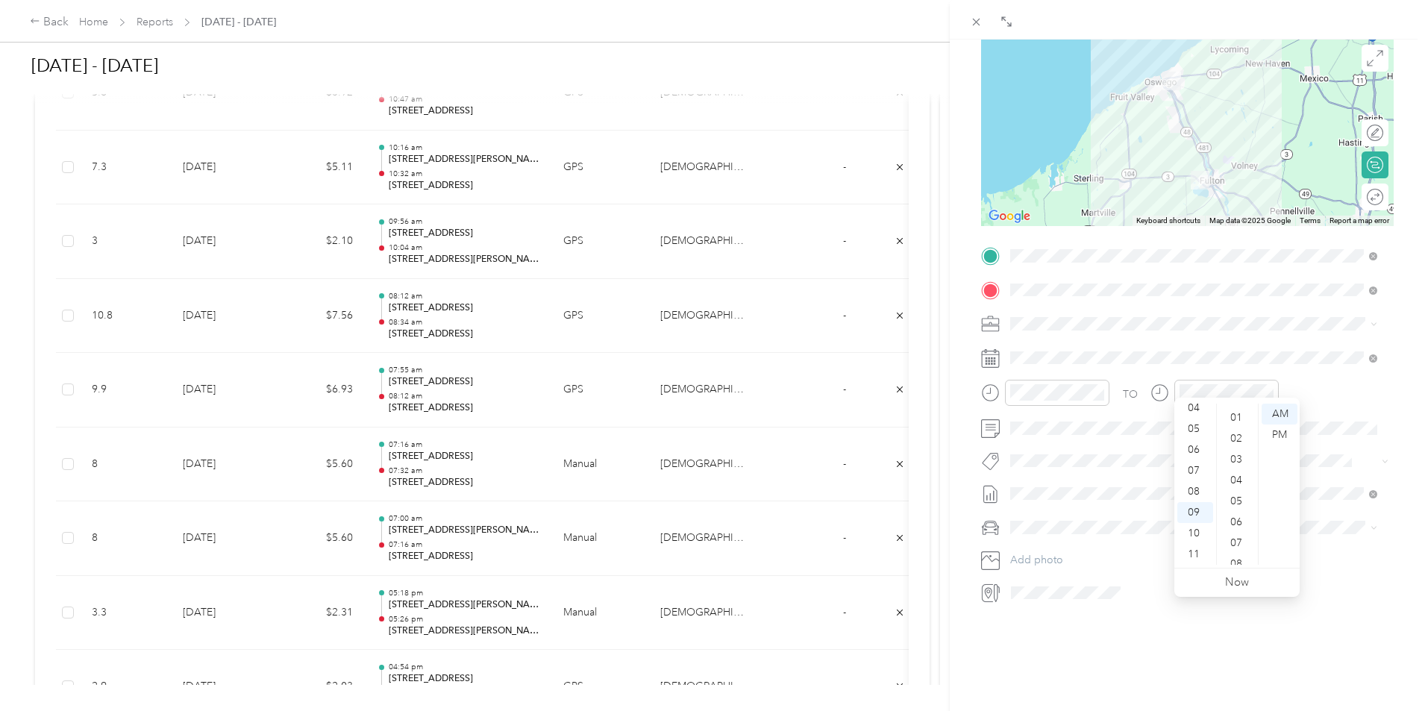
scroll to position [0, 0]
click at [1243, 540] on div "06" at bounding box center [1238, 539] width 36 height 21
click at [1295, 355] on span at bounding box center [1199, 358] width 389 height 24
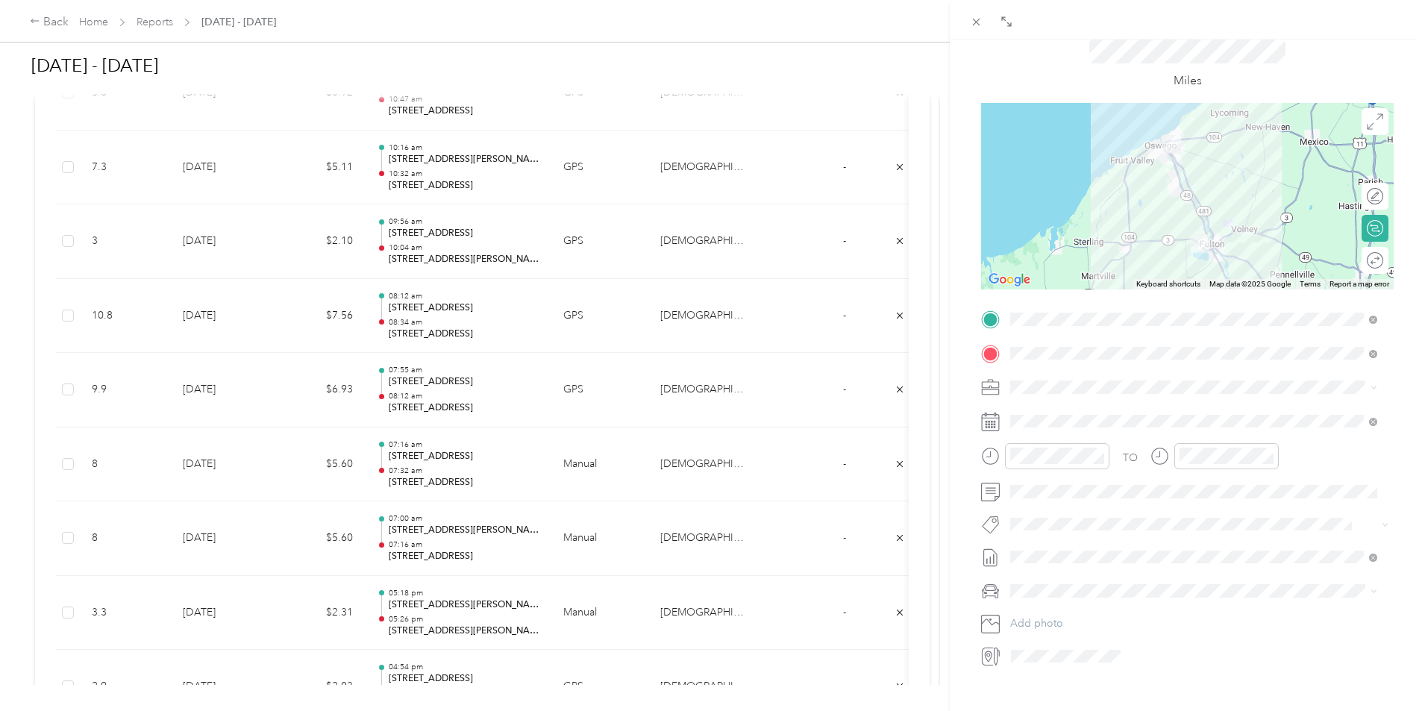
scroll to position [4, 0]
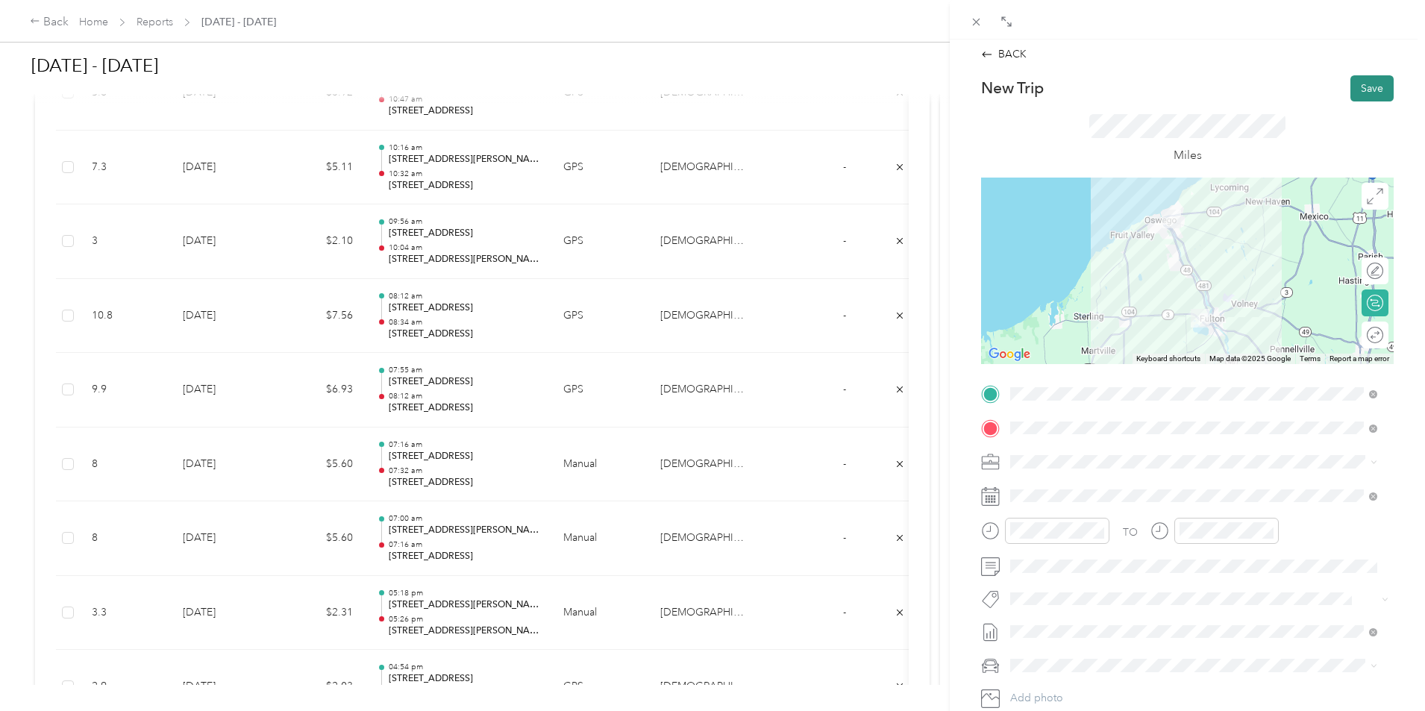
click at [1360, 85] on button "Save" at bounding box center [1371, 88] width 43 height 26
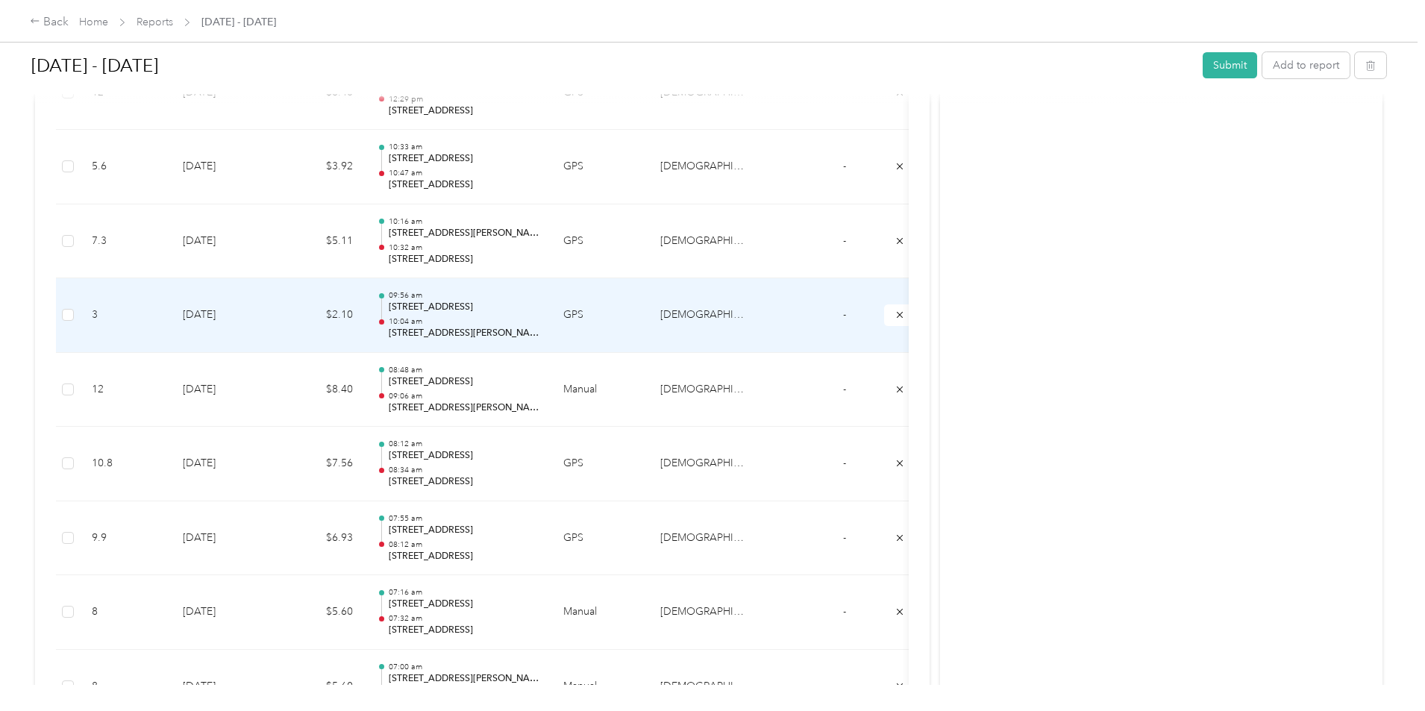
scroll to position [1400, 0]
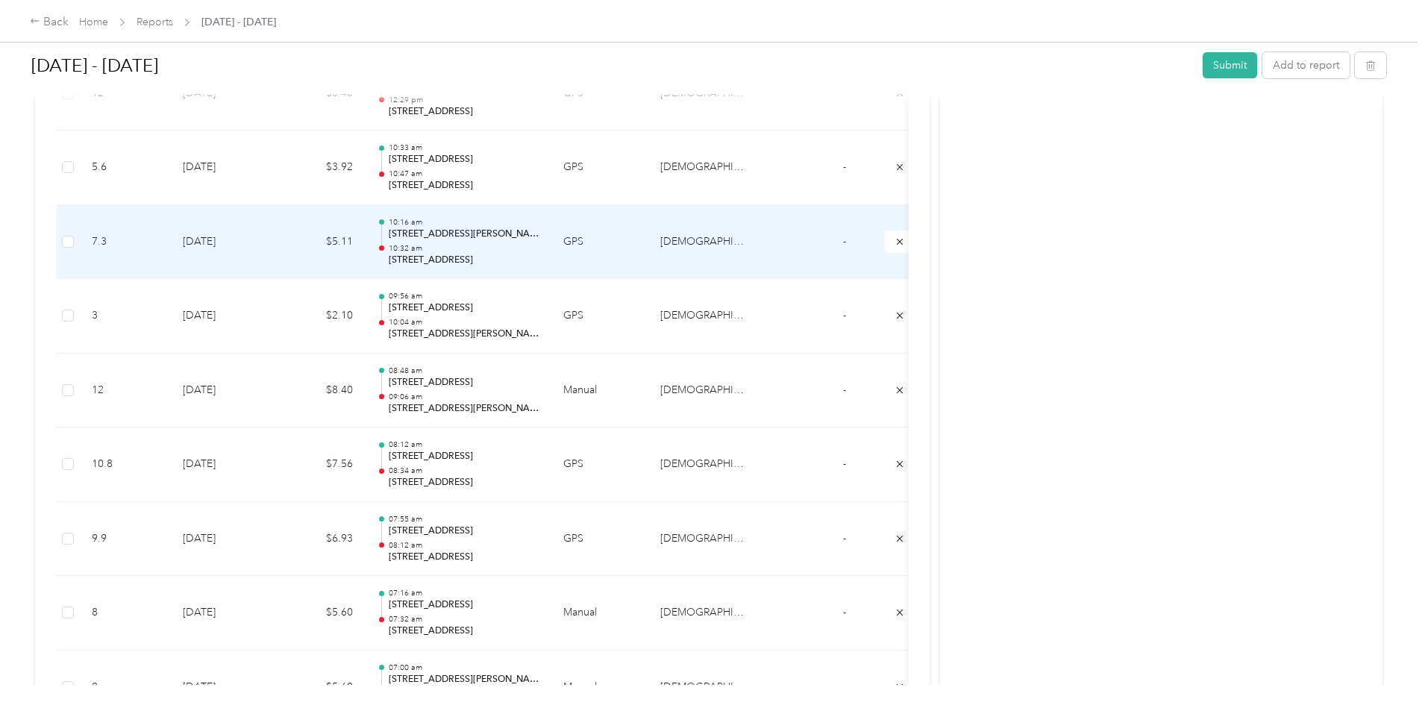
click at [539, 260] on p "[STREET_ADDRESS]" at bounding box center [464, 260] width 151 height 13
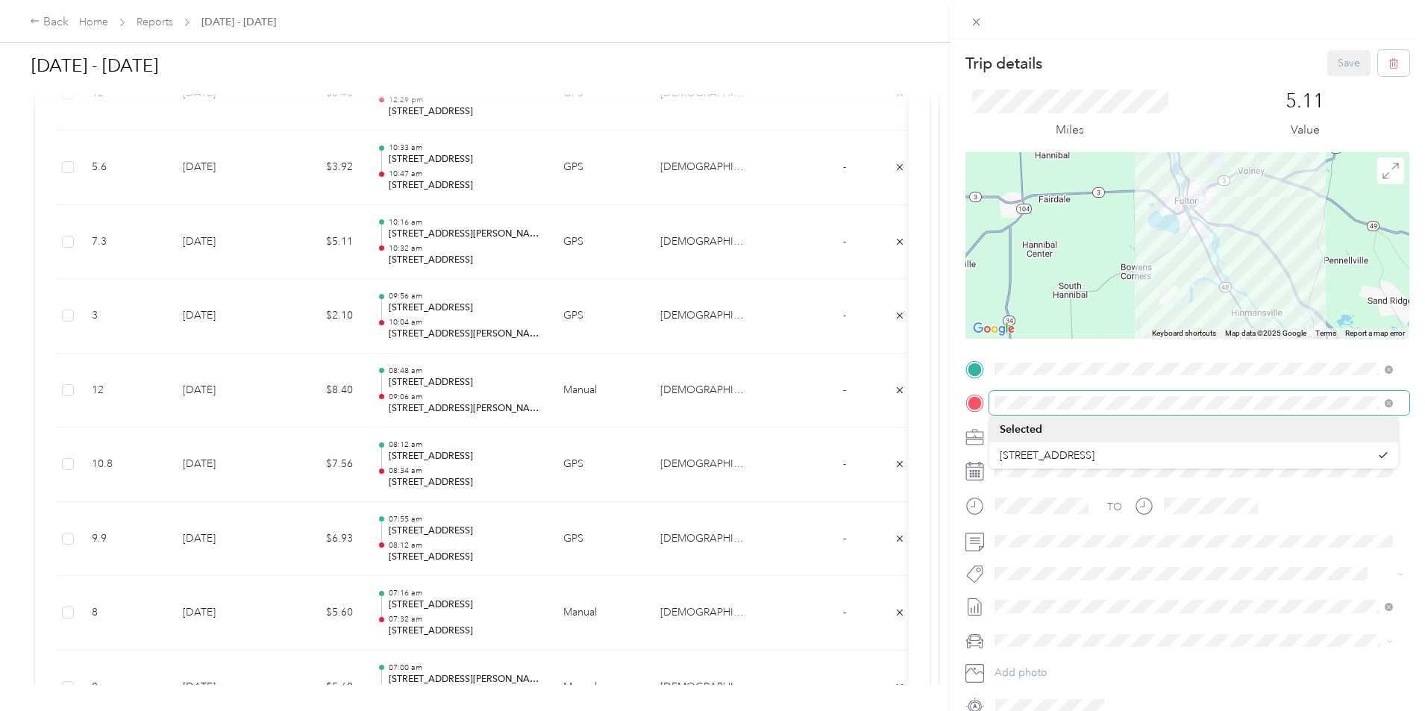
click at [982, 399] on div at bounding box center [1187, 403] width 444 height 24
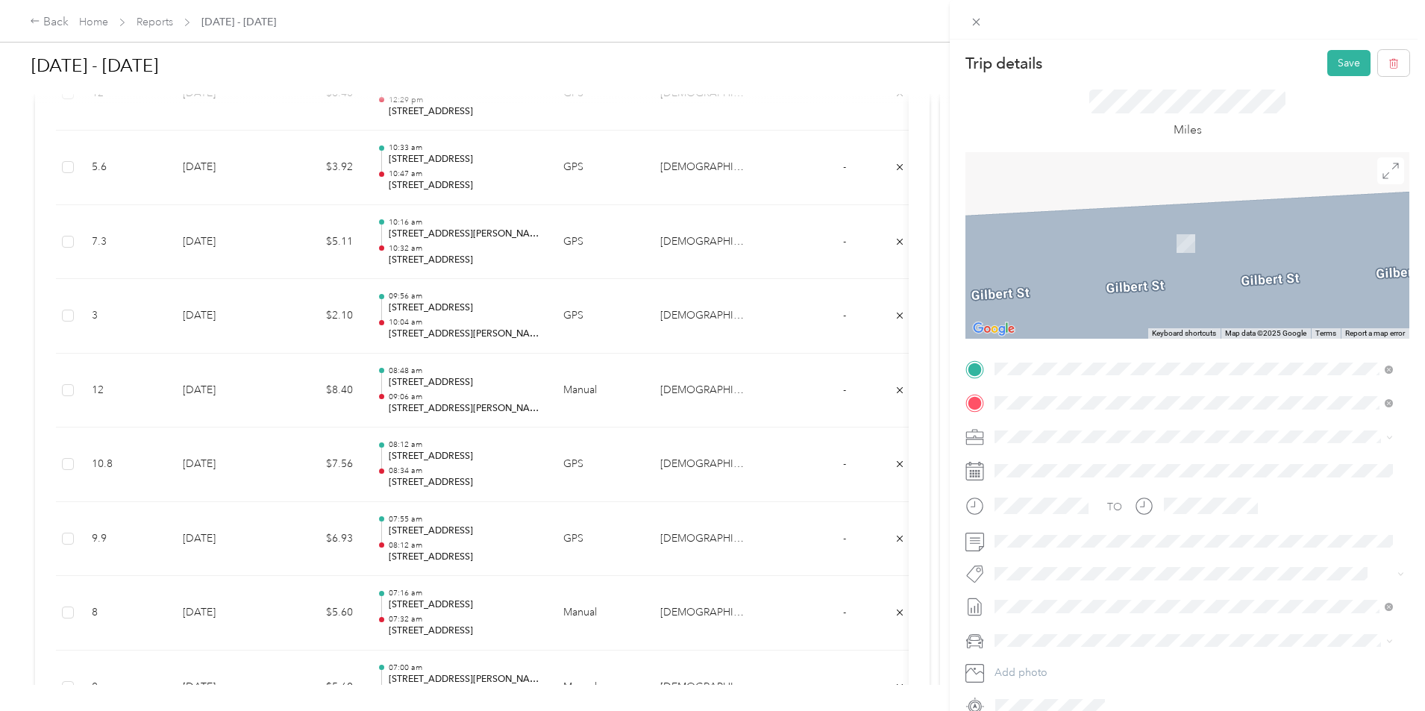
click at [1110, 463] on span "[STREET_ADDRESS][PERSON_NAME][US_STATE]" at bounding box center [1139, 456] width 232 height 13
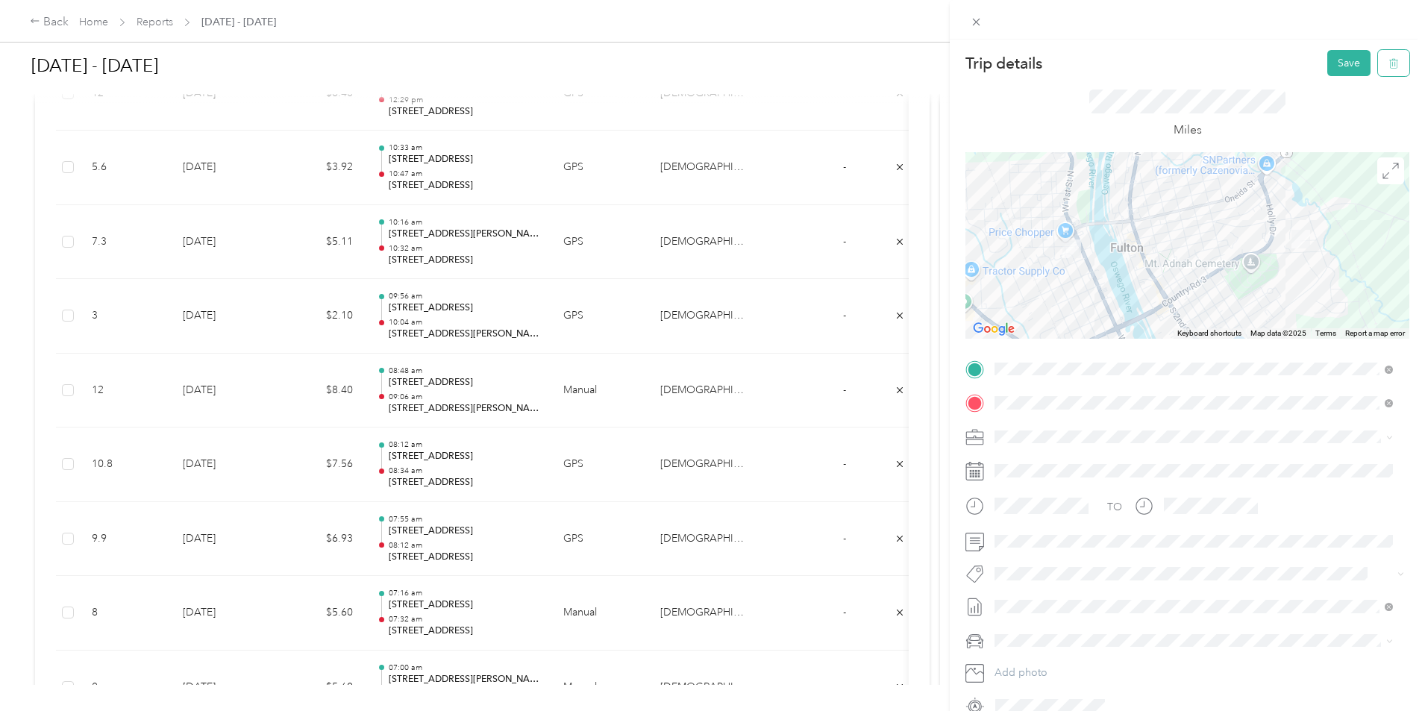
click at [1382, 70] on button "button" at bounding box center [1393, 63] width 31 height 26
click at [1337, 85] on button "Yes" at bounding box center [1338, 81] width 29 height 24
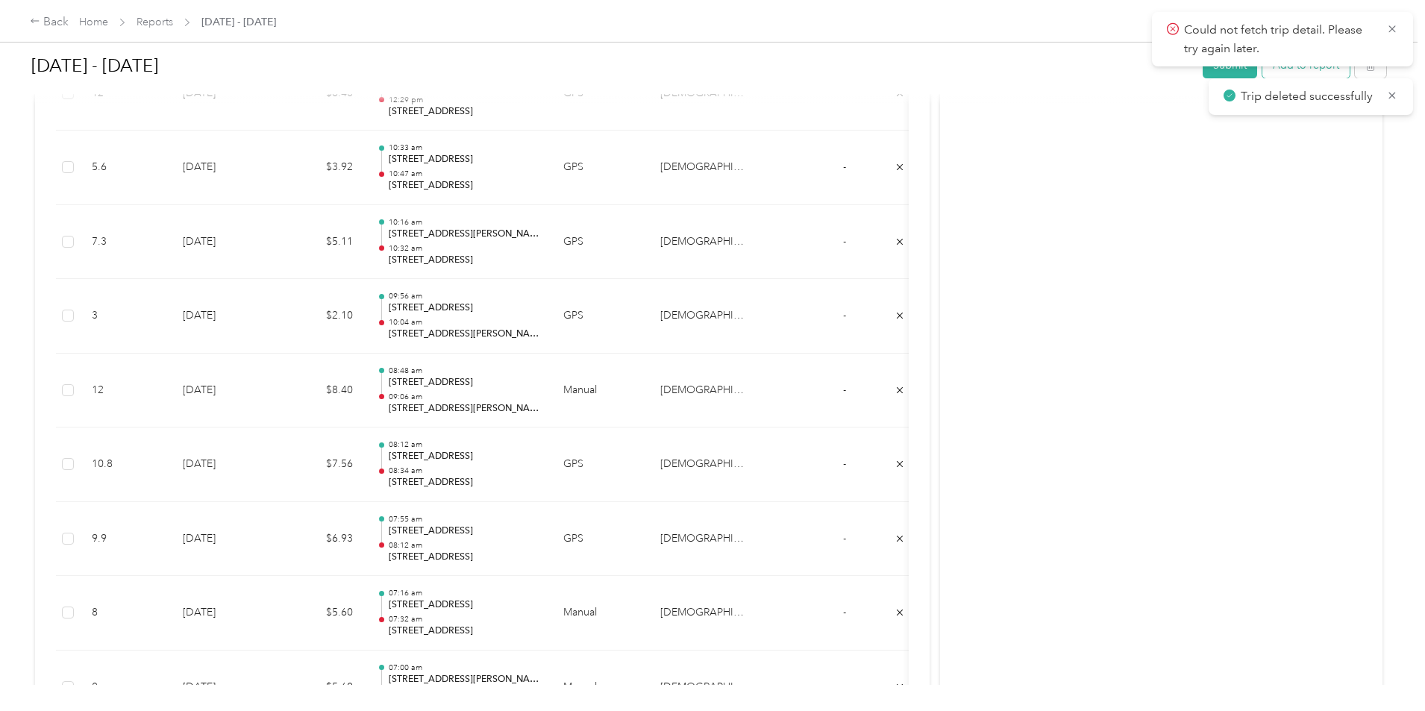
click at [1262, 76] on button "Add to report" at bounding box center [1305, 65] width 87 height 26
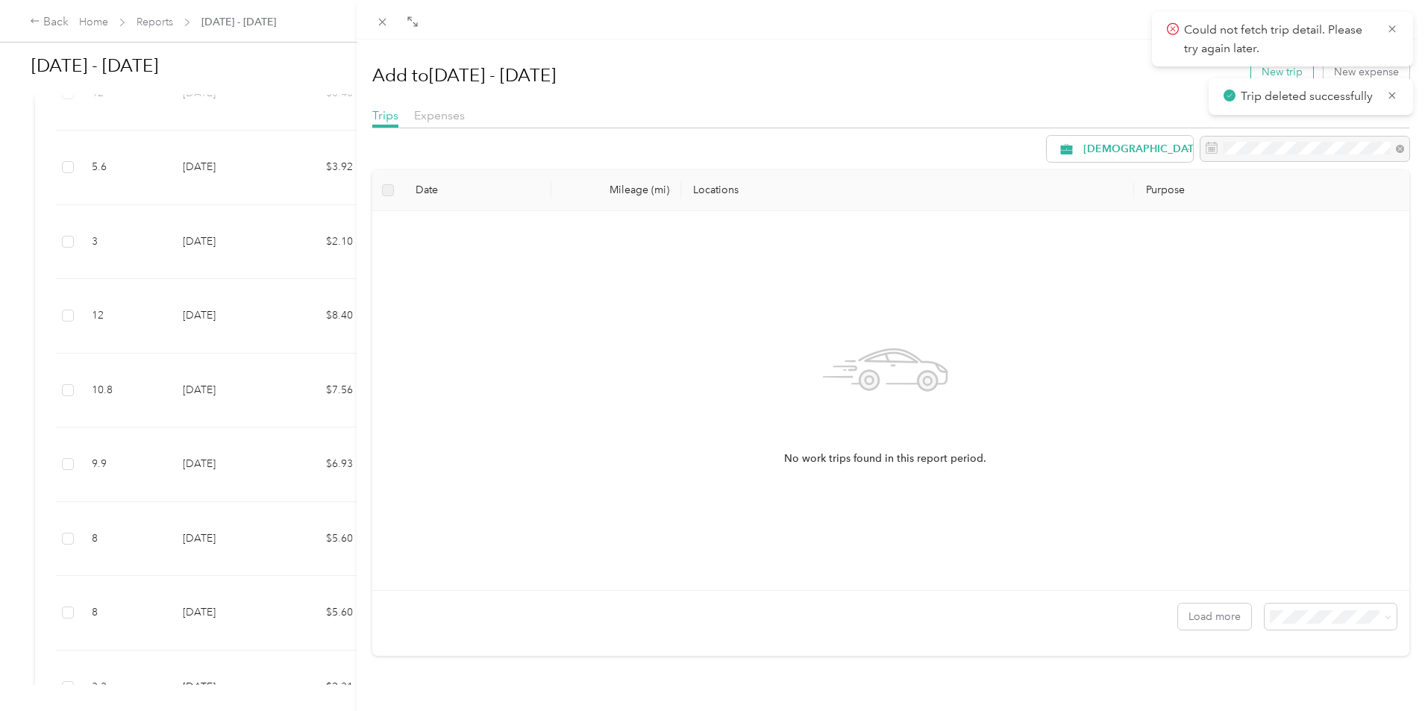
click at [1273, 71] on button "New trip" at bounding box center [1282, 72] width 62 height 26
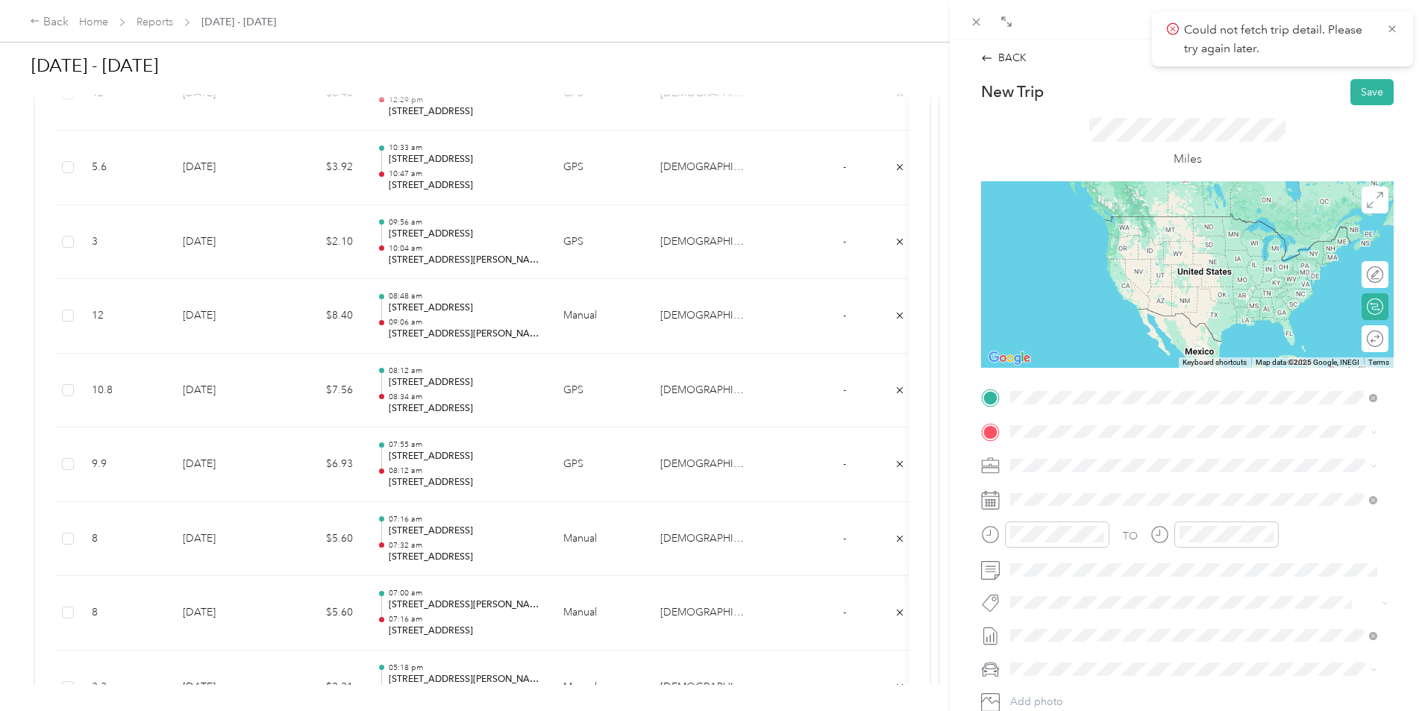
click at [1149, 457] on span "[STREET_ADDRESS][PERSON_NAME][US_STATE]" at bounding box center [1154, 451] width 232 height 13
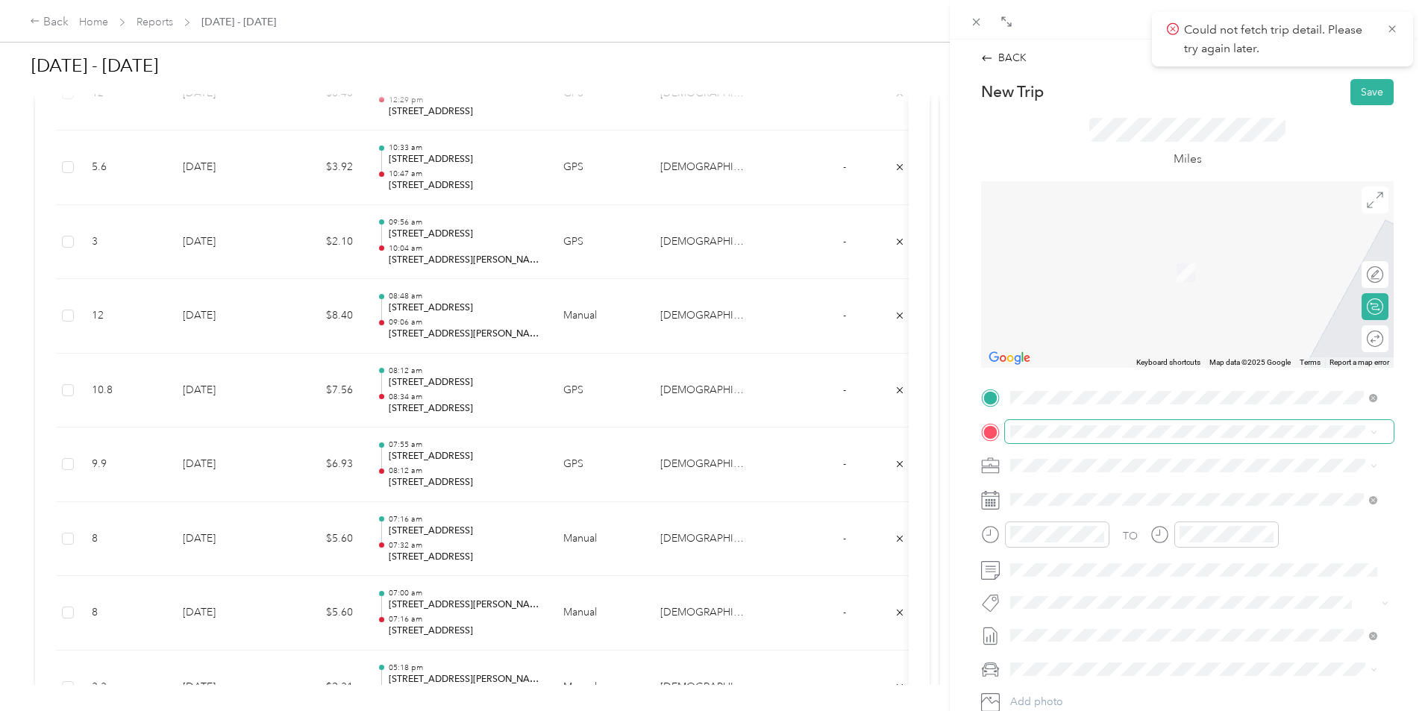
click at [1126, 442] on span at bounding box center [1199, 432] width 389 height 24
click at [1106, 492] on span "[STREET_ADDRESS][PERSON_NAME][US_STATE]" at bounding box center [1154, 485] width 232 height 13
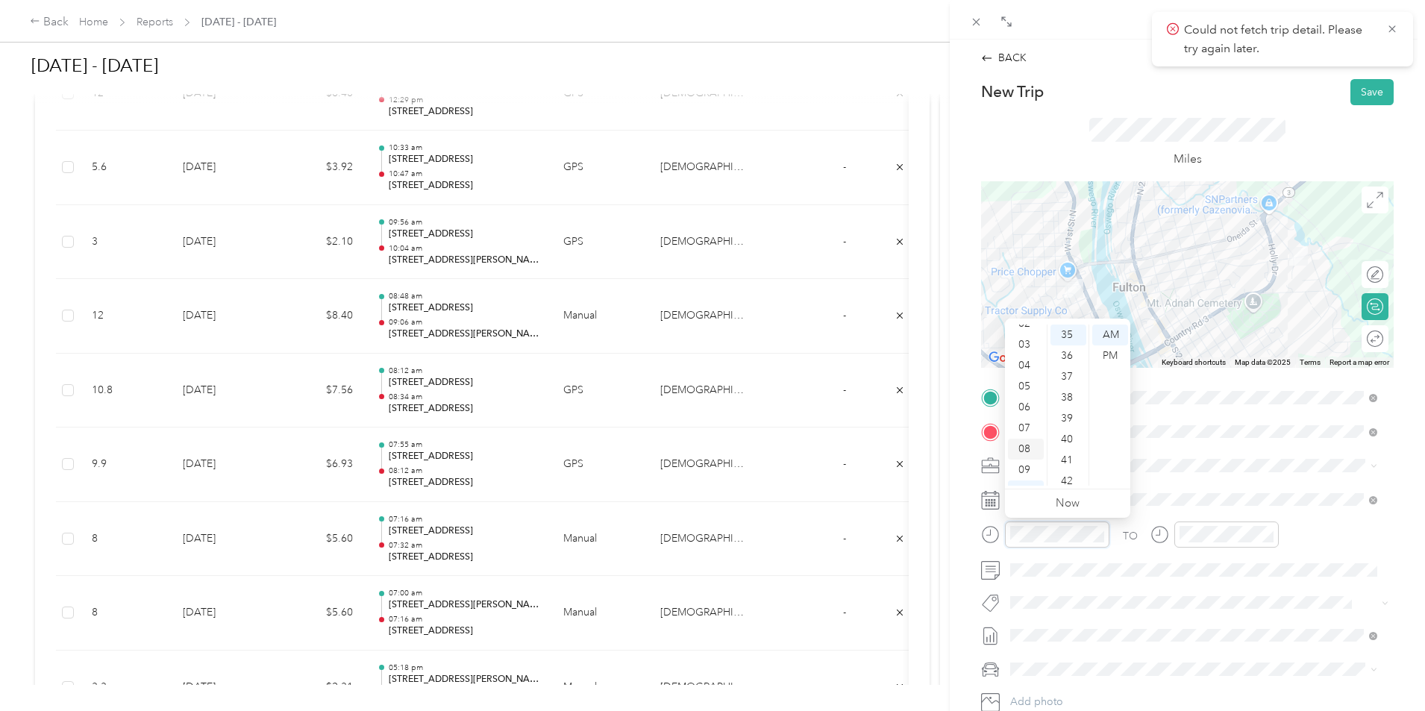
scroll to position [90, 0]
click at [1026, 454] on div "10" at bounding box center [1026, 454] width 36 height 21
click at [1066, 465] on div "13" at bounding box center [1068, 472] width 36 height 21
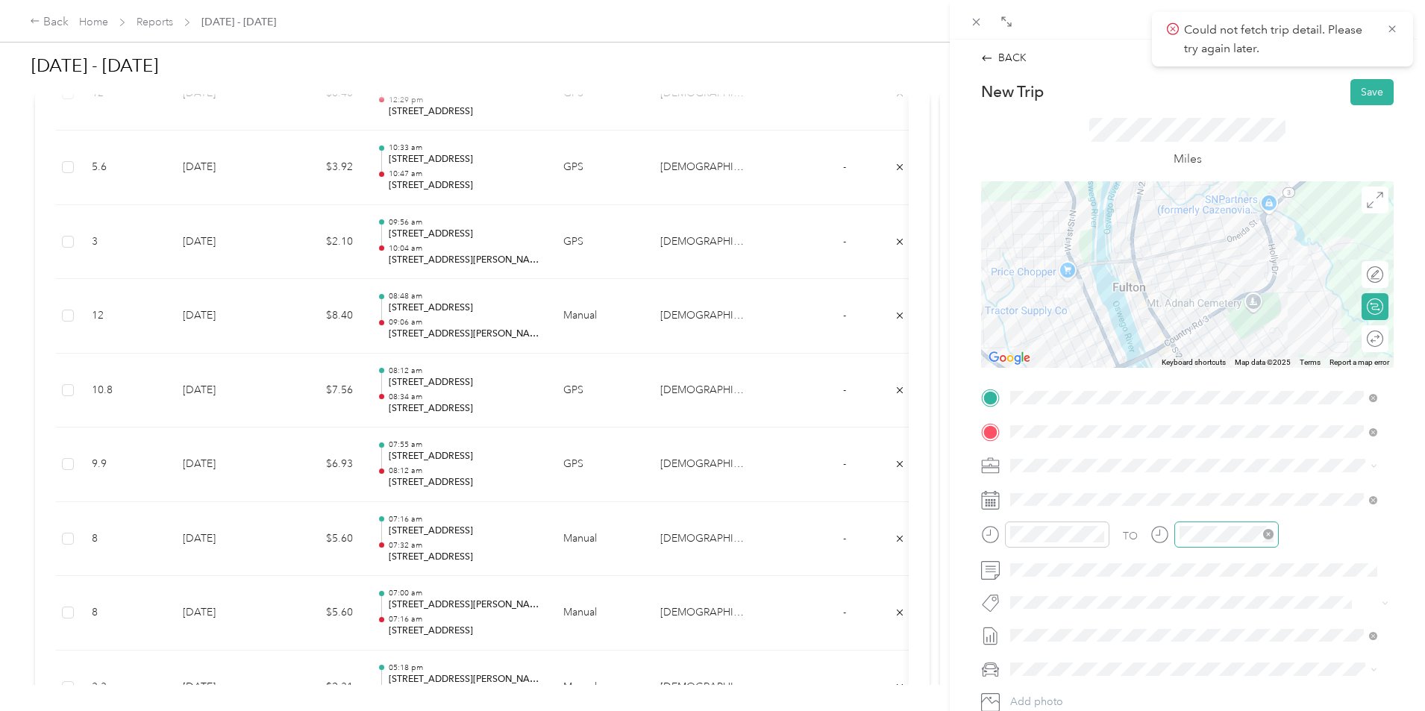
click at [1231, 525] on div at bounding box center [1226, 534] width 104 height 26
click at [1199, 458] on div "10" at bounding box center [1195, 454] width 36 height 21
click at [1242, 465] on div "20" at bounding box center [1238, 469] width 36 height 21
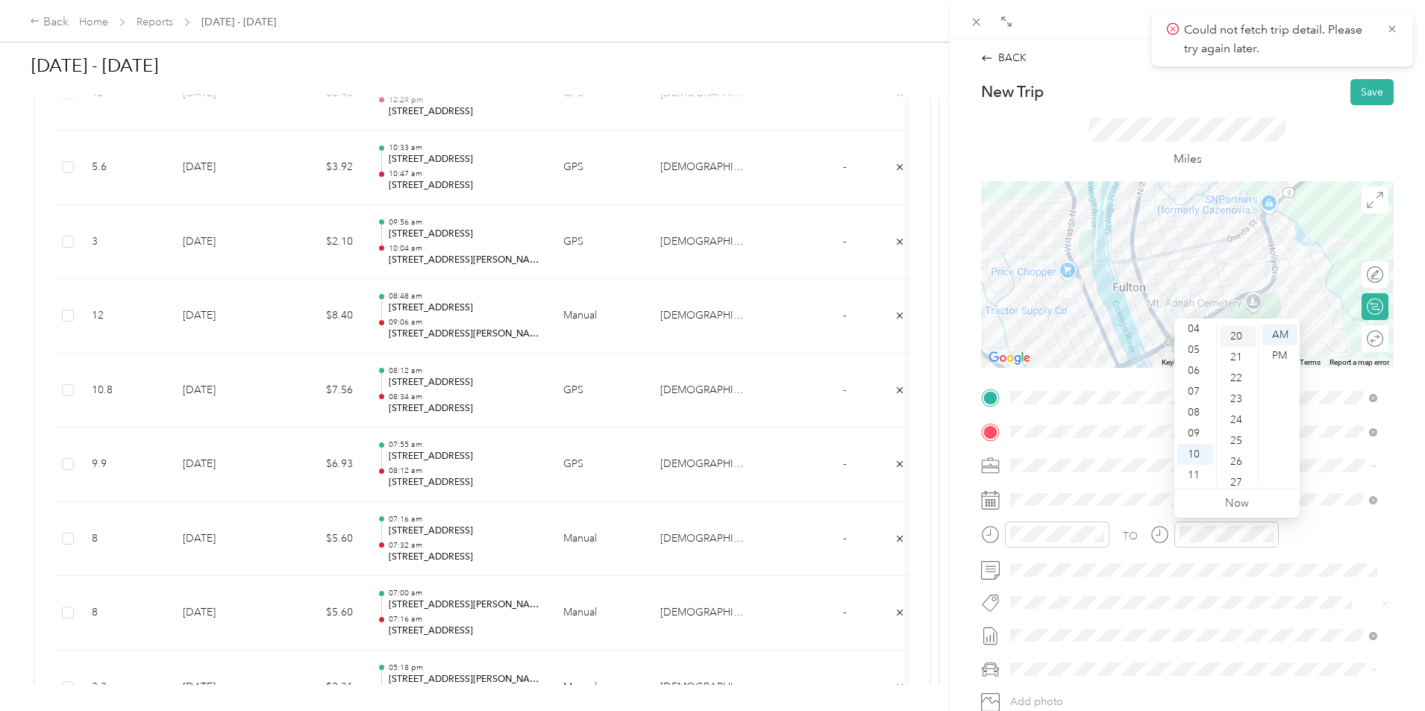
scroll to position [418, 0]
click at [1222, 587] on div "TO Add photo" at bounding box center [1187, 566] width 413 height 360
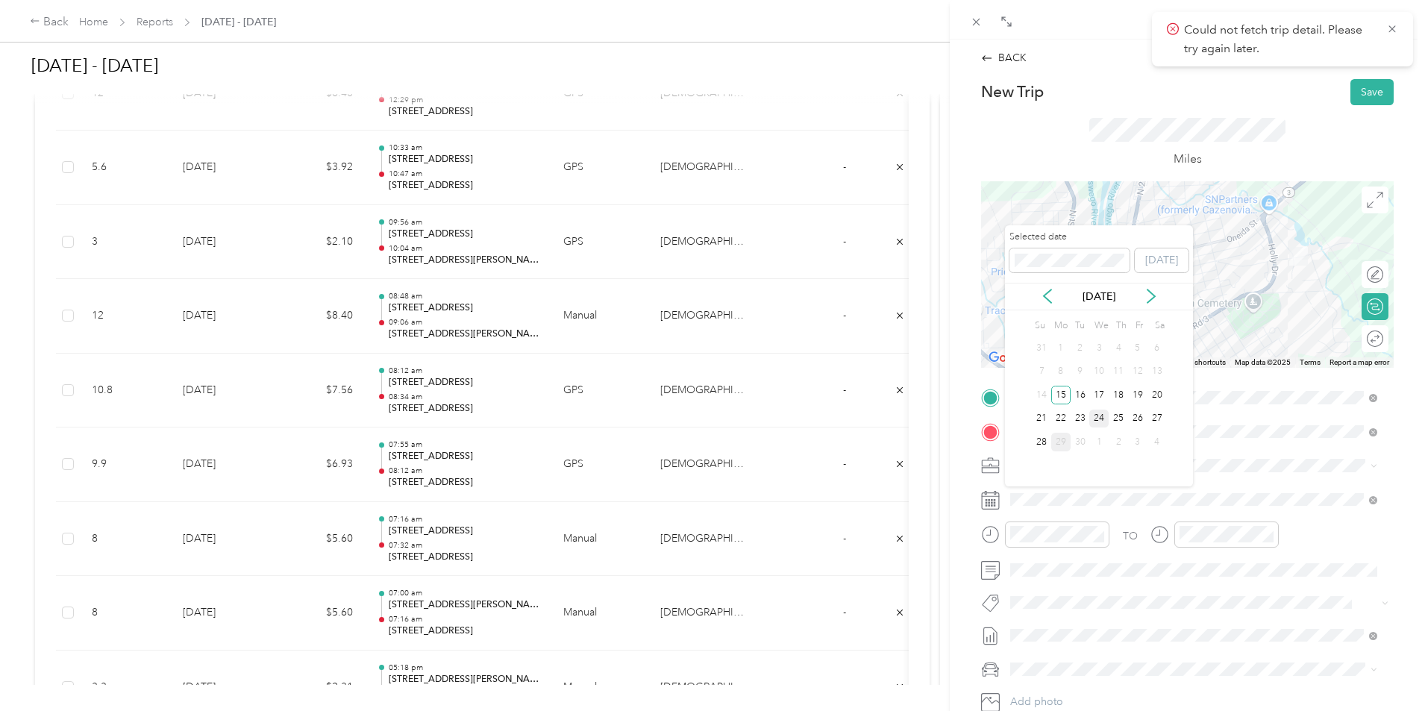
click at [1102, 418] on div "24" at bounding box center [1098, 419] width 19 height 19
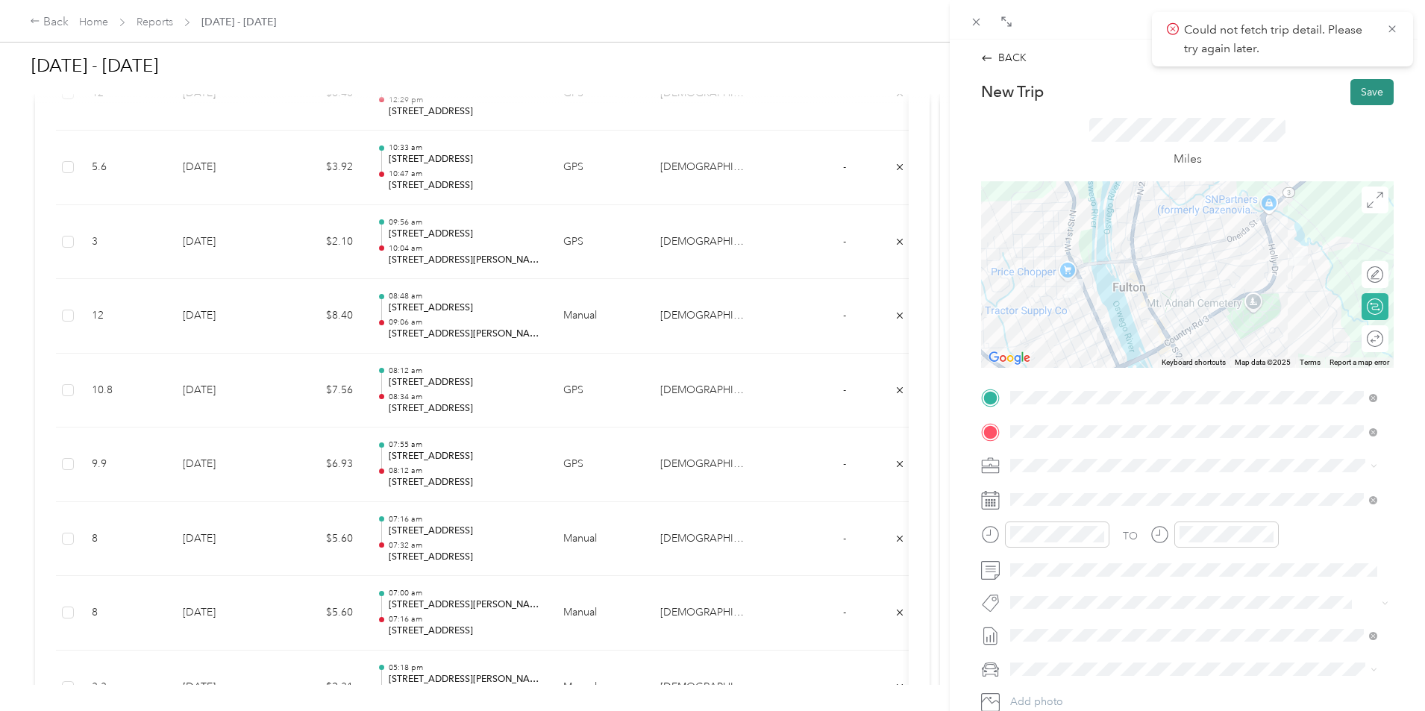
click at [1373, 98] on button "Save" at bounding box center [1371, 92] width 43 height 26
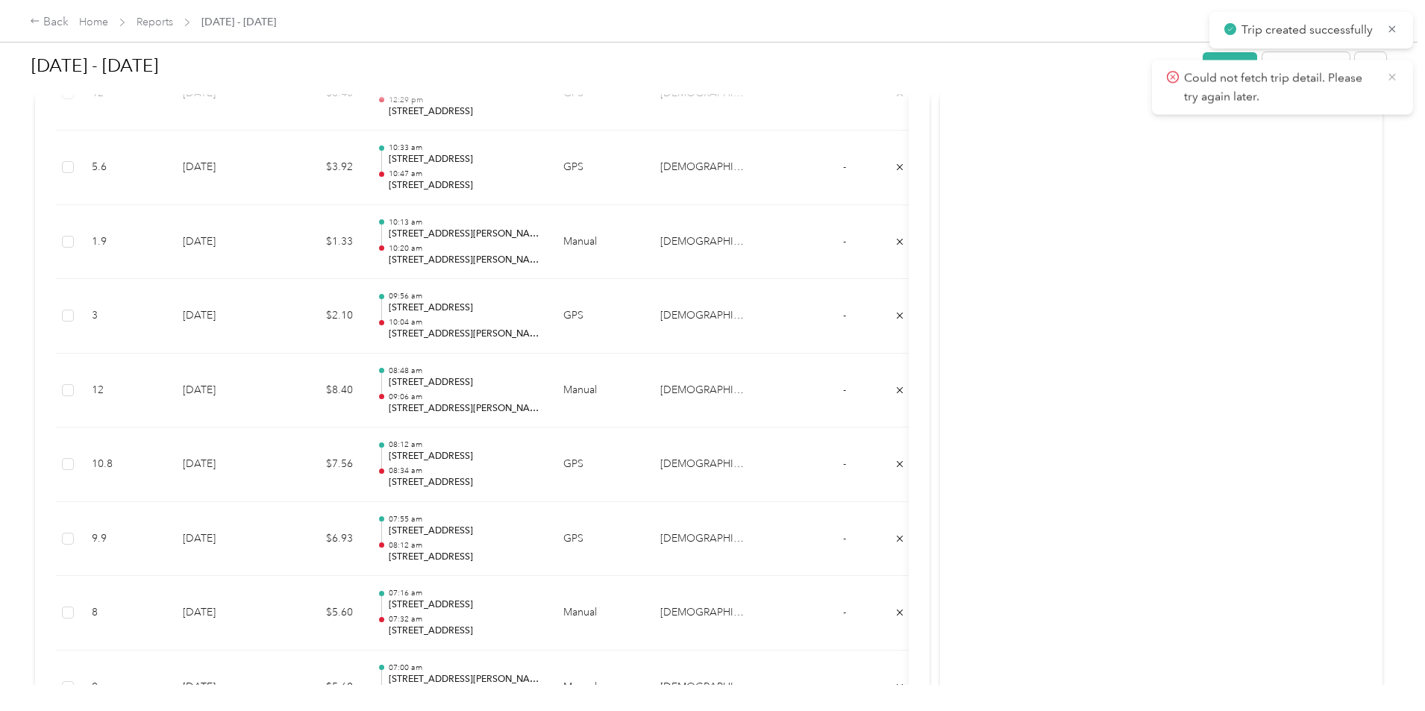
click at [1390, 79] on icon at bounding box center [1392, 76] width 12 height 13
click at [1395, 32] on icon at bounding box center [1392, 28] width 7 height 7
click at [1262, 72] on button "Add to report" at bounding box center [1305, 65] width 87 height 26
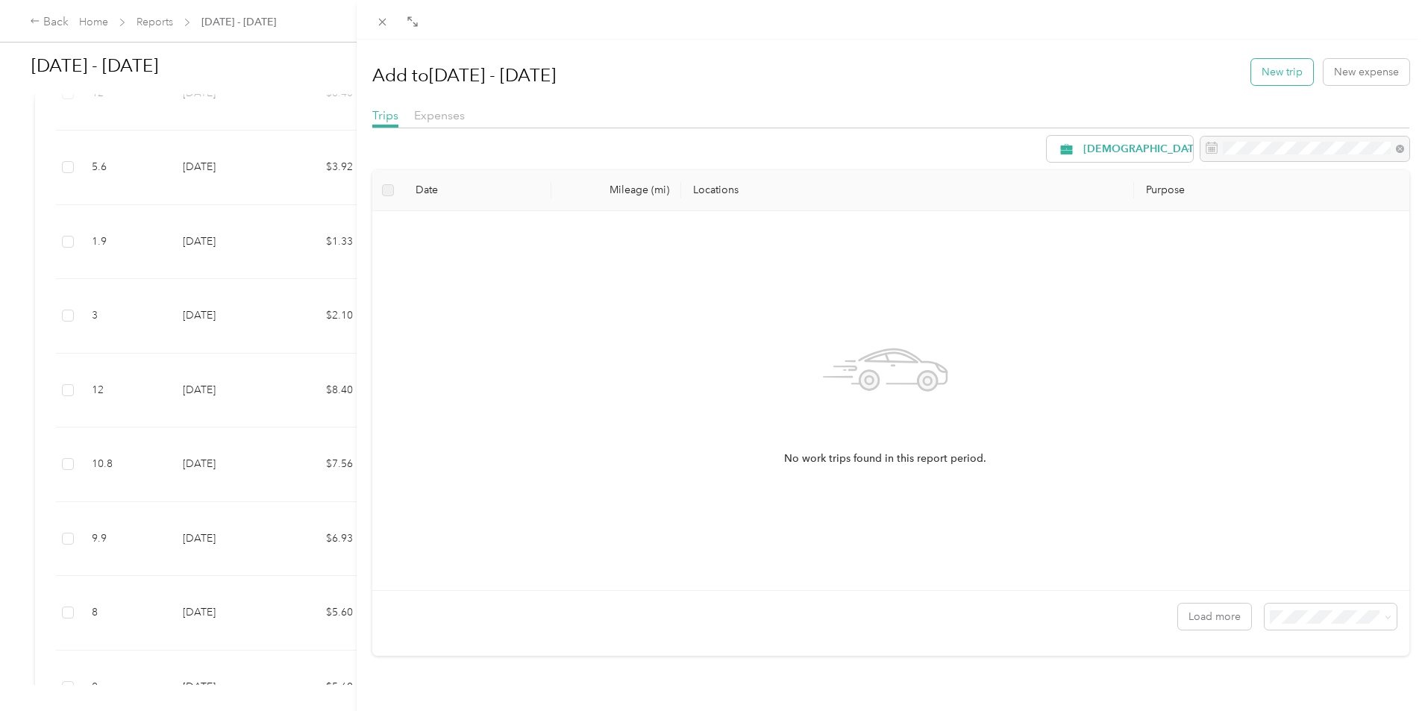
click at [1269, 66] on button "New trip" at bounding box center [1282, 72] width 62 height 26
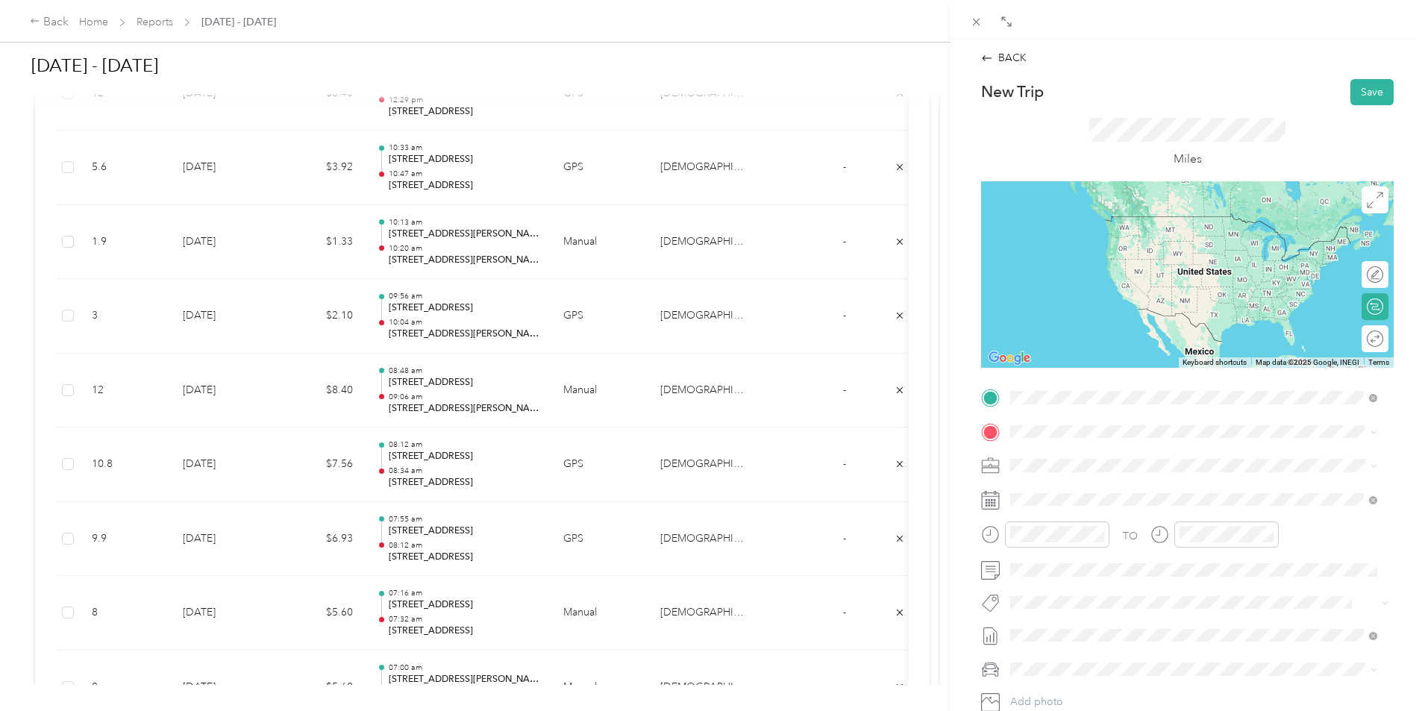
click at [1123, 458] on span "[STREET_ADDRESS][PERSON_NAME][US_STATE]" at bounding box center [1154, 451] width 232 height 13
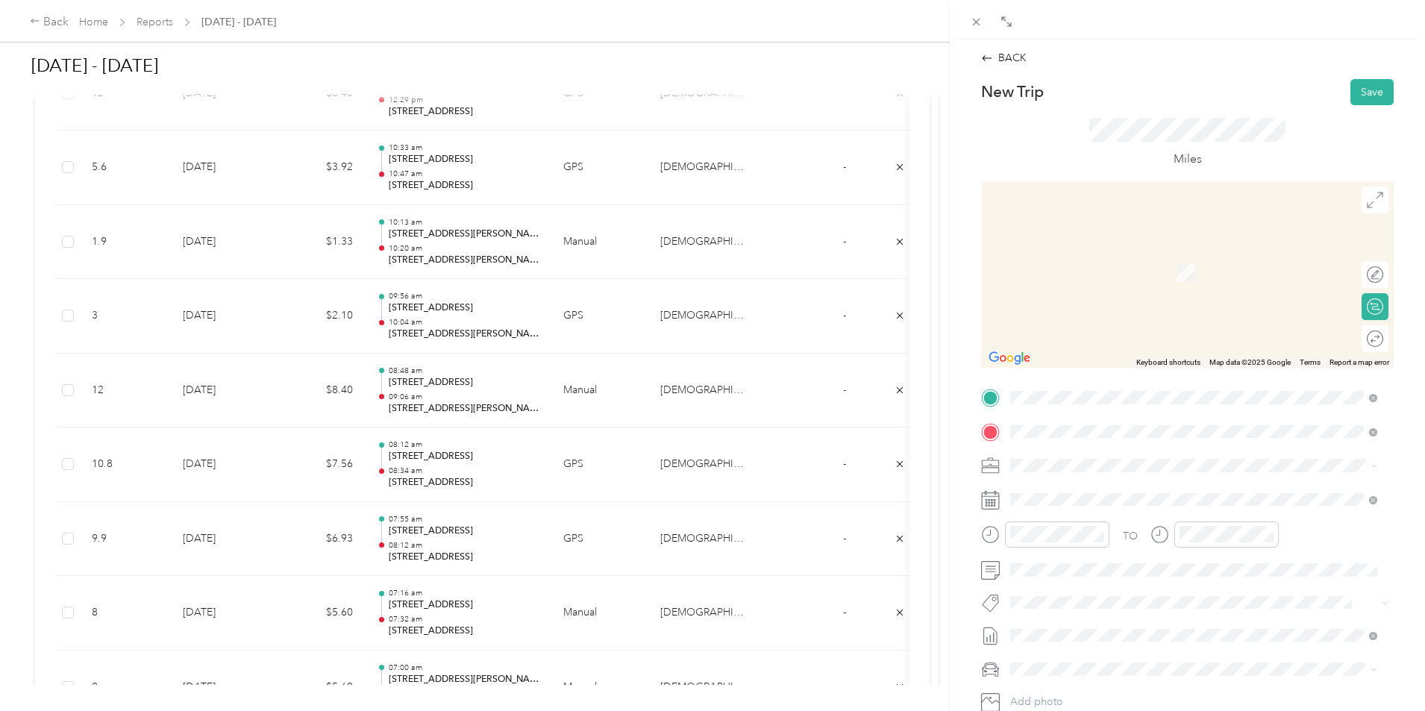
click at [1148, 523] on span "[STREET_ADDRESS][US_STATE]" at bounding box center [1112, 516] width 149 height 13
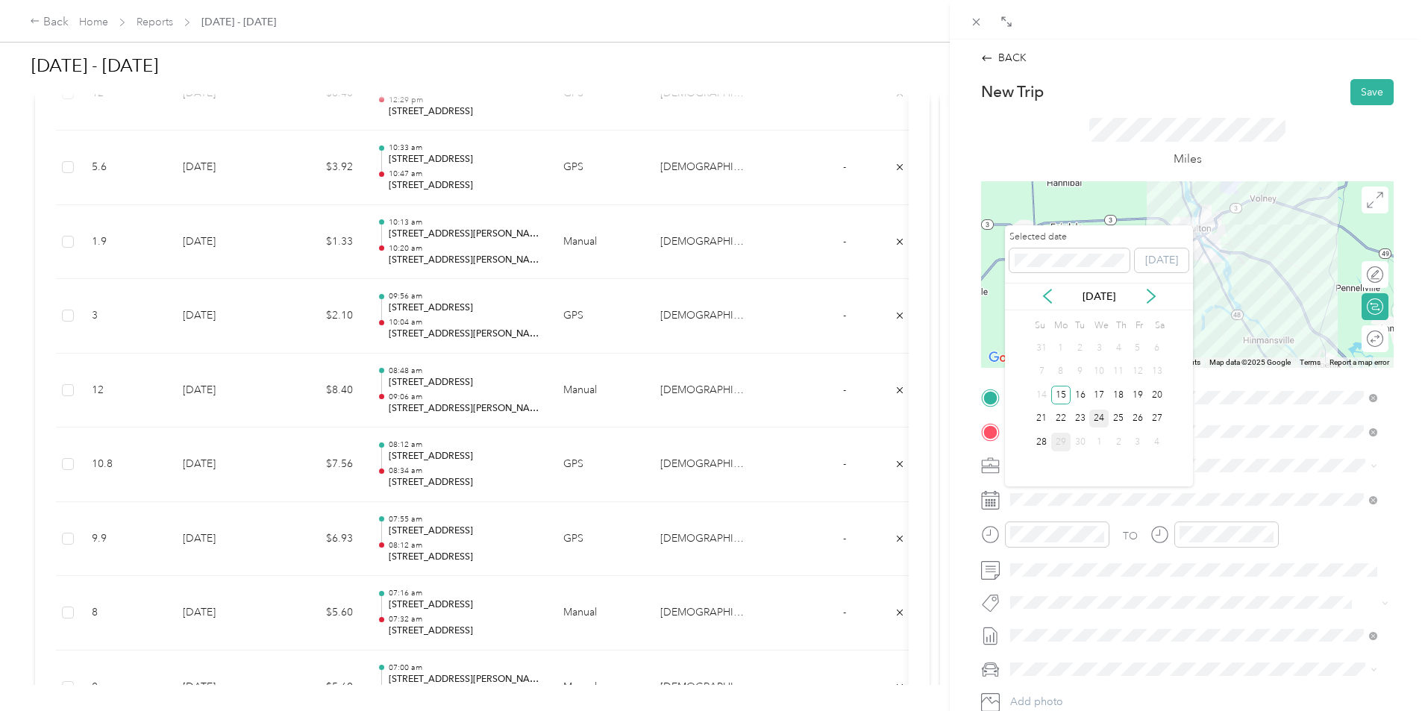
click at [1100, 420] on div "24" at bounding box center [1098, 419] width 19 height 19
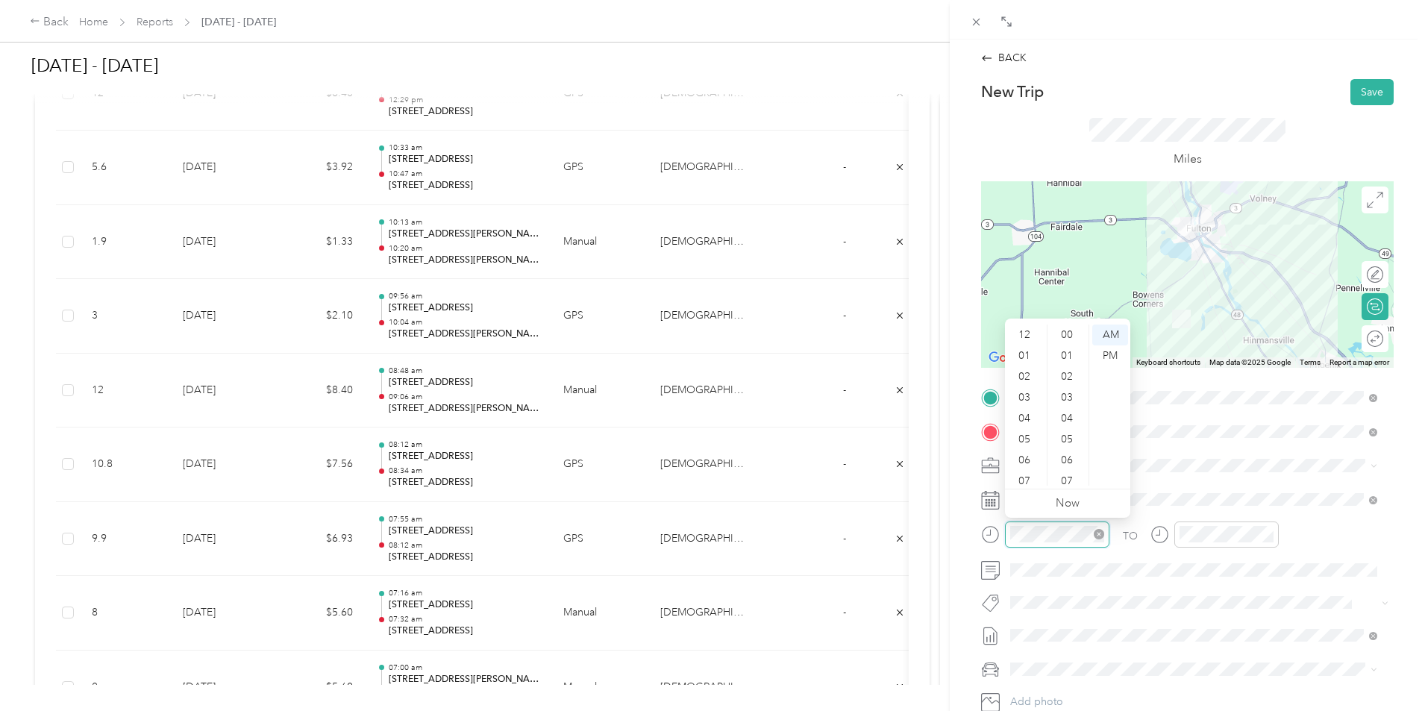
scroll to position [90, 0]
drag, startPoint x: 1023, startPoint y: 456, endPoint x: 1045, endPoint y: 445, distance: 25.0
click at [1023, 456] on div "10" at bounding box center [1026, 454] width 36 height 21
click at [1070, 373] on div "20" at bounding box center [1068, 373] width 36 height 21
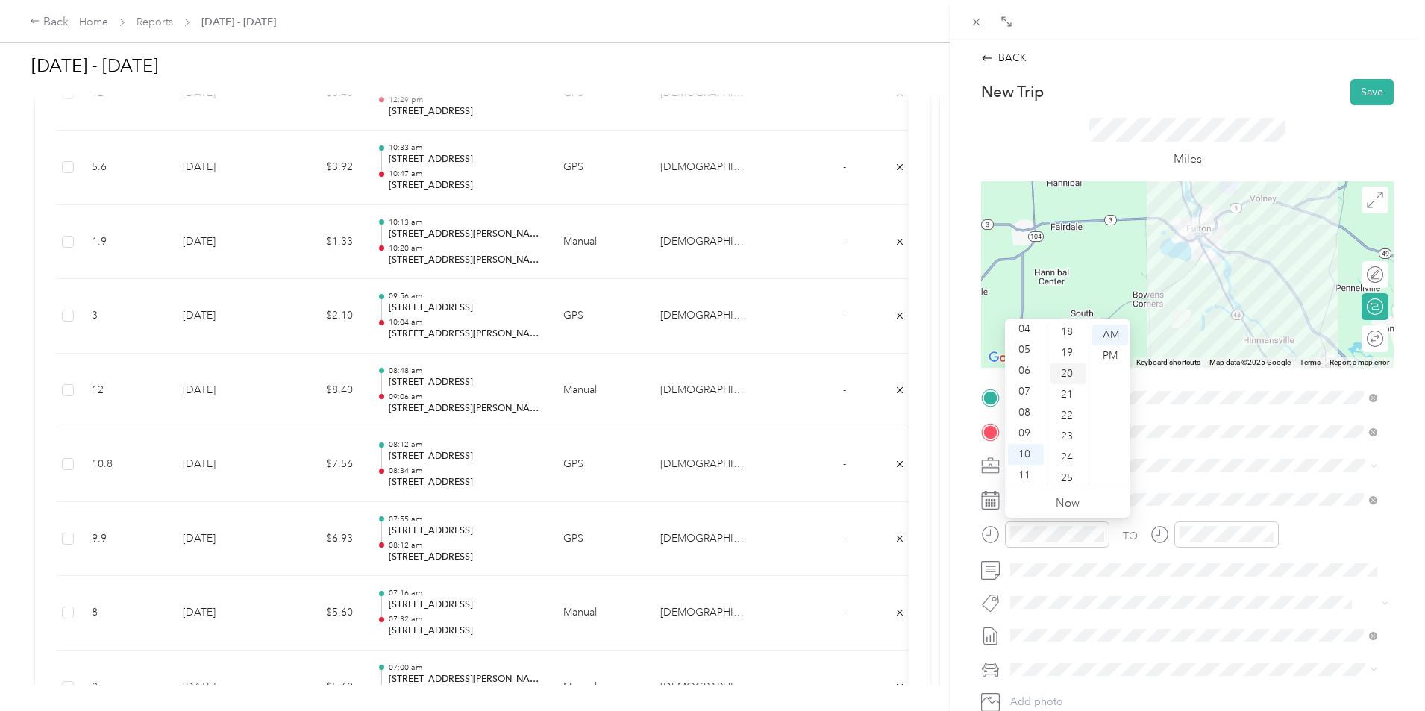
scroll to position [418, 0]
click at [1234, 483] on div "TO Add photo" at bounding box center [1187, 566] width 413 height 360
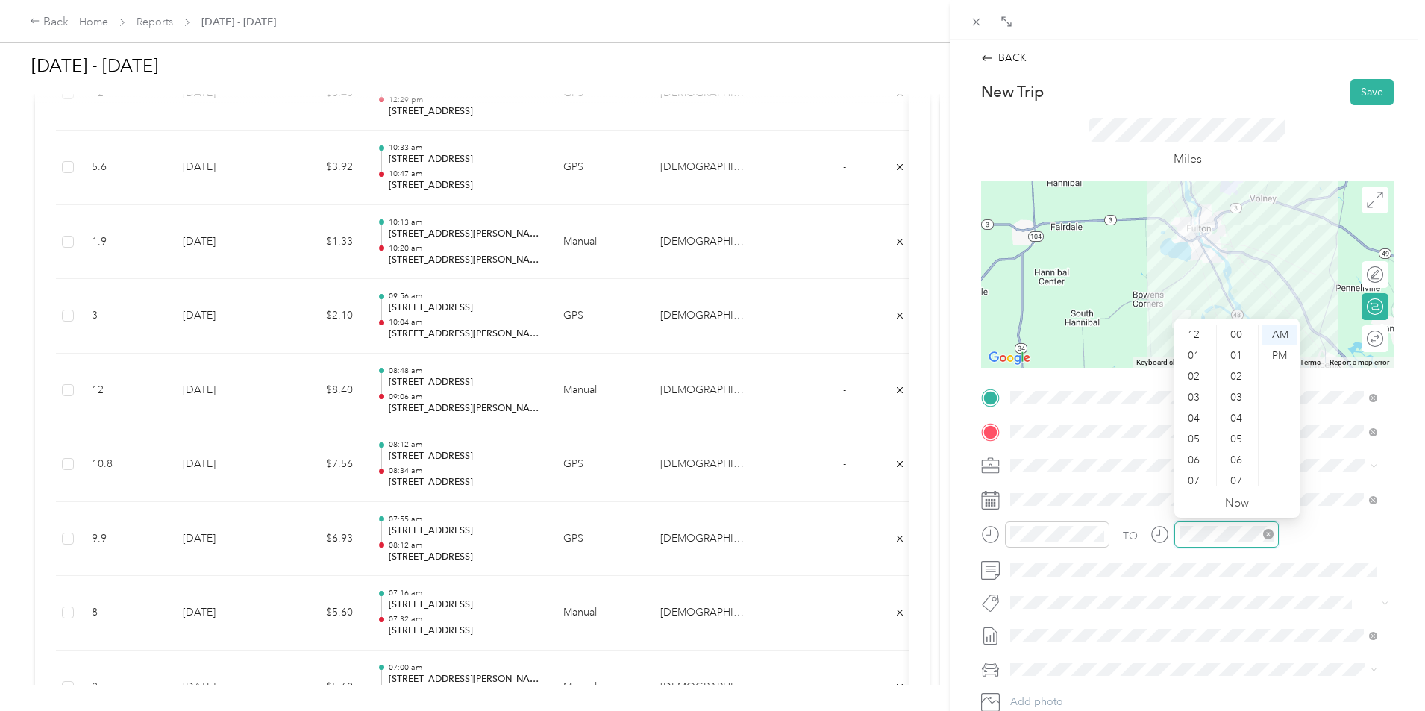
scroll to position [90, 0]
click at [1235, 403] on div "32" at bounding box center [1238, 400] width 36 height 21
click at [1267, 562] on span at bounding box center [1199, 570] width 389 height 24
click at [1370, 97] on button "Save" at bounding box center [1371, 92] width 43 height 26
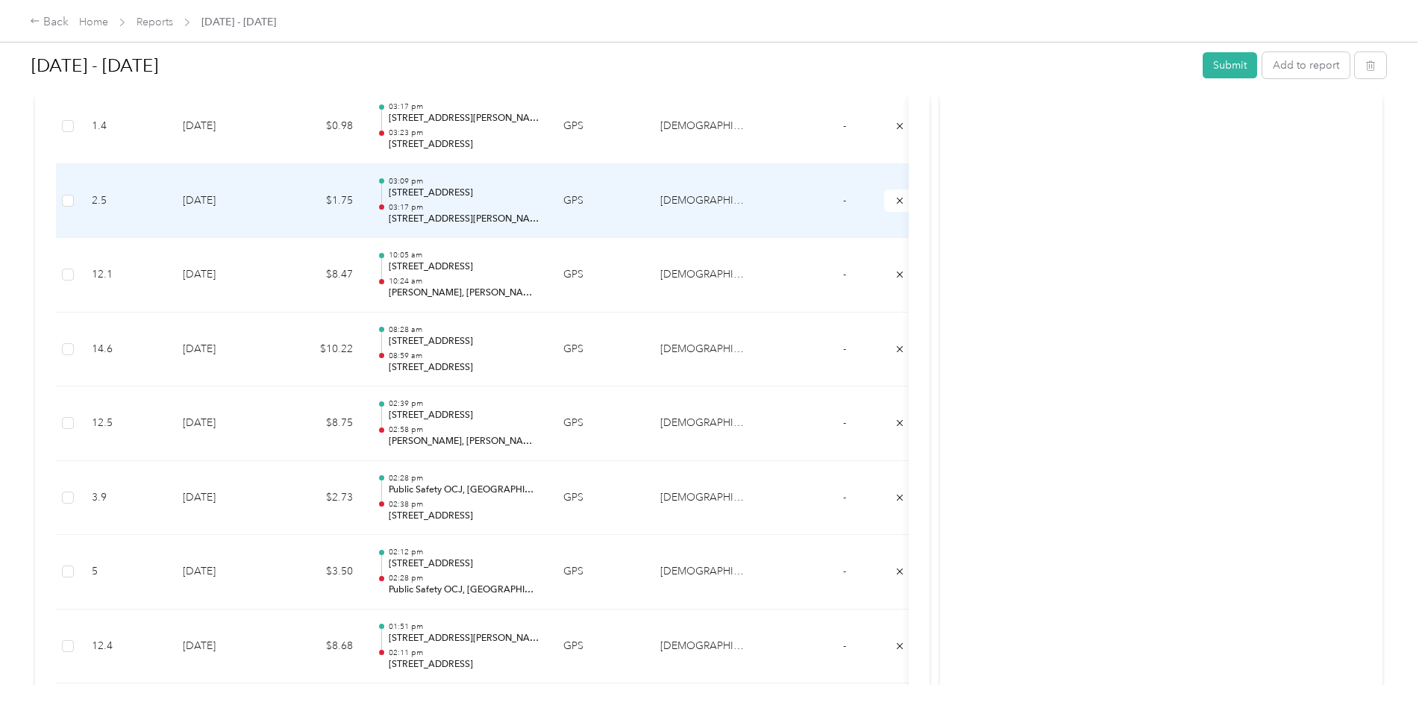
scroll to position [505, 0]
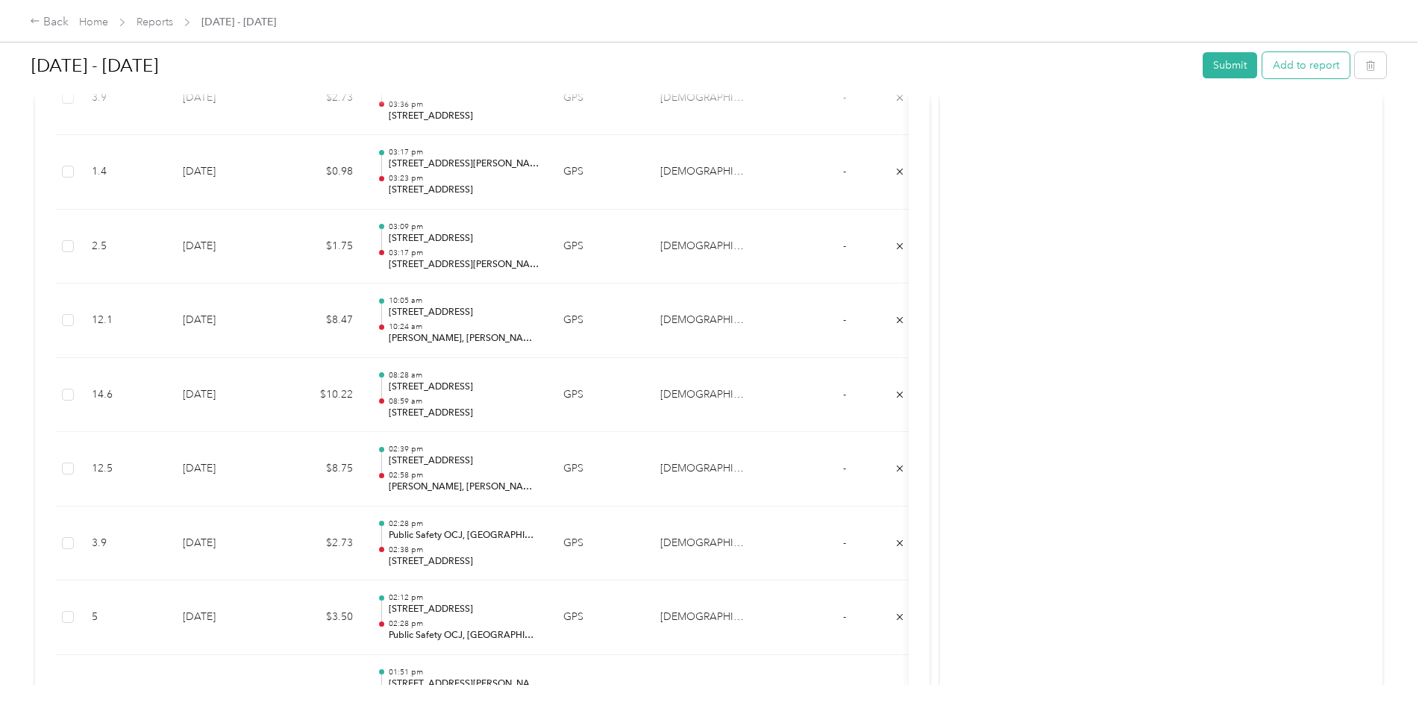
click at [1262, 74] on button "Add to report" at bounding box center [1305, 65] width 87 height 26
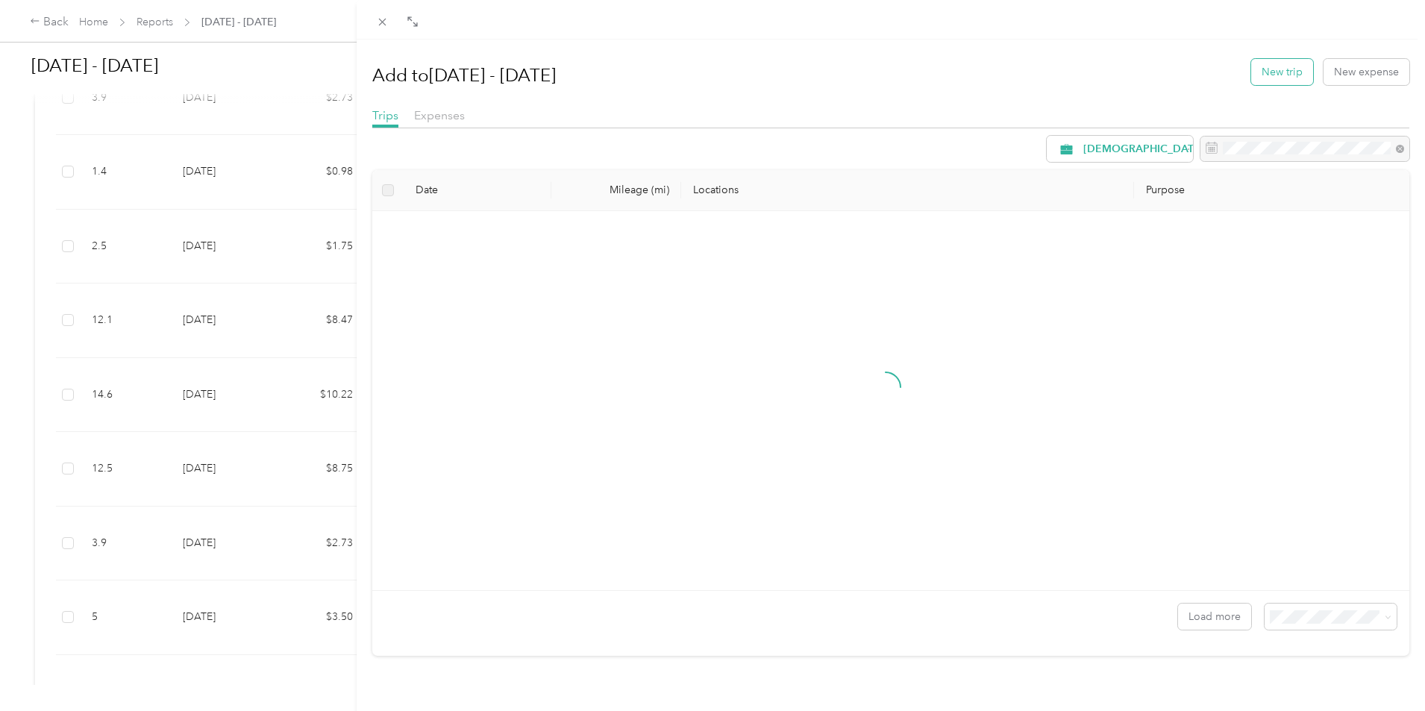
click at [1269, 66] on button "New trip" at bounding box center [1282, 72] width 62 height 26
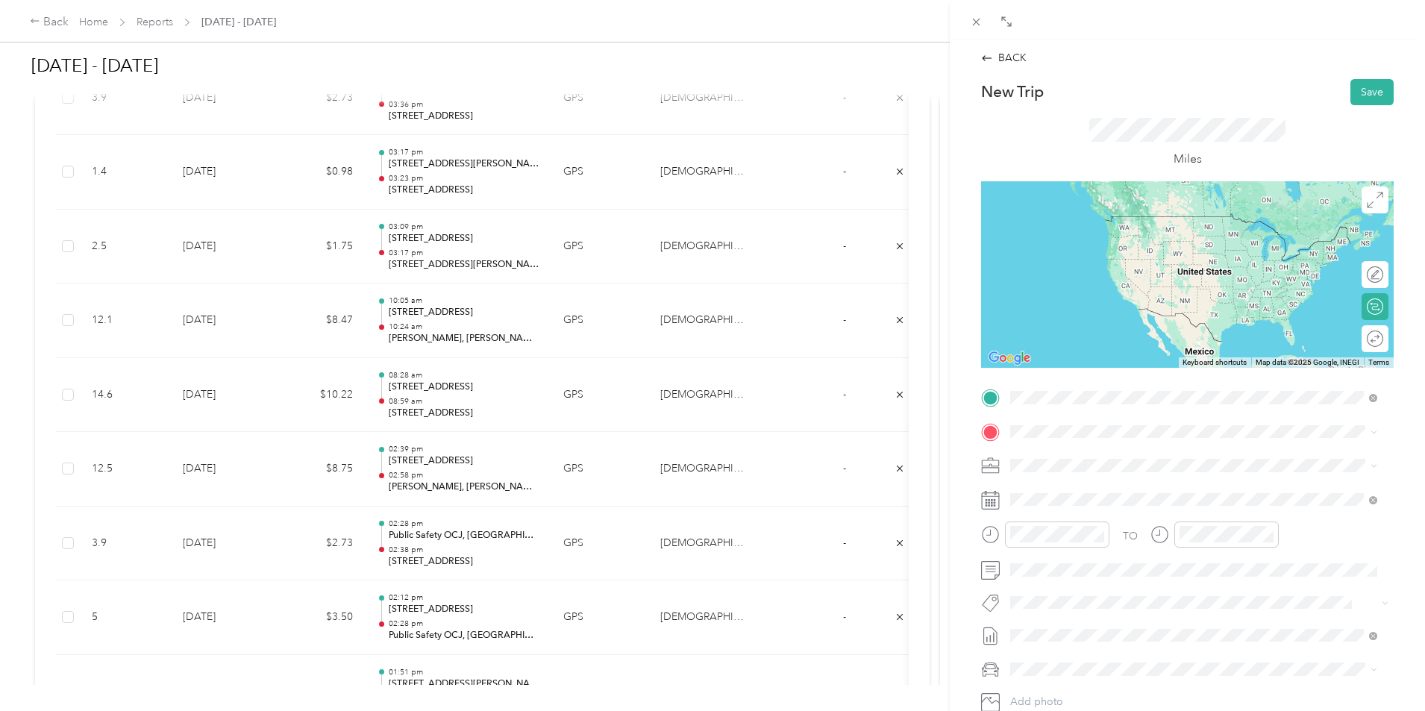
click at [1076, 458] on span "[STREET_ADDRESS][US_STATE]" at bounding box center [1112, 451] width 149 height 13
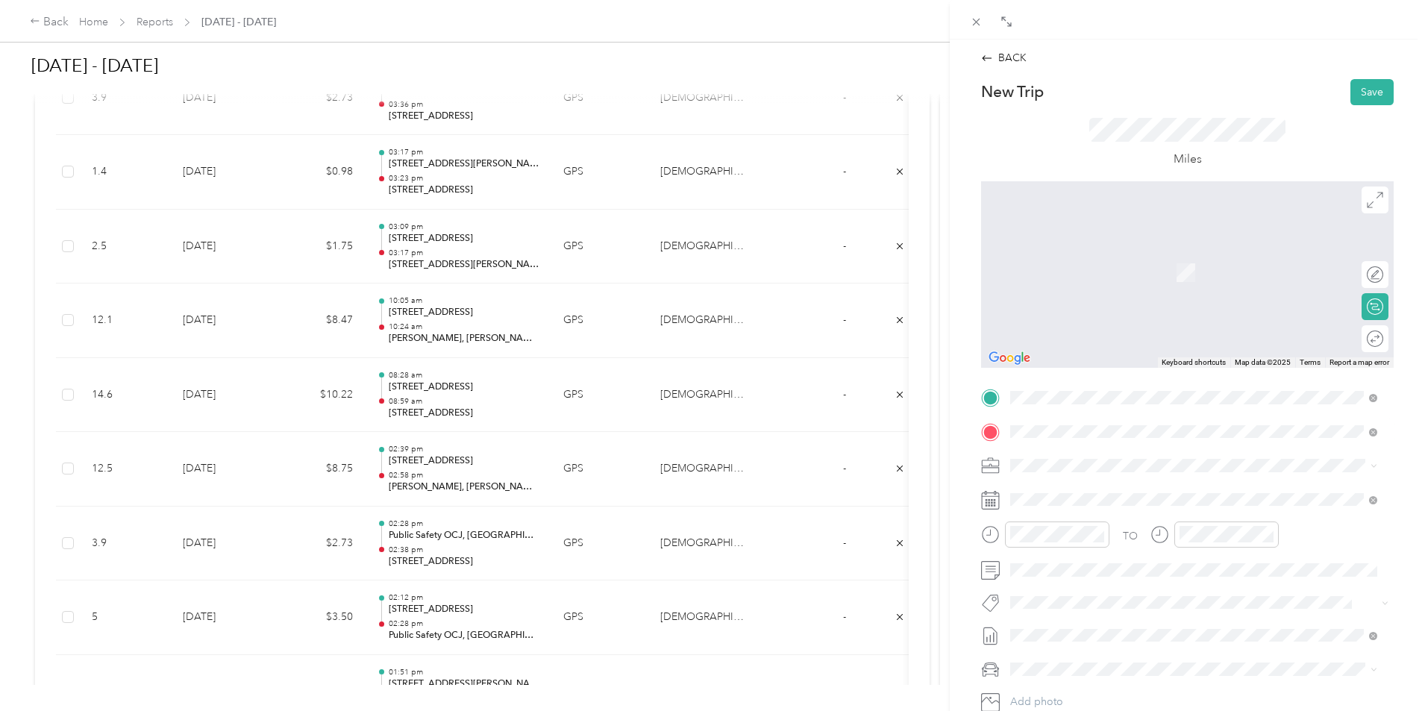
click at [1128, 492] on span "[STREET_ADDRESS][US_STATE]" at bounding box center [1112, 485] width 149 height 13
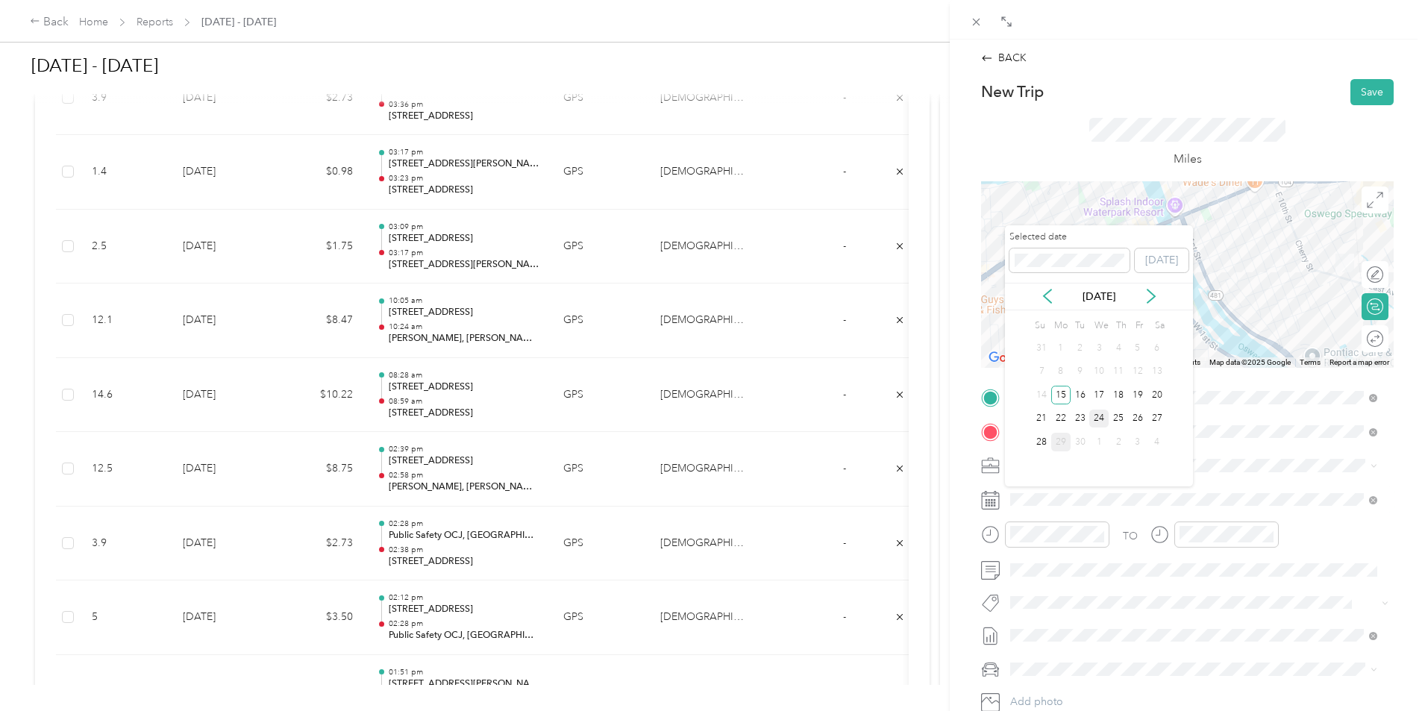
click at [1100, 419] on div "24" at bounding box center [1098, 419] width 19 height 19
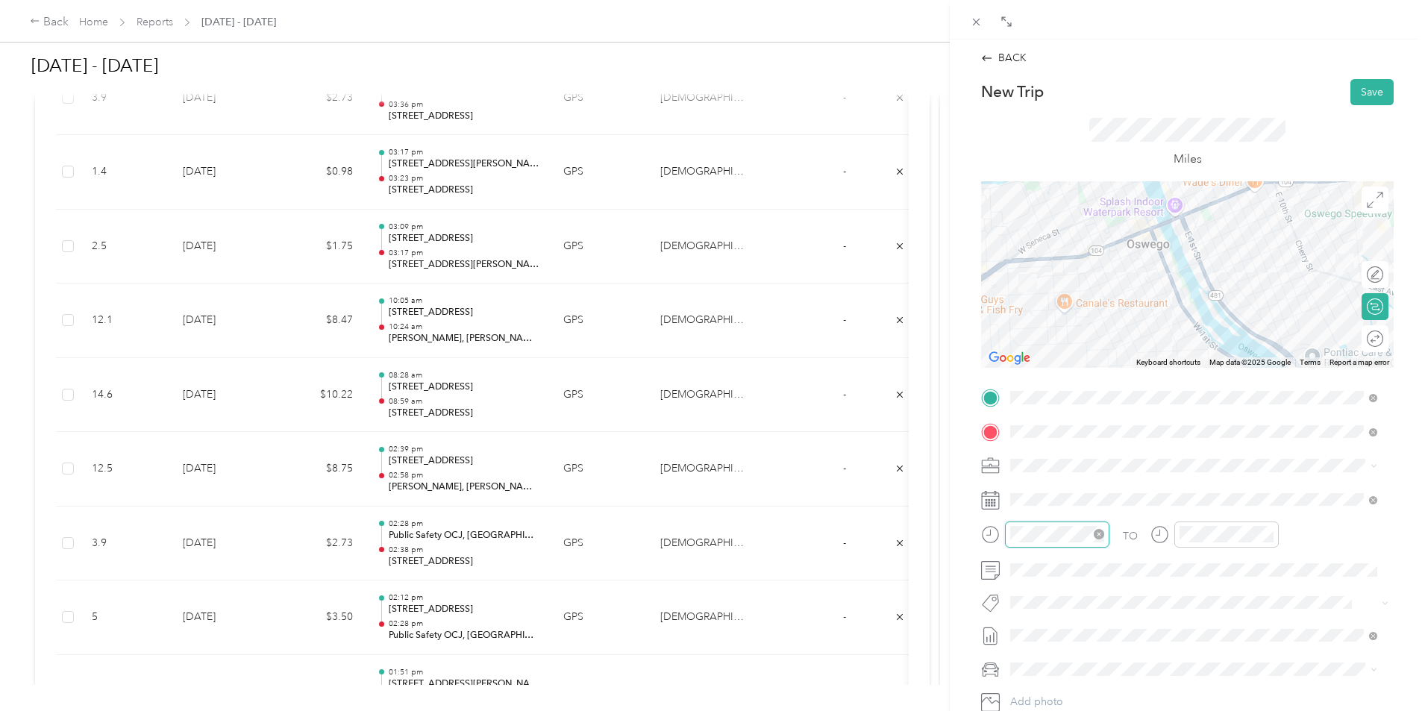
scroll to position [90, 0]
click at [1028, 435] on div "09" at bounding box center [1026, 433] width 36 height 21
click at [1069, 435] on div "56" at bounding box center [1068, 433] width 36 height 21
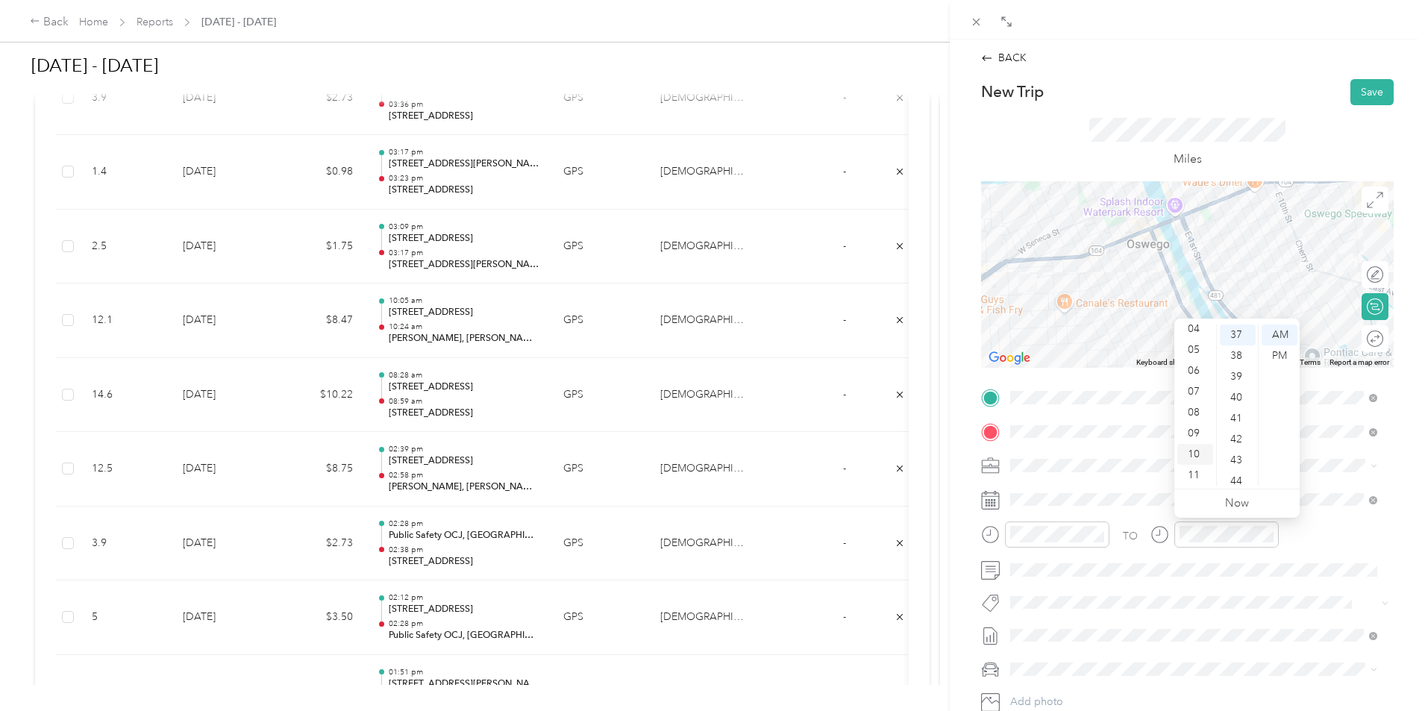
click at [1194, 455] on div "10" at bounding box center [1195, 454] width 36 height 21
click at [1241, 422] on div "04" at bounding box center [1238, 418] width 36 height 21
click at [1248, 583] on div "TO Add photo" at bounding box center [1187, 566] width 413 height 360
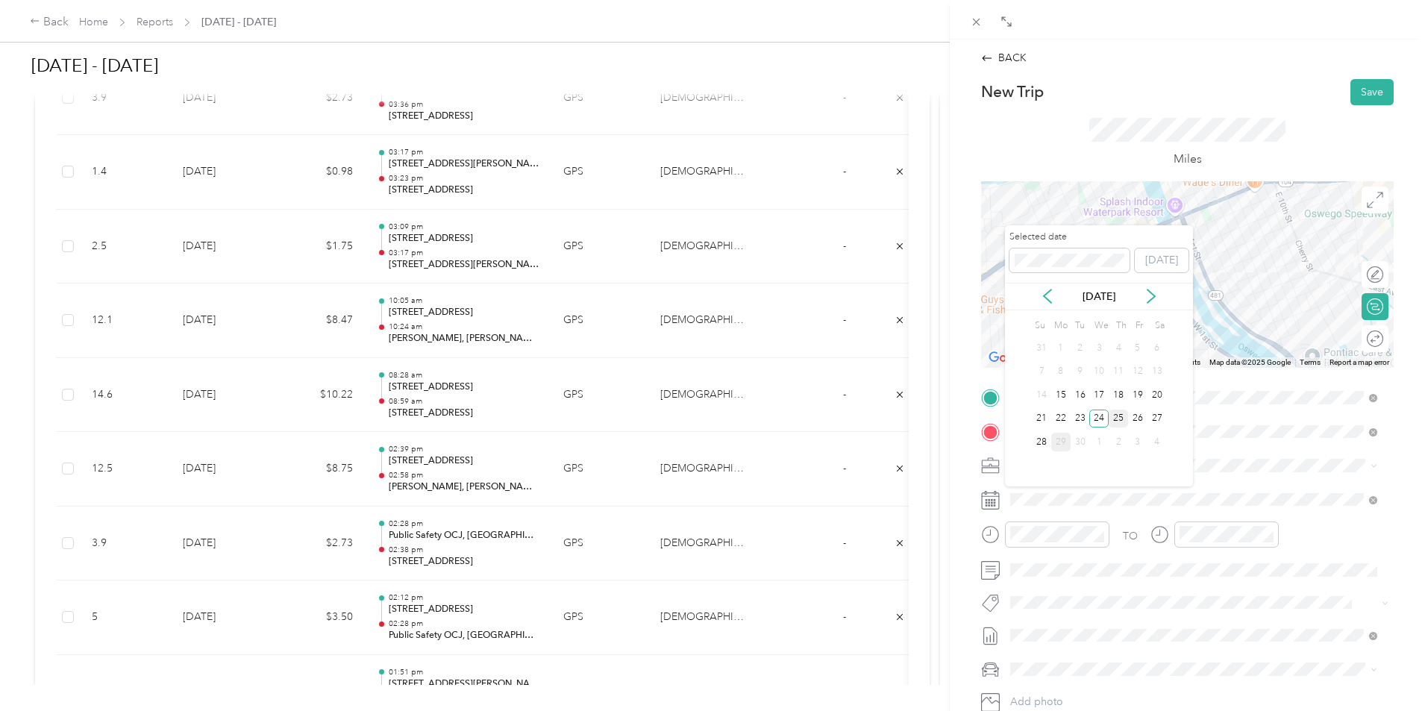
click at [1122, 416] on div "25" at bounding box center [1118, 419] width 19 height 19
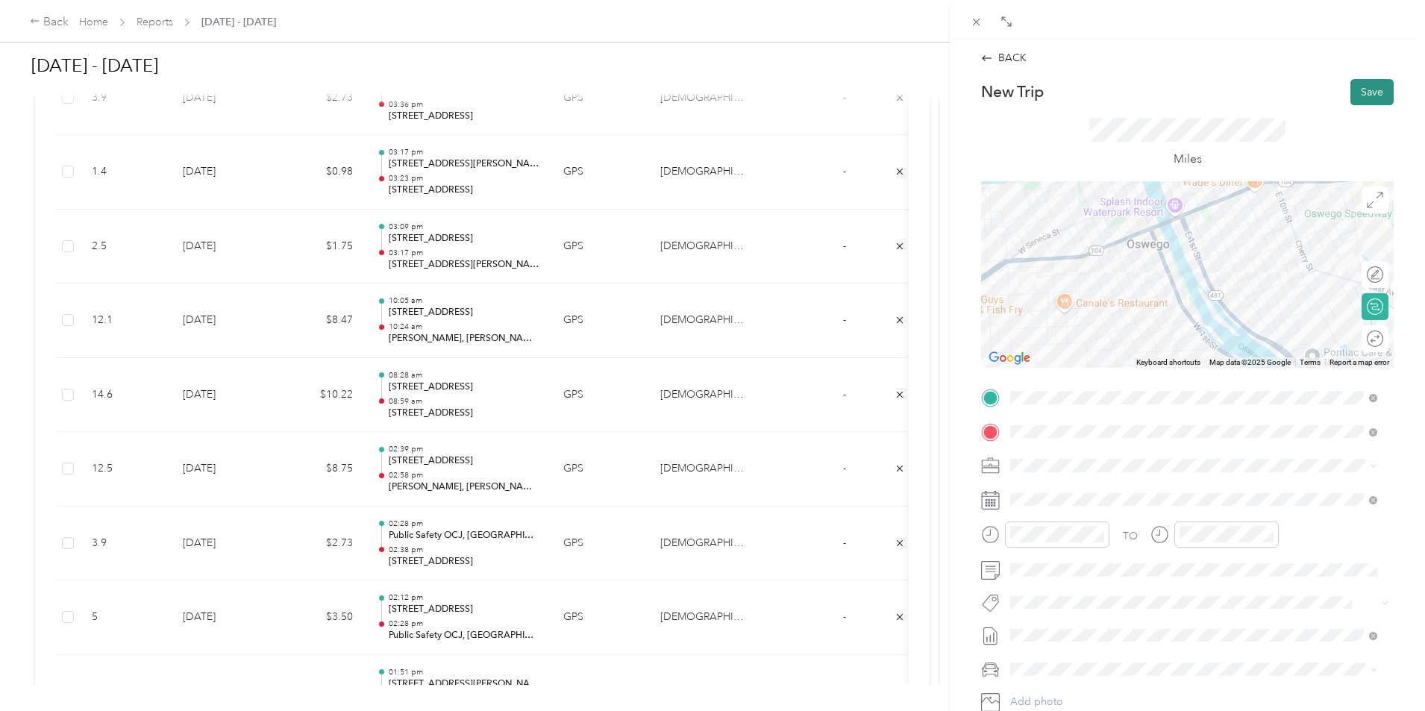
click at [1364, 96] on button "Save" at bounding box center [1371, 92] width 43 height 26
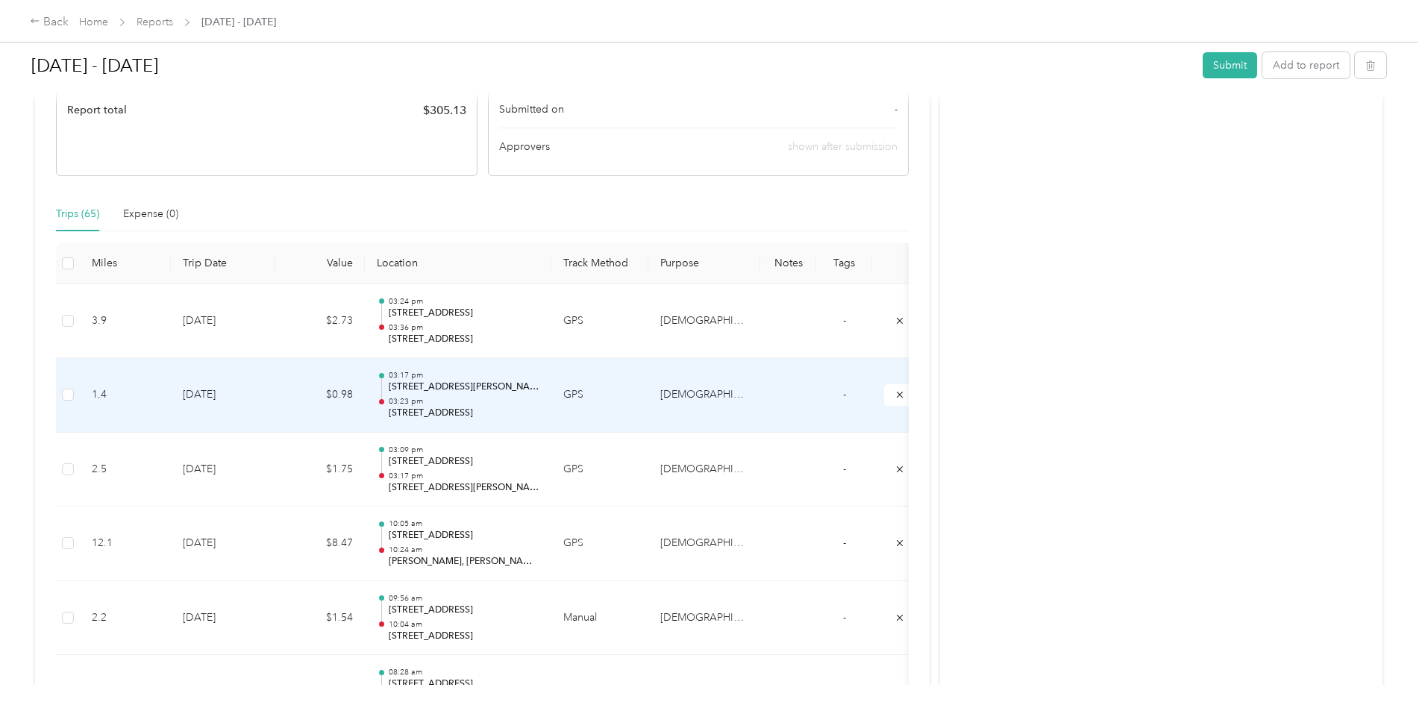
scroll to position [281, 0]
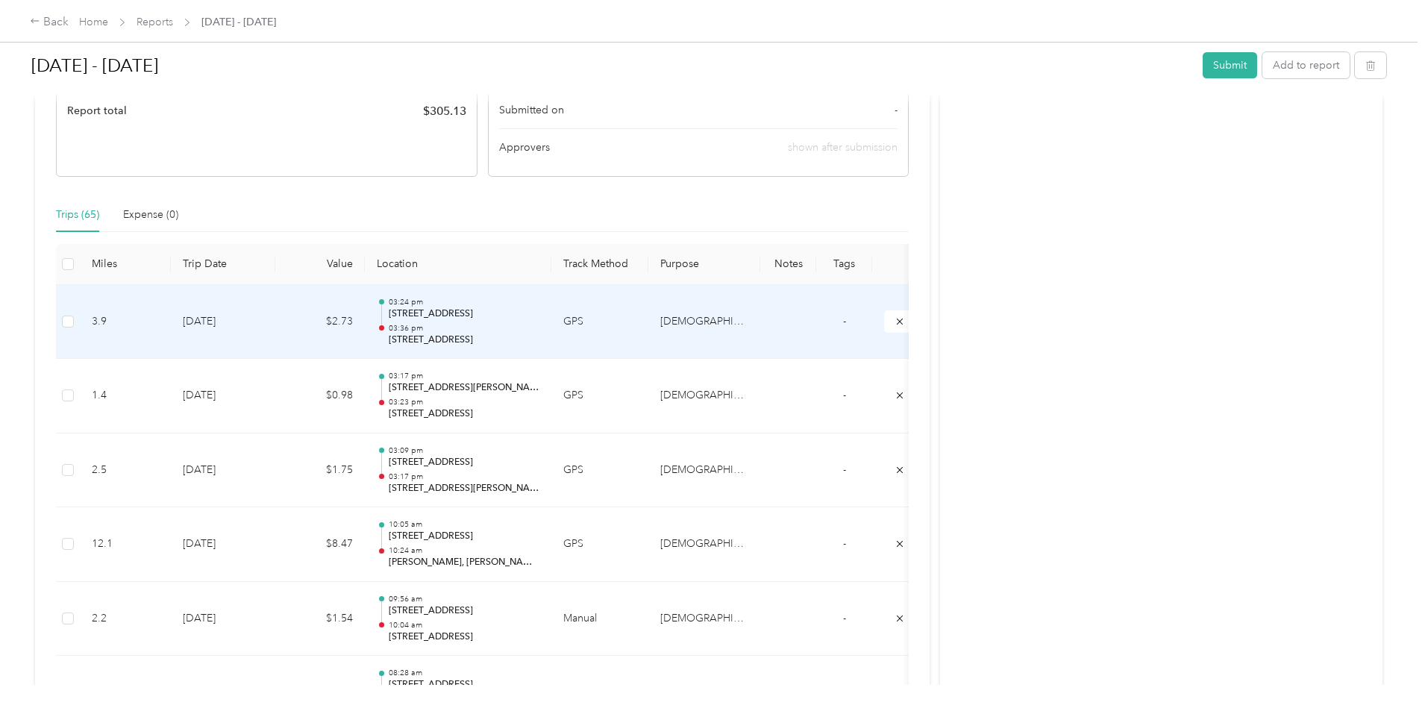
click at [539, 324] on p "03:36 pm" at bounding box center [464, 328] width 151 height 10
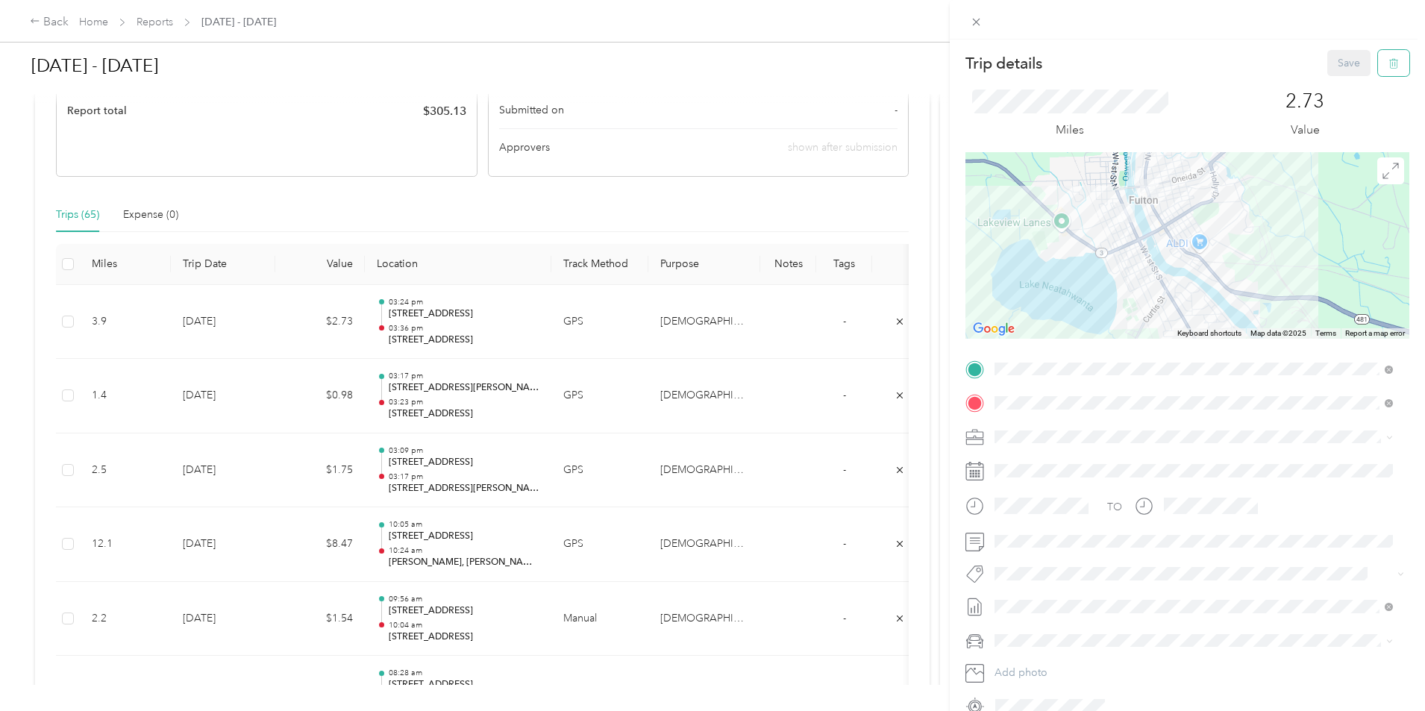
click at [1388, 60] on icon "button" at bounding box center [1393, 63] width 10 height 10
click at [1332, 76] on button "Yes" at bounding box center [1338, 81] width 29 height 24
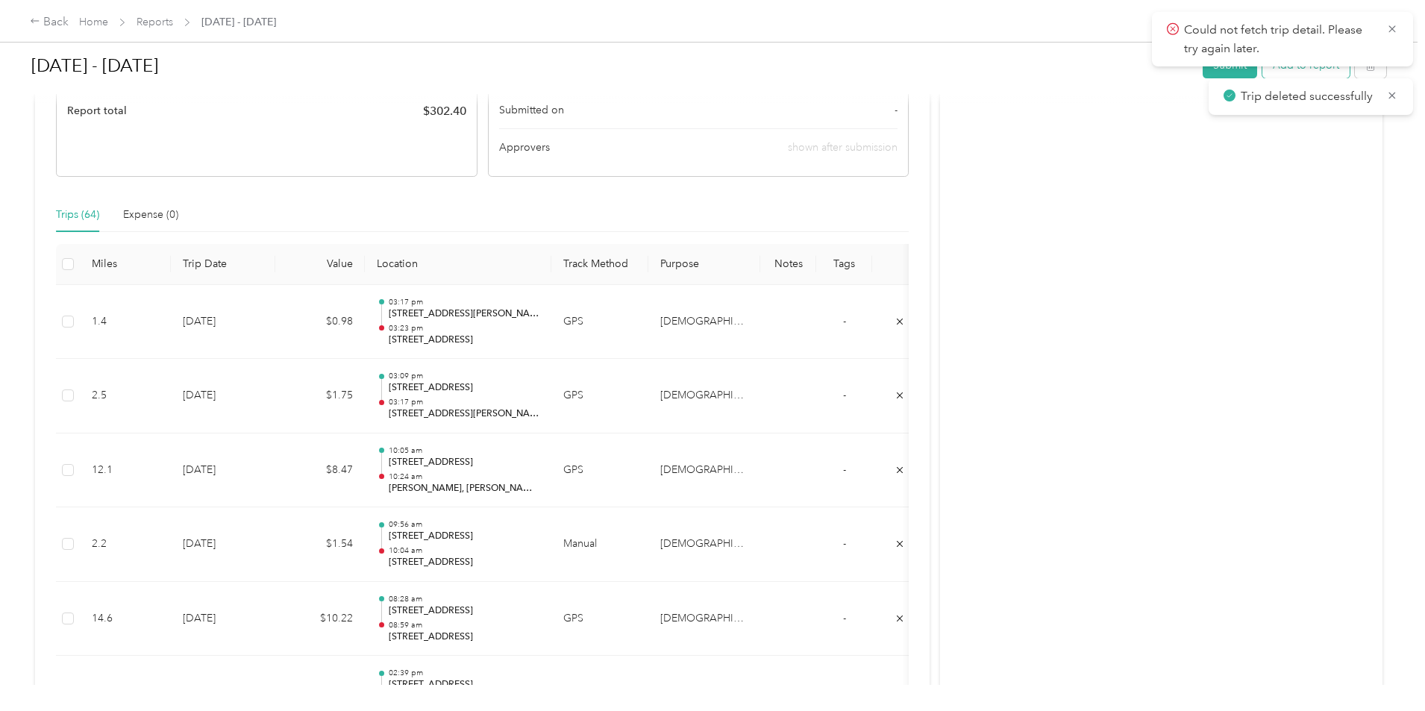
click at [1262, 76] on button "Add to report" at bounding box center [1305, 65] width 87 height 26
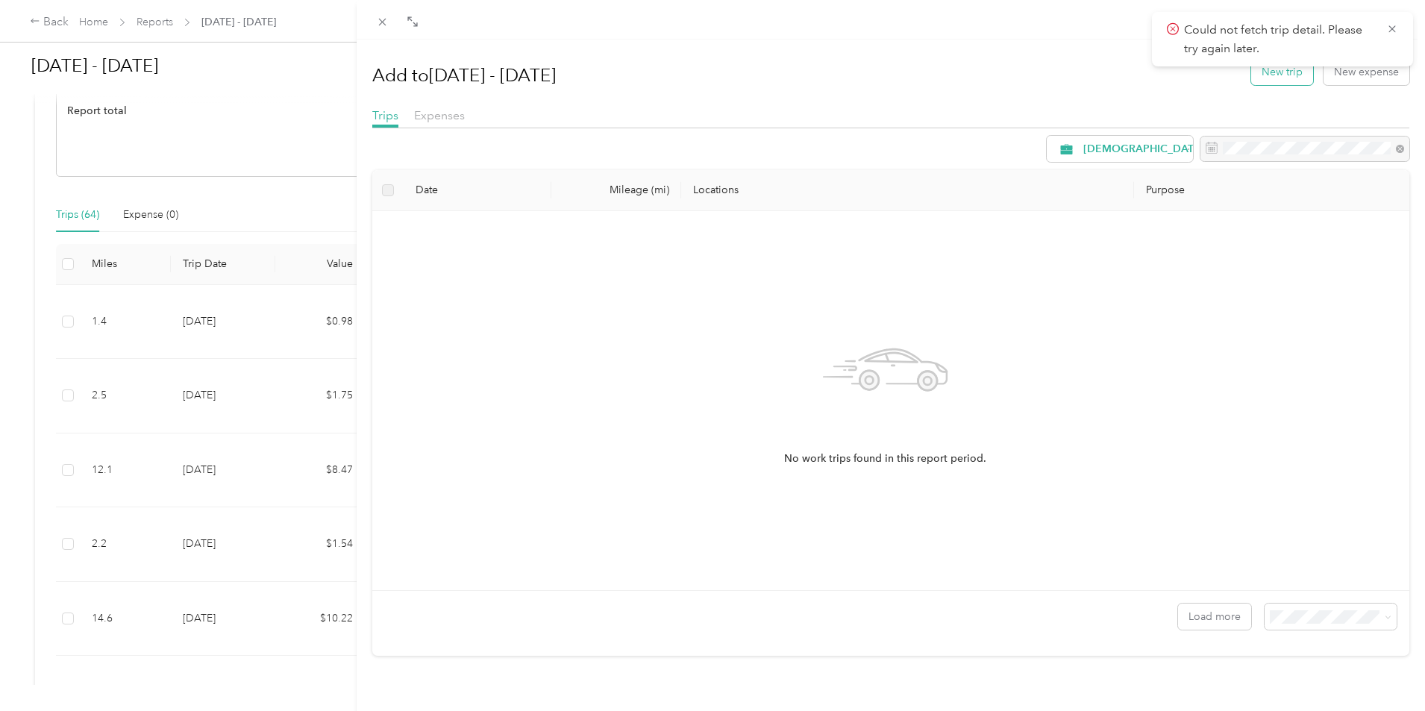
click at [1273, 74] on button "New trip" at bounding box center [1282, 72] width 62 height 26
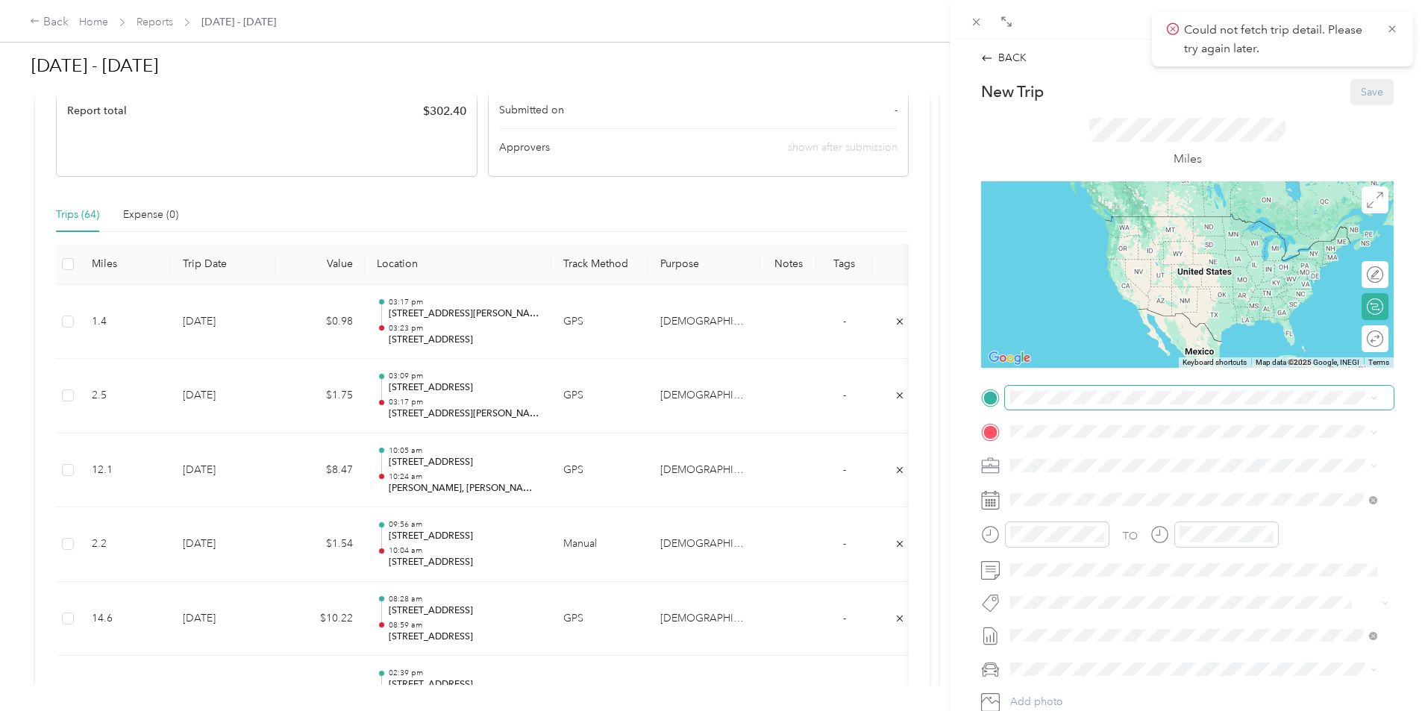
click at [1044, 404] on span at bounding box center [1199, 398] width 389 height 24
click at [1120, 456] on span "[STREET_ADDRESS][US_STATE]" at bounding box center [1112, 451] width 149 height 13
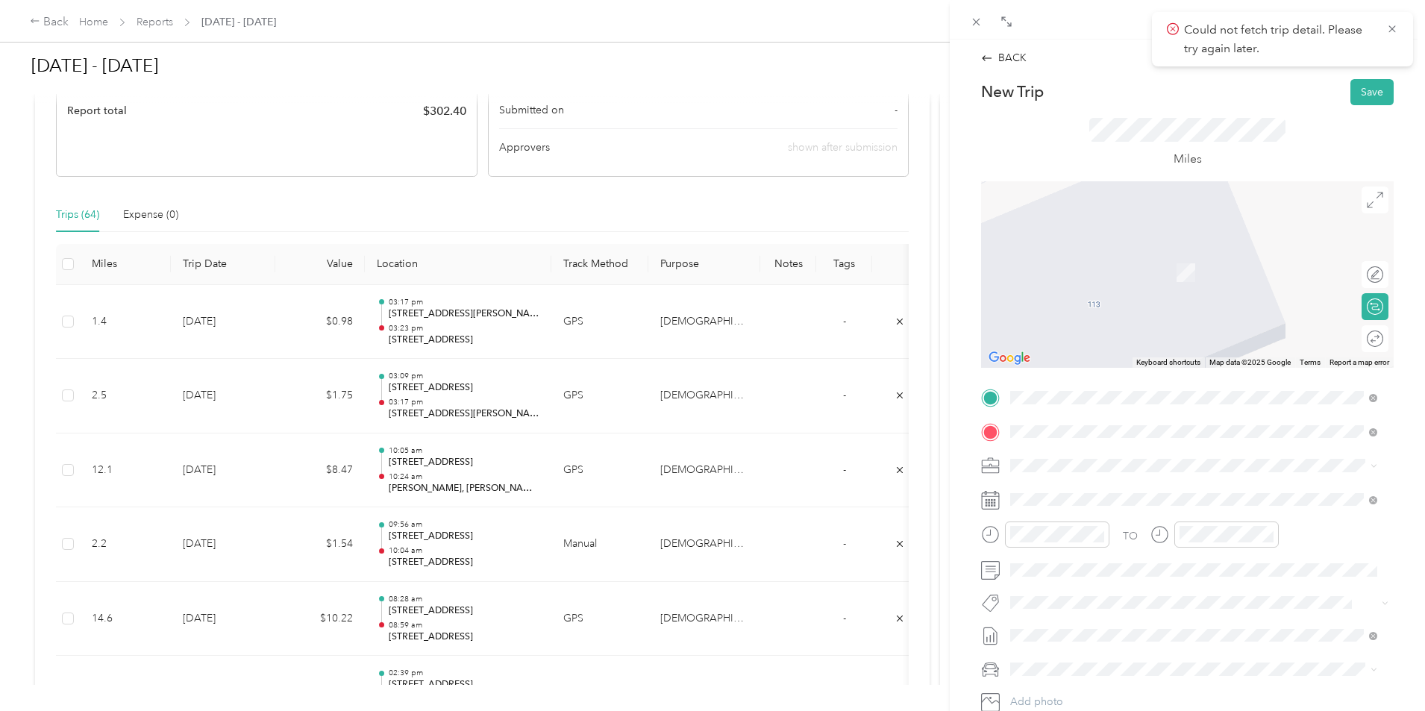
click at [1126, 492] on span "[STREET_ADDRESS][US_STATE]" at bounding box center [1112, 485] width 149 height 13
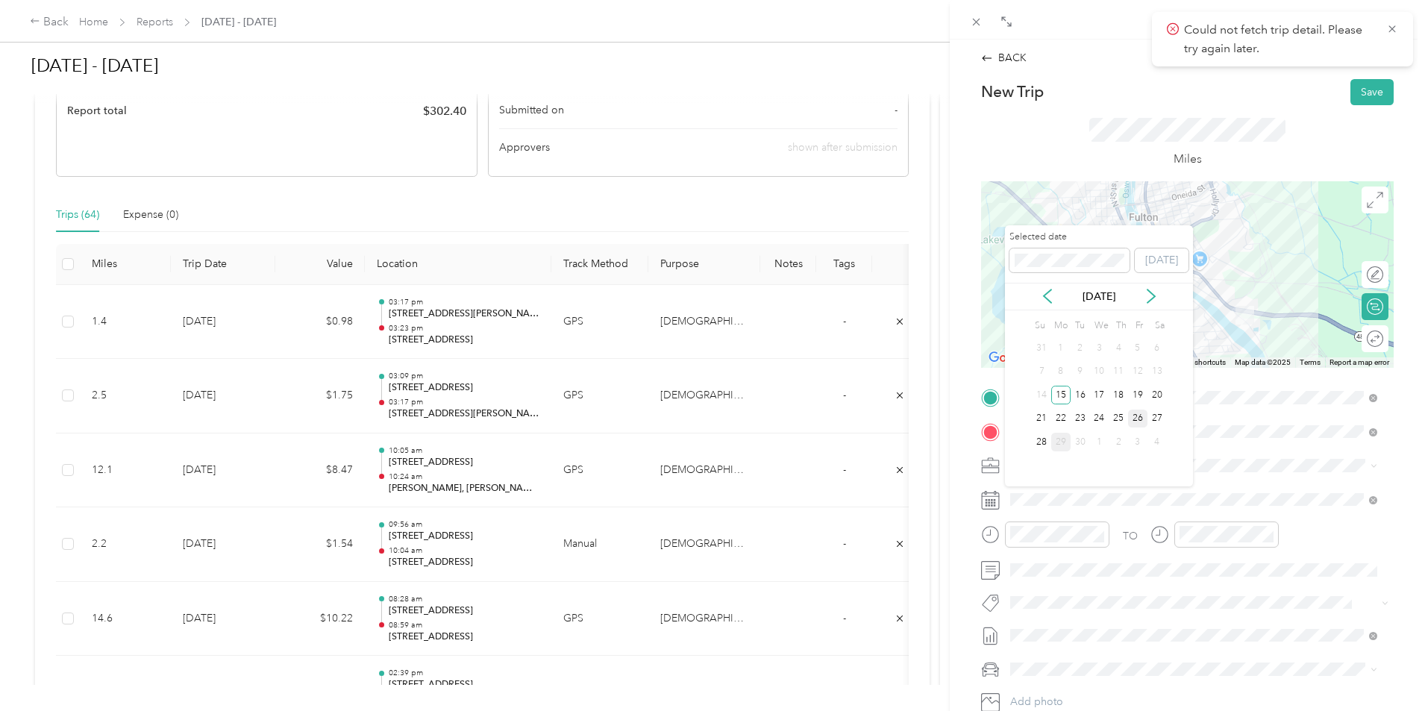
click at [1133, 421] on div "26" at bounding box center [1137, 419] width 19 height 19
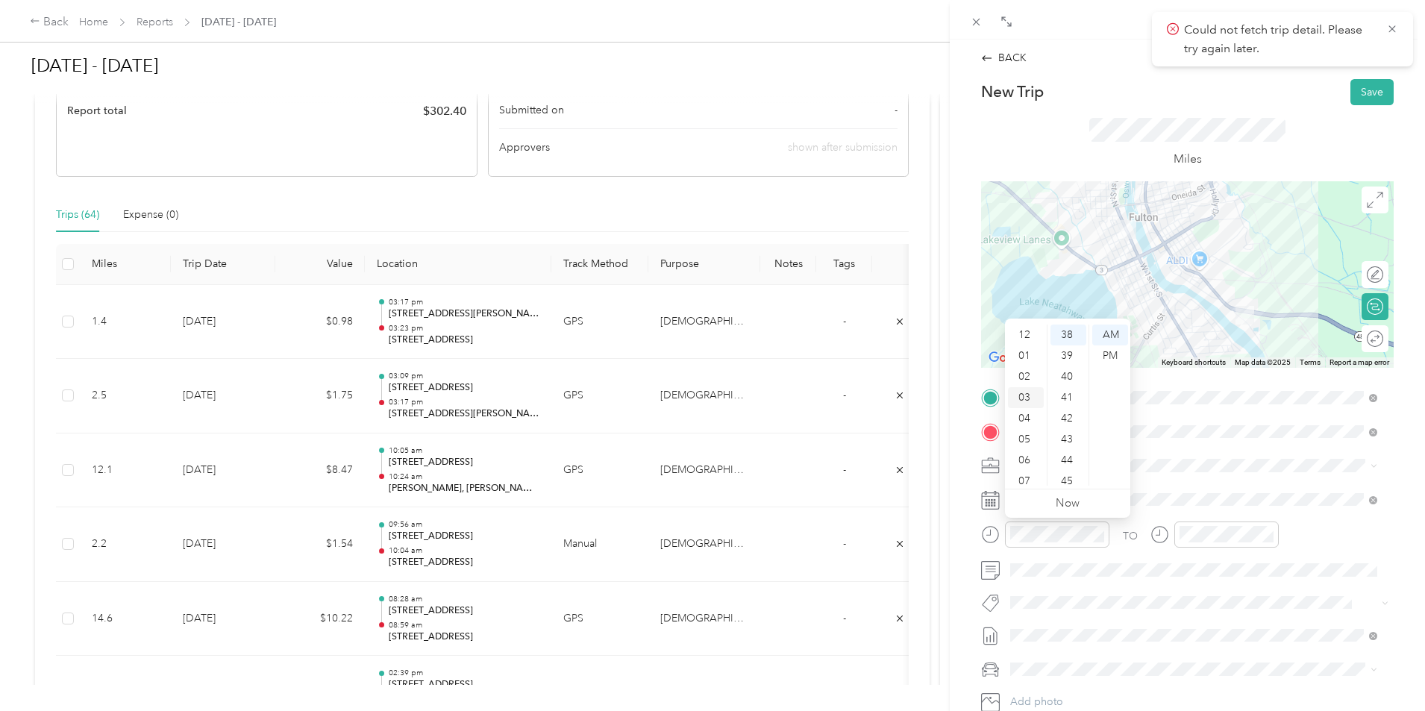
click at [1027, 399] on div "03" at bounding box center [1026, 397] width 36 height 21
click at [1070, 467] on div "23" at bounding box center [1068, 469] width 36 height 21
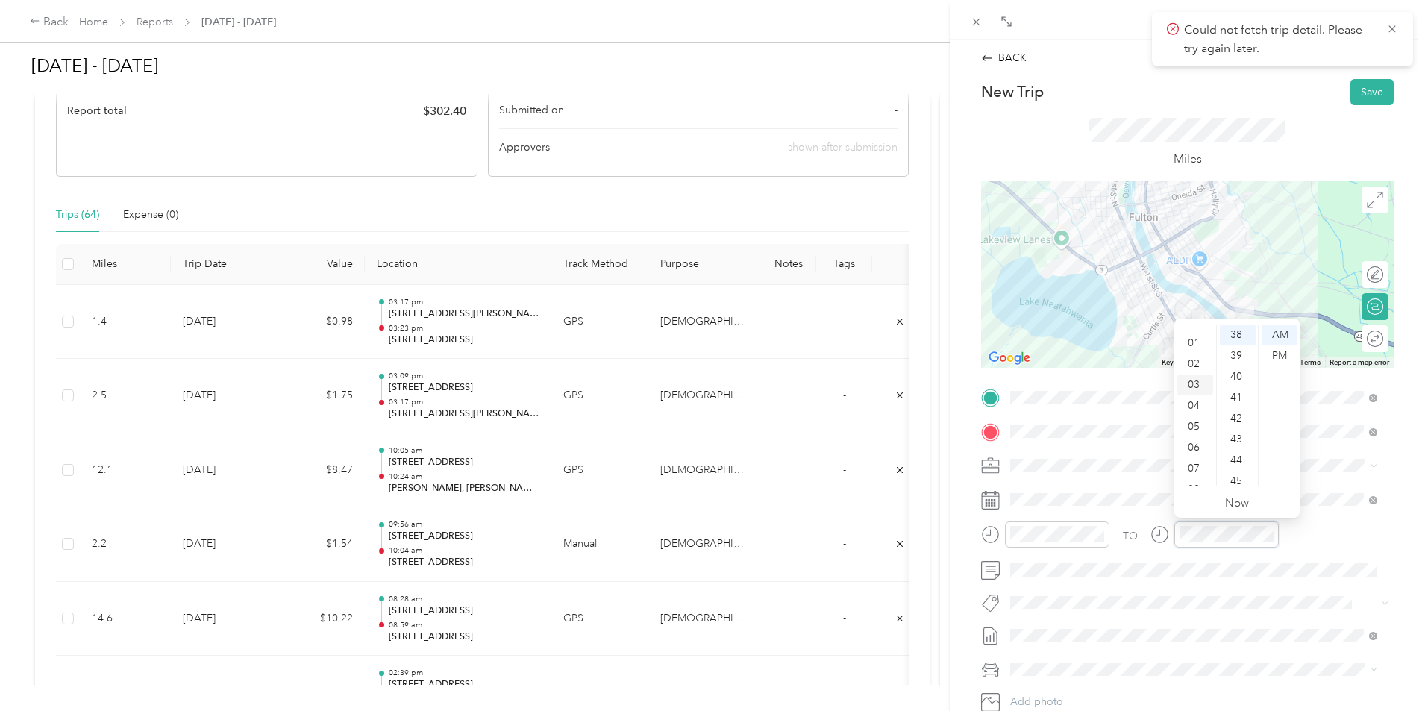
scroll to position [0, 0]
click at [1198, 399] on div "03" at bounding box center [1195, 397] width 36 height 21
click at [1242, 406] on div "27" at bounding box center [1238, 403] width 36 height 21
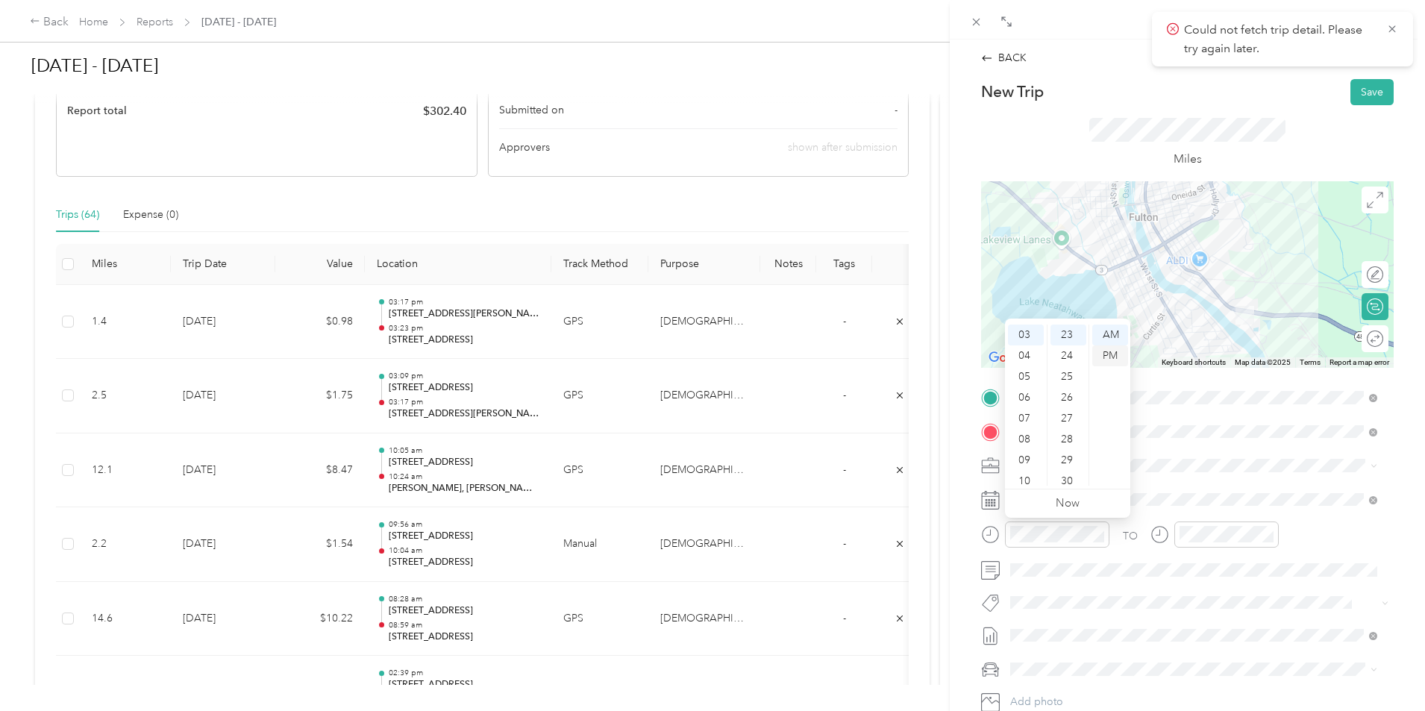
click at [1111, 360] on div "PM" at bounding box center [1110, 355] width 36 height 21
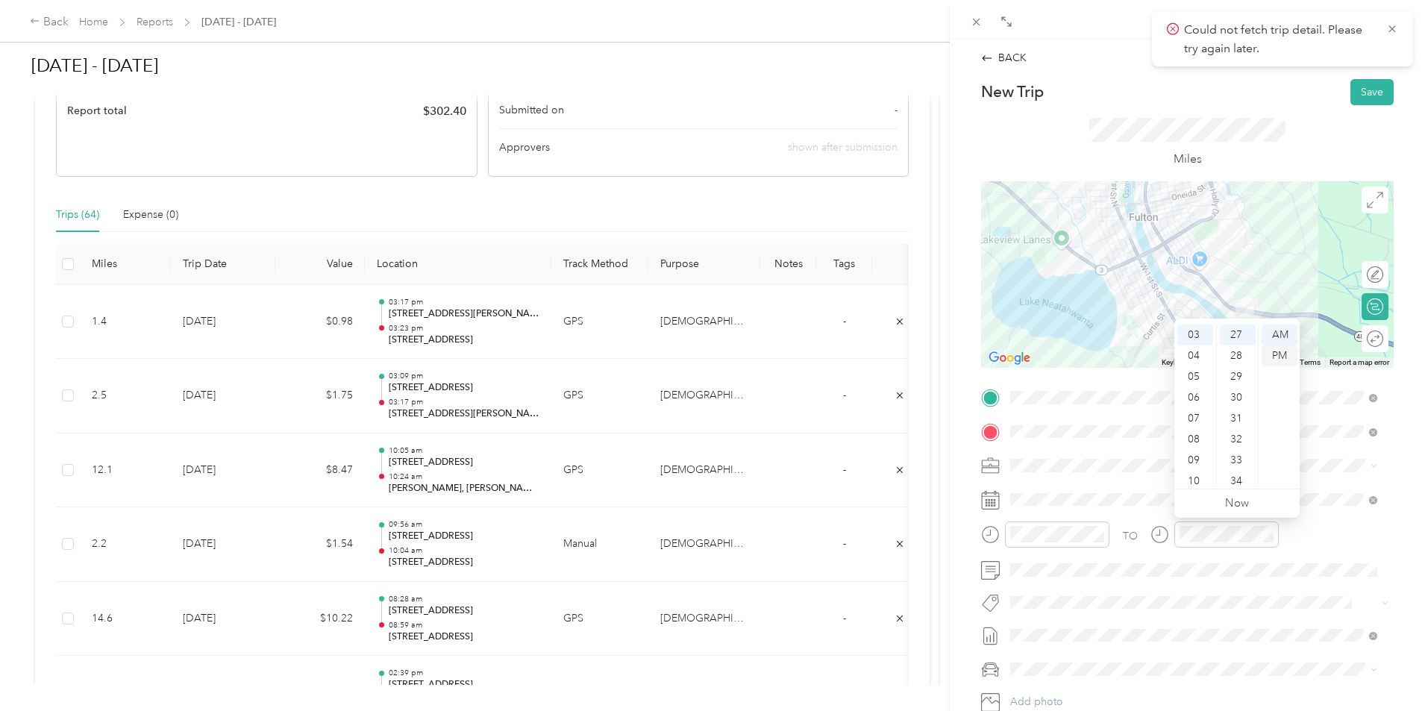
click at [1282, 357] on div "PM" at bounding box center [1279, 355] width 36 height 21
click at [1352, 92] on button "Save" at bounding box center [1371, 92] width 43 height 26
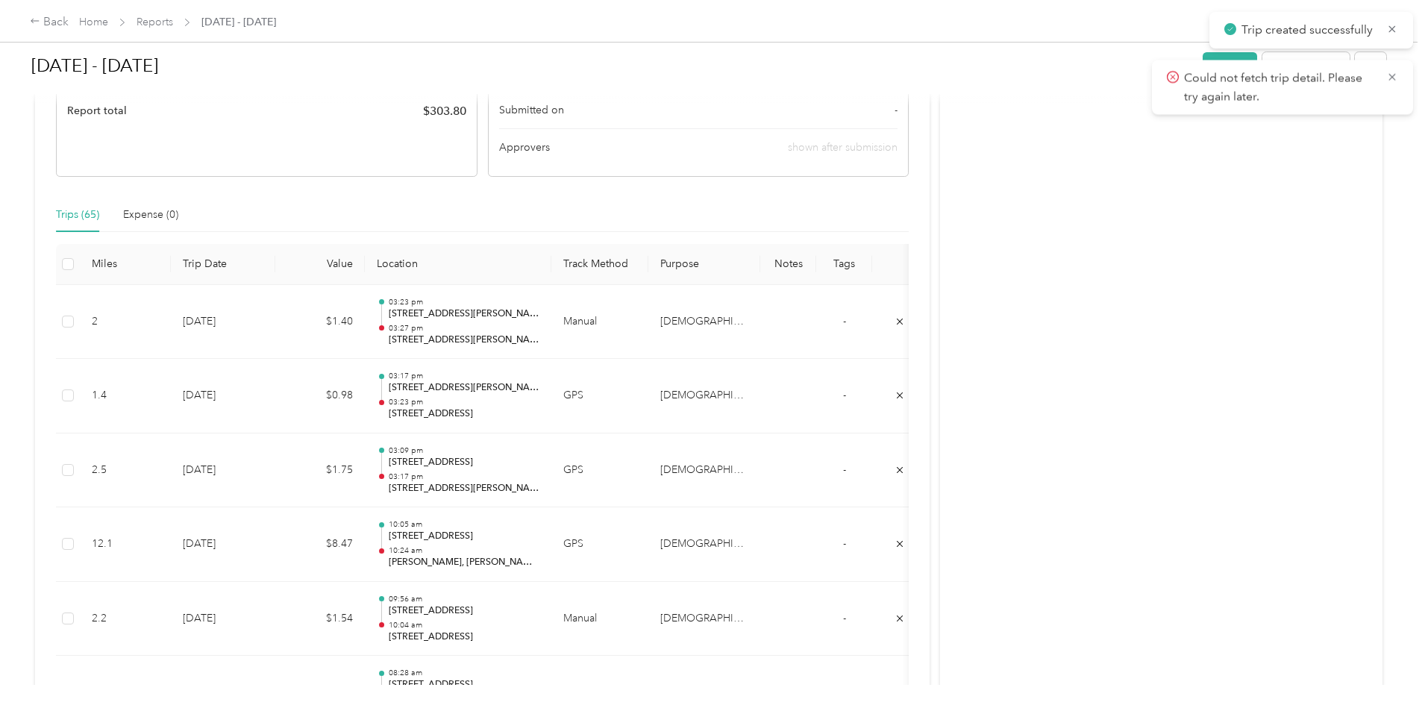
click at [1389, 78] on icon at bounding box center [1392, 76] width 12 height 13
click at [1262, 60] on button "Add to report" at bounding box center [1305, 65] width 87 height 26
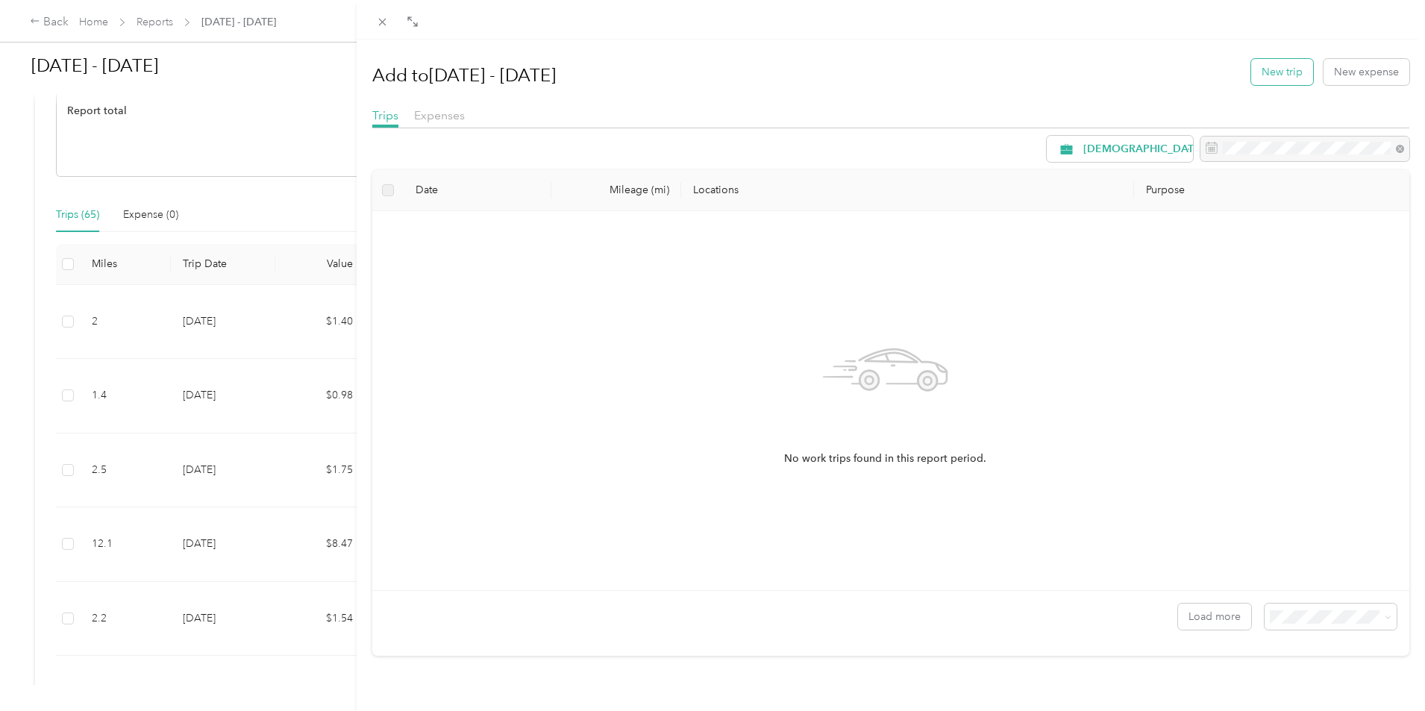
click at [1272, 73] on button "New trip" at bounding box center [1282, 72] width 62 height 26
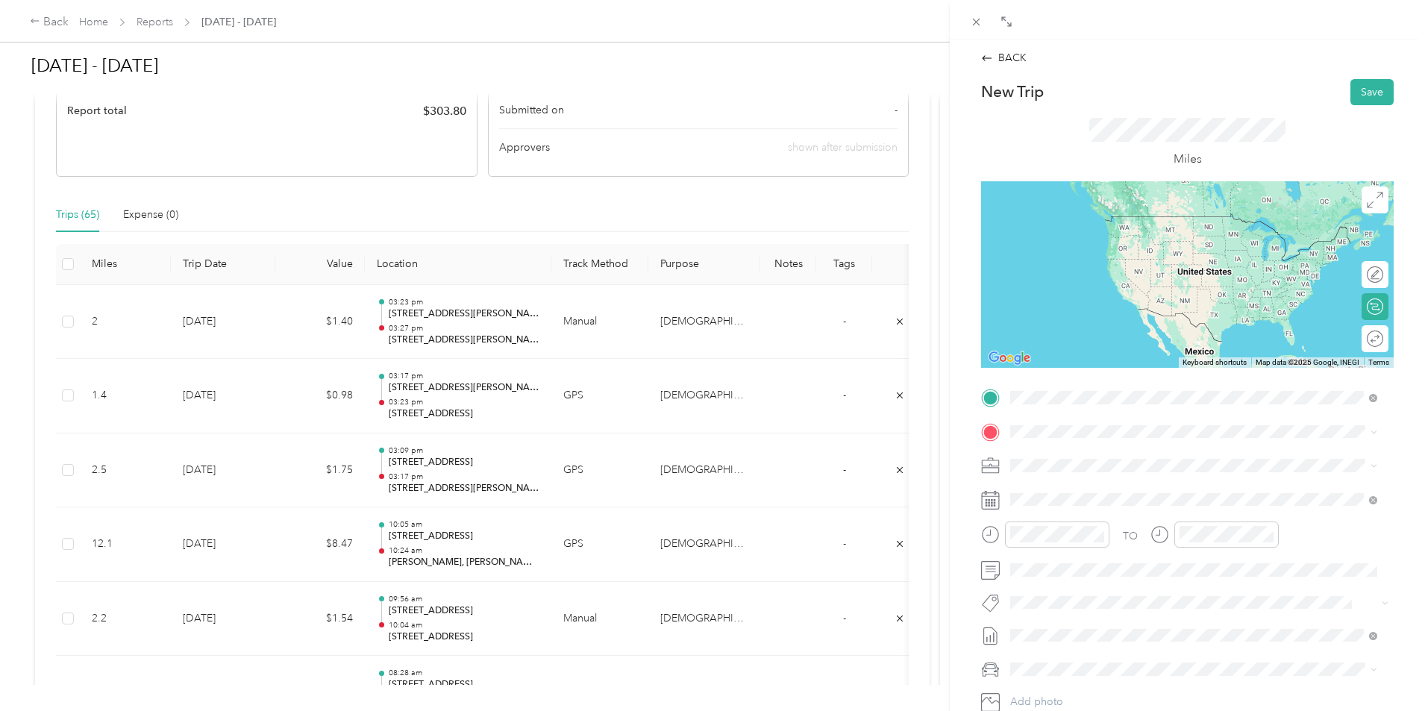
click at [1152, 458] on span "[STREET_ADDRESS][US_STATE]" at bounding box center [1112, 451] width 149 height 13
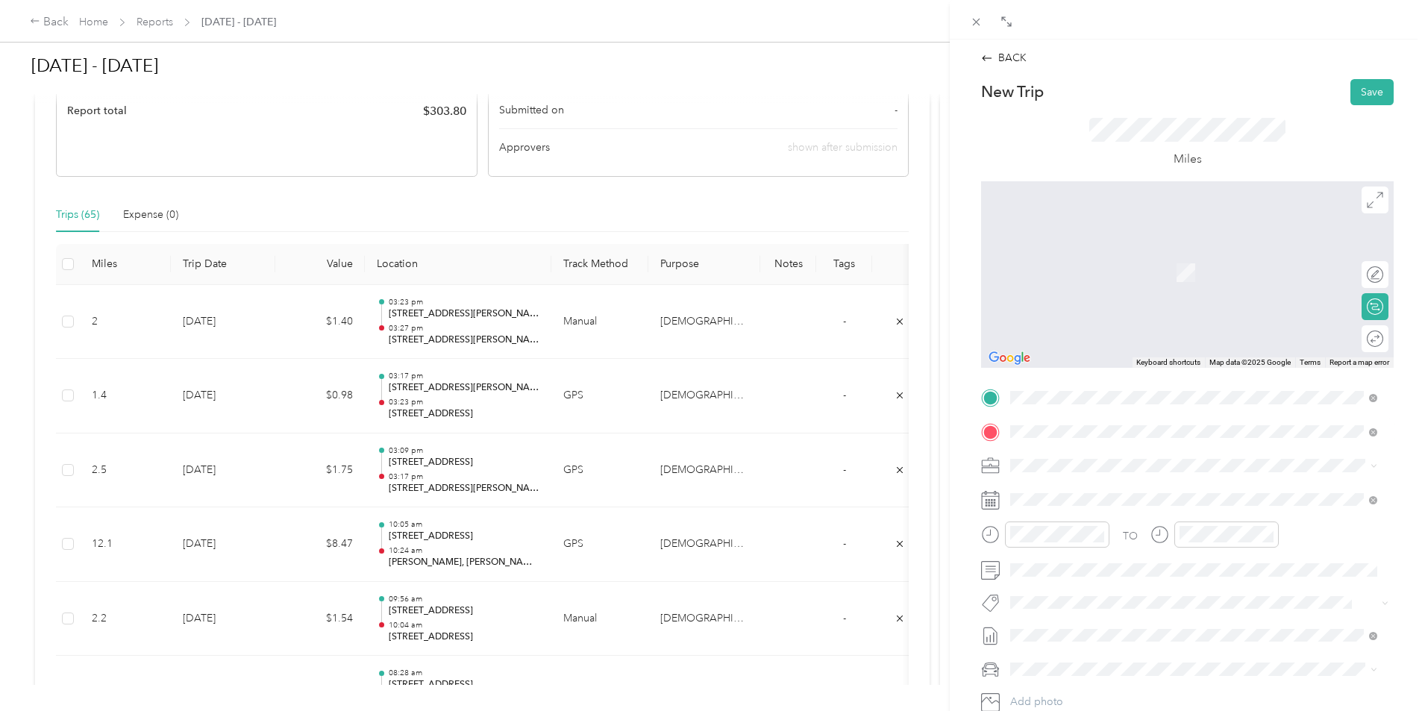
click at [1080, 490] on span "[STREET_ADDRESS][US_STATE]" at bounding box center [1112, 485] width 149 height 13
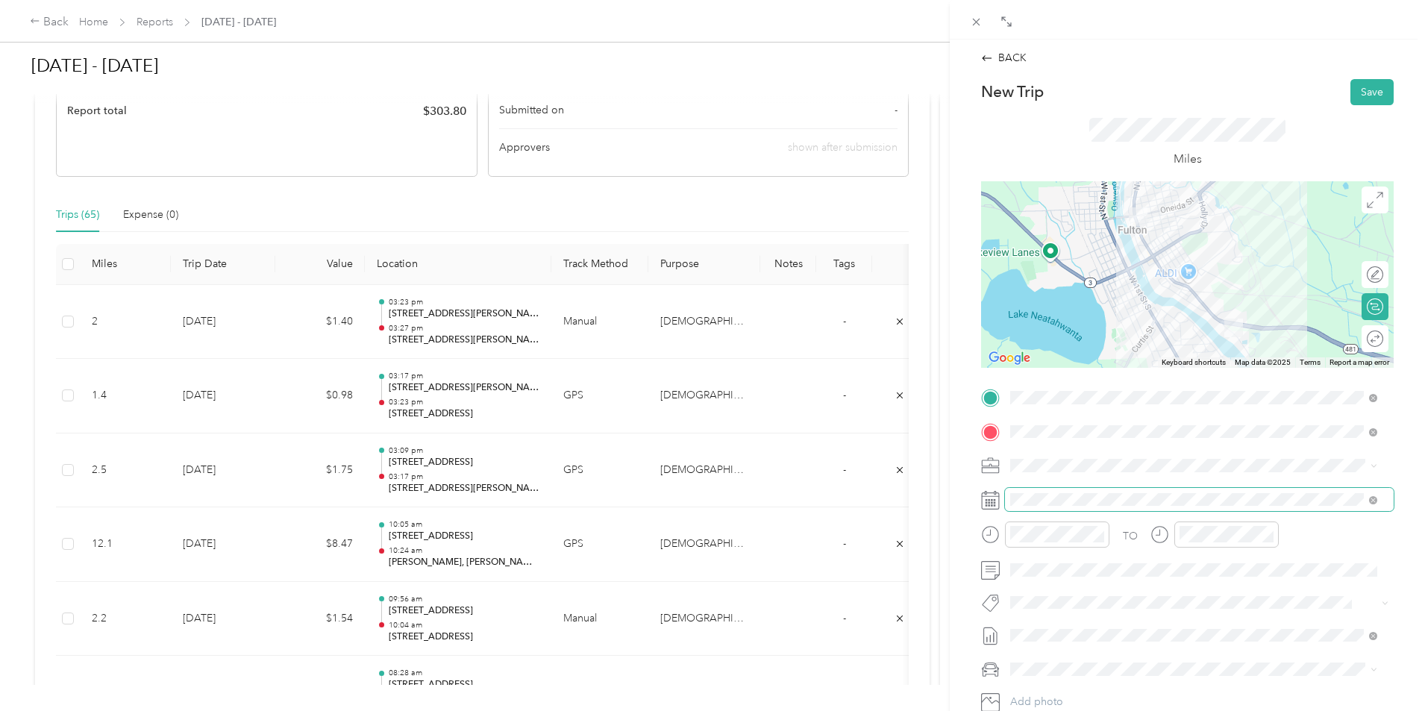
click at [1167, 506] on span at bounding box center [1199, 500] width 389 height 24
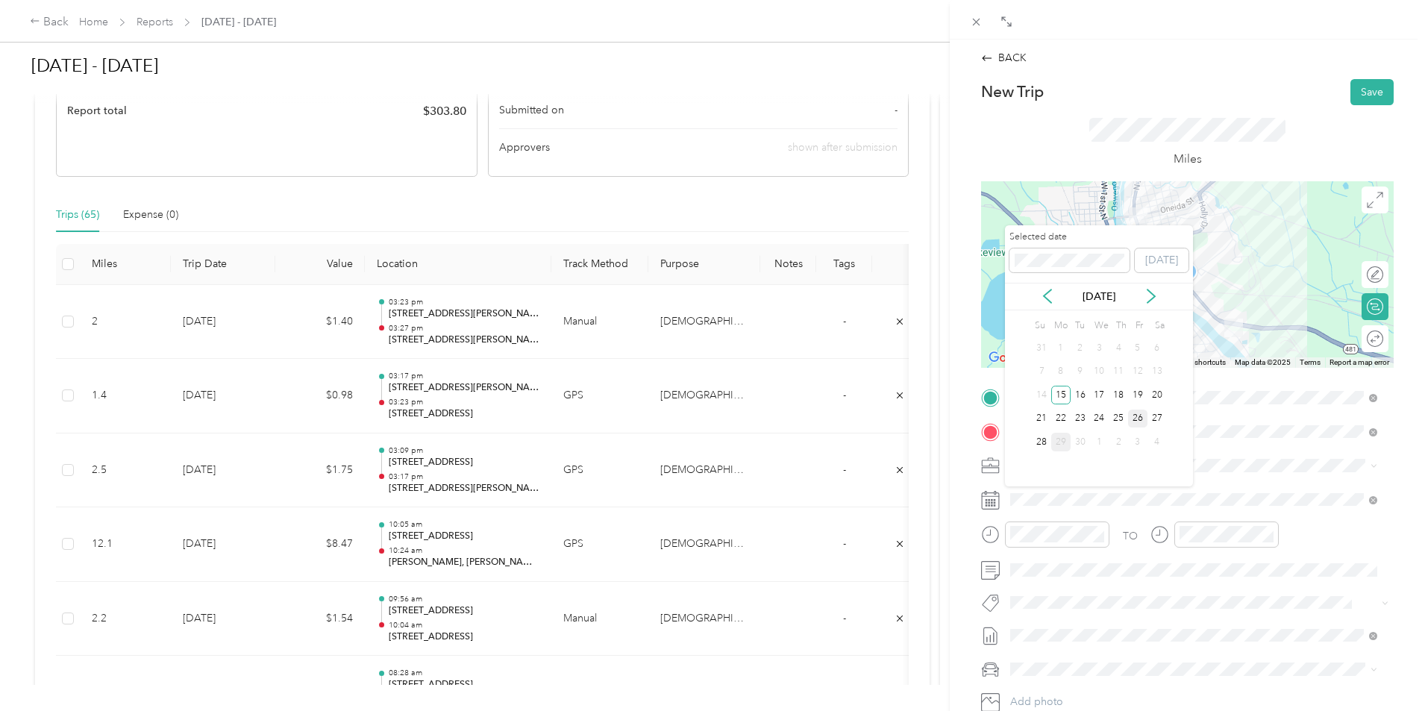
click at [1138, 419] on div "26" at bounding box center [1137, 419] width 19 height 19
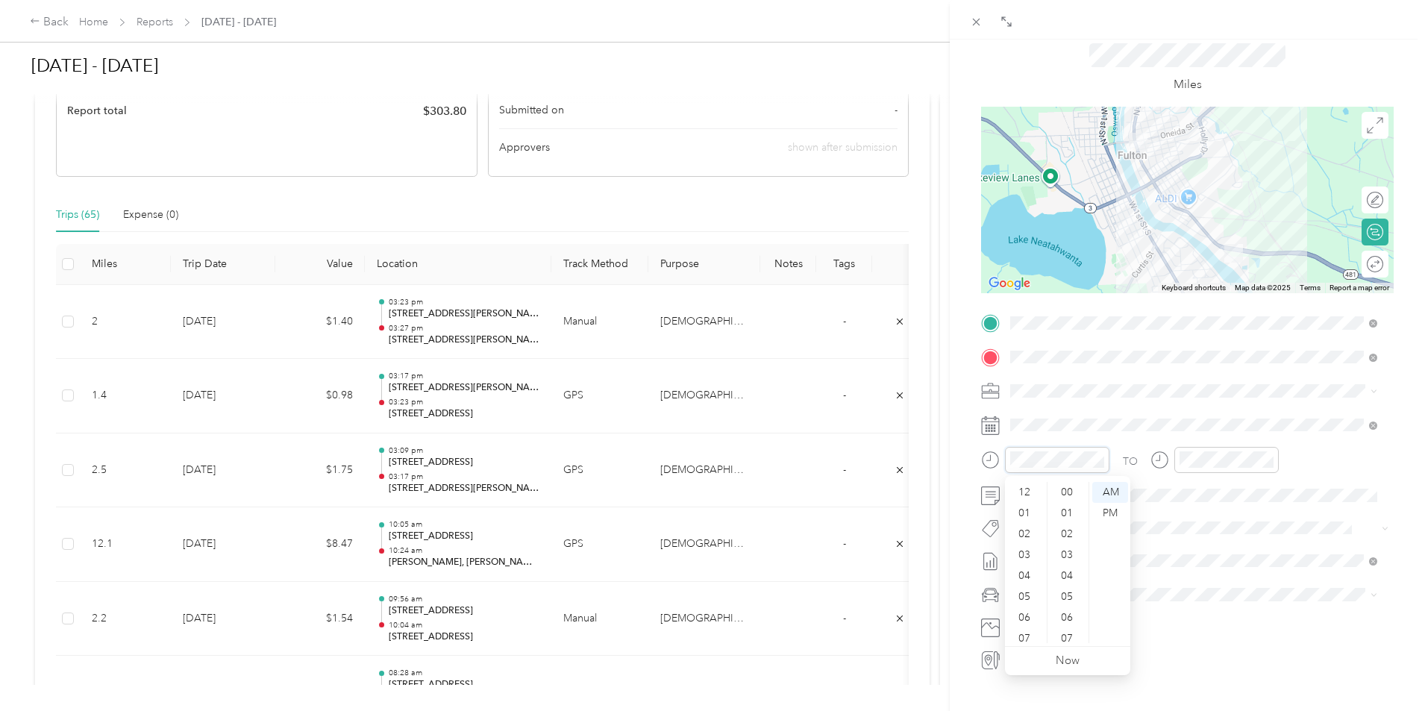
scroll to position [815, 0]
click at [1025, 538] on div "03" at bounding box center [1026, 540] width 36 height 21
click at [1070, 510] on div "29" at bounding box center [1068, 507] width 36 height 21
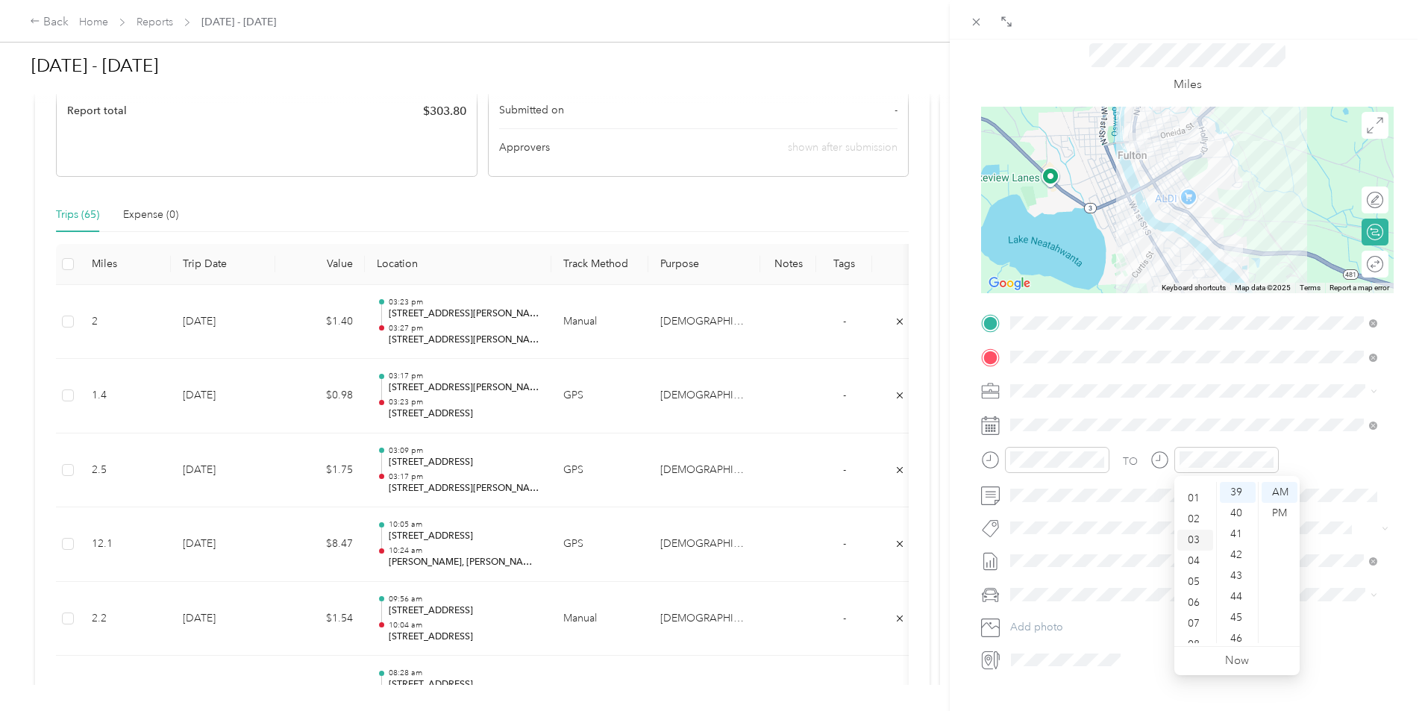
click at [1197, 540] on div "03" at bounding box center [1195, 540] width 36 height 21
click at [1238, 542] on div "34" at bounding box center [1238, 537] width 36 height 21
click at [1276, 510] on div "PM" at bounding box center [1279, 513] width 36 height 21
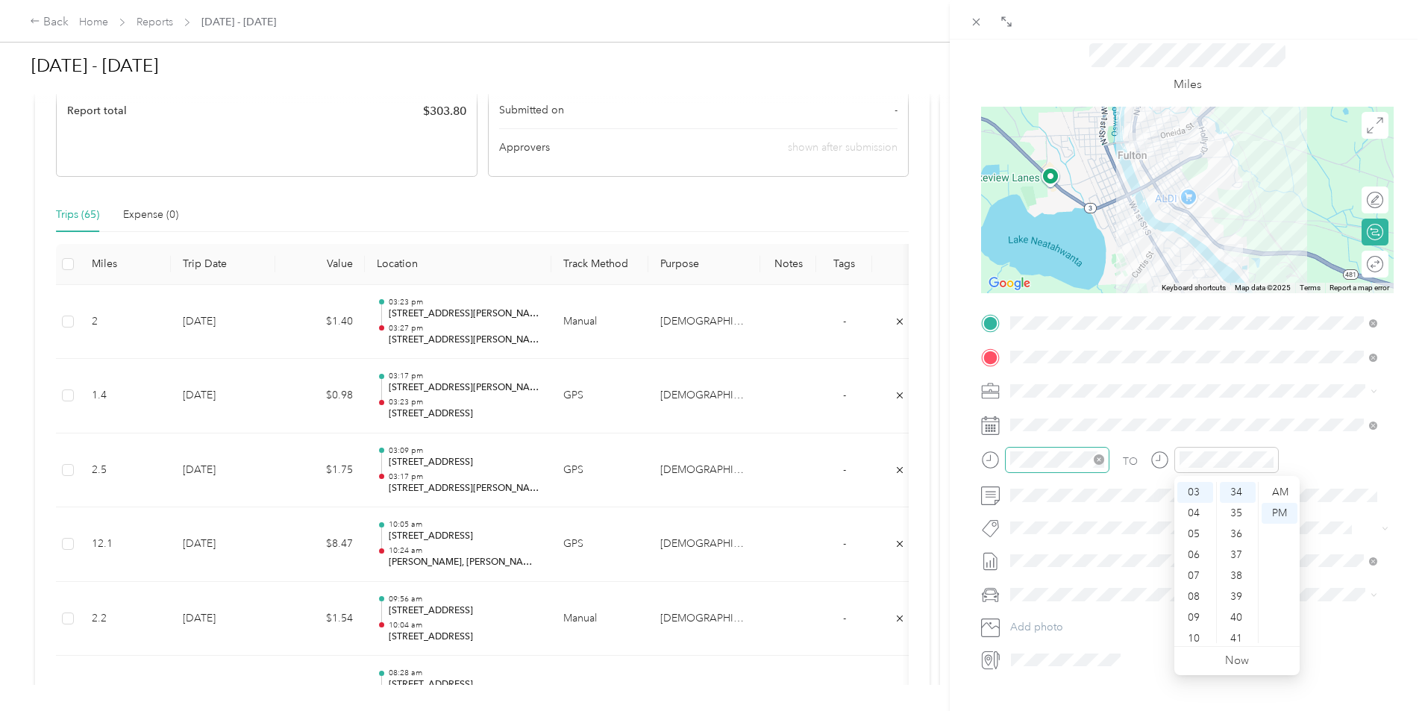
click at [1047, 468] on div at bounding box center [1057, 460] width 104 height 26
drag, startPoint x: 1112, startPoint y: 513, endPoint x: 1128, endPoint y: 501, distance: 20.3
click at [1111, 513] on div "PM" at bounding box center [1110, 513] width 36 height 21
click at [1354, 82] on div "Miles" at bounding box center [1187, 69] width 413 height 76
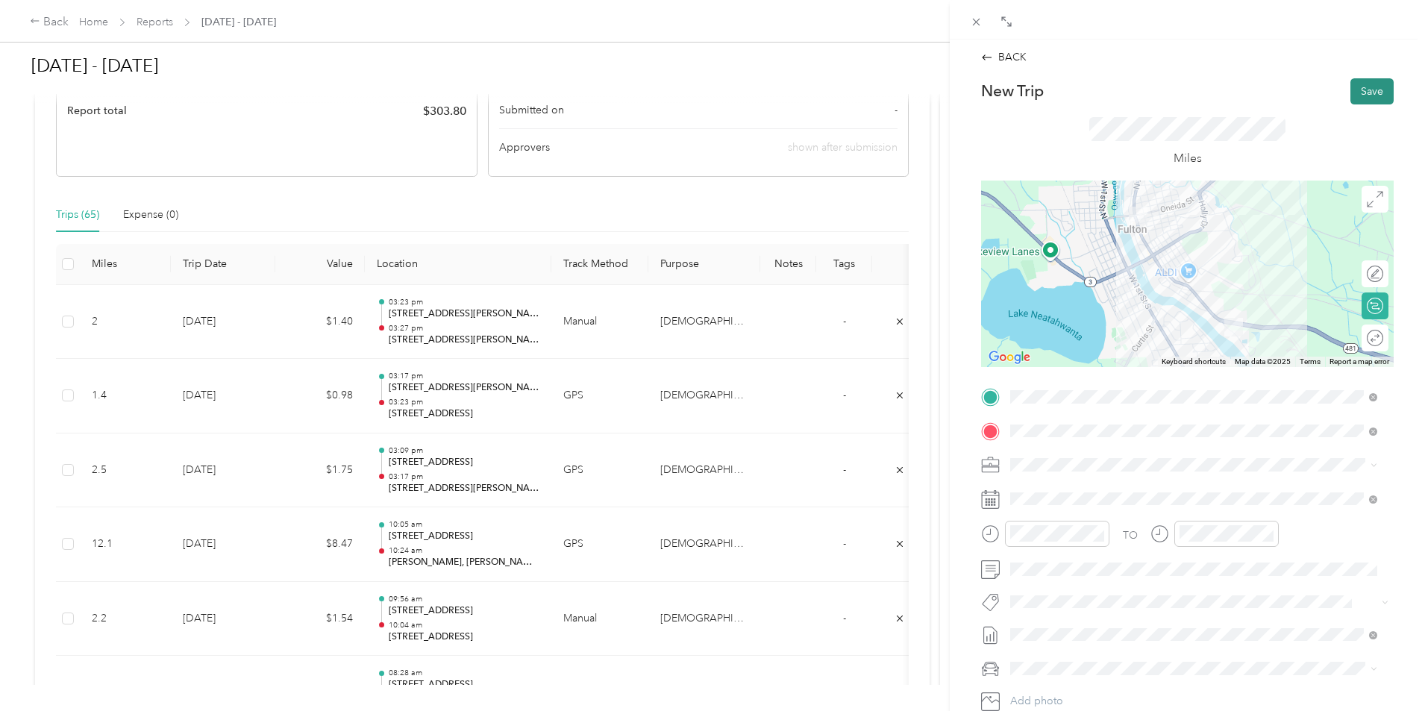
scroll to position [0, 0]
click at [1358, 90] on button "Save" at bounding box center [1371, 92] width 43 height 26
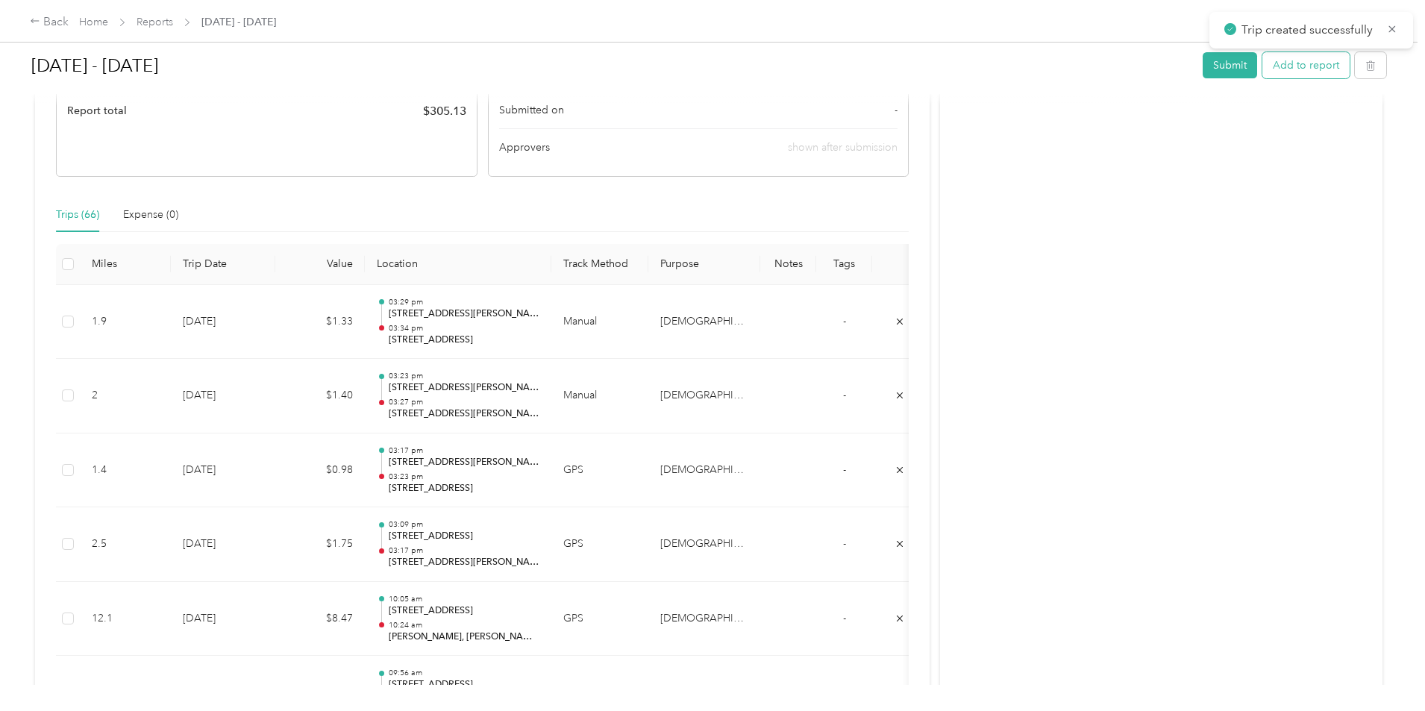
click at [1262, 72] on button "Add to report" at bounding box center [1305, 65] width 87 height 26
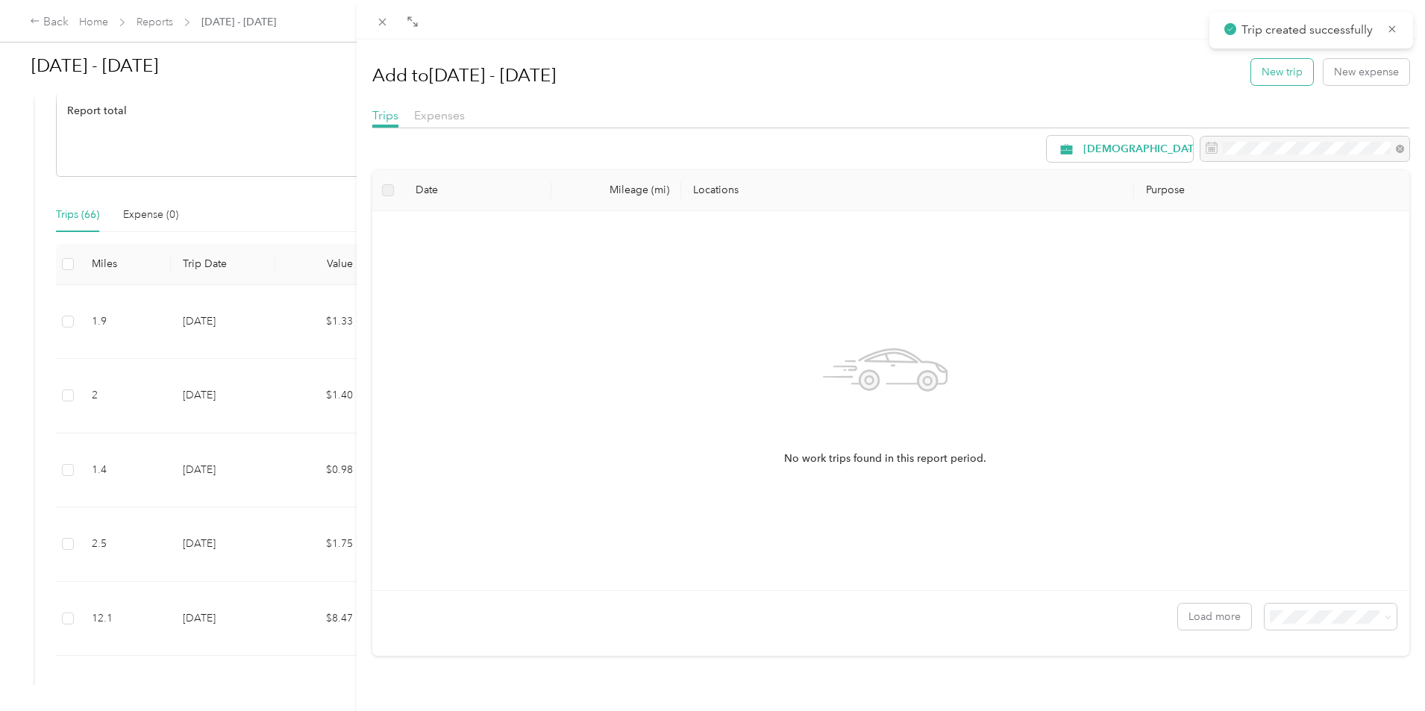
click at [1269, 69] on button "New trip" at bounding box center [1282, 72] width 62 height 26
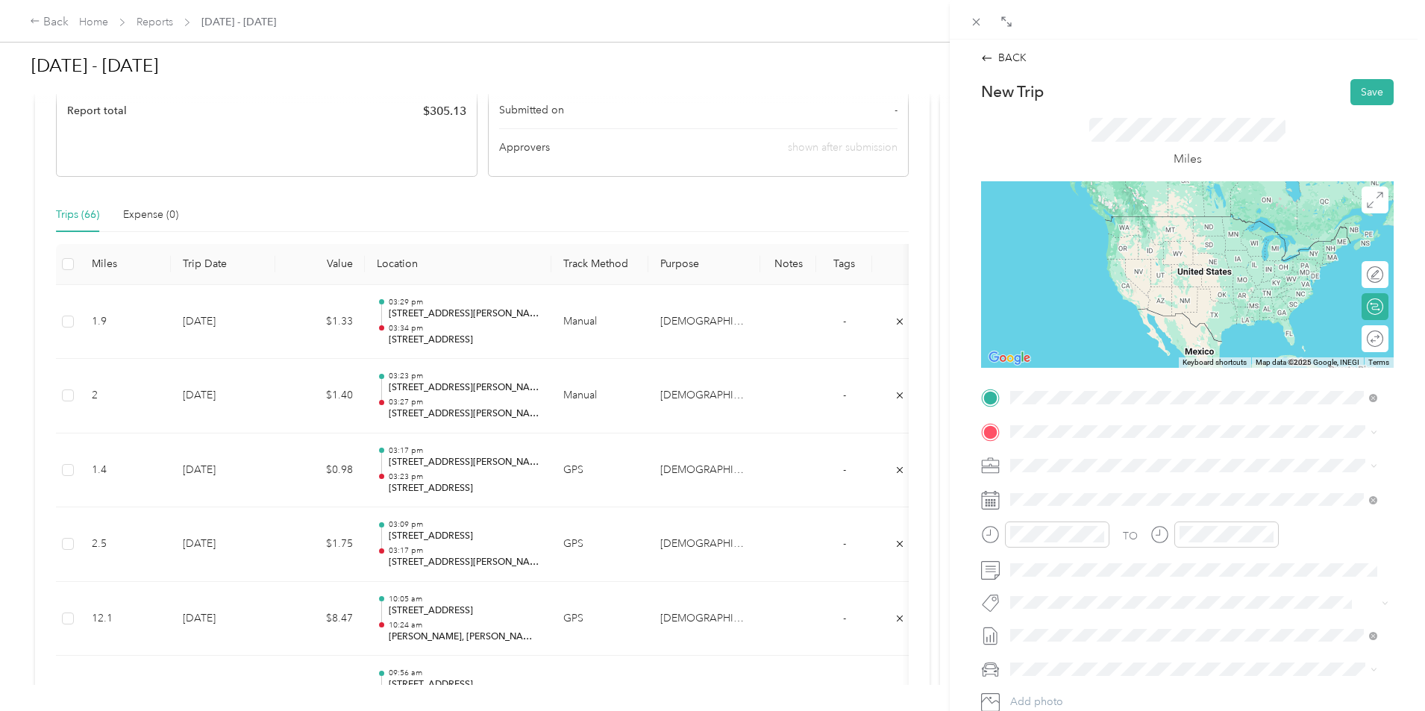
click at [1119, 458] on span "[STREET_ADDRESS][US_STATE]" at bounding box center [1112, 451] width 149 height 13
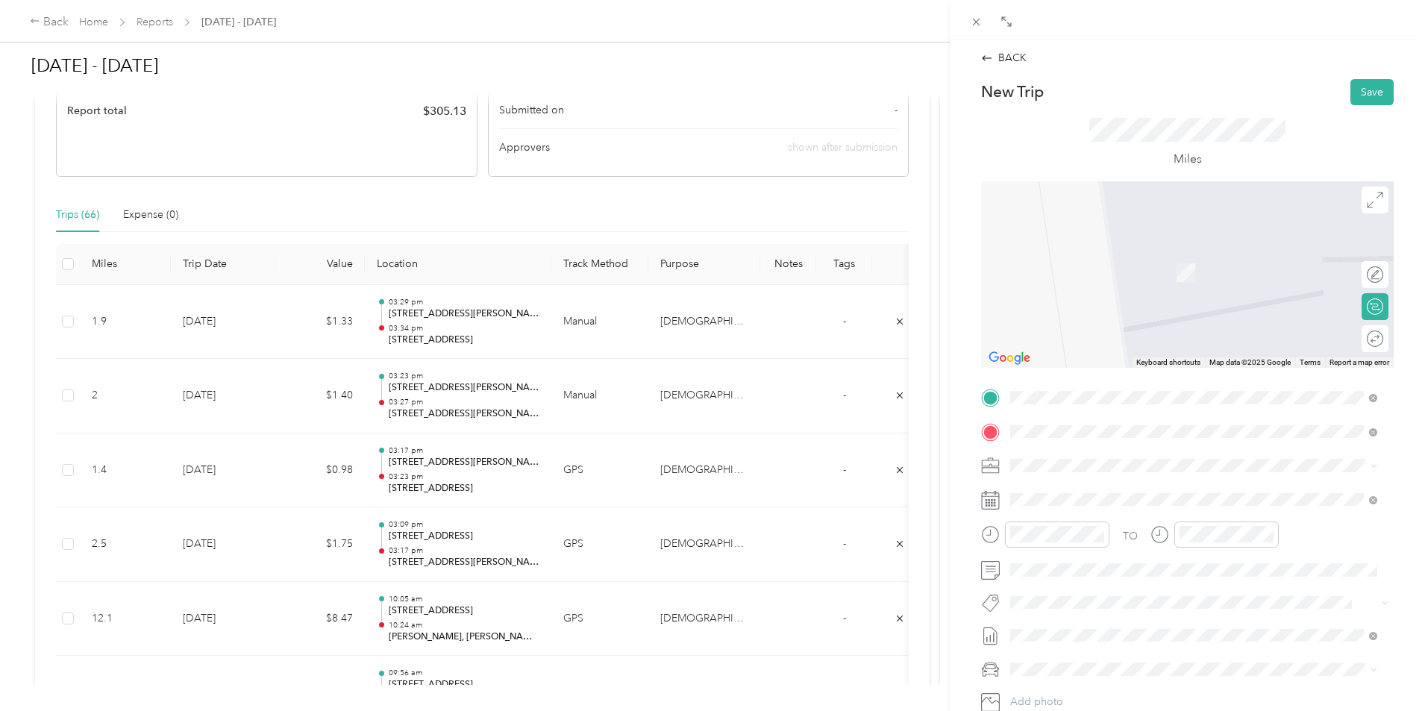
click at [1091, 492] on span "[STREET_ADDRESS][US_STATE]" at bounding box center [1112, 485] width 149 height 13
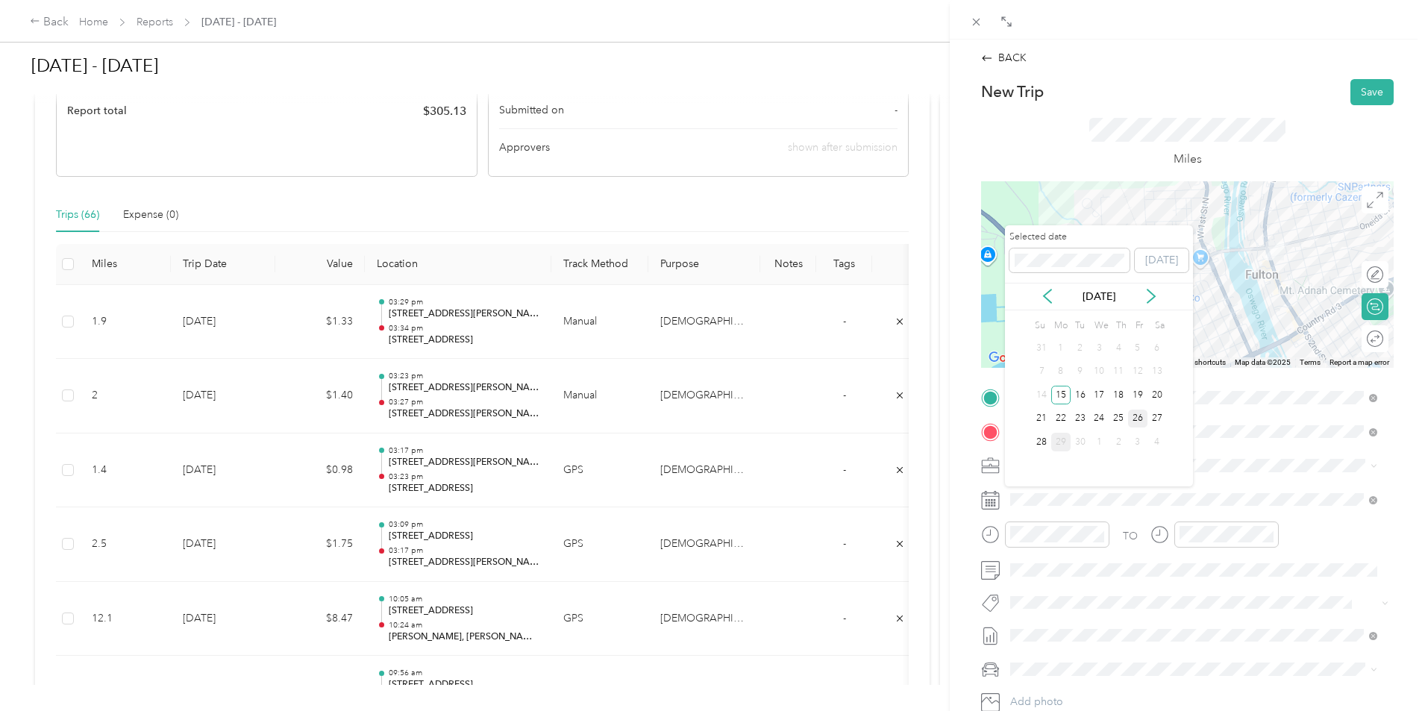
click at [1133, 420] on div "26" at bounding box center [1137, 419] width 19 height 19
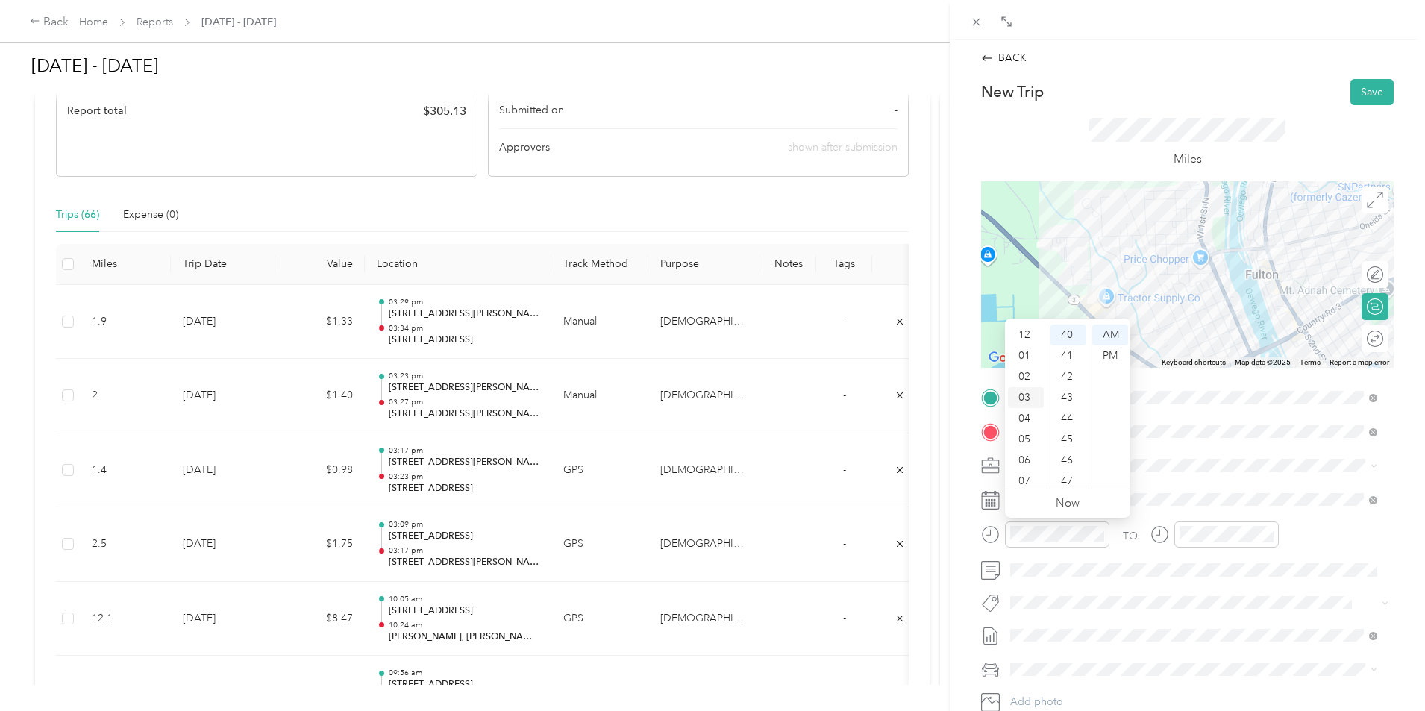
click at [1025, 401] on div "03" at bounding box center [1026, 397] width 36 height 21
click at [1072, 422] on div "35" at bounding box center [1068, 421] width 36 height 21
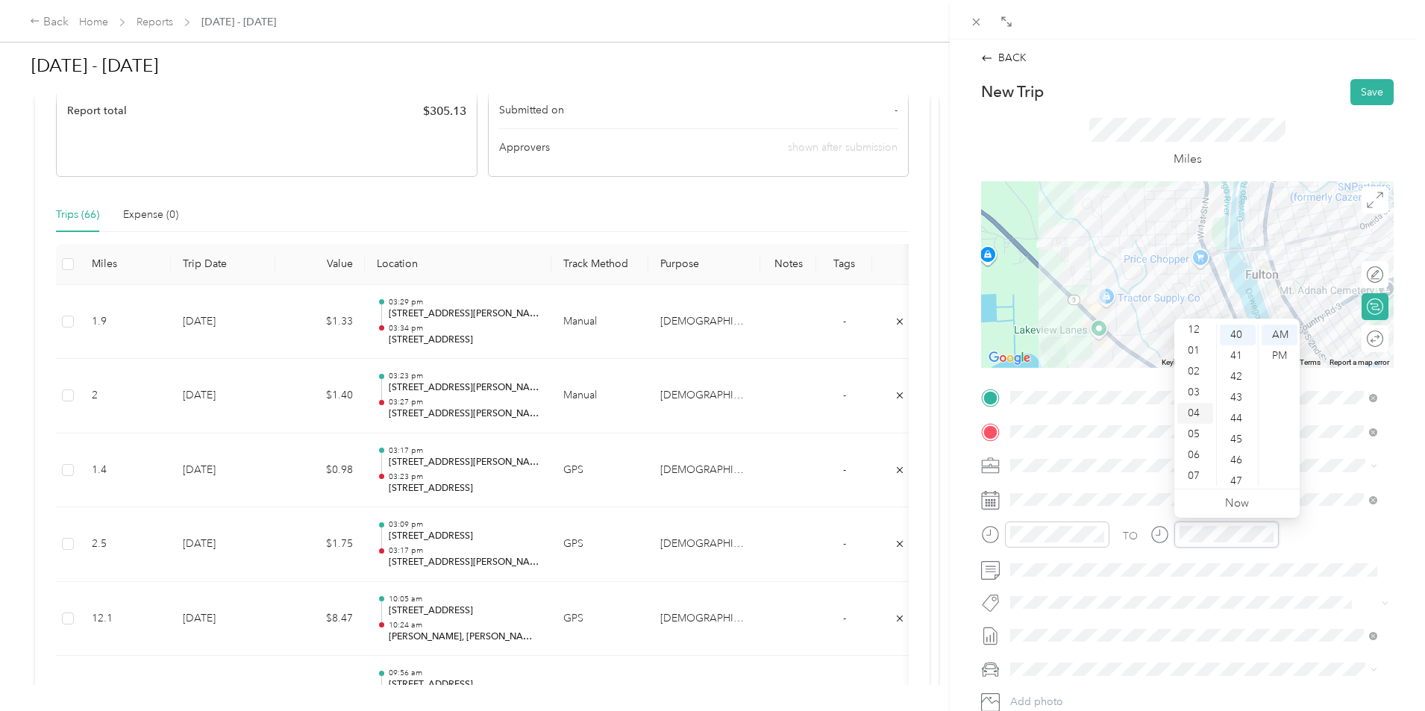
scroll to position [0, 0]
click at [1194, 402] on div "03" at bounding box center [1195, 397] width 36 height 21
click at [1241, 441] on div "45" at bounding box center [1238, 439] width 36 height 21
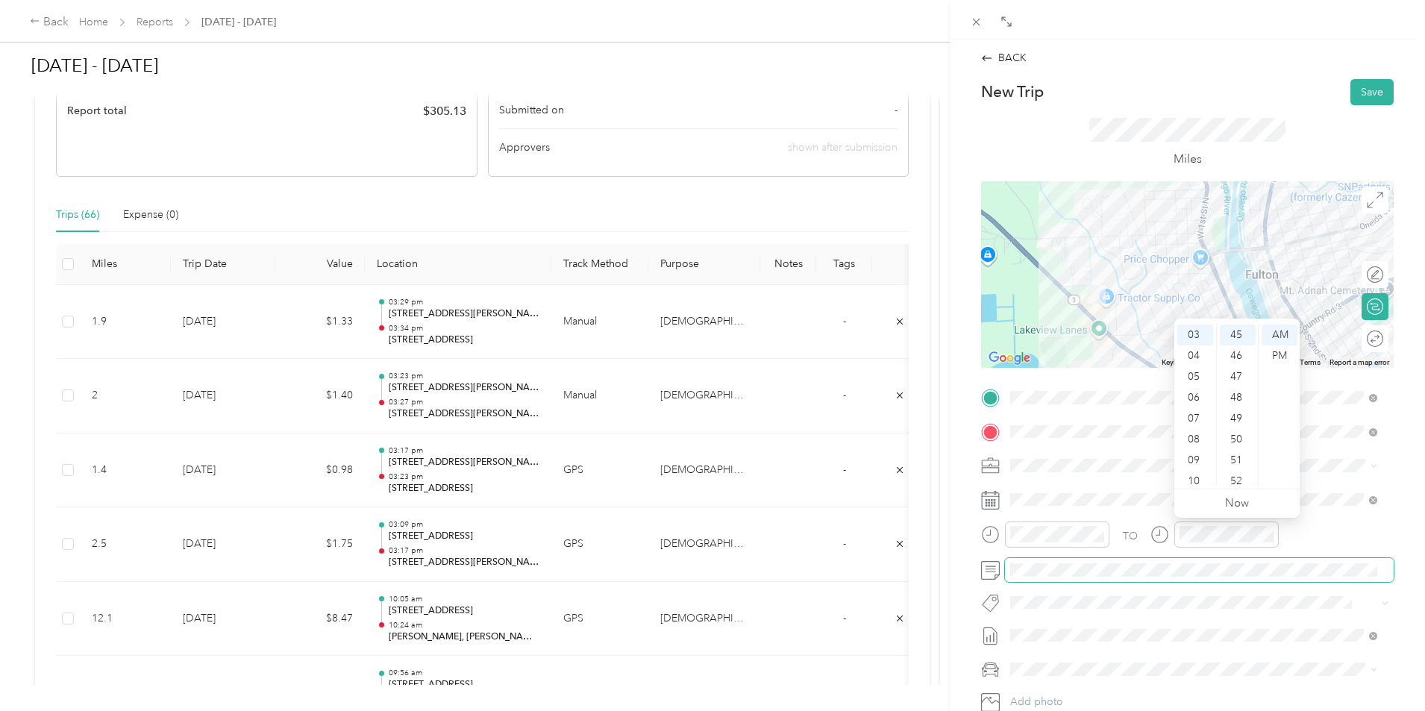
click at [1258, 577] on span at bounding box center [1199, 570] width 389 height 24
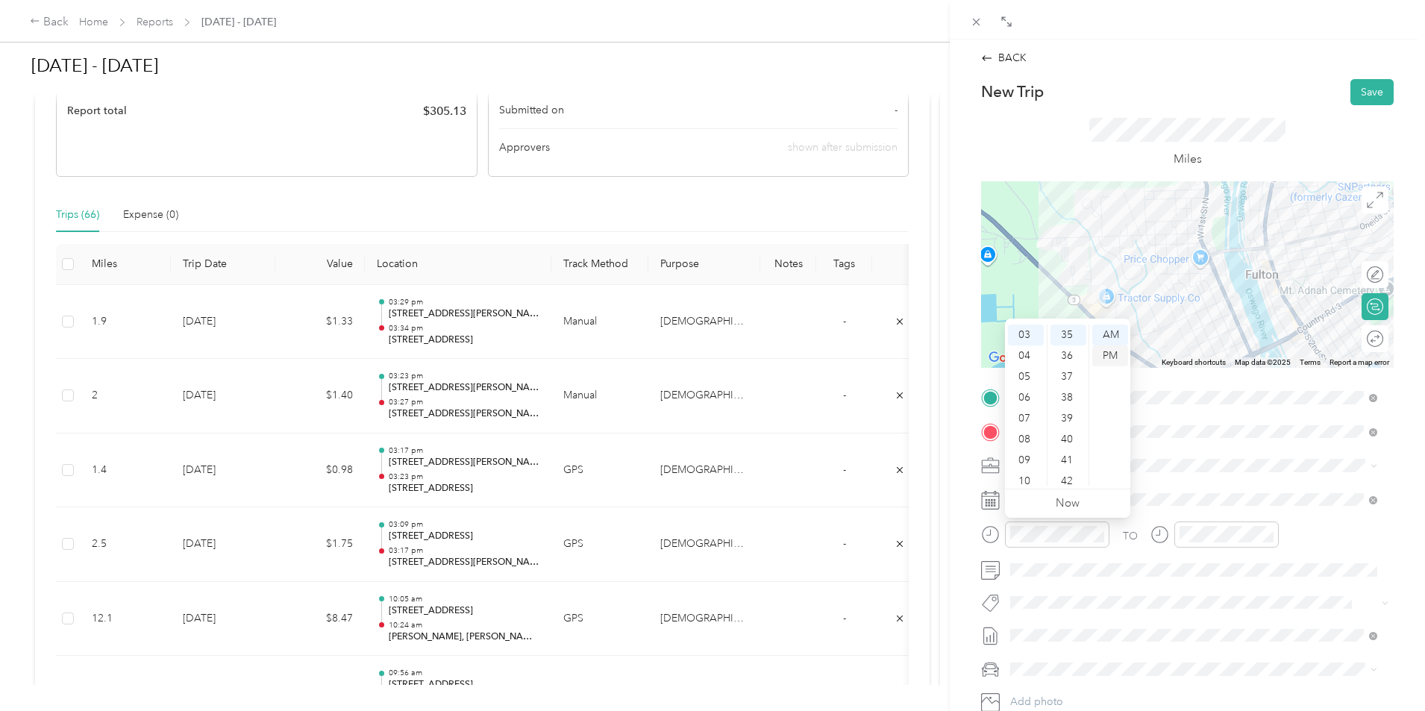
click at [1104, 364] on div "PM" at bounding box center [1110, 355] width 36 height 21
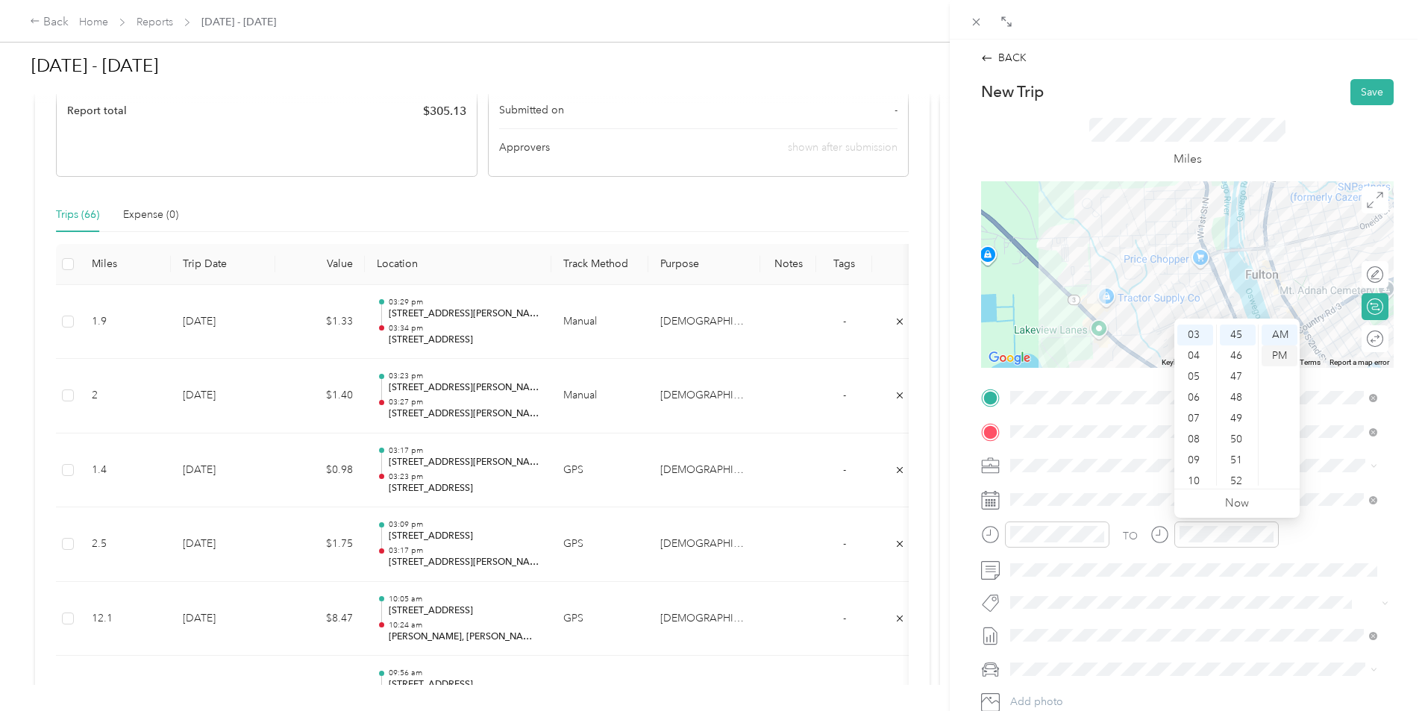
click at [1289, 357] on div "PM" at bounding box center [1279, 355] width 36 height 21
click at [1361, 101] on button "Save" at bounding box center [1371, 92] width 43 height 26
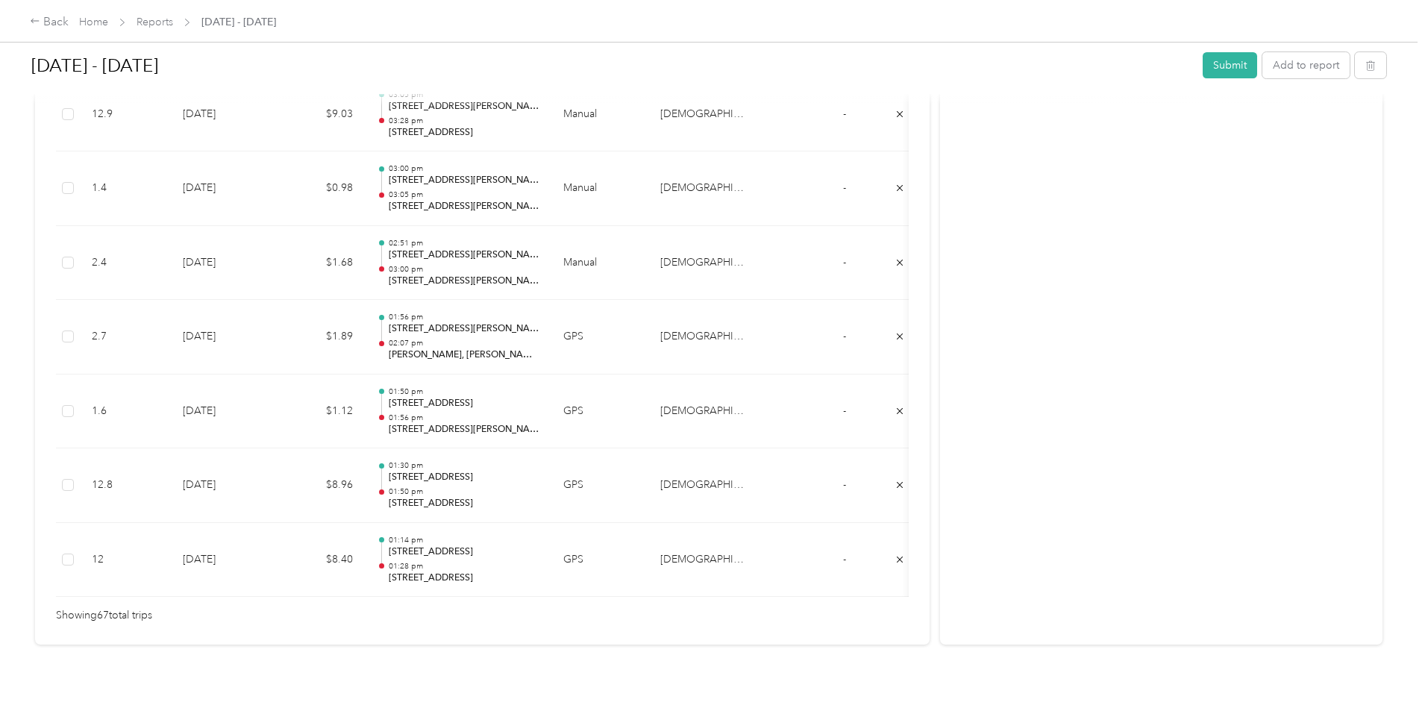
scroll to position [4976, 0]
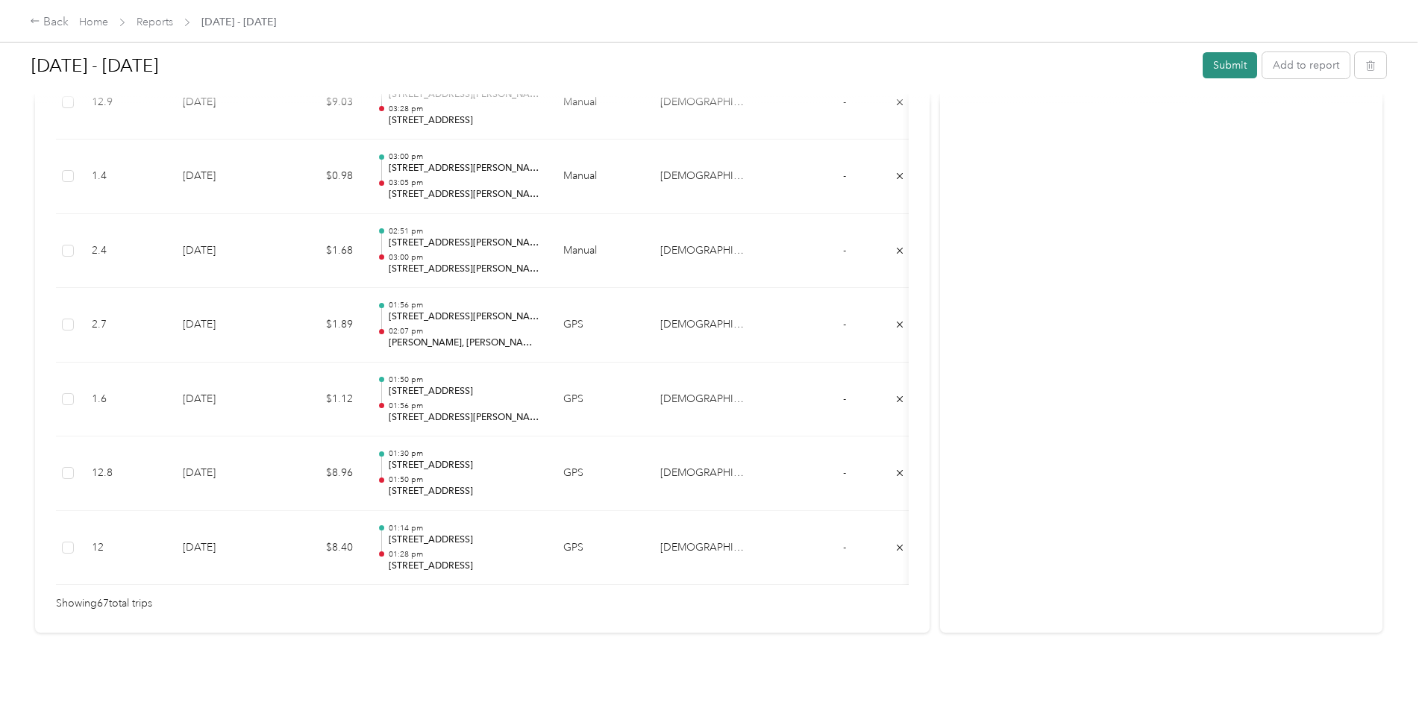
click at [1203, 63] on button "Submit" at bounding box center [1230, 65] width 54 height 26
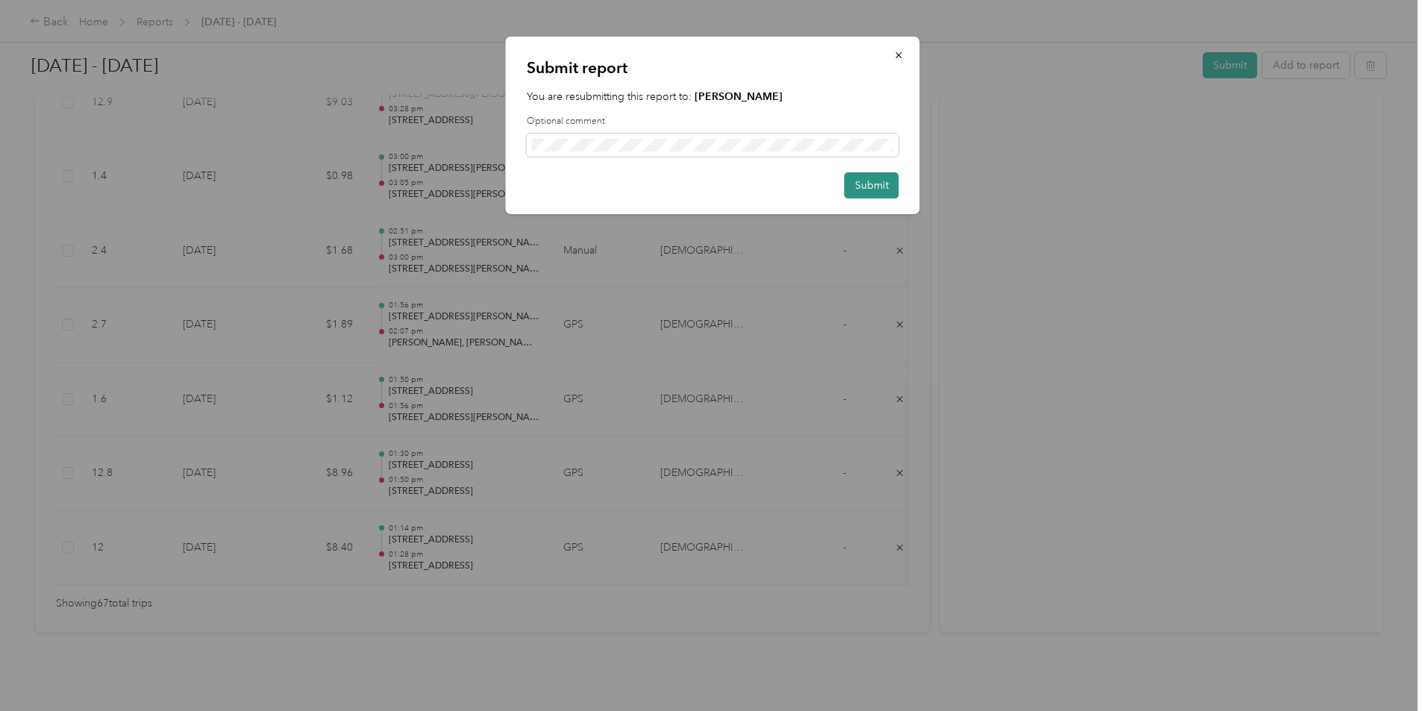
click at [874, 189] on button "Submit" at bounding box center [871, 185] width 54 height 26
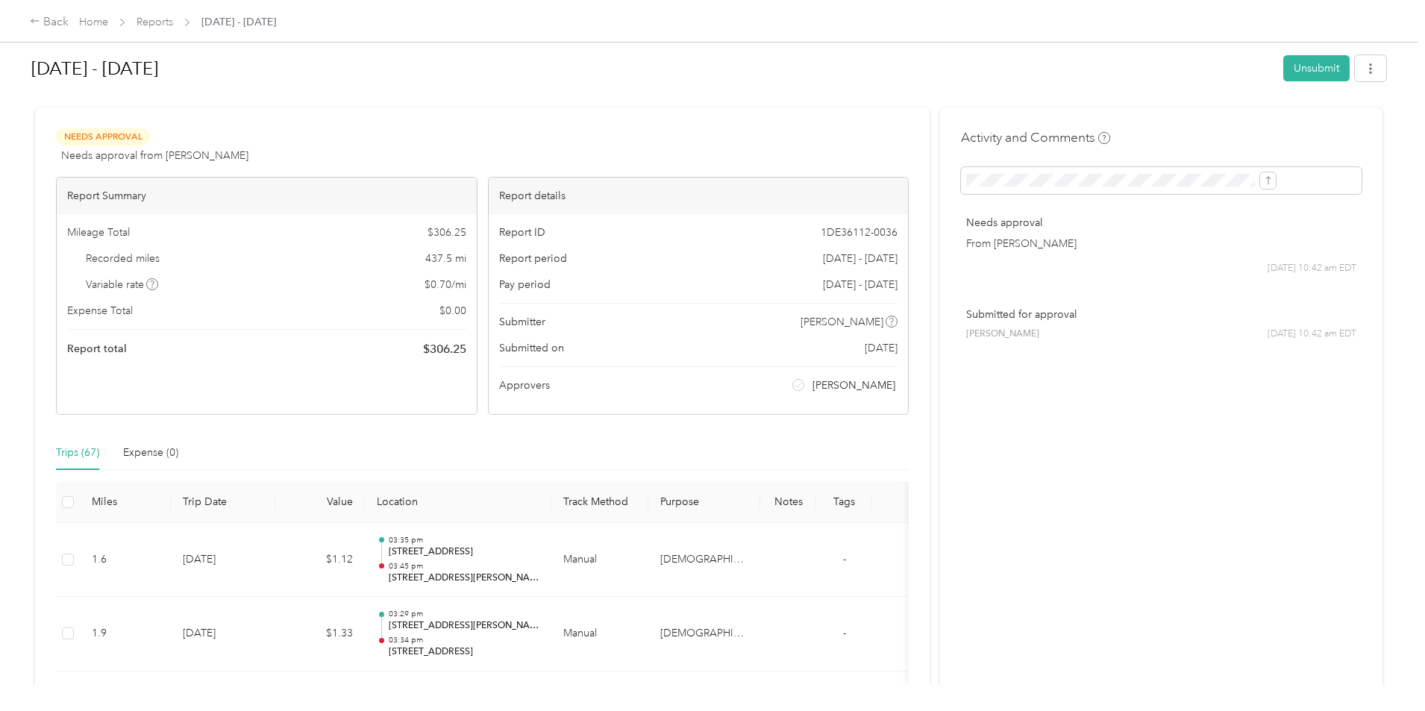
scroll to position [0, 0]
